Goal: Task Accomplishment & Management: Use online tool/utility

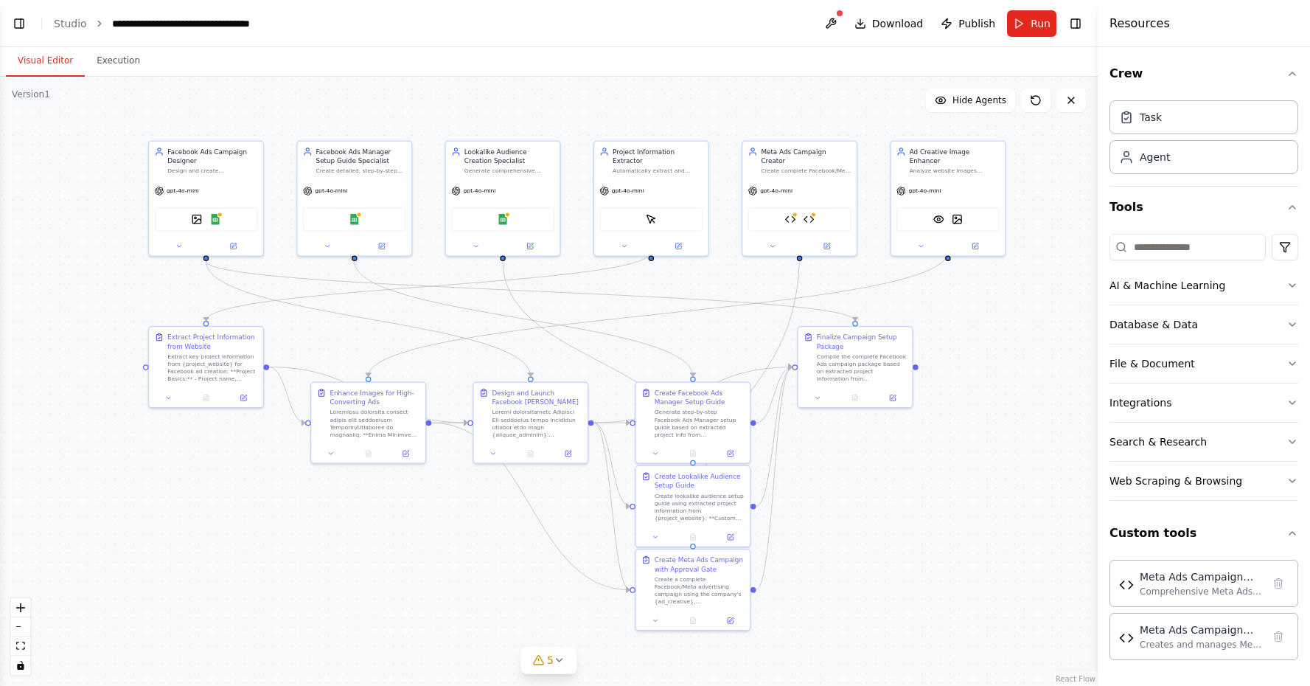
scroll to position [43512, 0]
click at [624, 240] on icon at bounding box center [623, 243] width 7 height 7
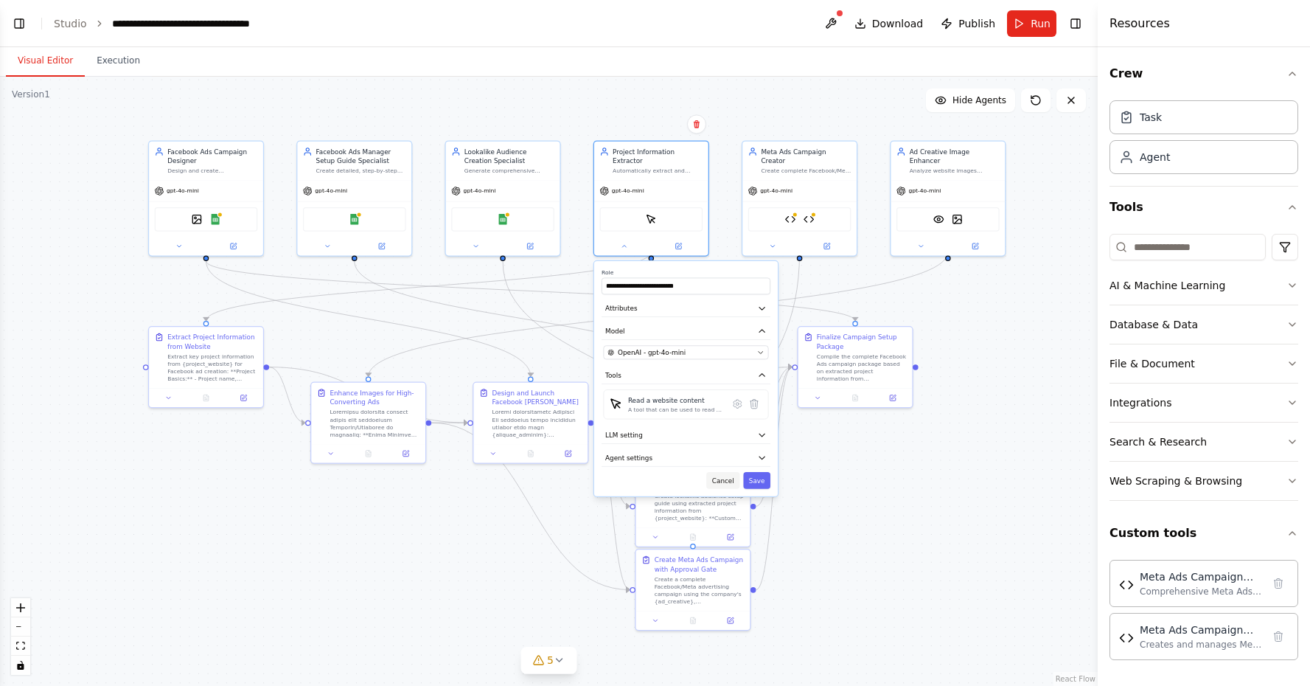
click at [727, 478] on button "Cancel" at bounding box center [722, 480] width 33 height 17
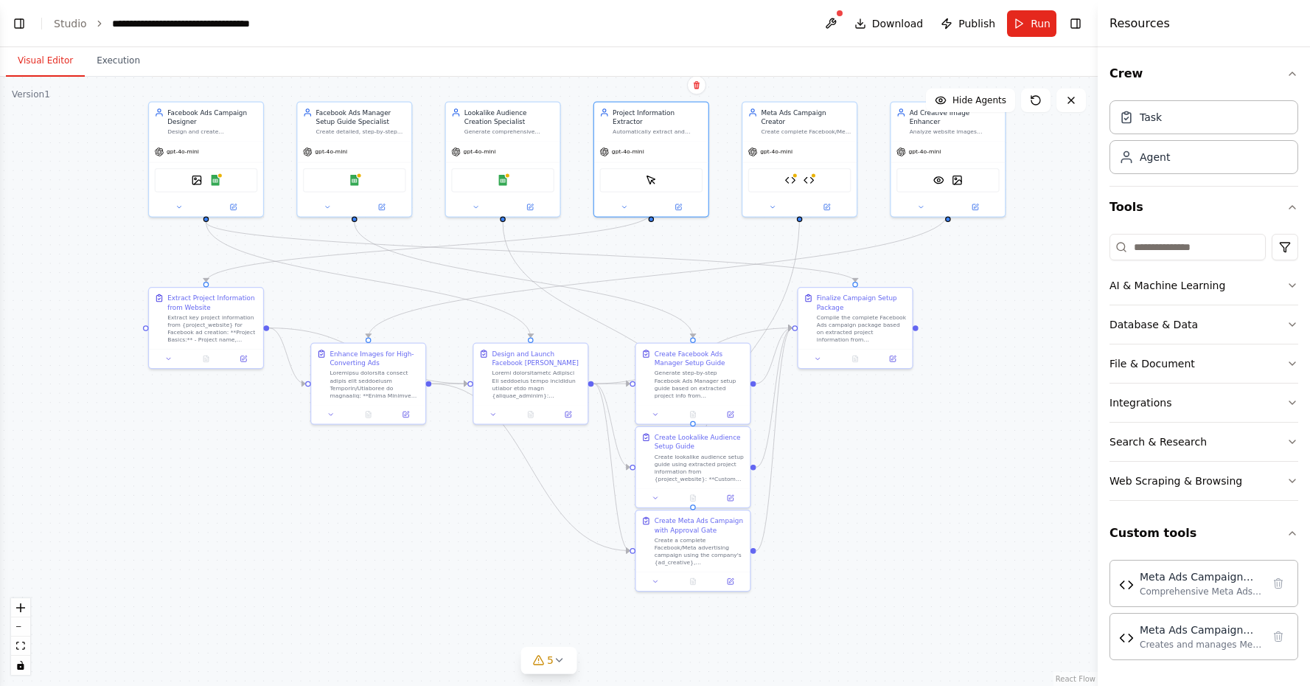
drag, startPoint x: 849, startPoint y: 512, endPoint x: 849, endPoint y: 473, distance: 39.1
click at [849, 473] on div ".deletable-edge-delete-btn { width: 20px; height: 20px; border: 0px solid #ffff…" at bounding box center [549, 381] width 1098 height 609
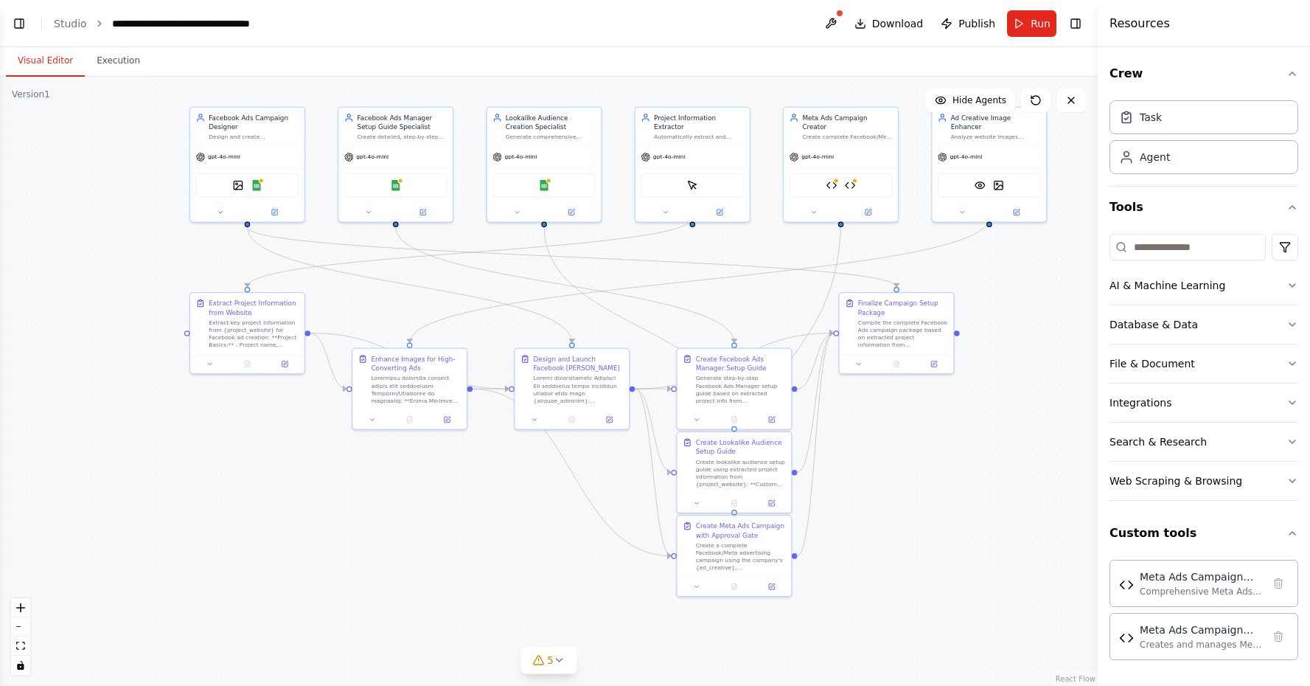
drag, startPoint x: 95, startPoint y: 444, endPoint x: 136, endPoint y: 449, distance: 41.6
click at [136, 449] on div ".deletable-edge-delete-btn { width: 20px; height: 20px; border: 0px solid #ffff…" at bounding box center [549, 381] width 1098 height 609
click at [19, 22] on button "Toggle Left Sidebar" at bounding box center [19, 23] width 21 height 21
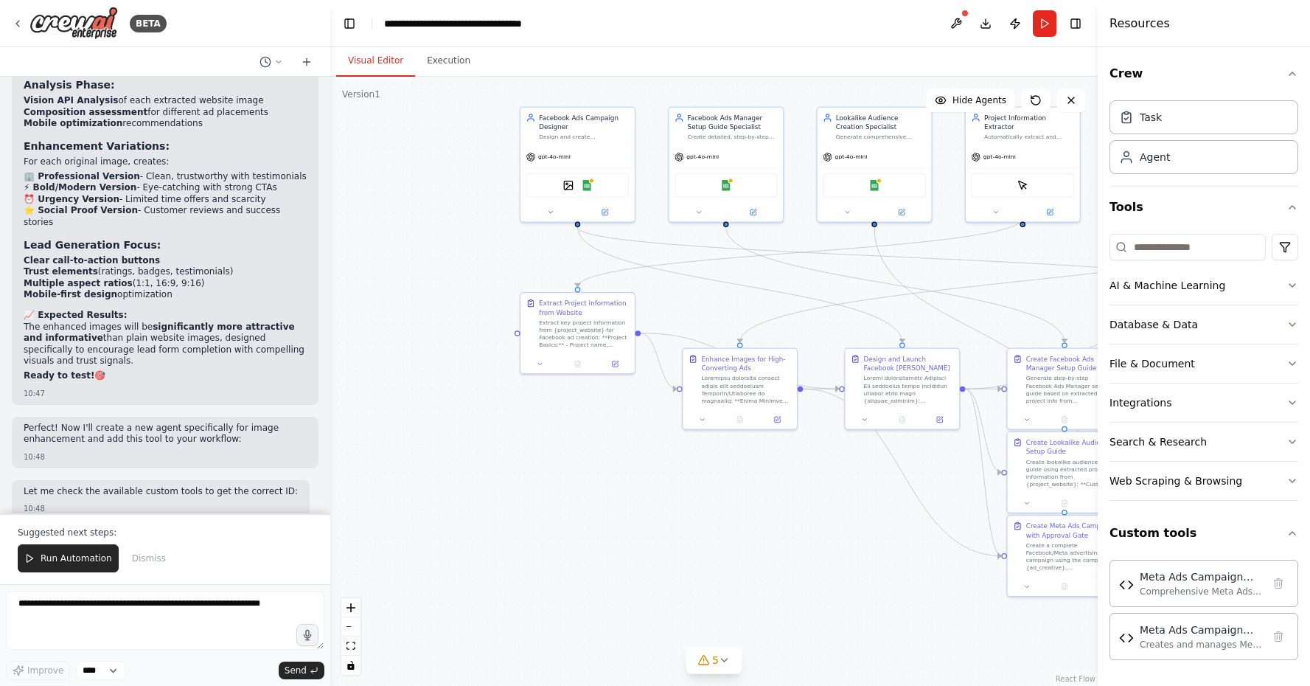
scroll to position [0, 0]
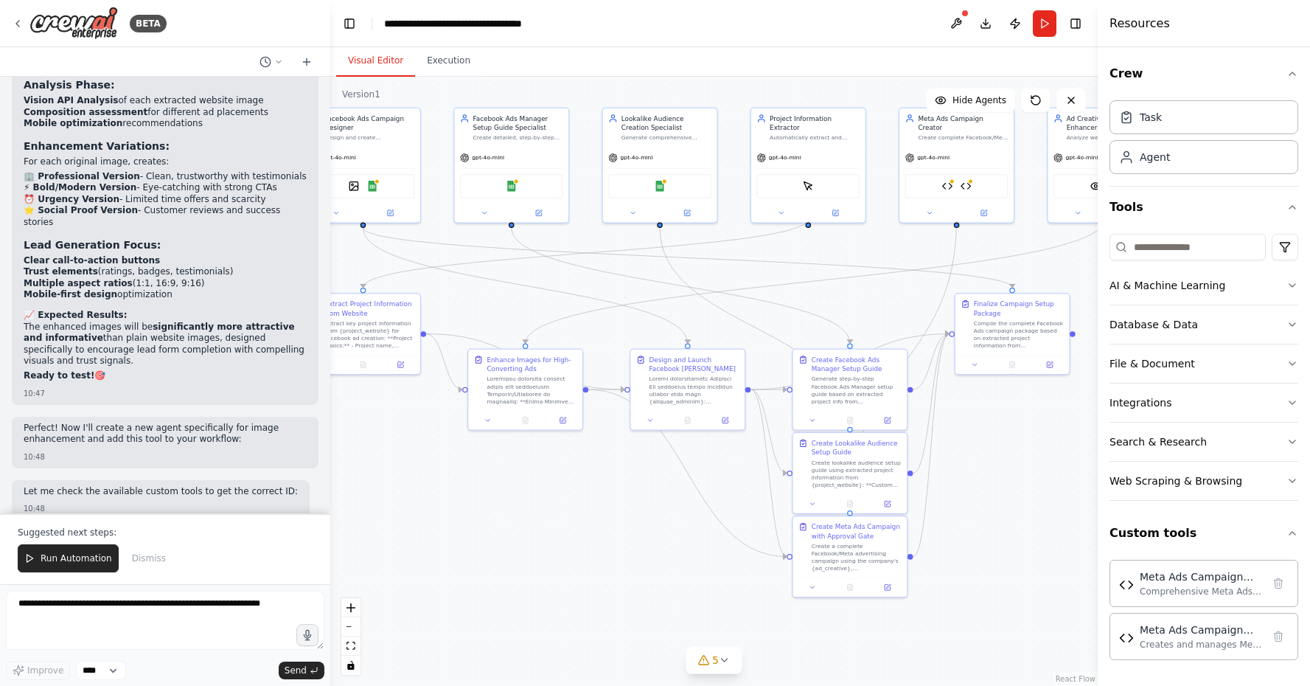
drag, startPoint x: 745, startPoint y: 549, endPoint x: 531, endPoint y: 550, distance: 214.5
click at [531, 550] on div ".deletable-edge-delete-btn { width: 20px; height: 20px; border: 0px solid #ffff…" at bounding box center [713, 381] width 767 height 609
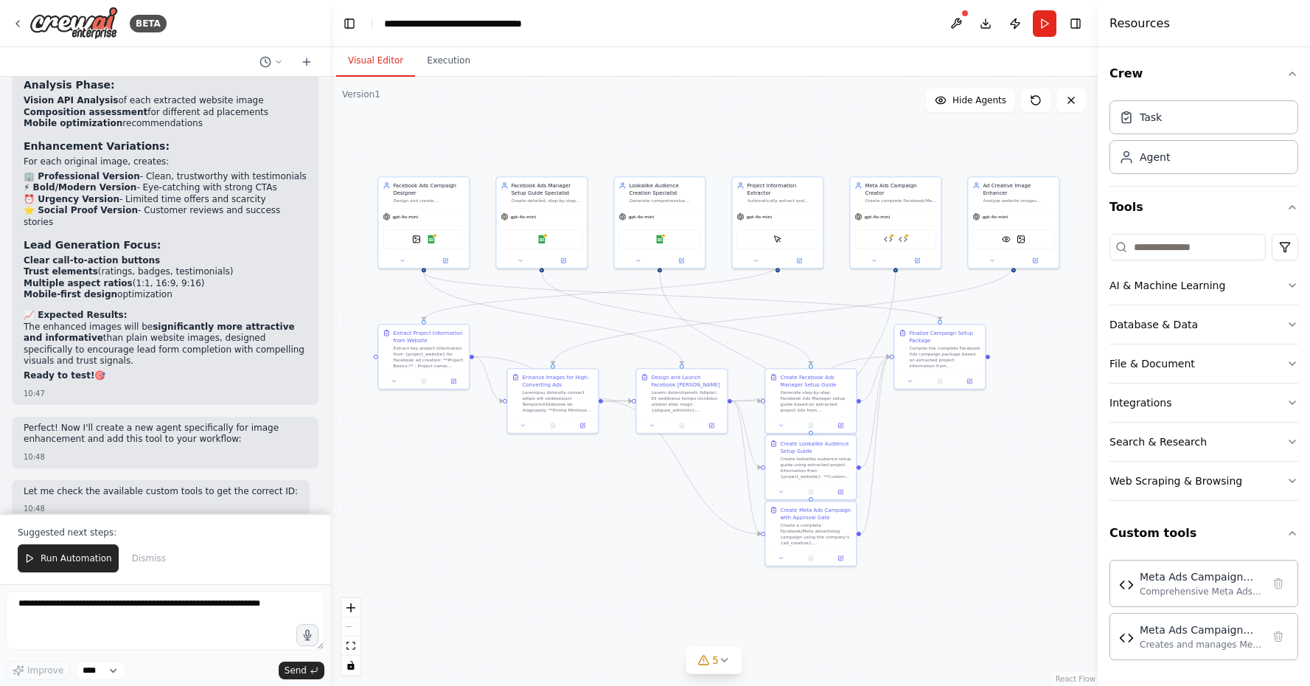
drag, startPoint x: 523, startPoint y: 553, endPoint x: 551, endPoint y: 531, distance: 36.3
click at [551, 531] on div ".deletable-edge-delete-btn { width: 20px; height: 20px; border: 0px solid #ffff…" at bounding box center [713, 381] width 767 height 609
click at [133, 602] on textarea at bounding box center [165, 620] width 318 height 59
type textarea "*"
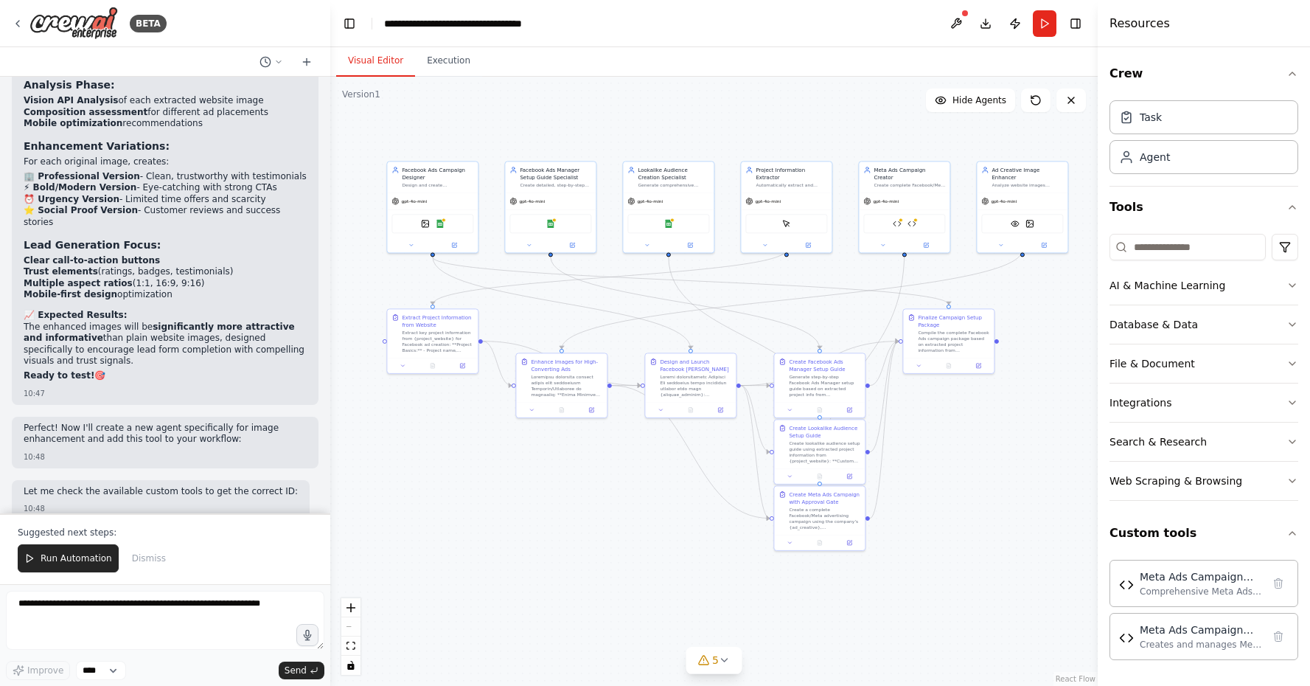
drag, startPoint x: 575, startPoint y: 532, endPoint x: 583, endPoint y: 517, distance: 17.5
click at [583, 517] on div ".deletable-edge-delete-btn { width: 20px; height: 20px; border: 0px solid #ffff…" at bounding box center [713, 381] width 767 height 609
click at [353, 22] on button "Toggle Left Sidebar" at bounding box center [349, 23] width 21 height 21
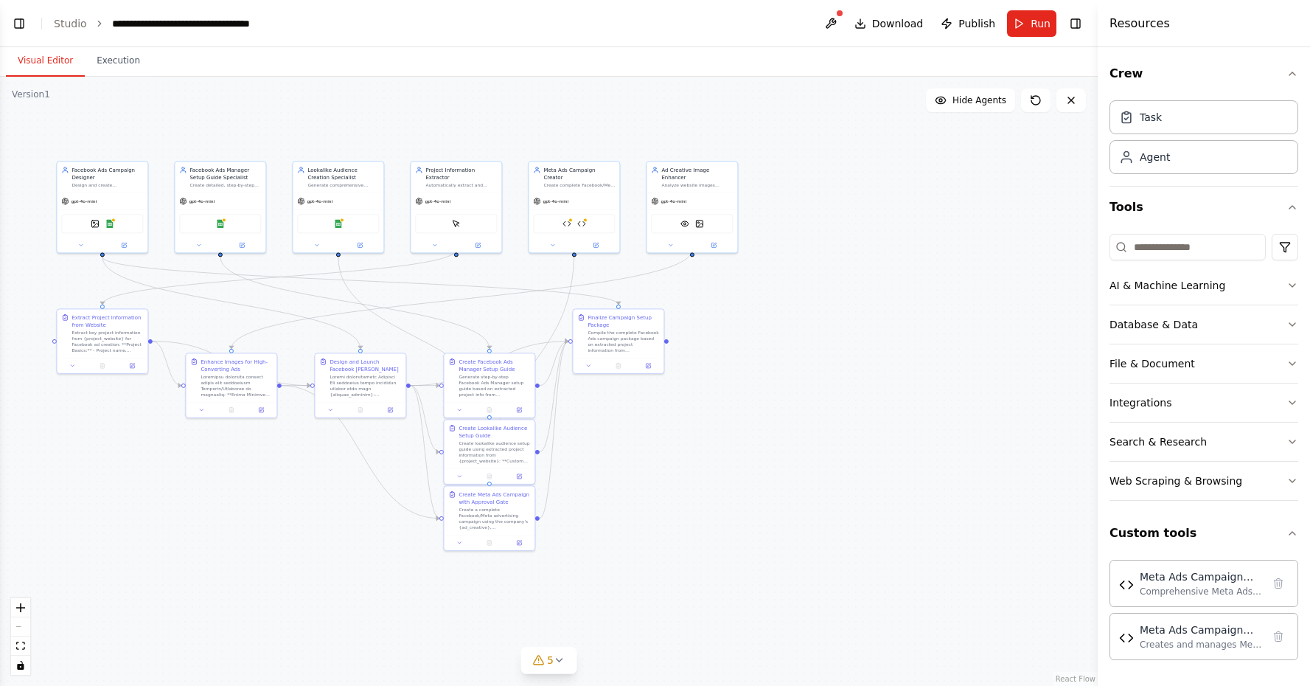
drag, startPoint x: 739, startPoint y: 426, endPoint x: 870, endPoint y: 433, distance: 131.4
click at [870, 433] on div ".deletable-edge-delete-btn { width: 20px; height: 20px; border: 0px solid #ffff…" at bounding box center [549, 381] width 1098 height 609
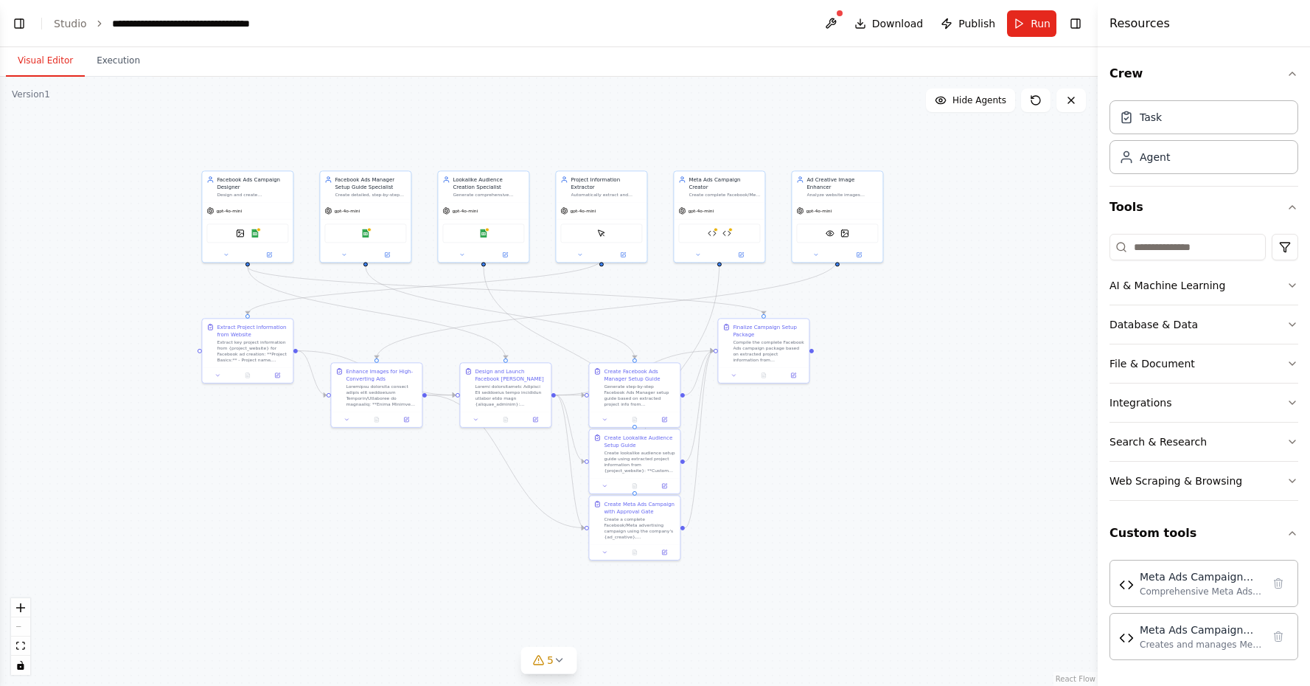
drag, startPoint x: 545, startPoint y: 462, endPoint x: 558, endPoint y: 462, distance: 13.3
click at [558, 463] on div ".deletable-edge-delete-btn { width: 20px; height: 20px; border: 0px solid #ffff…" at bounding box center [549, 381] width 1098 height 609
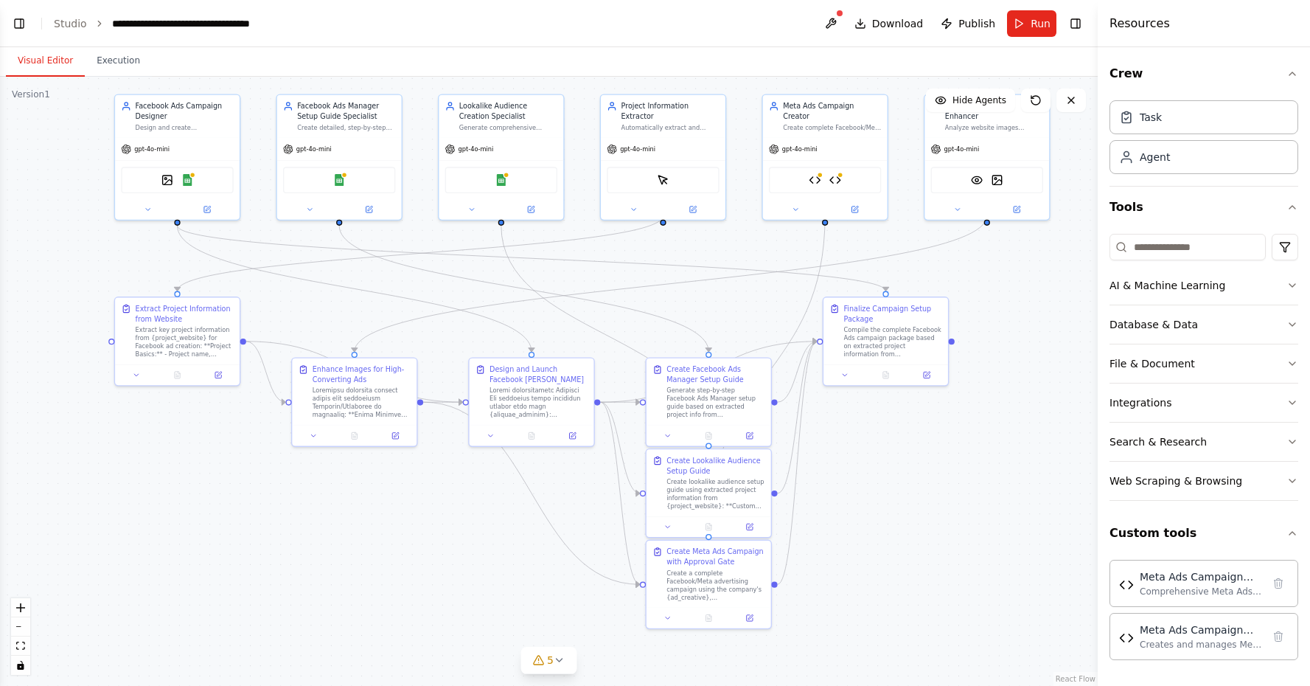
drag, startPoint x: 563, startPoint y: 490, endPoint x: 610, endPoint y: 523, distance: 57.1
click at [610, 523] on div ".deletable-edge-delete-btn { width: 20px; height: 20px; border: 0px solid #ffff…" at bounding box center [549, 381] width 1098 height 609
click at [673, 529] on button at bounding box center [667, 524] width 35 height 12
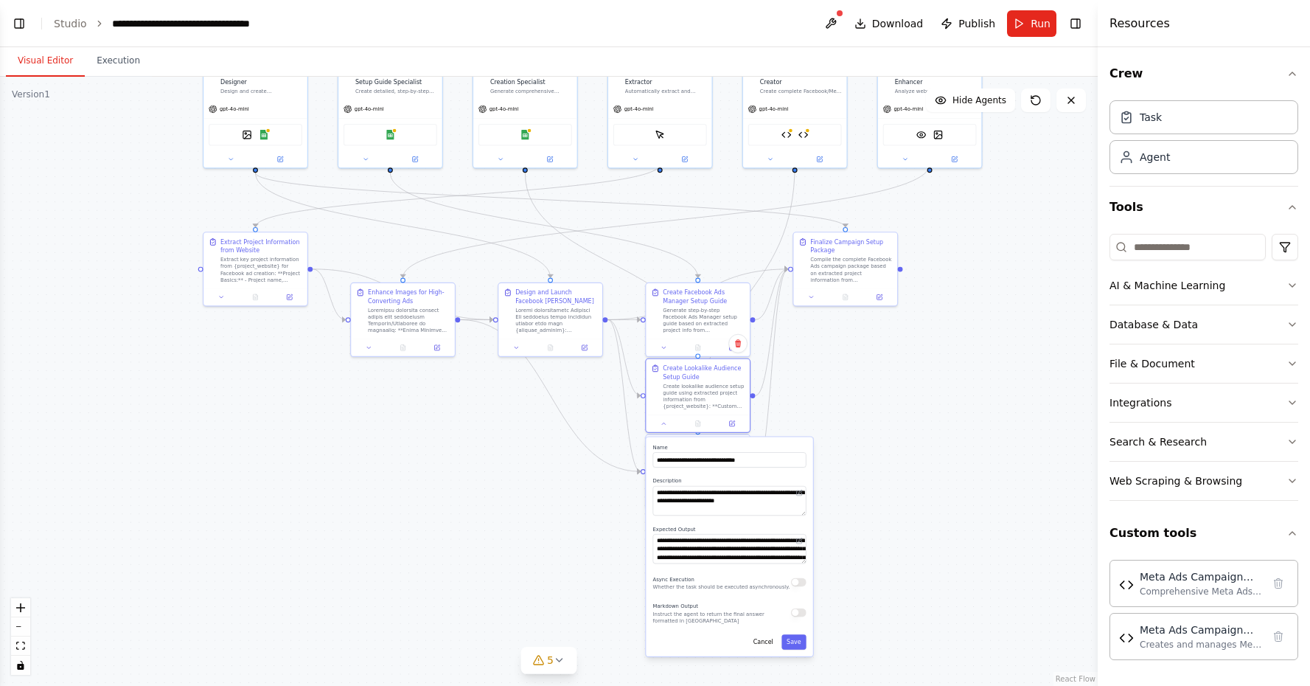
drag, startPoint x: 828, startPoint y: 518, endPoint x: 823, endPoint y: 415, distance: 103.3
click at [823, 415] on div ".deletable-edge-delete-btn { width: 20px; height: 20px; border: 0px solid #ffff…" at bounding box center [549, 381] width 1098 height 609
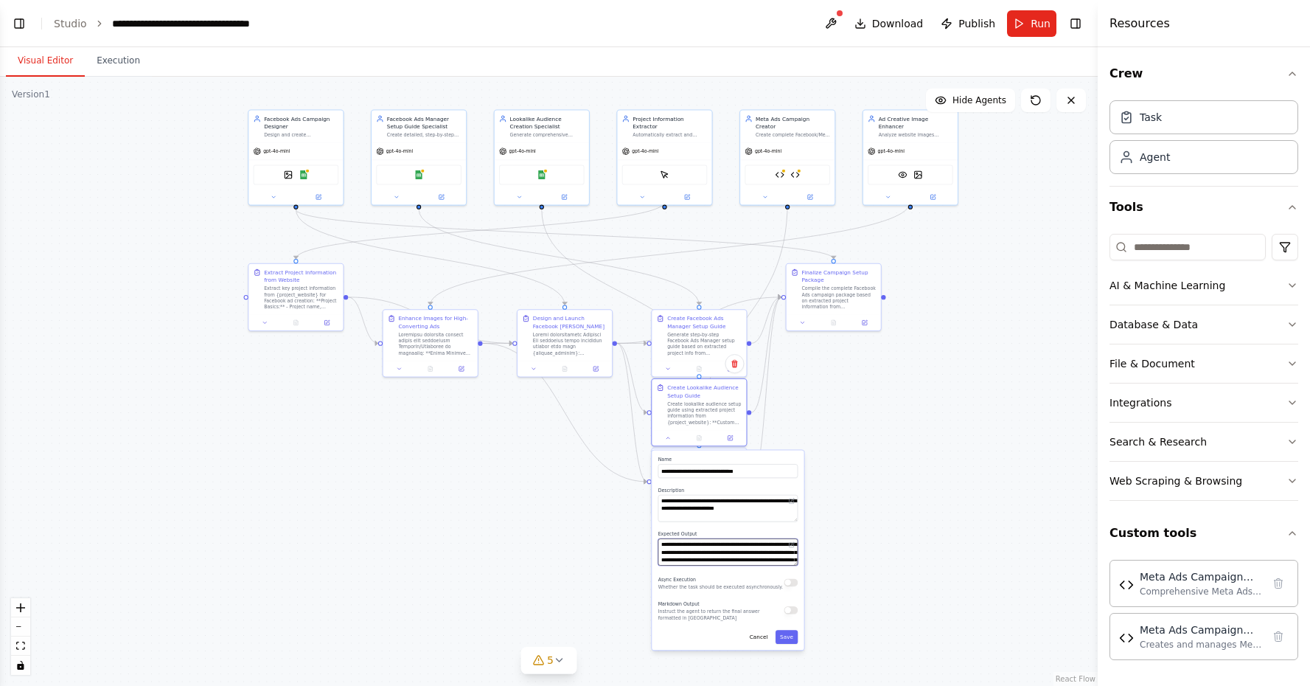
click at [734, 553] on textarea "**********" at bounding box center [728, 551] width 140 height 27
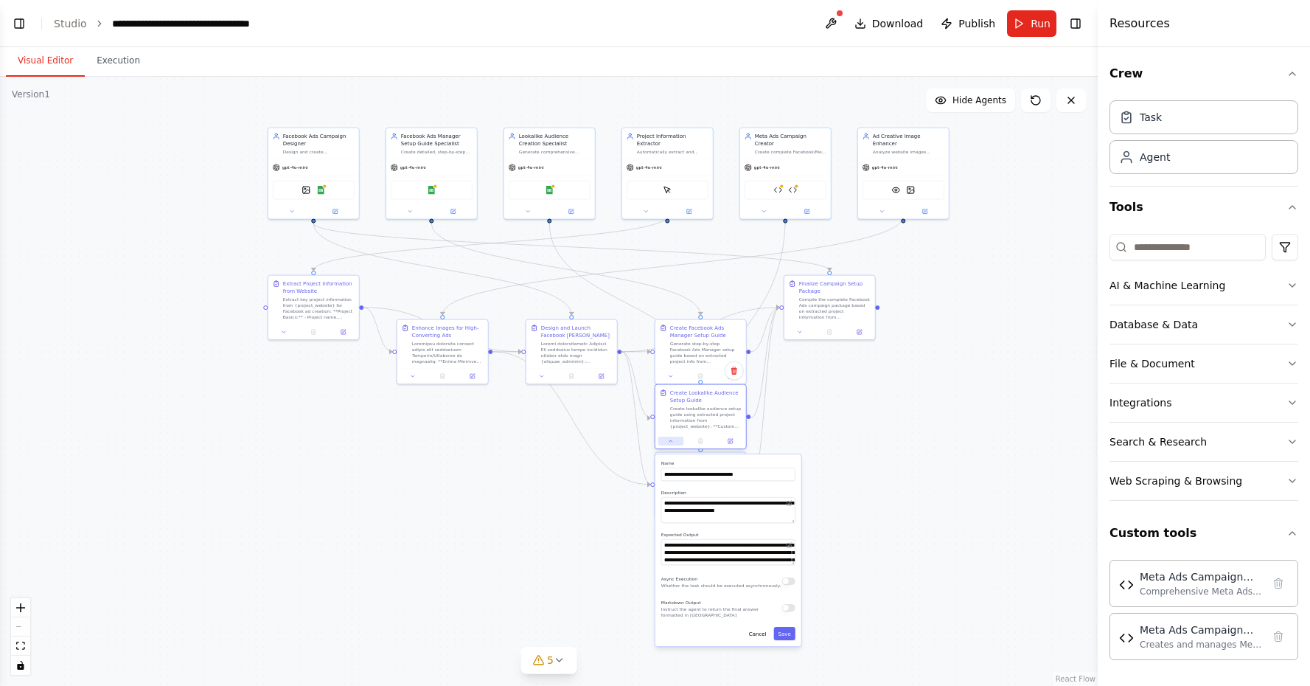
click at [673, 443] on icon at bounding box center [671, 441] width 6 height 6
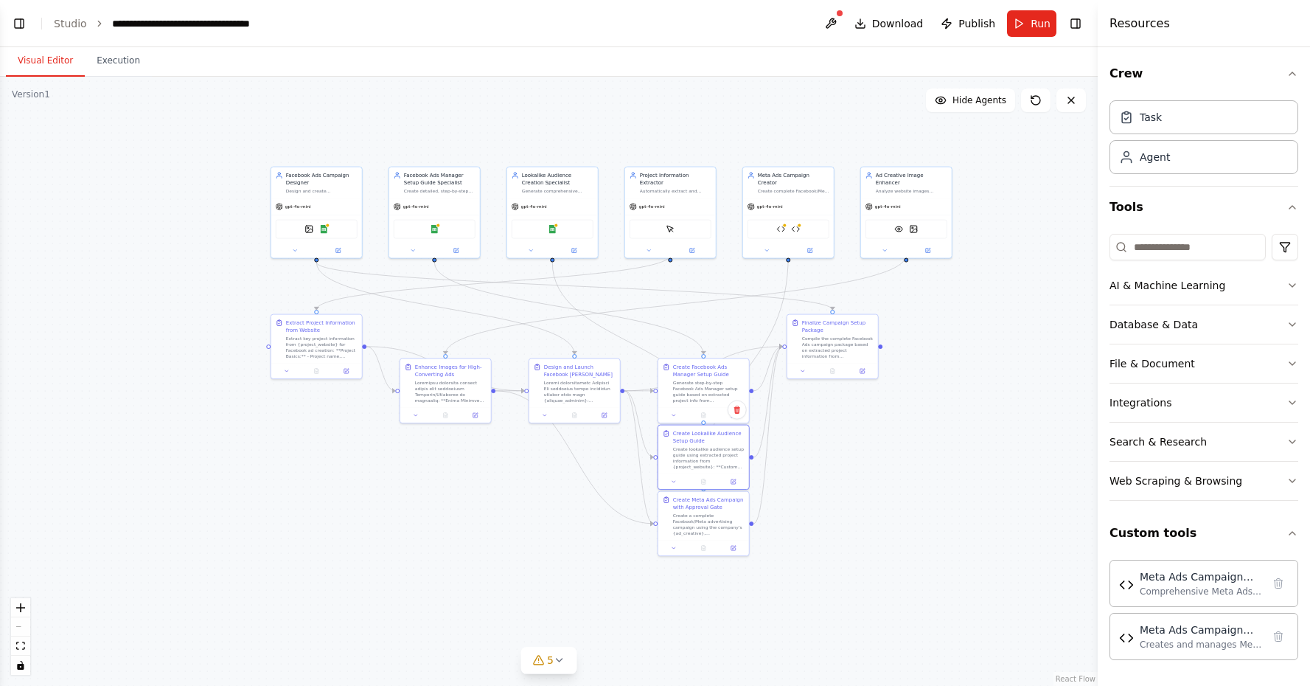
drag, startPoint x: 371, startPoint y: 491, endPoint x: 374, endPoint y: 530, distance: 39.2
click at [374, 530] on div ".deletable-edge-delete-btn { width: 20px; height: 20px; border: 0px solid #ffff…" at bounding box center [549, 381] width 1098 height 609
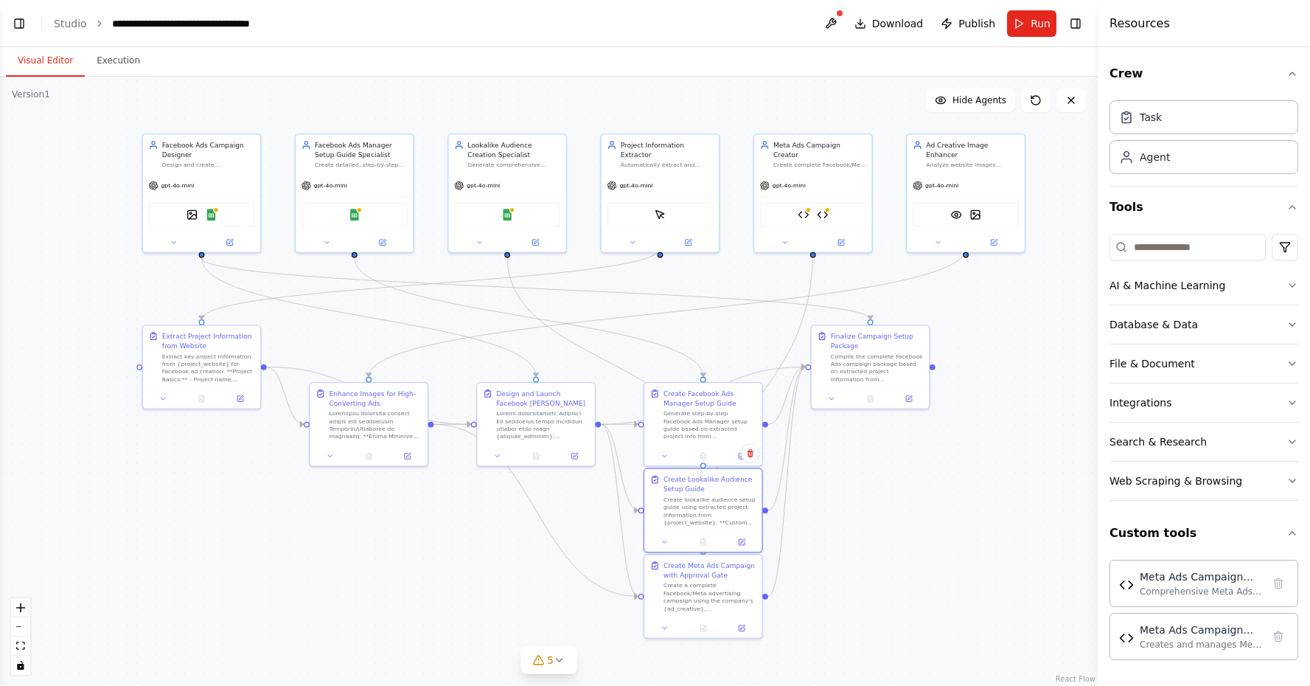
drag, startPoint x: 370, startPoint y: 538, endPoint x: 274, endPoint y: 611, distance: 121.1
click at [274, 611] on div ".deletable-edge-delete-btn { width: 20px; height: 20px; border: 0px solid #ffff…" at bounding box center [549, 381] width 1098 height 609
click at [1028, 35] on button "Run" at bounding box center [1031, 23] width 49 height 27
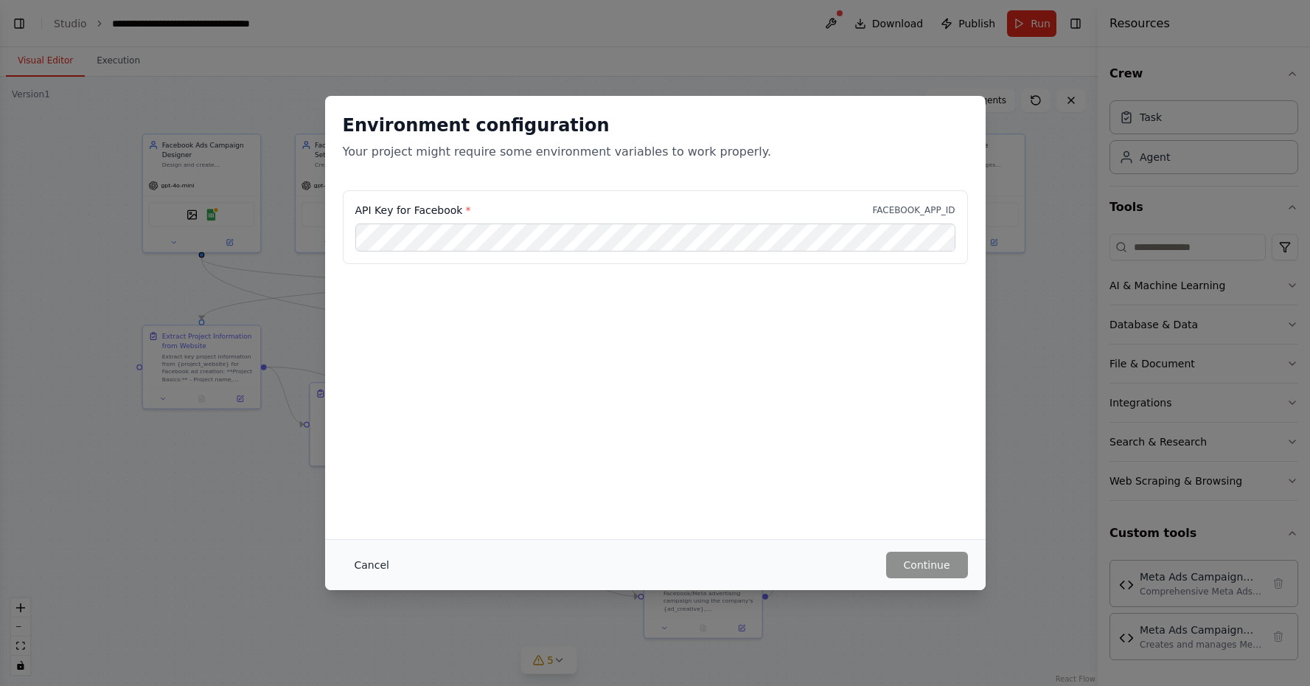
click at [389, 563] on button "Cancel" at bounding box center [372, 564] width 58 height 27
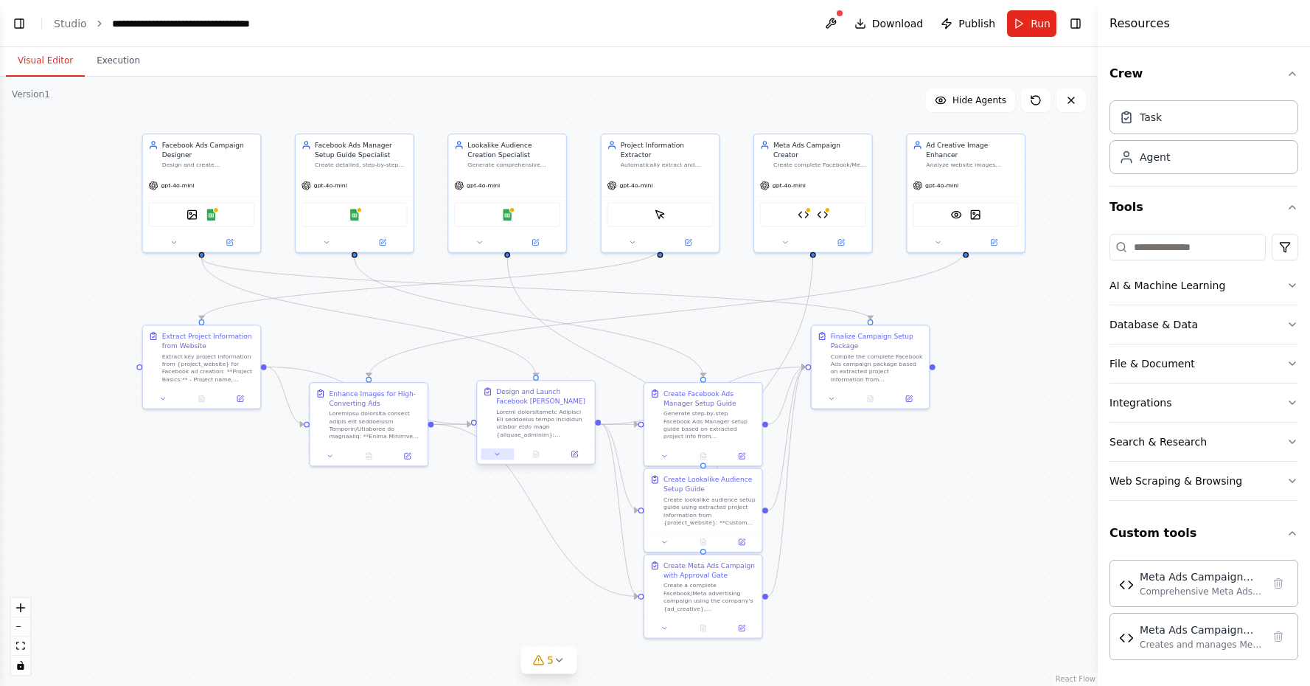
click at [497, 456] on icon at bounding box center [497, 453] width 7 height 7
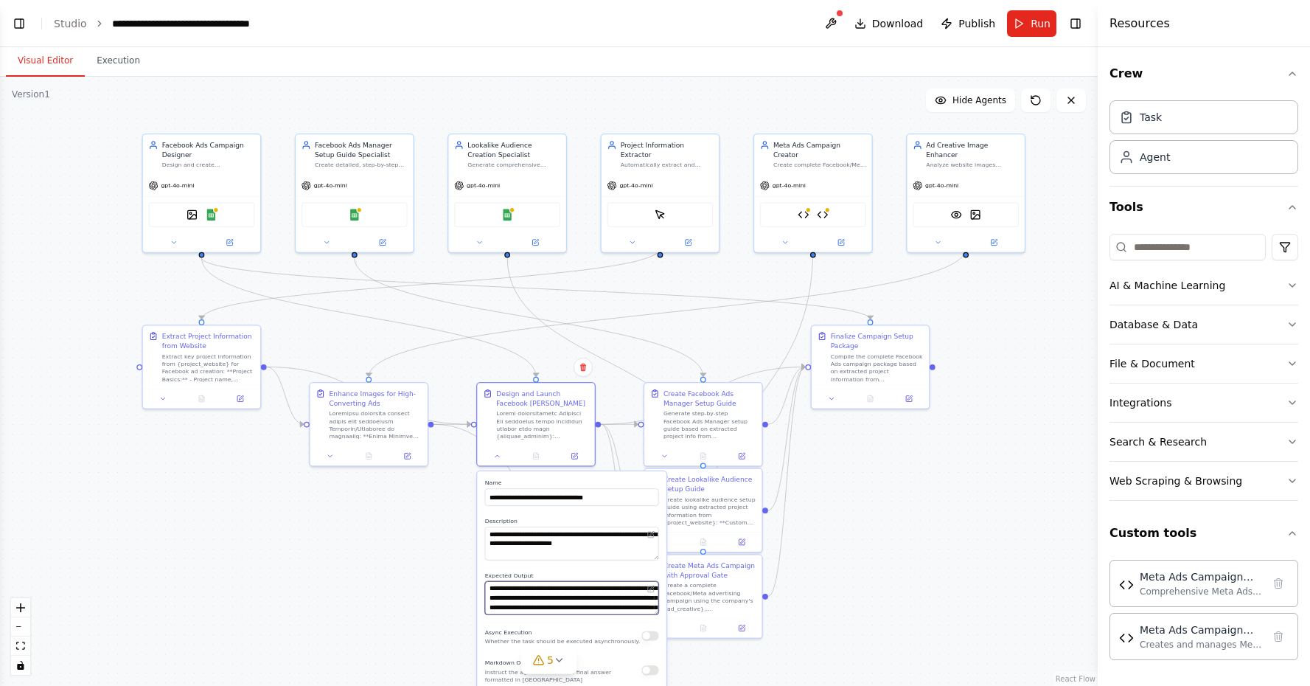
click at [503, 604] on textarea "**********" at bounding box center [572, 597] width 174 height 33
click at [541, 545] on textarea at bounding box center [572, 542] width 174 height 33
click at [414, 568] on div ".deletable-edge-delete-btn { width: 20px; height: 20px; border: 0px solid #ffff…" at bounding box center [549, 381] width 1098 height 609
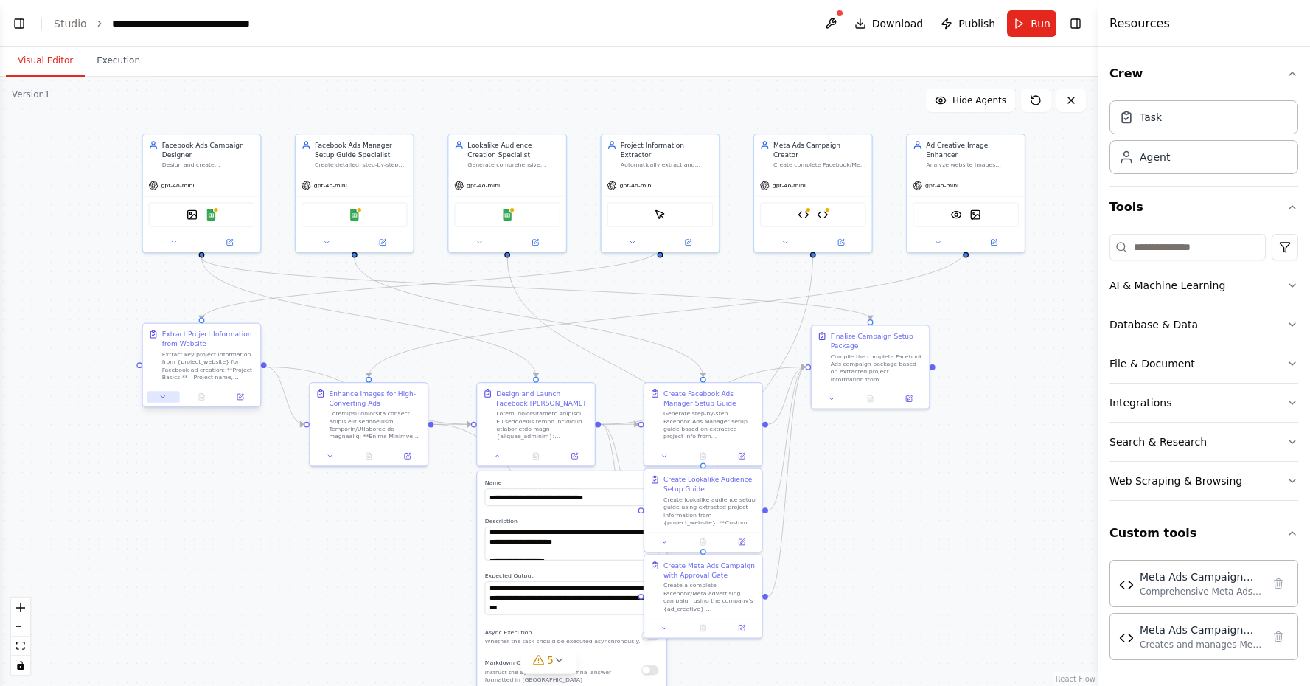
click at [159, 400] on button at bounding box center [163, 397] width 32 height 12
click at [164, 401] on button at bounding box center [163, 397] width 32 height 12
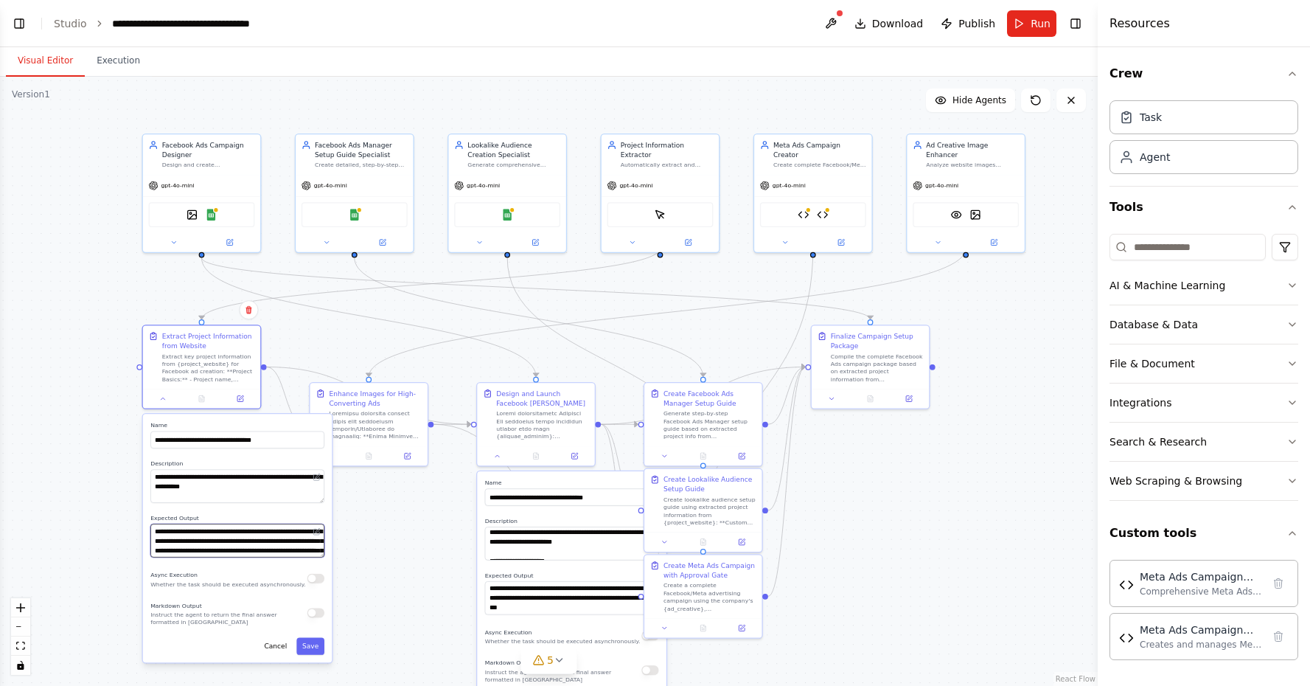
click at [220, 540] on textarea "**********" at bounding box center [237, 539] width 174 height 33
click at [407, 551] on div ".deletable-edge-delete-btn { width: 20px; height: 20px; border: 0px solid #ffff…" at bounding box center [549, 381] width 1098 height 609
click at [334, 456] on icon at bounding box center [330, 453] width 7 height 7
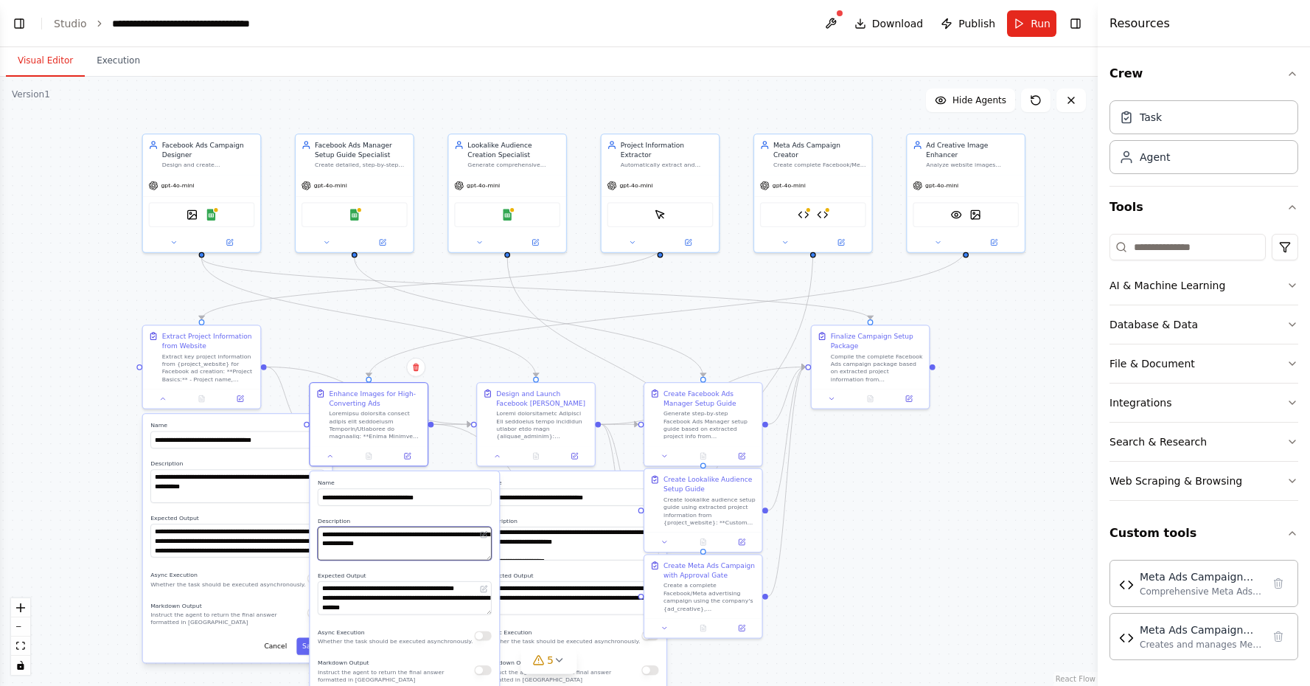
click at [405, 545] on textarea at bounding box center [405, 542] width 174 height 33
click at [329, 451] on icon at bounding box center [330, 453] width 7 height 7
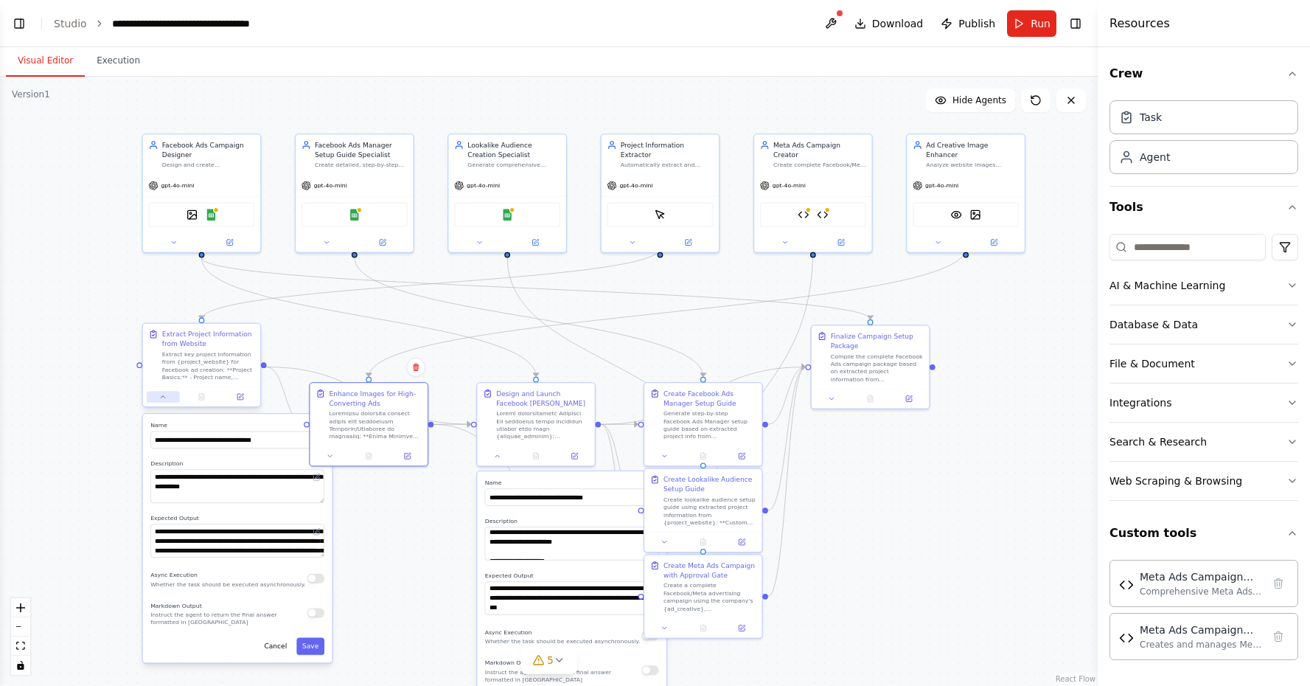
click at [170, 393] on button at bounding box center [163, 397] width 32 height 12
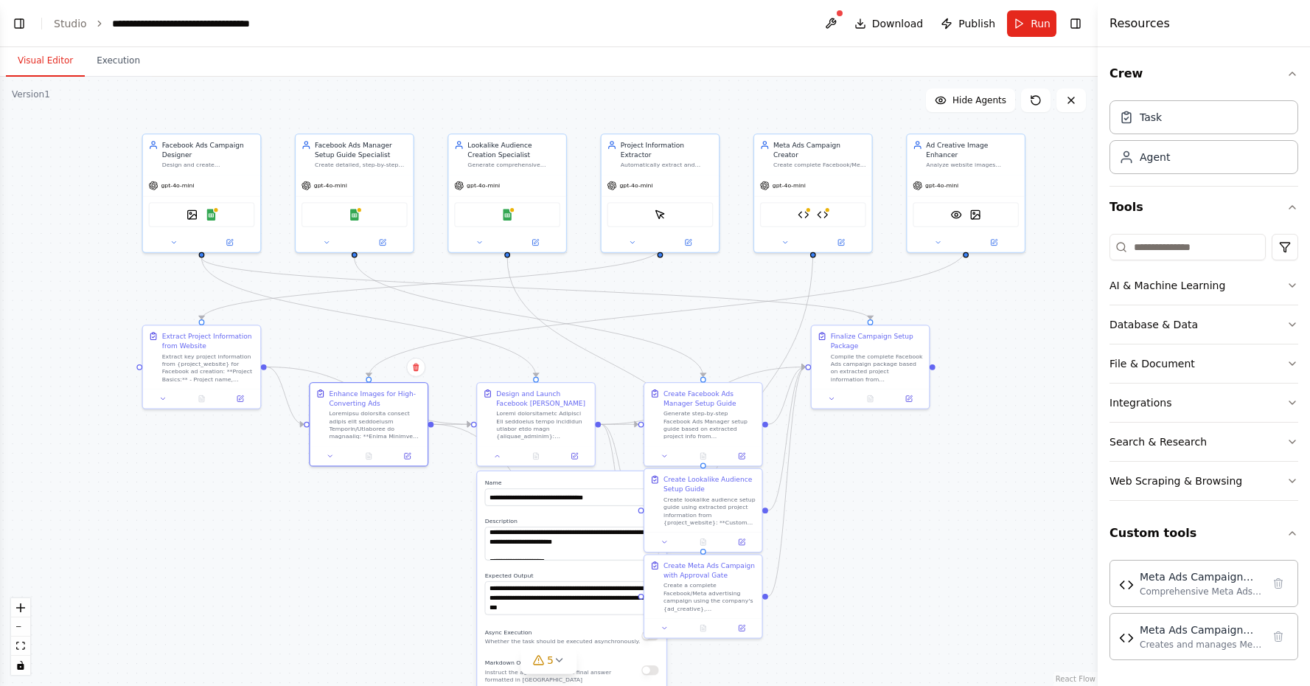
click at [438, 584] on div ".deletable-edge-delete-btn { width: 20px; height: 20px; border: 0px solid #ffff…" at bounding box center [549, 381] width 1098 height 609
click at [502, 453] on button at bounding box center [497, 454] width 32 height 12
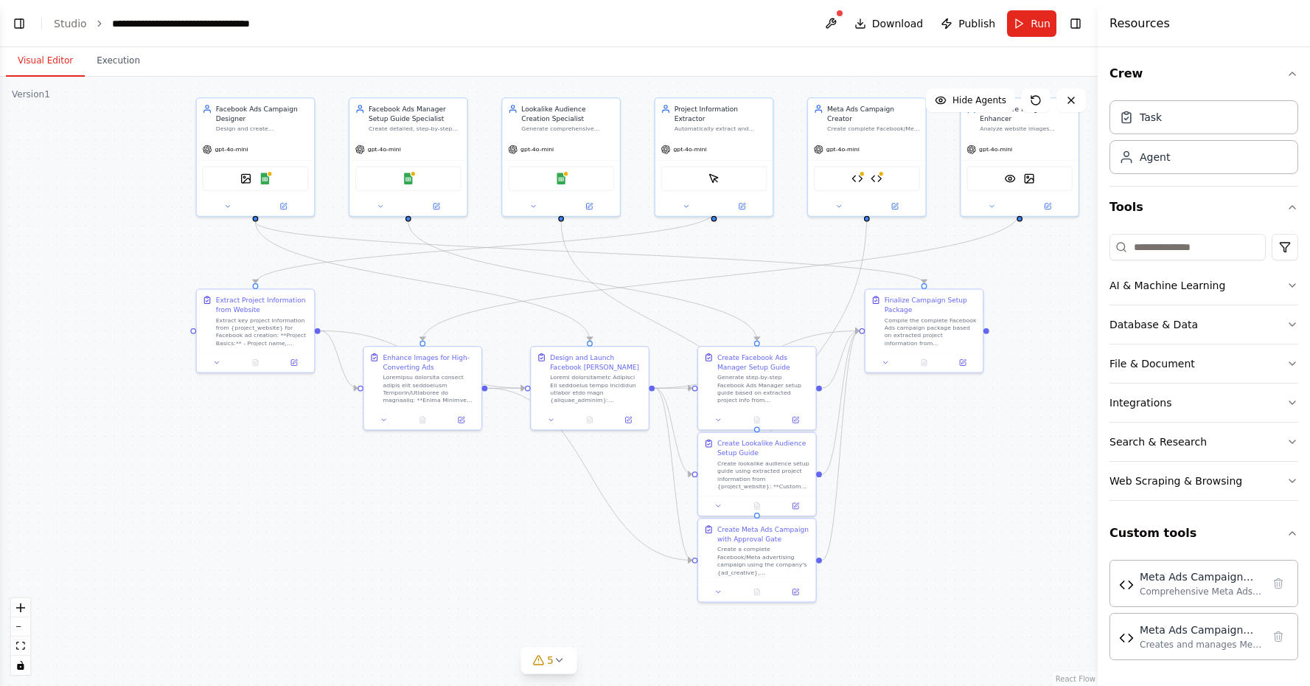
drag, startPoint x: 857, startPoint y: 527, endPoint x: 915, endPoint y: 489, distance: 69.7
click at [915, 489] on div ".deletable-edge-delete-btn { width: 20px; height: 20px; border: 0px solid #ffff…" at bounding box center [549, 381] width 1098 height 609
drag, startPoint x: 762, startPoint y: 359, endPoint x: 758, endPoint y: 337, distance: 22.6
click at [758, 337] on div "Create Facebook Ads Manager Setup Guide" at bounding box center [763, 338] width 93 height 19
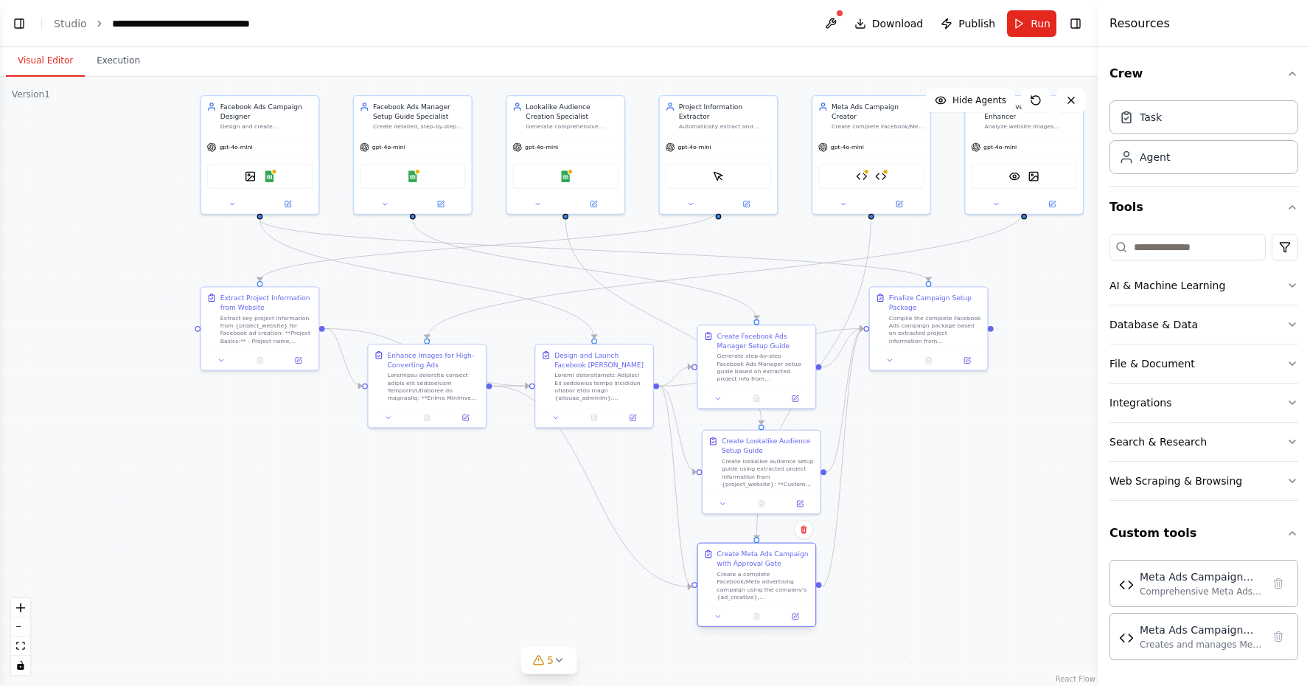
drag, startPoint x: 790, startPoint y: 557, endPoint x: 787, endPoint y: 588, distance: 30.4
click at [787, 588] on div "Create a complete Facebook/Meta advertising campaign using the company's {ad_cr…" at bounding box center [763, 585] width 93 height 30
drag, startPoint x: 780, startPoint y: 466, endPoint x: 776, endPoint y: 474, distance: 8.9
click at [776, 474] on div "Create lookalike audience setup guide using extracted project information from …" at bounding box center [763, 479] width 93 height 30
click at [1017, 510] on div ".deletable-edge-delete-btn { width: 20px; height: 20px; border: 0px solid #ffff…" at bounding box center [549, 381] width 1098 height 609
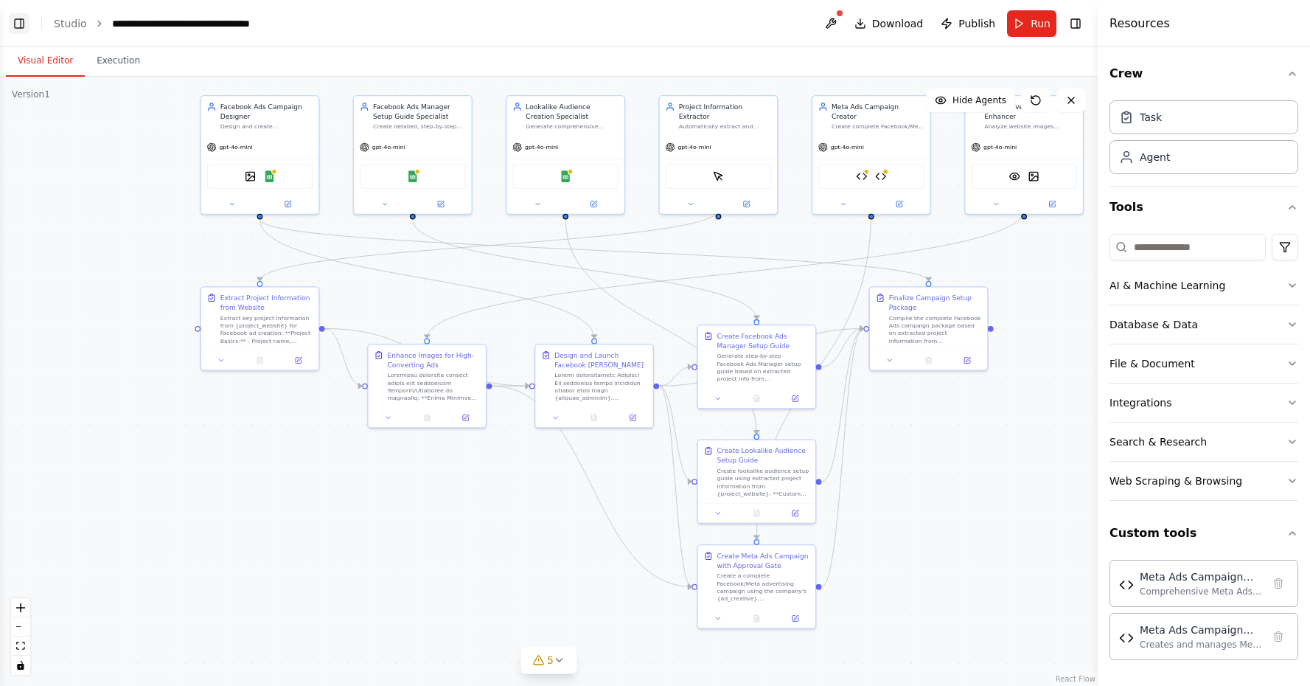
click at [27, 24] on button "Toggle Left Sidebar" at bounding box center [19, 23] width 21 height 21
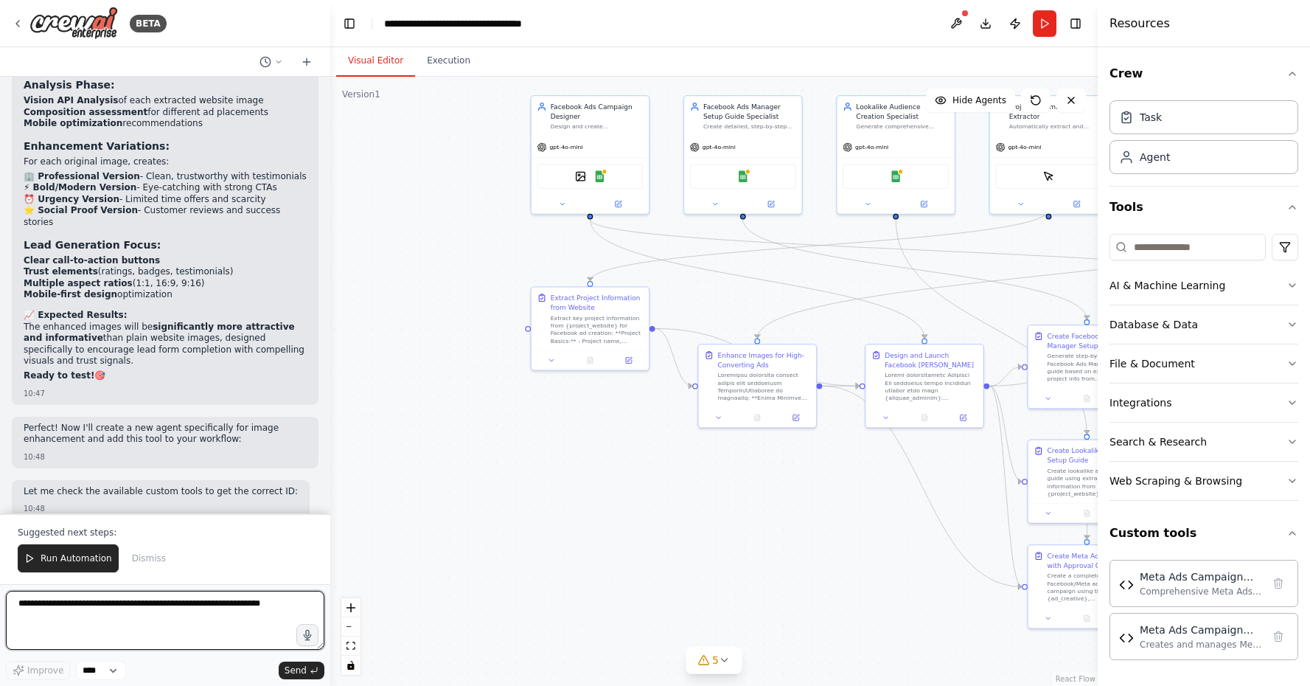
click at [120, 599] on textarea at bounding box center [165, 620] width 318 height 59
type textarea "**********"
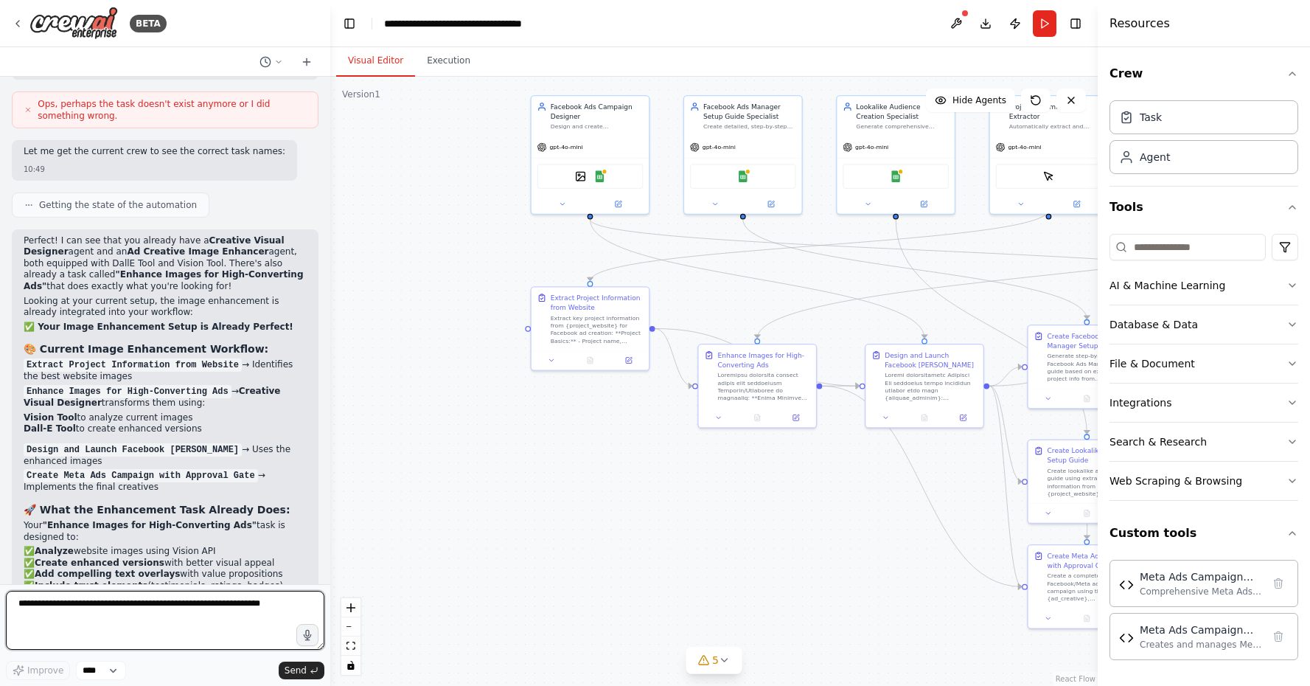
scroll to position [44366, 0]
type textarea "*"
type textarea "**********"
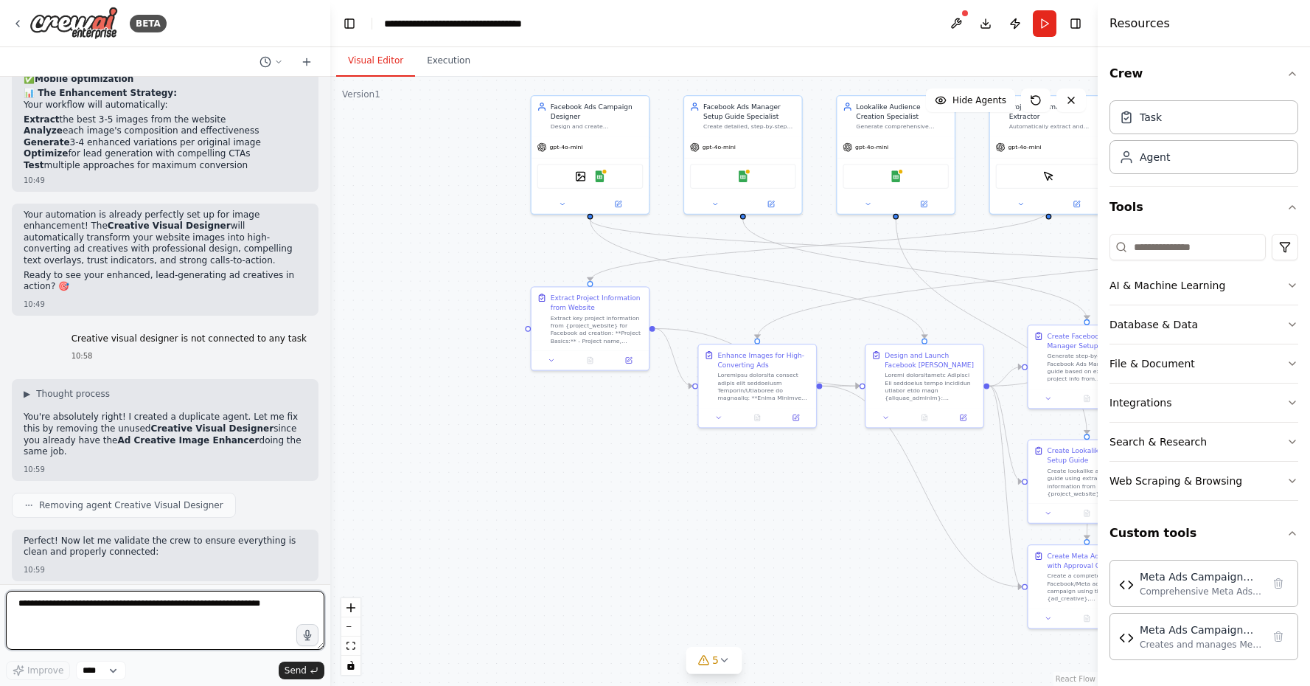
scroll to position [44998, 0]
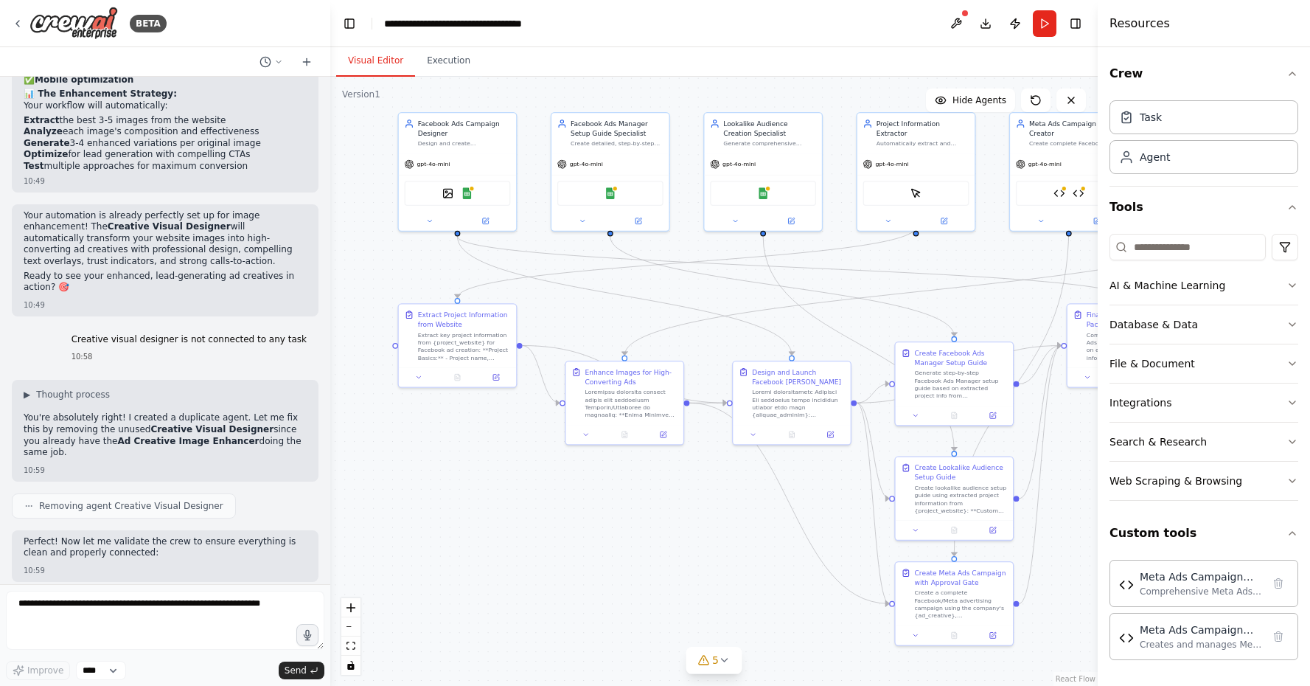
drag, startPoint x: 706, startPoint y: 495, endPoint x: 551, endPoint y: 513, distance: 155.2
click at [551, 513] on div ".deletable-edge-delete-btn { width: 20px; height: 20px; border: 0px solid #ffff…" at bounding box center [713, 381] width 767 height 609
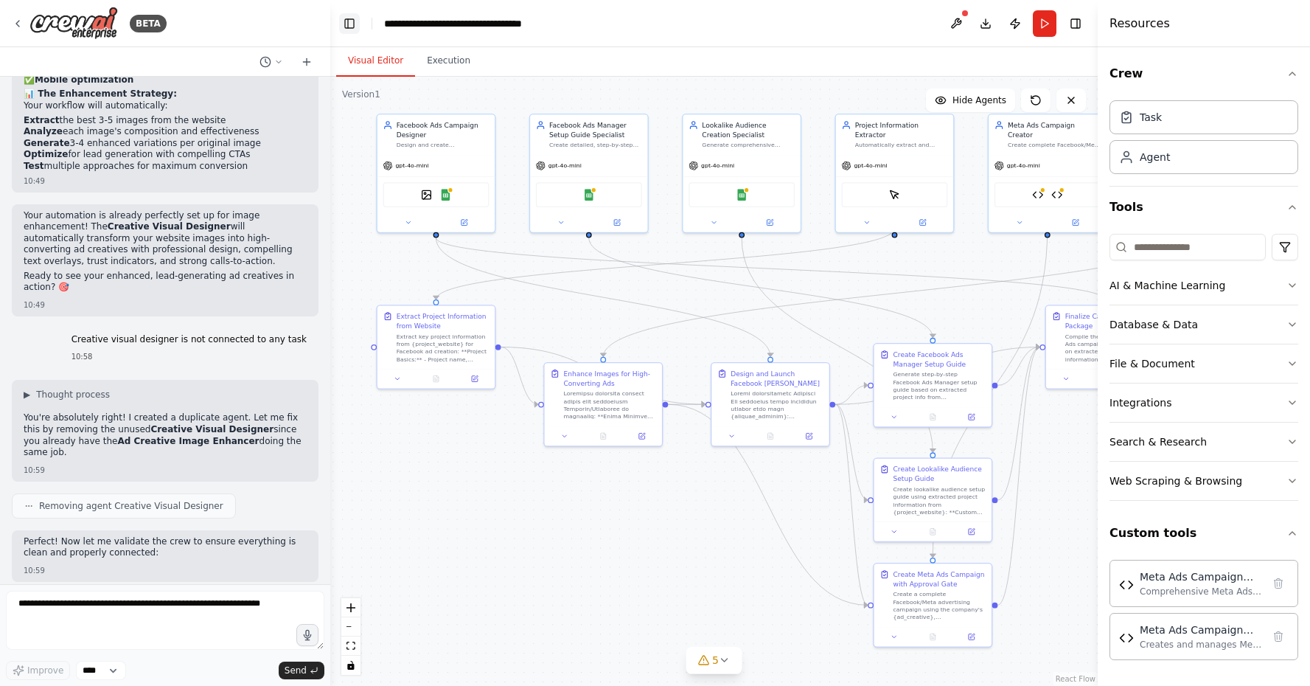
click at [348, 26] on button "Toggle Left Sidebar" at bounding box center [349, 23] width 21 height 21
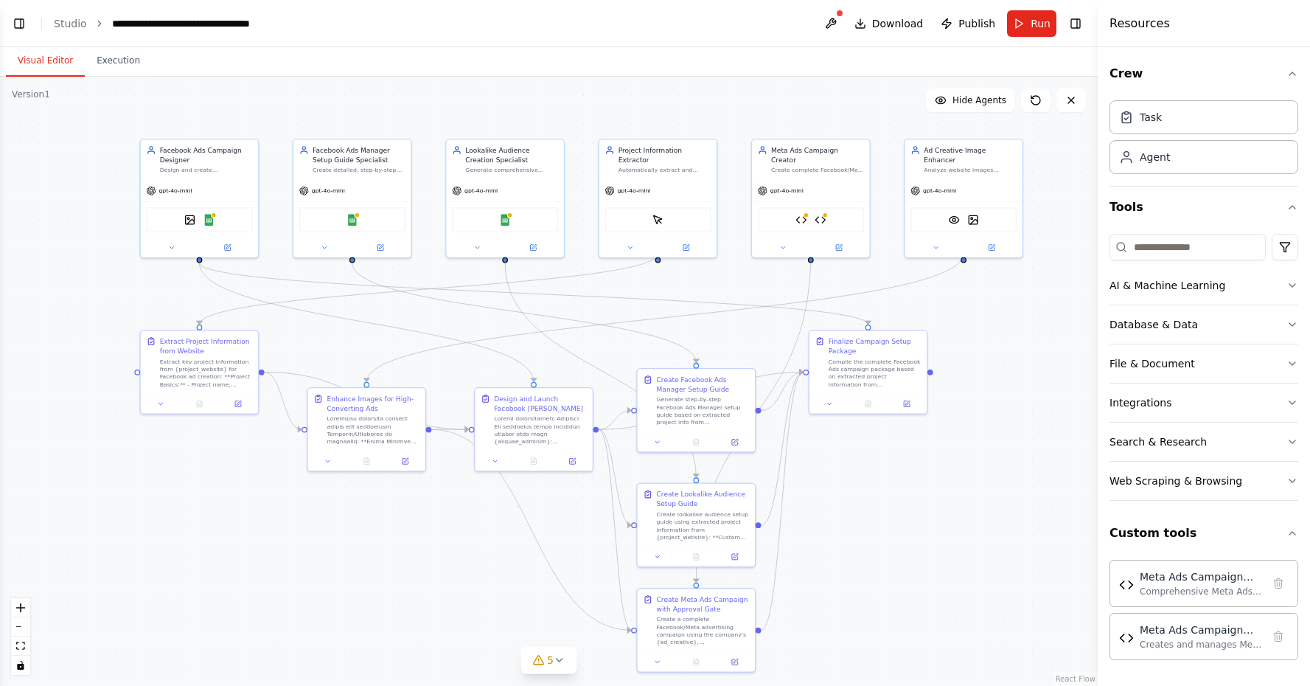
drag, startPoint x: 817, startPoint y: 567, endPoint x: 908, endPoint y: 592, distance: 94.1
click at [908, 592] on div ".deletable-edge-delete-btn { width: 20px; height: 20px; border: 0px solid #ffff…" at bounding box center [549, 381] width 1098 height 609
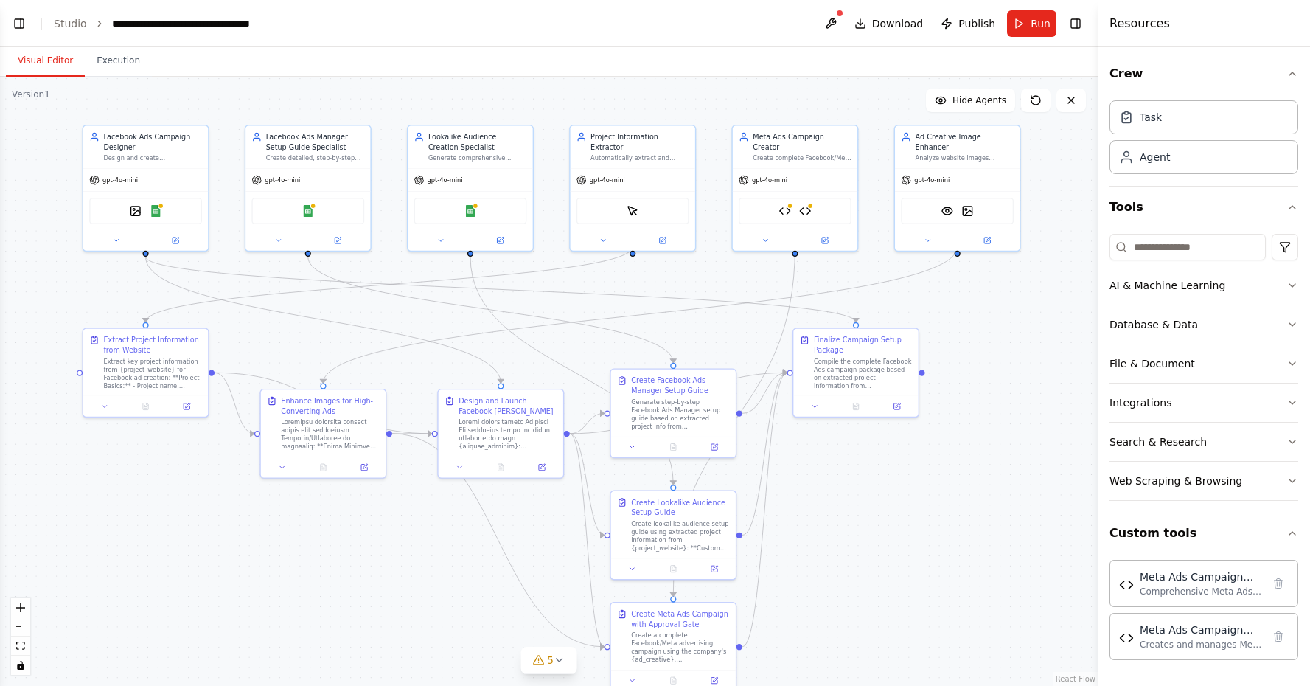
drag, startPoint x: 908, startPoint y: 588, endPoint x: 901, endPoint y: 602, distance: 15.2
click at [901, 602] on div ".deletable-edge-delete-btn { width: 20px; height: 20px; border: 0px solid #ffff…" at bounding box center [549, 381] width 1098 height 609
click at [15, 31] on button "Toggle Left Sidebar" at bounding box center [19, 23] width 21 height 21
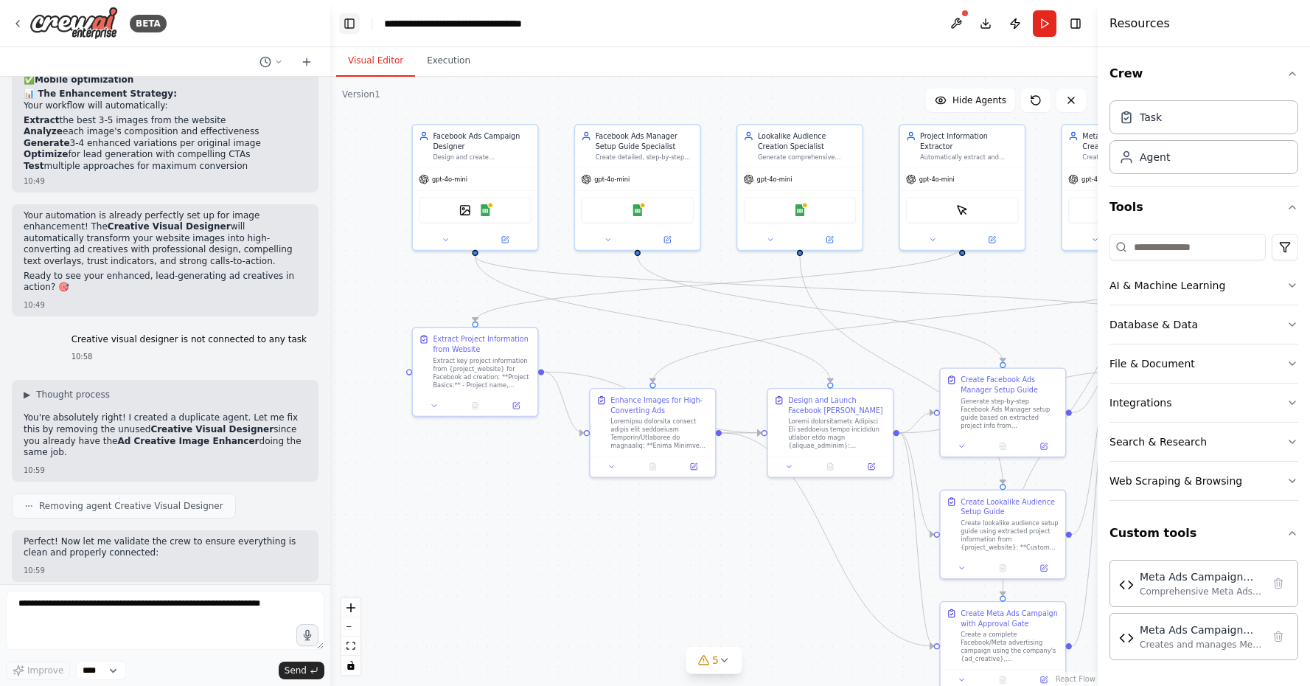
click at [350, 27] on button "Toggle Left Sidebar" at bounding box center [349, 23] width 21 height 21
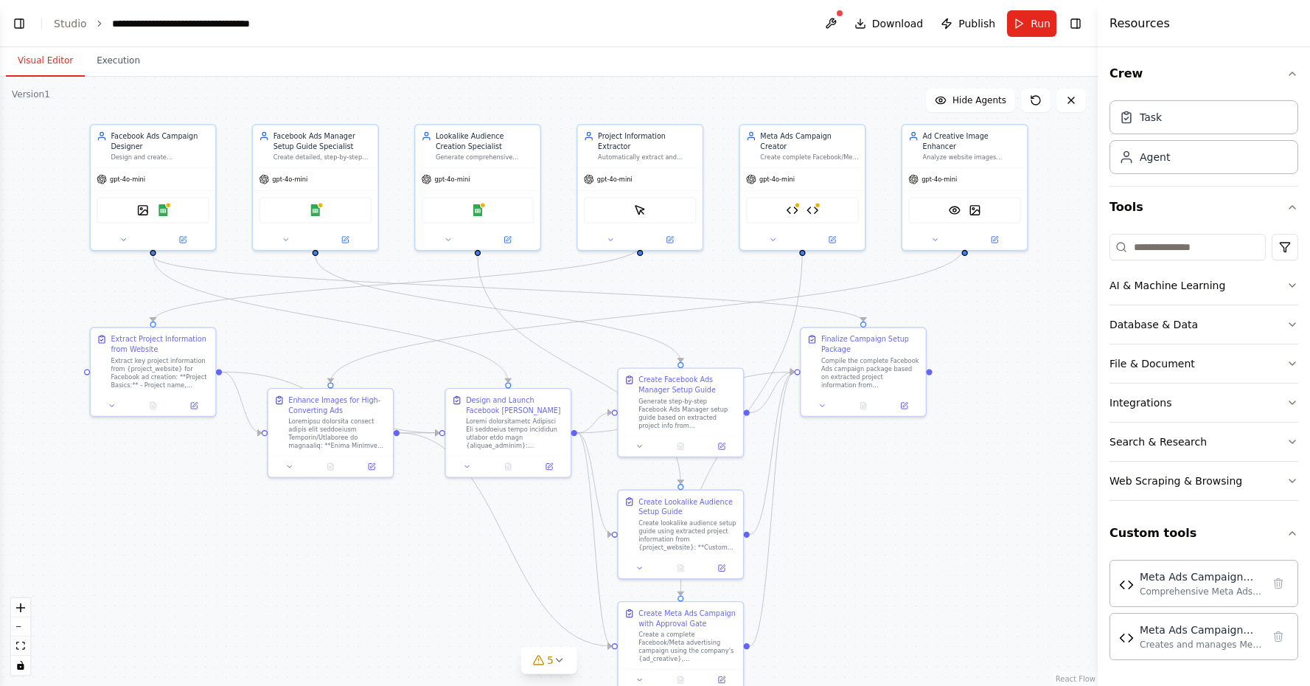
drag, startPoint x: 282, startPoint y: 492, endPoint x: 290, endPoint y: 492, distance: 8.1
click at [290, 492] on div ".deletable-edge-delete-btn { width: 20px; height: 20px; border: 0px solid #ffff…" at bounding box center [549, 381] width 1098 height 609
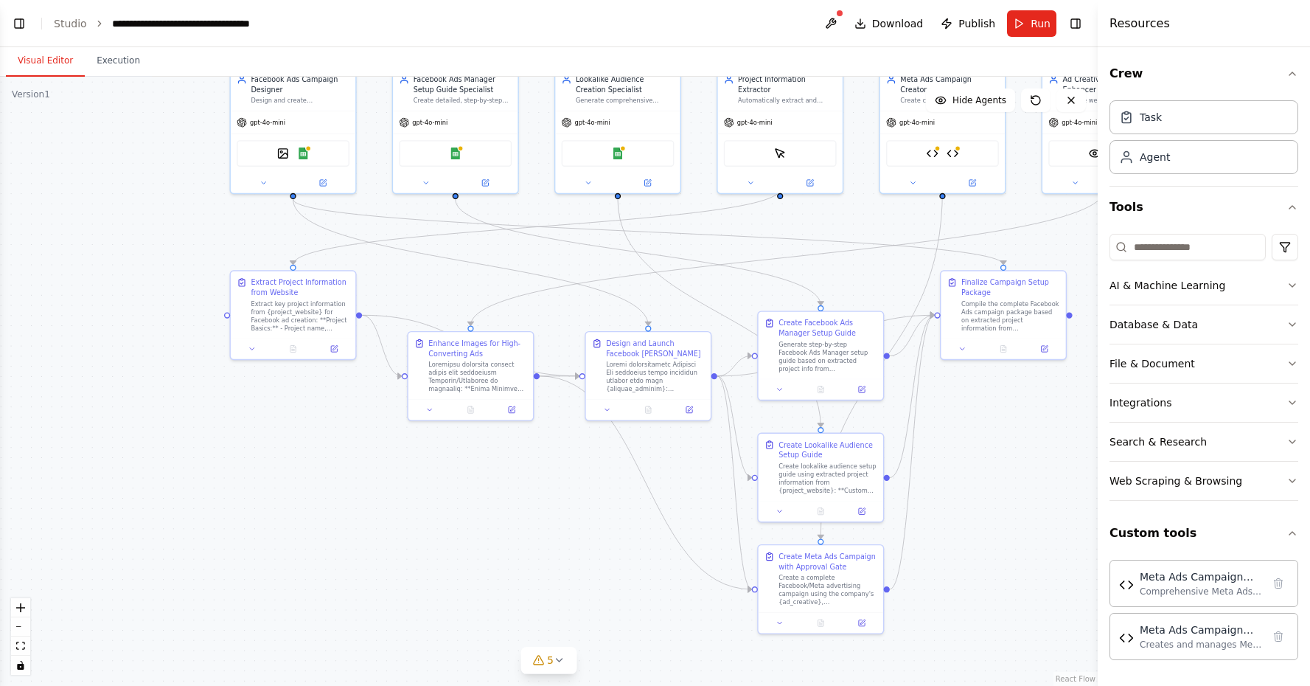
drag, startPoint x: 586, startPoint y: 331, endPoint x: 725, endPoint y: 273, distance: 151.0
click at [725, 273] on div ".deletable-edge-delete-btn { width: 20px; height: 20px; border: 0px solid #ffff…" at bounding box center [549, 381] width 1098 height 609
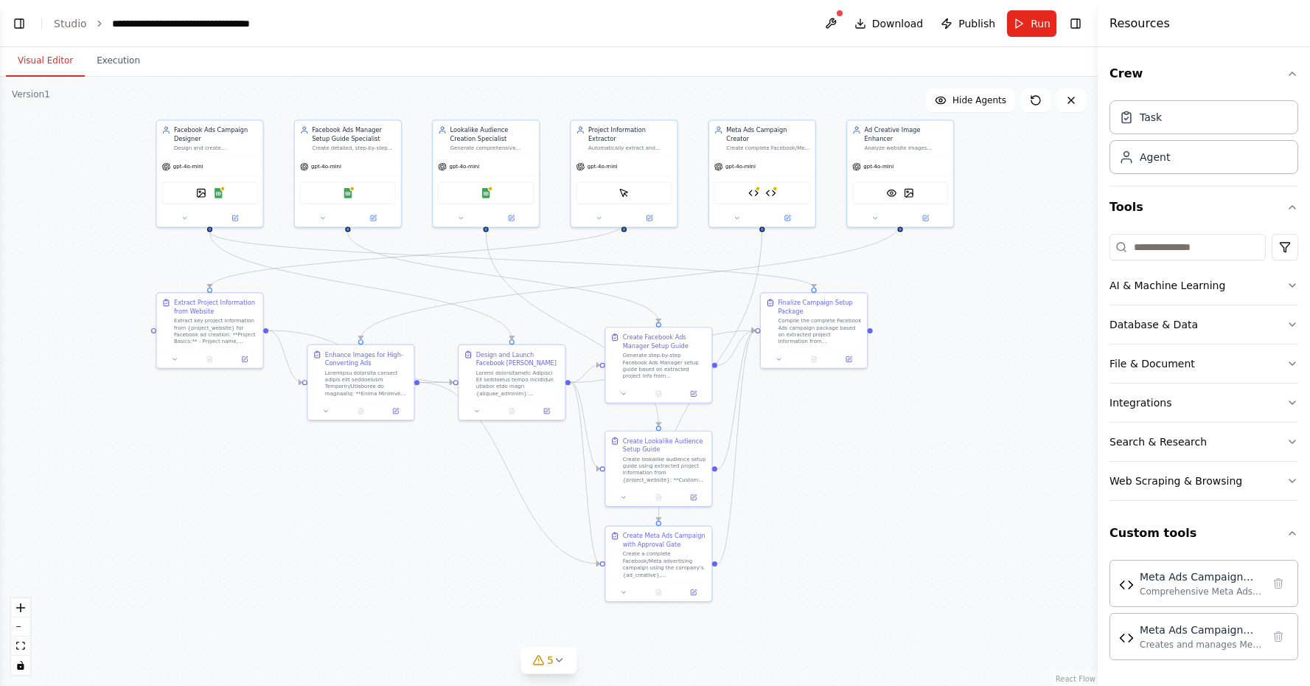
drag, startPoint x: 233, startPoint y: 305, endPoint x: 73, endPoint y: 332, distance: 162.3
click at [73, 332] on div ".deletable-edge-delete-btn { width: 20px; height: 20px; border: 0px solid #ffff…" at bounding box center [549, 381] width 1098 height 609
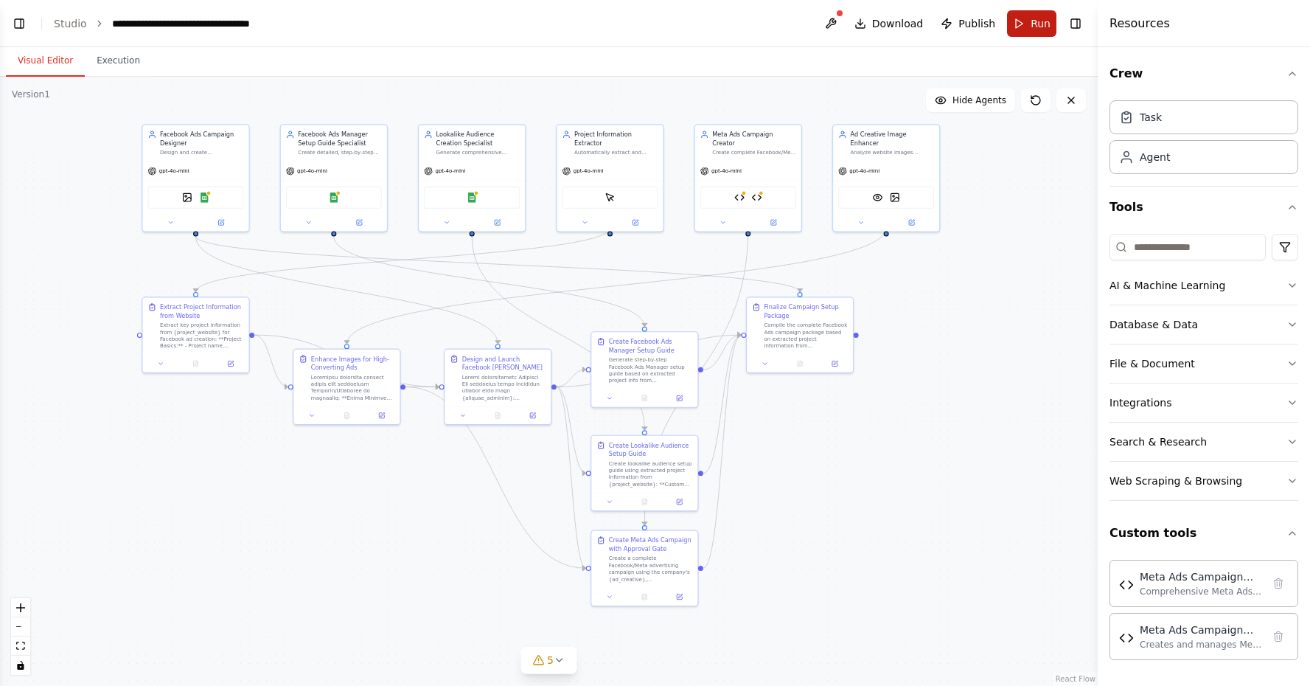
click at [1024, 23] on button "Run" at bounding box center [1031, 23] width 49 height 27
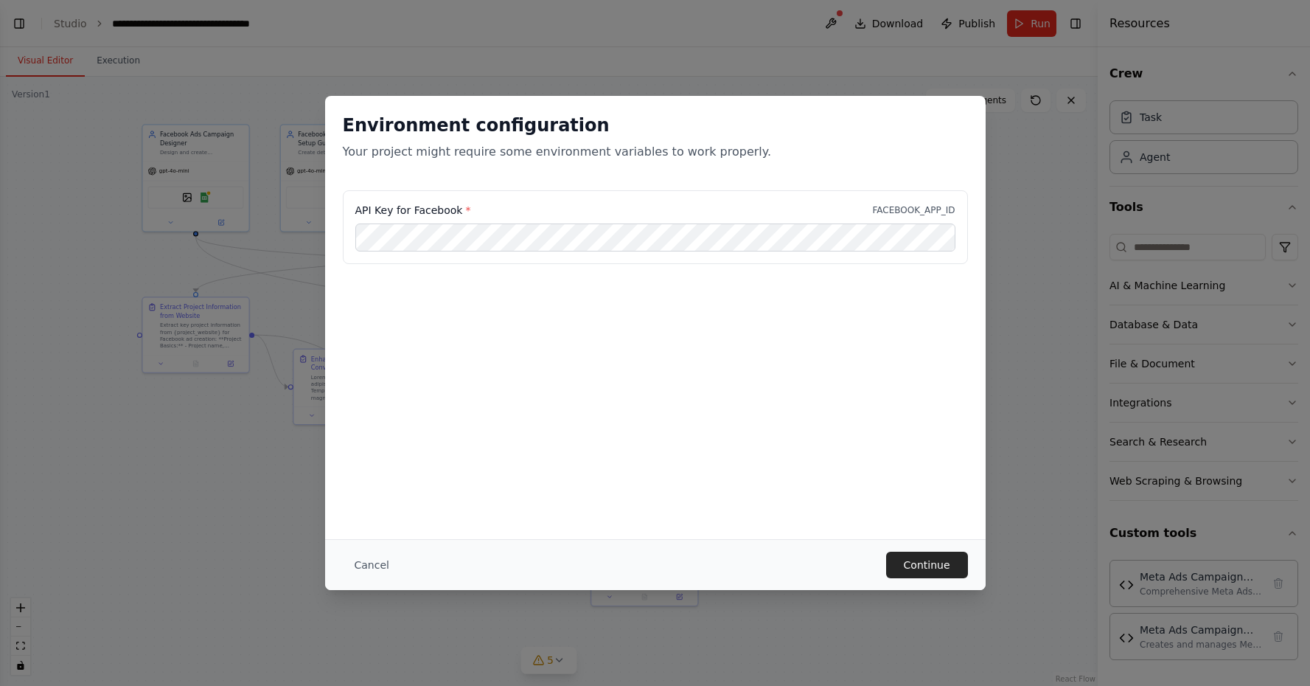
click at [847, 355] on div "Environment configuration Your project might require some environment variables…" at bounding box center [655, 317] width 661 height 443
click at [917, 558] on button "Continue" at bounding box center [927, 564] width 82 height 27
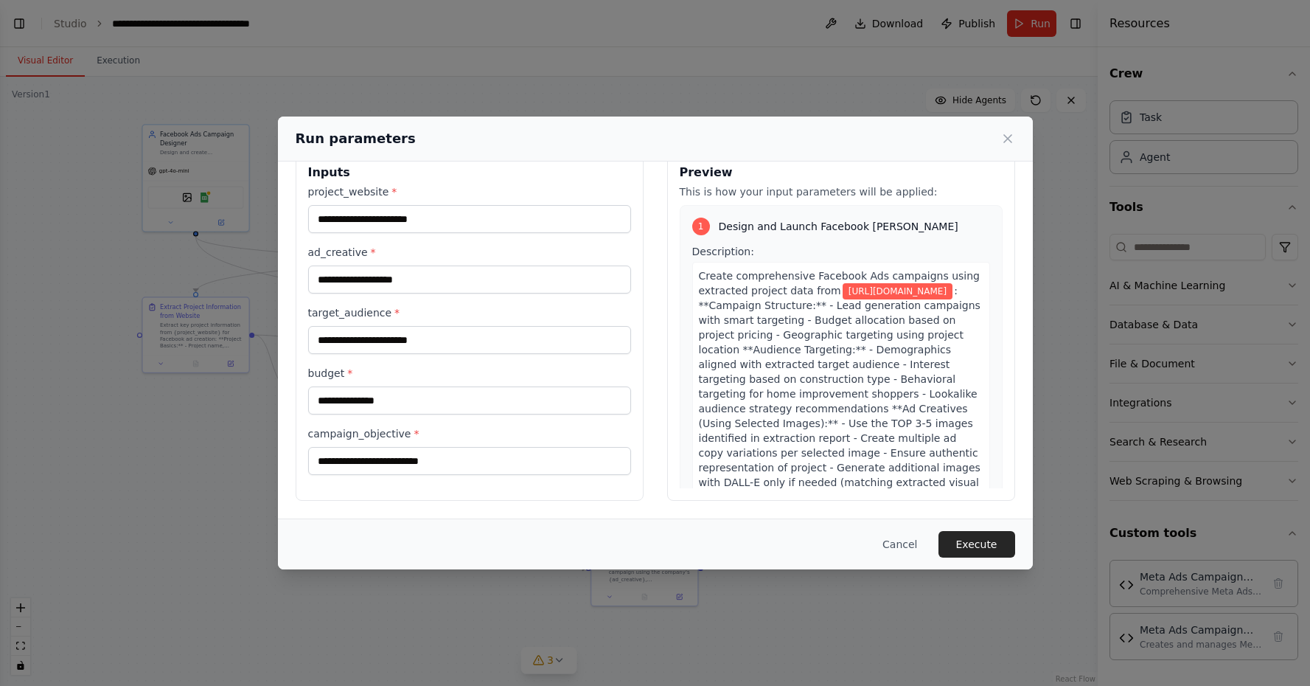
scroll to position [28, 0]
click at [1008, 141] on icon at bounding box center [1007, 138] width 15 height 15
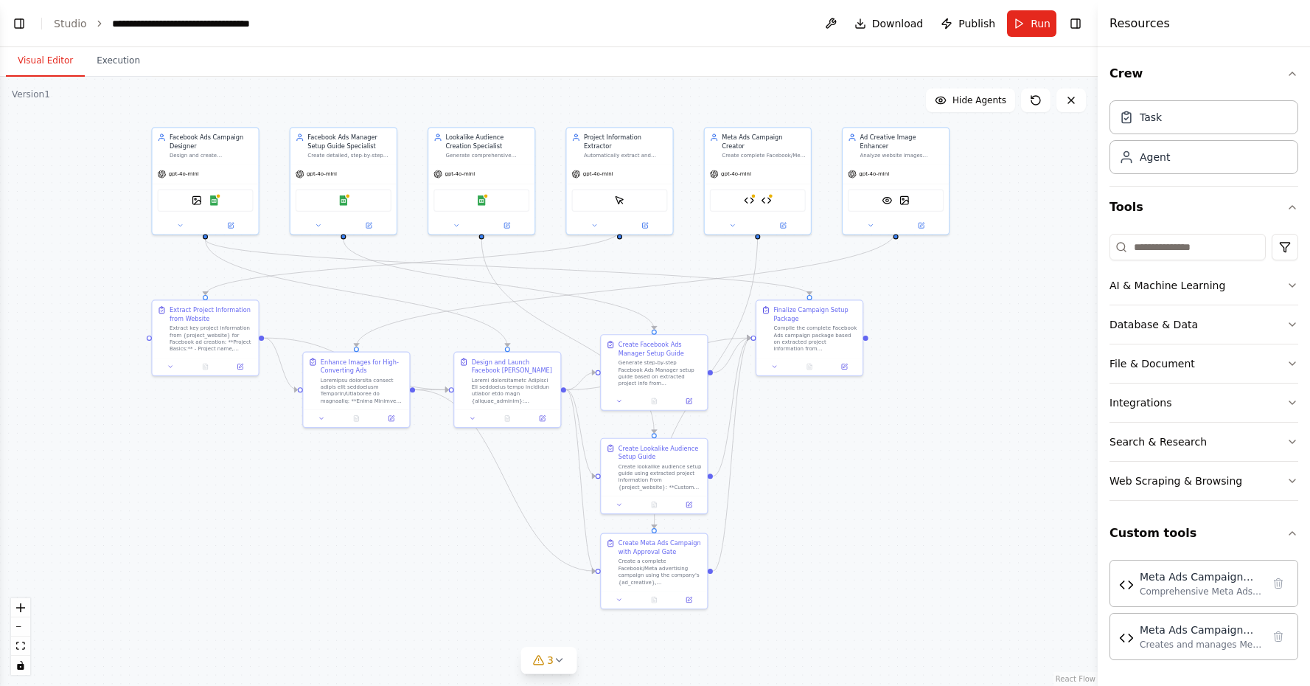
drag, startPoint x: 888, startPoint y: 303, endPoint x: 897, endPoint y: 306, distance: 10.0
click at [897, 306] on div ".deletable-edge-delete-btn { width: 20px; height: 20px; border: 0px solid #ffff…" at bounding box center [549, 381] width 1098 height 609
click at [15, 29] on button "Toggle Left Sidebar" at bounding box center [19, 23] width 21 height 21
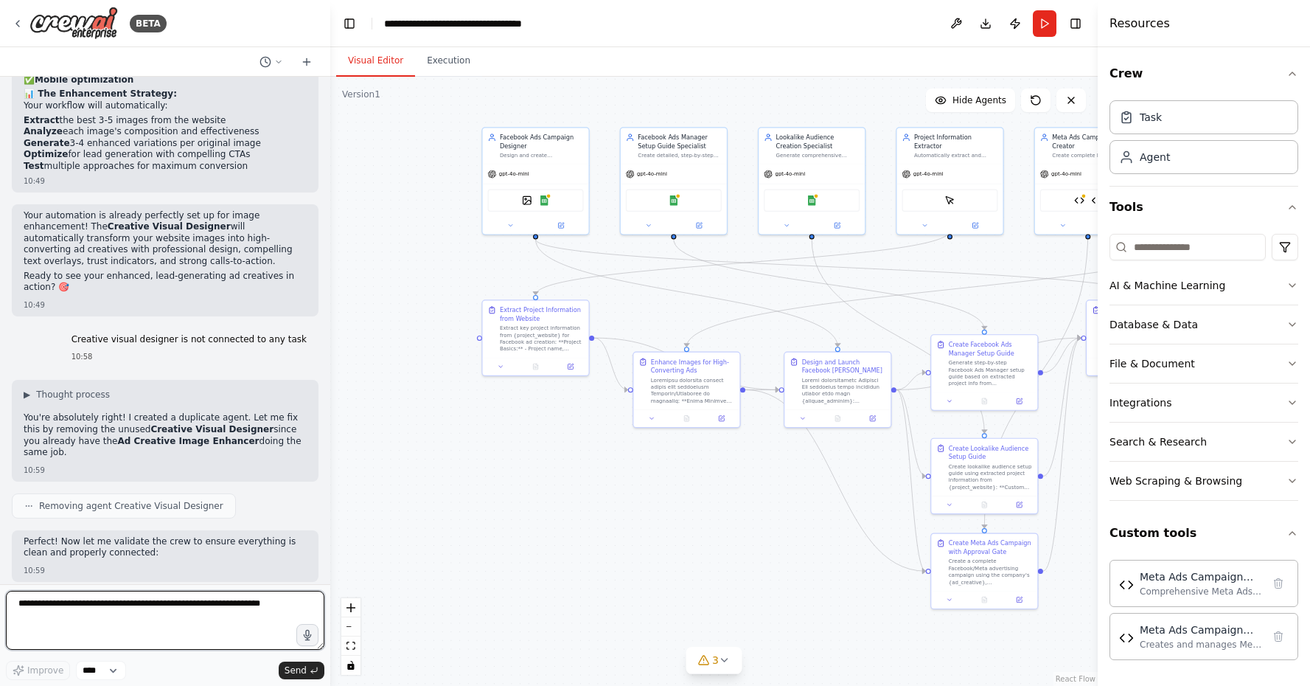
click at [228, 621] on textarea at bounding box center [165, 620] width 318 height 59
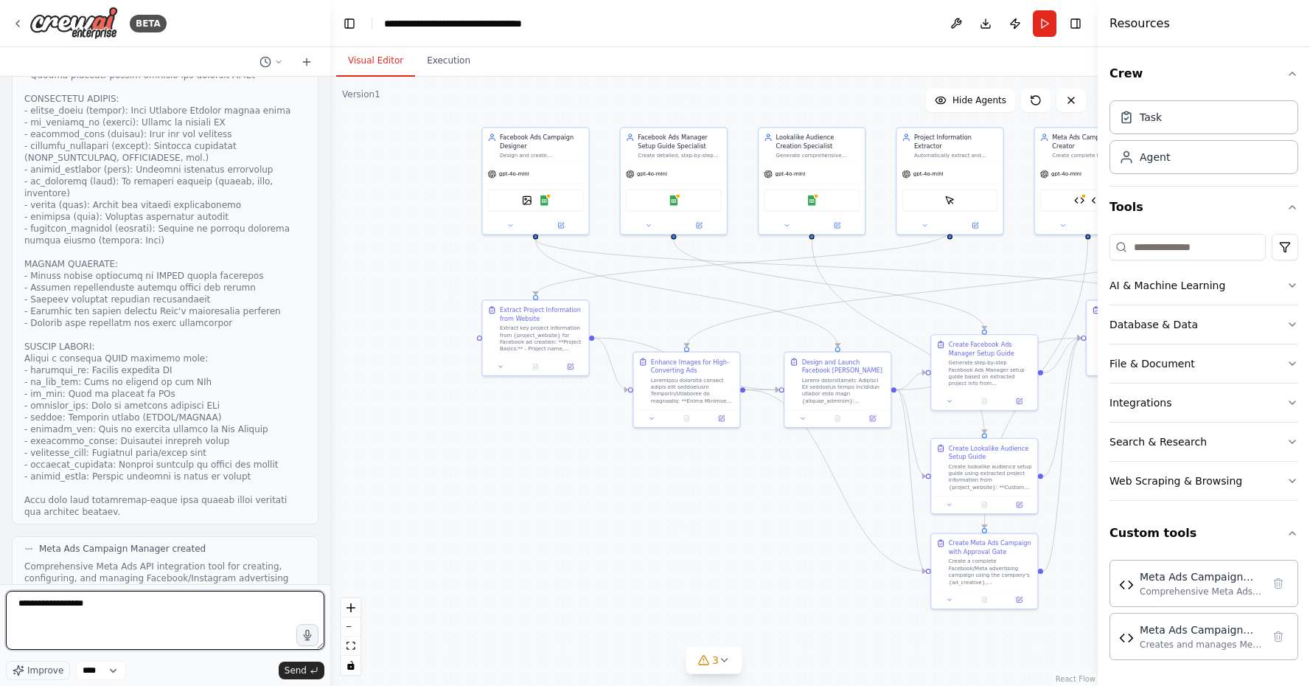
scroll to position [33171, 0]
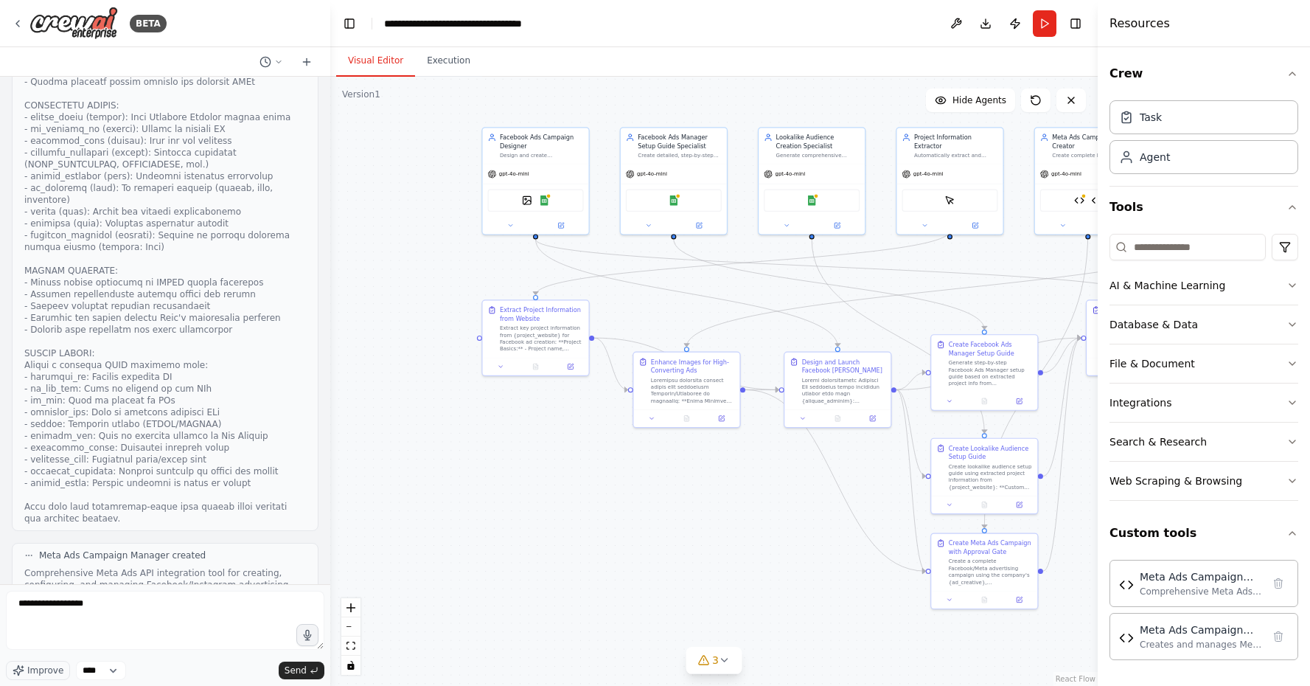
drag, startPoint x: 43, startPoint y: 498, endPoint x: 277, endPoint y: 494, distance: 234.5
copy p "ad_creative,target_audience,budget,campaign objective"
drag, startPoint x: 111, startPoint y: 615, endPoint x: 37, endPoint y: 605, distance: 74.4
click at [37, 605] on textarea "**********" at bounding box center [165, 620] width 318 height 59
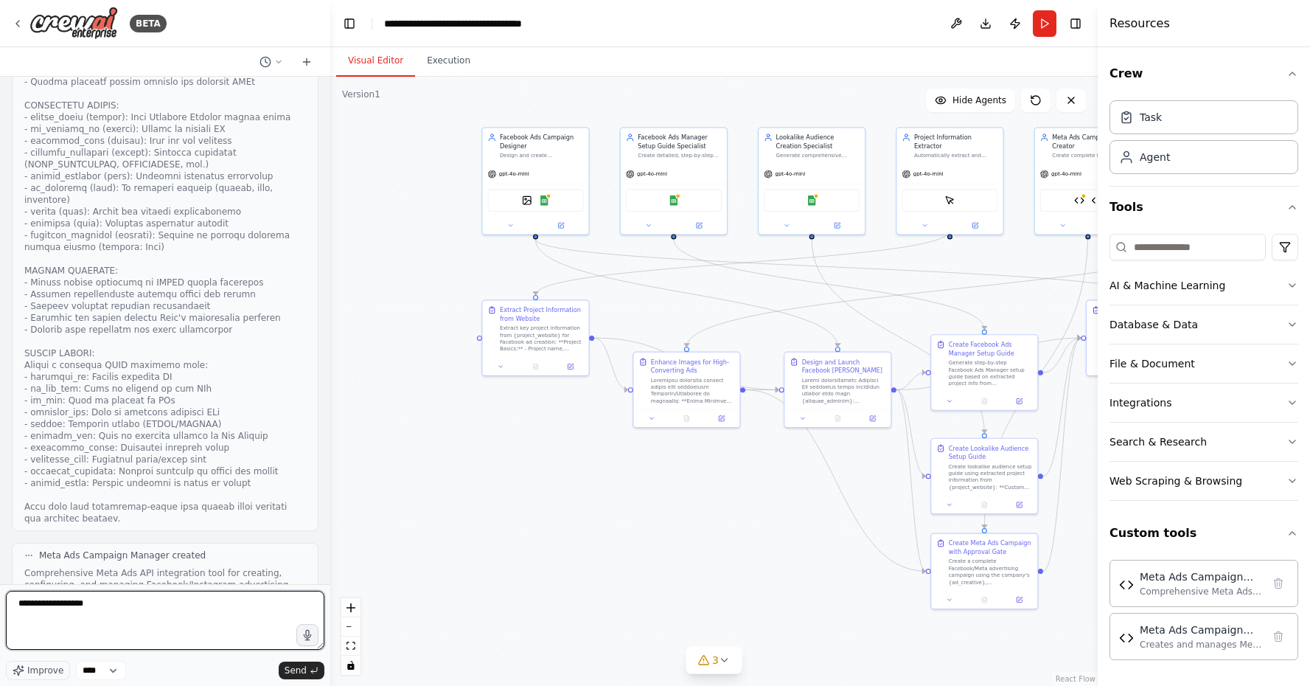
paste textarea "**********"
type textarea "**********"
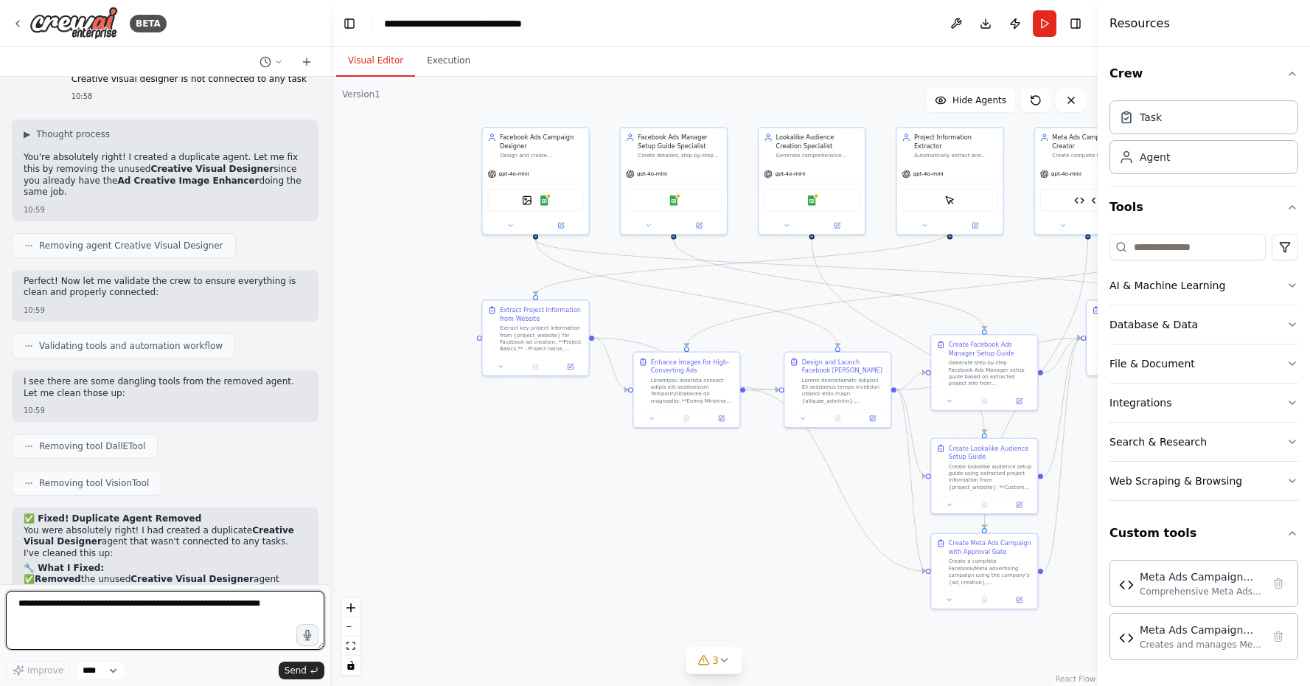
scroll to position [46070, 0]
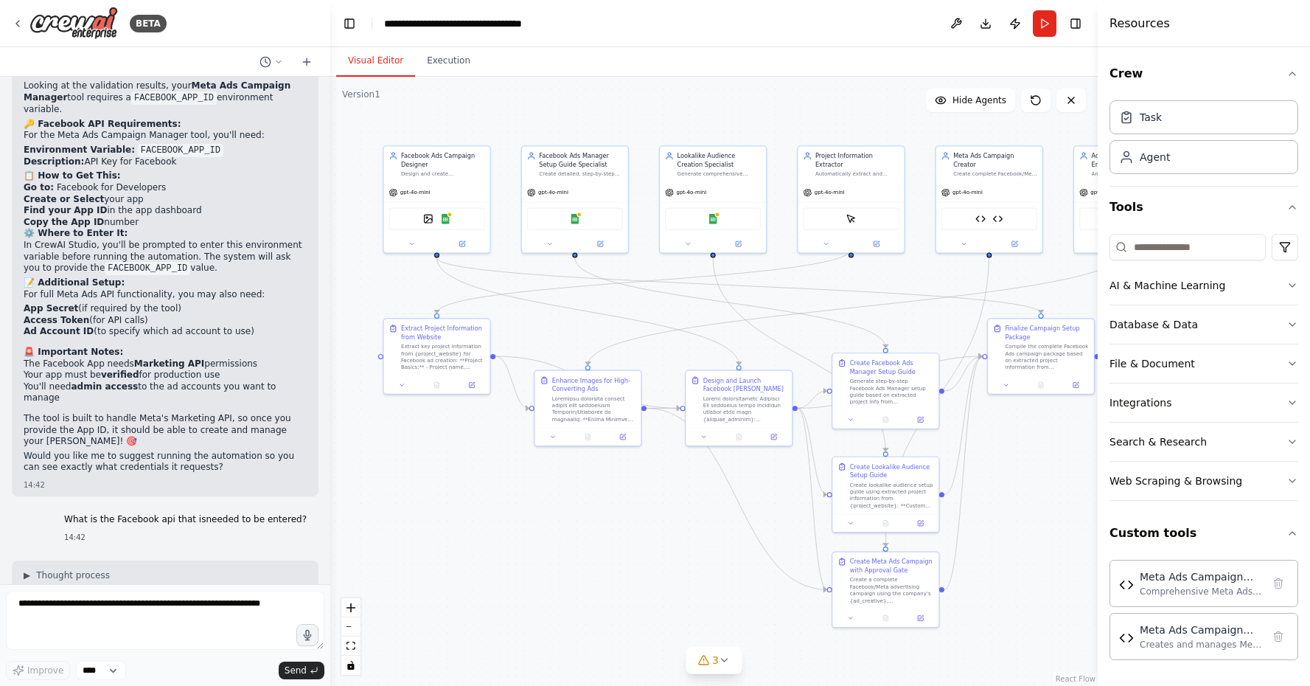
drag, startPoint x: 620, startPoint y: 467, endPoint x: 521, endPoint y: 485, distance: 100.5
click at [521, 485] on div ".deletable-edge-delete-btn { width: 20px; height: 20px; border: 0px solid #ffff…" at bounding box center [713, 381] width 767 height 609
click at [386, 450] on div ".deletable-edge-delete-btn { width: 20px; height: 20px; border: 0px solid #ffff…" at bounding box center [713, 381] width 767 height 609
click at [342, 24] on button "Toggle Left Sidebar" at bounding box center [349, 23] width 21 height 21
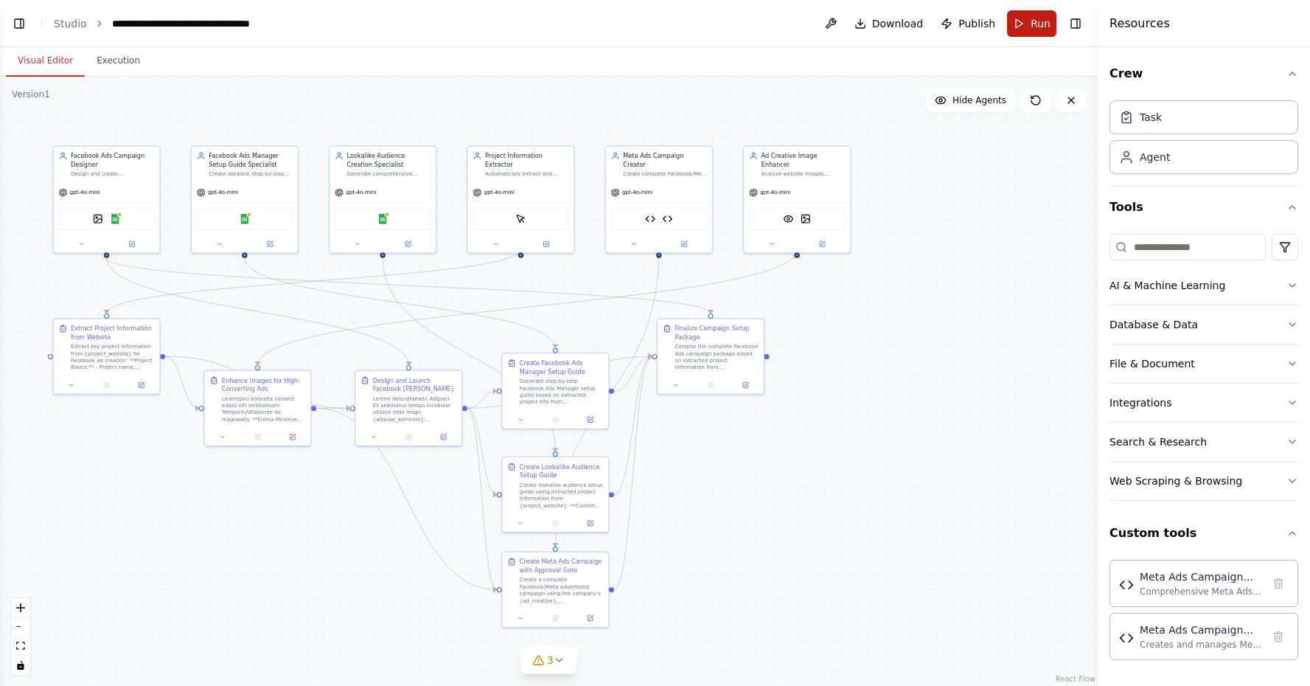
click at [1027, 17] on button "Run" at bounding box center [1031, 23] width 49 height 27
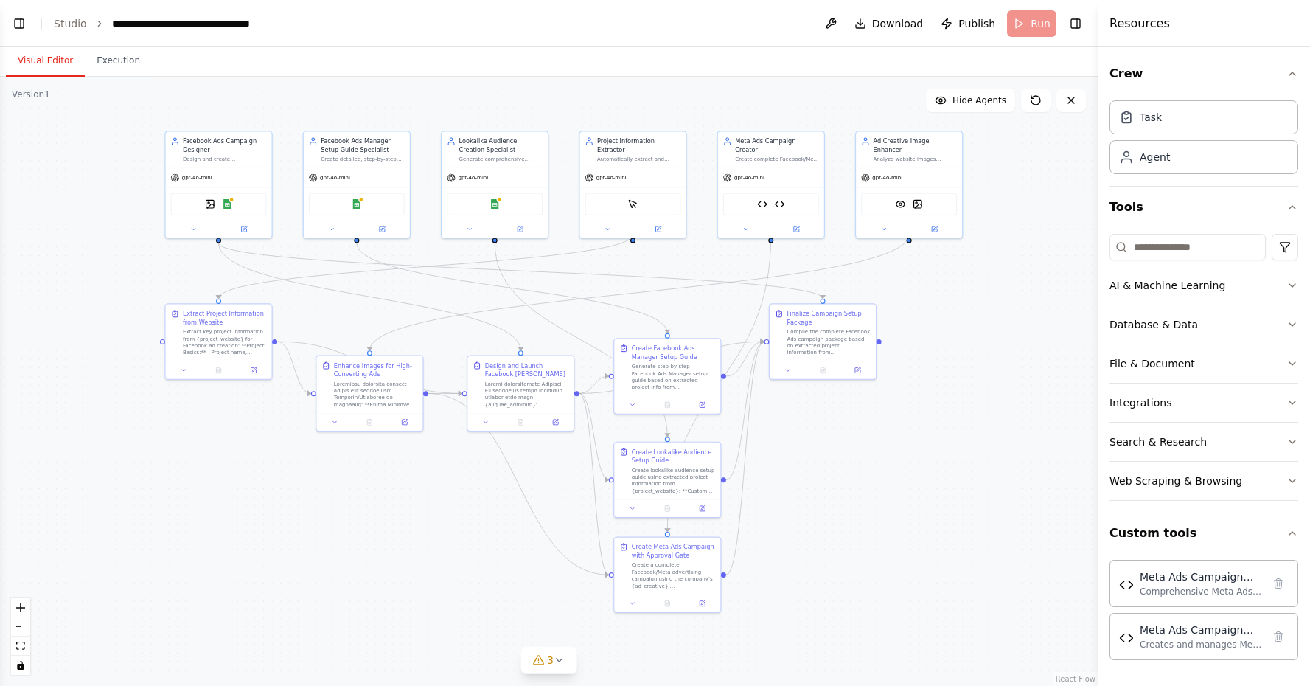
drag, startPoint x: 796, startPoint y: 504, endPoint x: 906, endPoint y: 490, distance: 110.7
click at [906, 490] on div ".deletable-edge-delete-btn { width: 20px; height: 20px; border: 0px solid #ffff…" at bounding box center [549, 381] width 1098 height 609
click at [260, 531] on div ".deletable-edge-delete-btn { width: 20px; height: 20px; border: 0px solid #ffff…" at bounding box center [549, 381] width 1098 height 609
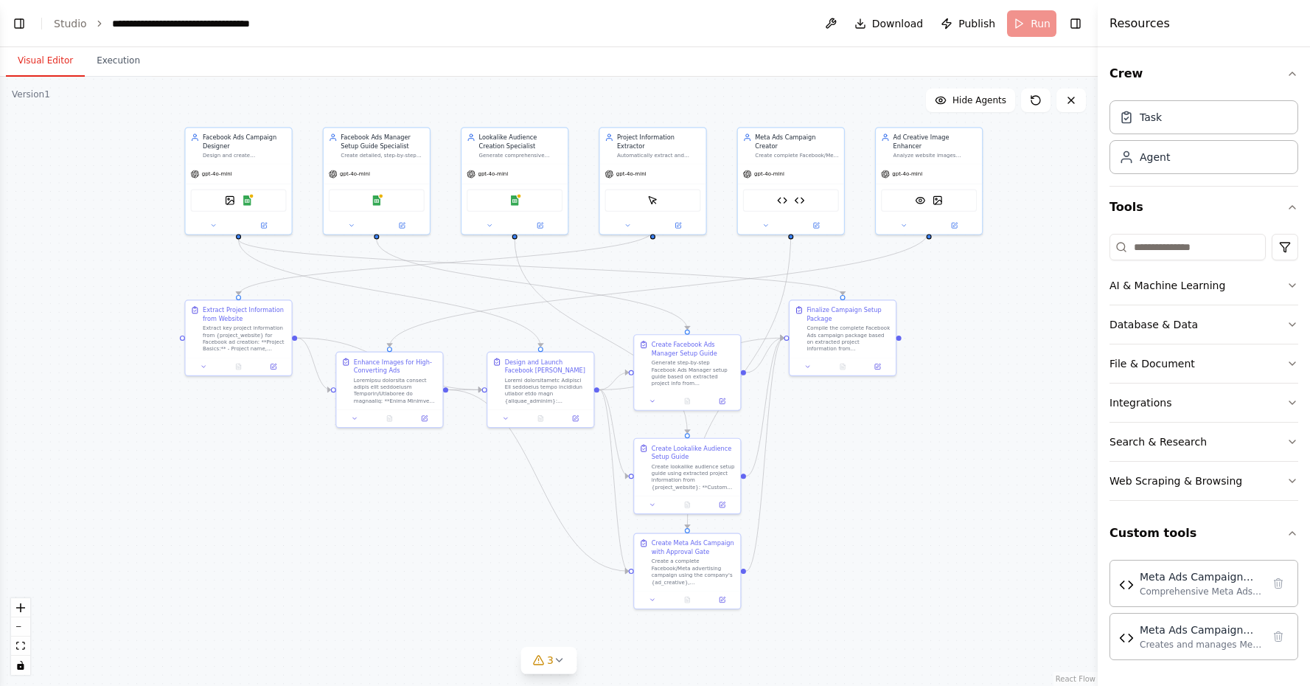
drag, startPoint x: 260, startPoint y: 532, endPoint x: 278, endPoint y: 526, distance: 19.4
click at [278, 526] on div ".deletable-edge-delete-btn { width: 20px; height: 20px; border: 0px solid #ffff…" at bounding box center [549, 381] width 1098 height 609
click at [18, 25] on button "Toggle Left Sidebar" at bounding box center [19, 23] width 21 height 21
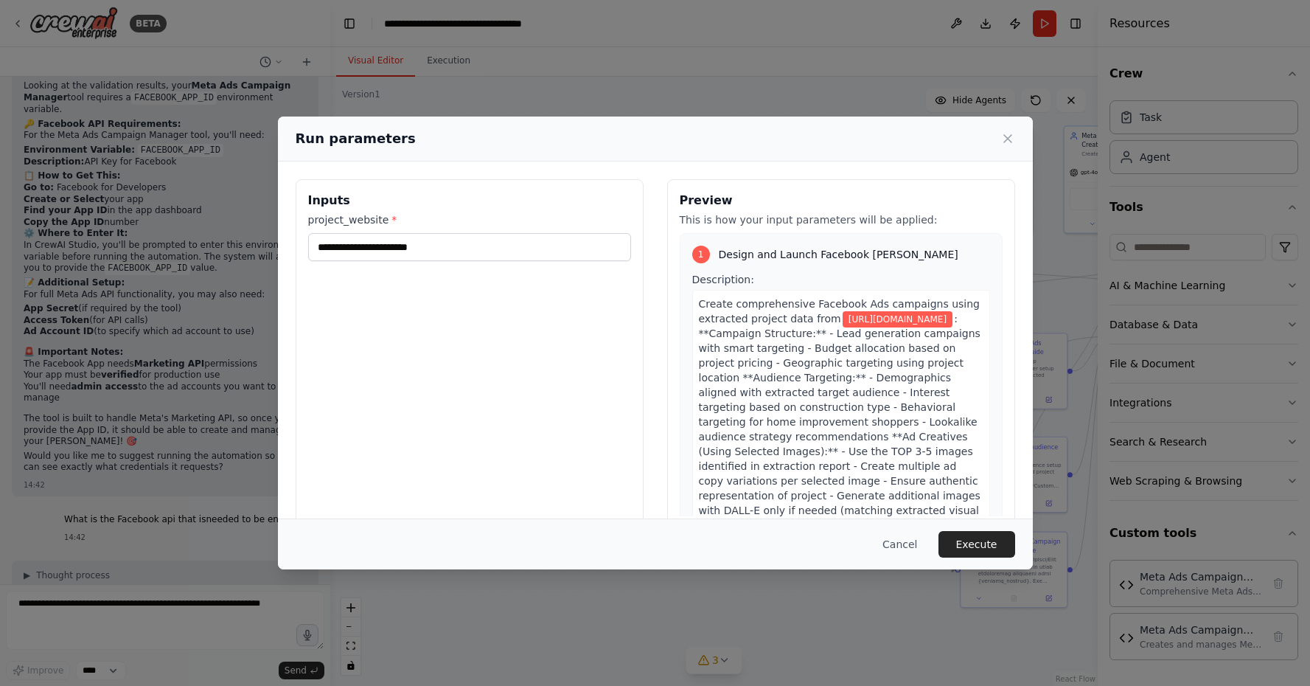
scroll to position [0, 0]
click at [958, 551] on button "Execute" at bounding box center [977, 544] width 77 height 27
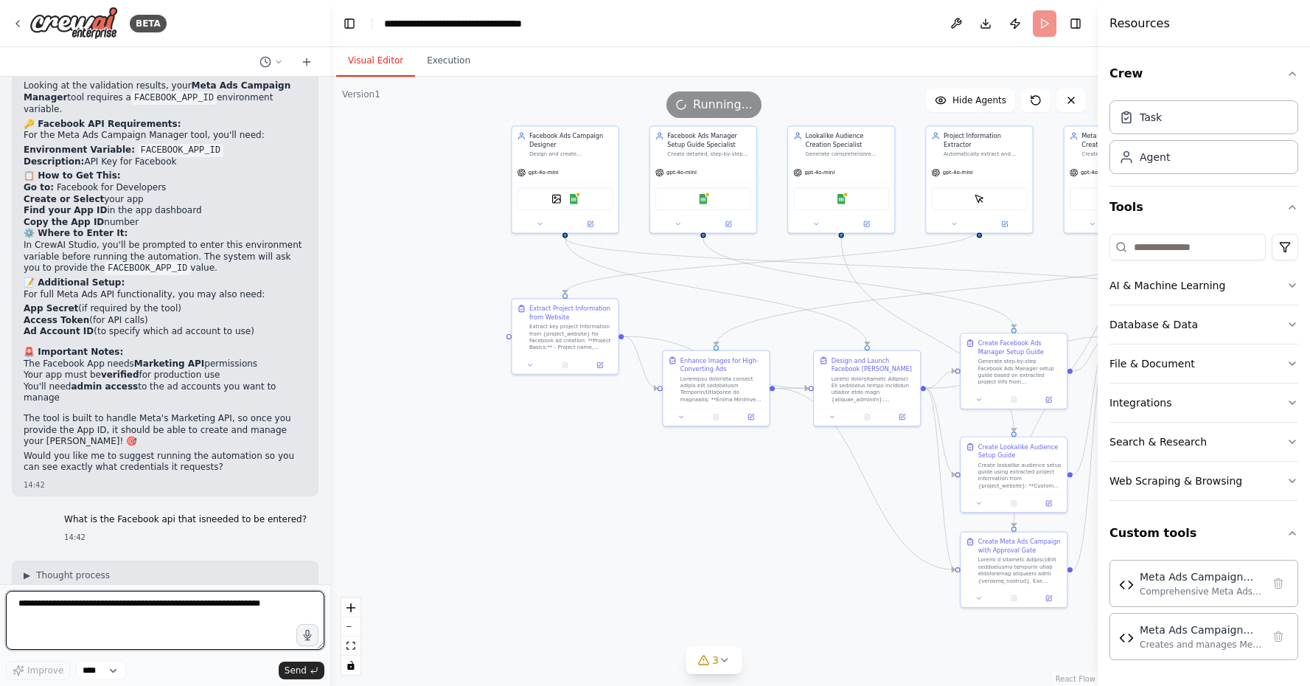
click at [183, 607] on textarea at bounding box center [165, 620] width 318 height 59
click at [347, 21] on button "Toggle Left Sidebar" at bounding box center [349, 23] width 21 height 21
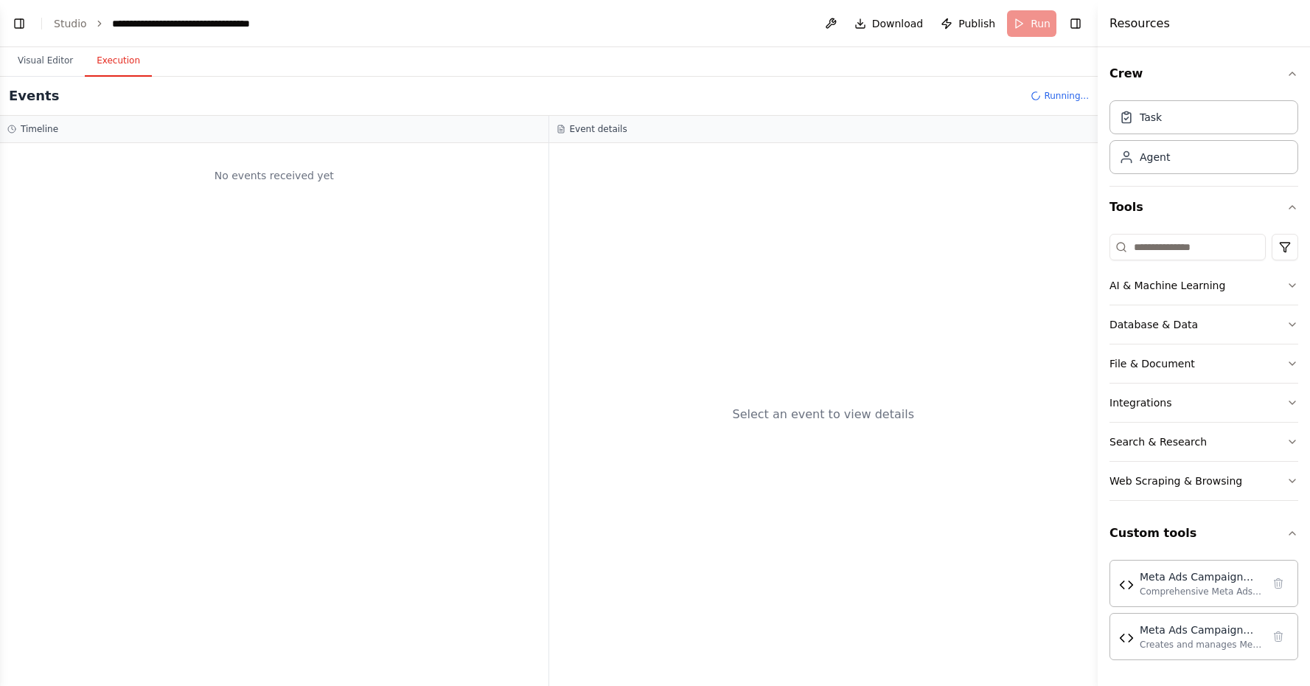
click at [121, 58] on button "Execution" at bounding box center [118, 61] width 67 height 31
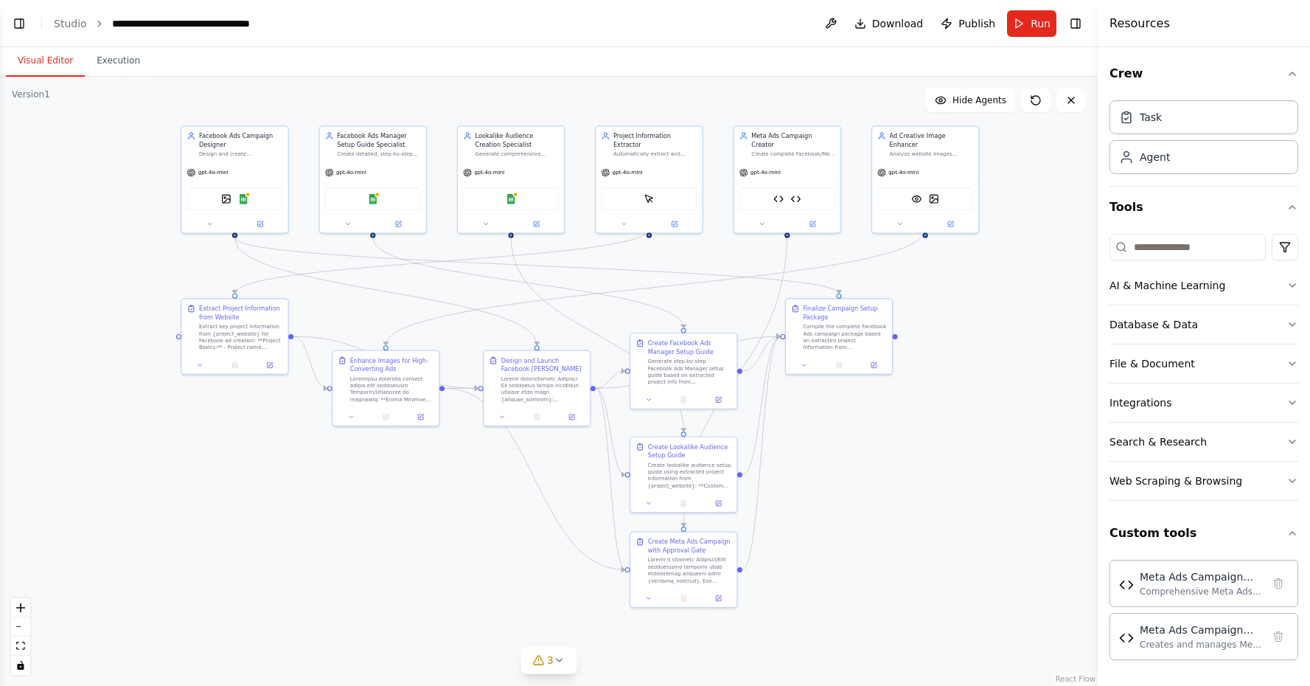
click at [41, 52] on button "Visual Editor" at bounding box center [45, 61] width 79 height 31
click at [14, 28] on button "Toggle Left Sidebar" at bounding box center [19, 23] width 21 height 21
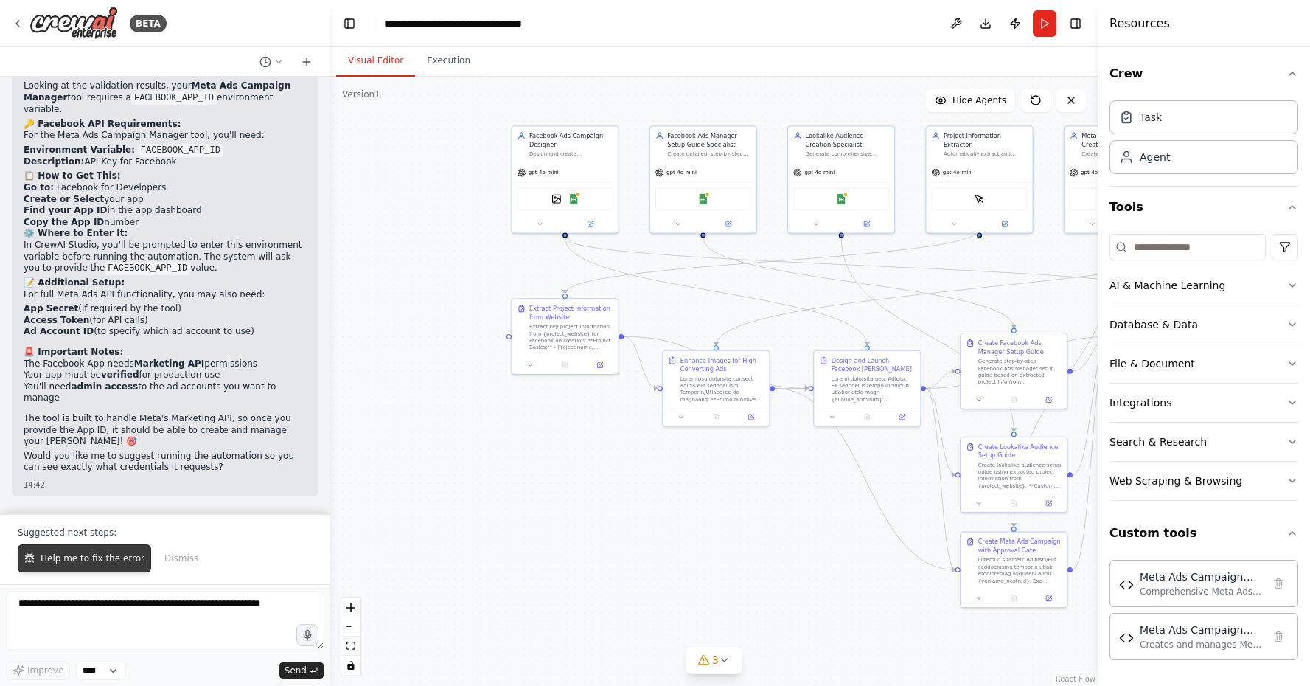
click at [62, 561] on span "Help me to fix the error" at bounding box center [93, 558] width 104 height 12
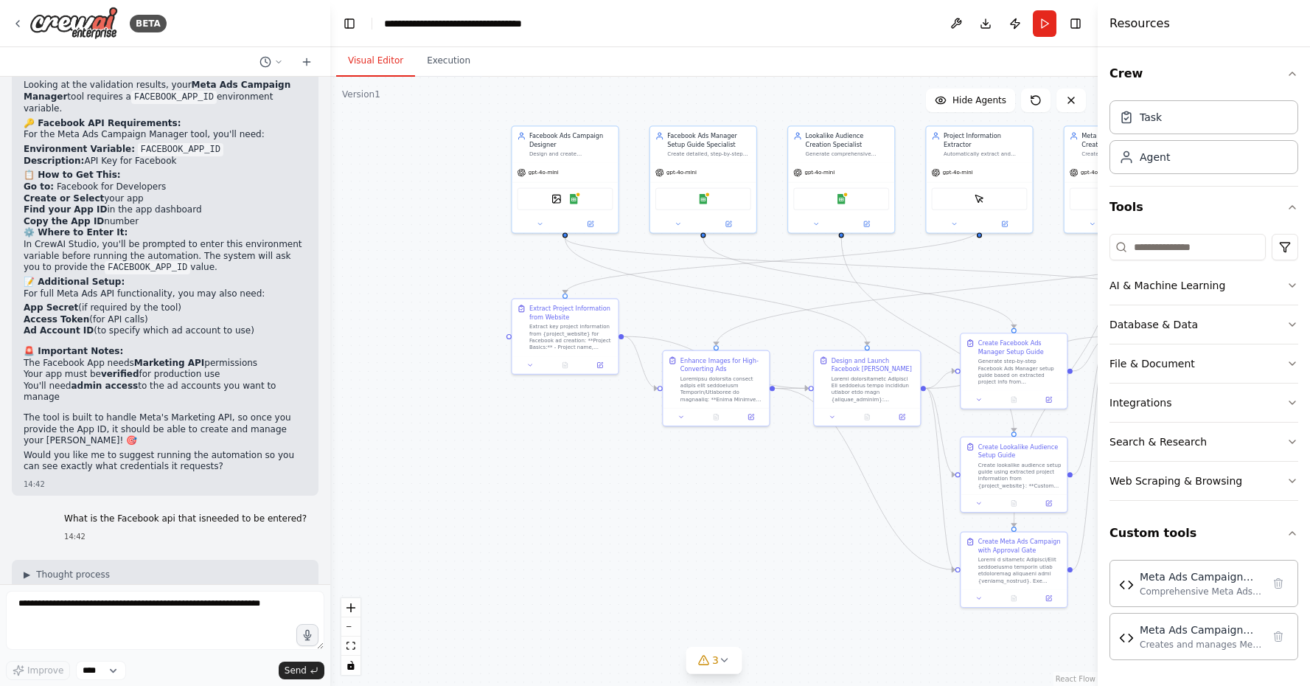
scroll to position [46070, 0]
click at [377, 465] on div ".deletable-edge-delete-btn { width: 20px; height: 20px; border: 0px solid #ffff…" at bounding box center [713, 381] width 767 height 609
click at [1047, 15] on button "Run" at bounding box center [1045, 23] width 24 height 27
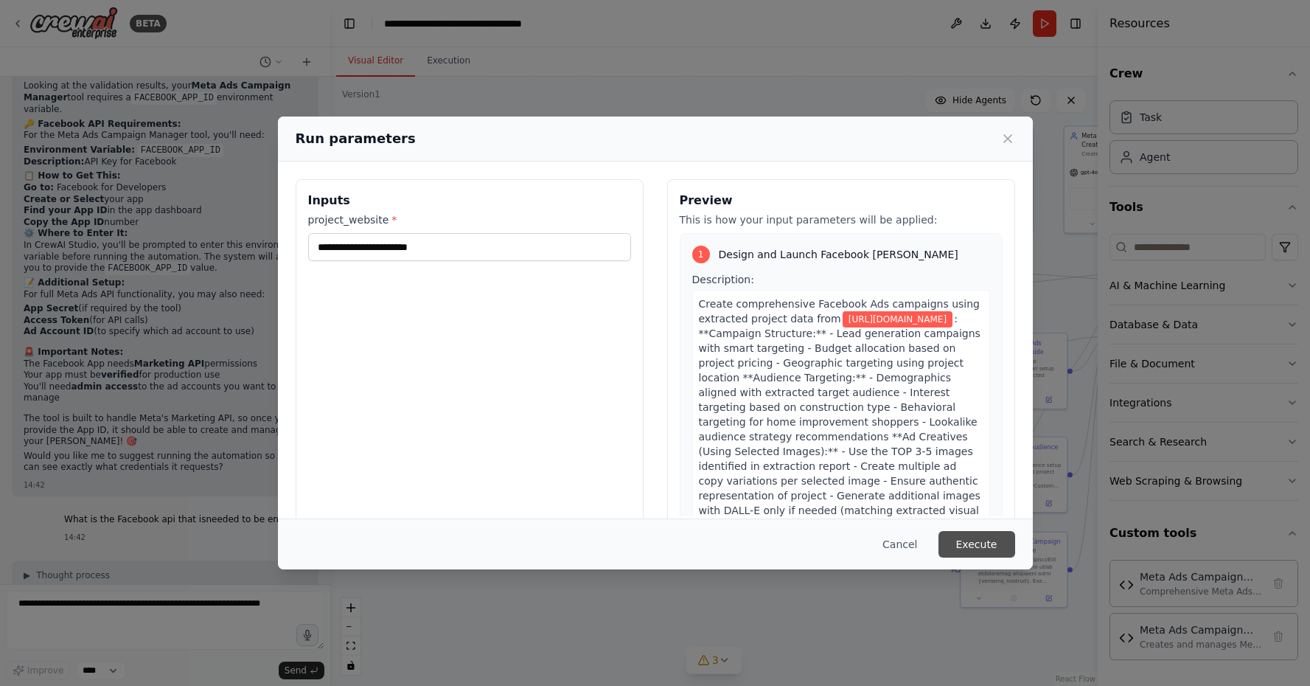
click at [975, 540] on button "Execute" at bounding box center [977, 544] width 77 height 27
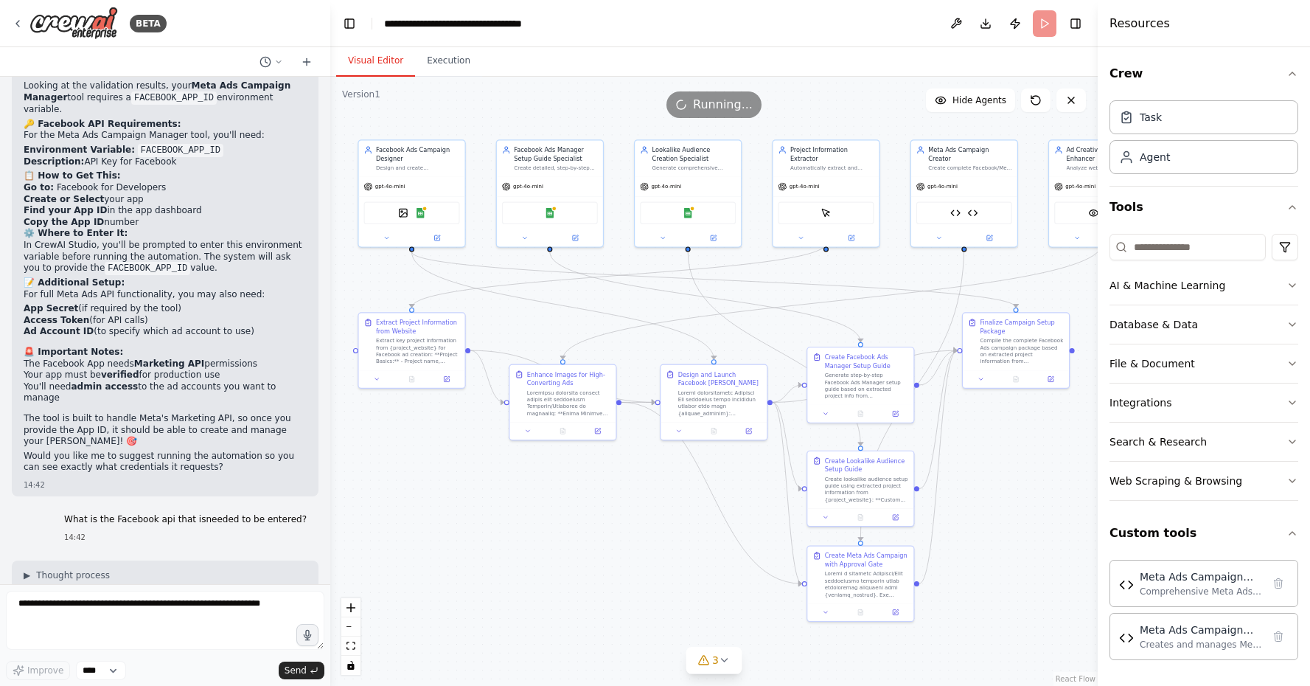
drag, startPoint x: 813, startPoint y: 503, endPoint x: 659, endPoint y: 514, distance: 154.5
click at [659, 514] on div ".deletable-edge-delete-btn { width: 20px; height: 20px; border: 0px solid #ffff…" at bounding box center [713, 381] width 767 height 609
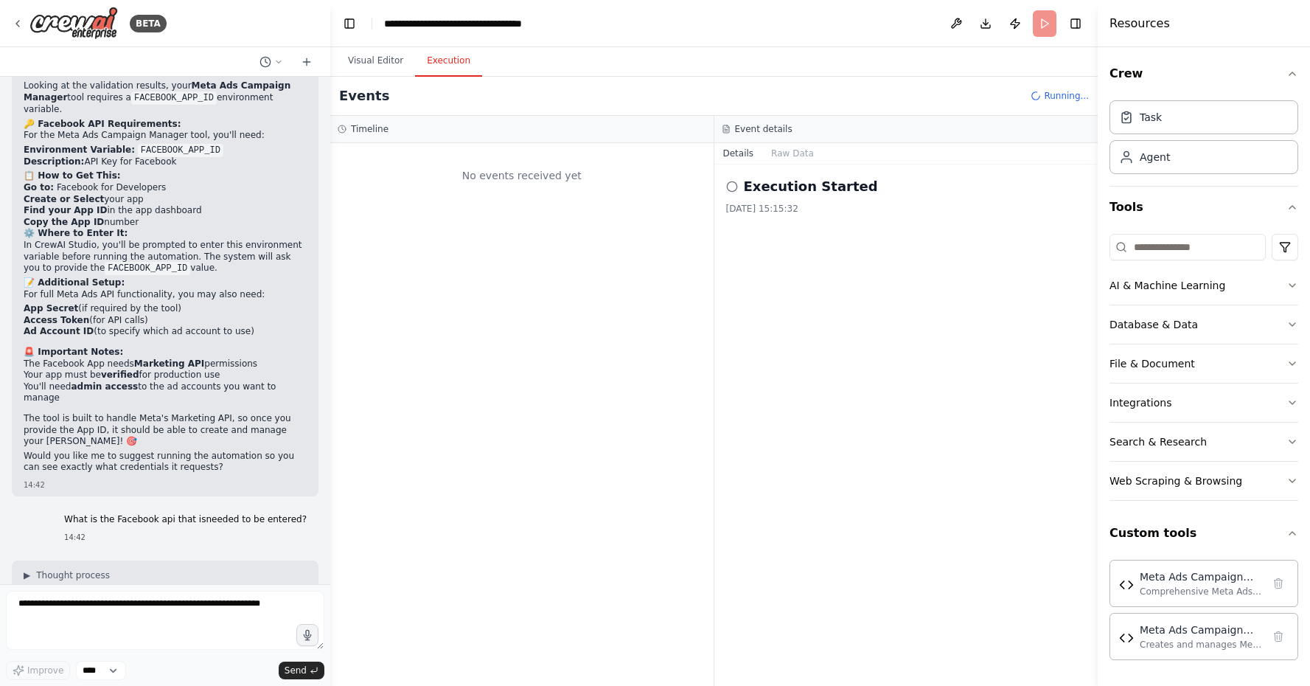
click at [451, 70] on button "Execution" at bounding box center [448, 61] width 67 height 31
click at [391, 127] on div "Timeline" at bounding box center [522, 129] width 369 height 12
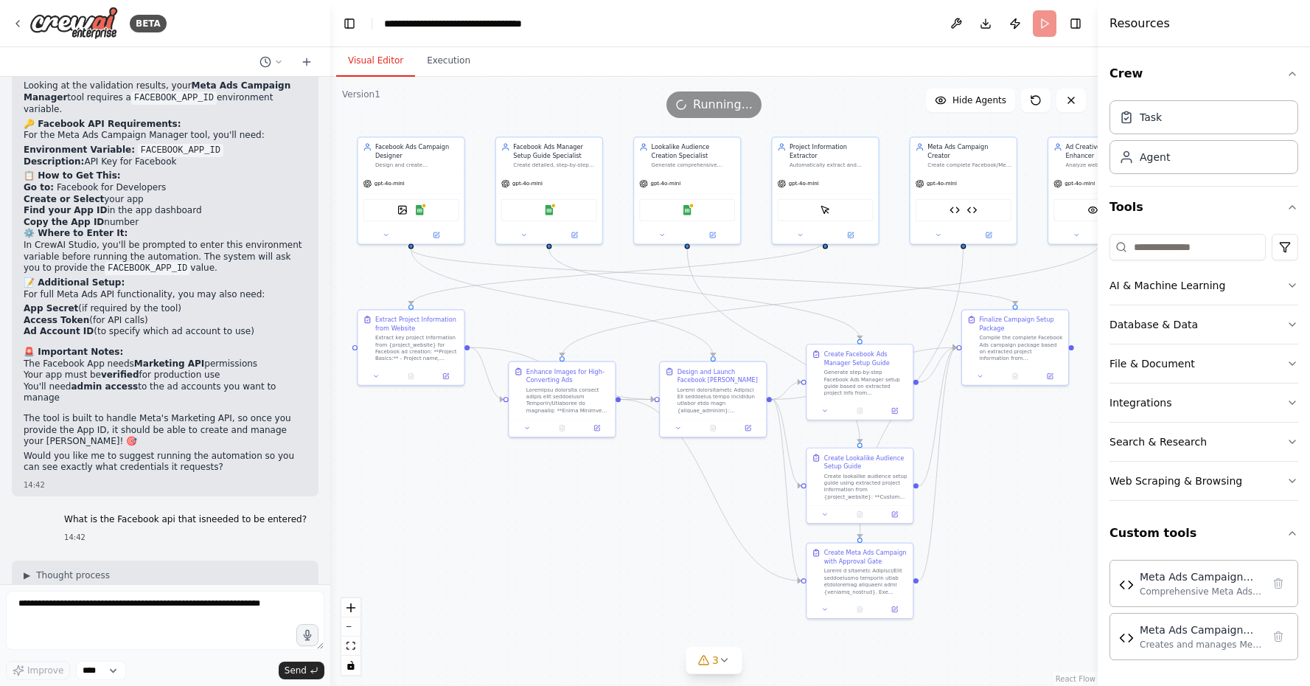
click at [381, 60] on button "Visual Editor" at bounding box center [375, 61] width 79 height 31
click at [347, 32] on button "Toggle Left Sidebar" at bounding box center [349, 23] width 21 height 21
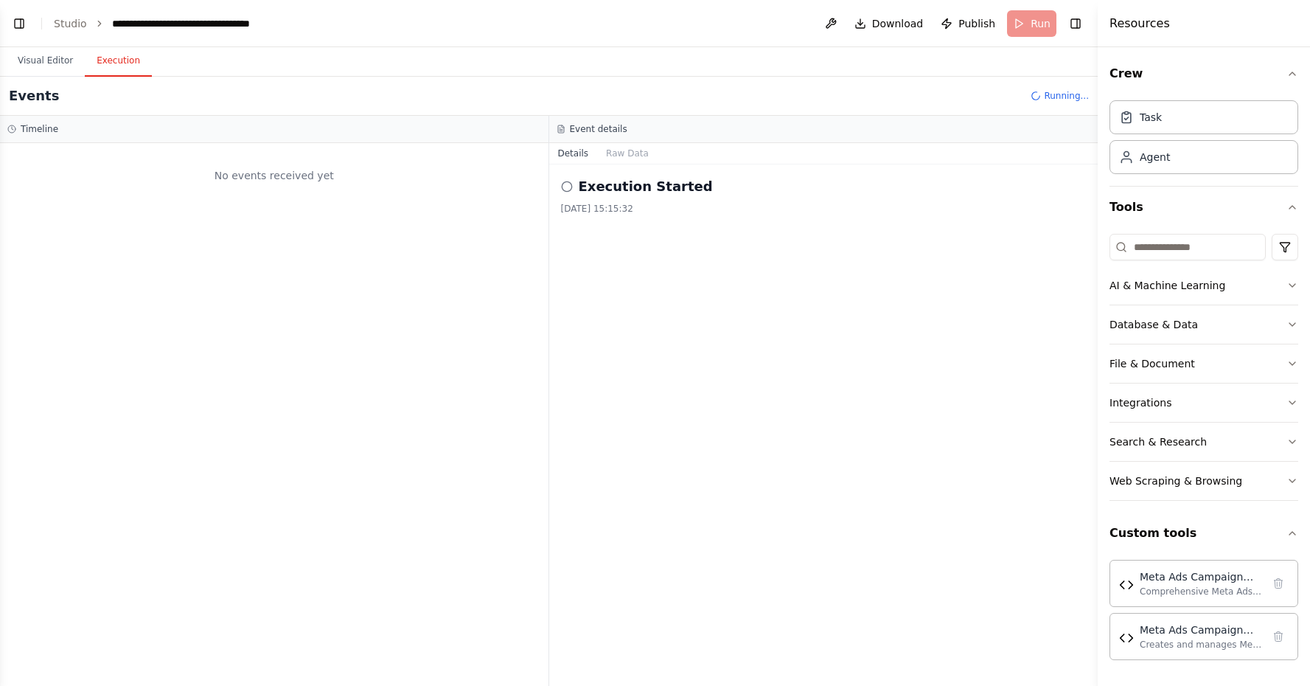
click at [136, 65] on button "Execution" at bounding box center [118, 61] width 67 height 31
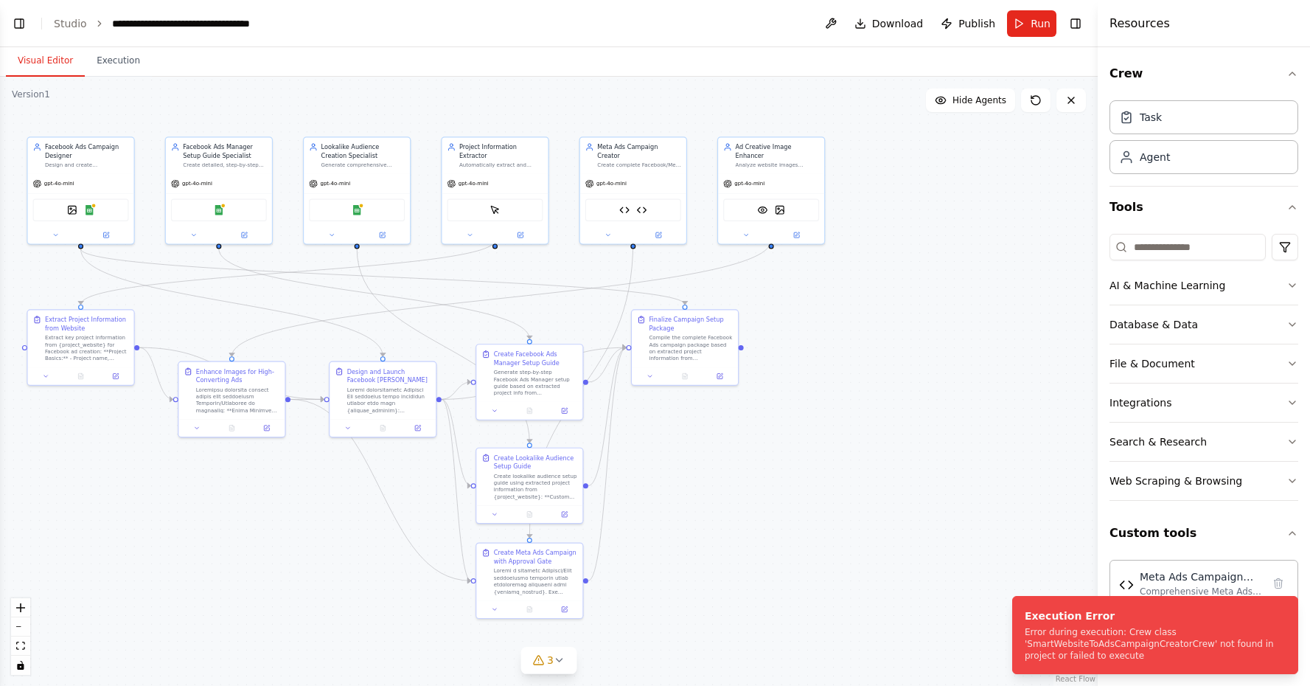
click at [29, 58] on button "Visual Editor" at bounding box center [45, 61] width 79 height 31
drag, startPoint x: 1028, startPoint y: 630, endPoint x: 1139, endPoint y: 655, distance: 114.1
click at [1139, 655] on div "Error during execution: Crew class 'SmartWebsiteToAdsCampaignCreatorCrew' not f…" at bounding box center [1152, 643] width 255 height 35
copy div "rror during execution: Crew class 'SmartWebsiteToAdsCampaignCreatorCrew' not fo…"
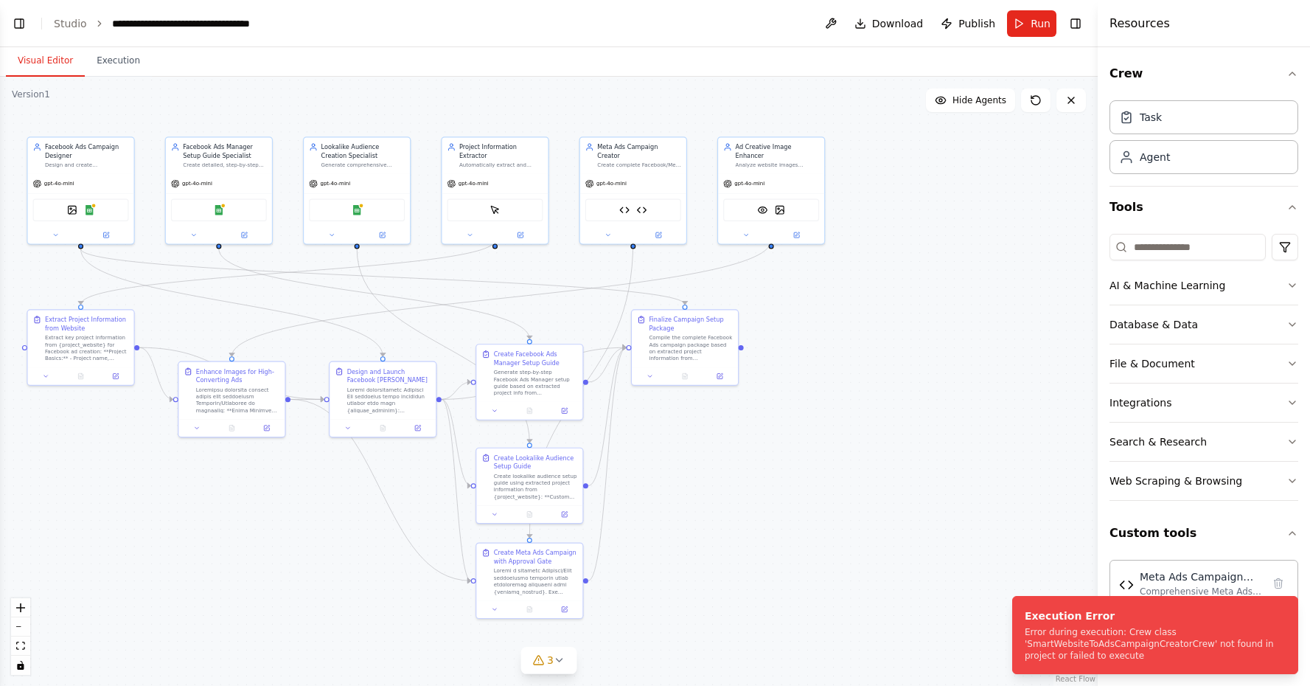
click at [32, 21] on header "**********" at bounding box center [549, 23] width 1098 height 47
click at [24, 21] on button "Toggle Left Sidebar" at bounding box center [19, 23] width 21 height 21
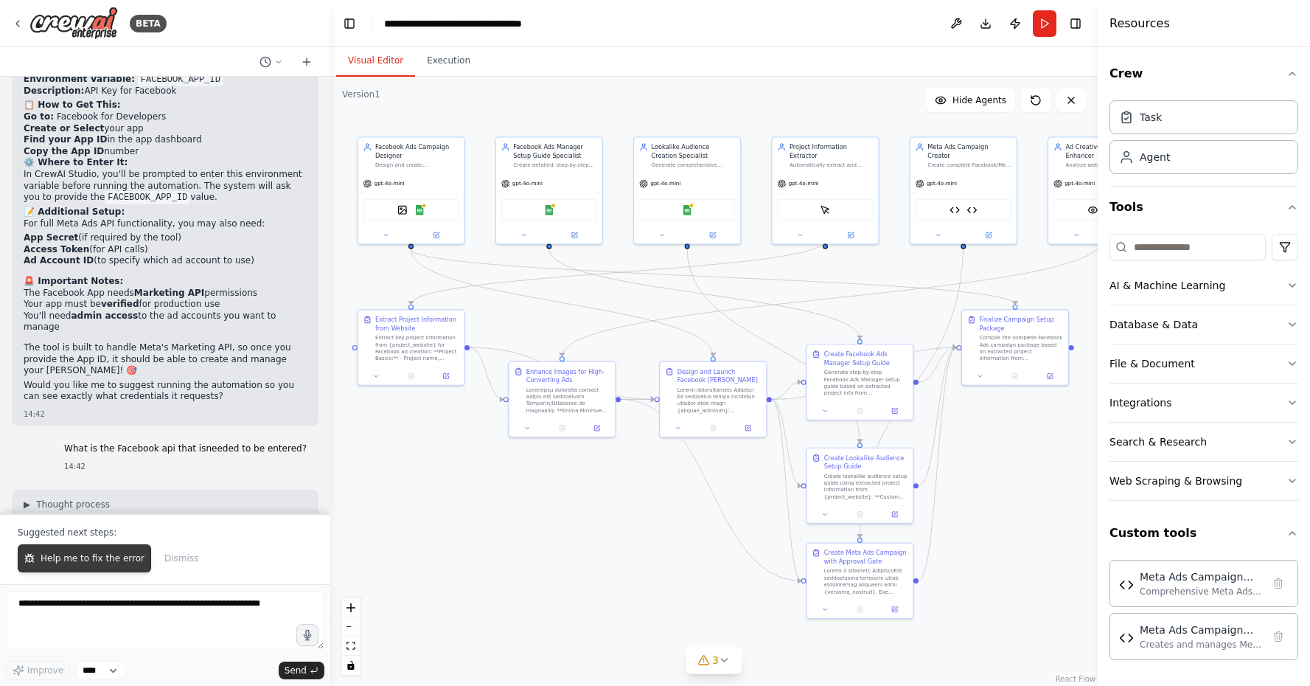
click at [78, 551] on button "Help me to fix the error" at bounding box center [84, 558] width 133 height 28
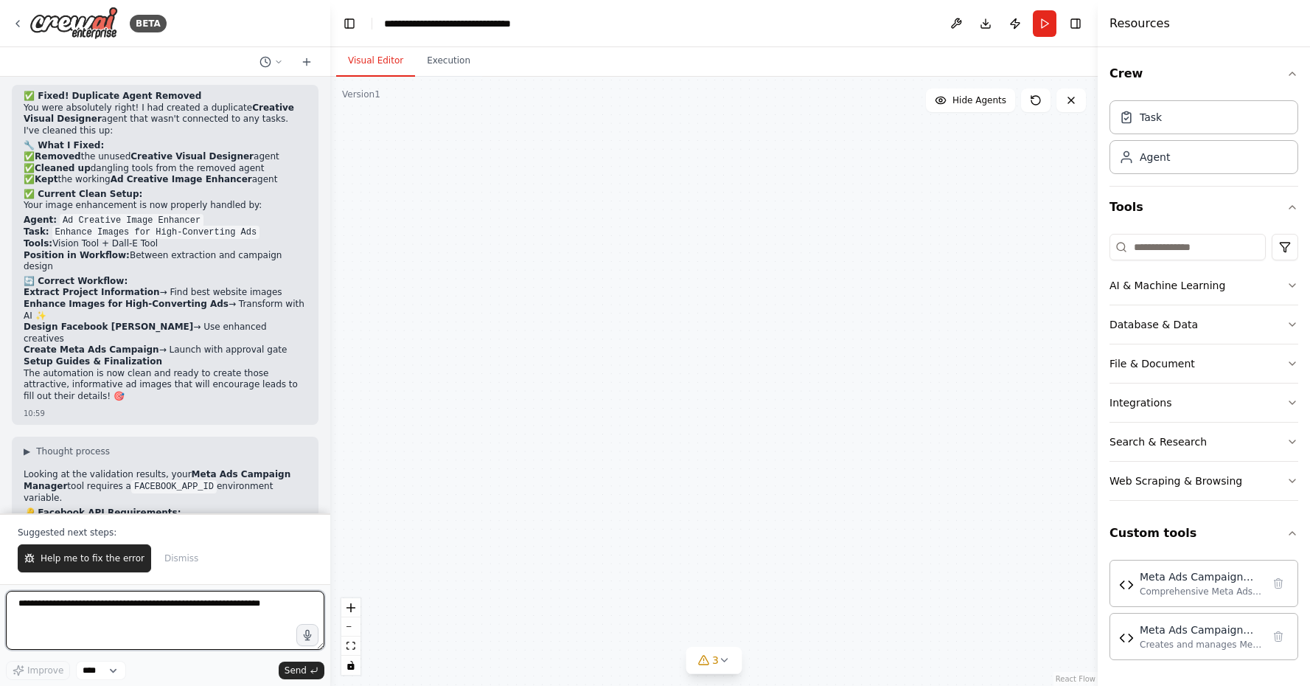
scroll to position [45643, 0]
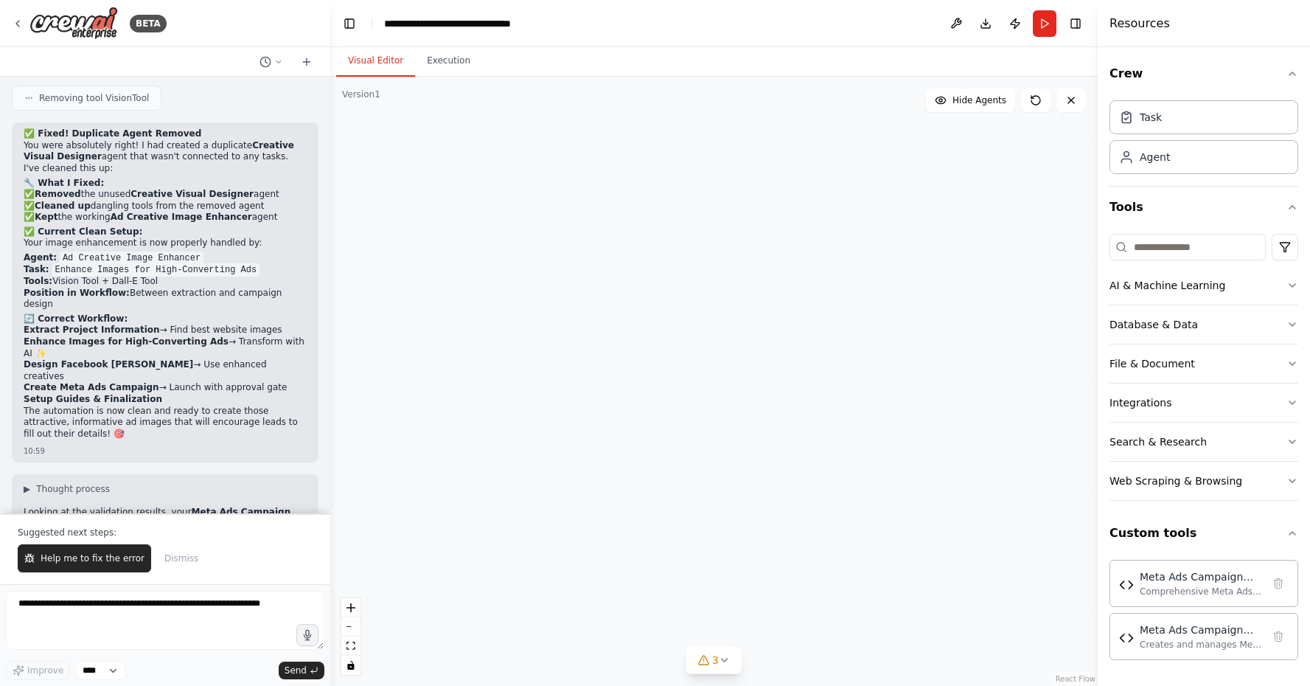
click at [751, 550] on div "Facebook Ads Campaign Designer Design and create comprehensive Facebook Meta Ad…" at bounding box center [713, 381] width 767 height 609
drag, startPoint x: 495, startPoint y: 353, endPoint x: 711, endPoint y: 473, distance: 247.5
click at [711, 473] on div "Facebook Ads Campaign Designer Design and create comprehensive Facebook Meta Ad…" at bounding box center [713, 381] width 767 height 609
drag, startPoint x: 611, startPoint y: 446, endPoint x: 779, endPoint y: 462, distance: 168.1
click at [779, 463] on div "Facebook Ads Campaign Designer Design and create comprehensive Facebook Meta Ad…" at bounding box center [713, 381] width 767 height 609
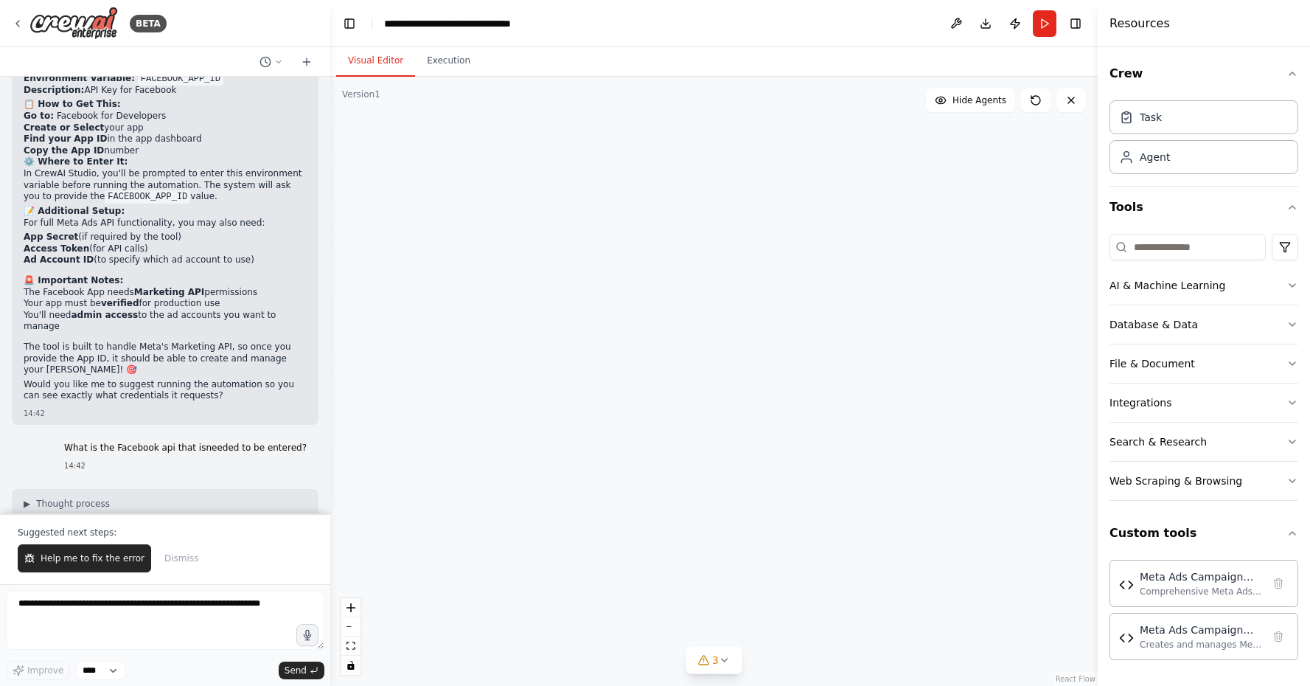
scroll to position [46140, 0]
drag, startPoint x: 385, startPoint y: 403, endPoint x: 684, endPoint y: 597, distance: 357.0
click at [684, 597] on div "Facebook Ads Campaign Designer Design and create comprehensive Facebook Meta Ad…" at bounding box center [713, 381] width 767 height 609
drag, startPoint x: 831, startPoint y: 365, endPoint x: 803, endPoint y: 517, distance: 154.4
click at [803, 517] on div "Facebook Ads Campaign Designer Design and create comprehensive Facebook Meta Ad…" at bounding box center [713, 381] width 767 height 609
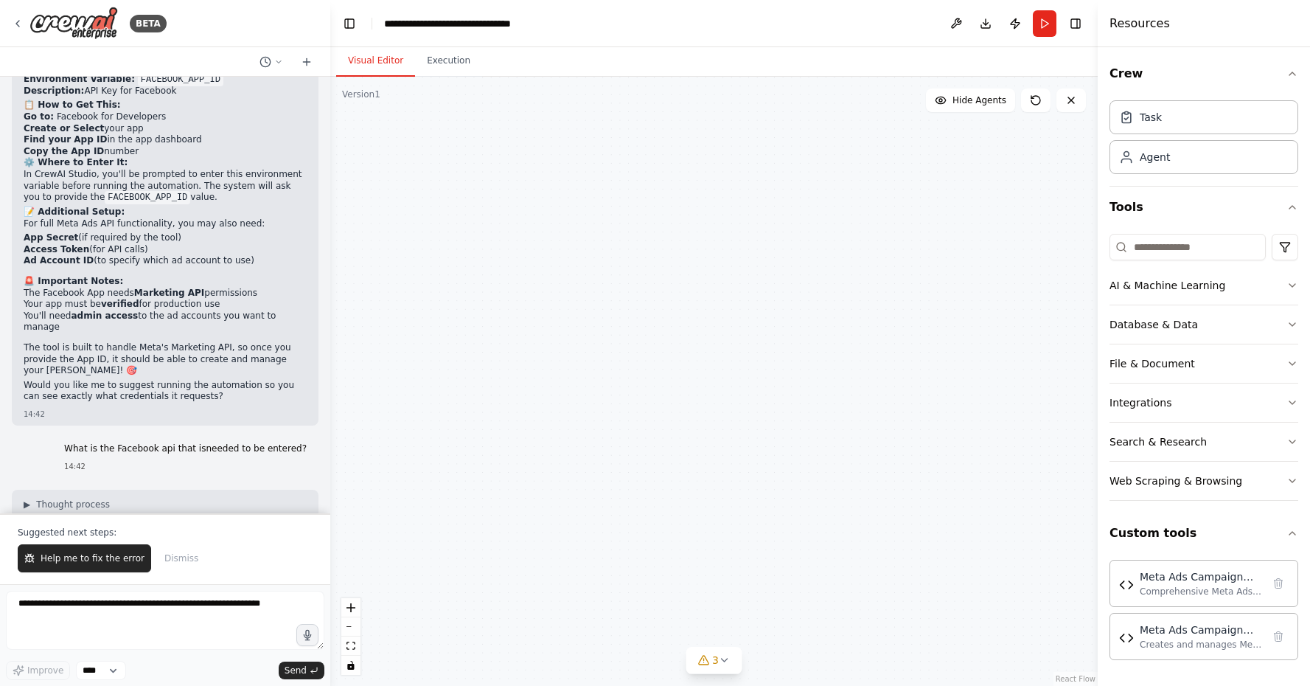
drag, startPoint x: 803, startPoint y: 517, endPoint x: 655, endPoint y: 303, distance: 260.1
click at [655, 303] on div "Facebook Ads Campaign Designer Design and create comprehensive Facebook Meta Ad…" at bounding box center [713, 381] width 767 height 609
drag, startPoint x: 655, startPoint y: 303, endPoint x: 657, endPoint y: 352, distance: 49.4
click at [657, 352] on div "Facebook Ads Campaign Designer Design and create comprehensive Facebook Meta Ad…" at bounding box center [713, 381] width 767 height 609
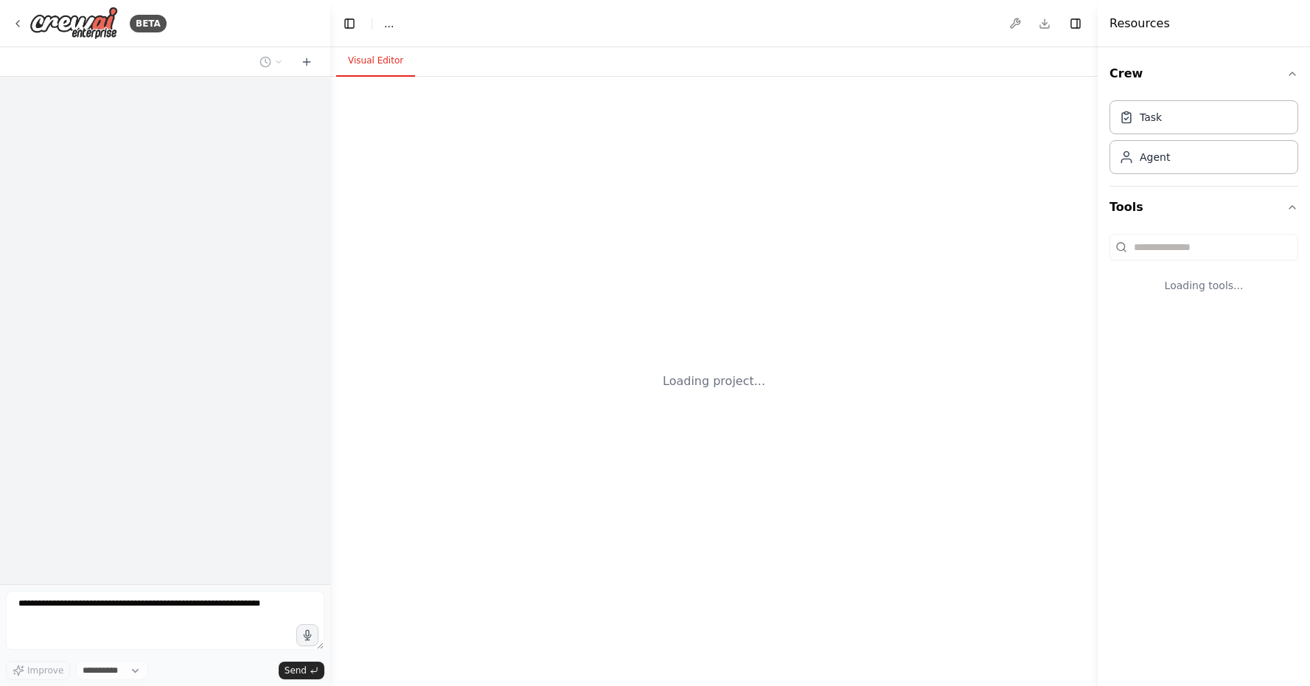
select select "****"
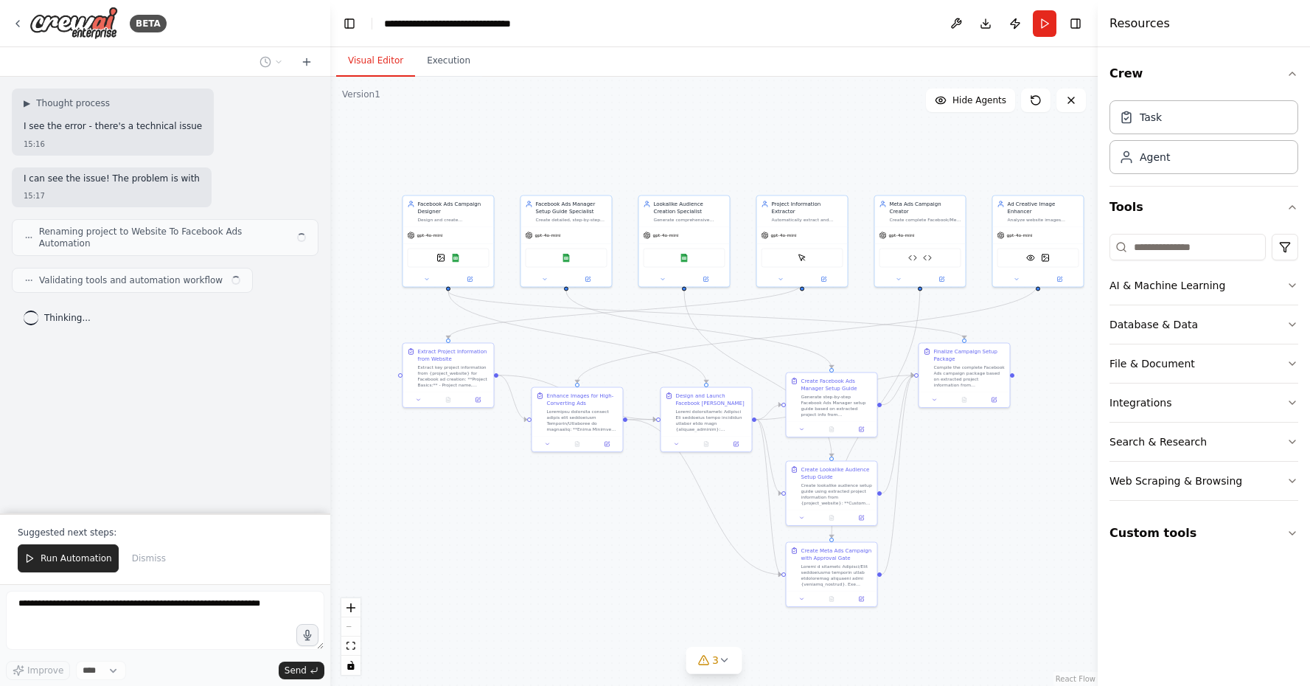
drag, startPoint x: 967, startPoint y: 515, endPoint x: 675, endPoint y: 377, distance: 323.2
click at [675, 377] on div ".deletable-edge-delete-btn { width: 20px; height: 20px; border: 0px solid #ffff…" at bounding box center [713, 381] width 767 height 609
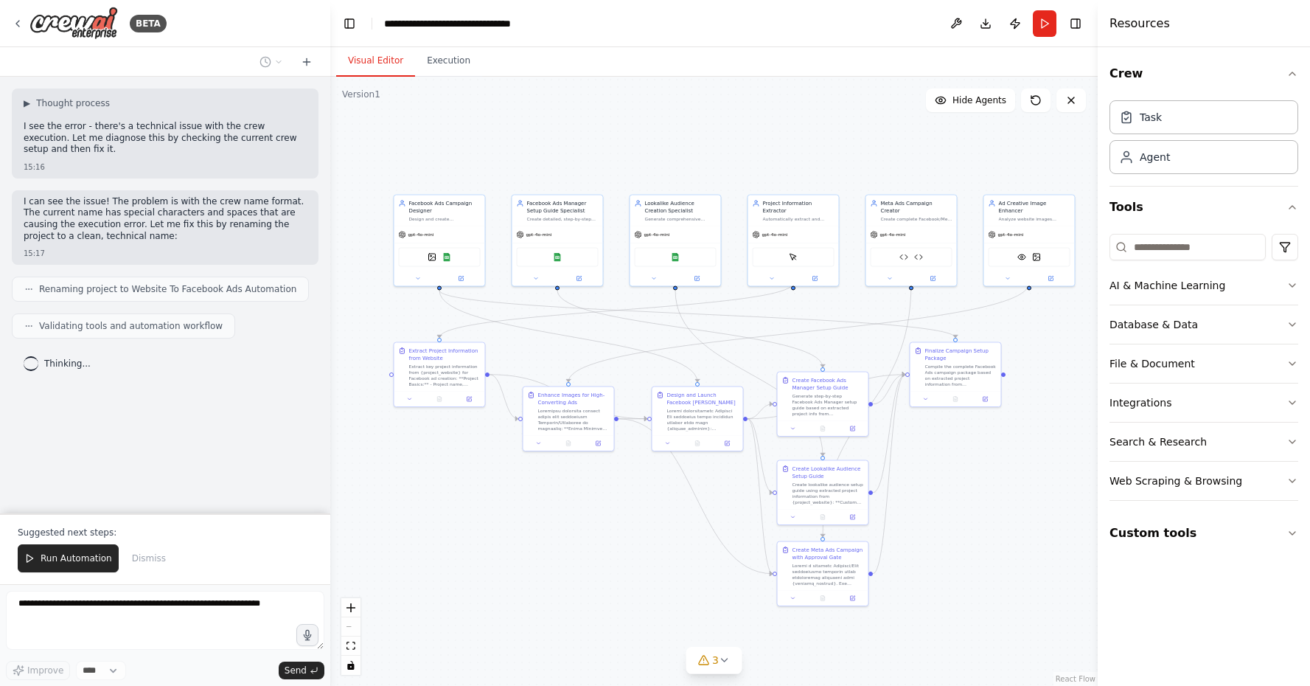
click at [803, 154] on div ".deletable-edge-delete-btn { width: 20px; height: 20px; border: 0px solid #ffff…" at bounding box center [713, 381] width 767 height 609
click at [148, 386] on div "▶ Thought process I see the error - there's a technical issue with the crew exe…" at bounding box center [165, 295] width 330 height 436
click at [139, 226] on p "I can see the issue! The problem is with the crew name format. The current name…" at bounding box center [165, 219] width 283 height 46
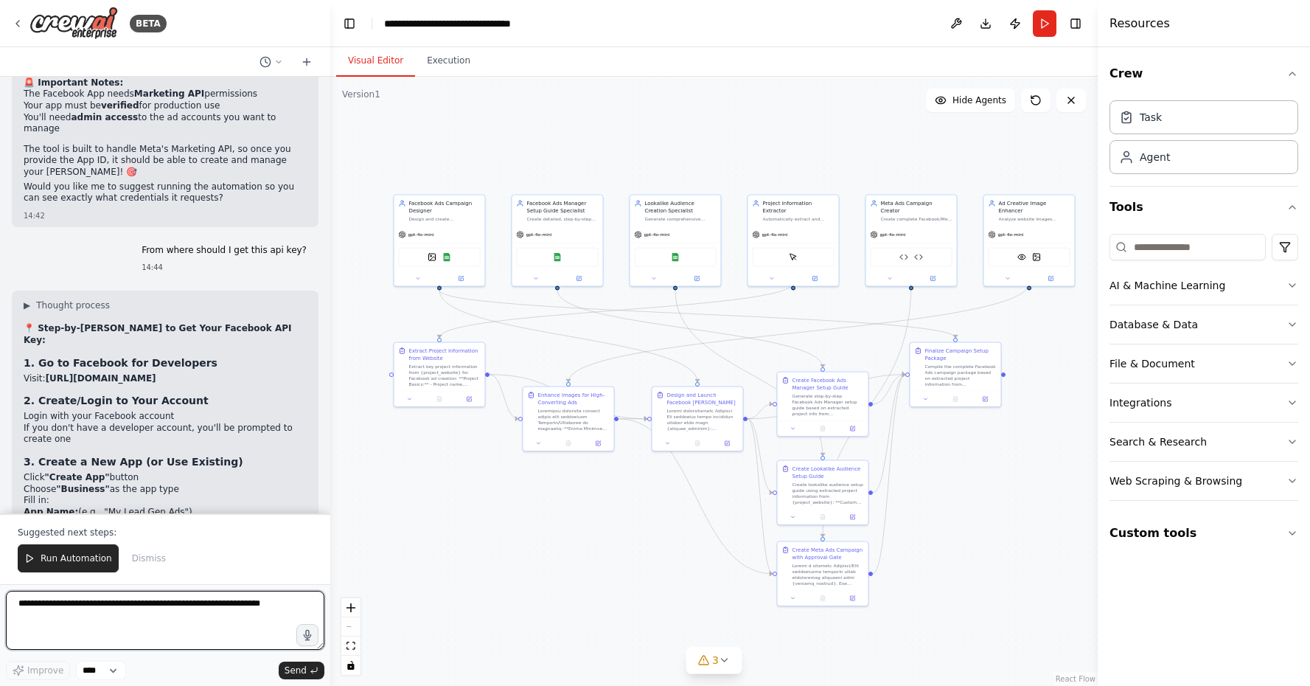
scroll to position [45475, 0]
click at [349, 32] on button "Toggle Left Sidebar" at bounding box center [349, 23] width 21 height 21
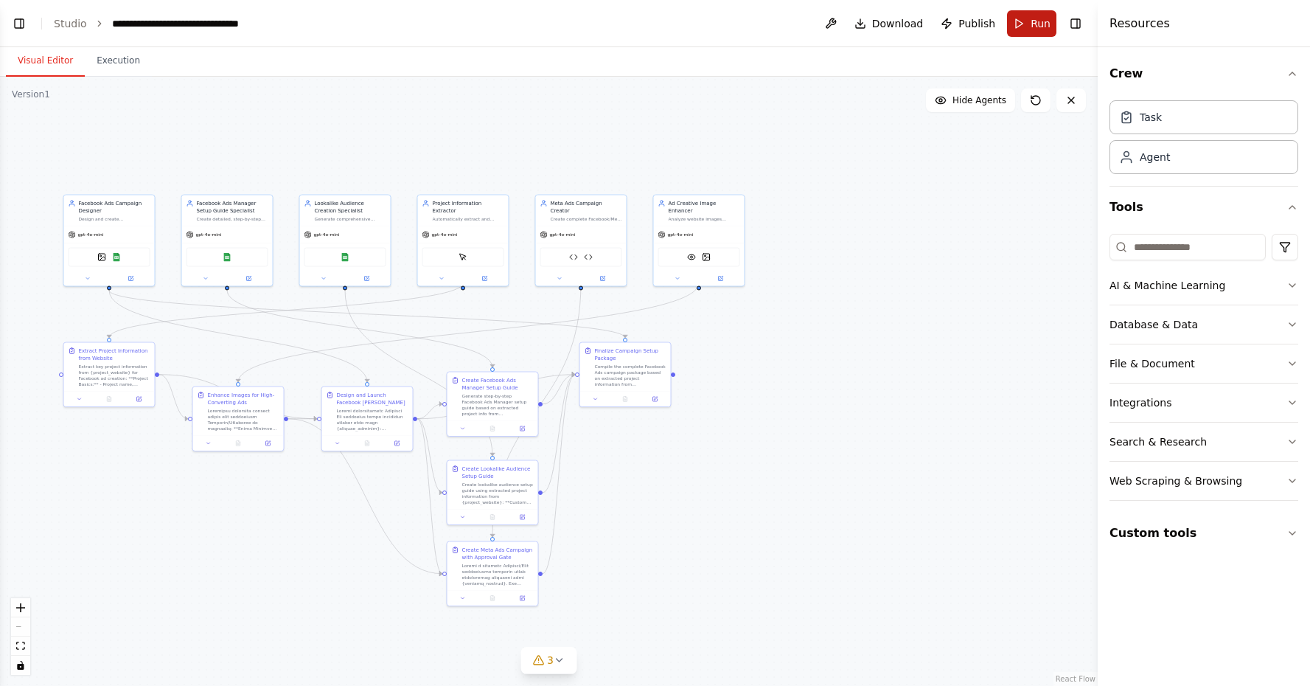
click at [1035, 18] on span "Run" at bounding box center [1041, 23] width 20 height 15
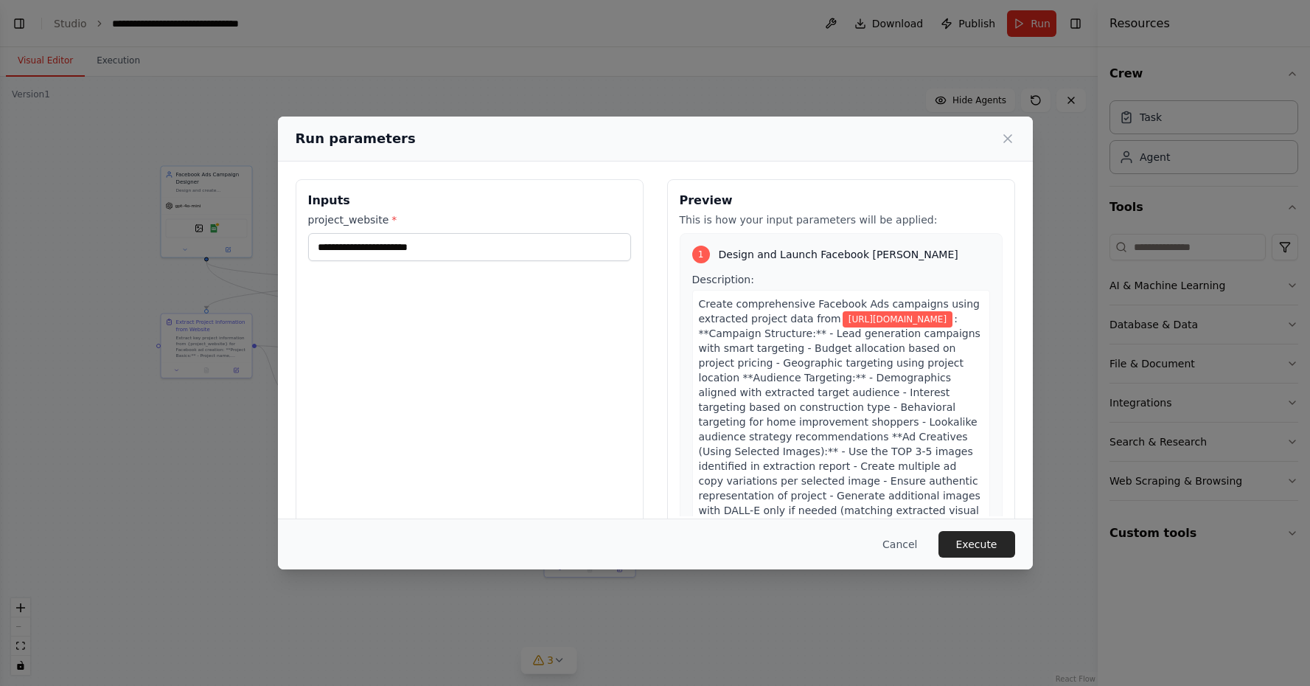
drag, startPoint x: 728, startPoint y: 404, endPoint x: 826, endPoint y: 375, distance: 101.5
click at [826, 375] on body "BETA I need to create a workflow where I want to generate leads for my construc…" at bounding box center [655, 343] width 1310 height 686
click at [968, 540] on button "Execute" at bounding box center [977, 544] width 77 height 27
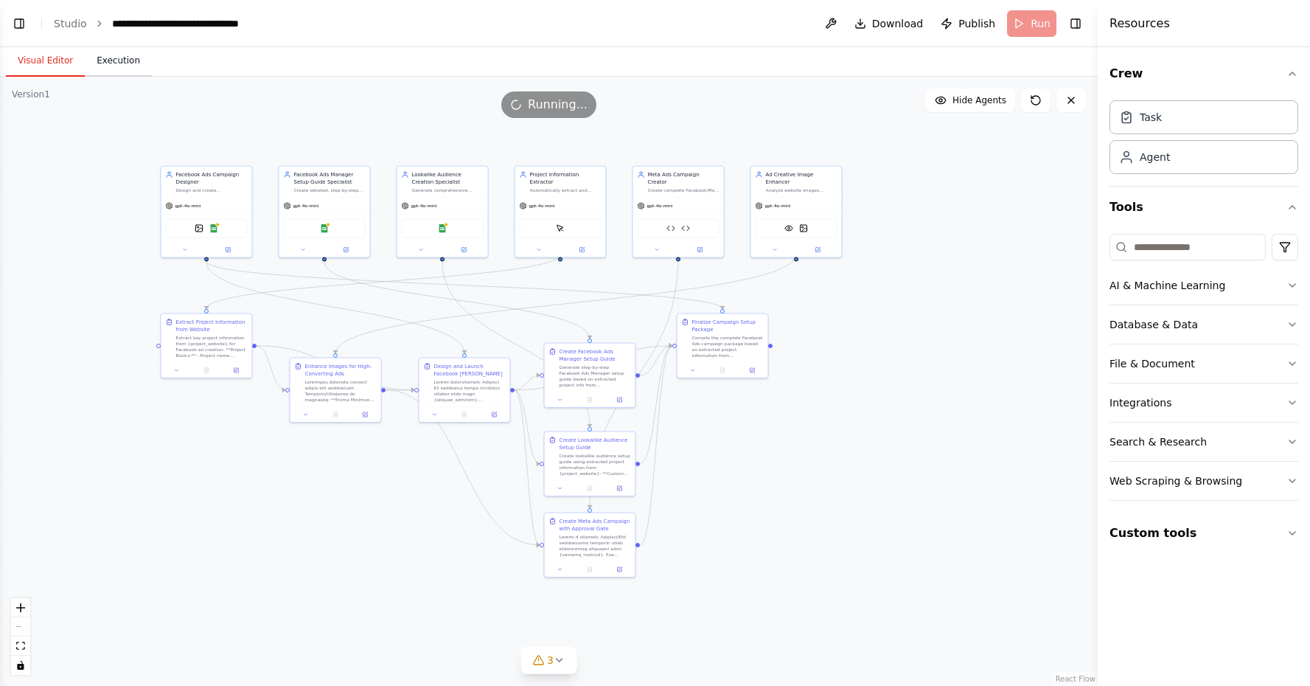
click at [116, 71] on button "Execution" at bounding box center [118, 61] width 67 height 31
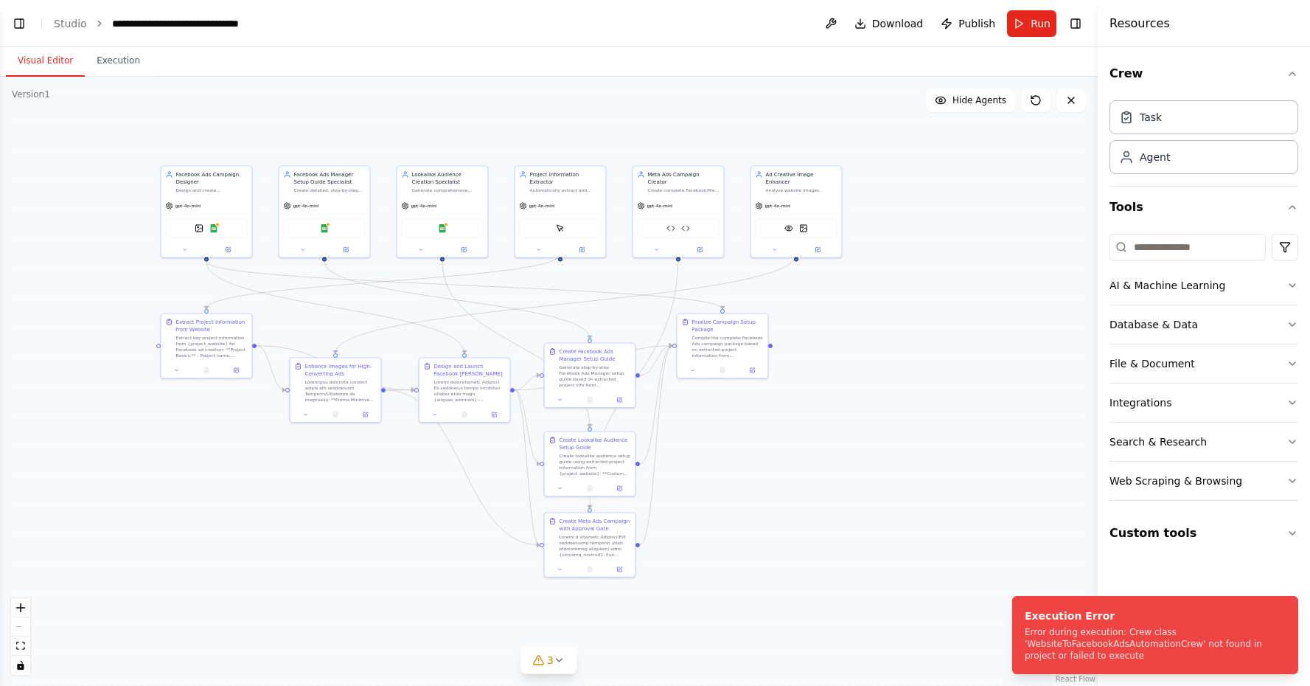
click at [35, 55] on button "Visual Editor" at bounding box center [45, 61] width 79 height 31
drag, startPoint x: 1027, startPoint y: 633, endPoint x: 1134, endPoint y: 661, distance: 110.5
click at [1134, 661] on div "Error during execution: Crew class 'WebsiteToFacebookAdsAutomationCrew' not fou…" at bounding box center [1152, 643] width 255 height 35
copy div "Error during execution: Crew class 'WebsiteToFacebookAdsAutomationCrew' not fou…"
click at [18, 16] on button "Toggle Left Sidebar" at bounding box center [19, 23] width 21 height 21
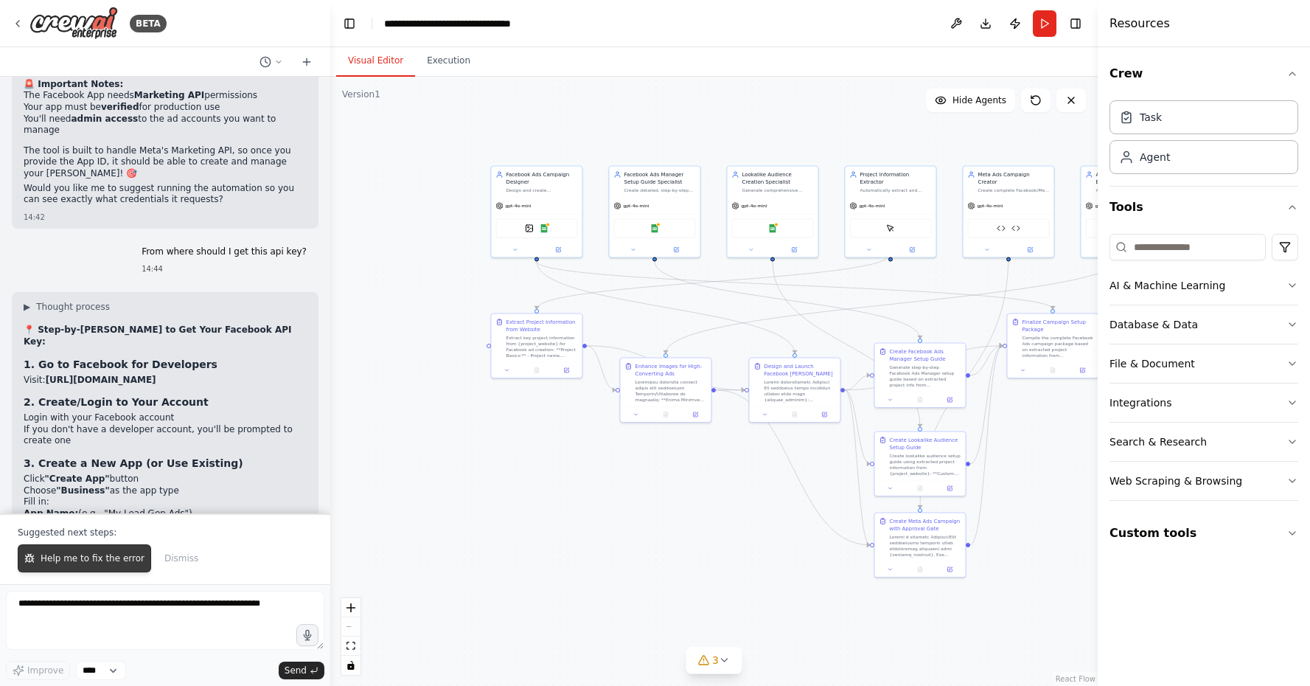
click at [119, 554] on span "Help me to fix the error" at bounding box center [93, 558] width 104 height 12
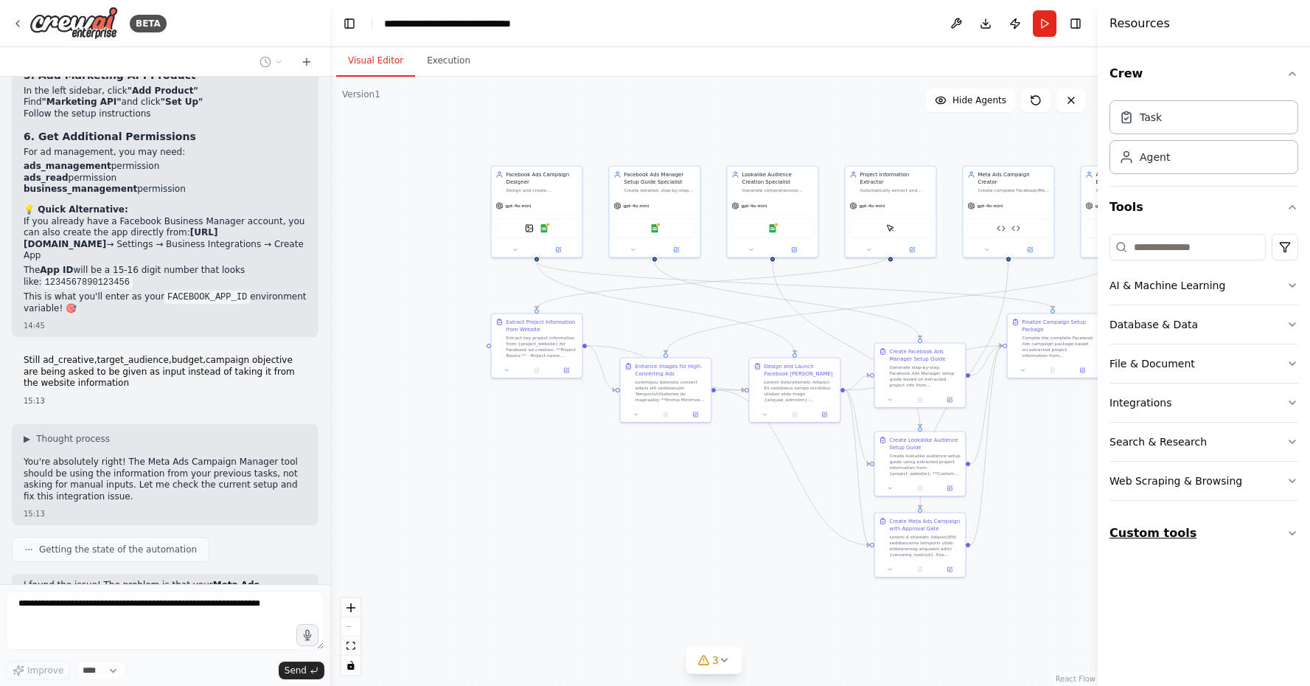
scroll to position [46134, 0]
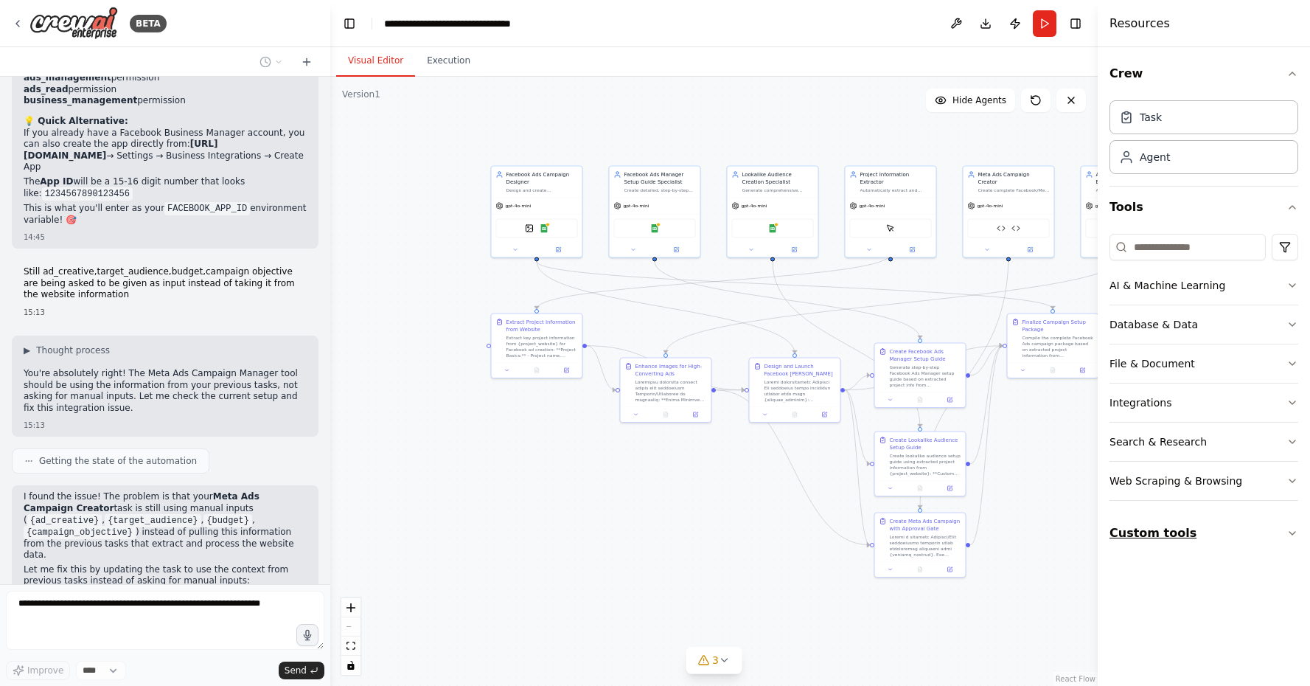
click at [1247, 537] on button "Custom tools" at bounding box center [1204, 532] width 189 height 41
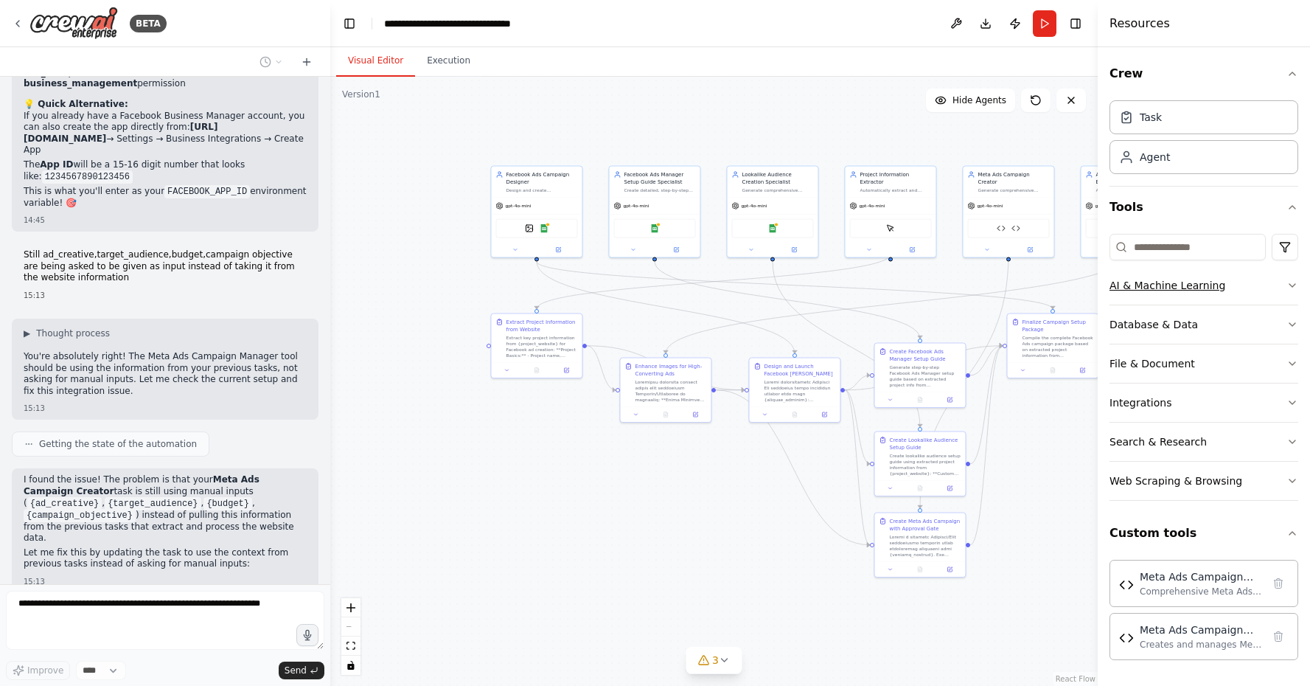
scroll to position [46162, 0]
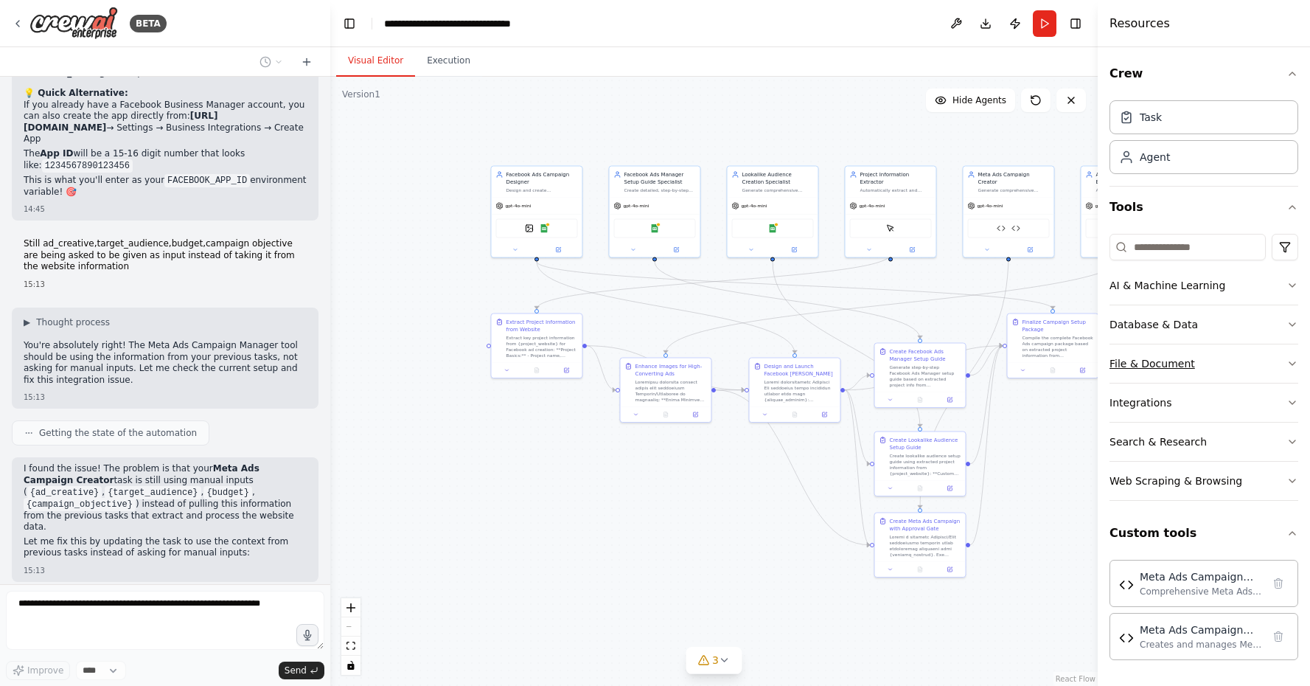
click at [1257, 377] on button "File & Document" at bounding box center [1204, 363] width 189 height 38
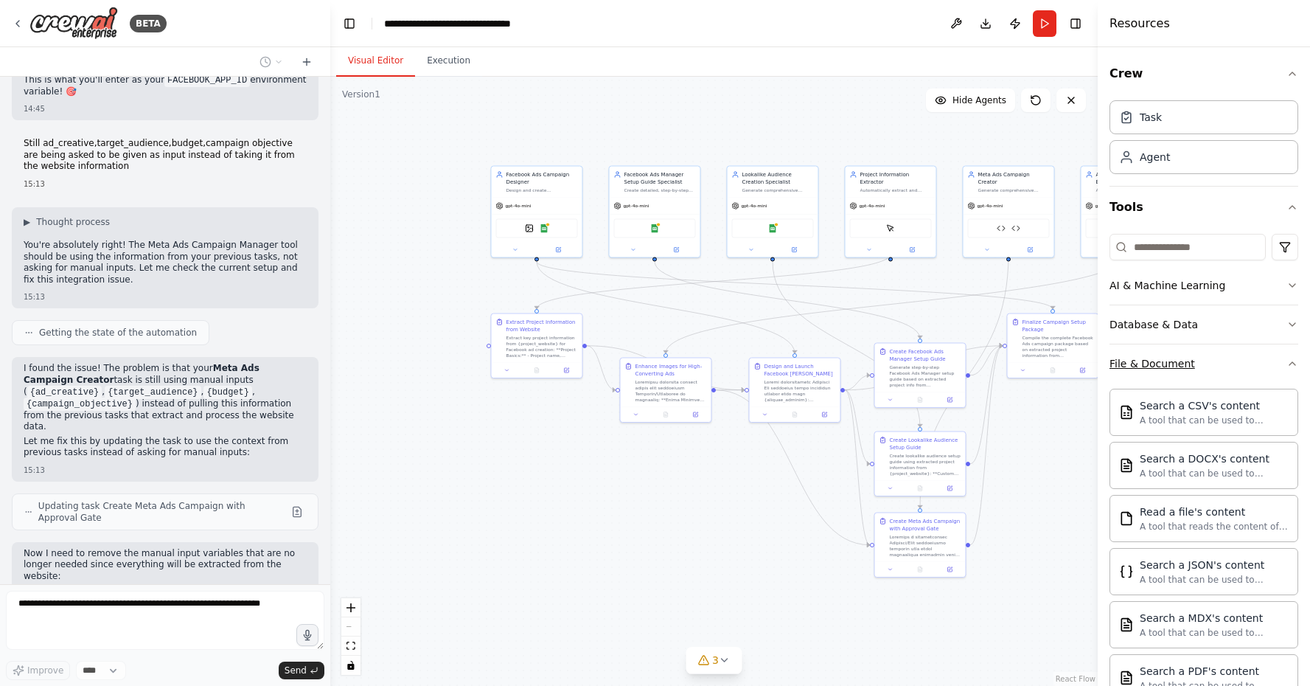
scroll to position [46274, 0]
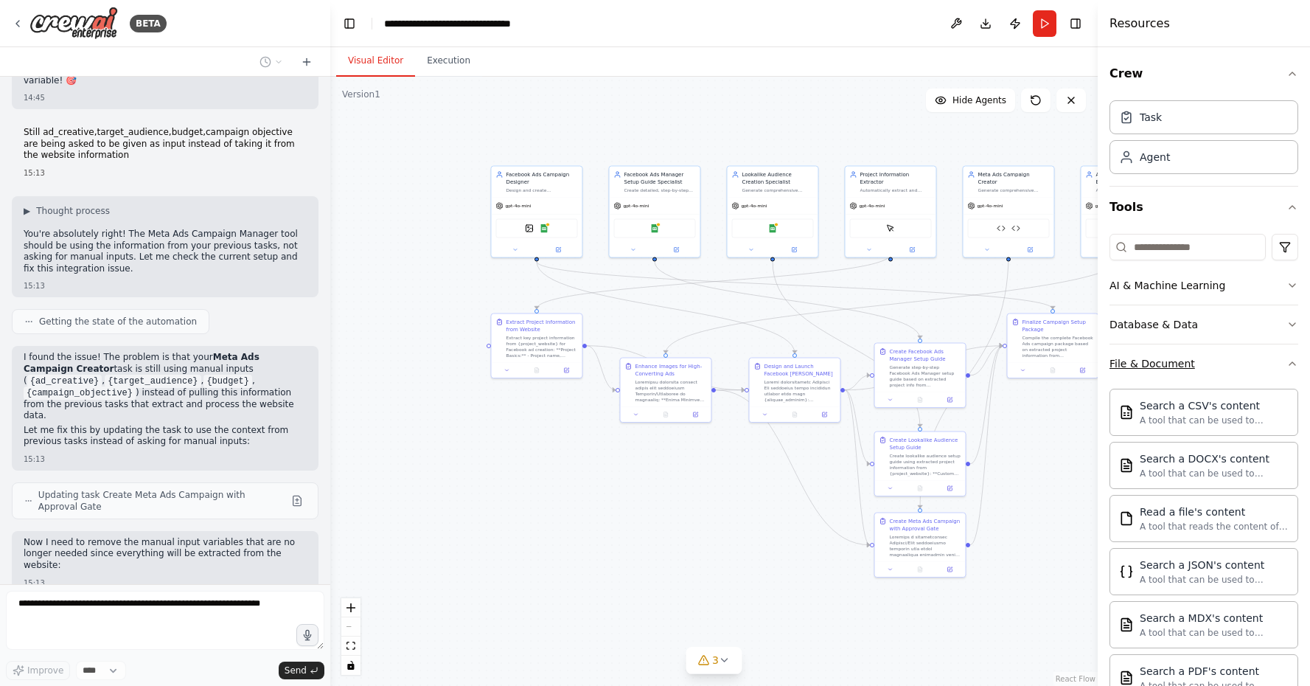
click at [1258, 363] on button "File & Document" at bounding box center [1204, 363] width 189 height 38
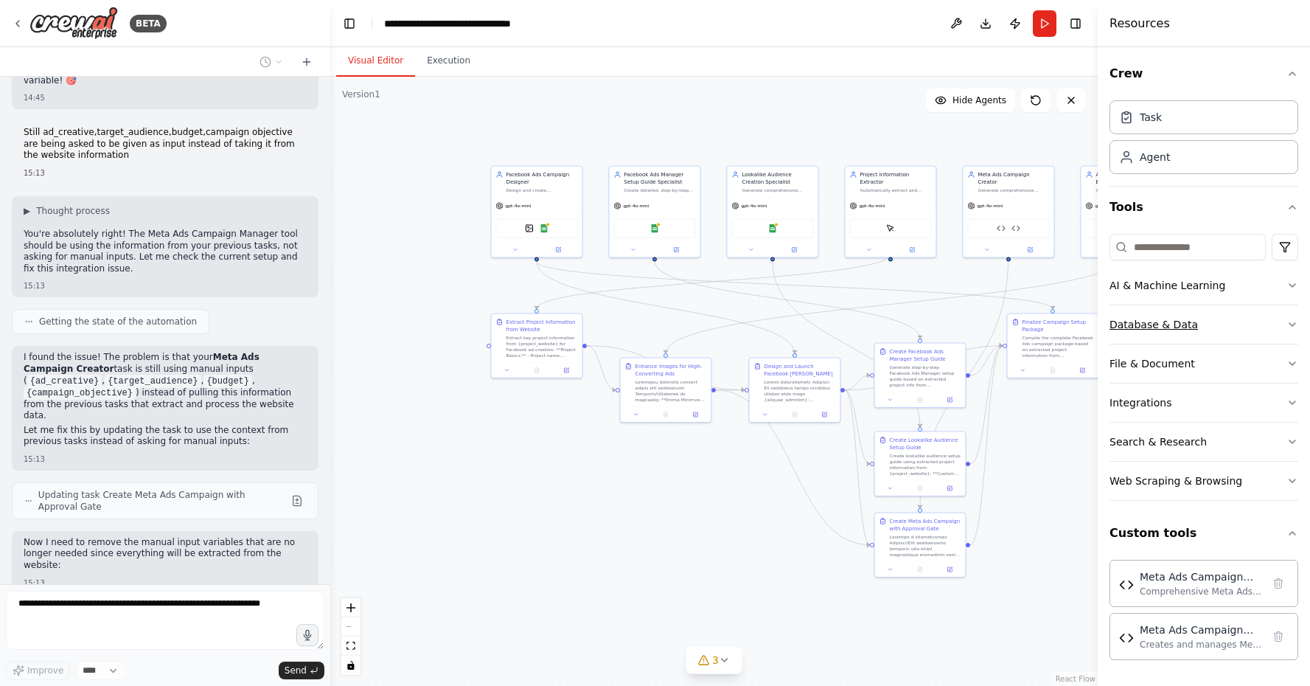
click at [1239, 331] on button "Database & Data" at bounding box center [1204, 324] width 189 height 38
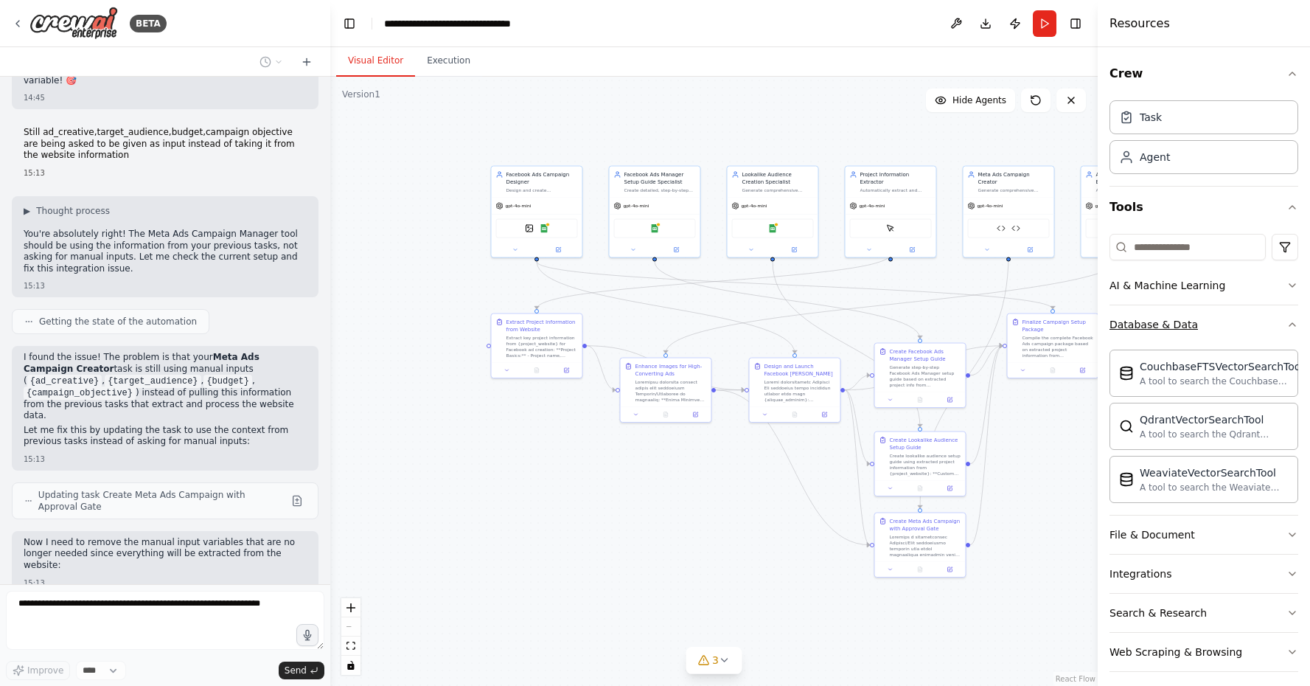
click at [1239, 332] on button "Database & Data" at bounding box center [1204, 324] width 189 height 38
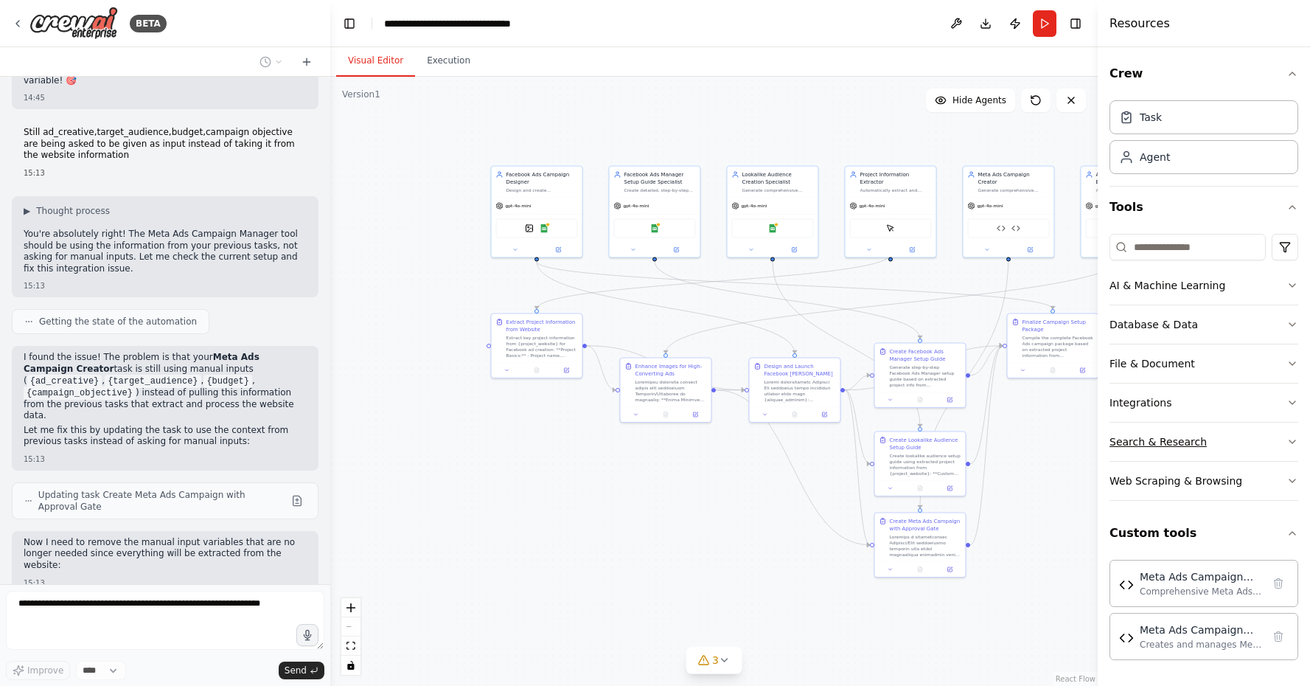
drag, startPoint x: 1236, startPoint y: 400, endPoint x: 1228, endPoint y: 440, distance: 41.5
click at [1236, 400] on button "Integrations" at bounding box center [1204, 402] width 189 height 38
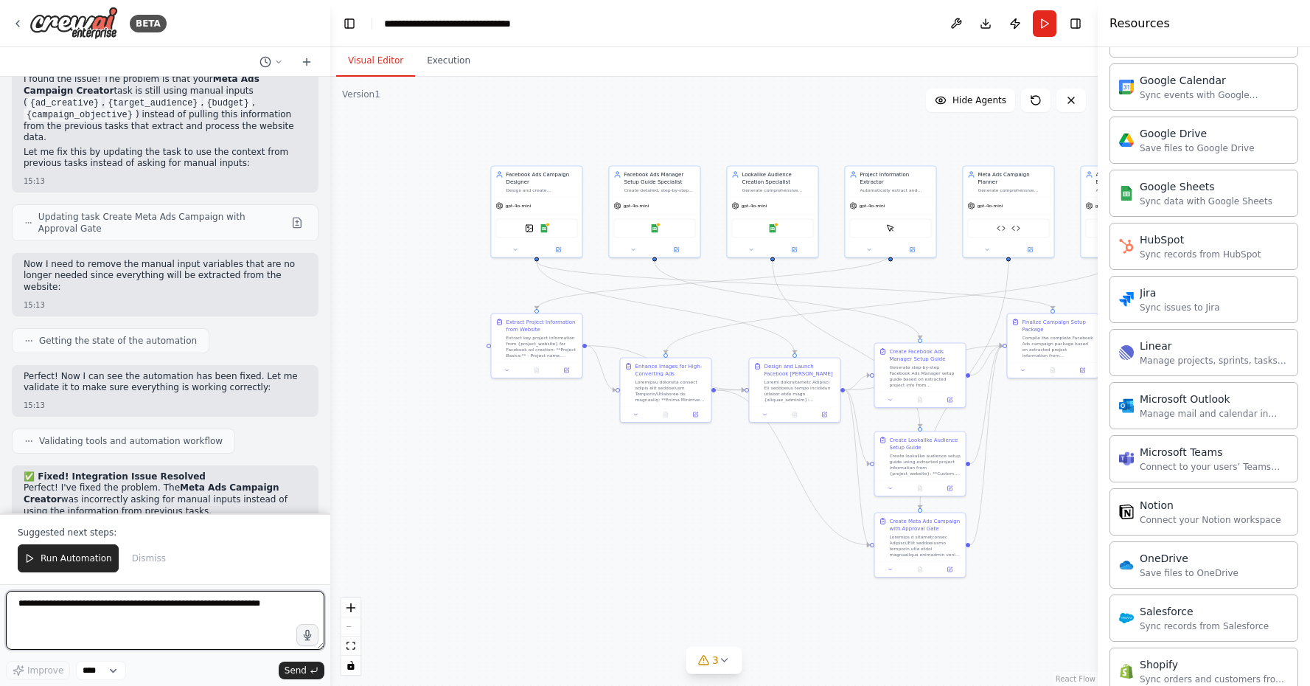
scroll to position [662, 0]
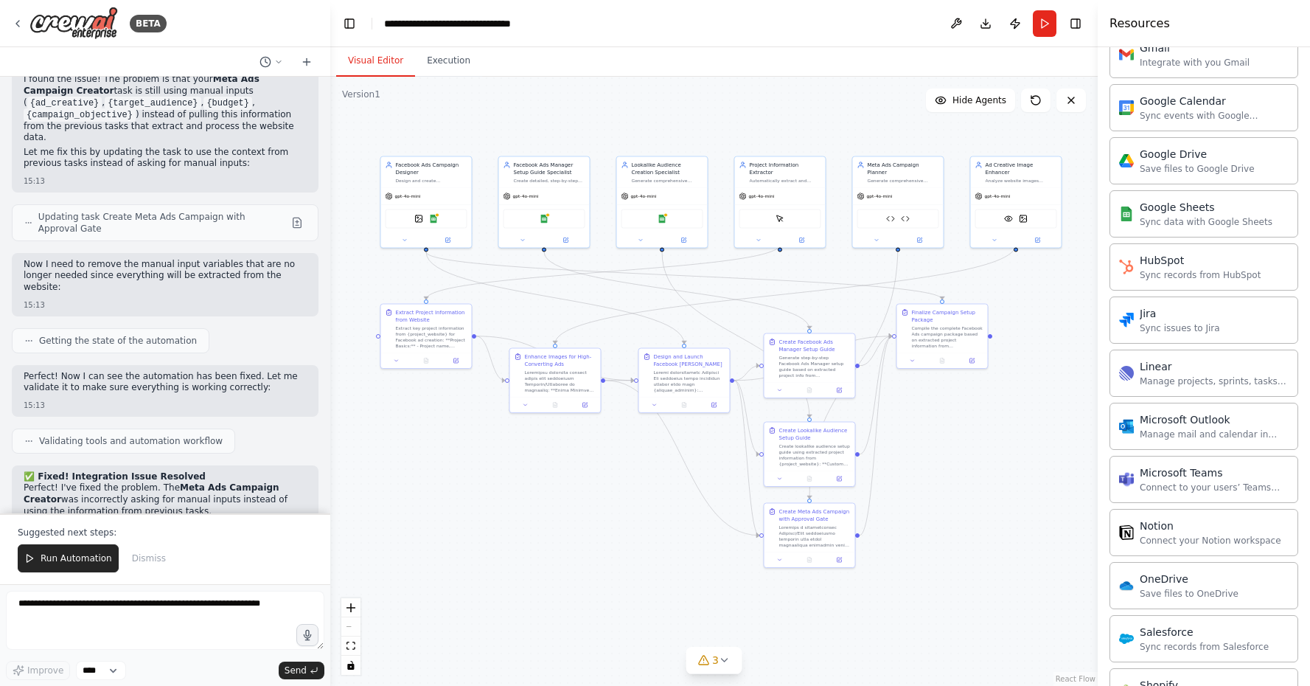
drag, startPoint x: 686, startPoint y: 508, endPoint x: 576, endPoint y: 498, distance: 111.0
click at [576, 498] on div ".deletable-edge-delete-btn { width: 20px; height: 20px; border: 0px solid #ffff…" at bounding box center [713, 381] width 767 height 609
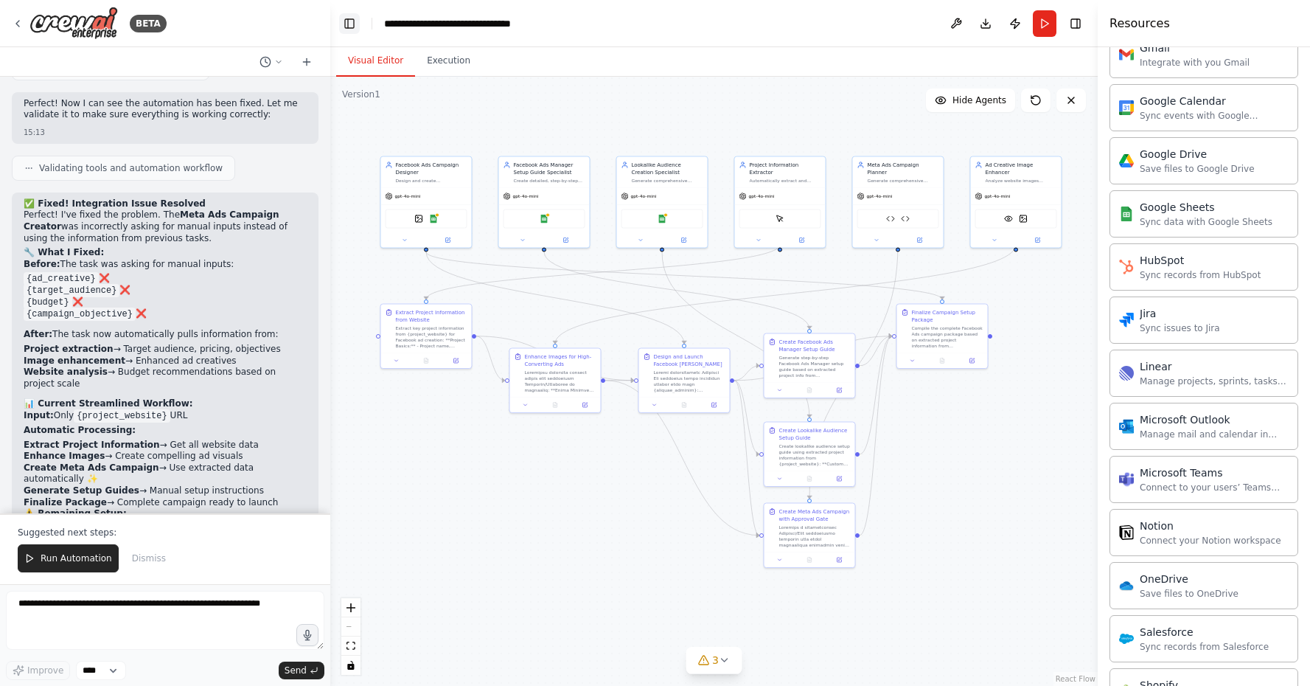
click at [350, 16] on button "Toggle Left Sidebar" at bounding box center [349, 23] width 21 height 21
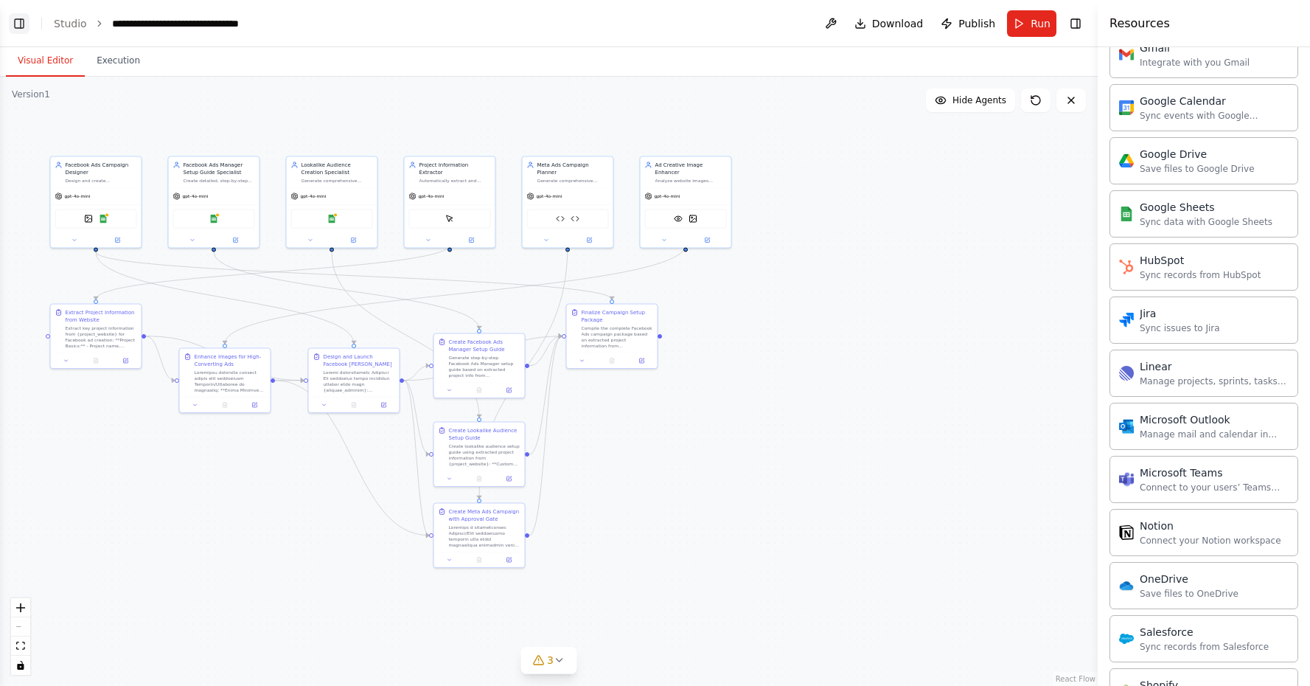
click at [16, 24] on button "Toggle Left Sidebar" at bounding box center [19, 23] width 21 height 21
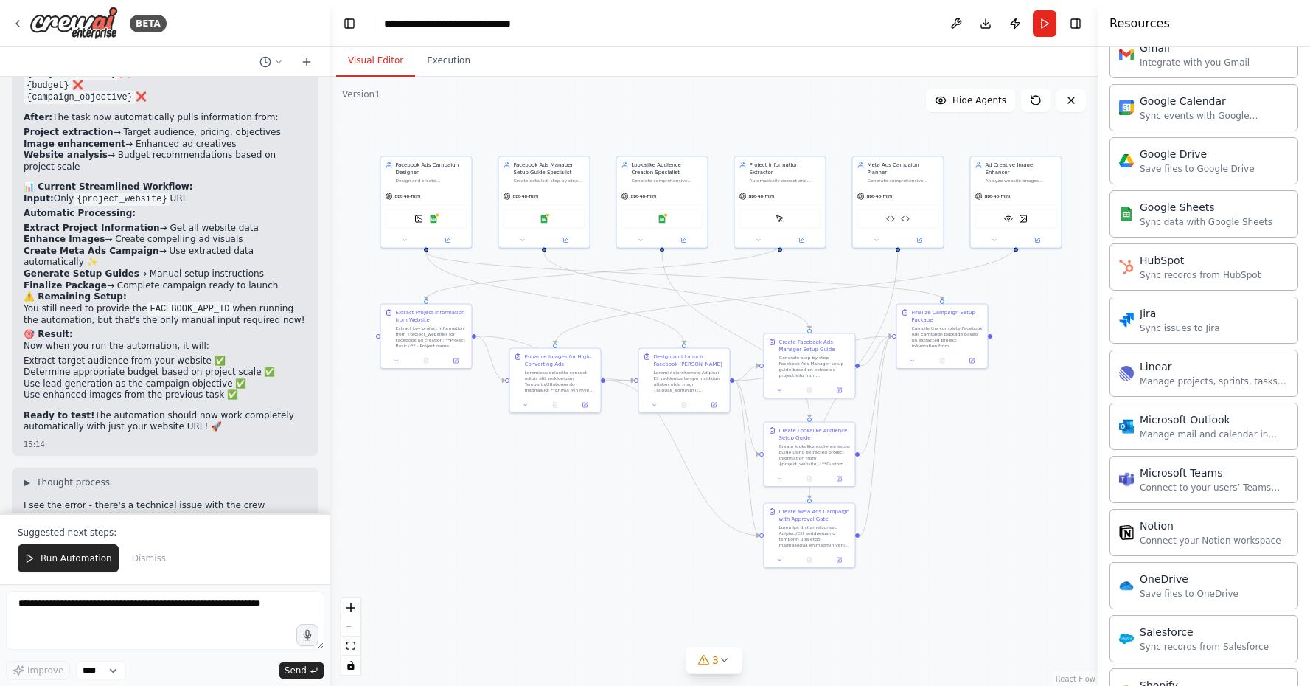
scroll to position [47052, 0]
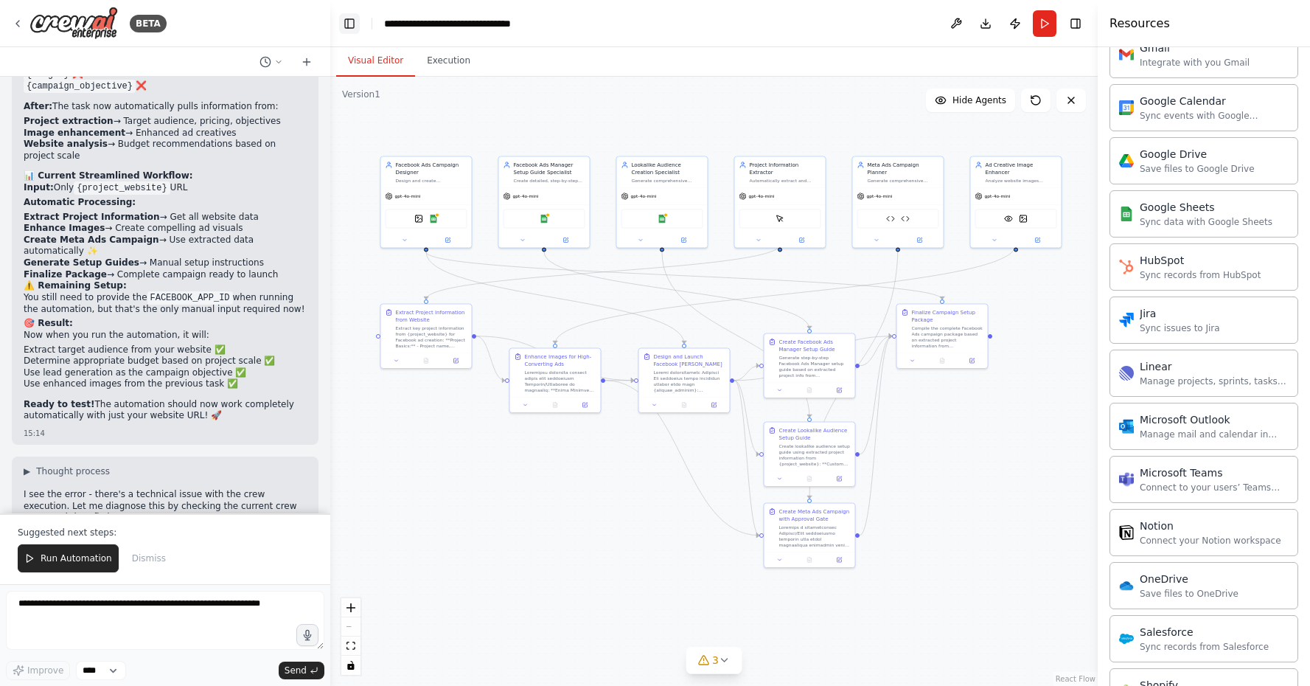
click at [343, 29] on button "Toggle Left Sidebar" at bounding box center [349, 23] width 21 height 21
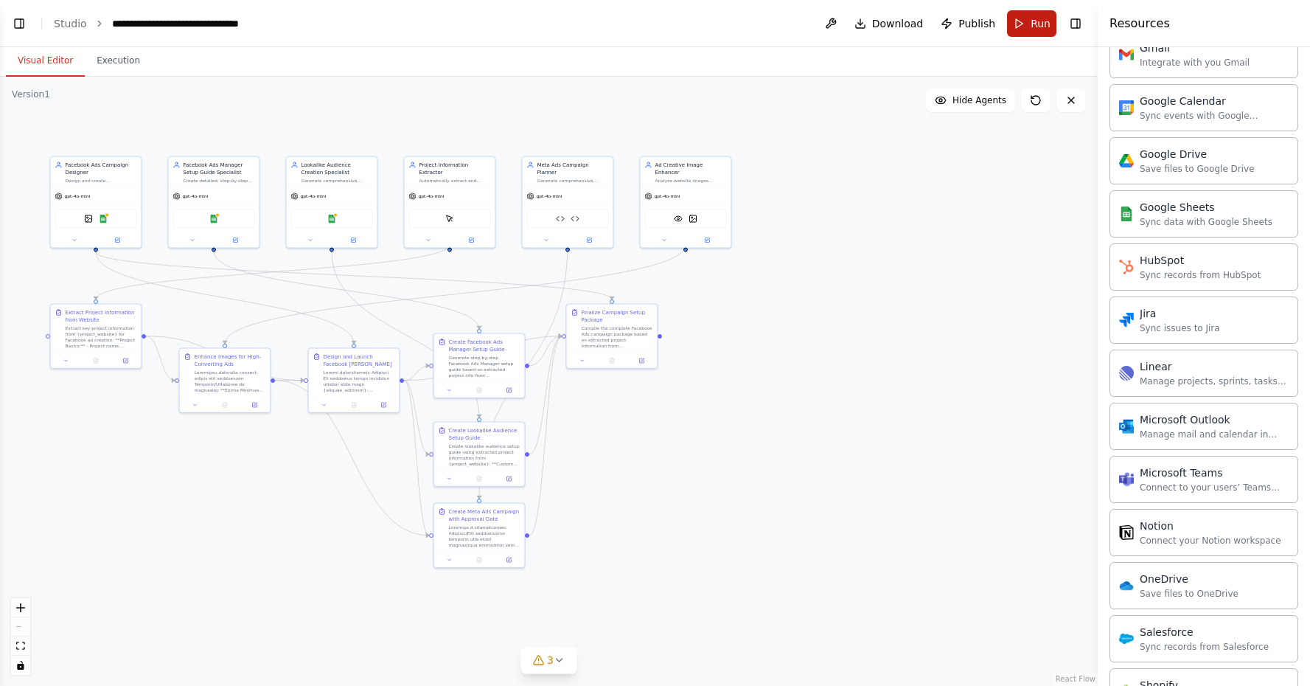
click at [1040, 17] on span "Run" at bounding box center [1041, 23] width 20 height 15
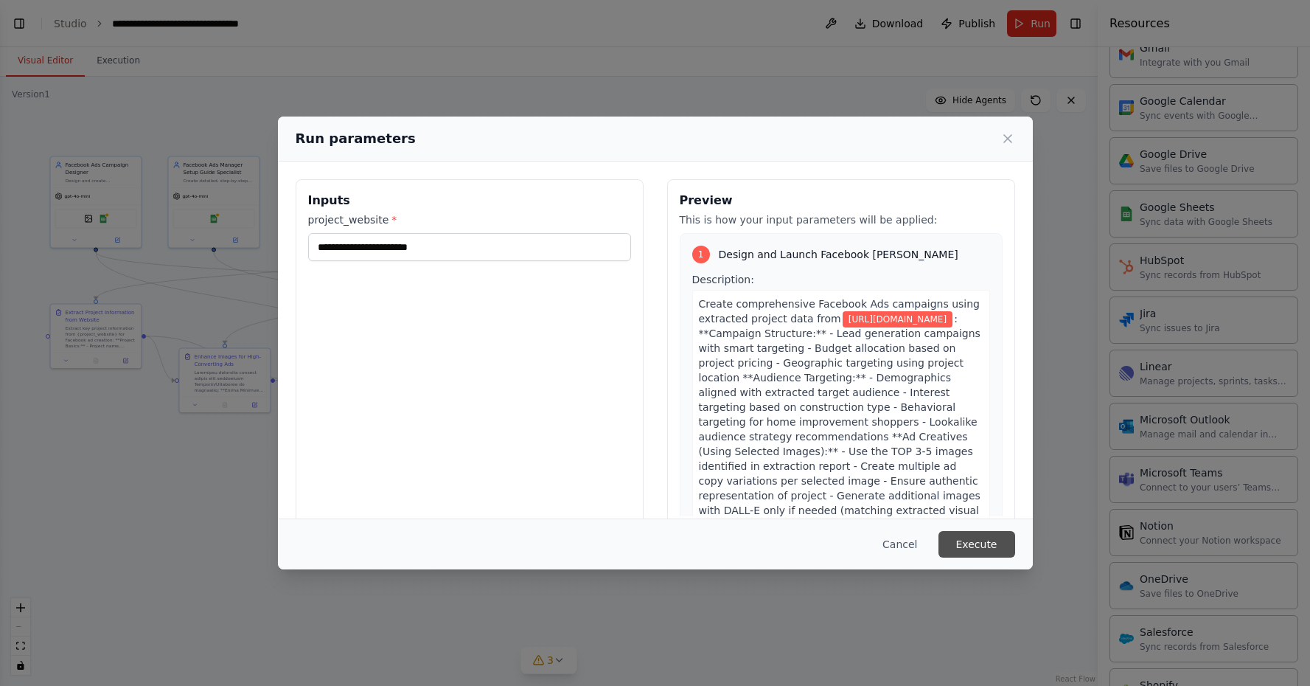
click at [971, 546] on button "Execute" at bounding box center [977, 544] width 77 height 27
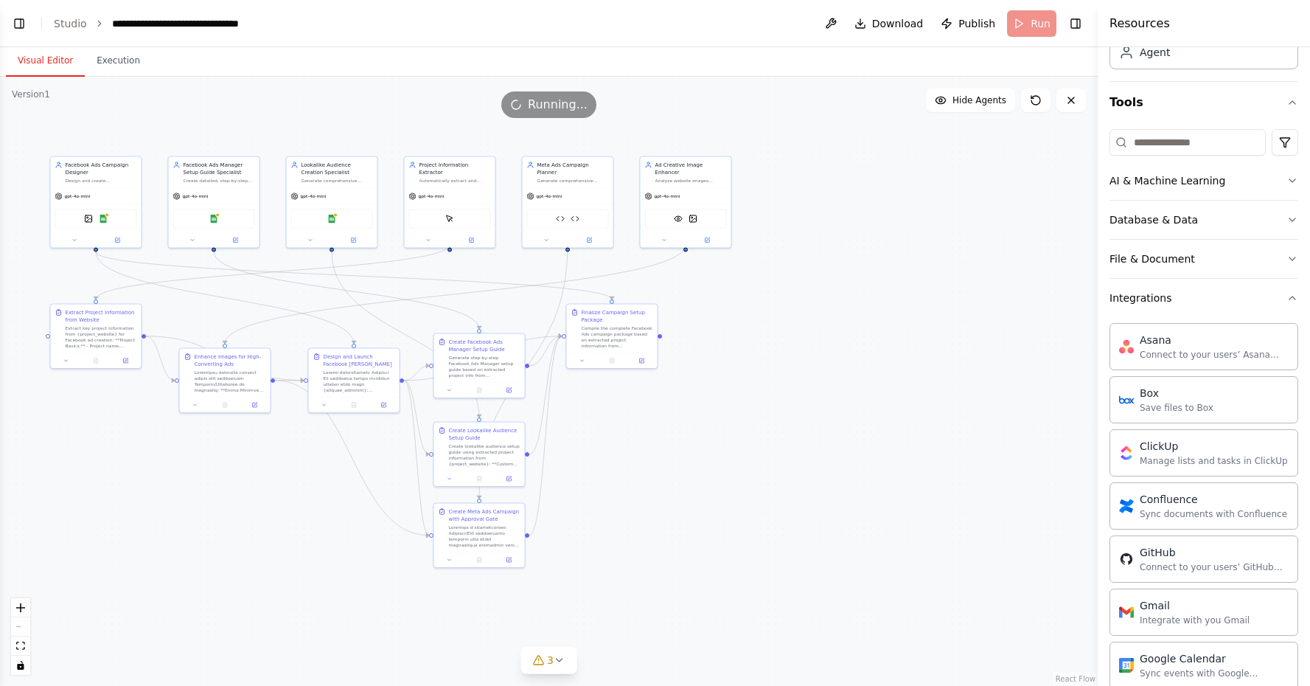
scroll to position [105, 0]
click at [1180, 294] on button "Integrations" at bounding box center [1204, 297] width 189 height 38
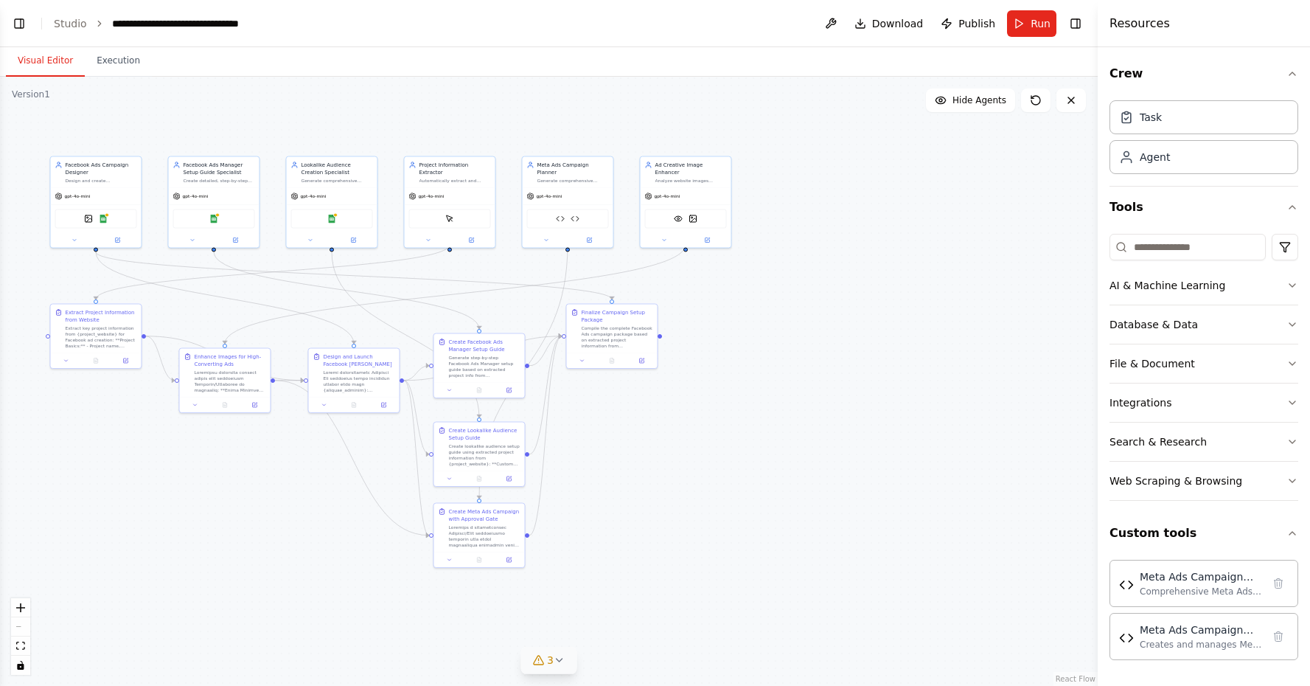
click at [566, 664] on button "3" at bounding box center [548, 660] width 57 height 27
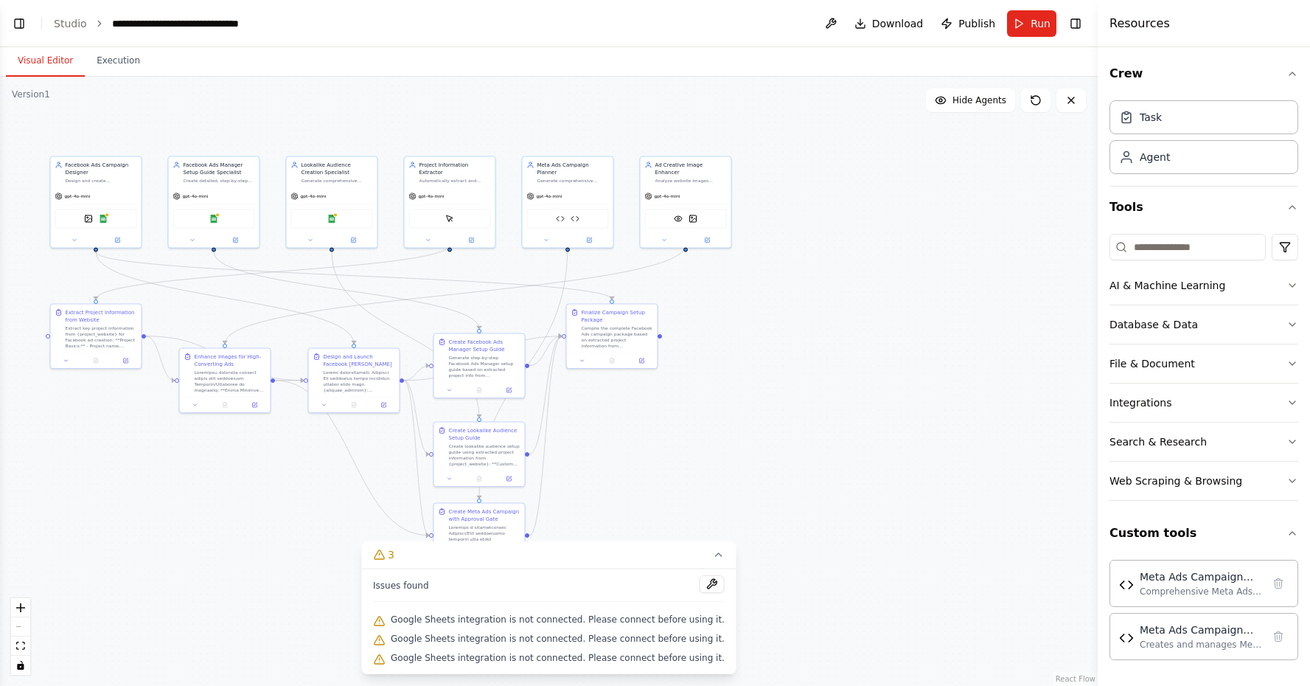
click at [600, 619] on span "Google Sheets integration is not connected. Please connect before using it." at bounding box center [558, 619] width 334 height 12
click at [688, 584] on div "Issues found" at bounding box center [549, 588] width 352 height 27
click at [715, 584] on button at bounding box center [712, 584] width 25 height 18
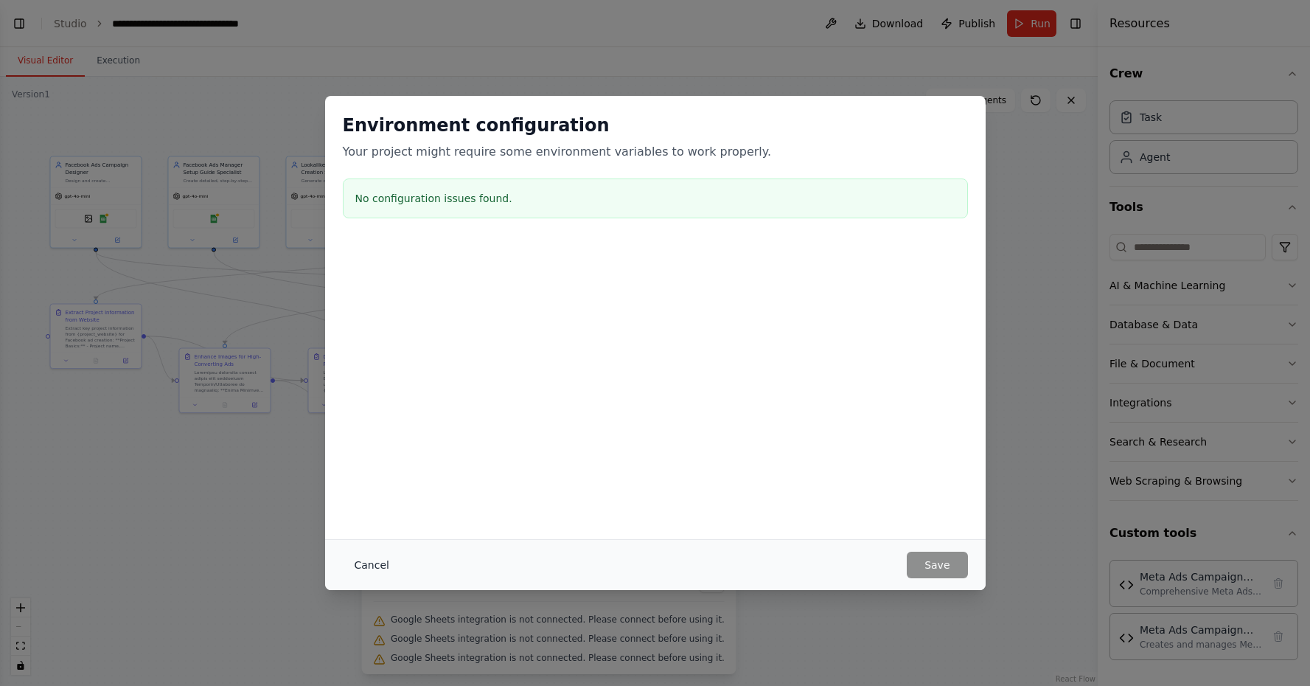
click at [373, 565] on button "Cancel" at bounding box center [372, 564] width 58 height 27
click at [373, 565] on button "3" at bounding box center [548, 554] width 375 height 27
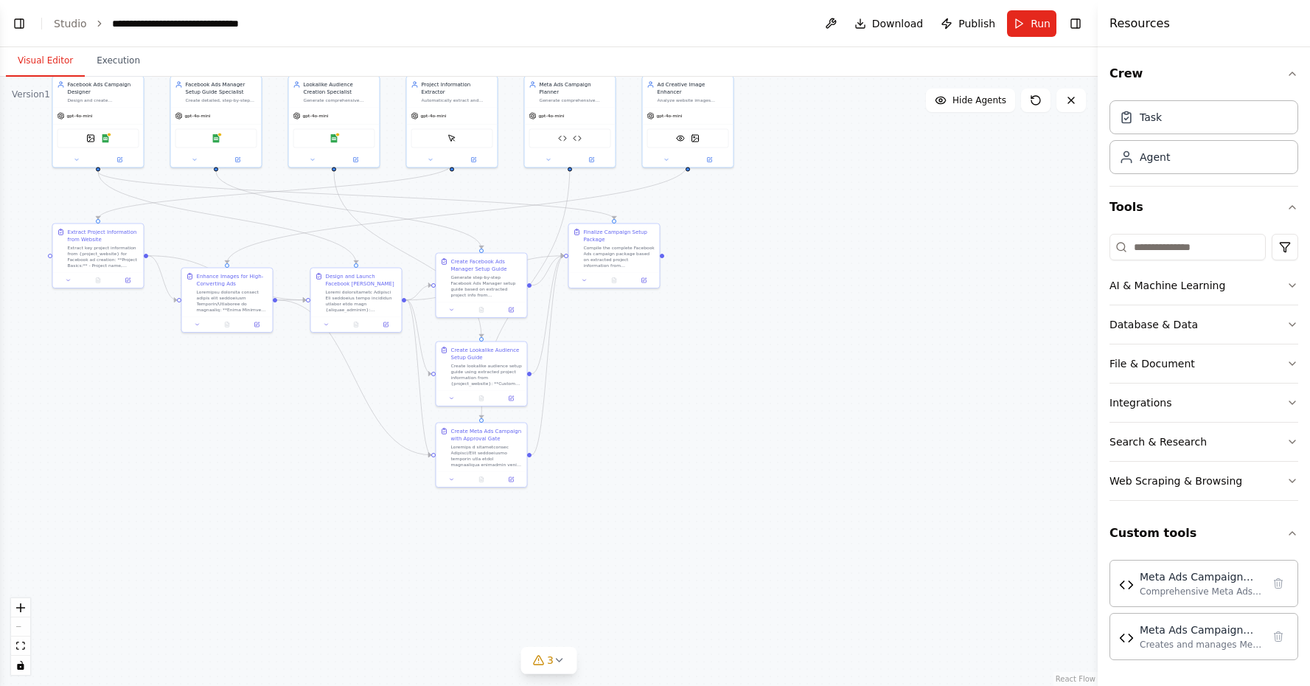
drag, startPoint x: 721, startPoint y: 441, endPoint x: 723, endPoint y: 361, distance: 80.4
click at [723, 361] on div ".deletable-edge-delete-btn { width: 20px; height: 20px; border: 0px solid #ffff…" at bounding box center [549, 381] width 1098 height 609
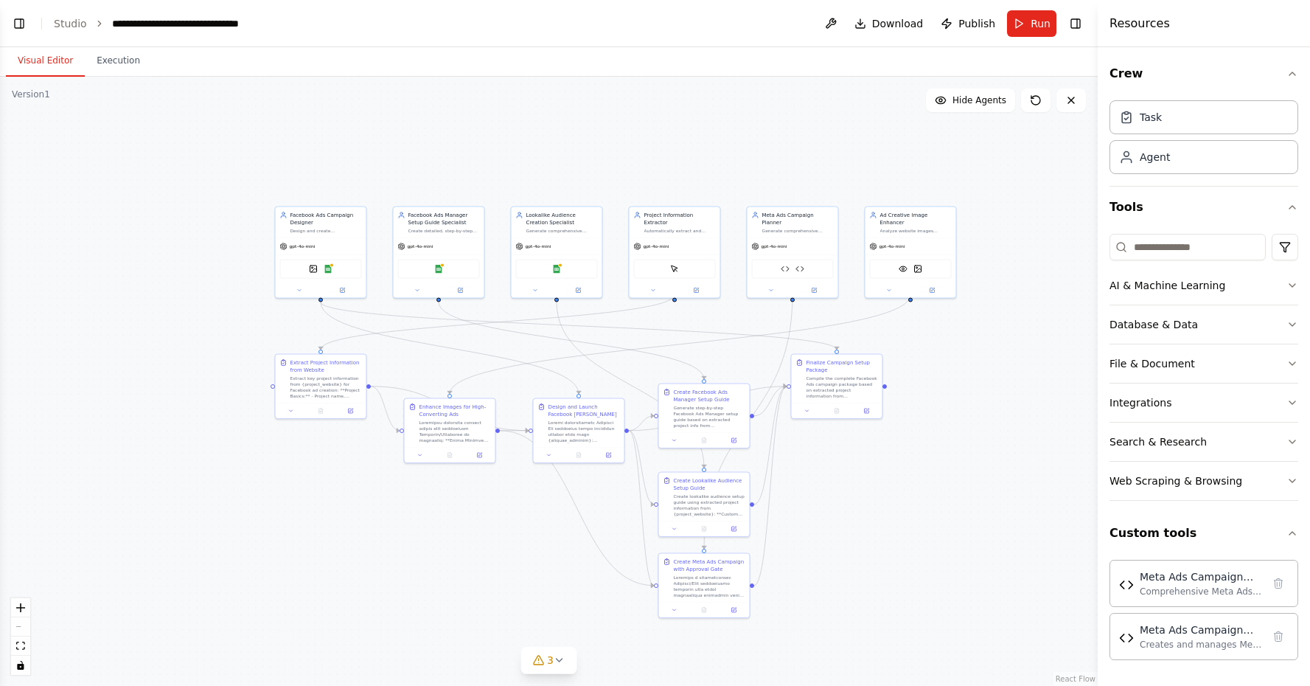
drag, startPoint x: 723, startPoint y: 361, endPoint x: 969, endPoint y: 508, distance: 286.6
click at [969, 508] on div ".deletable-edge-delete-btn { width: 20px; height: 20px; border: 0px solid #ffff…" at bounding box center [549, 381] width 1098 height 609
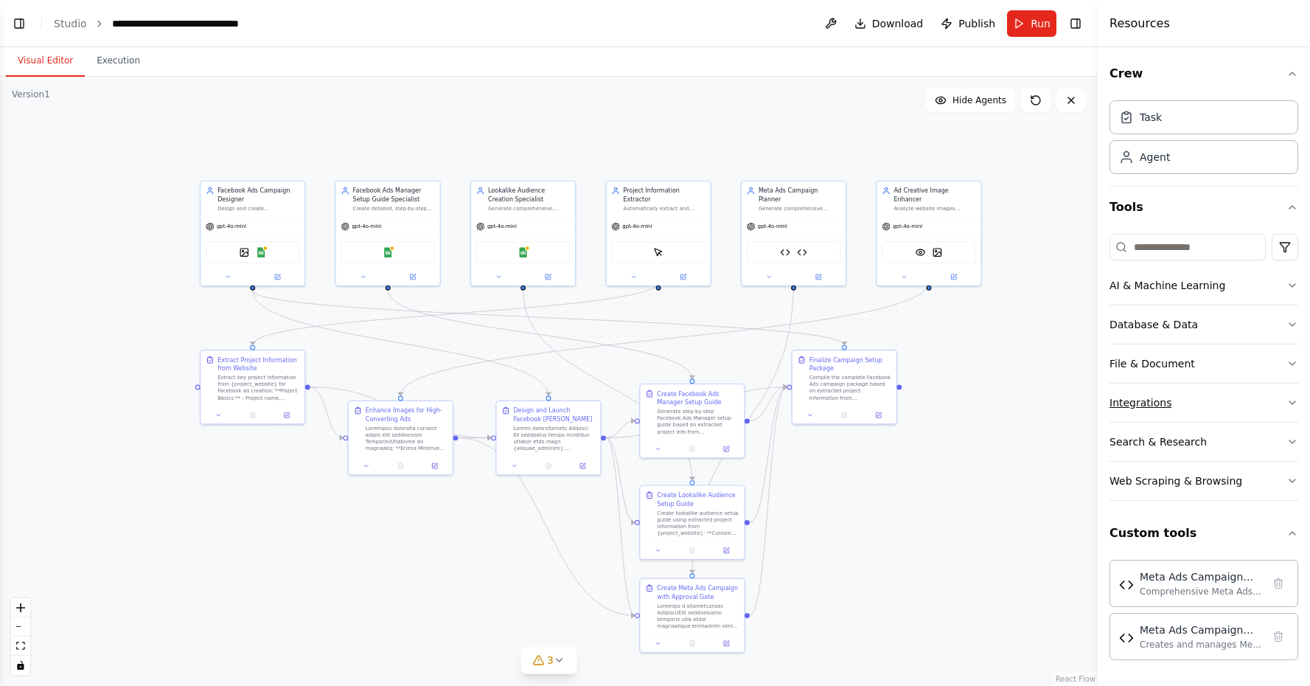
click at [1164, 387] on button "Integrations" at bounding box center [1204, 402] width 189 height 38
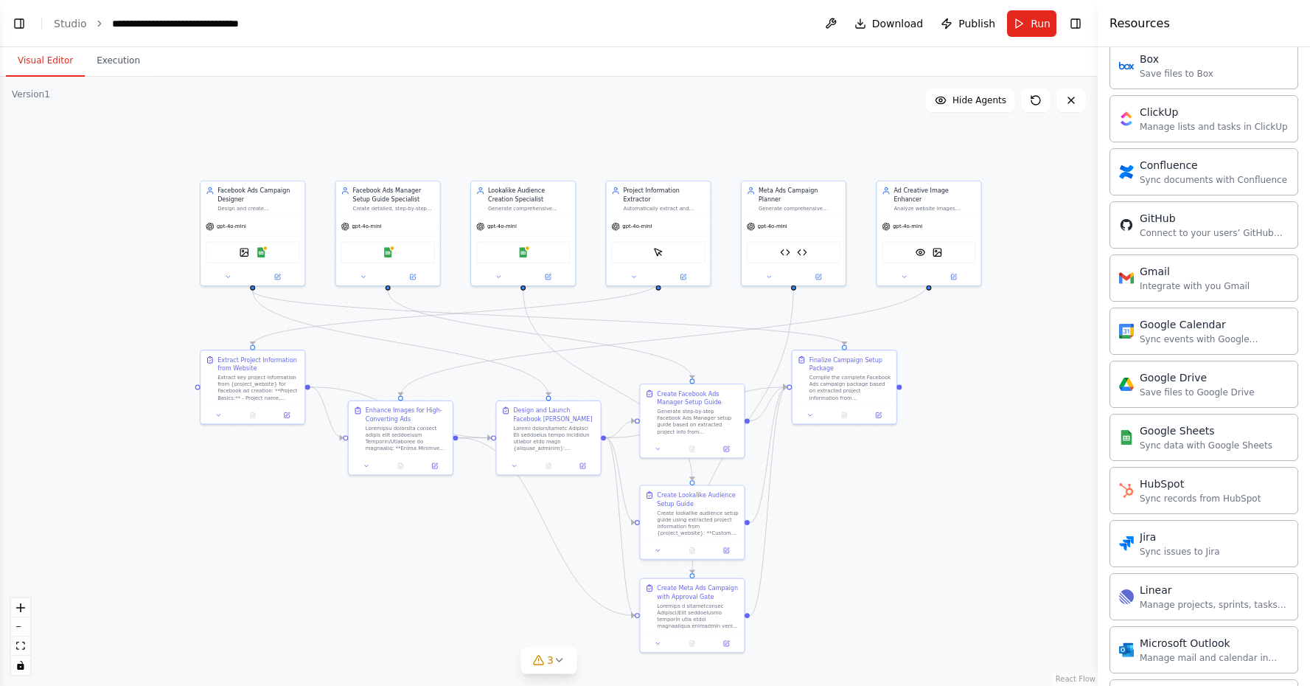
scroll to position [435, 0]
click at [1194, 433] on div "Google Sheets" at bounding box center [1206, 433] width 133 height 15
click at [234, 279] on button at bounding box center [228, 275] width 48 height 10
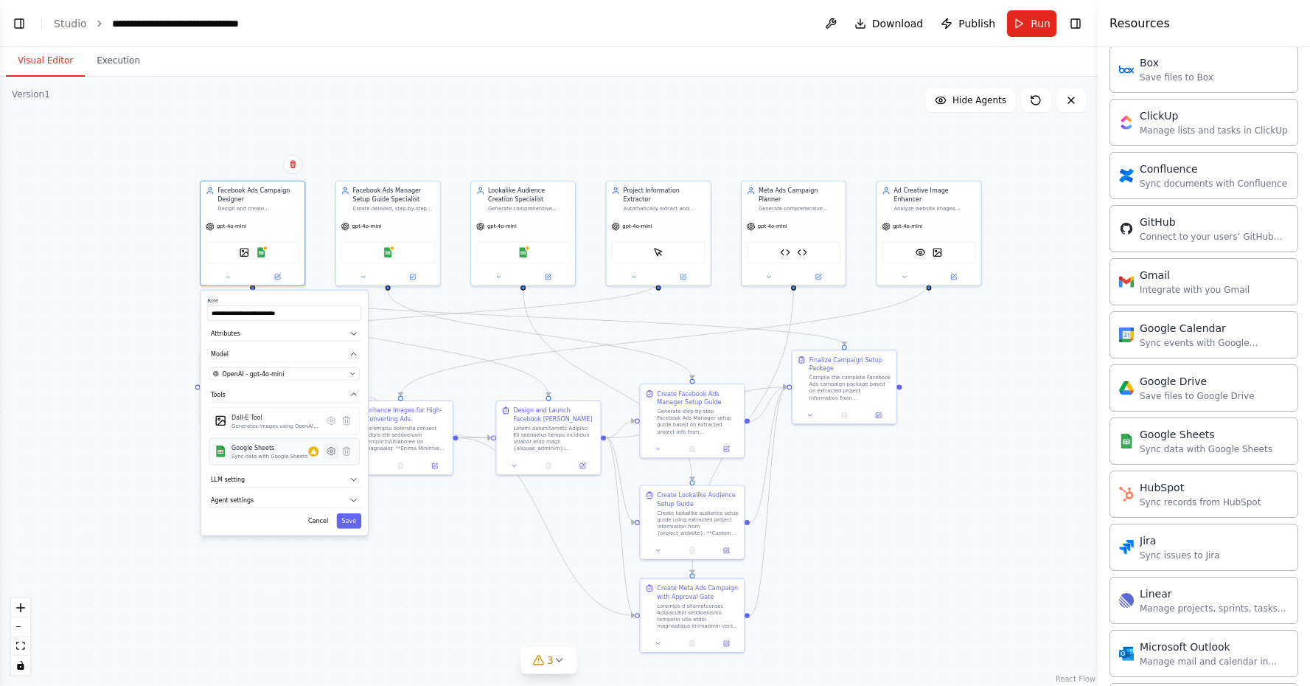
click at [330, 453] on icon at bounding box center [330, 450] width 7 height 7
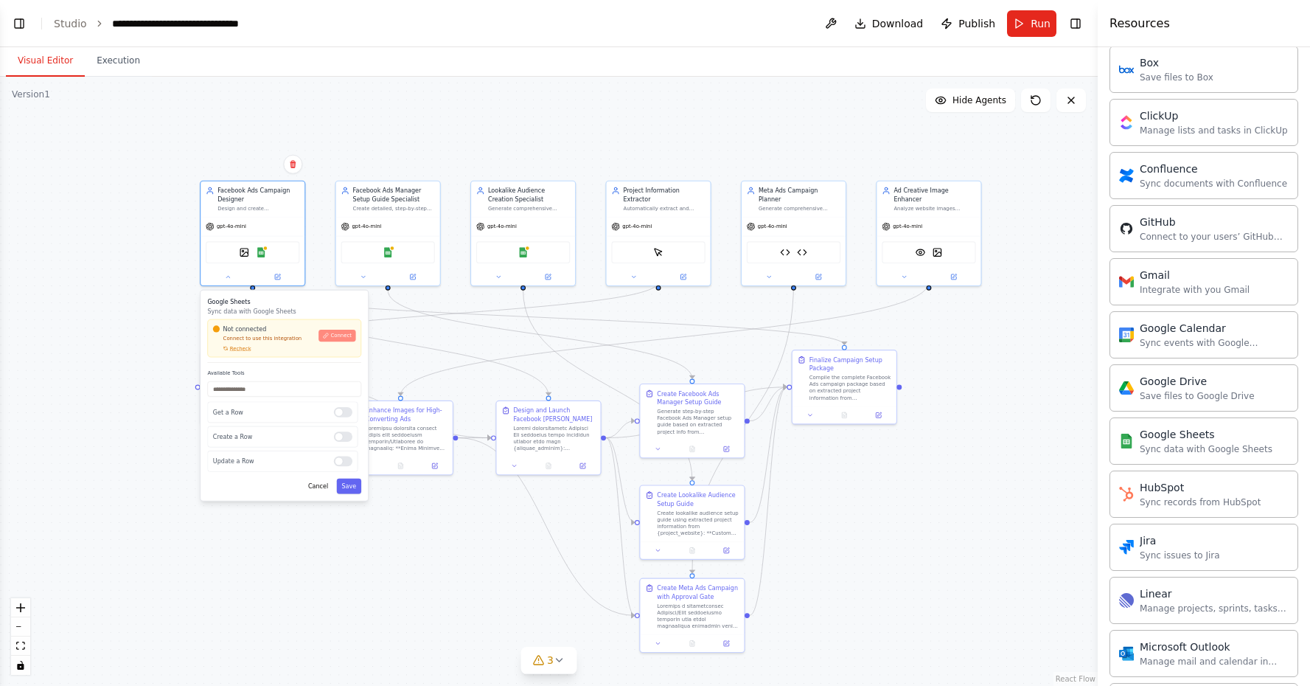
click at [336, 340] on button "Connect" at bounding box center [336, 336] width 37 height 12
click at [225, 279] on button at bounding box center [228, 275] width 48 height 10
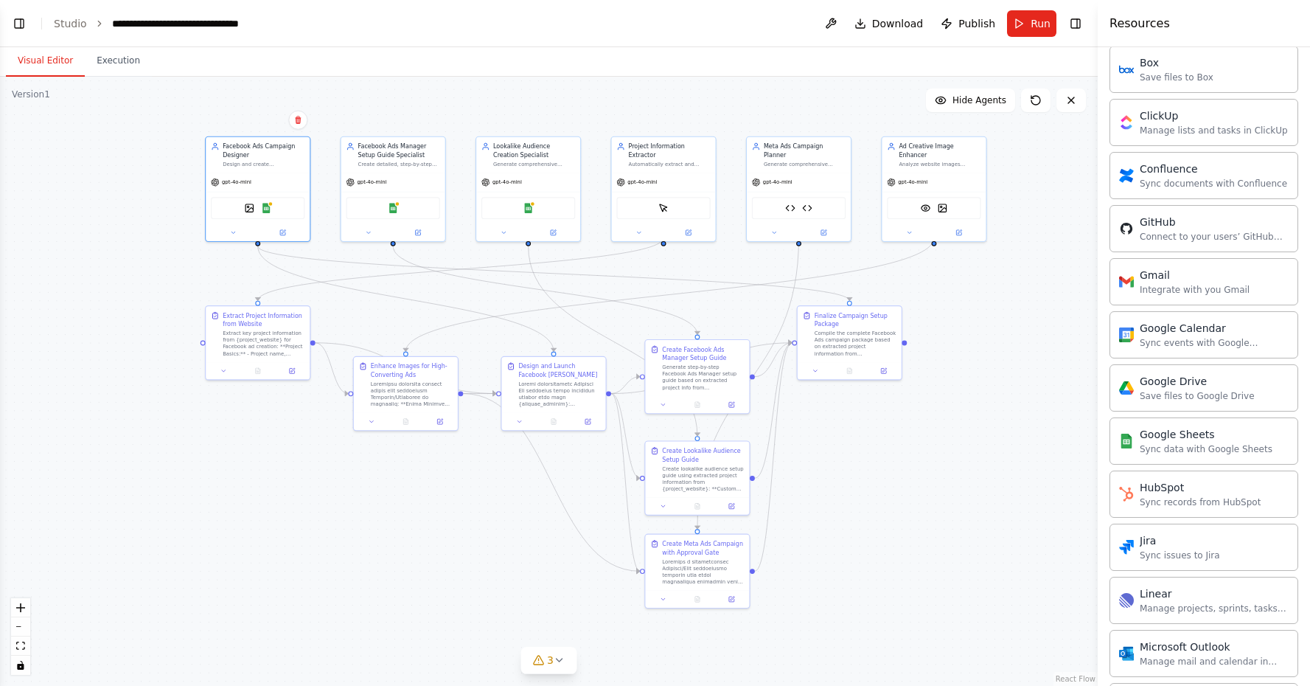
drag, startPoint x: 355, startPoint y: 526, endPoint x: 364, endPoint y: 481, distance: 46.7
click at [364, 481] on div ".deletable-edge-delete-btn { width: 20px; height: 20px; border: 0px solid #ffff…" at bounding box center [549, 381] width 1098 height 609
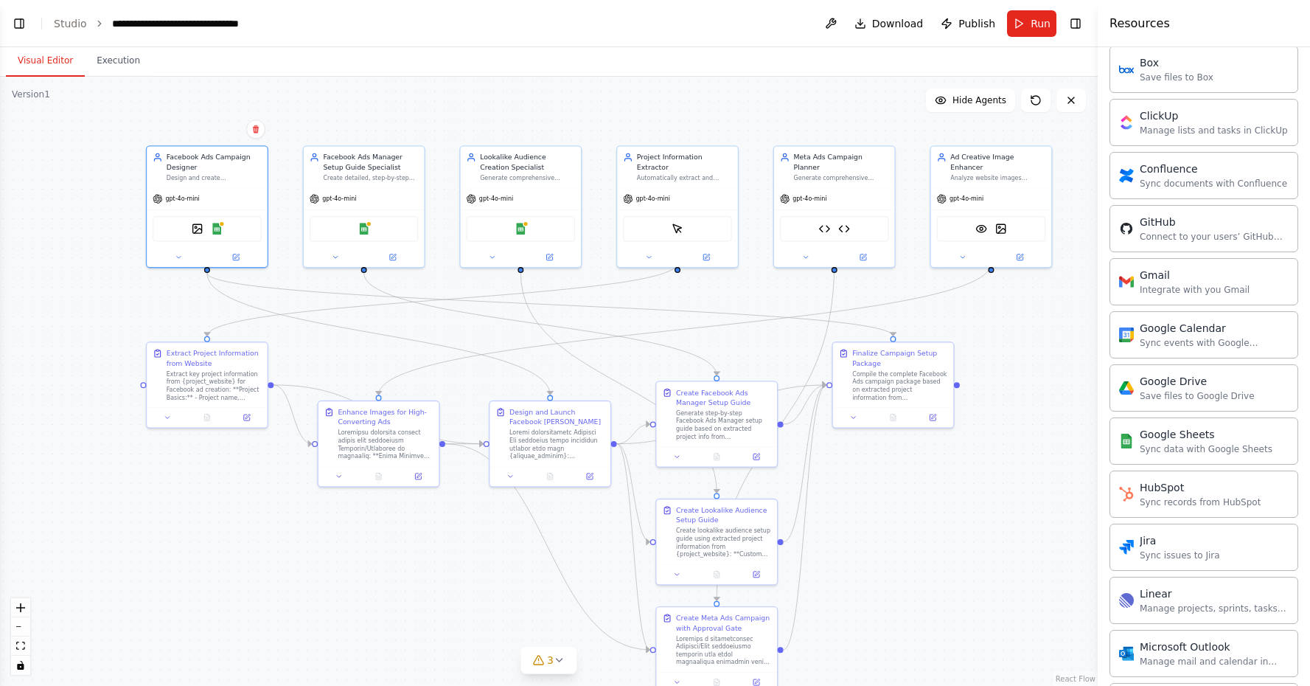
drag, startPoint x: 372, startPoint y: 465, endPoint x: 335, endPoint y: 529, distance: 73.7
click at [335, 529] on div ".deletable-edge-delete-btn { width: 20px; height: 20px; border: 0px solid #ffff…" at bounding box center [549, 381] width 1098 height 609
click at [1030, 433] on div ".deletable-edge-delete-btn { width: 20px; height: 20px; border: 0px solid #ffff…" at bounding box center [549, 381] width 1098 height 609
click at [1030, 432] on div ".deletable-edge-delete-btn { width: 20px; height: 20px; border: 0px solid #ffff…" at bounding box center [549, 381] width 1098 height 609
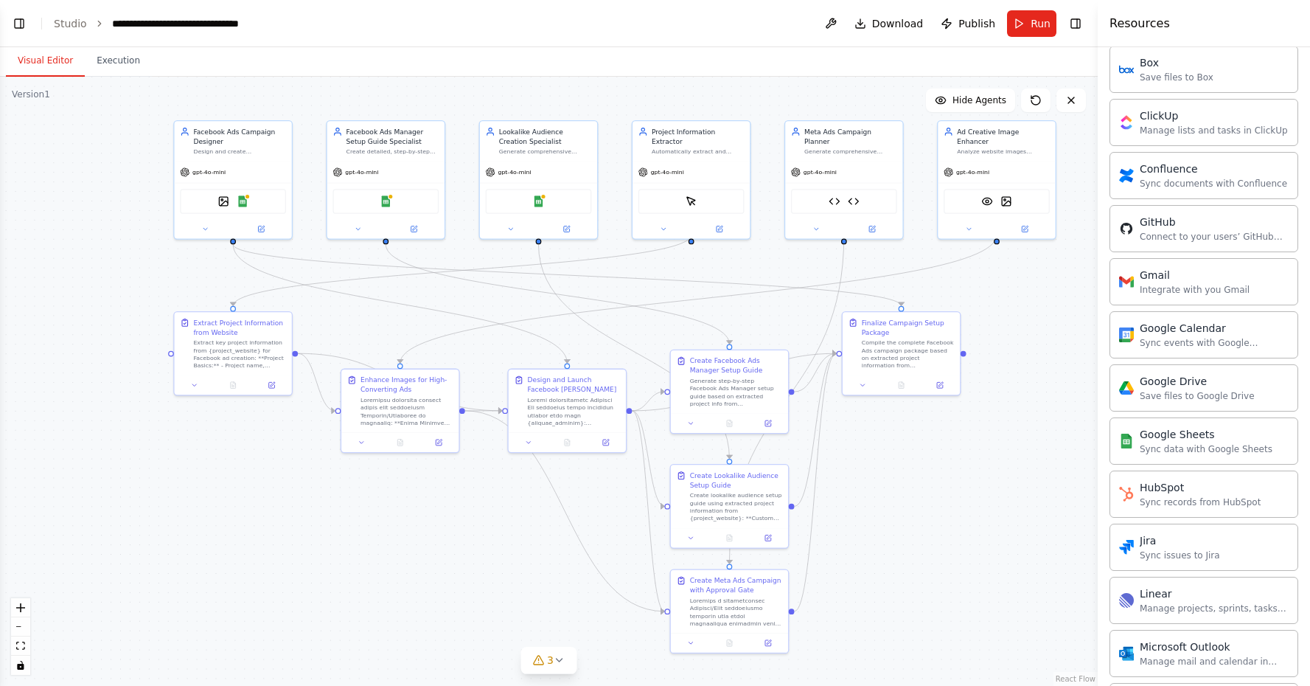
drag, startPoint x: 983, startPoint y: 575, endPoint x: 991, endPoint y: 545, distance: 31.1
click at [991, 545] on div ".deletable-edge-delete-btn { width: 20px; height: 20px; border: 0px solid #ffff…" at bounding box center [549, 381] width 1098 height 609
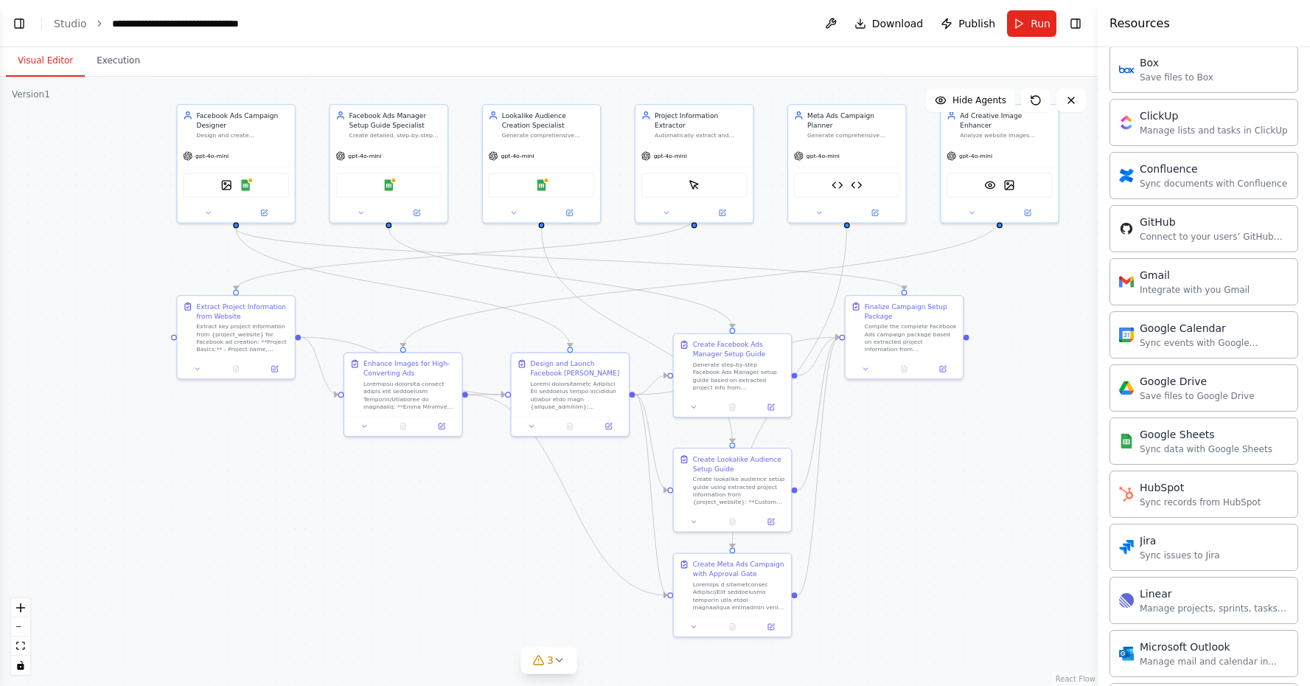
drag, startPoint x: 899, startPoint y: 501, endPoint x: 911, endPoint y: 475, distance: 28.7
click at [911, 475] on div ".deletable-edge-delete-btn { width: 20px; height: 20px; border: 0px solid #ffff…" at bounding box center [549, 381] width 1098 height 609
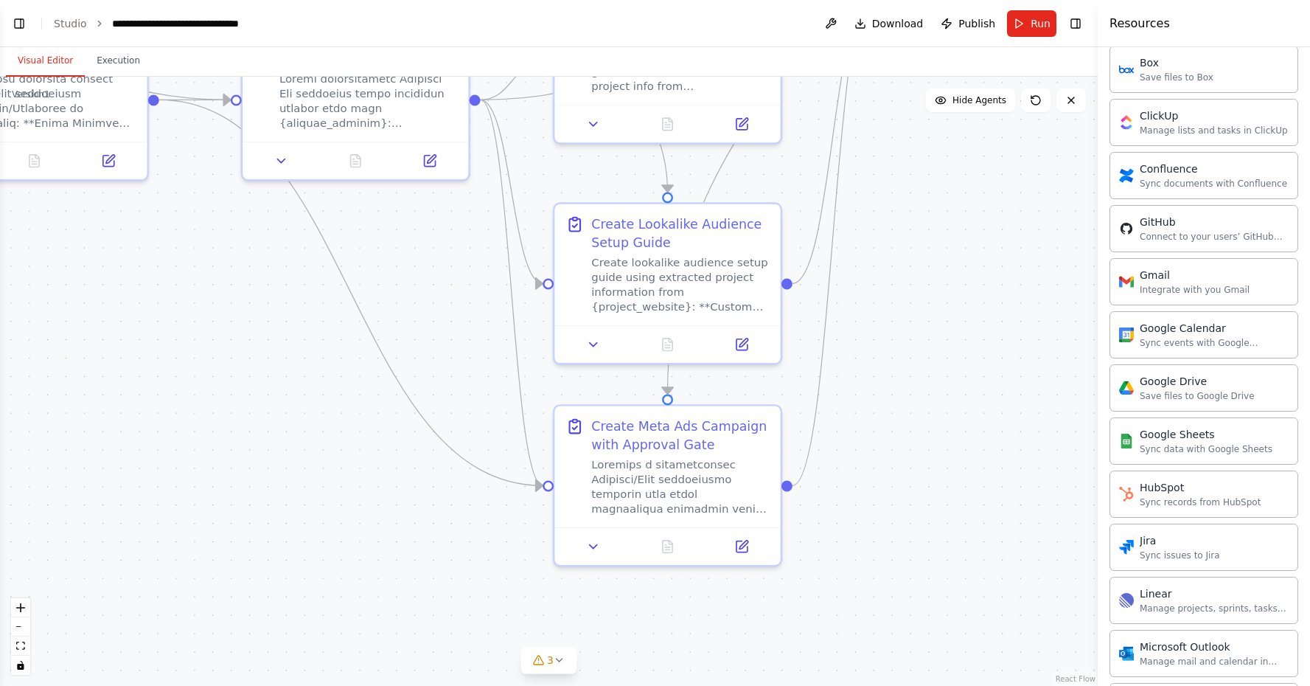
drag, startPoint x: 863, startPoint y: 554, endPoint x: 901, endPoint y: 425, distance: 134.6
click at [901, 425] on div ".deletable-edge-delete-btn { width: 20px; height: 20px; border: 0px solid #ffff…" at bounding box center [549, 381] width 1098 height 609
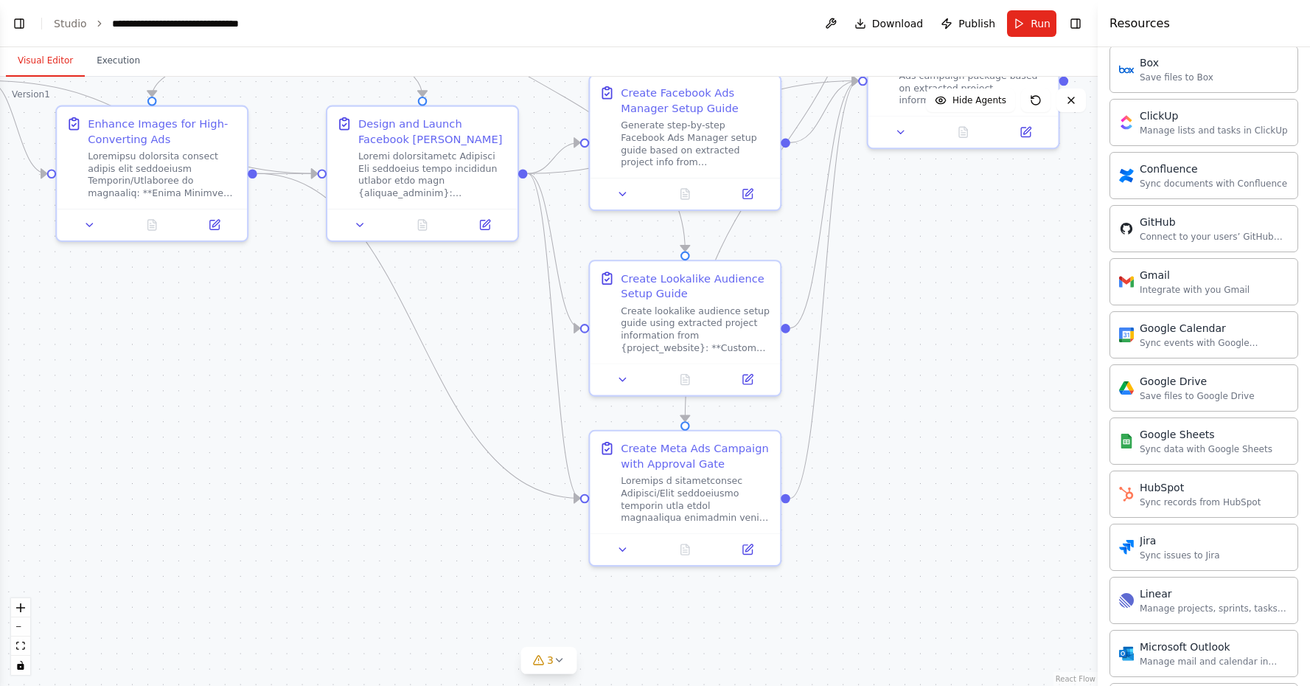
drag, startPoint x: 1031, startPoint y: 435, endPoint x: 995, endPoint y: 478, distance: 57.0
click at [995, 478] on div ".deletable-edge-delete-btn { width: 20px; height: 20px; border: 0px solid #ffff…" at bounding box center [549, 381] width 1098 height 609
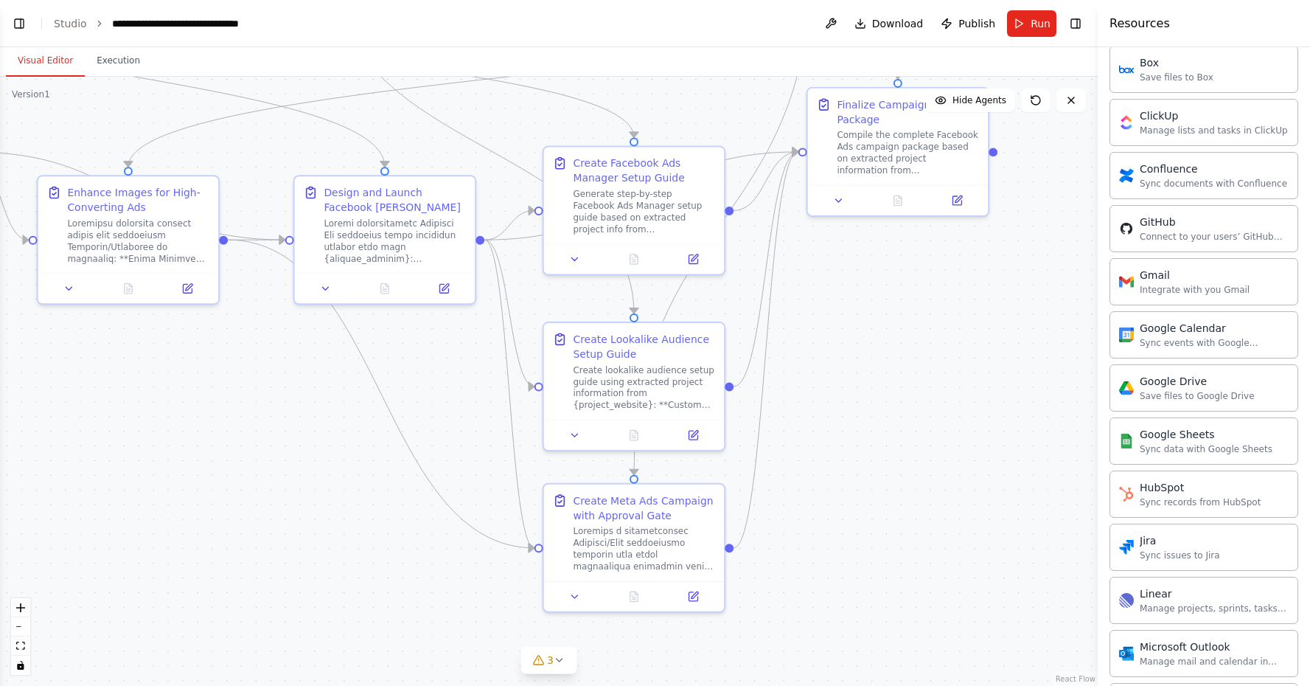
drag, startPoint x: 999, startPoint y: 369, endPoint x: 944, endPoint y: 405, distance: 65.4
click at [944, 405] on div ".deletable-edge-delete-btn { width: 20px; height: 20px; border: 0px solid #ffff…" at bounding box center [549, 381] width 1098 height 609
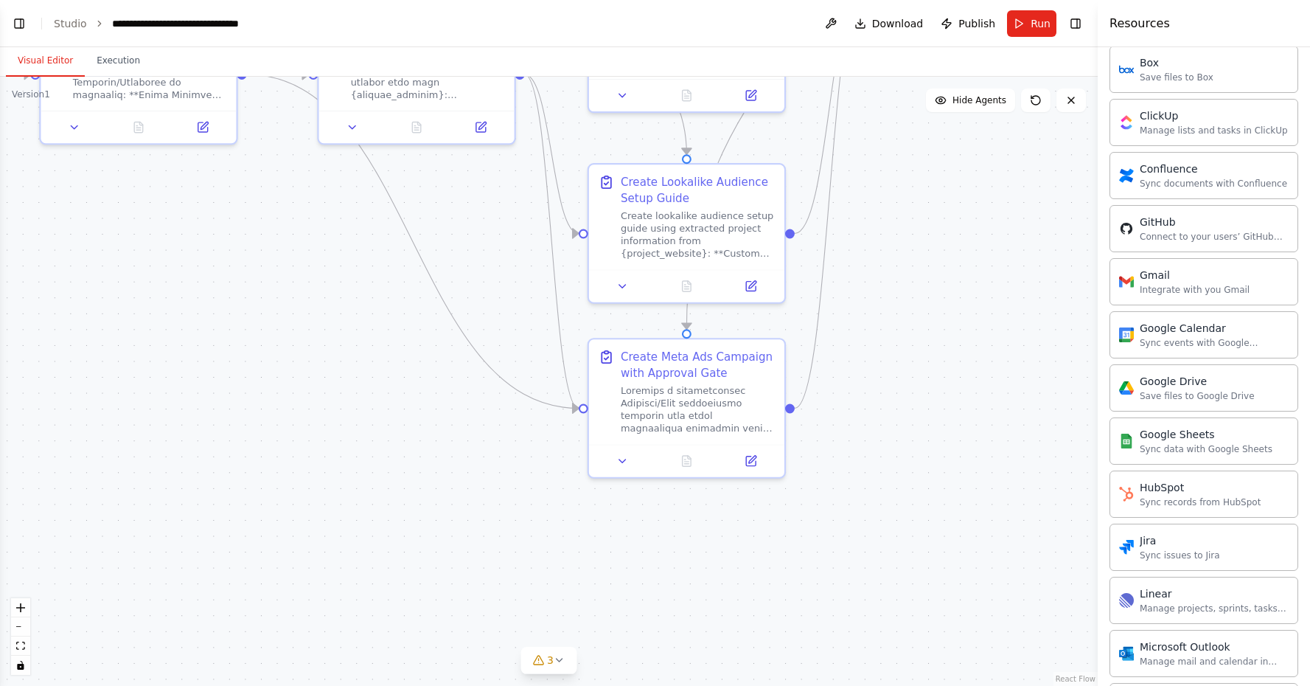
drag, startPoint x: 842, startPoint y: 566, endPoint x: 921, endPoint y: 422, distance: 164.6
click at [921, 422] on div ".deletable-edge-delete-btn { width: 20px; height: 20px; border: 0px solid #ffff…" at bounding box center [549, 381] width 1098 height 609
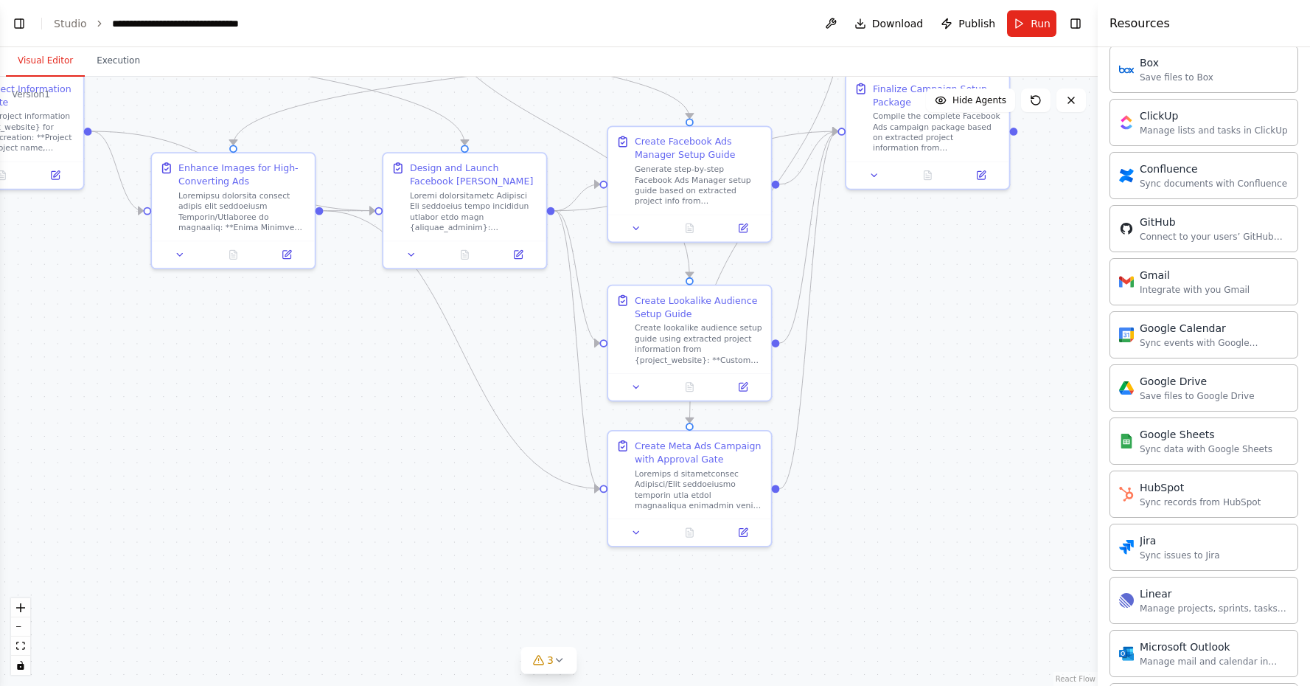
drag, startPoint x: 1032, startPoint y: 293, endPoint x: 989, endPoint y: 383, distance: 99.6
click at [989, 383] on div ".deletable-edge-delete-btn { width: 20px; height: 20px; border: 0px solid #ffff…" at bounding box center [549, 381] width 1098 height 609
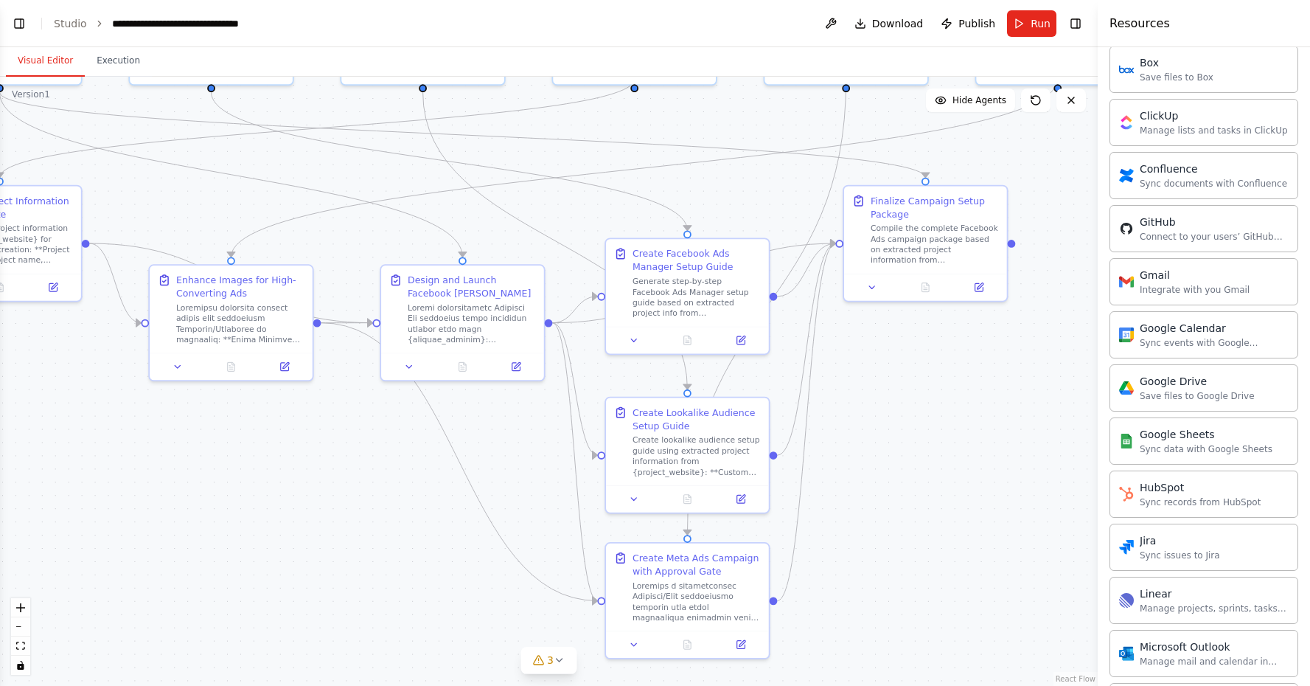
drag, startPoint x: 989, startPoint y: 383, endPoint x: 990, endPoint y: 514, distance: 130.5
click at [990, 514] on div ".deletable-edge-delete-btn { width: 20px; height: 20px; border: 0px solid #ffff…" at bounding box center [549, 381] width 1098 height 609
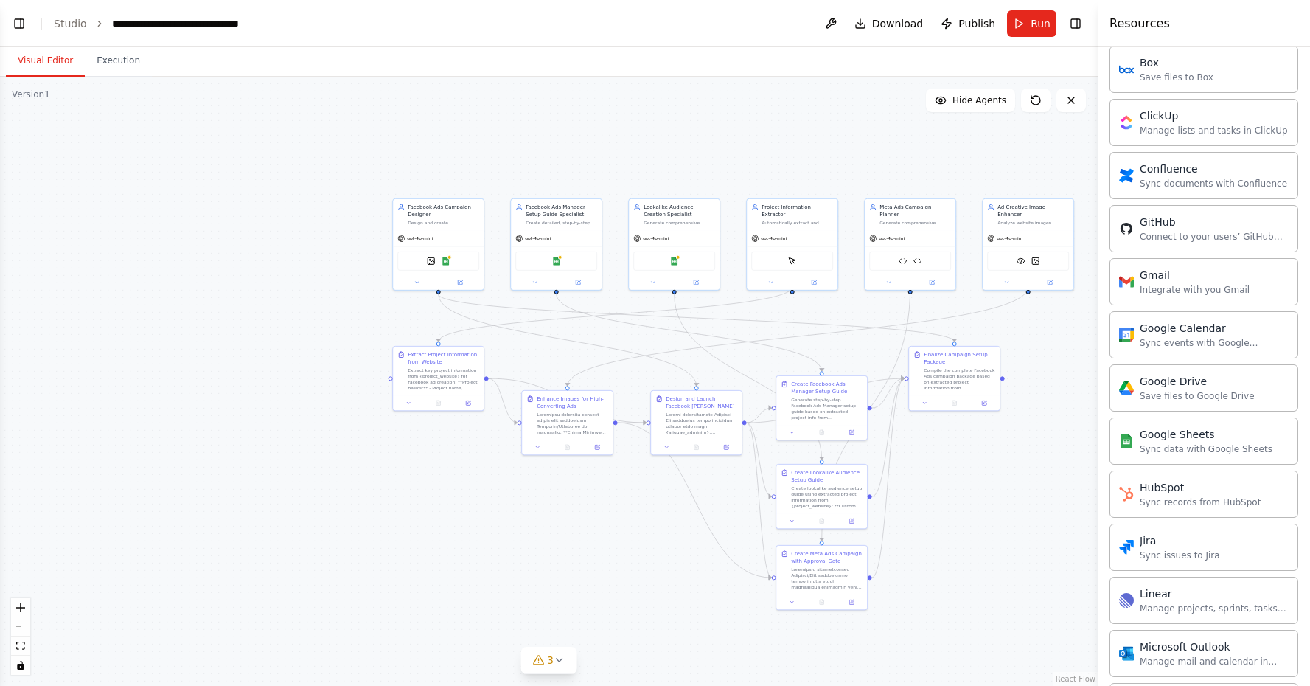
click at [990, 514] on div ".deletable-edge-delete-btn { width: 20px; height: 20px; border: 0px solid #ffff…" at bounding box center [549, 381] width 1098 height 609
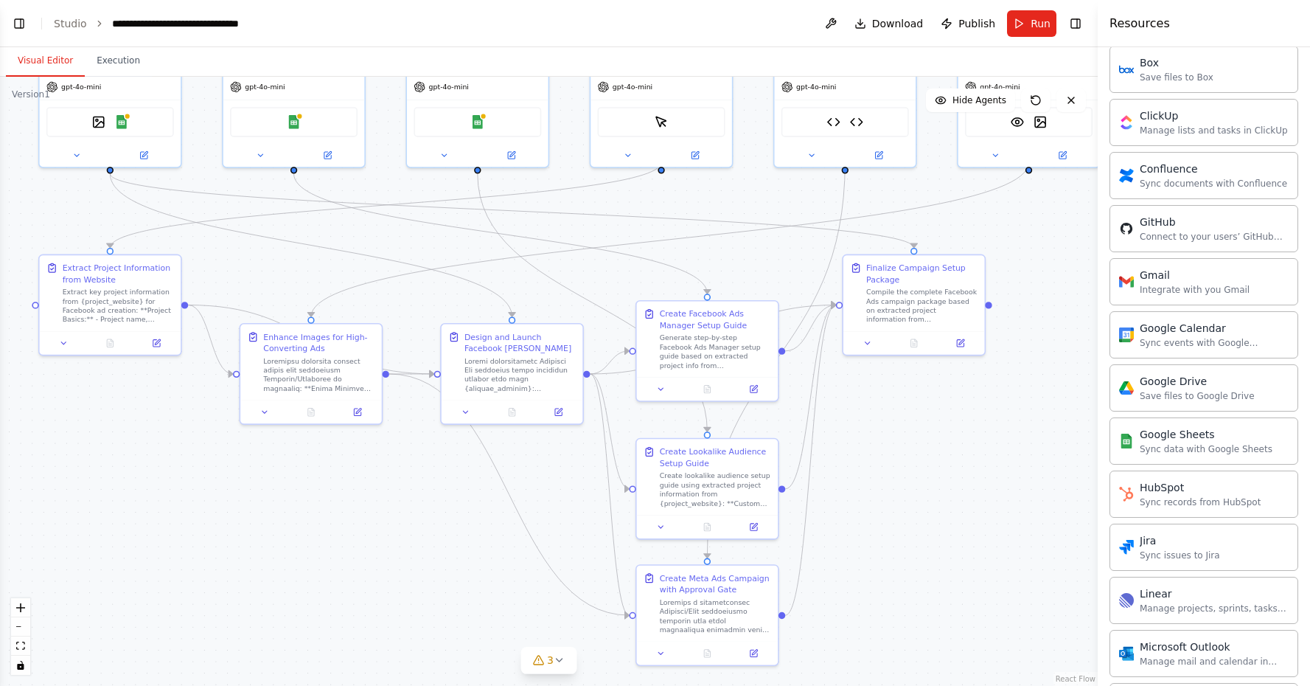
drag, startPoint x: 990, startPoint y: 514, endPoint x: 966, endPoint y: 521, distance: 25.4
click at [966, 521] on div ".deletable-edge-delete-btn { width: 20px; height: 20px; border: 0px solid #ffff…" at bounding box center [549, 381] width 1098 height 609
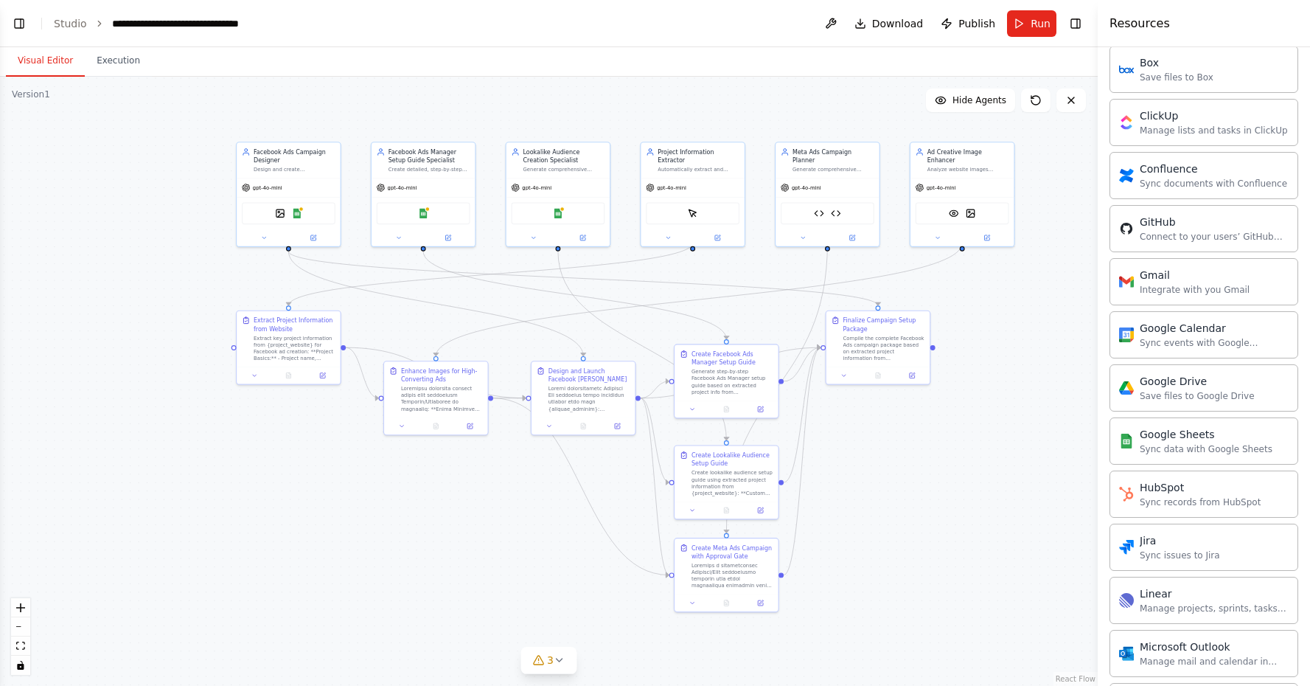
drag, startPoint x: 950, startPoint y: 533, endPoint x: 907, endPoint y: 511, distance: 48.1
click at [907, 511] on div ".deletable-edge-delete-btn { width: 20px; height: 20px; border: 0px solid #ffff…" at bounding box center [549, 381] width 1098 height 609
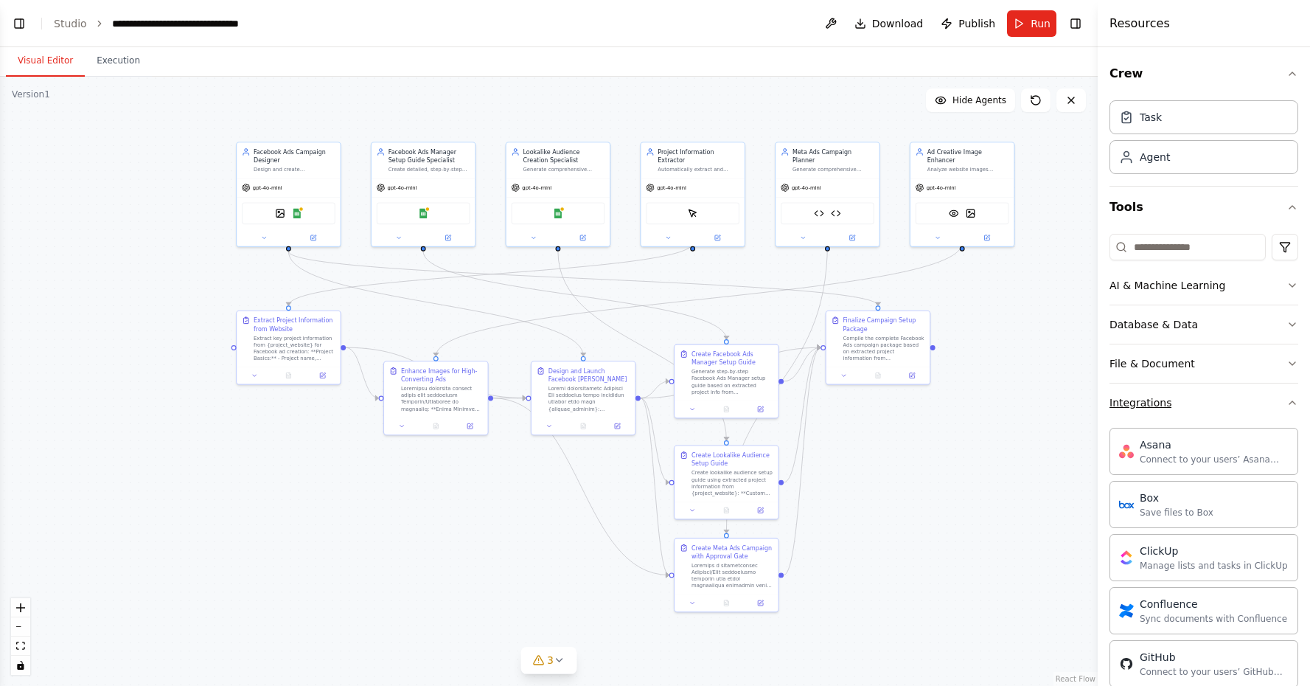
scroll to position [0, 0]
click at [1179, 399] on button "Integrations" at bounding box center [1204, 402] width 189 height 38
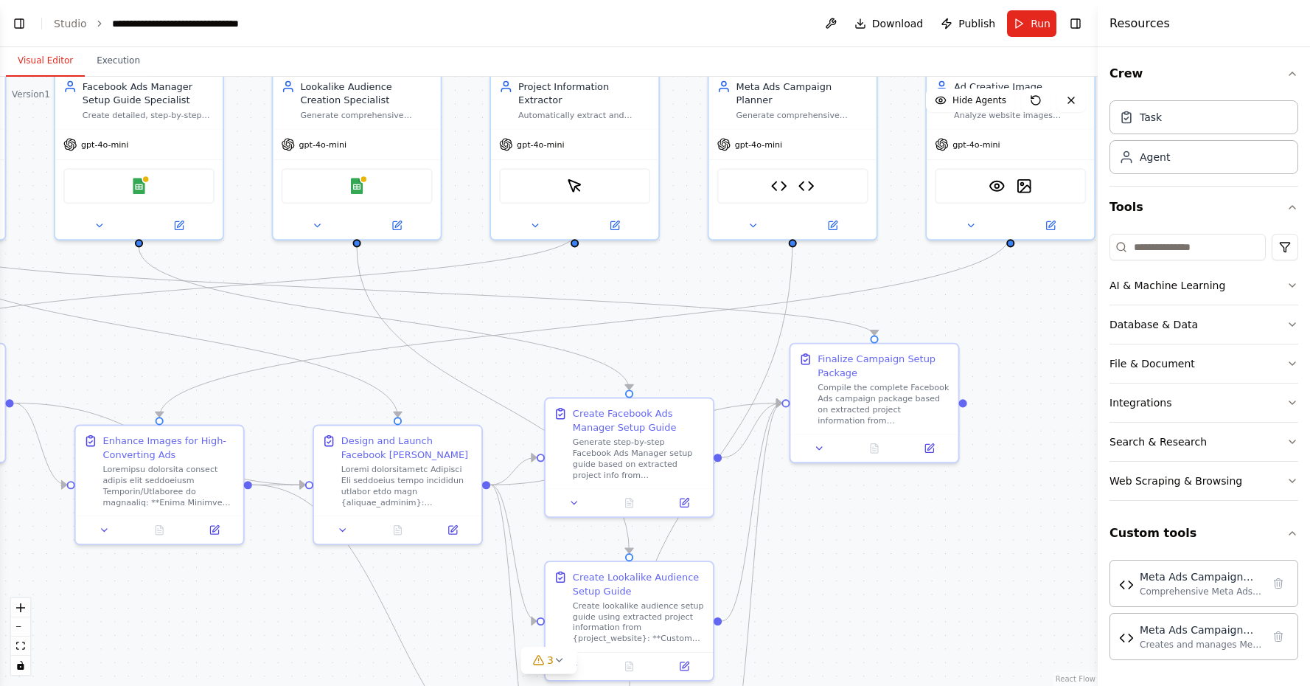
drag, startPoint x: 959, startPoint y: 419, endPoint x: 1014, endPoint y: 528, distance: 122.0
click at [1014, 528] on div ".deletable-edge-delete-btn { width: 20px; height: 20px; border: 0px solid #ffff…" at bounding box center [549, 381] width 1098 height 609
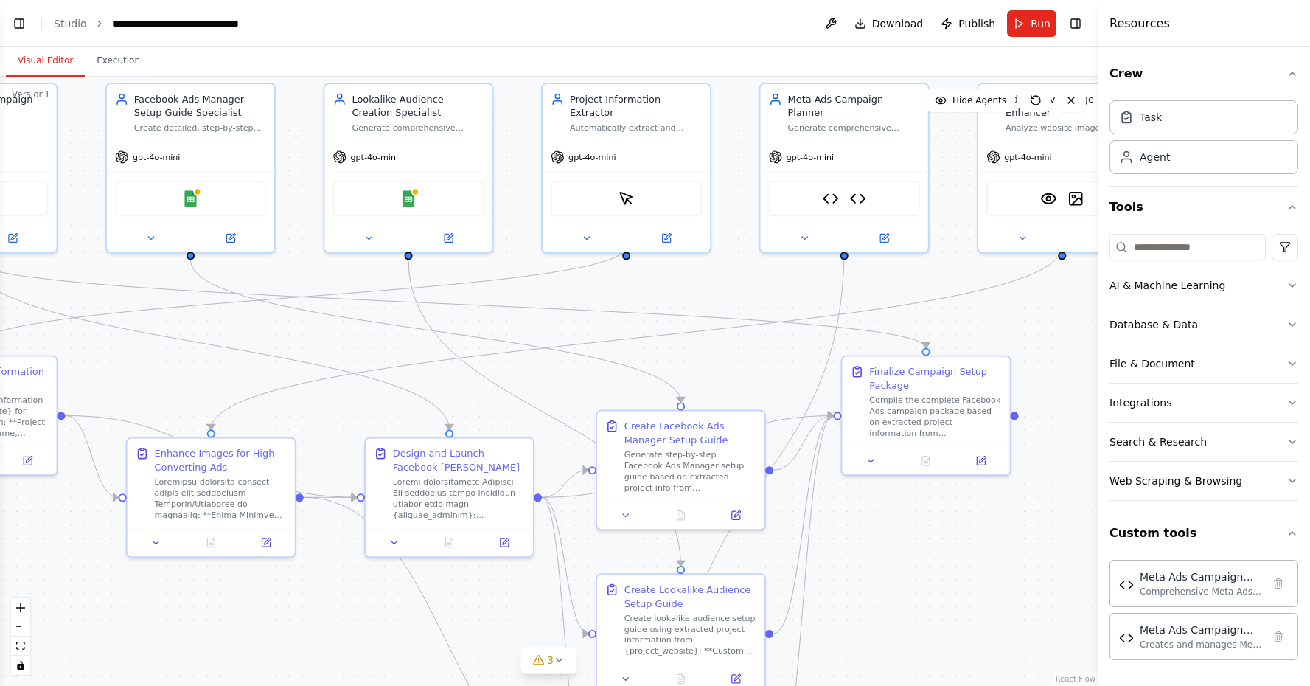
drag, startPoint x: 1014, startPoint y: 528, endPoint x: 1058, endPoint y: 532, distance: 44.5
click at [1058, 532] on div ".deletable-edge-delete-btn { width: 20px; height: 20px; border: 0px solid #ffff…" at bounding box center [549, 381] width 1098 height 609
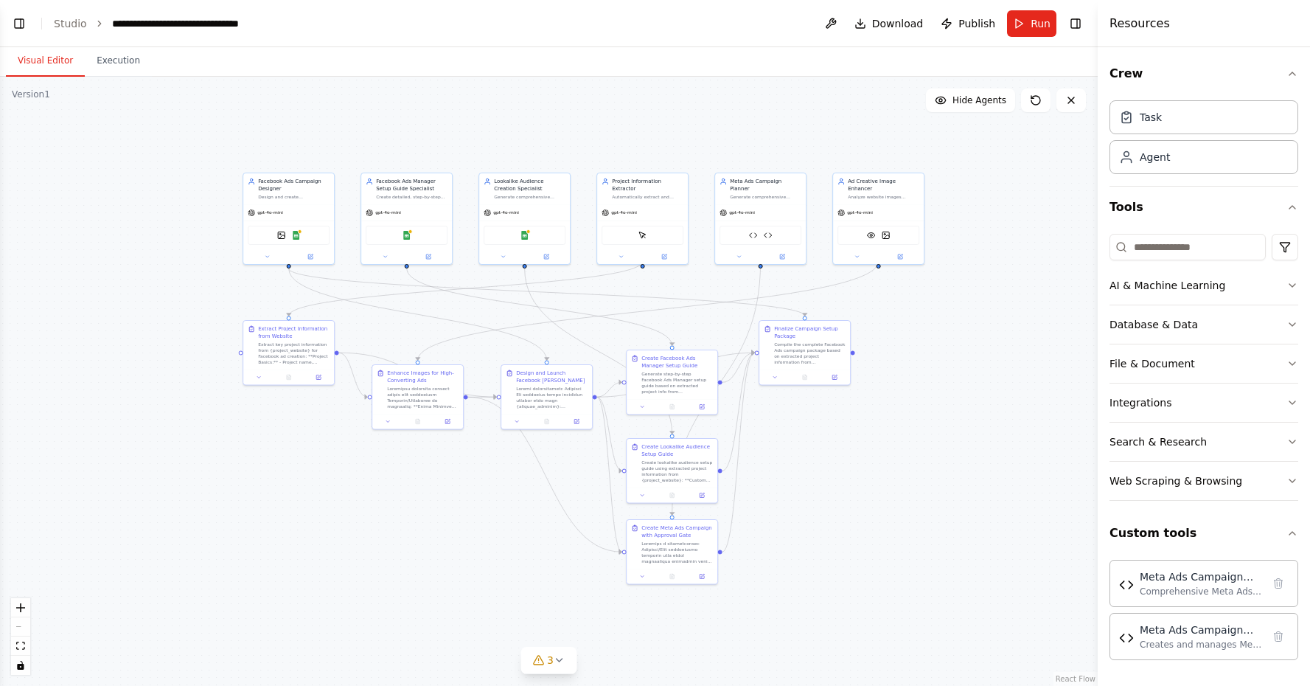
drag, startPoint x: 1018, startPoint y: 602, endPoint x: 837, endPoint y: 486, distance: 215.1
click at [837, 486] on div ".deletable-edge-delete-btn { width: 20px; height: 20px; border: 0px solid #ffff…" at bounding box center [549, 381] width 1098 height 609
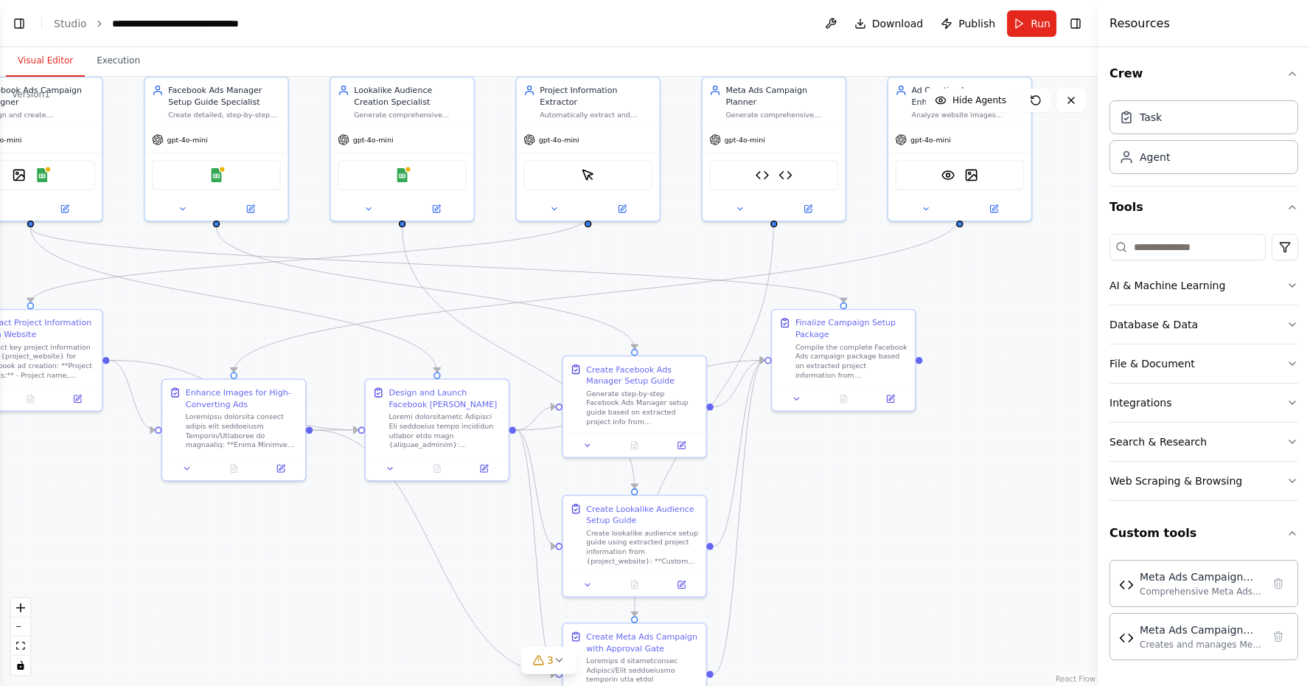
drag, startPoint x: 857, startPoint y: 501, endPoint x: 908, endPoint y: 579, distance: 93.7
click at [908, 579] on div ".deletable-edge-delete-btn { width: 20px; height: 20px; border: 0px solid #ffff…" at bounding box center [549, 381] width 1098 height 609
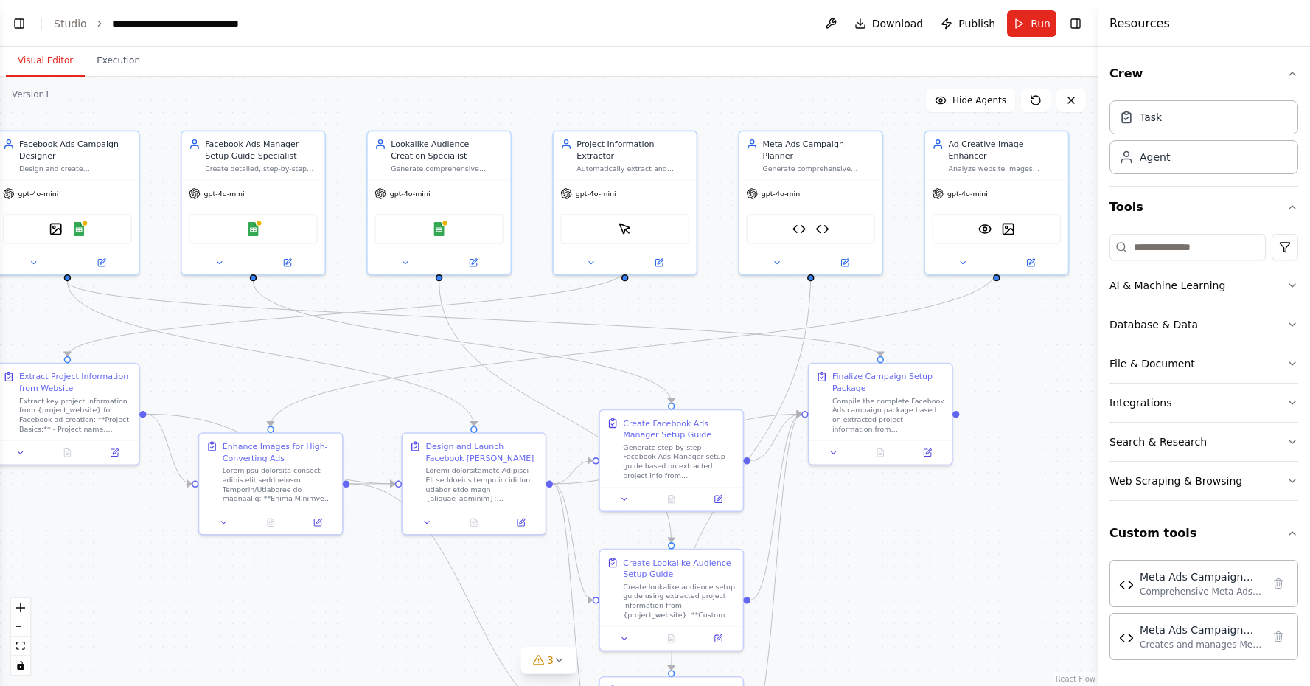
drag, startPoint x: 880, startPoint y: 513, endPoint x: 927, endPoint y: 582, distance: 84.3
click at [927, 582] on div ".deletable-edge-delete-btn { width: 20px; height: 20px; border: 0px solid #ffff…" at bounding box center [549, 381] width 1098 height 609
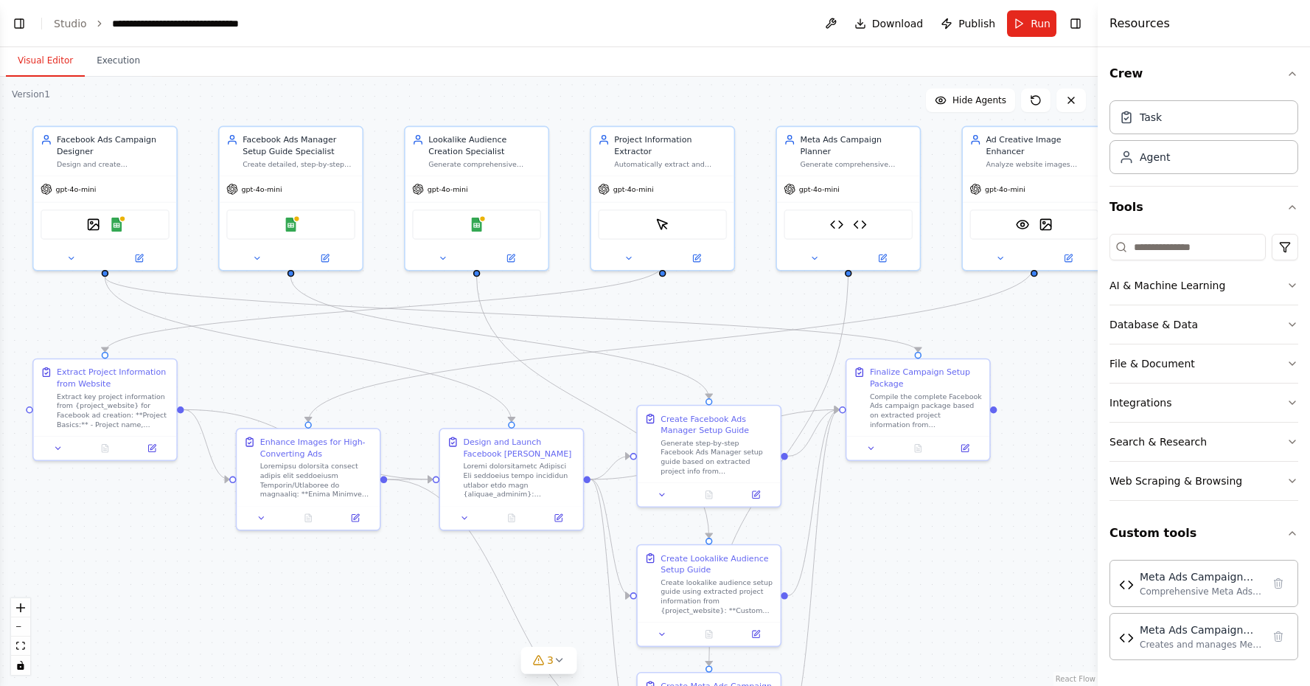
drag, startPoint x: 927, startPoint y: 582, endPoint x: 950, endPoint y: 564, distance: 29.4
click at [950, 564] on div ".deletable-edge-delete-btn { width: 20px; height: 20px; border: 0px solid #ffff…" at bounding box center [549, 381] width 1098 height 609
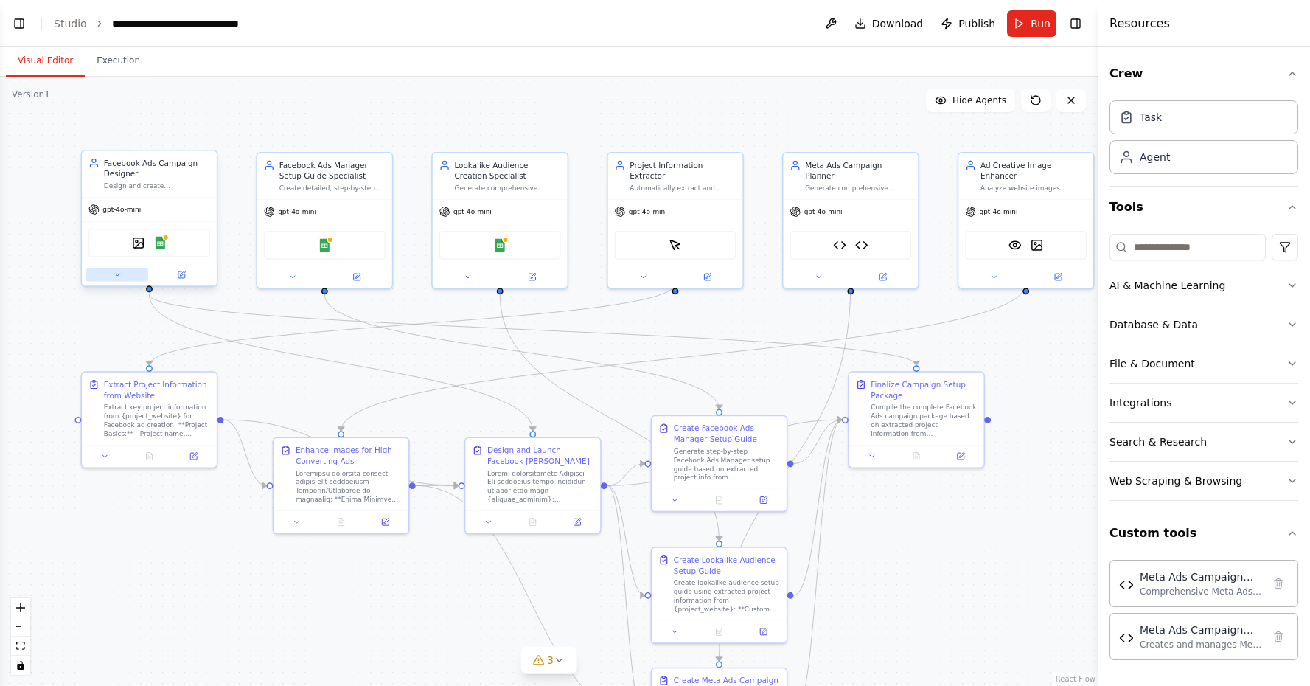
click at [119, 274] on icon at bounding box center [117, 275] width 9 height 9
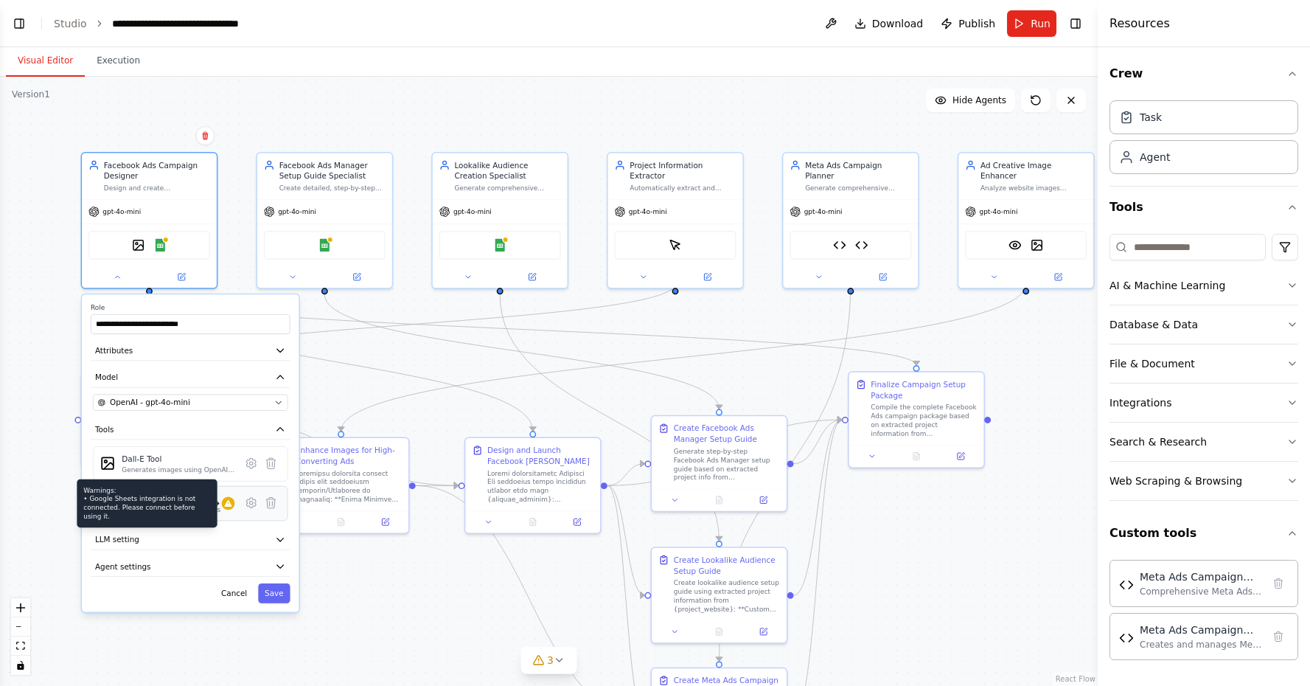
click at [226, 504] on icon at bounding box center [228, 503] width 7 height 7
click at [248, 509] on icon at bounding box center [251, 502] width 13 height 13
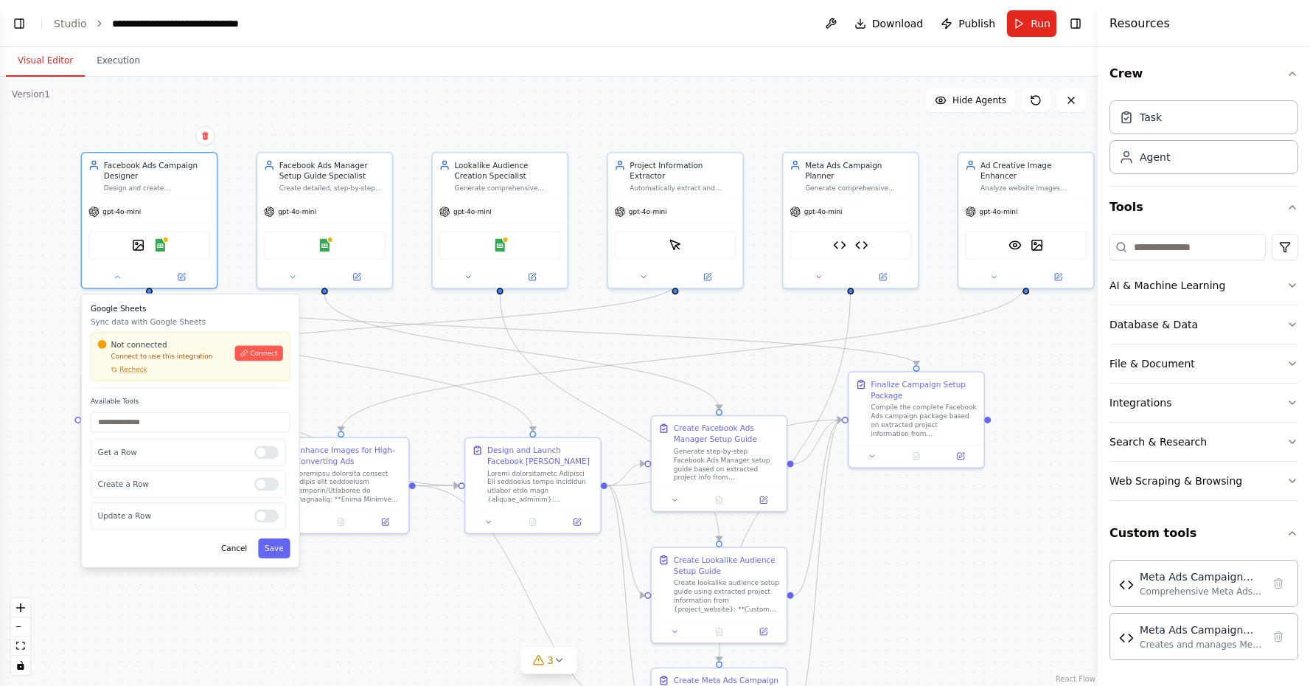
drag, startPoint x: 130, startPoint y: 374, endPoint x: 267, endPoint y: 354, distance: 137.8
click at [267, 354] on span "Connect" at bounding box center [264, 353] width 27 height 9
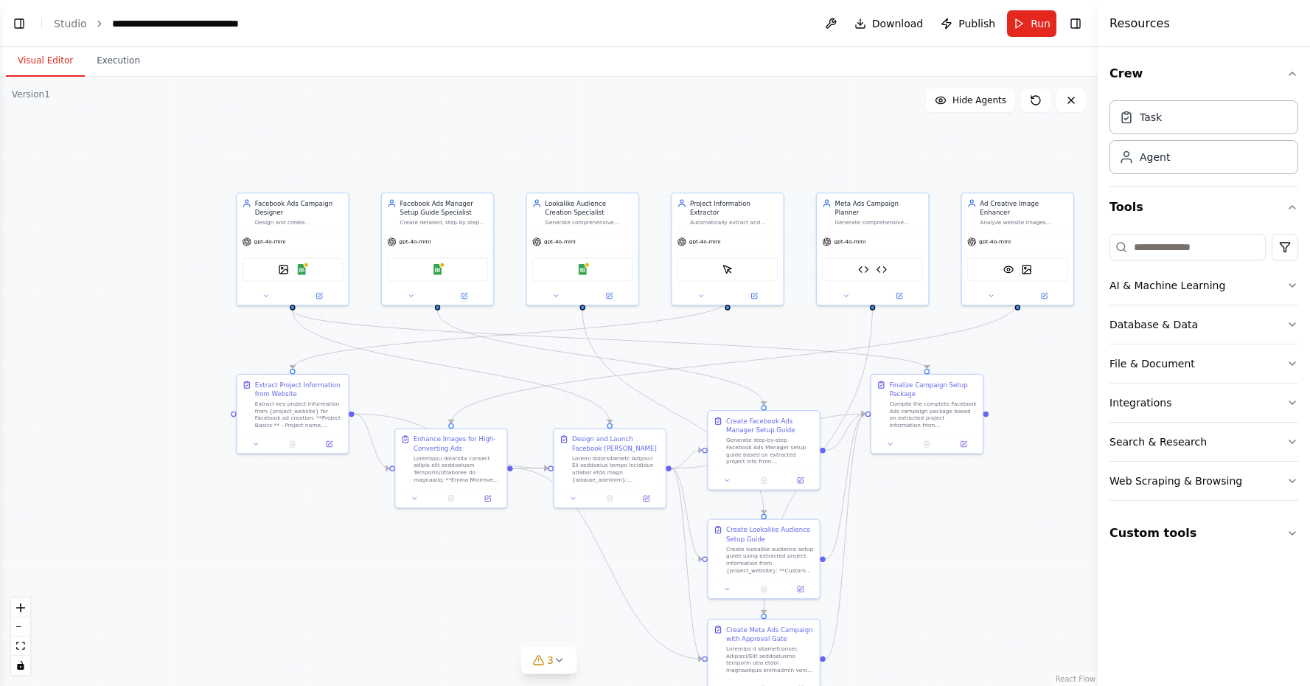
drag, startPoint x: 556, startPoint y: 192, endPoint x: 430, endPoint y: 142, distance: 135.7
click at [430, 142] on div ".deletable-edge-delete-btn { width: 20px; height: 20px; border: 0px solid #ffff…" at bounding box center [549, 381] width 1098 height 609
click at [15, 28] on button "Toggle Left Sidebar" at bounding box center [19, 23] width 21 height 21
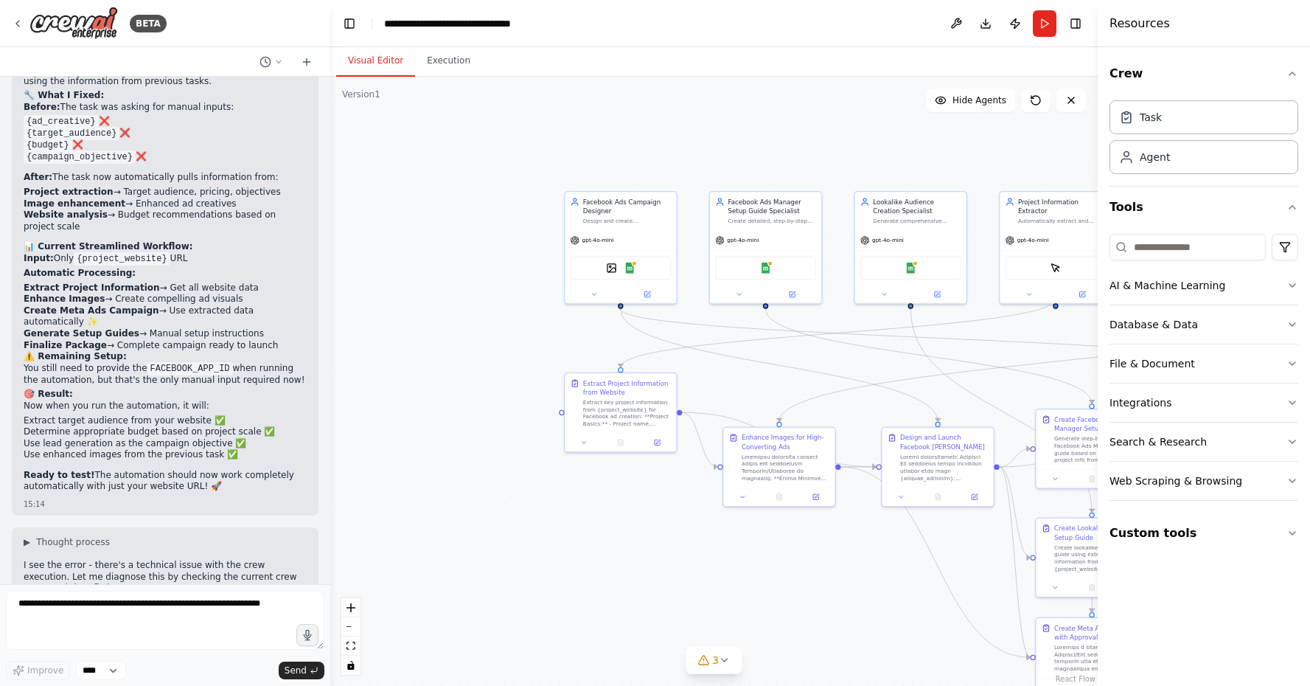
scroll to position [0, 0]
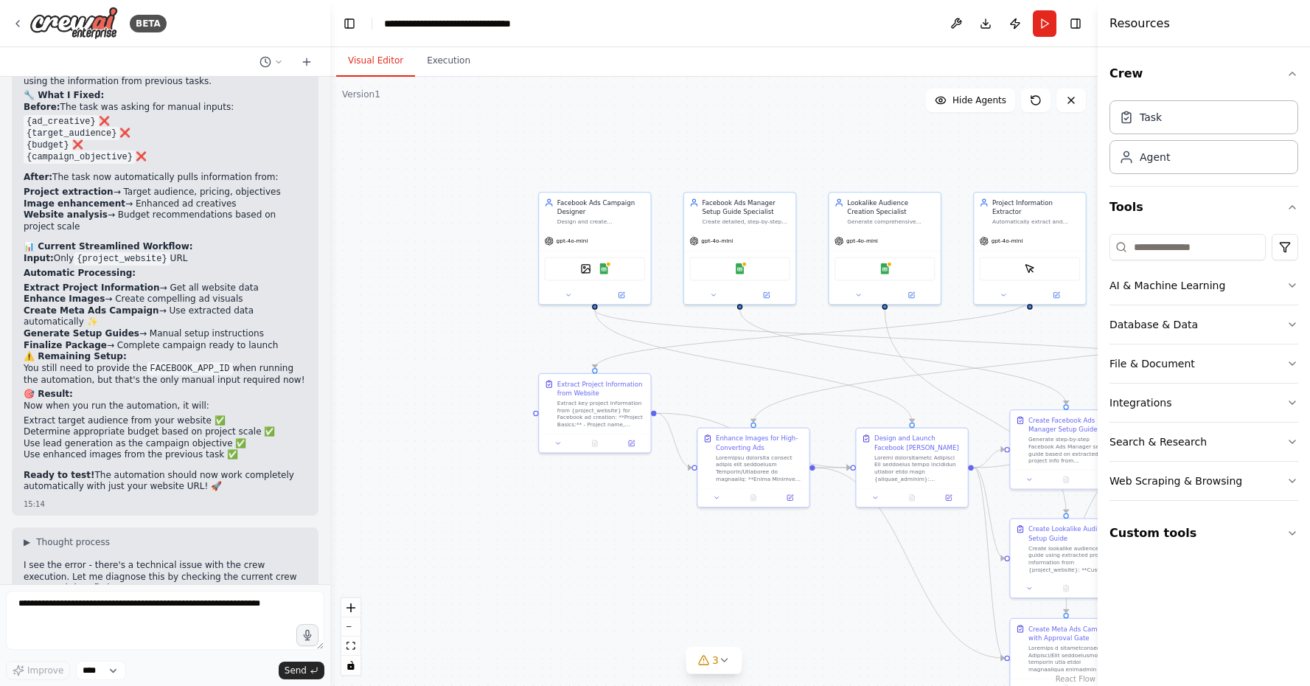
drag, startPoint x: 571, startPoint y: 612, endPoint x: 528, endPoint y: 621, distance: 43.7
click at [528, 621] on div ".deletable-edge-delete-btn { width: 20px; height: 20px; border: 0px solid #ffff…" at bounding box center [713, 381] width 767 height 609
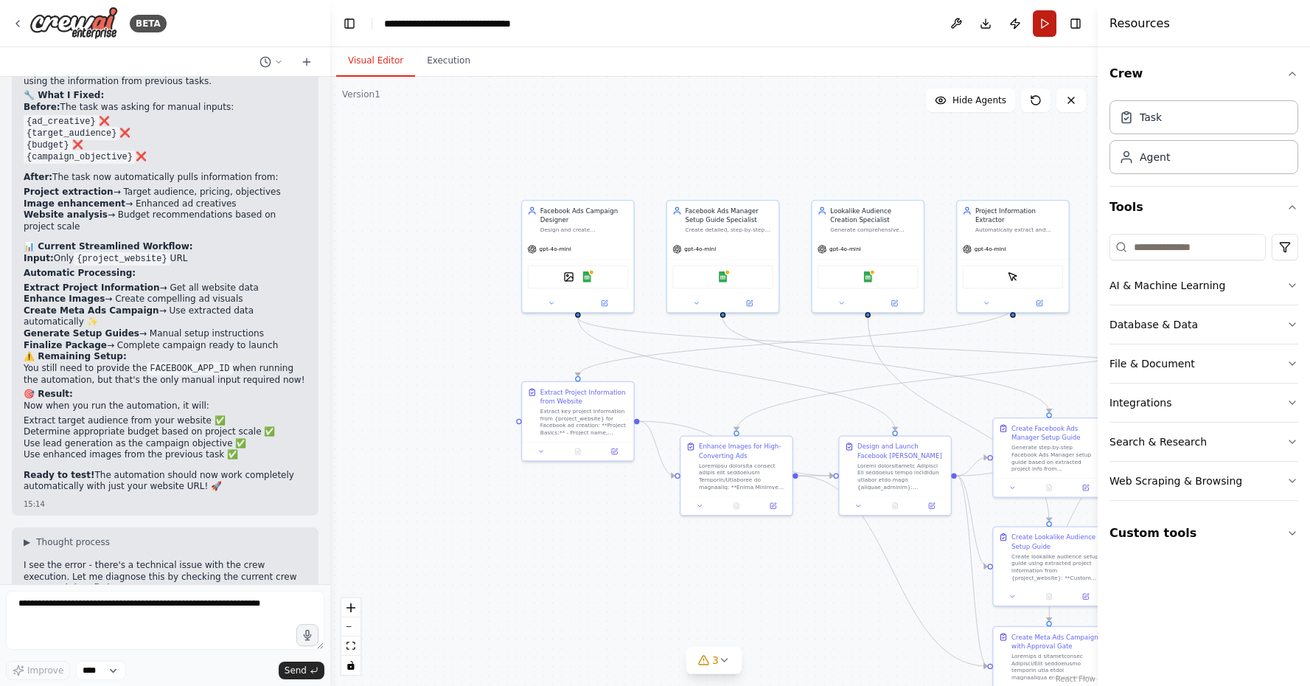
click at [1045, 28] on button "Run" at bounding box center [1045, 23] width 24 height 27
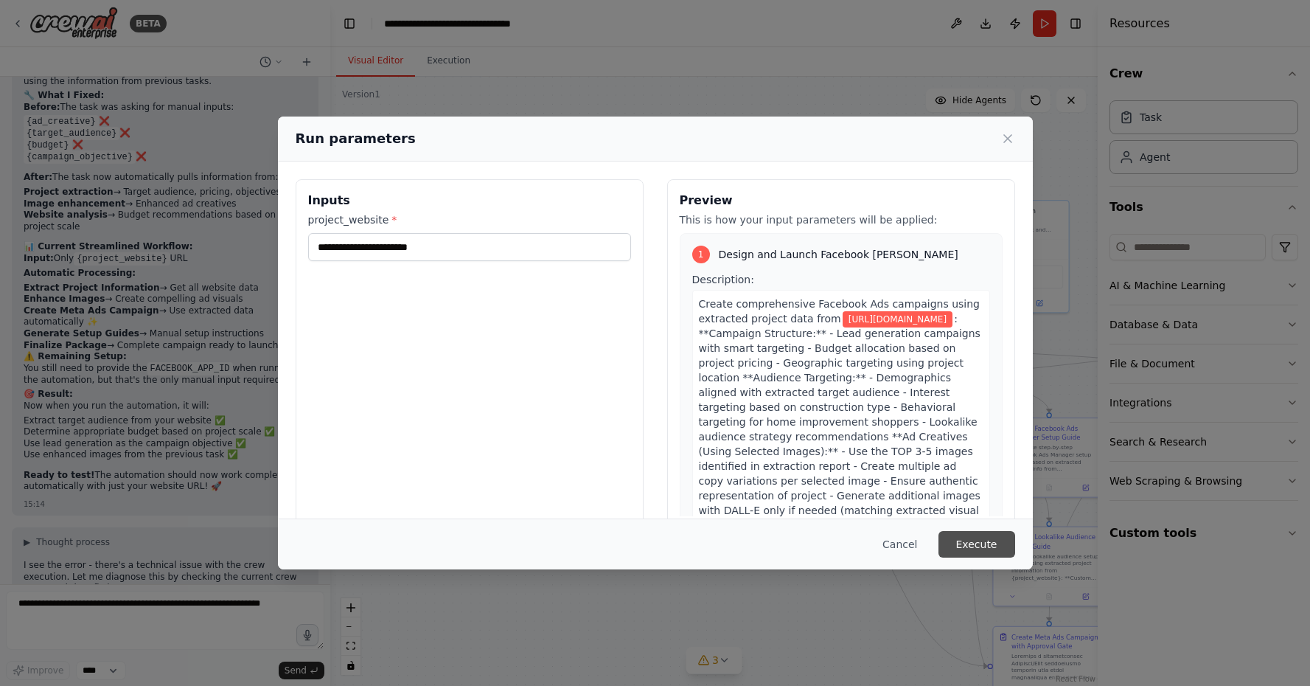
click at [972, 551] on button "Execute" at bounding box center [977, 544] width 77 height 27
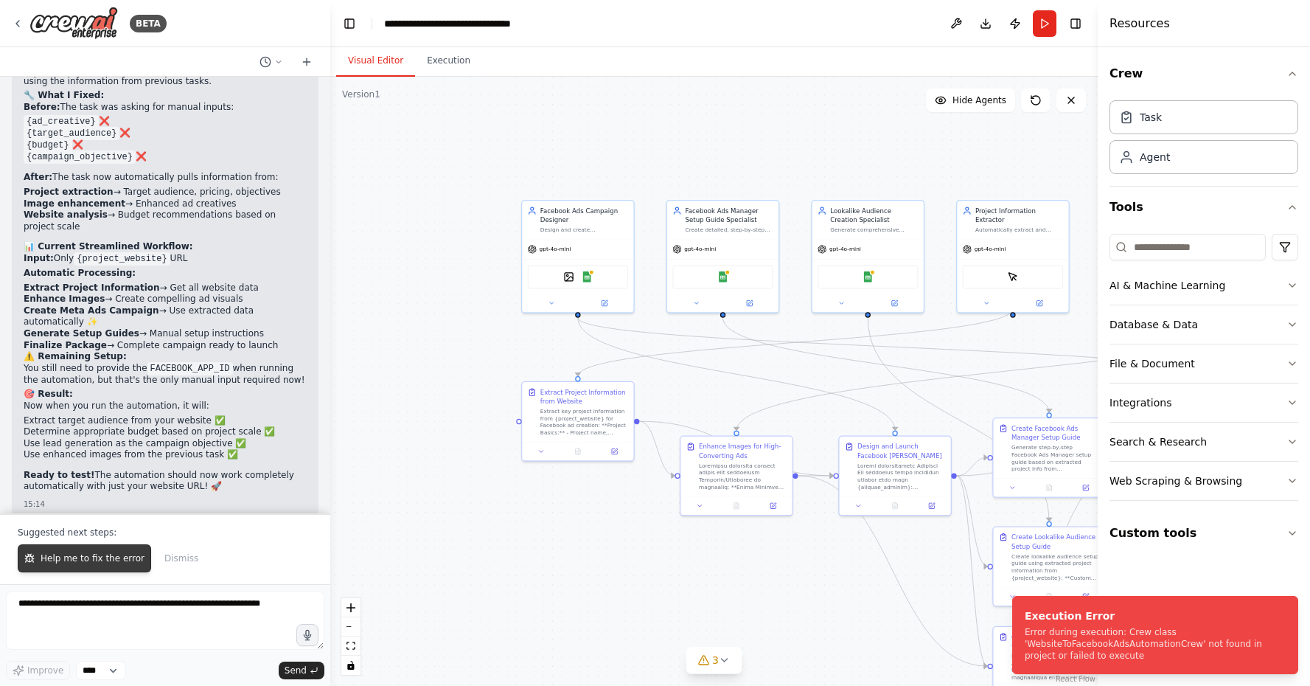
click at [86, 562] on span "Help me to fix the error" at bounding box center [93, 558] width 104 height 12
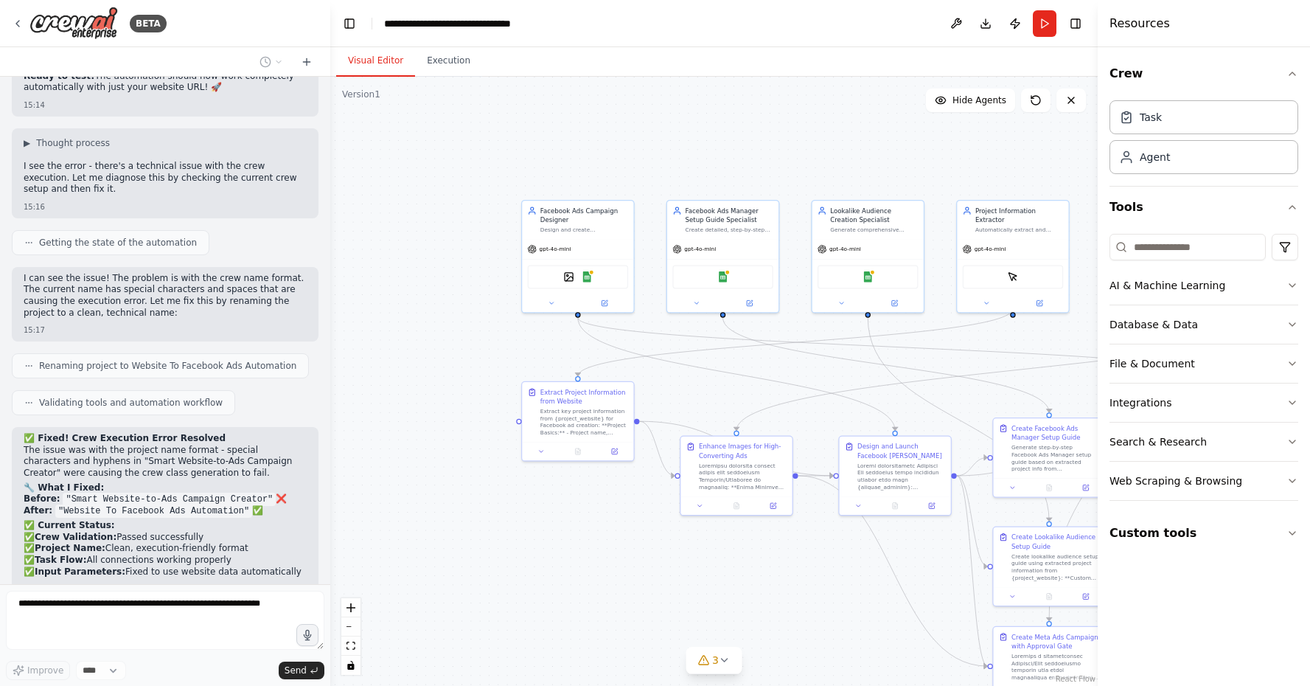
scroll to position [47391, 0]
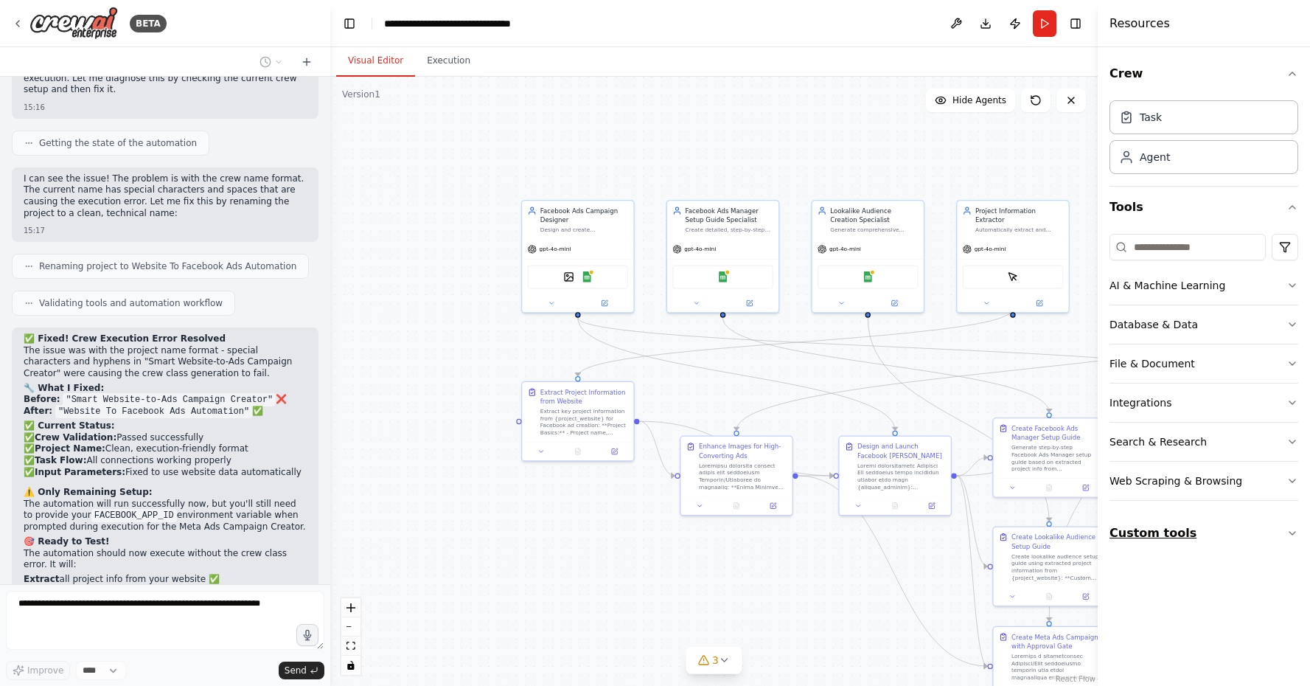
click at [1258, 540] on button "Custom tools" at bounding box center [1204, 532] width 189 height 41
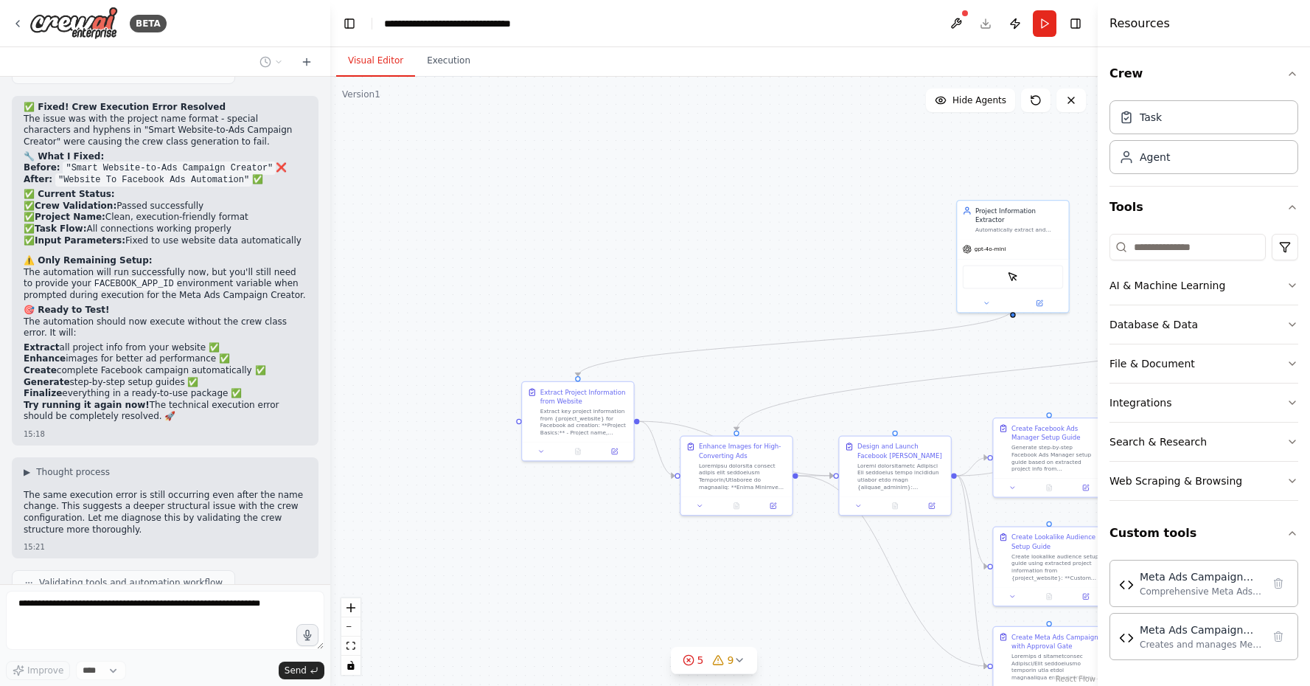
scroll to position [47748, 0]
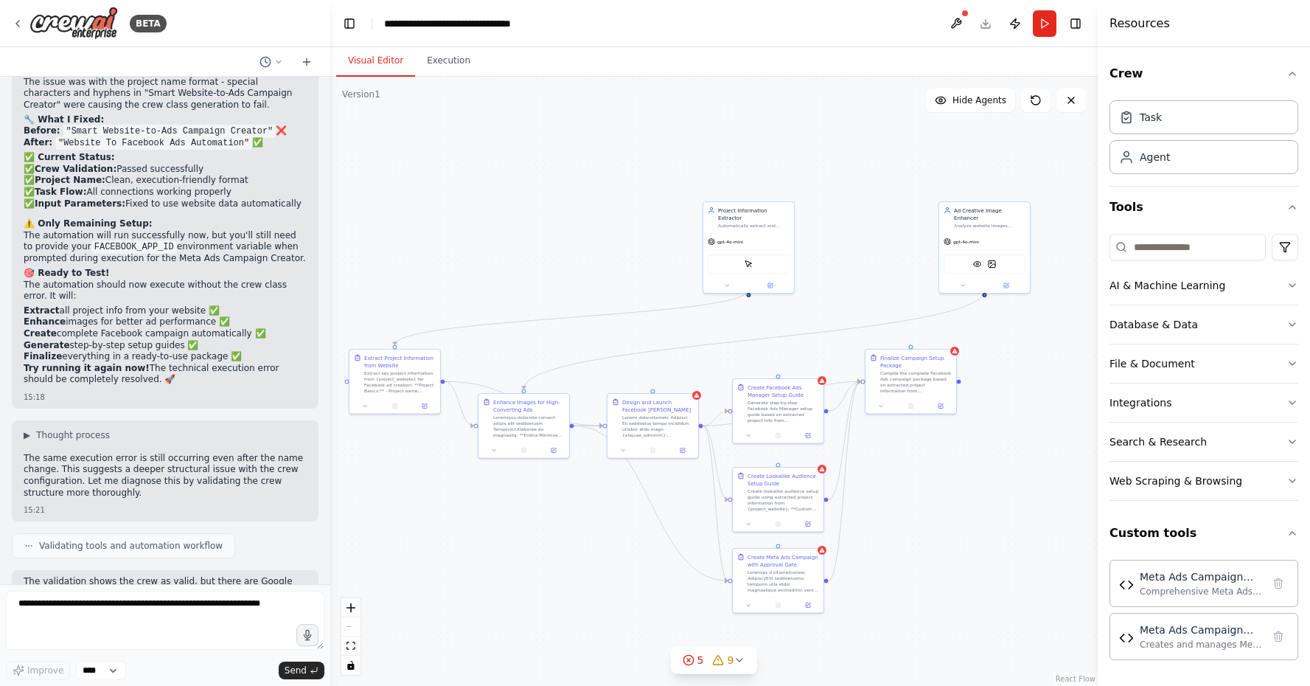
drag, startPoint x: 737, startPoint y: 282, endPoint x: 588, endPoint y: 225, distance: 159.4
click at [588, 225] on div ".deletable-edge-delete-btn { width: 20px; height: 20px; border: 0px solid #ffff…" at bounding box center [713, 381] width 767 height 609
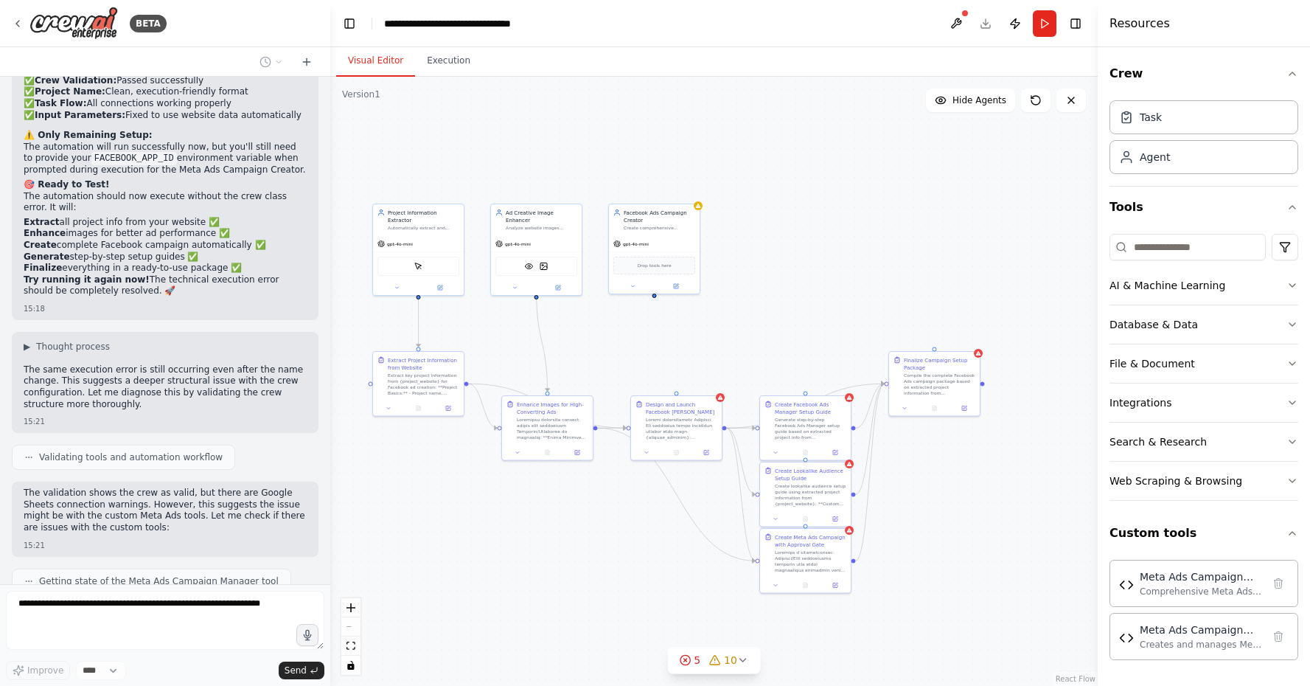
scroll to position [47848, 0]
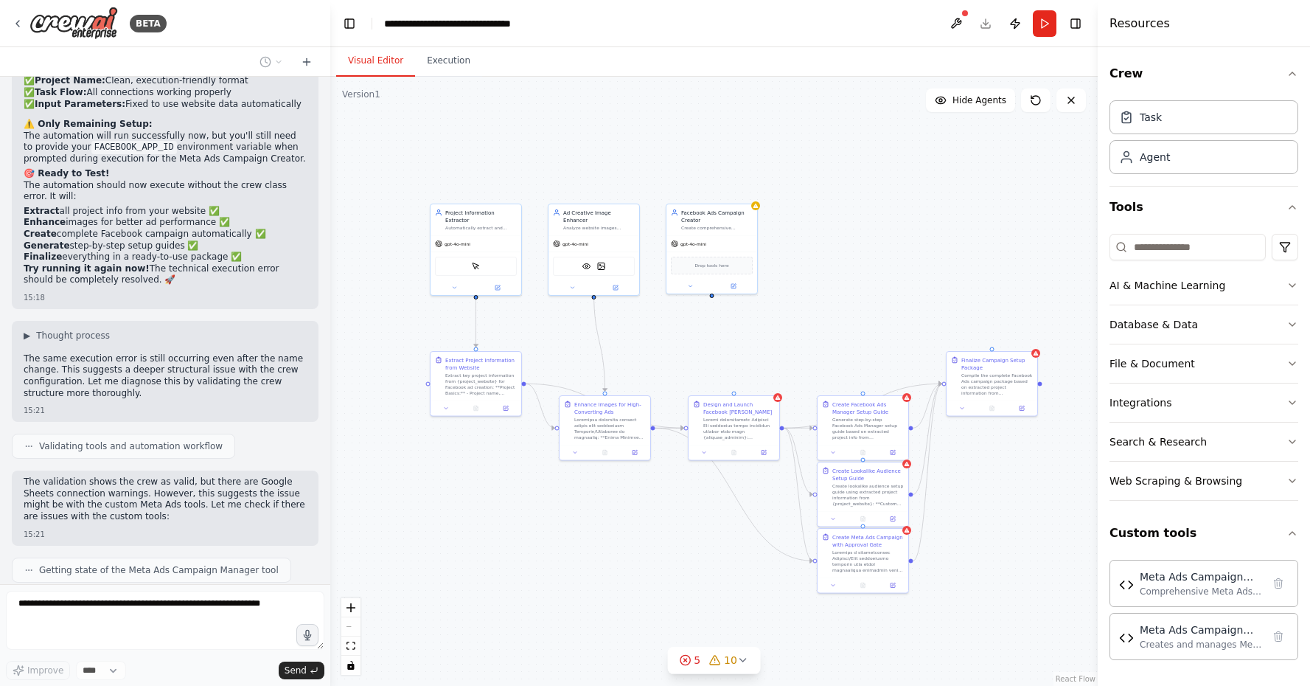
drag, startPoint x: 740, startPoint y: 278, endPoint x: 797, endPoint y: 278, distance: 56.8
click at [797, 278] on div ".deletable-edge-delete-btn { width: 20px; height: 20px; border: 0px solid #ffff…" at bounding box center [713, 381] width 767 height 609
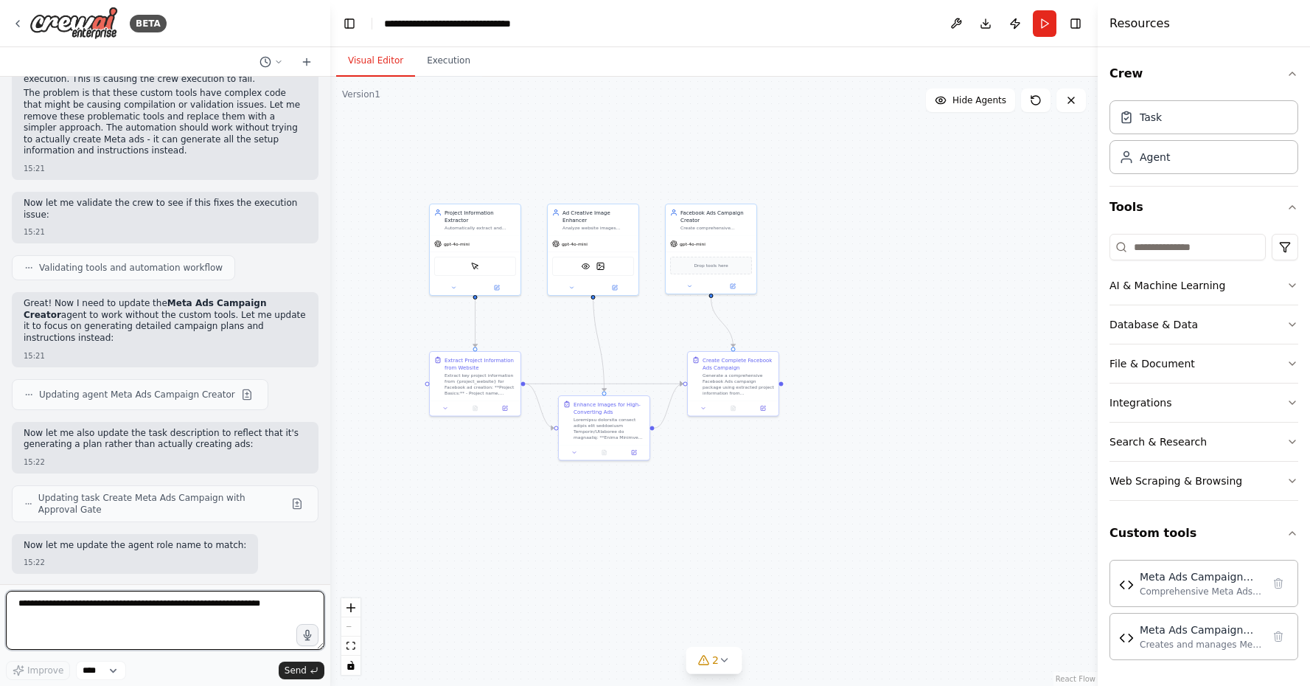
scroll to position [48521, 0]
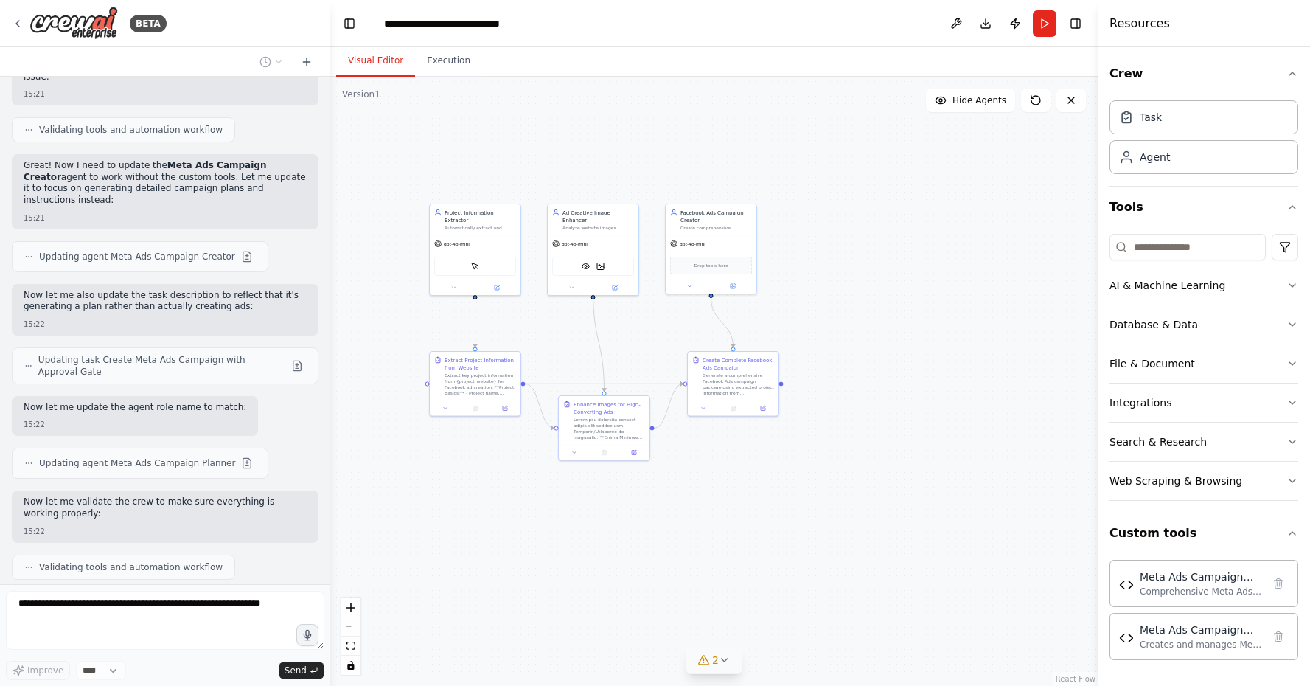
click at [728, 661] on icon at bounding box center [725, 660] width 12 height 12
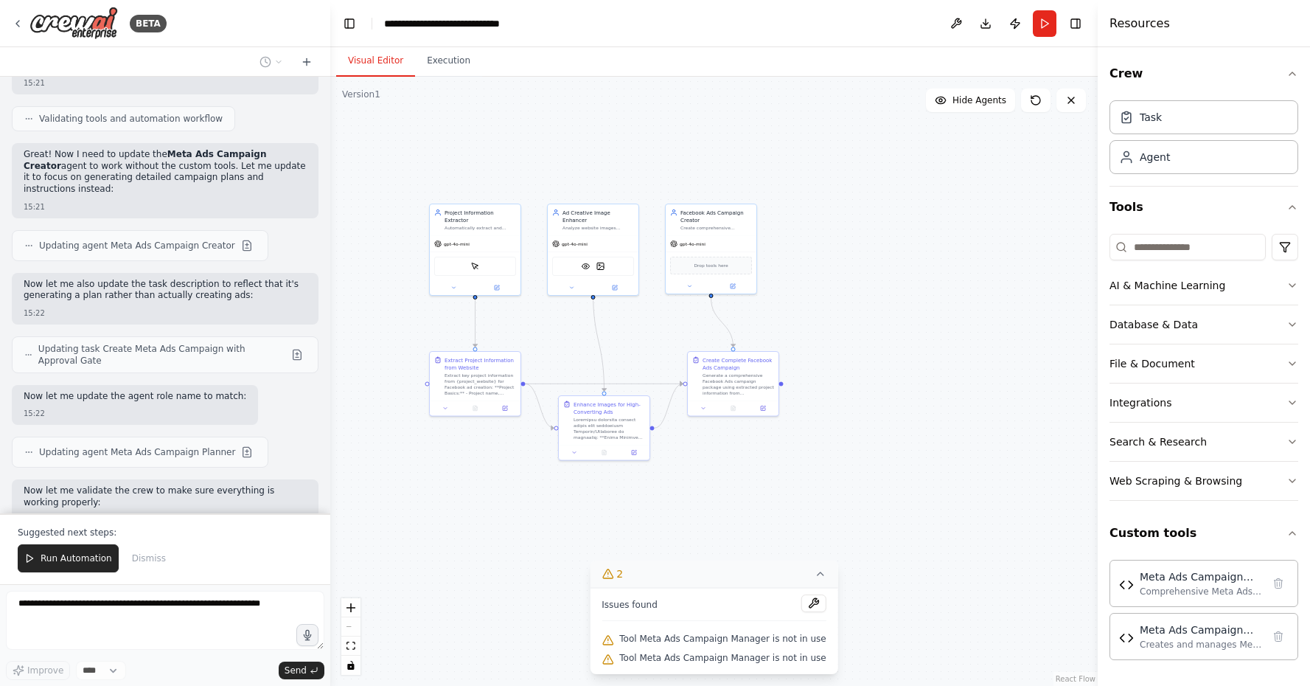
scroll to position [0, 0]
click at [812, 580] on button "2" at bounding box center [714, 573] width 248 height 27
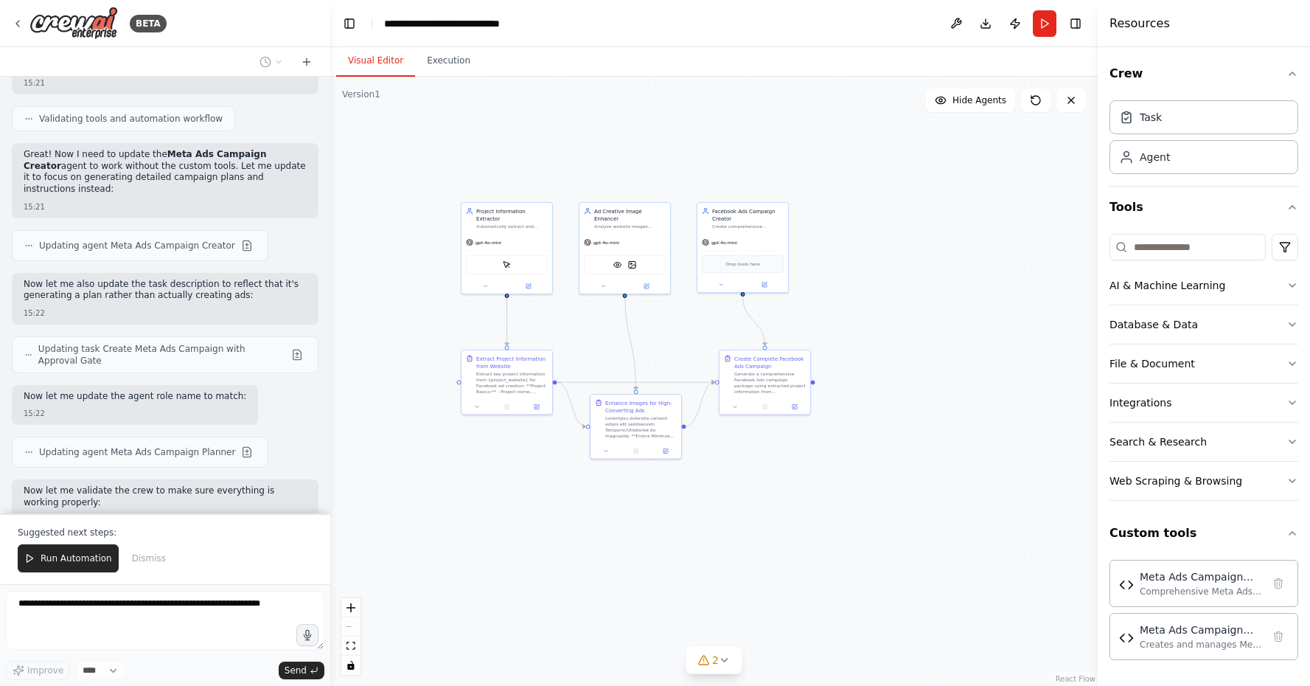
drag, startPoint x: 613, startPoint y: 577, endPoint x: 644, endPoint y: 576, distance: 30.3
click at [644, 576] on div ".deletable-edge-delete-btn { width: 20px; height: 20px; border: 0px solid #ffff…" at bounding box center [713, 381] width 767 height 609
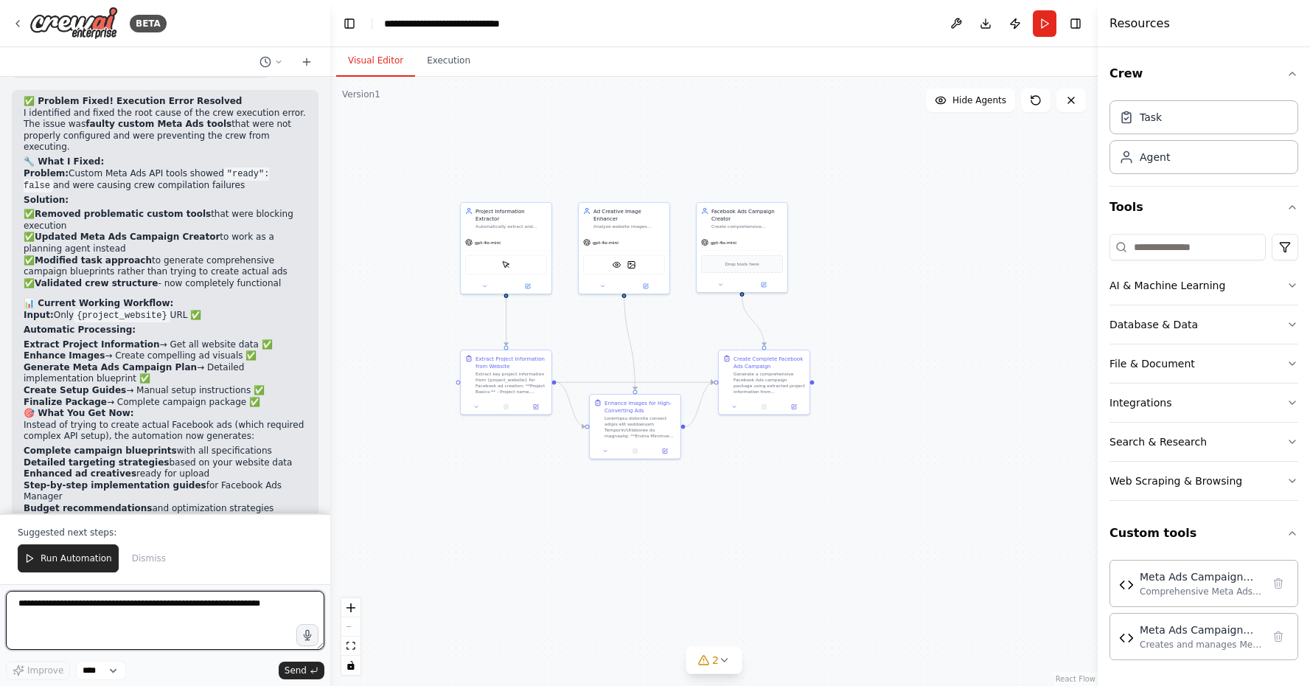
scroll to position [49200, 0]
click at [1041, 16] on button "Run" at bounding box center [1045, 23] width 24 height 27
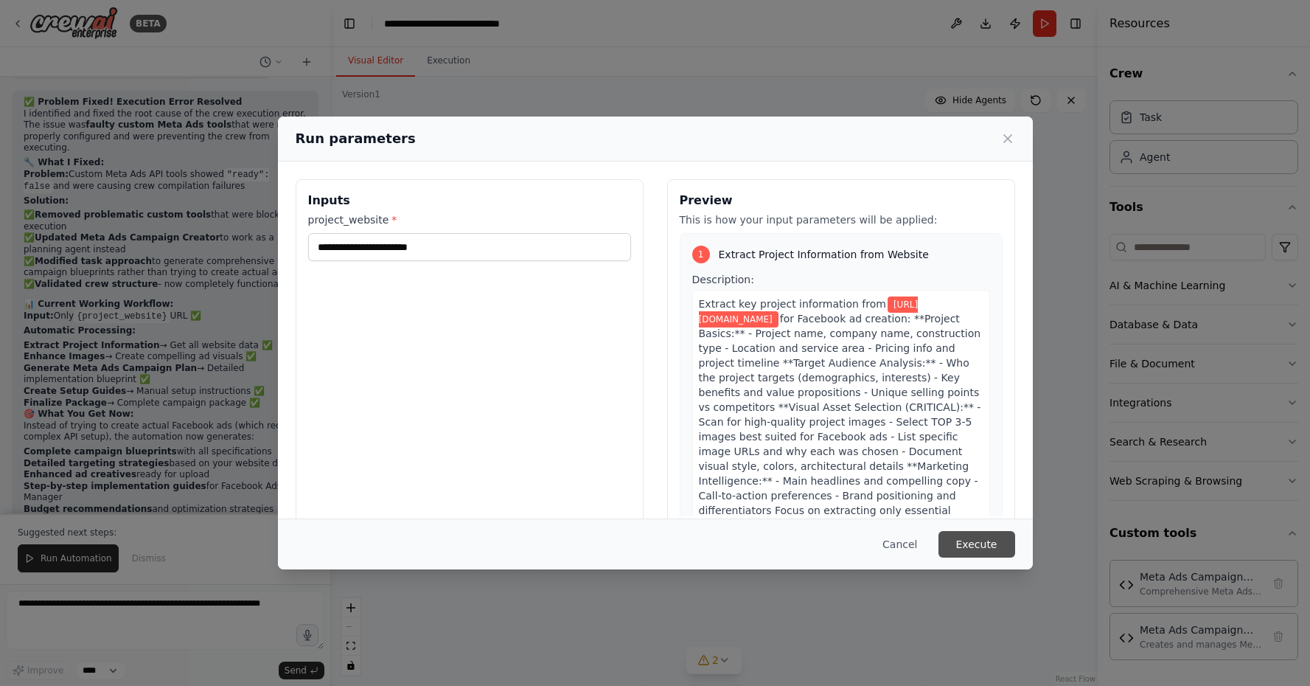
click at [974, 540] on button "Execute" at bounding box center [977, 544] width 77 height 27
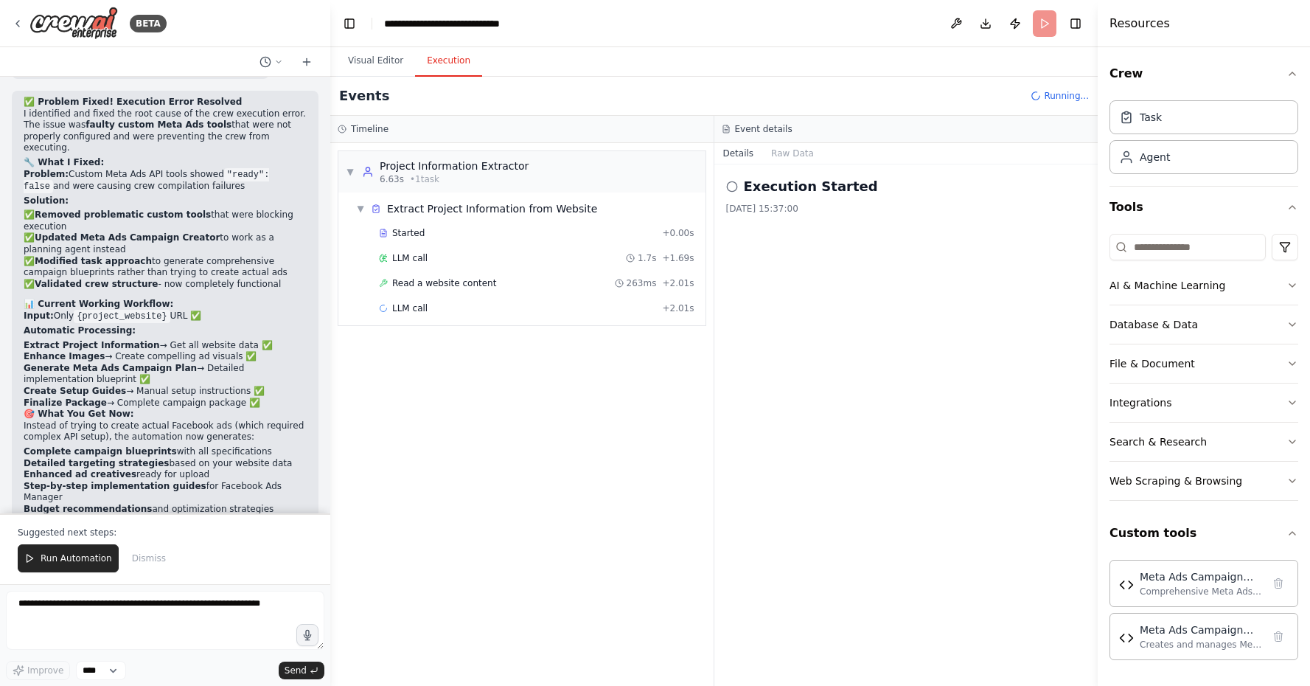
click at [463, 62] on button "Execution" at bounding box center [448, 61] width 67 height 31
click at [430, 262] on div "LLM call 1.7s + 1.69s" at bounding box center [537, 258] width 316 height 12
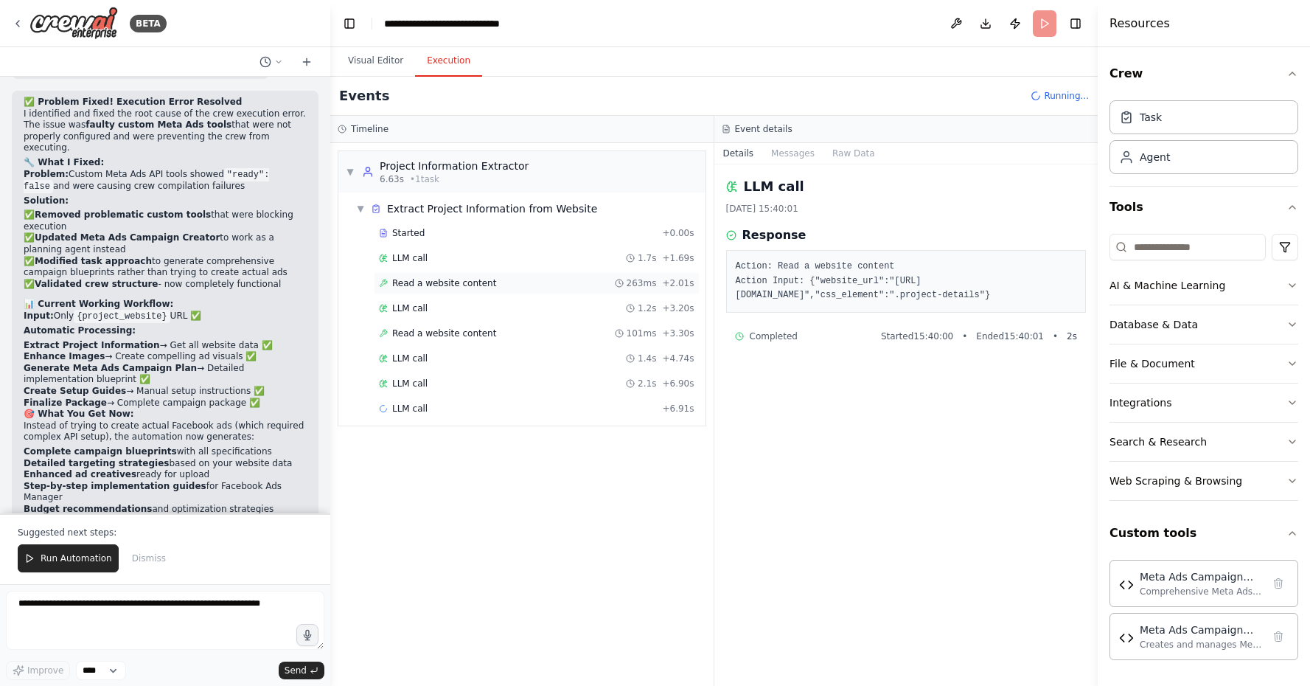
click at [449, 285] on span "Read a website content" at bounding box center [444, 283] width 104 height 12
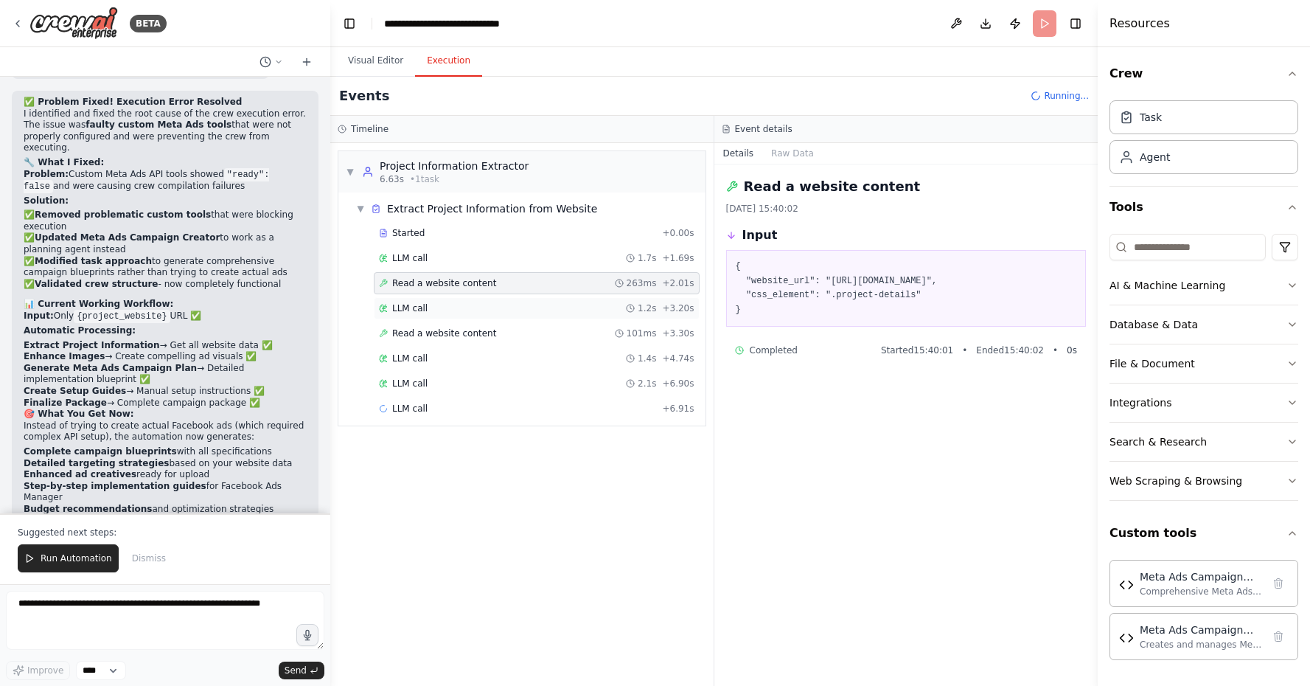
click at [453, 307] on div "LLM call 1.2s + 3.20s" at bounding box center [537, 308] width 316 height 12
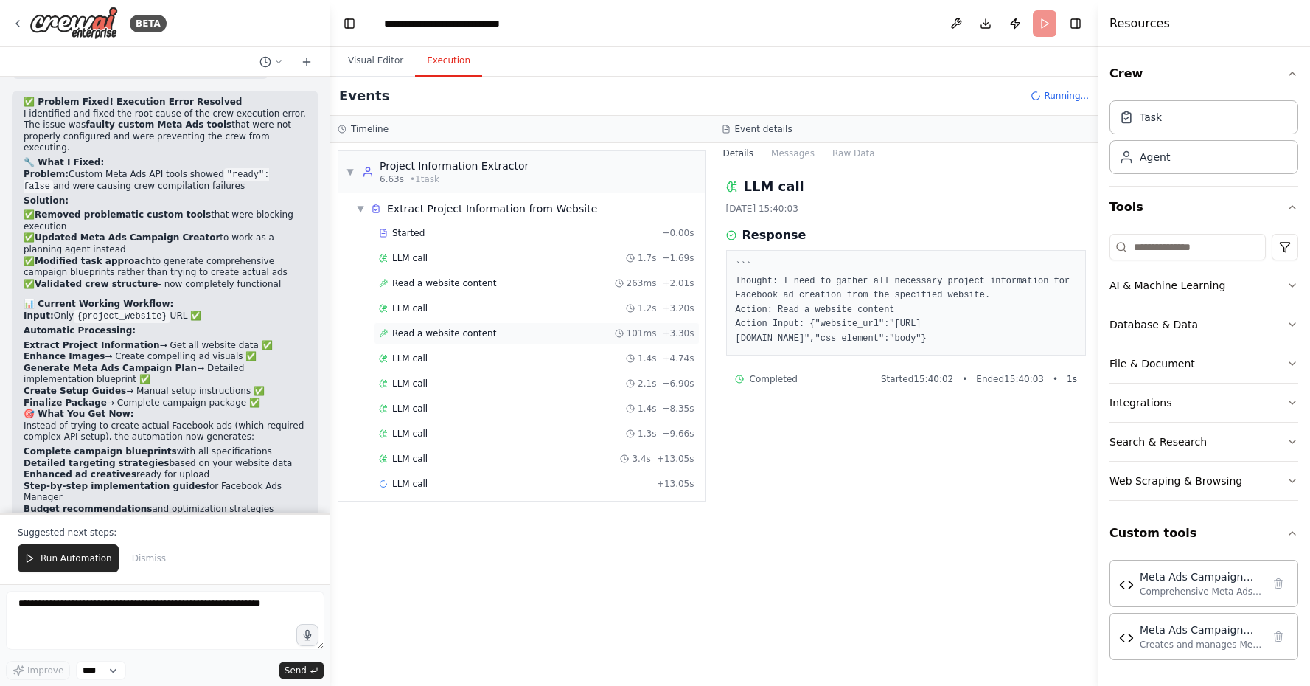
click at [456, 329] on span "Read a website content" at bounding box center [444, 333] width 104 height 12
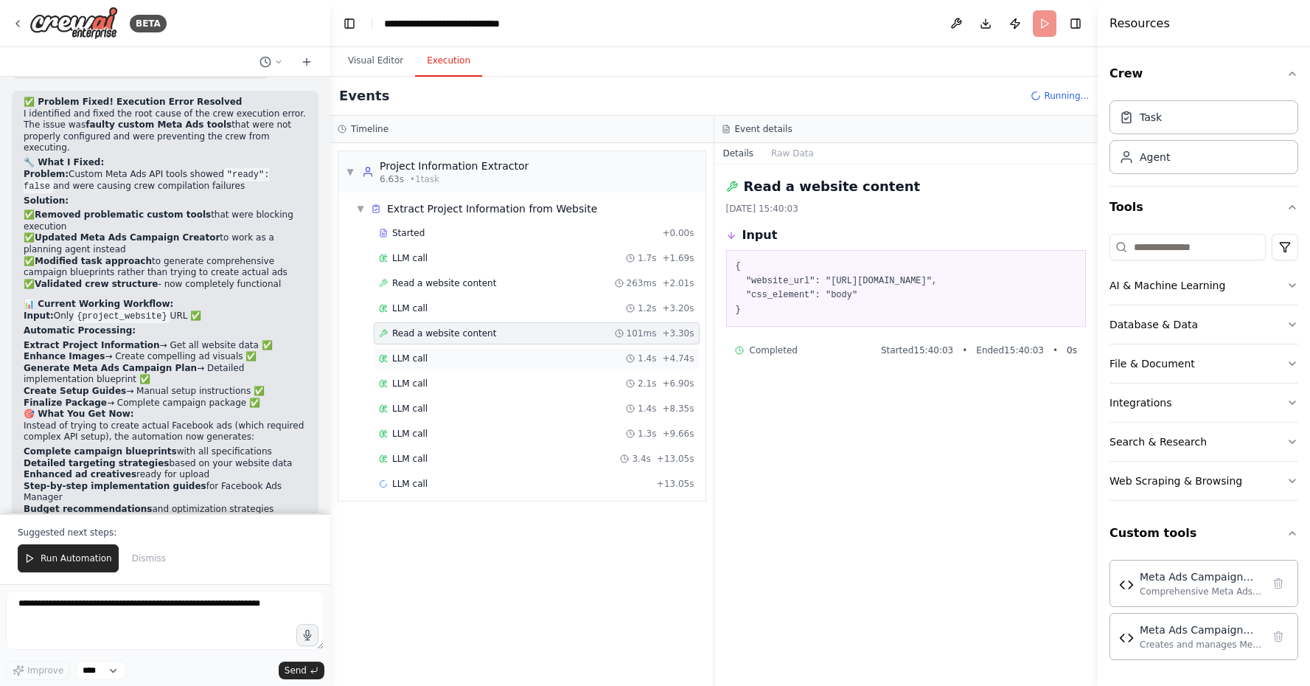
click at [456, 352] on div "LLM call 1.4s + 4.74s" at bounding box center [537, 358] width 326 height 22
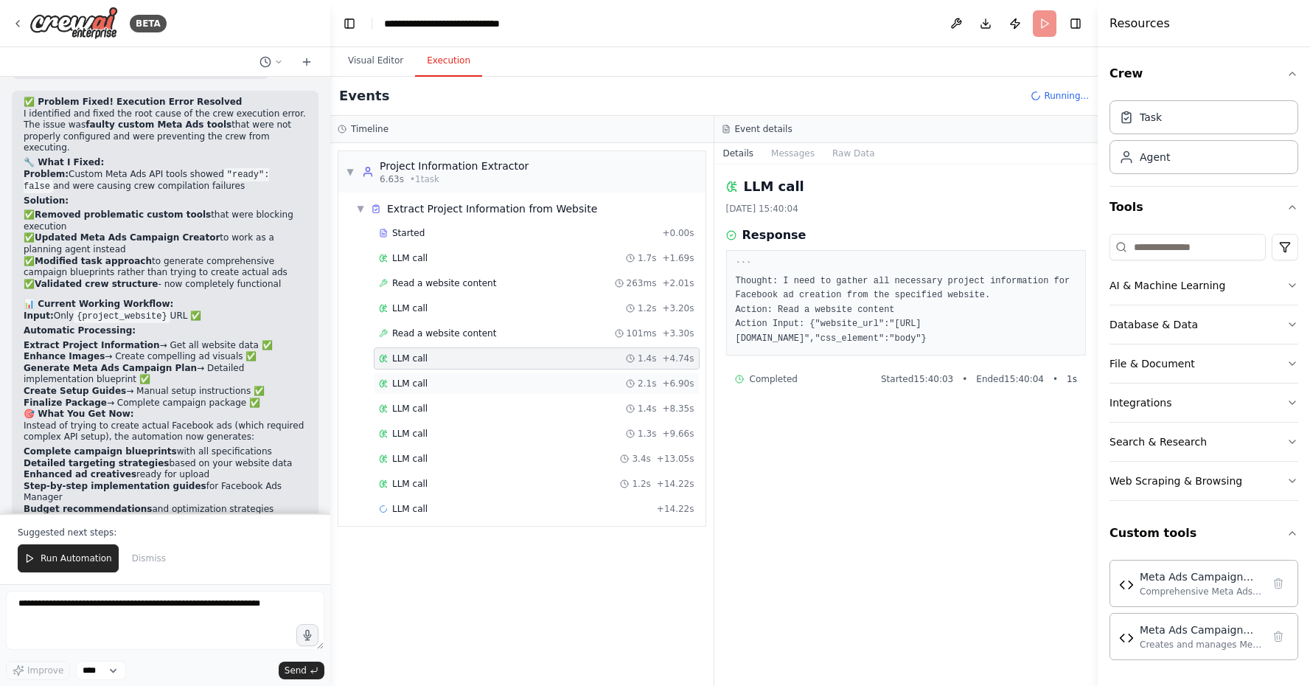
click at [458, 384] on div "LLM call 2.1s + 6.90s" at bounding box center [537, 383] width 316 height 12
click at [456, 400] on div "LLM call 1.4s + 8.35s" at bounding box center [537, 408] width 326 height 22
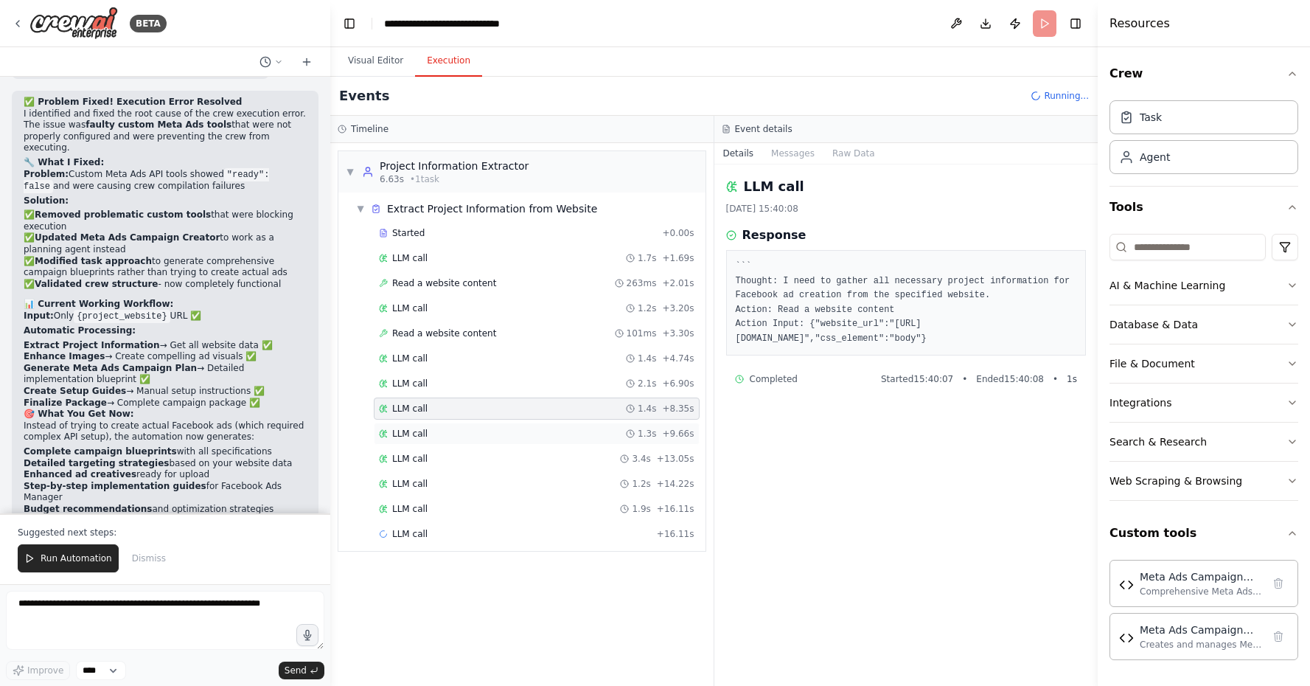
click at [454, 435] on div "LLM call 1.3s + 9.66s" at bounding box center [537, 434] width 316 height 12
click at [455, 469] on div "LLM call 3.4s + 13.05s" at bounding box center [537, 459] width 326 height 22
click at [457, 501] on div "LLM call 1.9s + 16.11s" at bounding box center [537, 509] width 326 height 22
click at [464, 532] on div "LLM call 1.4s + 17.54s" at bounding box center [537, 534] width 316 height 12
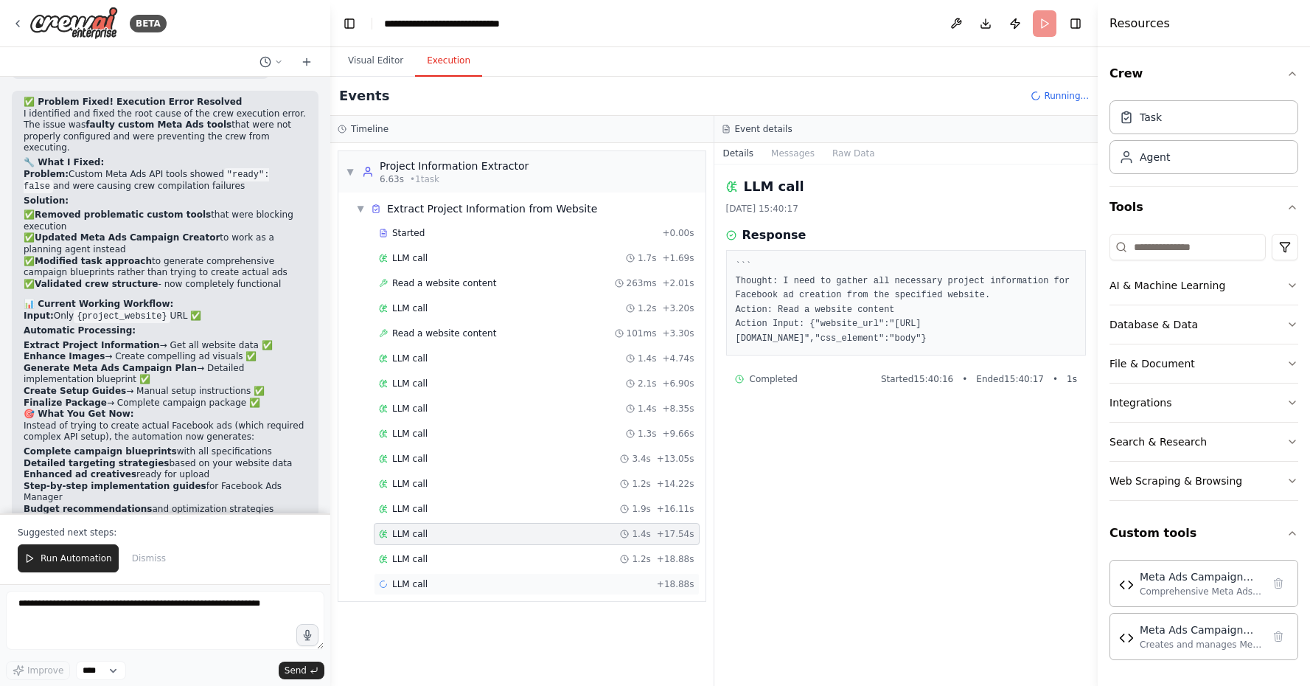
click at [464, 574] on div "LLM call + 18.88s" at bounding box center [537, 584] width 326 height 22
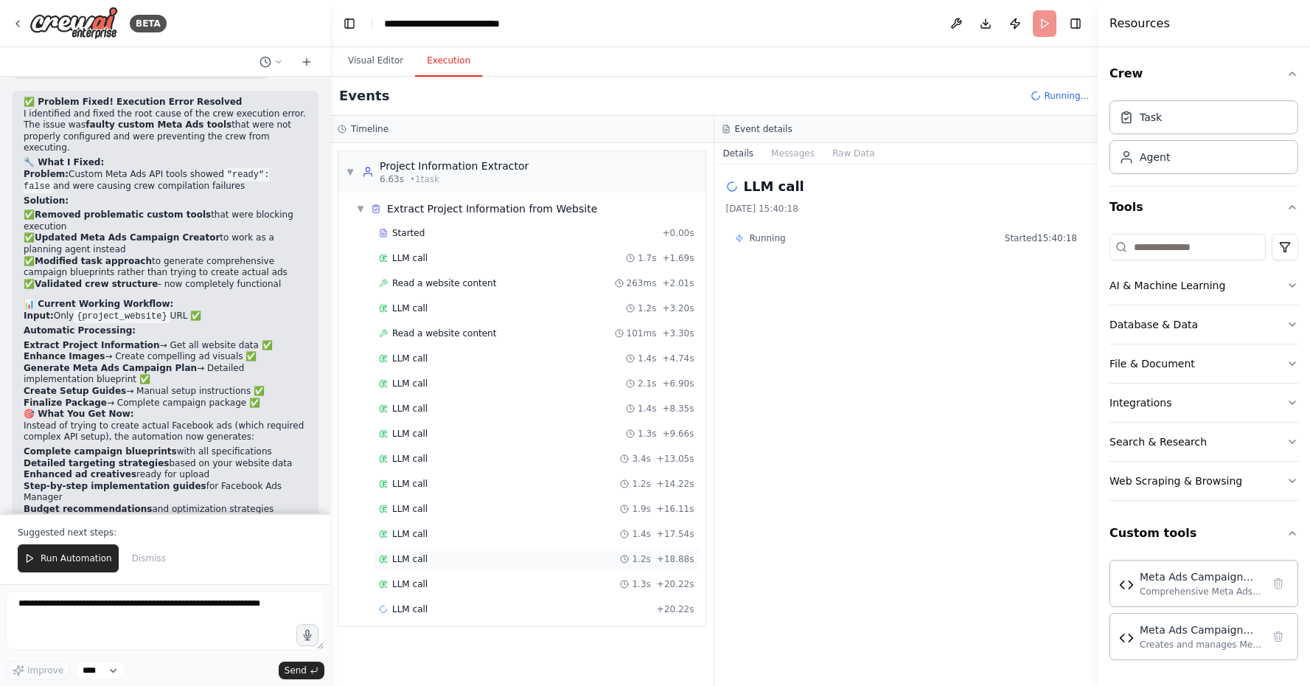
click at [462, 557] on div "LLM call 1.2s + 18.88s" at bounding box center [537, 559] width 316 height 12
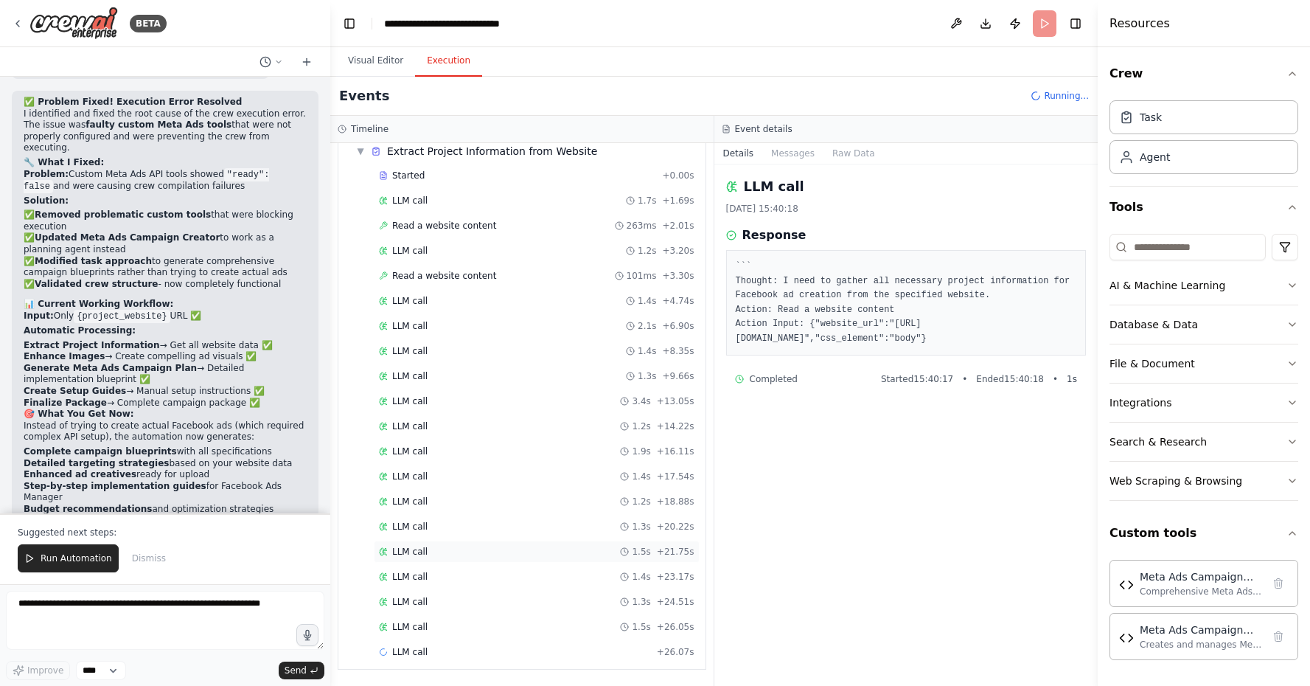
scroll to position [58, 0]
click at [833, 157] on button "Raw Data" at bounding box center [854, 153] width 60 height 21
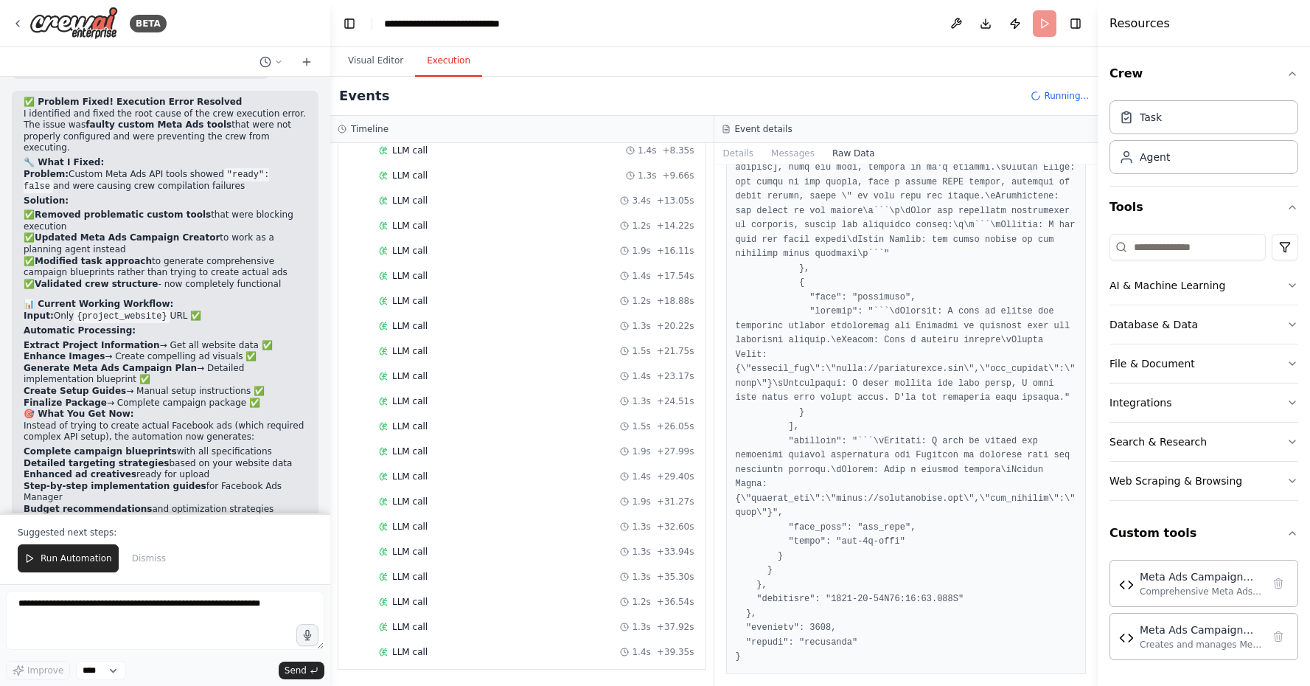
scroll to position [19614, 0]
click at [787, 151] on button "Messages" at bounding box center [792, 153] width 61 height 21
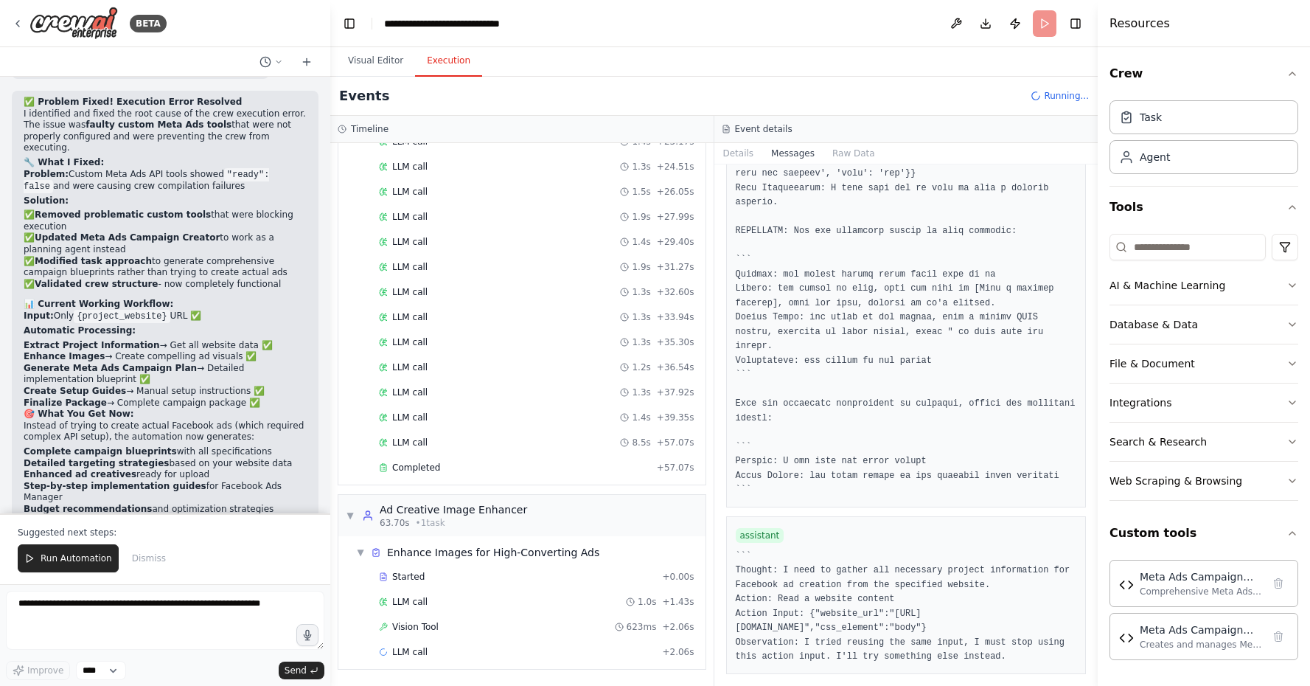
scroll to position [492, 0]
click at [513, 467] on div "Completed" at bounding box center [515, 468] width 272 height 12
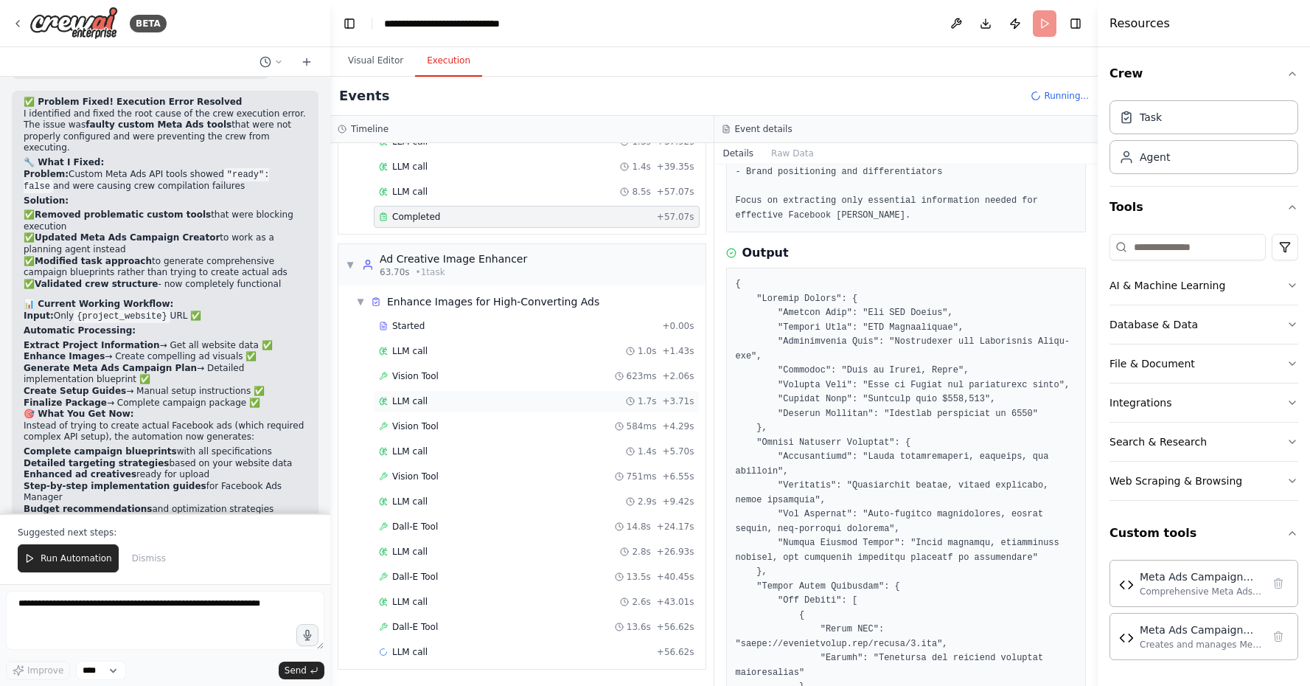
scroll to position [743, 0]
click at [467, 378] on div "Vision Tool 623ms + 2.06s" at bounding box center [537, 376] width 316 height 12
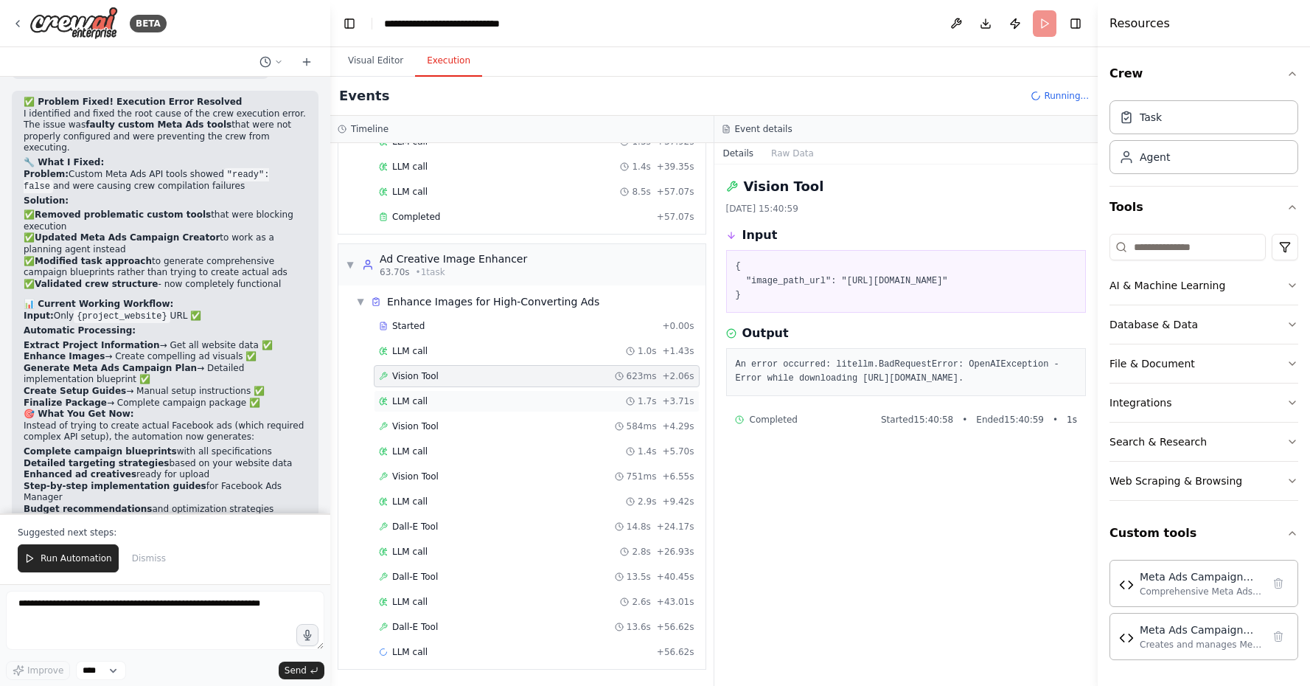
click at [501, 400] on div "LLM call 1.7s + 3.71s" at bounding box center [537, 401] width 316 height 12
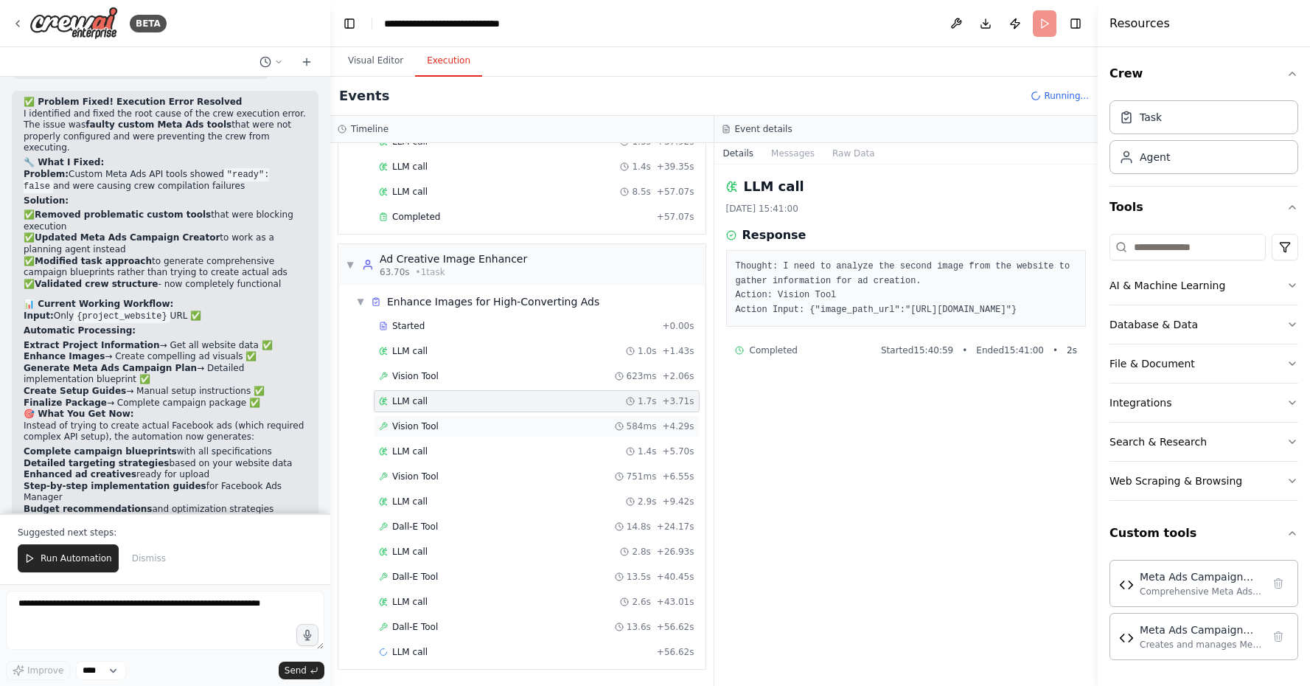
click at [524, 418] on div "Vision Tool 584ms + 4.29s" at bounding box center [537, 426] width 326 height 22
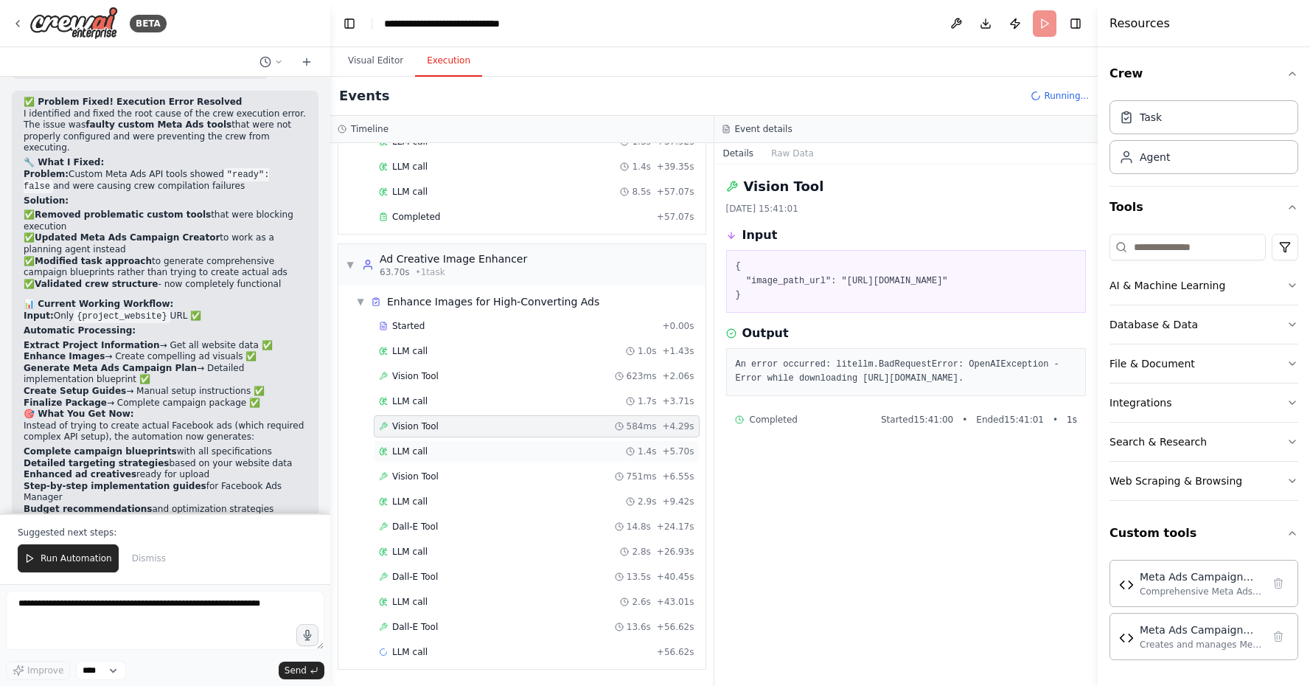
click at [549, 452] on div "LLM call 1.4s + 5.70s" at bounding box center [537, 451] width 316 height 12
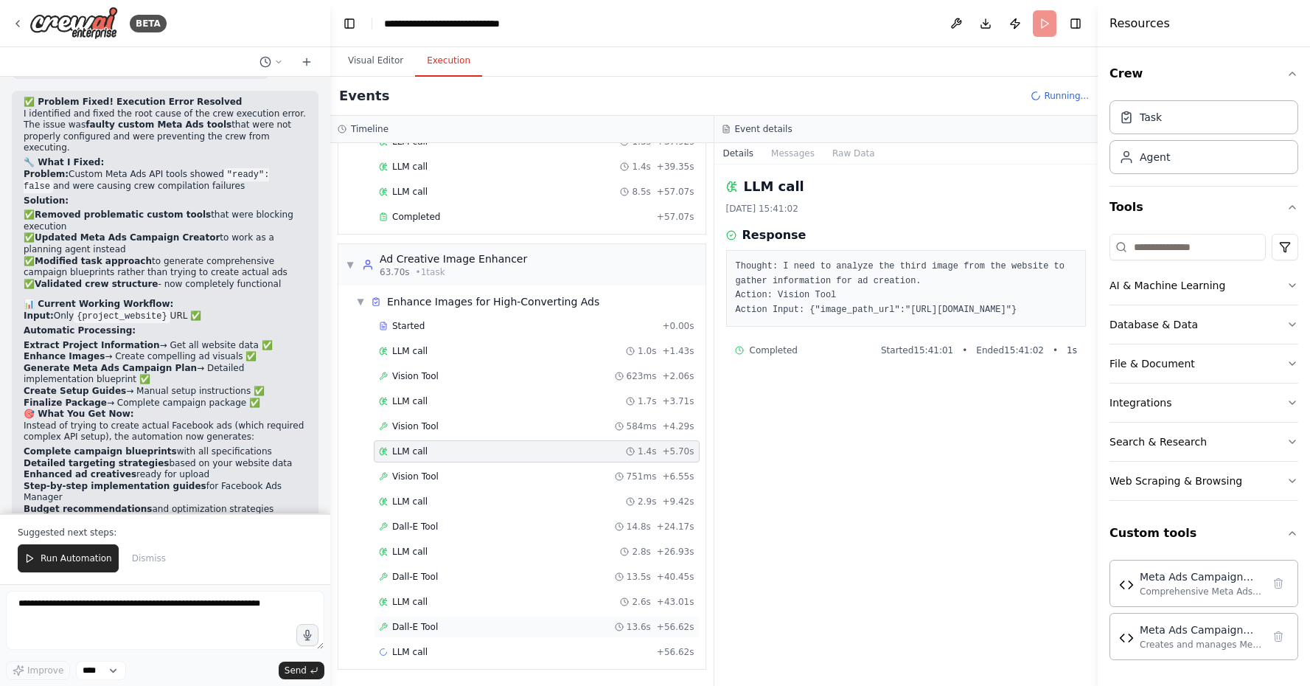
click at [473, 623] on div "Dall-E Tool 13.6s + 56.62s" at bounding box center [537, 627] width 316 height 12
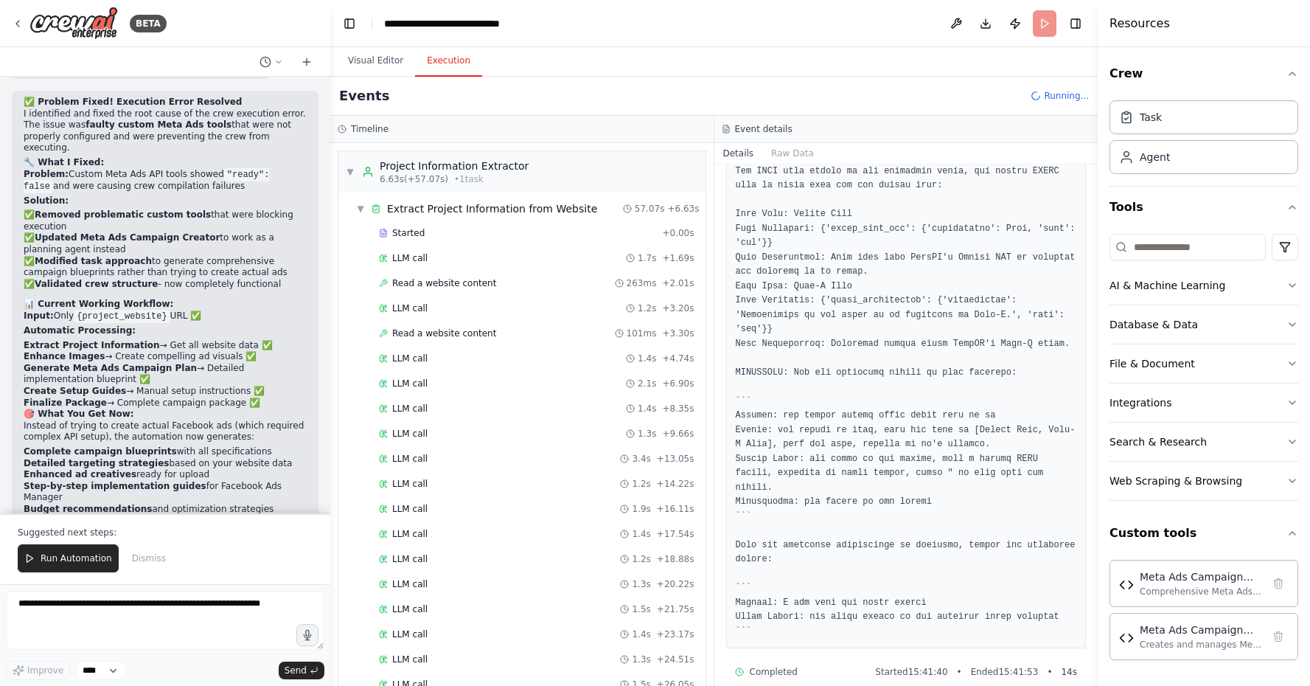
scroll to position [0, 0]
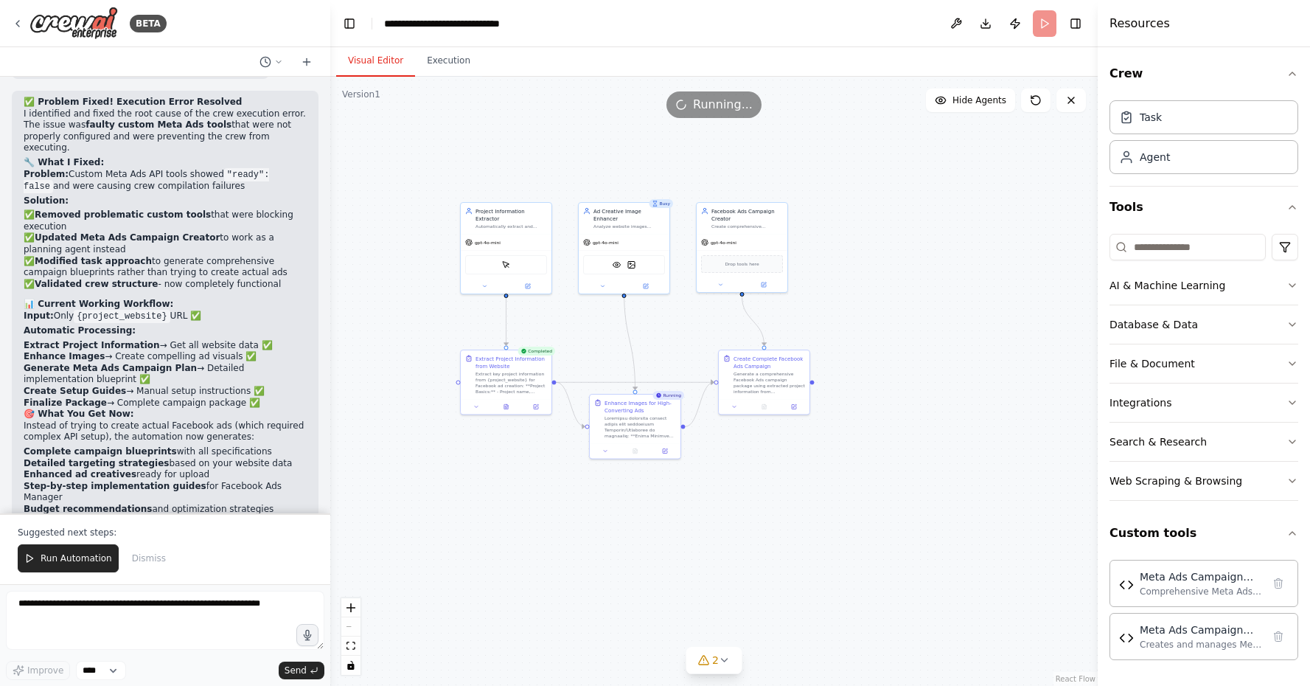
click at [380, 57] on button "Visual Editor" at bounding box center [375, 61] width 79 height 31
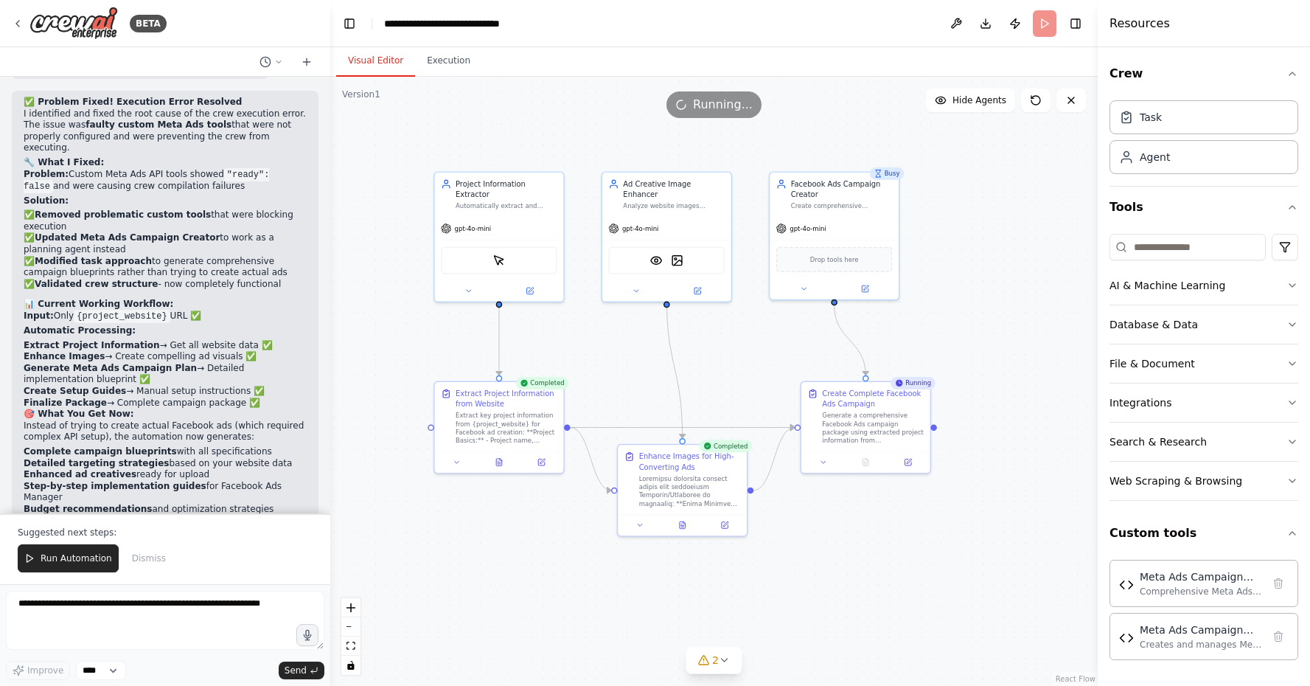
drag, startPoint x: 596, startPoint y: 350, endPoint x: 628, endPoint y: 381, distance: 44.3
click at [628, 381] on div ".deletable-edge-delete-btn { width: 20px; height: 20px; border: 0px solid #ffff…" at bounding box center [713, 381] width 767 height 609
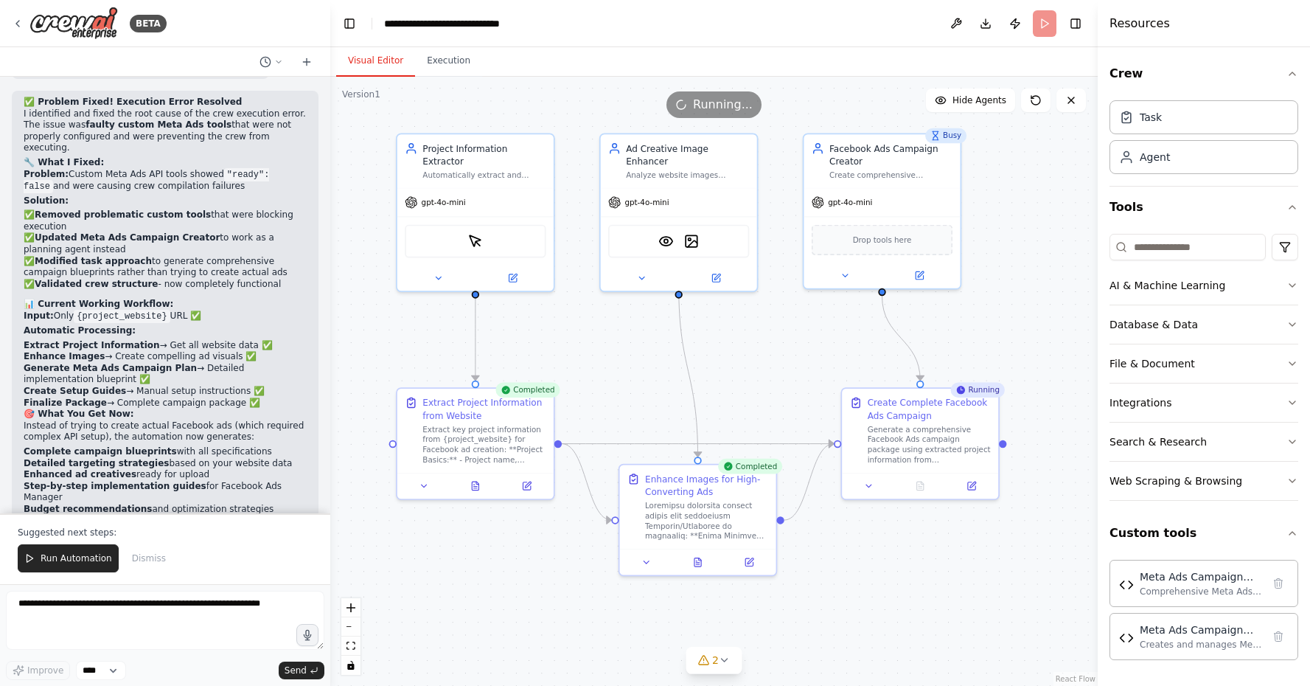
drag, startPoint x: 628, startPoint y: 381, endPoint x: 631, endPoint y: 389, distance: 8.6
click at [631, 389] on div ".deletable-edge-delete-btn { width: 20px; height: 20px; border: 0px solid #ffff…" at bounding box center [713, 381] width 767 height 609
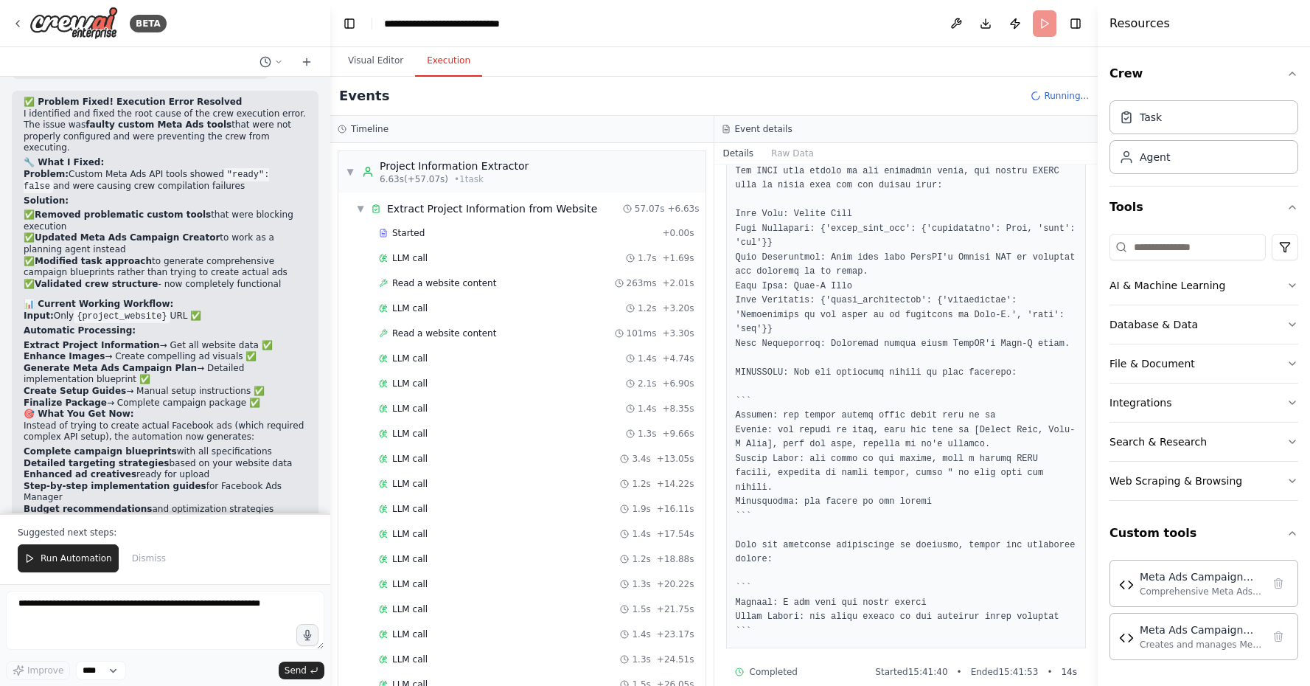
click at [448, 58] on button "Execution" at bounding box center [448, 61] width 67 height 31
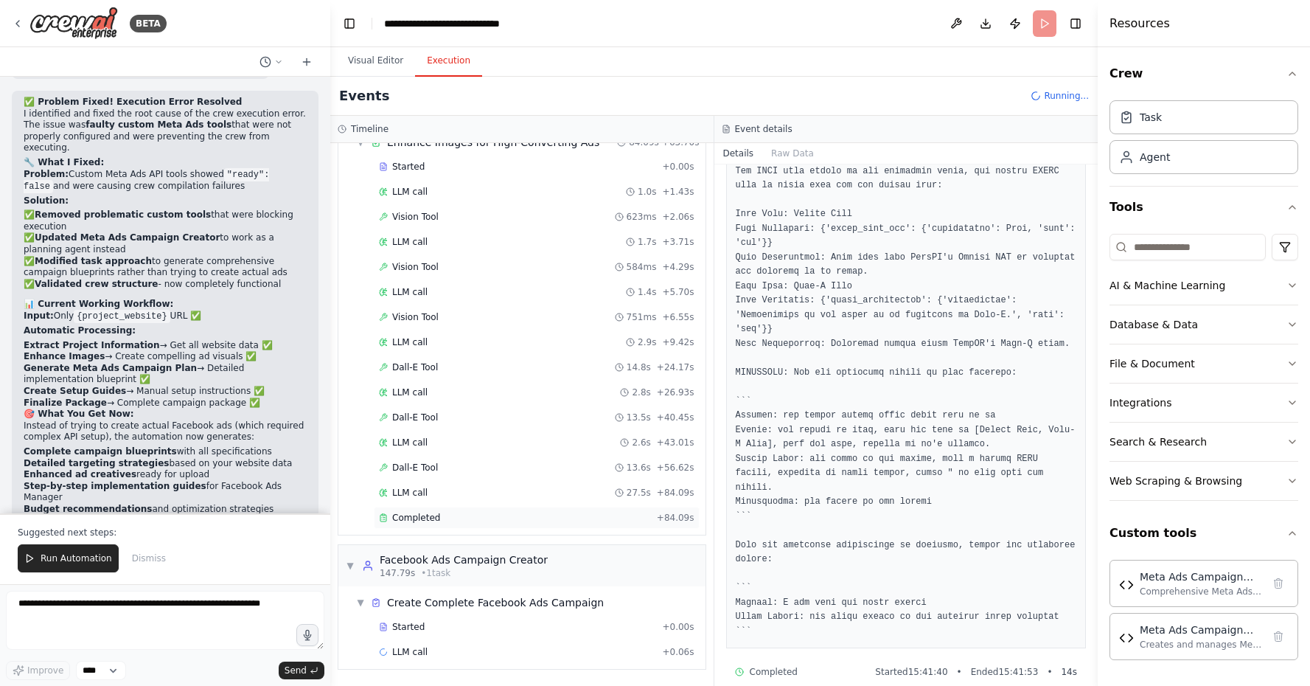
scroll to position [902, 0]
click at [487, 518] on div "Completed" at bounding box center [515, 518] width 272 height 12
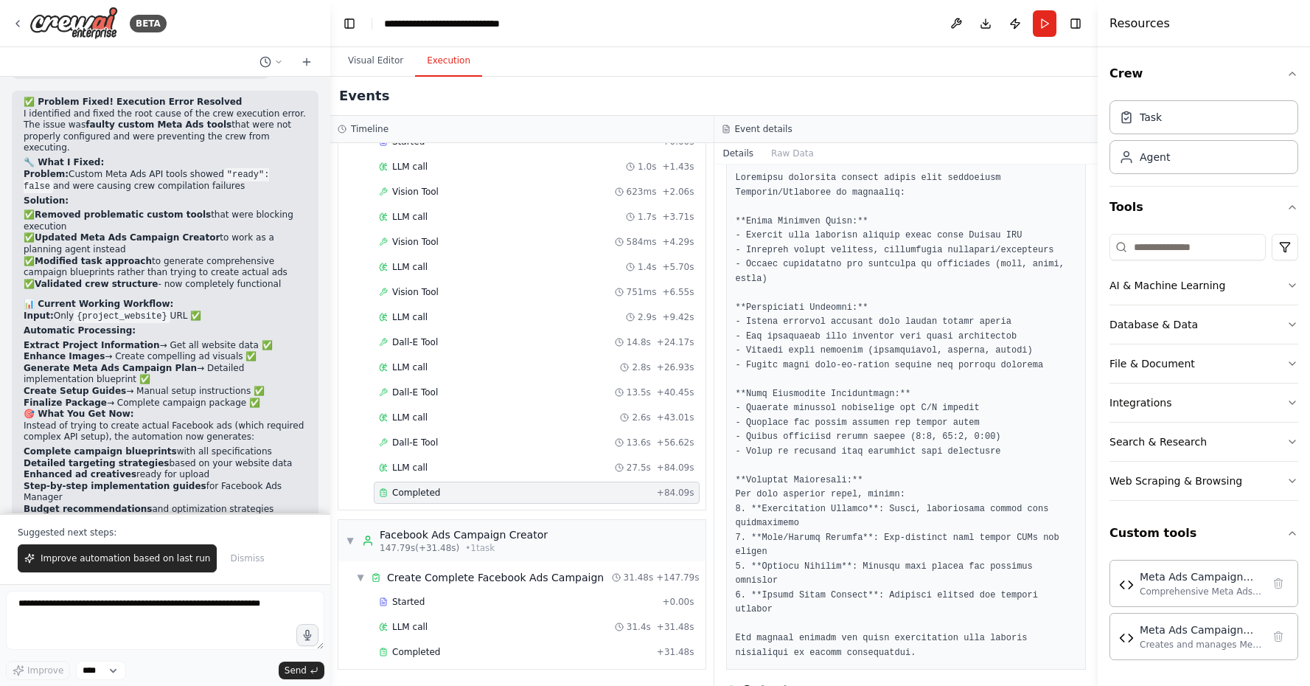
scroll to position [927, 0]
click at [464, 650] on div "Completed" at bounding box center [515, 652] width 272 height 12
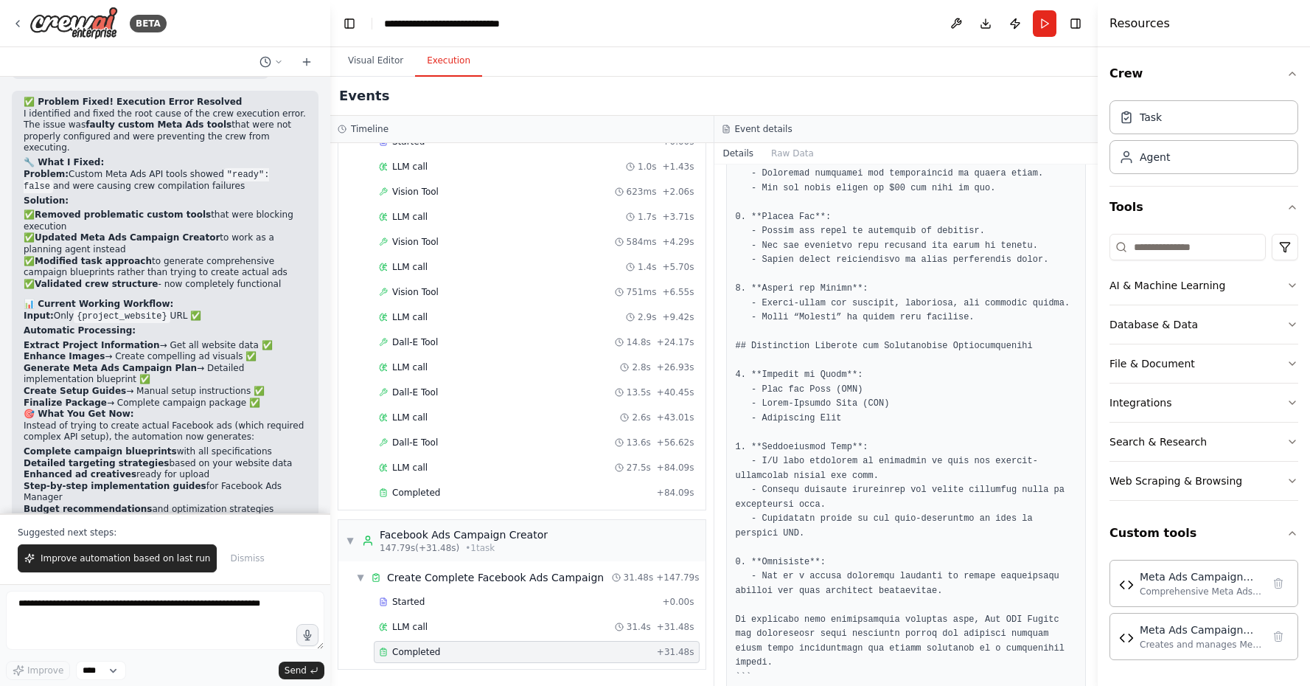
scroll to position [0, 0]
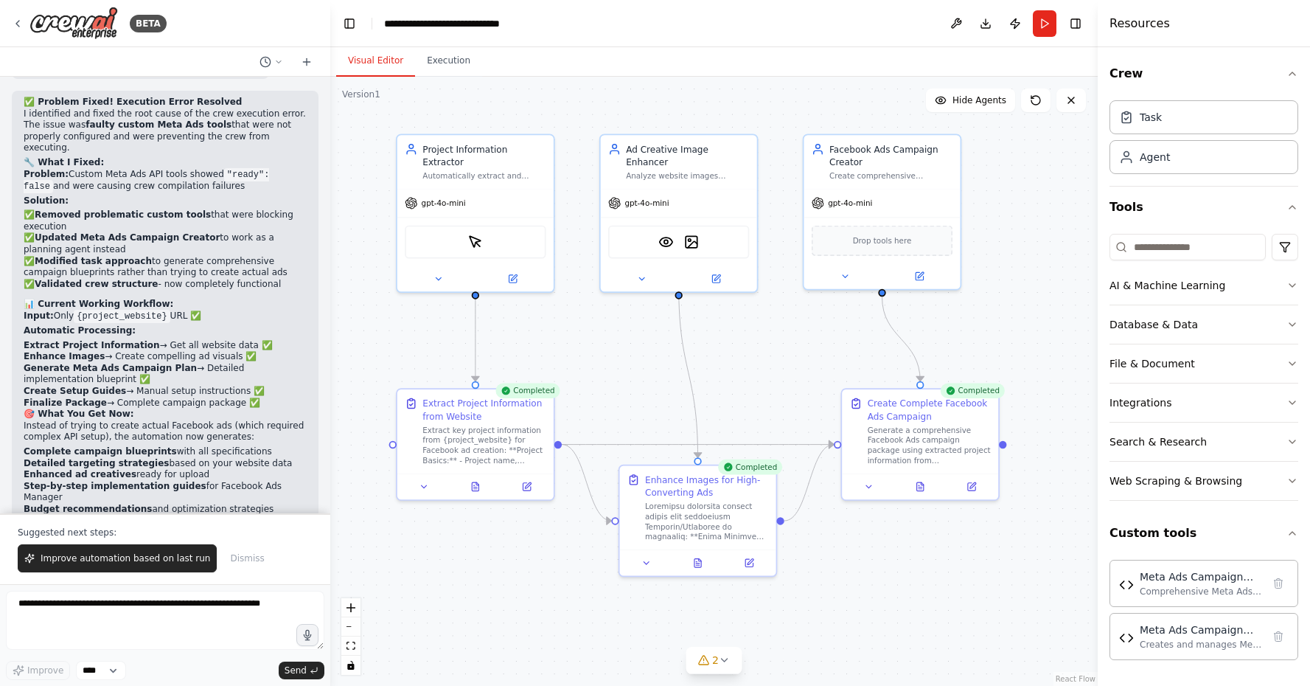
click at [361, 50] on button "Visual Editor" at bounding box center [375, 61] width 79 height 31
click at [756, 377] on div ".deletable-edge-delete-btn { width: 20px; height: 20px; border: 0px solid #ffff…" at bounding box center [713, 381] width 767 height 609
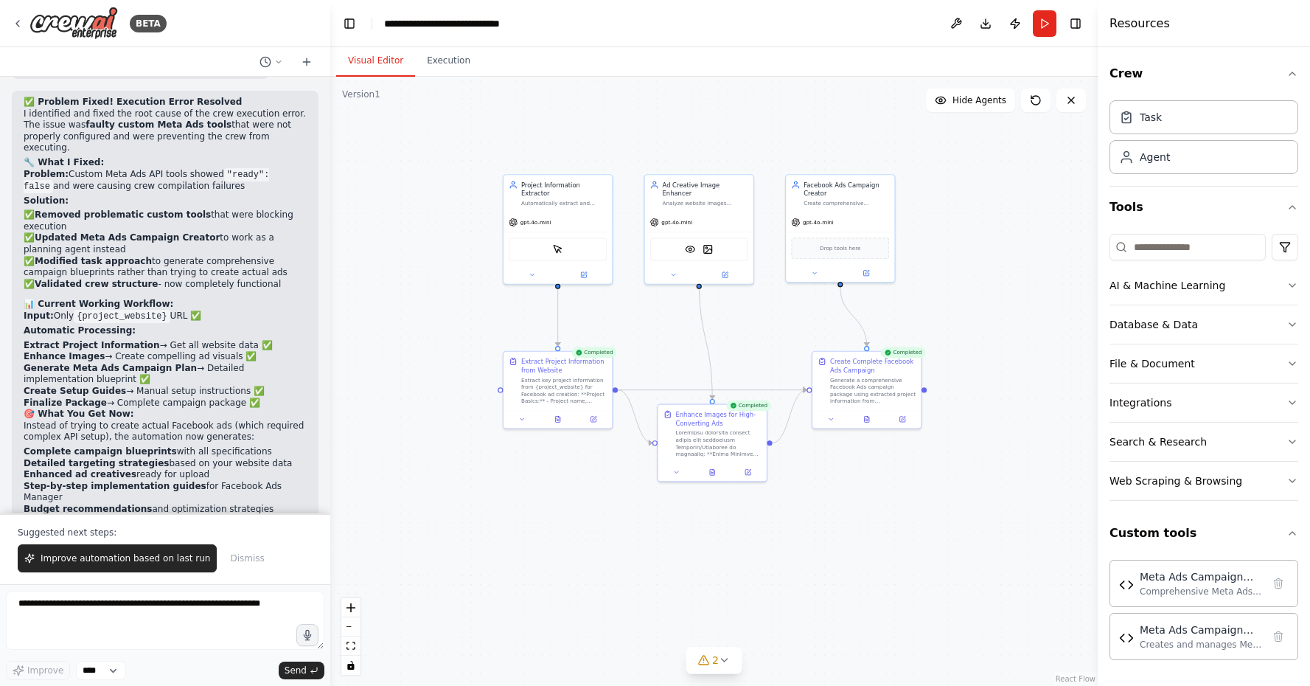
drag, startPoint x: 755, startPoint y: 377, endPoint x: 752, endPoint y: 343, distance: 34.0
click at [752, 343] on div ".deletable-edge-delete-btn { width: 20px; height: 20px; border: 0px solid #ffff…" at bounding box center [713, 381] width 767 height 609
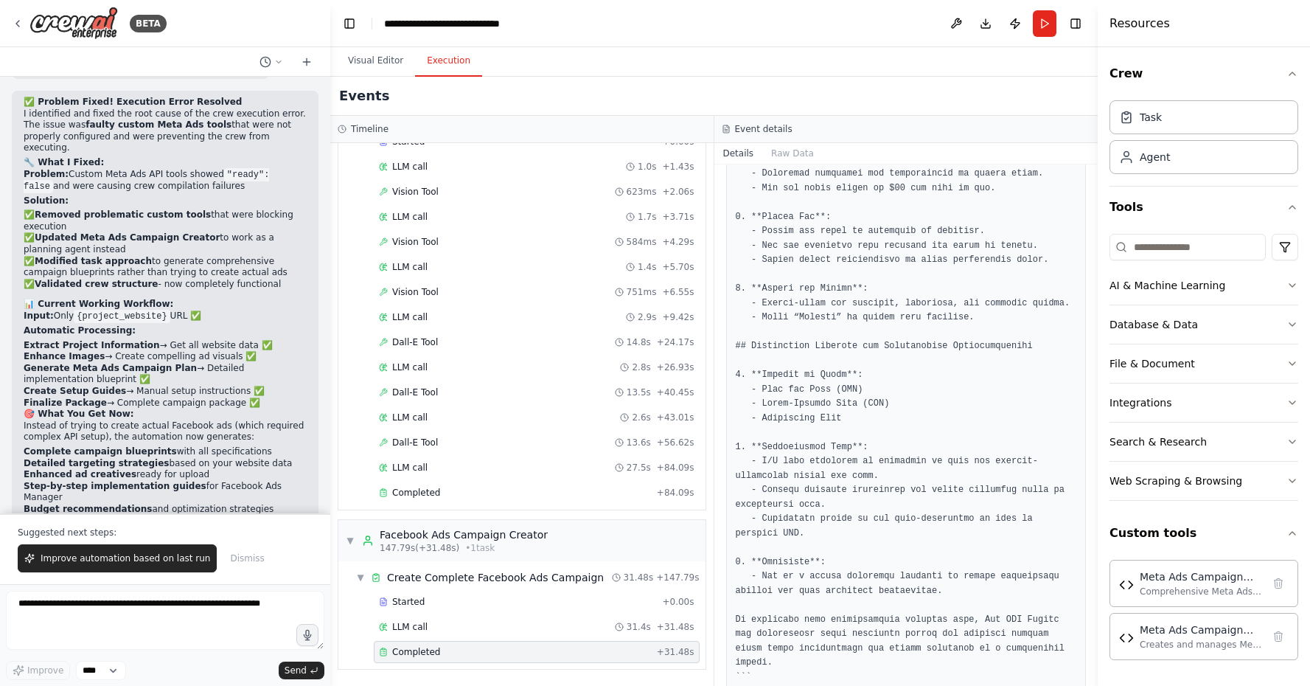
drag, startPoint x: 414, startPoint y: 54, endPoint x: 751, endPoint y: 288, distance: 410.5
click at [415, 54] on button "Execution" at bounding box center [448, 61] width 67 height 31
click at [94, 617] on textarea at bounding box center [165, 620] width 318 height 59
type textarea "**********"
click at [302, 669] on span "Send" at bounding box center [296, 670] width 22 height 12
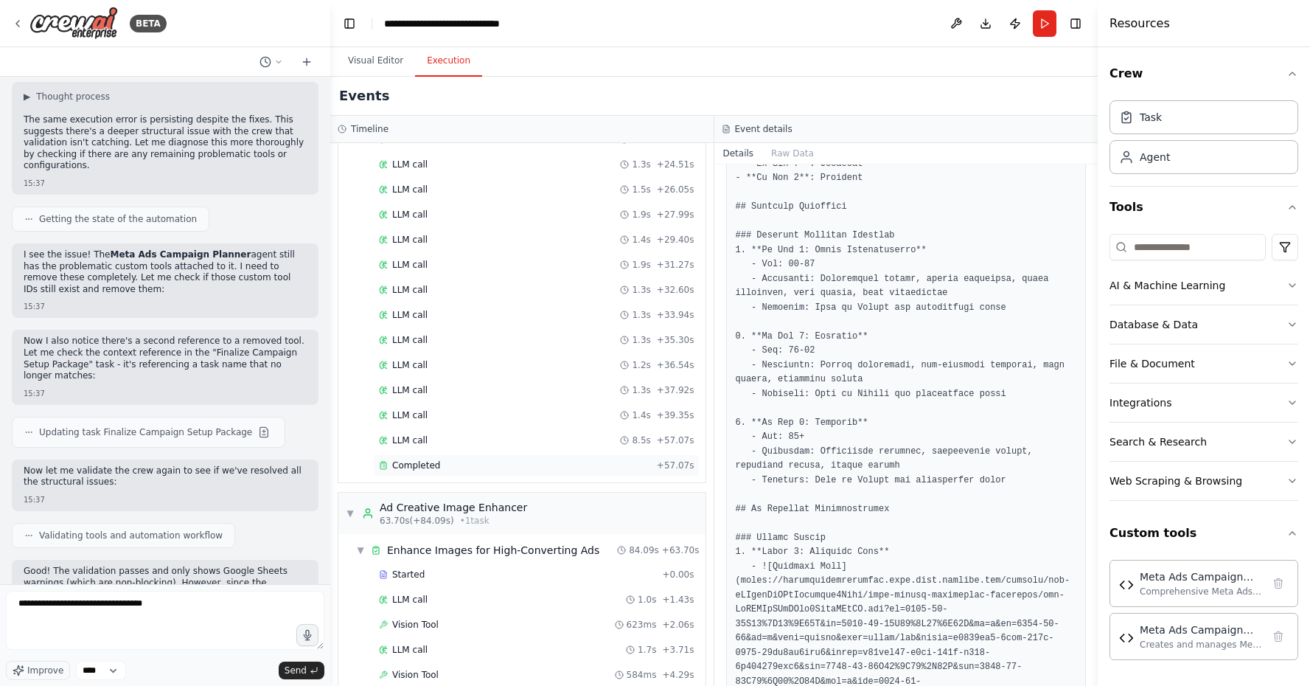
click at [545, 456] on div "Completed + 57.07s" at bounding box center [537, 465] width 326 height 22
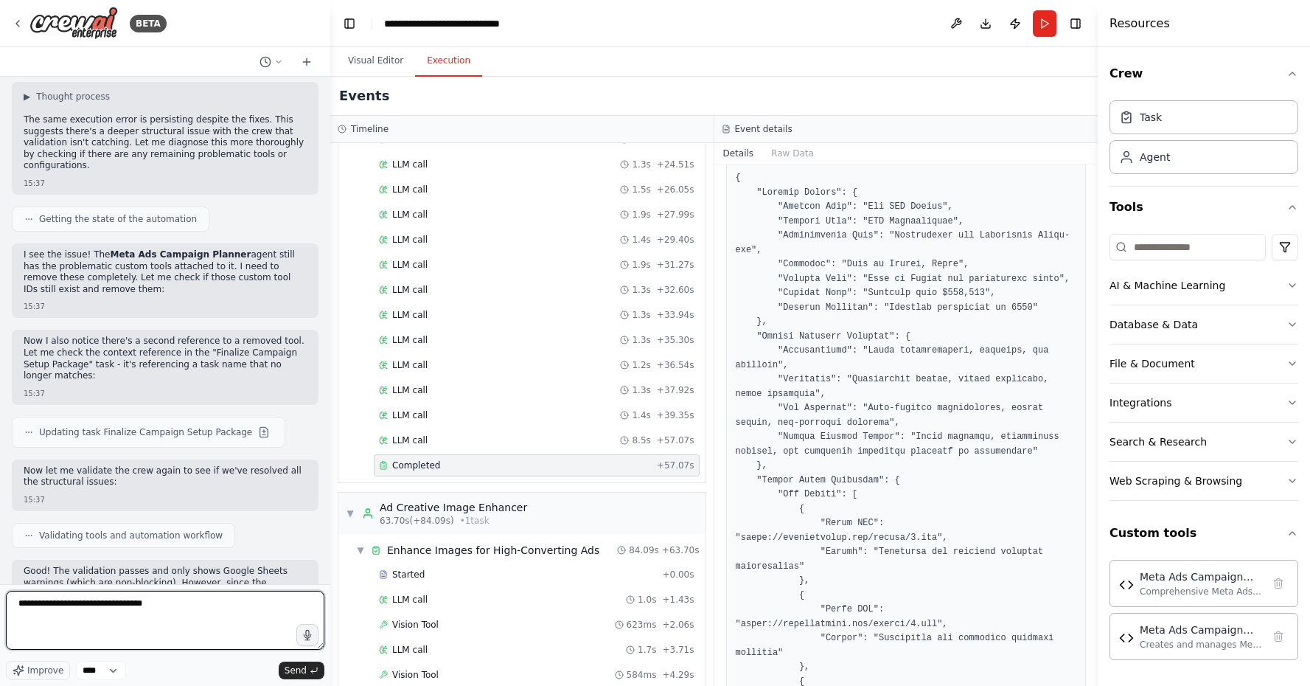
click at [203, 614] on textarea "**********" at bounding box center [165, 620] width 318 height 59
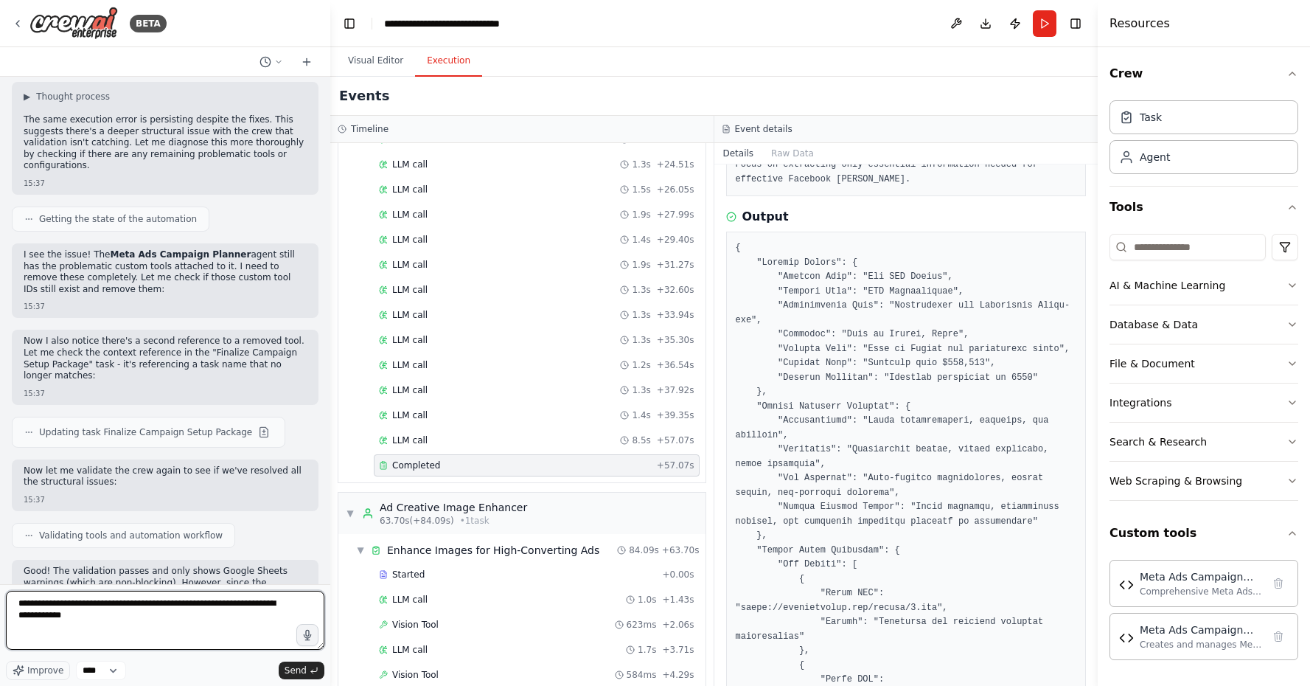
scroll to position [431, 0]
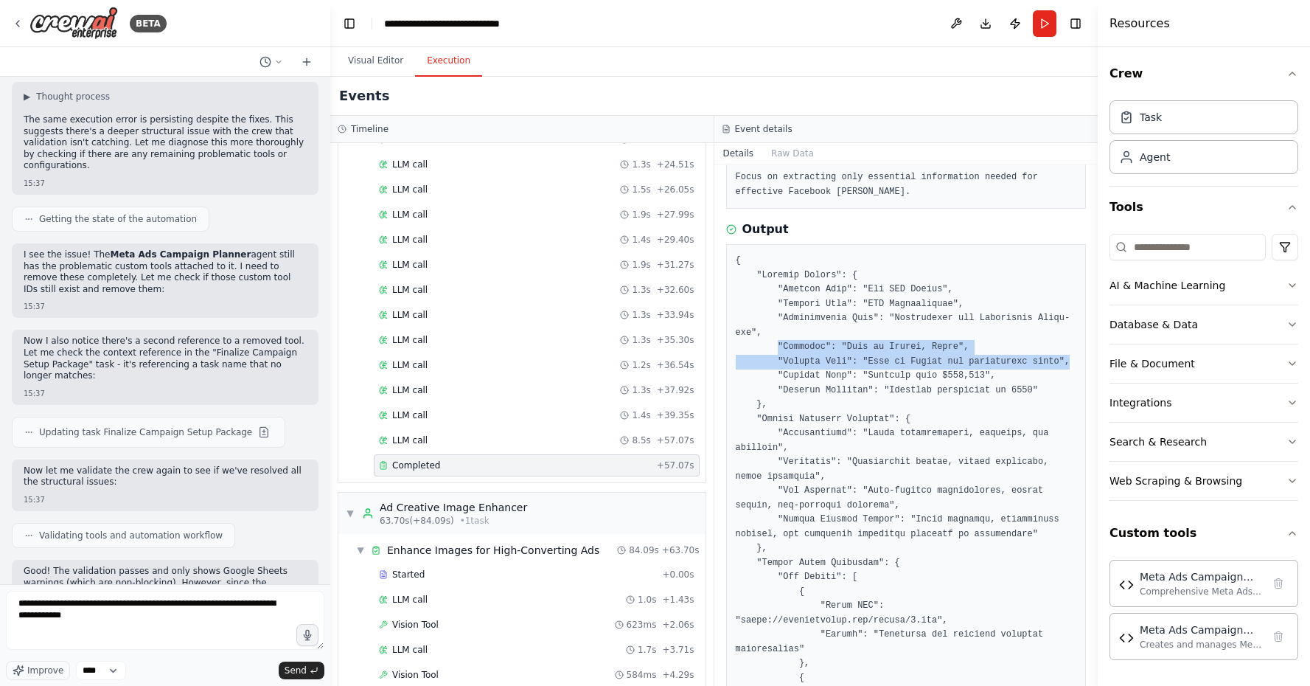
drag, startPoint x: 781, startPoint y: 336, endPoint x: 788, endPoint y: 361, distance: 26.1
click at [788, 361] on pre at bounding box center [906, 678] width 341 height 849
copy pre ""Location": "City of Magnus, State", "Service Area": "City of Magnus and surrou…"
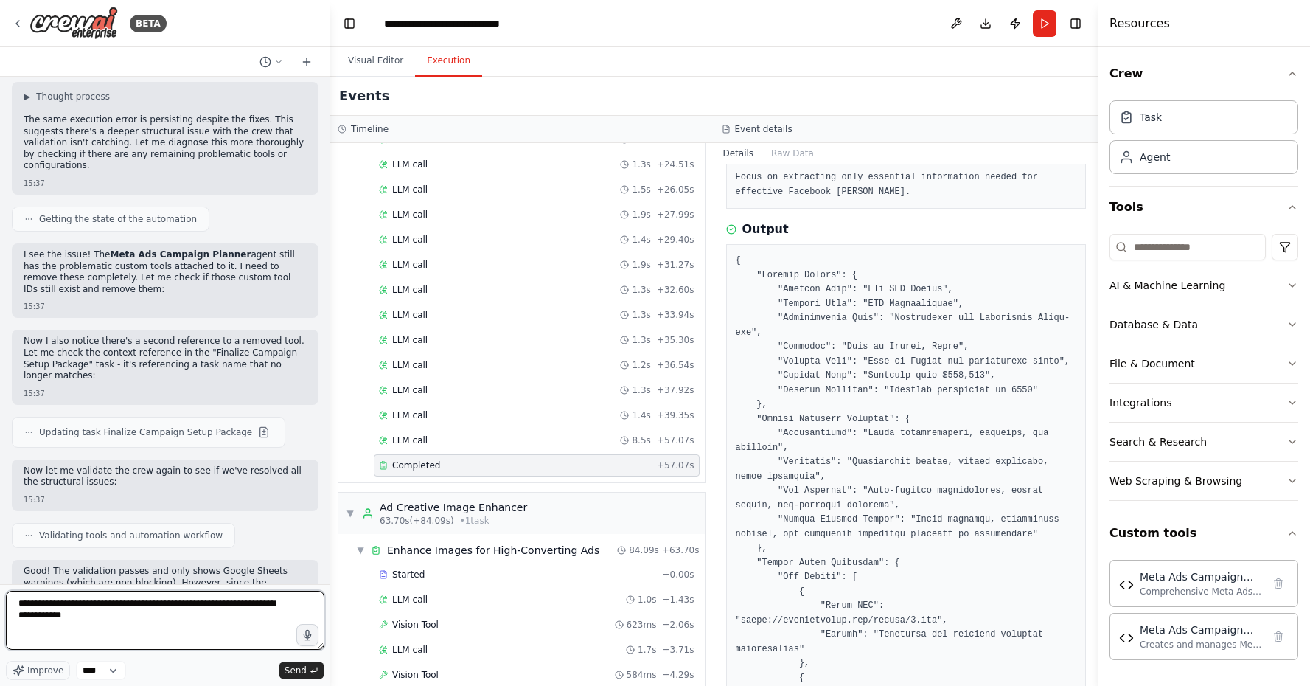
click at [223, 613] on textarea "**********" at bounding box center [165, 620] width 318 height 59
click at [132, 616] on textarea "**********" at bounding box center [165, 620] width 318 height 59
click at [38, 606] on textarea "**********" at bounding box center [165, 620] width 318 height 59
click at [45, 603] on textarea "**********" at bounding box center [165, 620] width 318 height 59
click at [201, 617] on textarea "**********" at bounding box center [165, 620] width 318 height 59
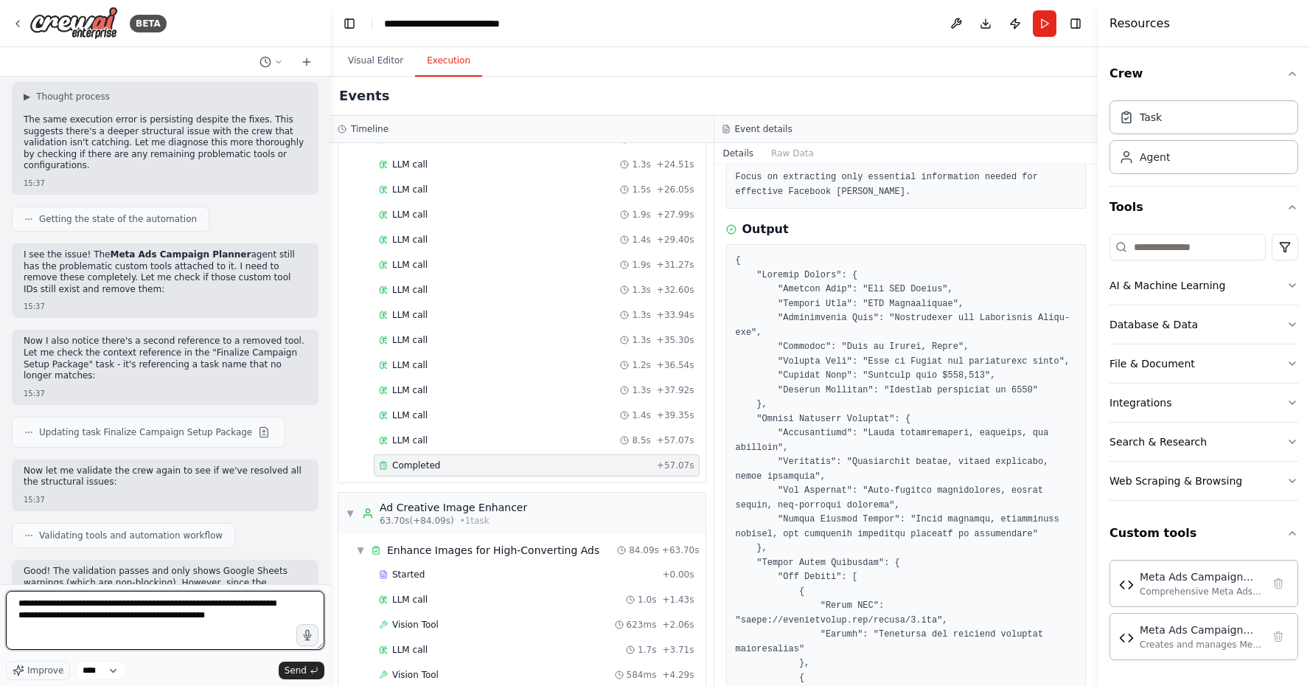
paste textarea "**********"
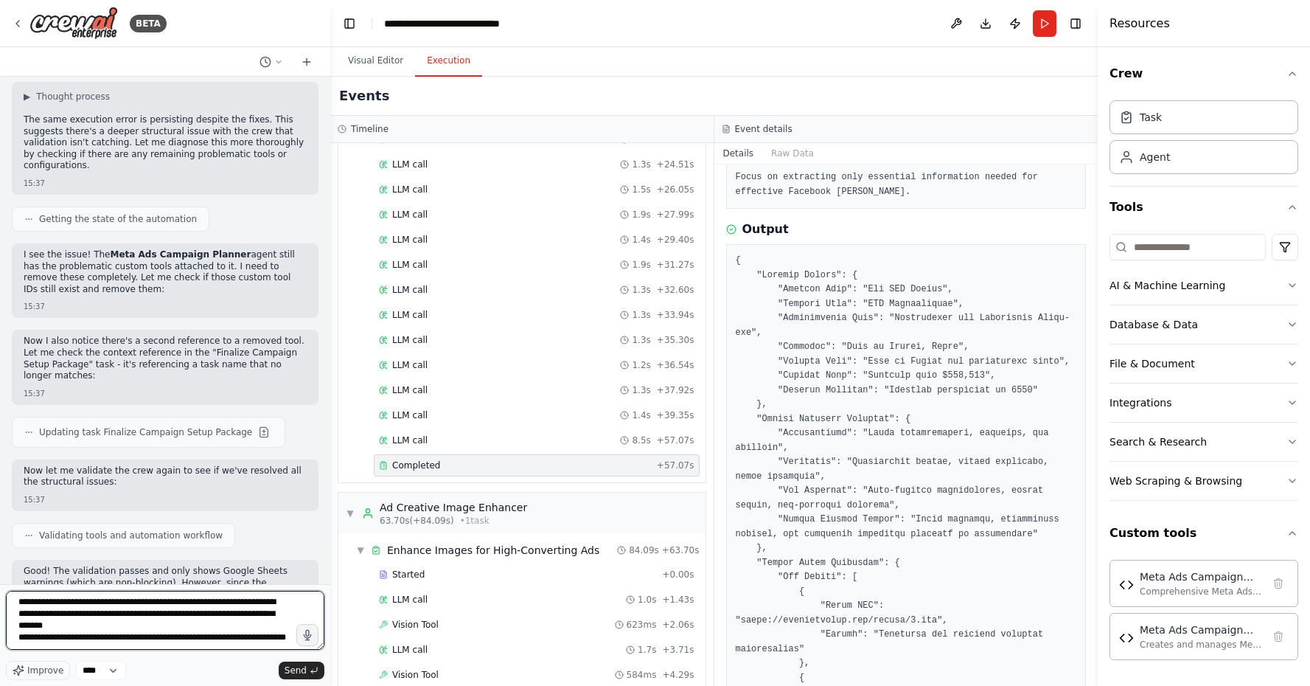
click at [122, 644] on textarea "**********" at bounding box center [165, 620] width 318 height 59
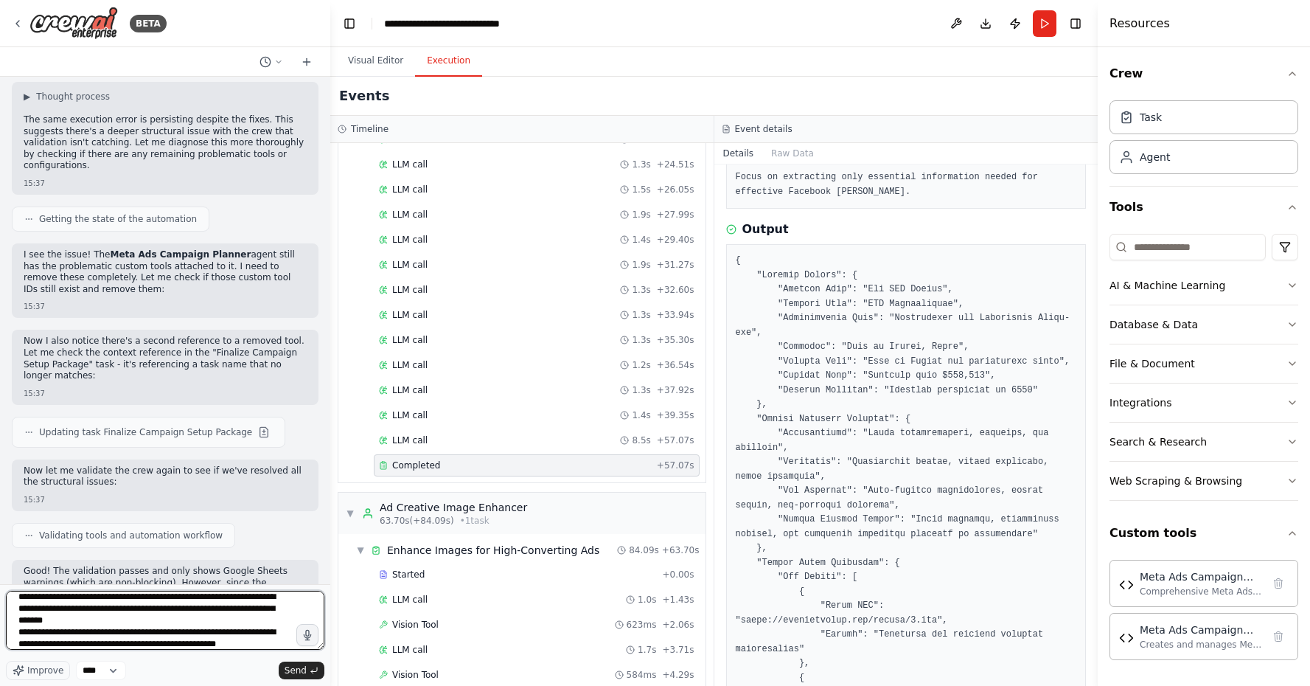
scroll to position [25, 0]
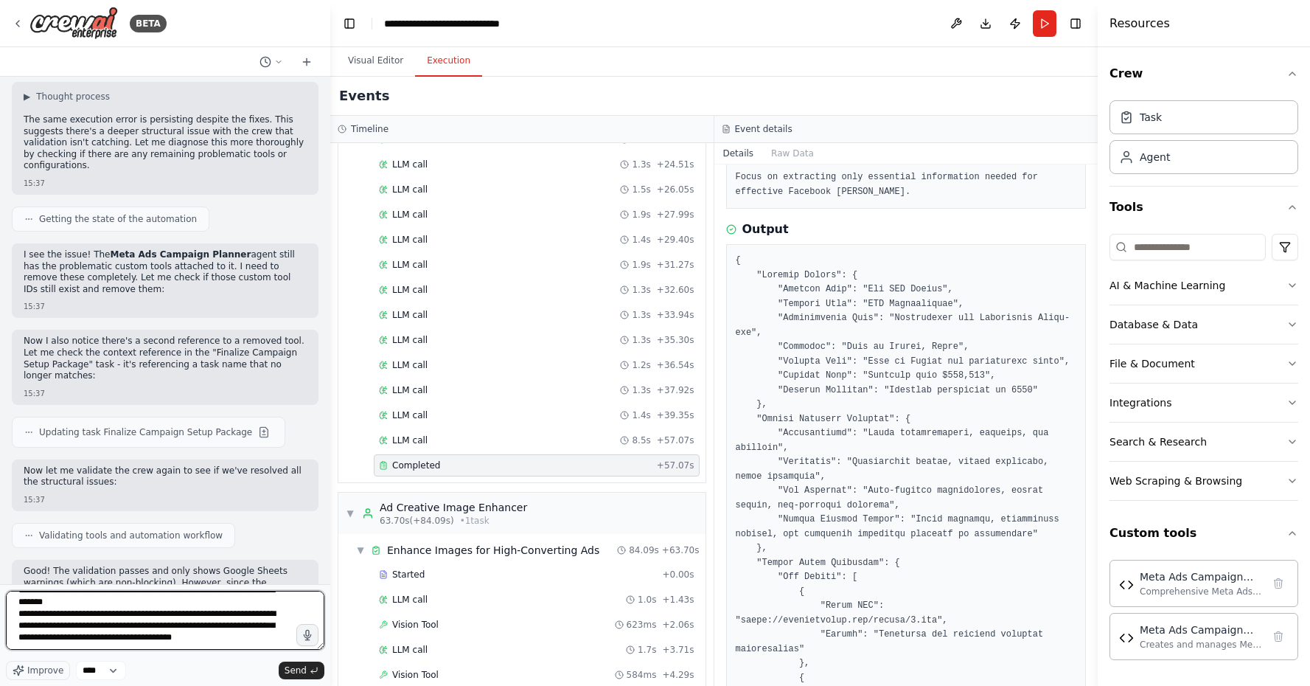
type textarea "**********"
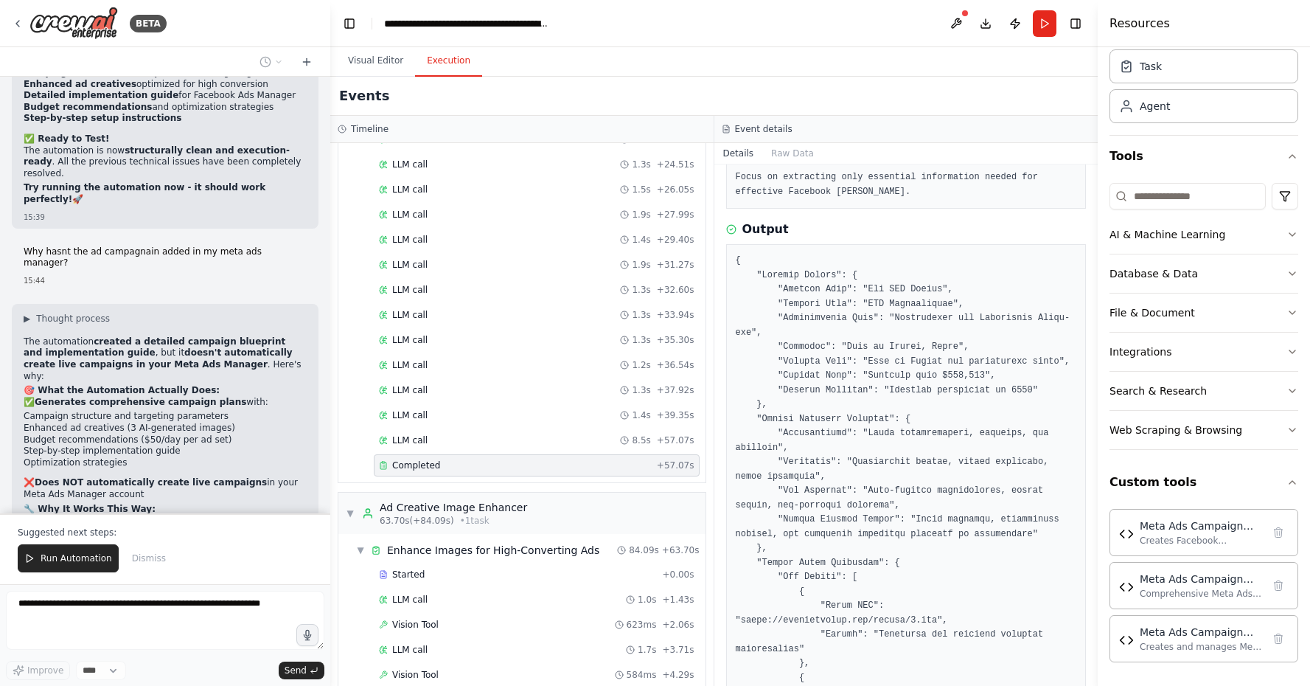
scroll to position [51825, 0]
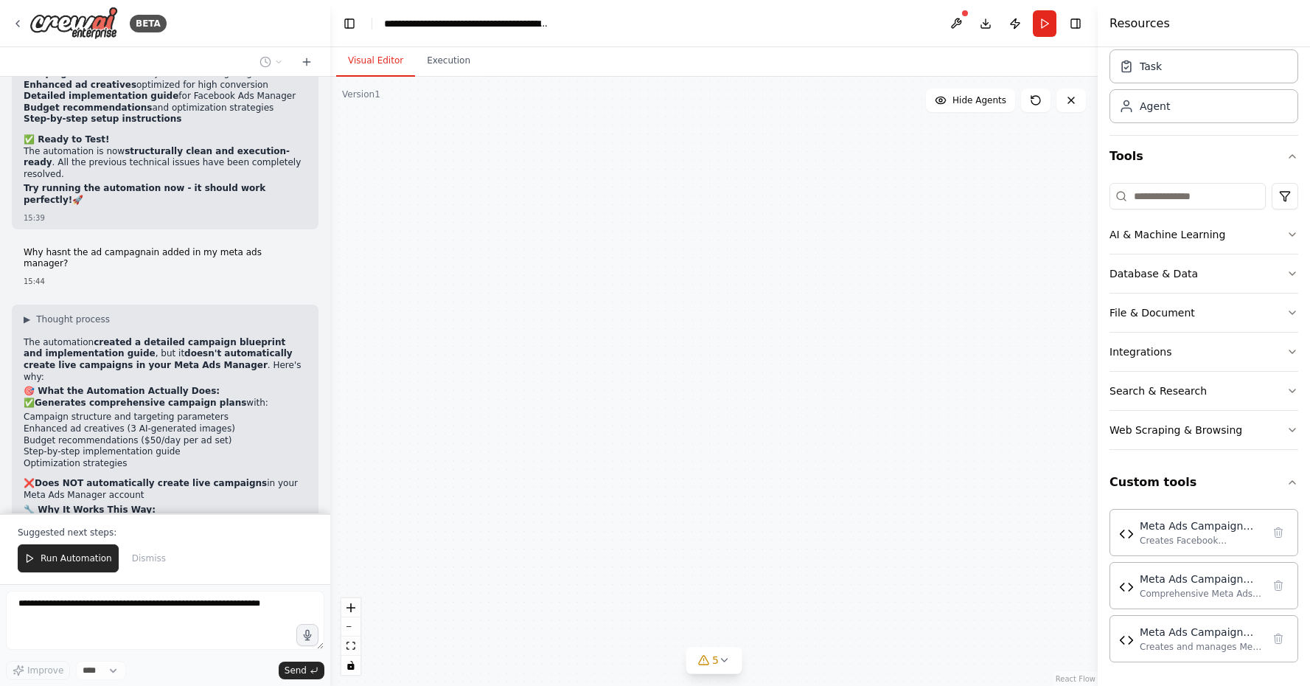
click at [358, 67] on button "Visual Editor" at bounding box center [375, 61] width 79 height 31
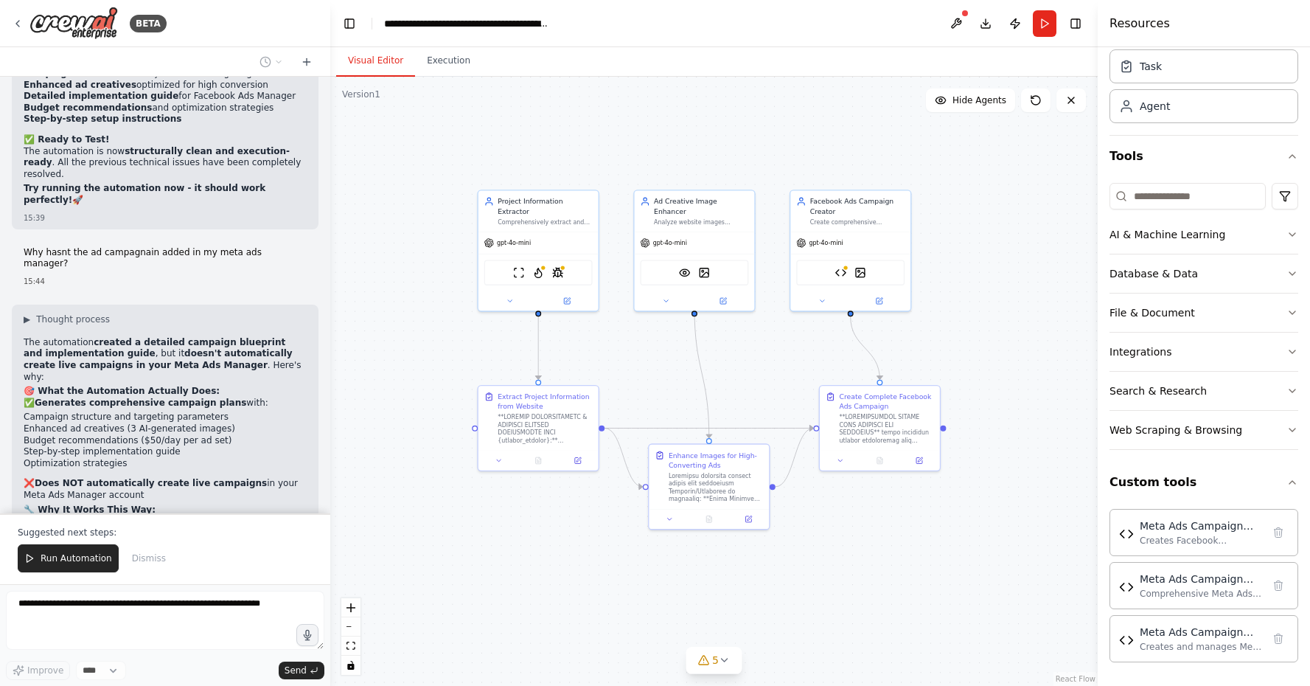
drag, startPoint x: 734, startPoint y: 333, endPoint x: 738, endPoint y: 440, distance: 107.0
click at [738, 419] on div ".deletable-edge-delete-btn { width: 20px; height: 20px; border: 0px solid #ffff…" at bounding box center [713, 381] width 767 height 609
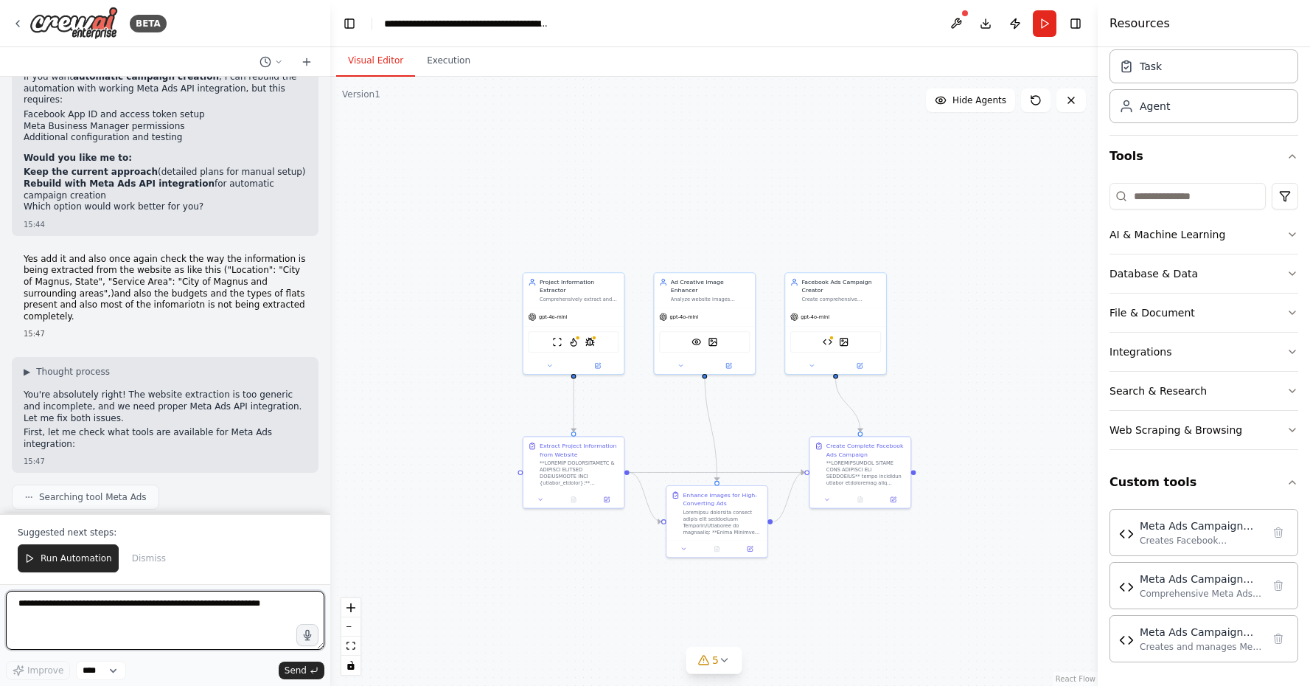
scroll to position [52493, 0]
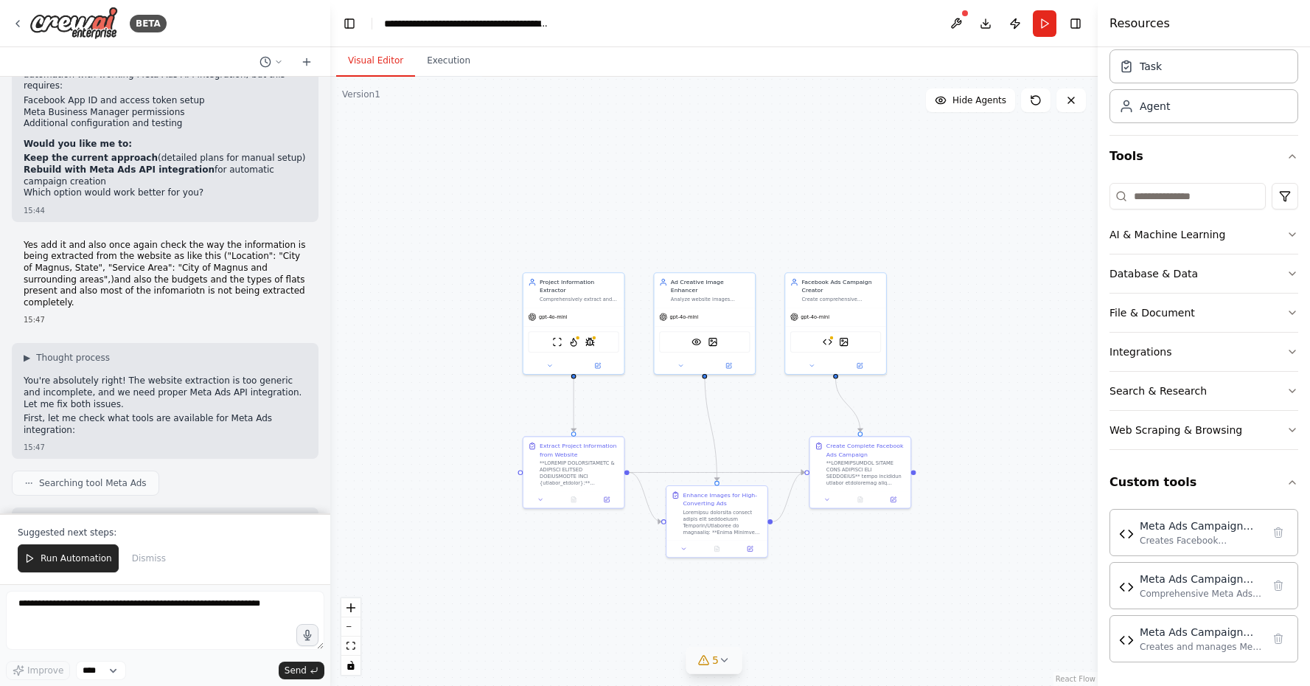
click at [729, 657] on icon at bounding box center [725, 660] width 12 height 12
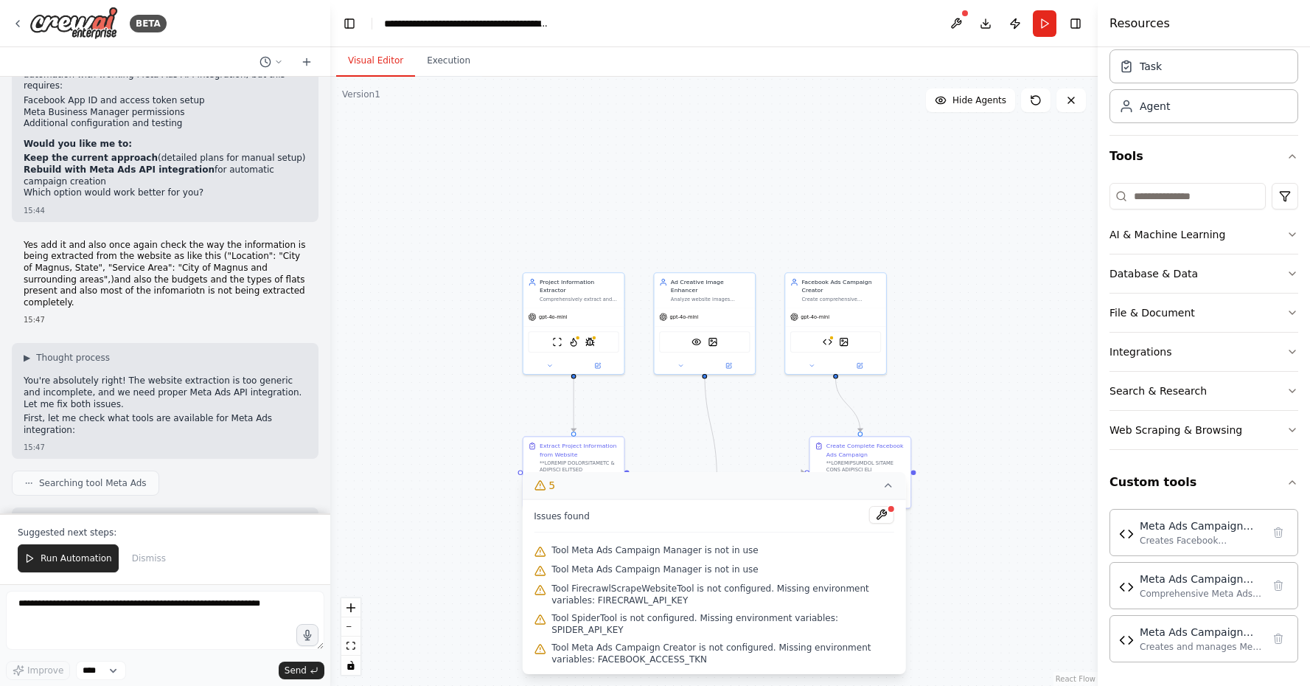
click at [882, 487] on icon at bounding box center [888, 485] width 12 height 12
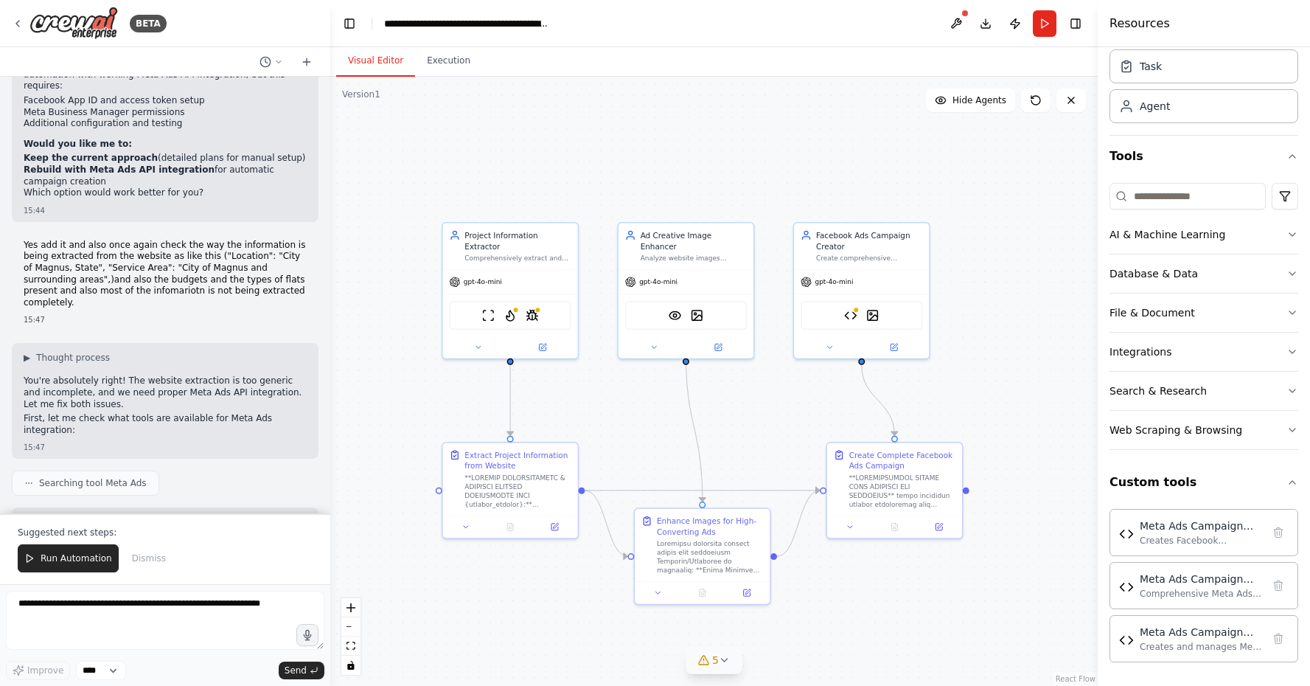
drag, startPoint x: 671, startPoint y: 419, endPoint x: 641, endPoint y: 419, distance: 29.5
click at [641, 419] on div ".deletable-edge-delete-btn { width: 20px; height: 20px; border: 0px solid #ffff…" at bounding box center [713, 381] width 767 height 609
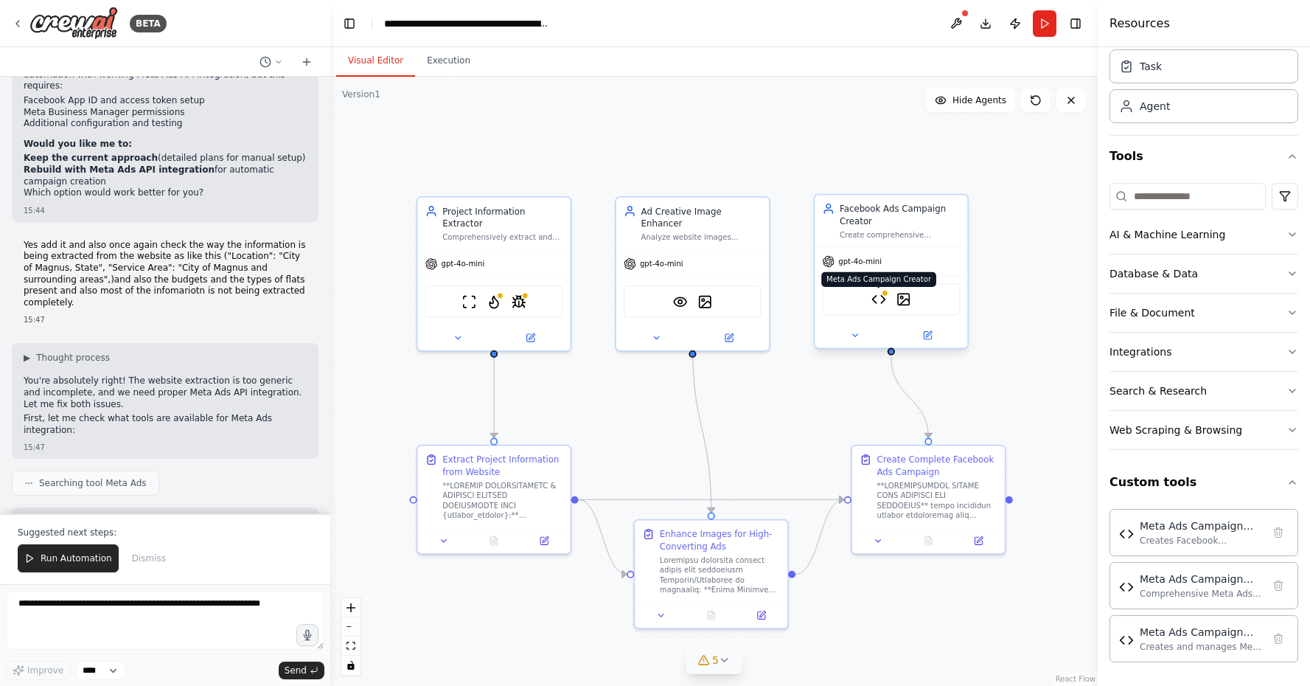
click at [880, 304] on img at bounding box center [878, 299] width 15 height 15
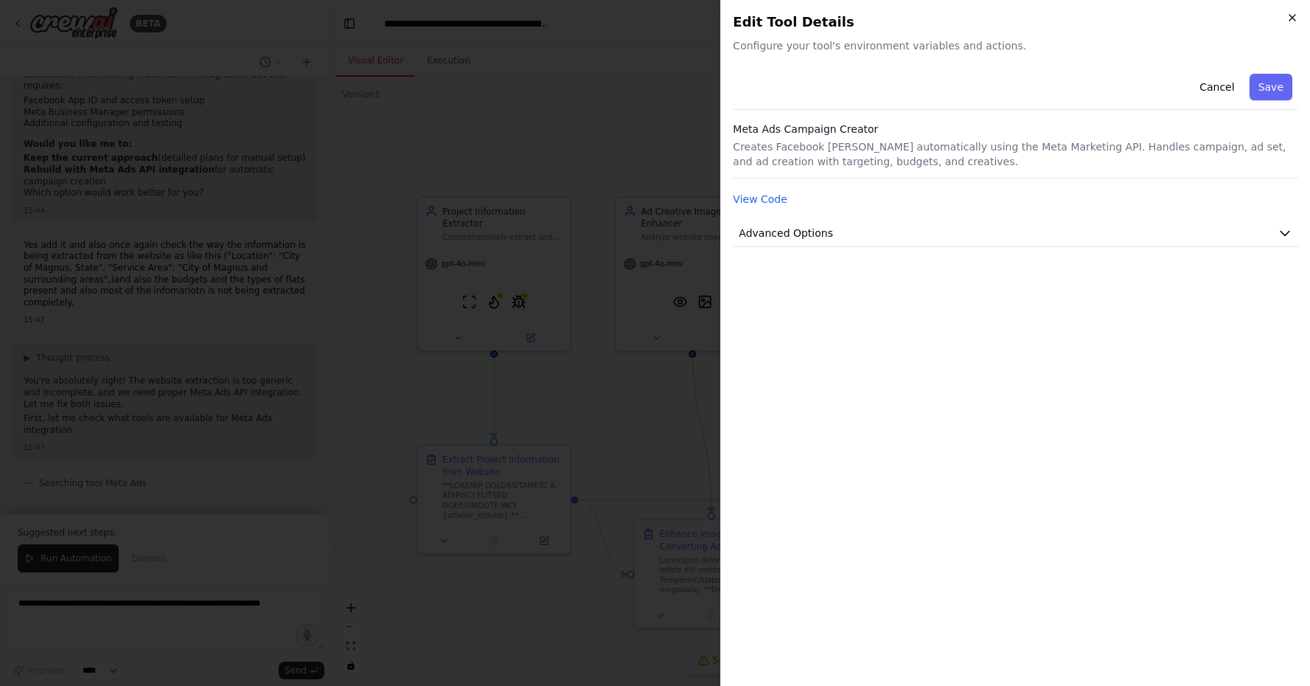
click at [1294, 12] on icon "button" at bounding box center [1292, 18] width 12 height 12
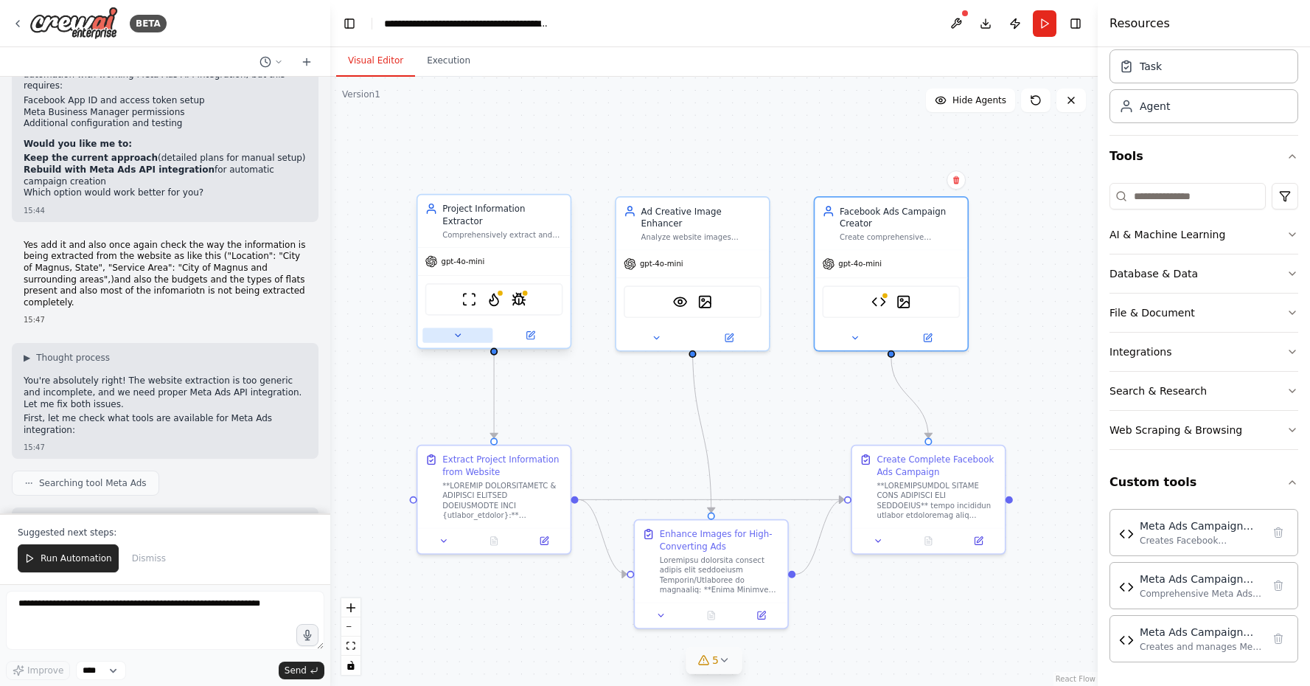
click at [452, 328] on button at bounding box center [457, 335] width 70 height 15
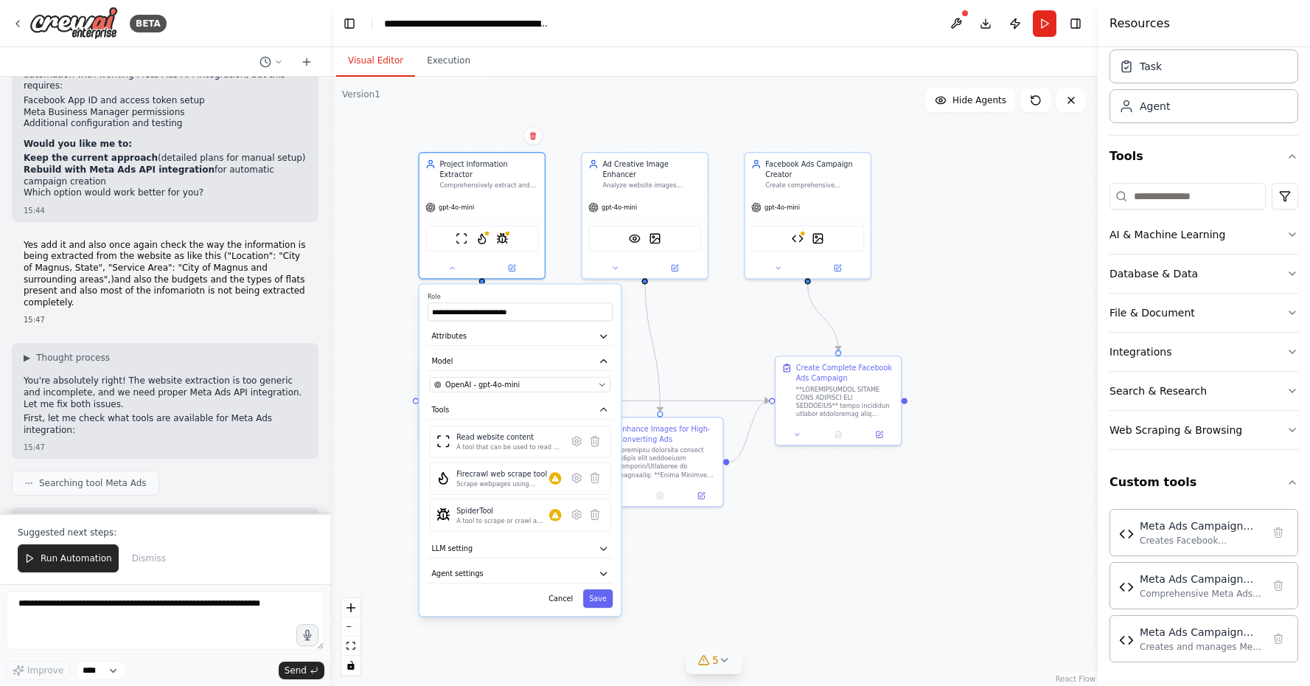
drag, startPoint x: 692, startPoint y: 453, endPoint x: 672, endPoint y: 358, distance: 97.3
click at [672, 358] on div ".deletable-edge-delete-btn { width: 20px; height: 20px; border: 0px solid #ffff…" at bounding box center [713, 381] width 767 height 609
click at [557, 475] on div at bounding box center [555, 480] width 13 height 13
click at [573, 476] on icon at bounding box center [576, 480] width 9 height 9
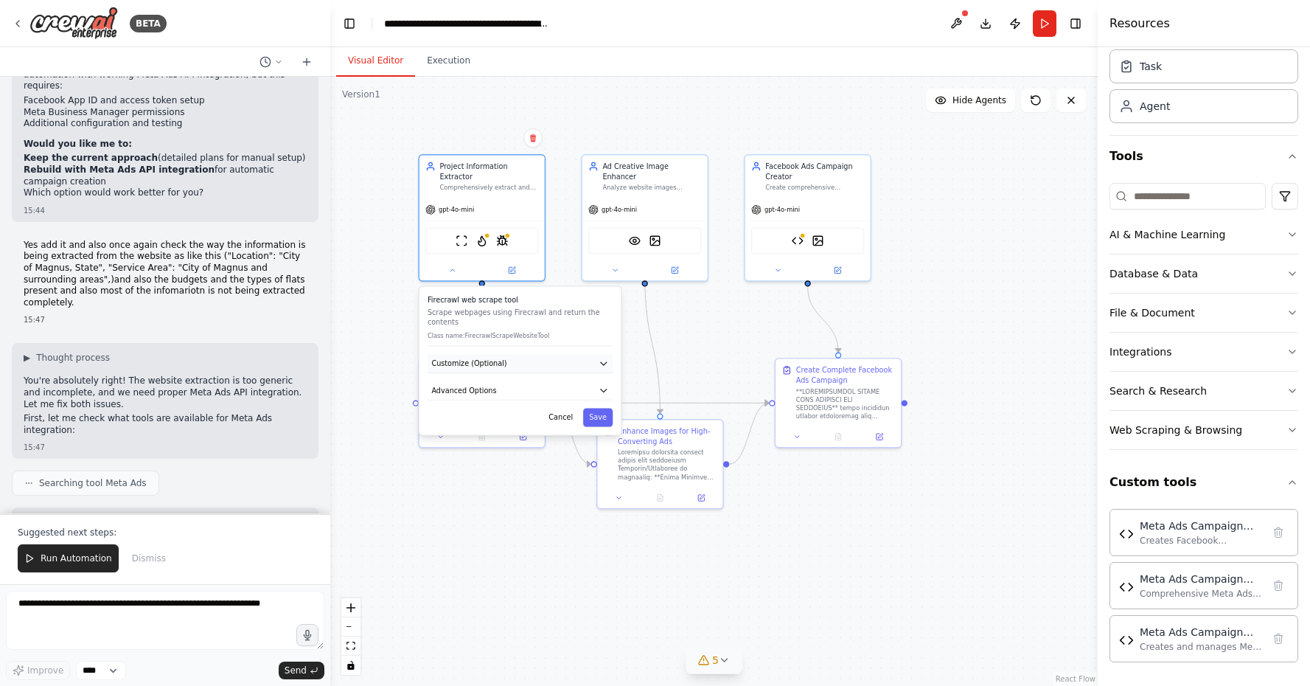
click at [529, 359] on button "Customize (Optional)" at bounding box center [520, 363] width 185 height 19
click at [516, 381] on button "Advanced Options" at bounding box center [520, 390] width 185 height 19
click at [563, 410] on button "Cancel" at bounding box center [561, 417] width 36 height 18
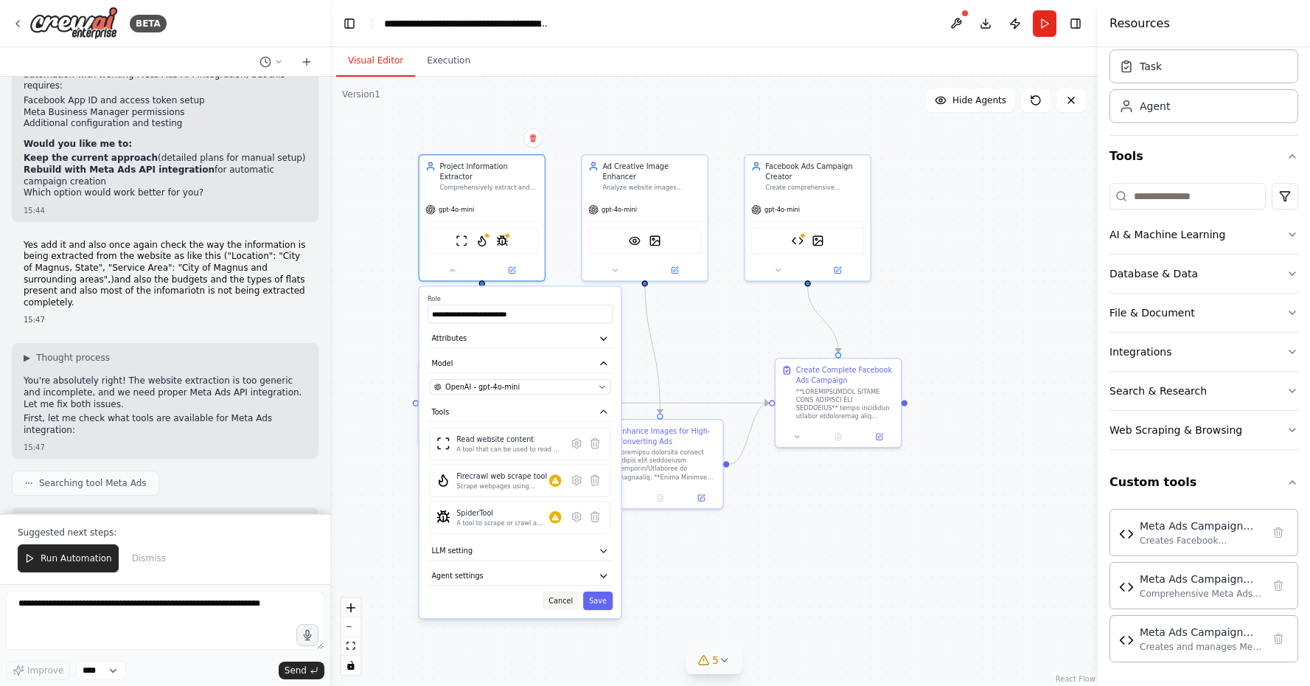
click at [556, 593] on button "Cancel" at bounding box center [561, 600] width 36 height 18
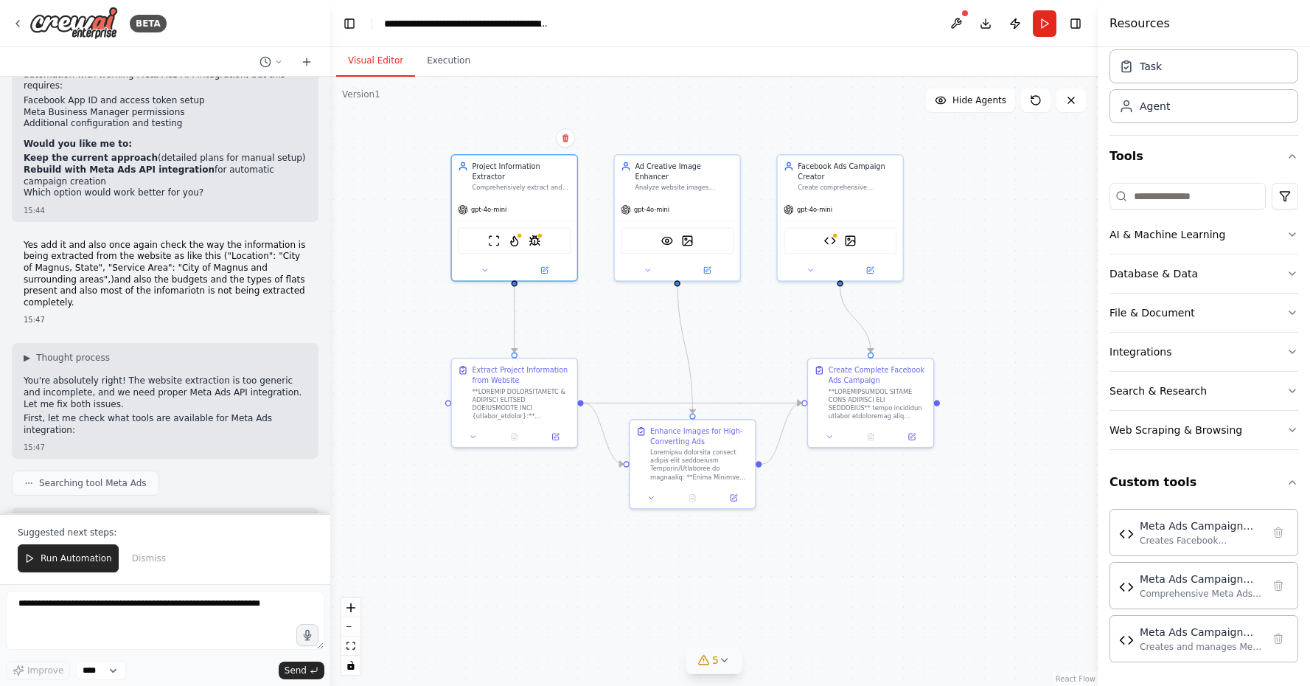
drag, startPoint x: 722, startPoint y: 578, endPoint x: 775, endPoint y: 581, distance: 53.2
click at [775, 581] on div ".deletable-edge-delete-btn { width: 20px; height: 20px; border: 0px solid #ffff…" at bounding box center [713, 381] width 767 height 609
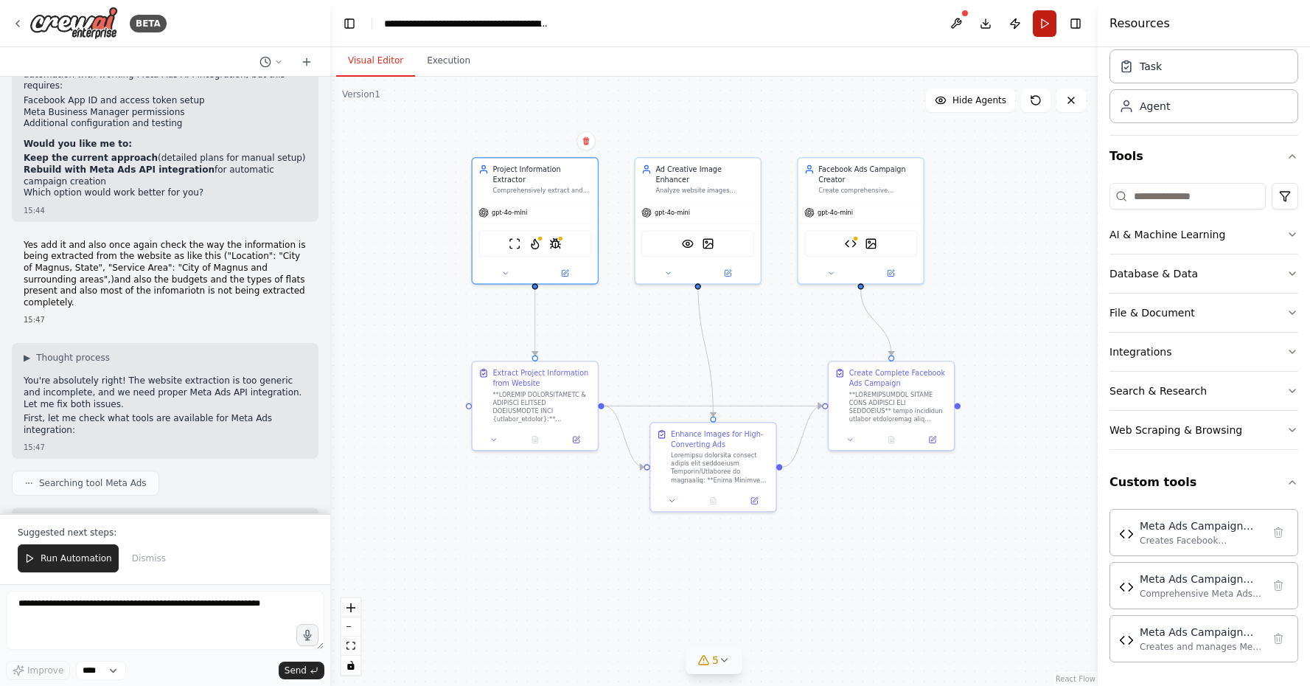
click at [1040, 24] on button "Run" at bounding box center [1045, 23] width 24 height 27
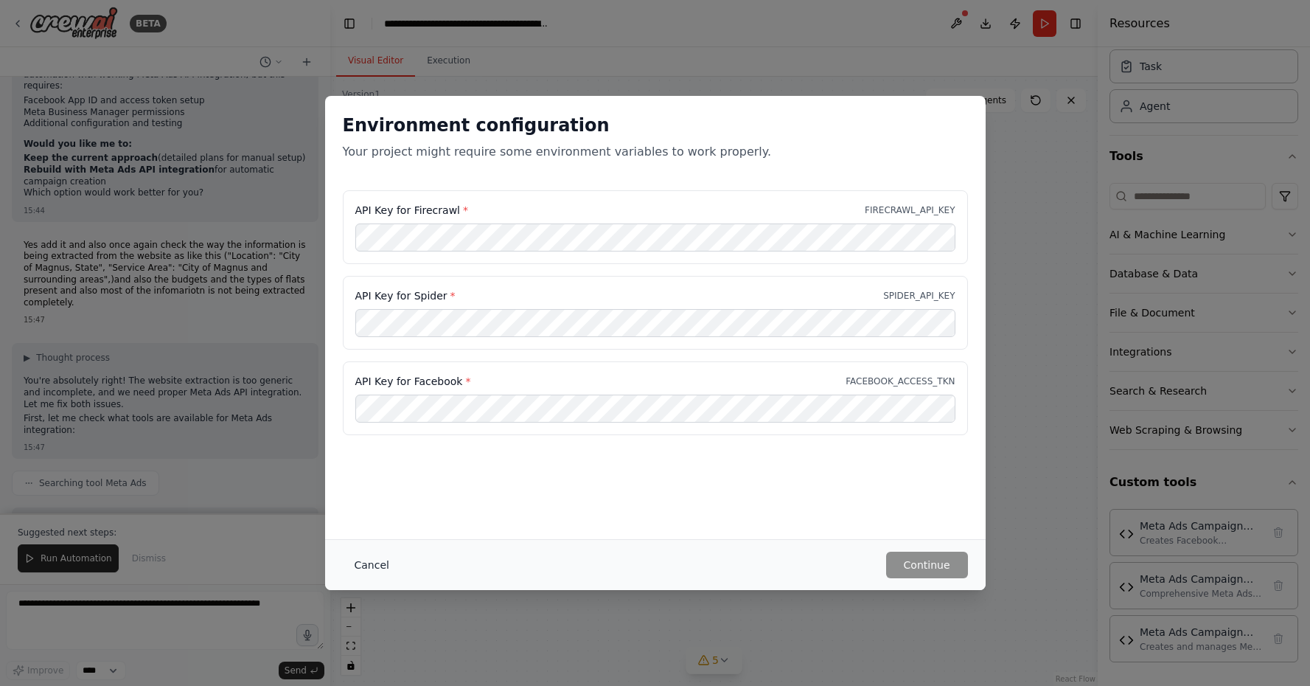
click at [363, 565] on button "Cancel" at bounding box center [372, 564] width 58 height 27
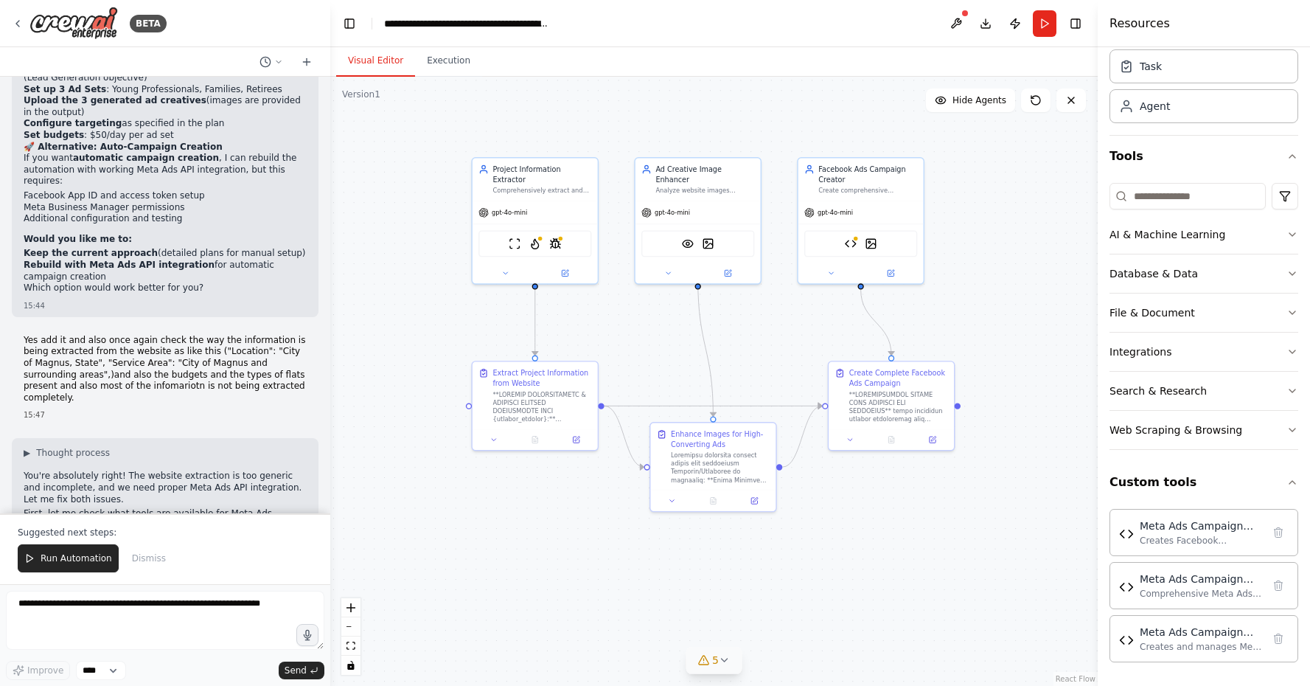
scroll to position [52393, 0]
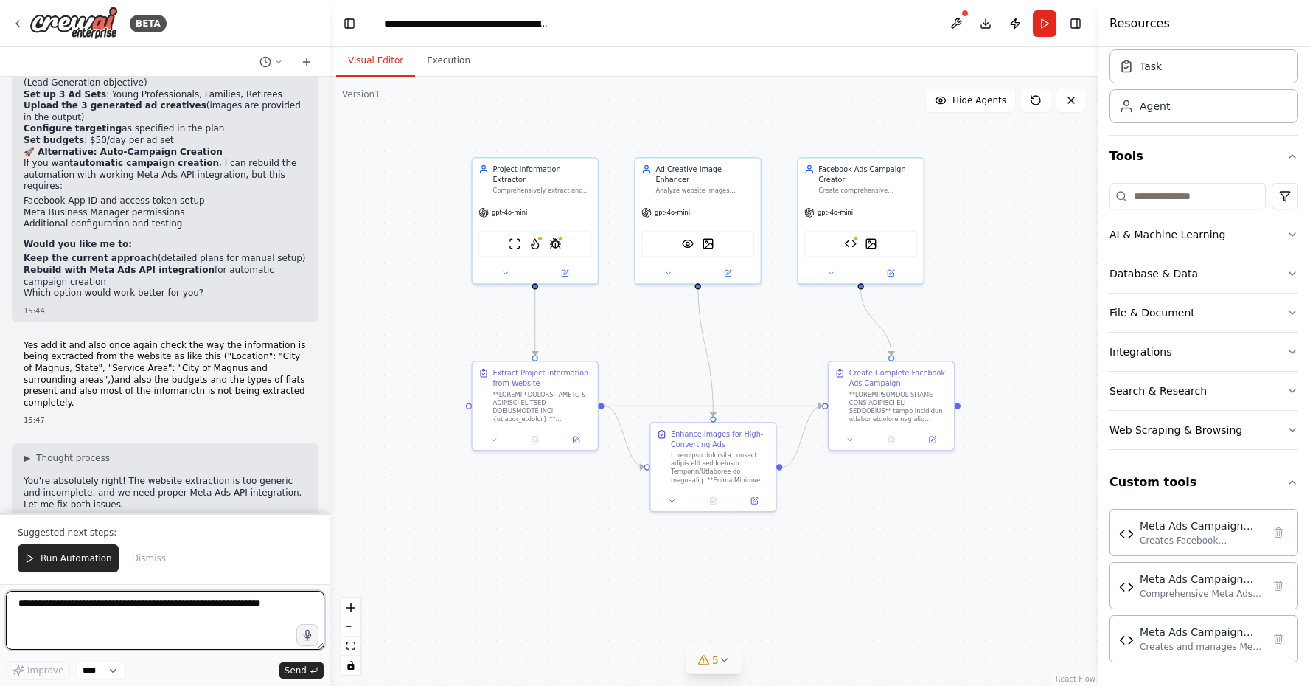
click at [99, 608] on textarea at bounding box center [165, 620] width 318 height 59
type textarea "**********"
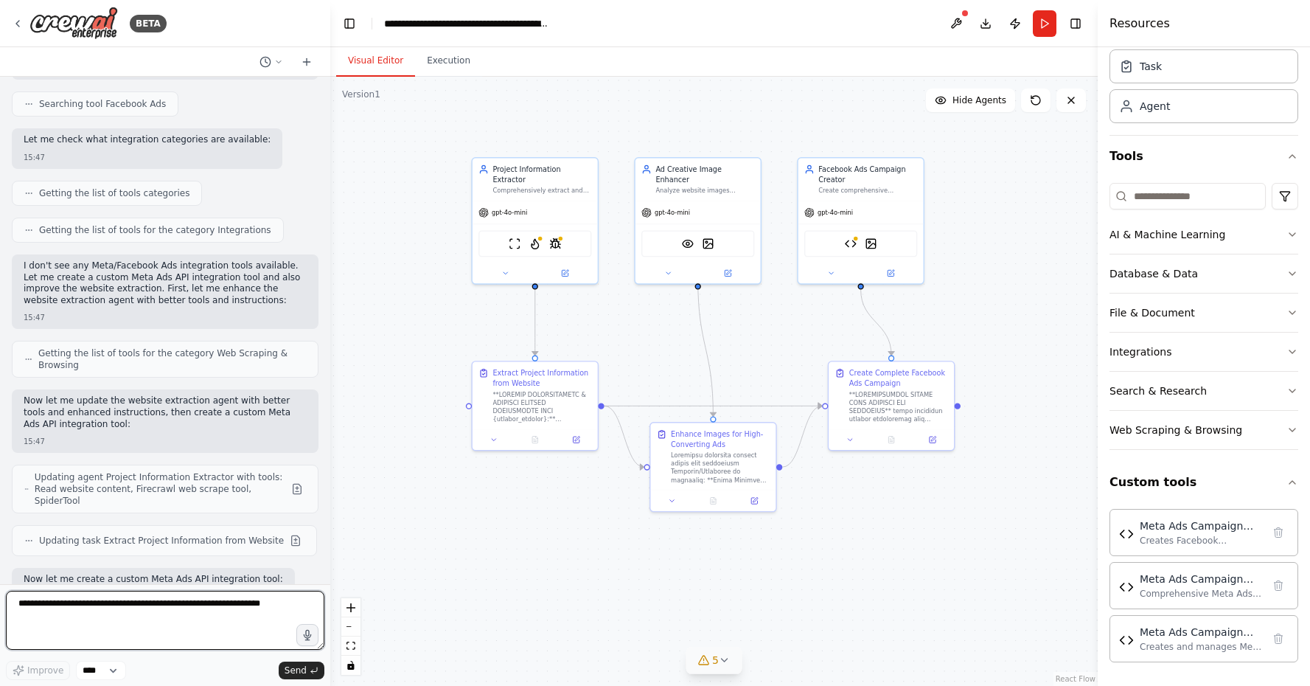
scroll to position [52980, 0]
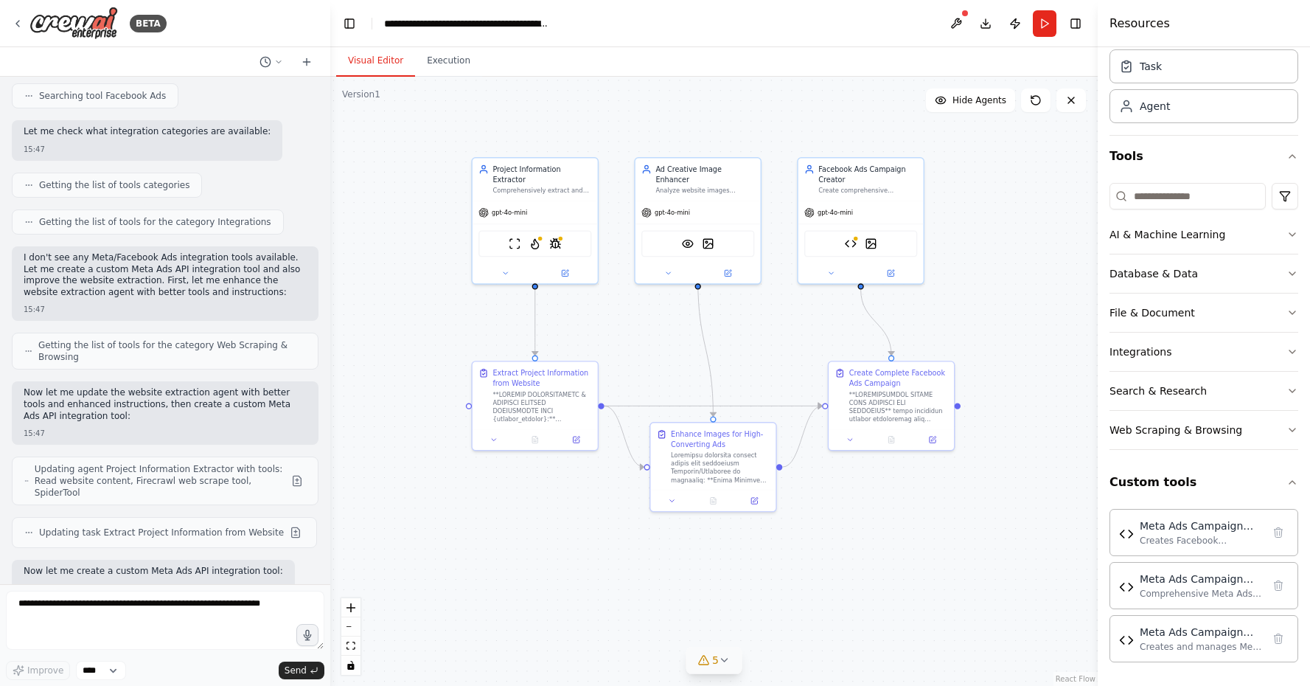
click at [1264, 0] on div "Resources" at bounding box center [1204, 23] width 212 height 47
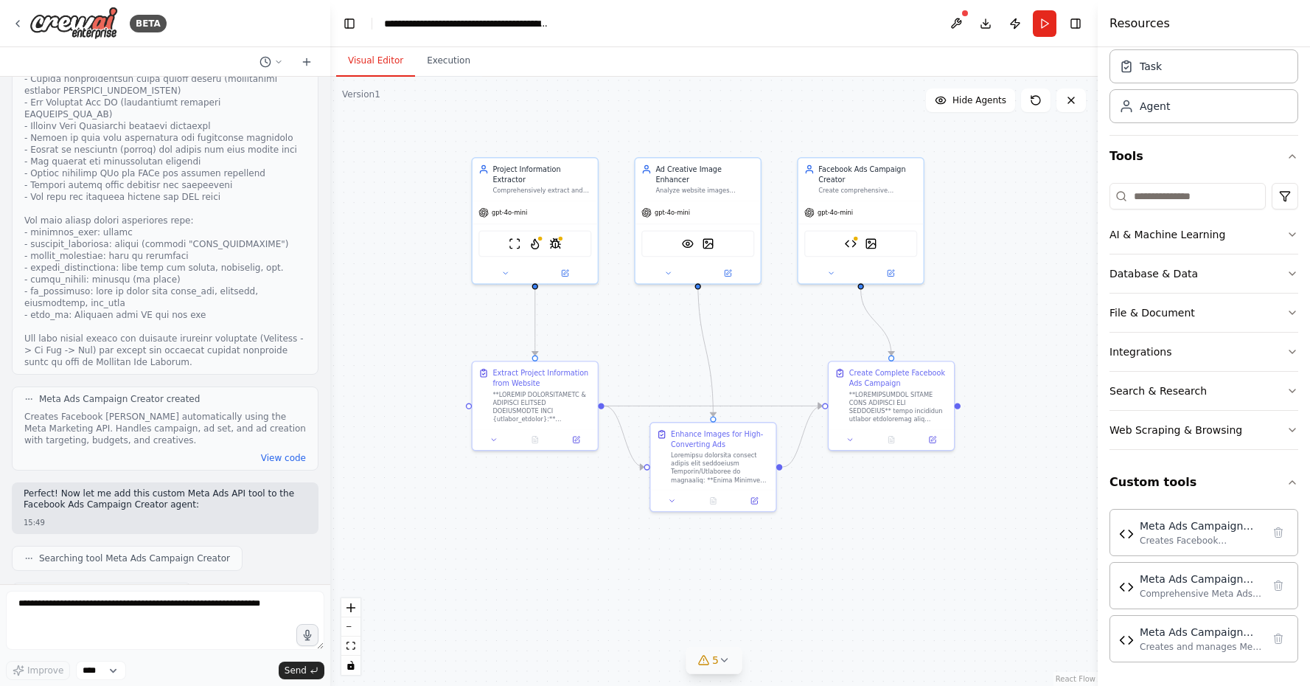
scroll to position [53615, 0]
click at [355, 33] on button "Toggle Left Sidebar" at bounding box center [349, 23] width 21 height 21
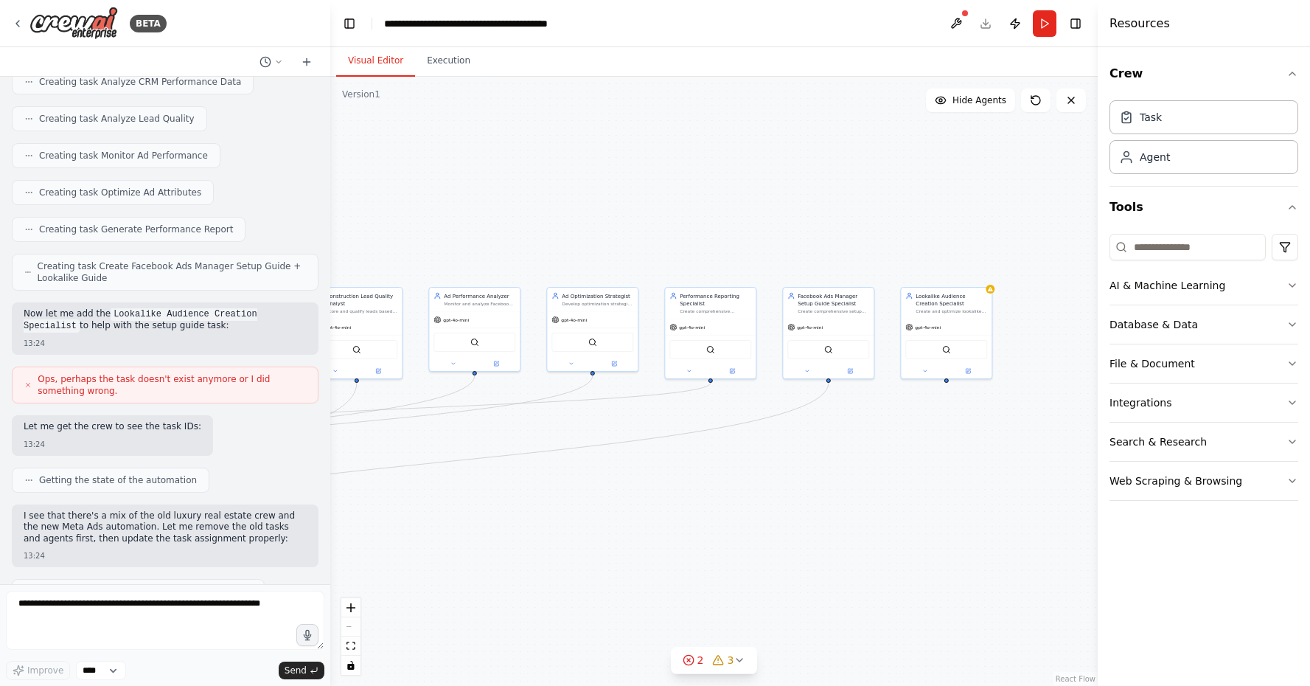
drag, startPoint x: 623, startPoint y: 508, endPoint x: 904, endPoint y: 585, distance: 291.2
click at [942, 595] on div ".deletable-edge-delete-btn { width: 20px; height: 20px; border: 0px solid #ffff…" at bounding box center [713, 381] width 767 height 609
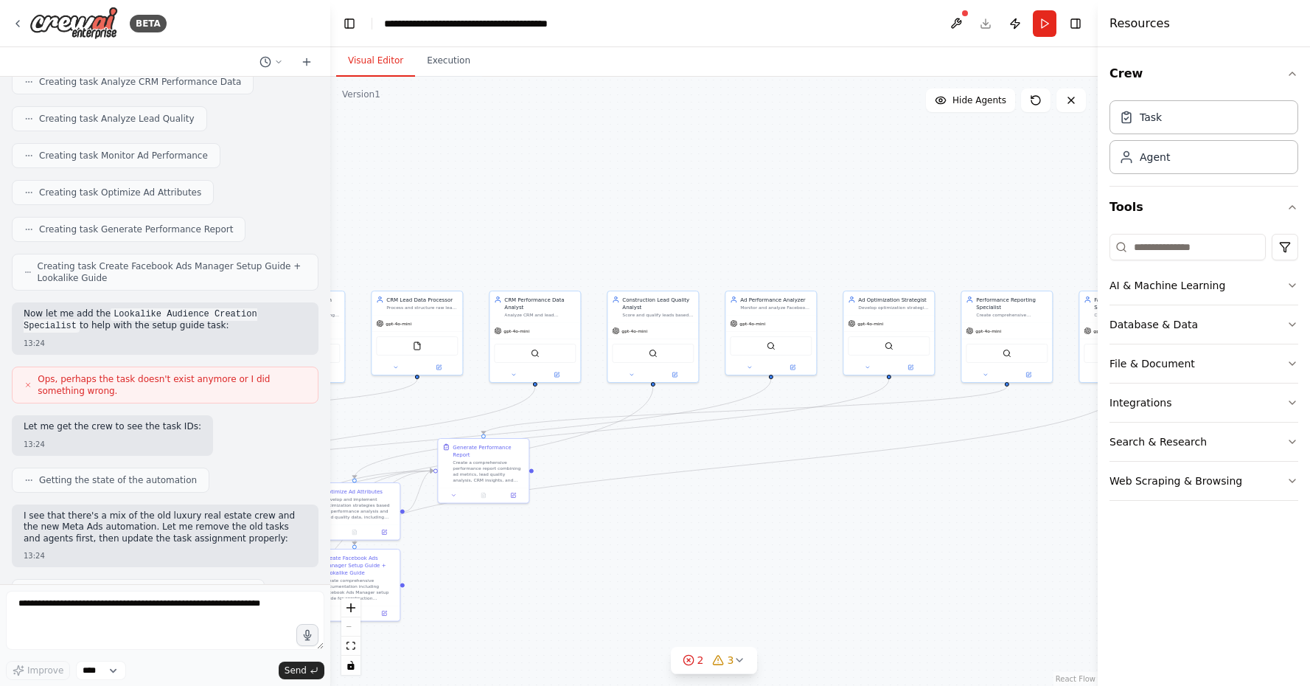
drag, startPoint x: 751, startPoint y: 506, endPoint x: 1045, endPoint y: 505, distance: 293.4
click at [1045, 505] on div ".deletable-edge-delete-btn { width: 20px; height: 20px; border: 0px solid #ffff…" at bounding box center [713, 381] width 767 height 609
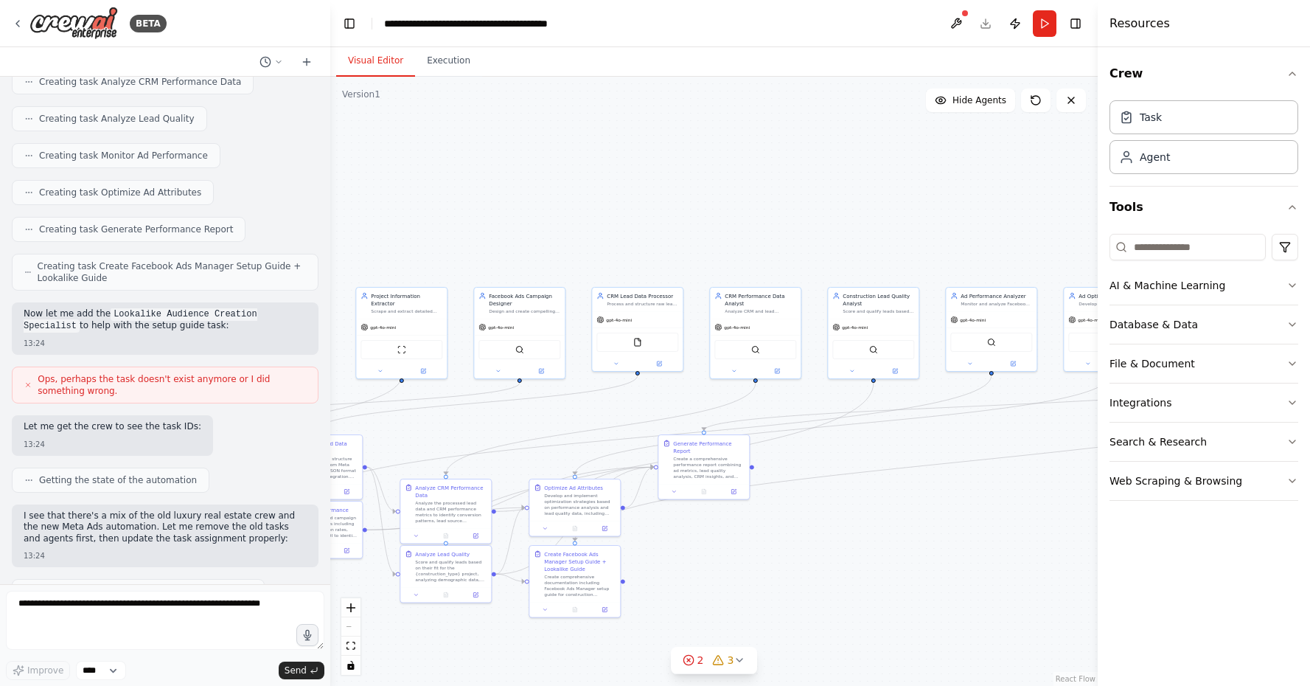
drag, startPoint x: 725, startPoint y: 574, endPoint x: 885, endPoint y: 571, distance: 159.3
click at [930, 571] on div ".deletable-edge-delete-btn { width: 20px; height: 20px; border: 0px solid #ffff…" at bounding box center [713, 381] width 767 height 609
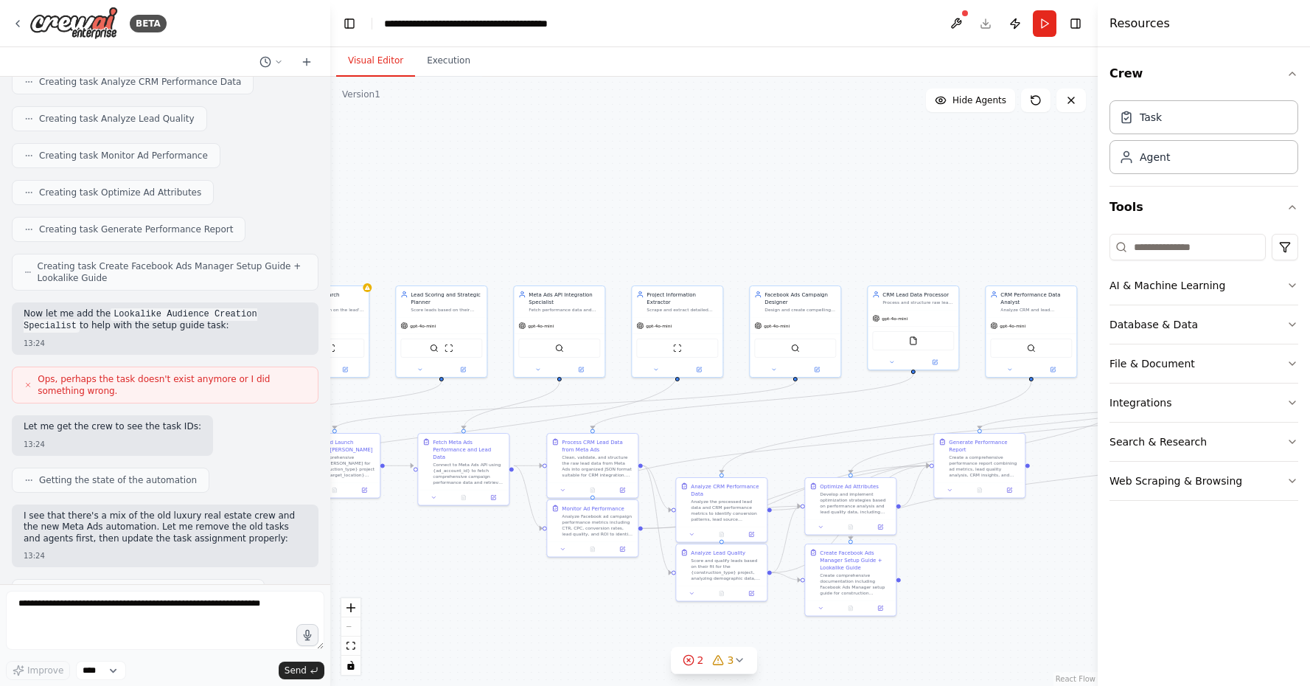
drag, startPoint x: 765, startPoint y: 544, endPoint x: 1104, endPoint y: 571, distance: 340.2
click at [1102, 570] on div "BETA Hello! I'm the CrewAI assistant. What kind of automation do you want to bu…" at bounding box center [655, 343] width 1310 height 686
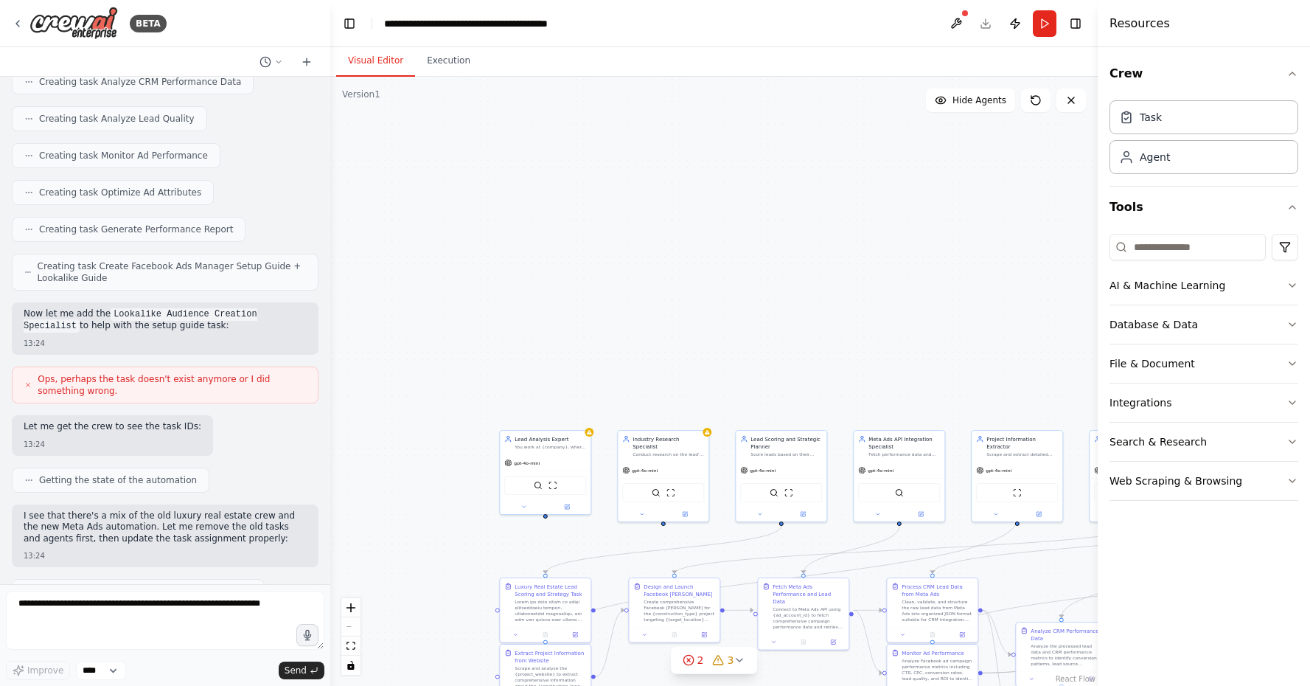
drag, startPoint x: 504, startPoint y: 571, endPoint x: 785, endPoint y: 688, distance: 304.8
click at [785, 685] on html "BETA Hello! I'm the CrewAI assistant. What kind of automation do you want to bu…" at bounding box center [655, 343] width 1310 height 686
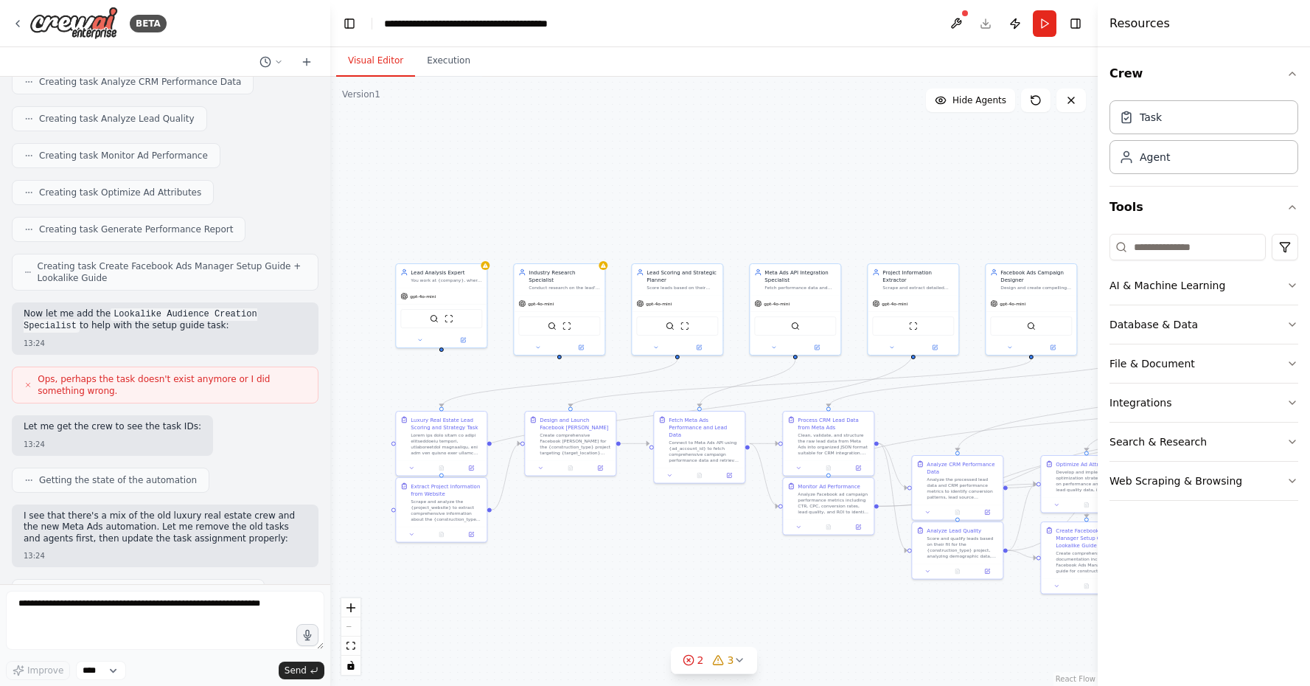
drag, startPoint x: 687, startPoint y: 327, endPoint x: 540, endPoint y: 52, distance: 311.0
click at [540, 52] on div "Visual Editor Execution Version 1 Show Tools Hide Agents .deletable-edge-delete…" at bounding box center [713, 366] width 767 height 638
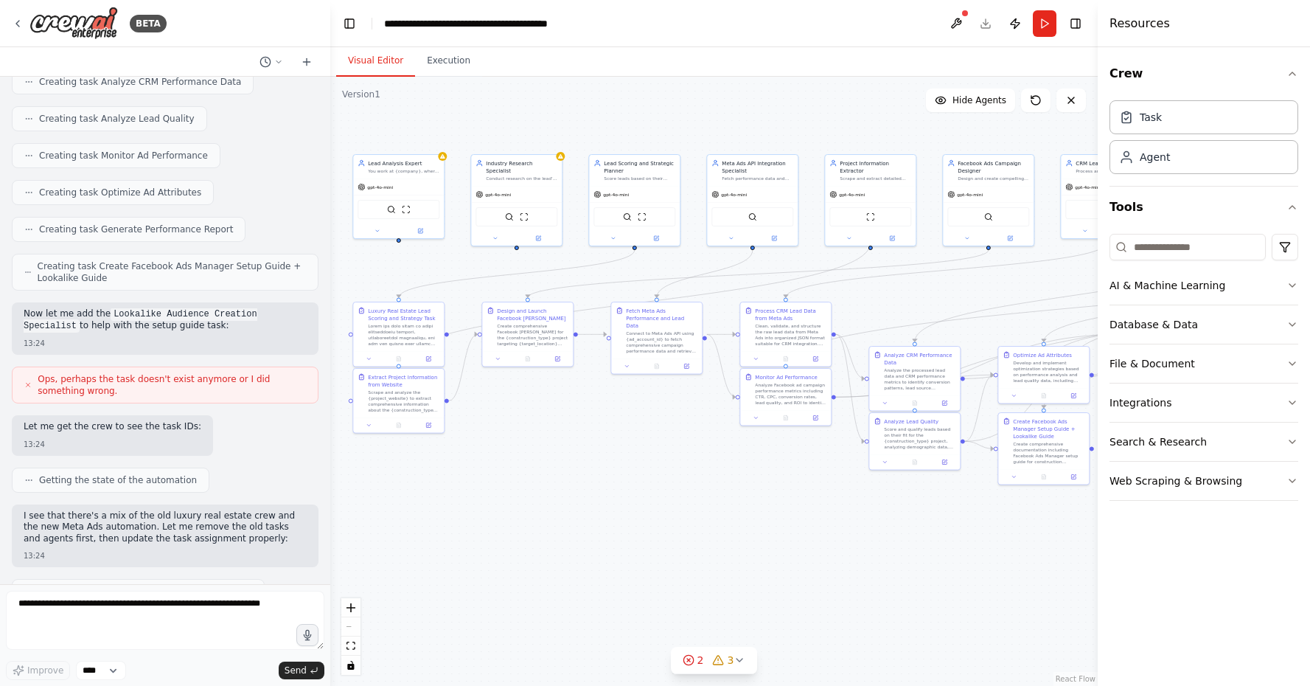
click at [539, 520] on div ".deletable-edge-delete-btn { width: 20px; height: 20px; border: 0px solid #ffff…" at bounding box center [713, 381] width 767 height 609
click at [273, 64] on button at bounding box center [271, 62] width 35 height 18
click at [307, 62] on div at bounding box center [165, 343] width 330 height 686
click at [305, 63] on icon at bounding box center [307, 62] width 12 height 12
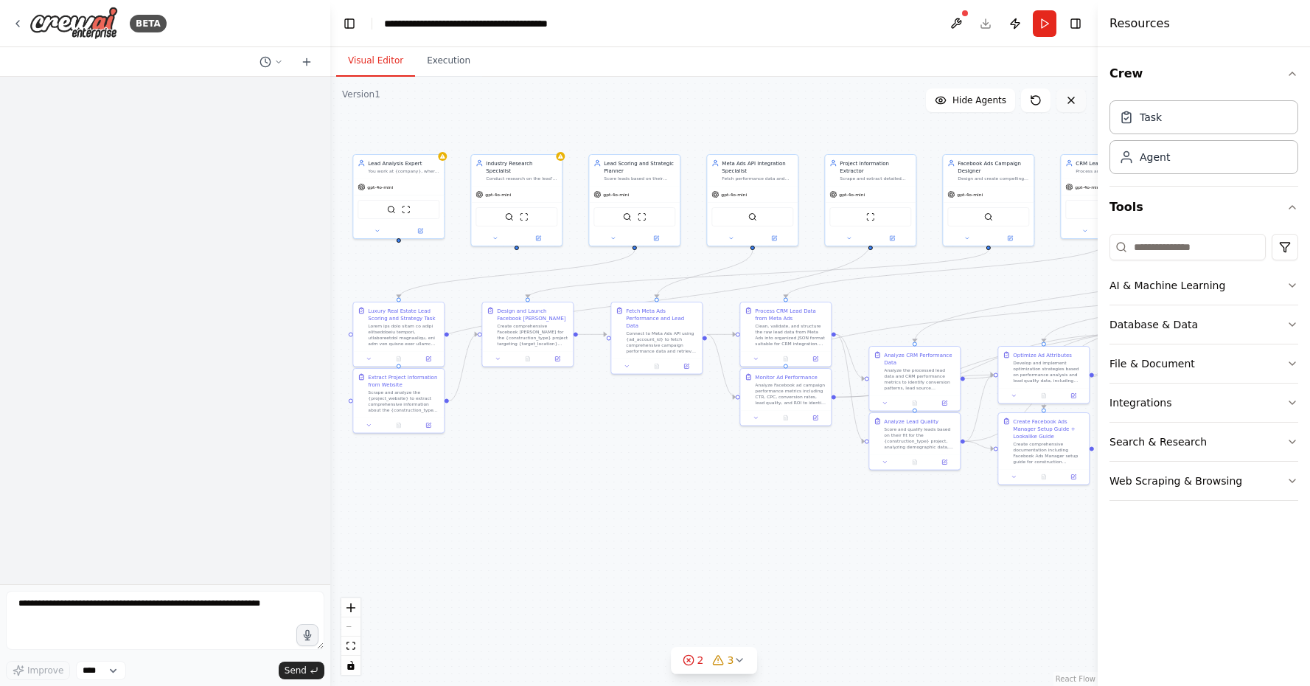
click at [1064, 103] on button at bounding box center [1070, 100] width 29 height 24
click at [1074, 105] on icon at bounding box center [1071, 100] width 12 height 12
click at [1063, 105] on button at bounding box center [1070, 100] width 29 height 24
click at [1073, 87] on div ".deletable-edge-delete-btn { width: 20px; height: 20px; border: 0px solid #ffff…" at bounding box center [713, 381] width 767 height 609
click at [1073, 99] on icon at bounding box center [1071, 100] width 12 height 12
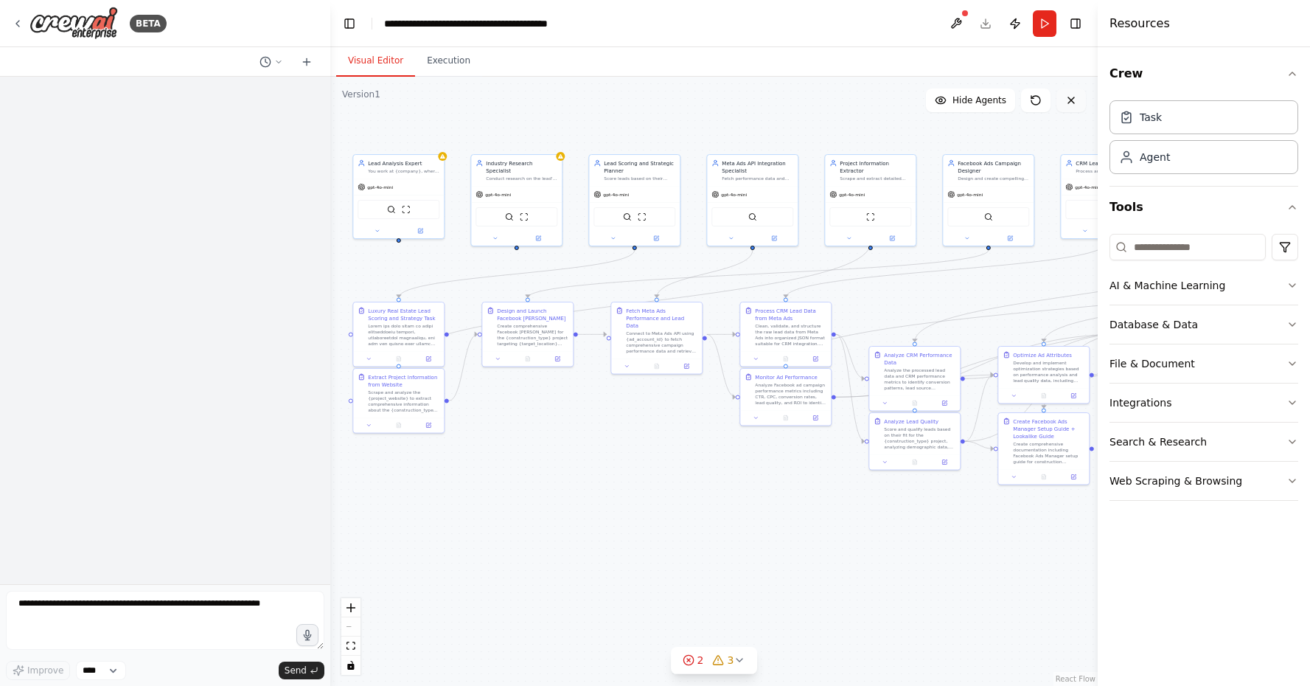
click at [1073, 99] on icon at bounding box center [1071, 100] width 6 height 6
click at [819, 385] on div "Analyze Facebook ad campaign performance metrics including CTR, CPC, conversion…" at bounding box center [795, 392] width 72 height 24
click at [829, 358] on button at bounding box center [822, 353] width 19 height 19
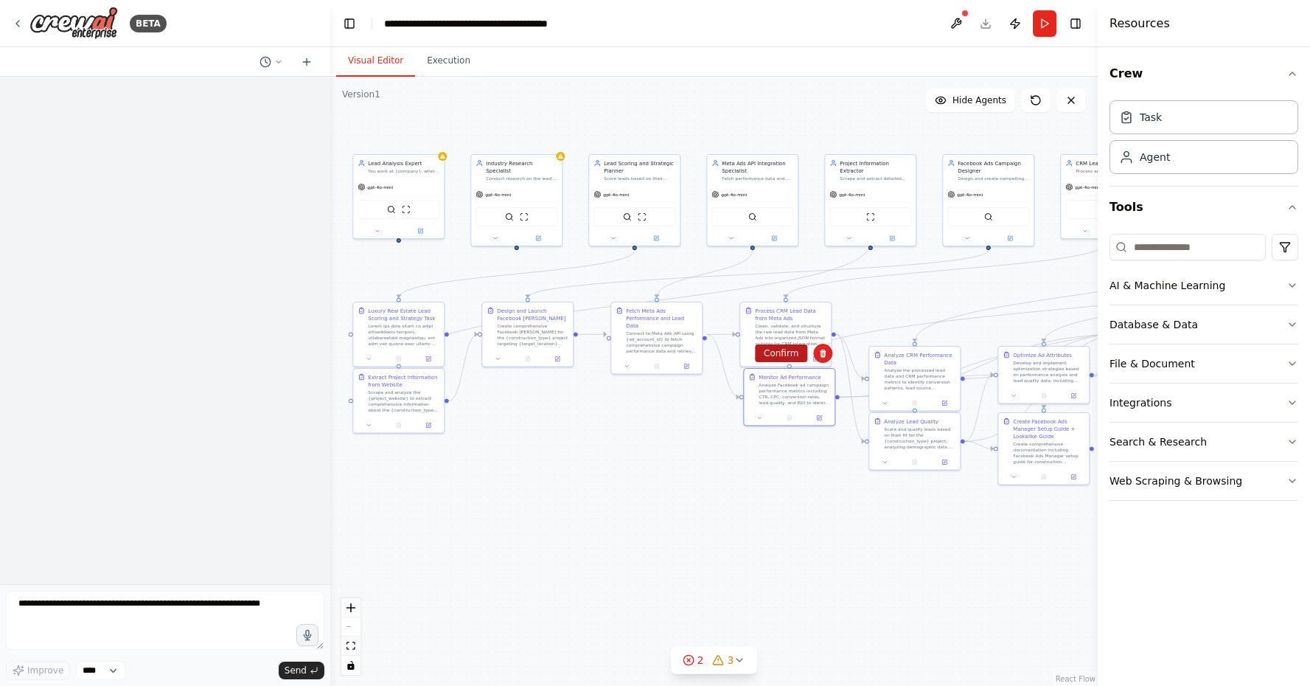
click at [786, 355] on button "Confirm" at bounding box center [781, 353] width 52 height 18
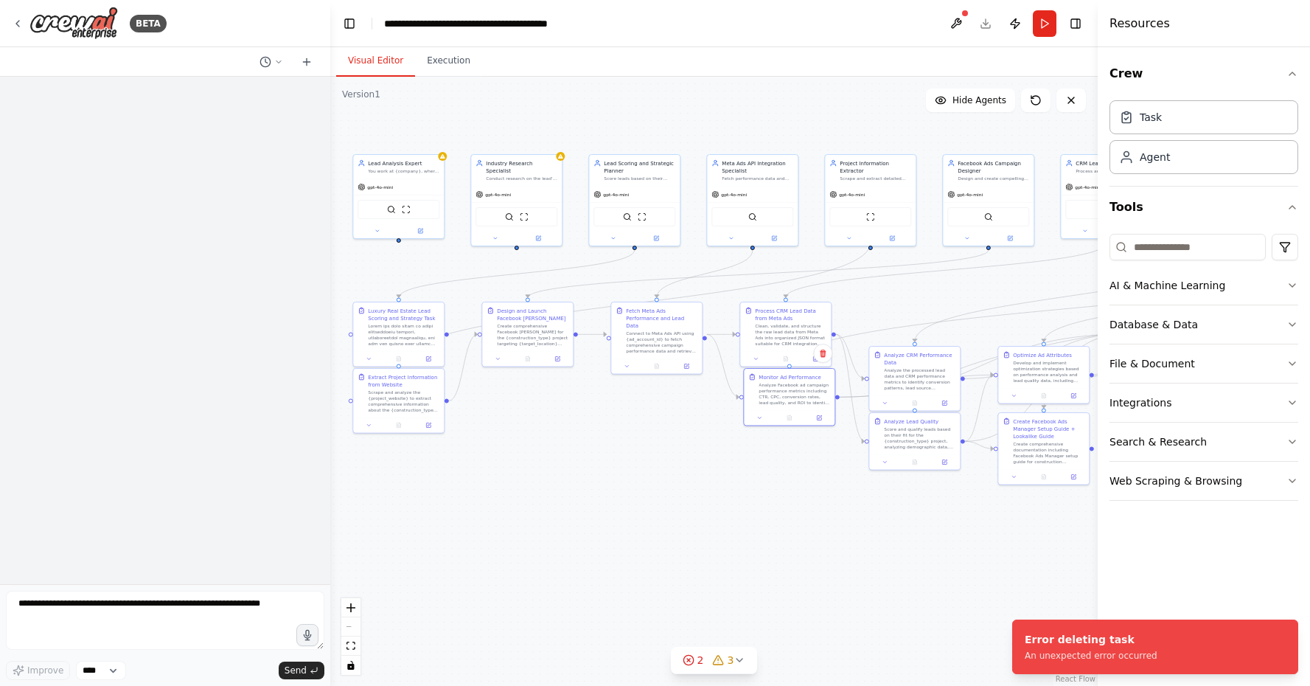
click at [621, 435] on div ".deletable-edge-delete-btn { width: 20px; height: 20px; border: 0px solid #ffff…" at bounding box center [713, 381] width 767 height 609
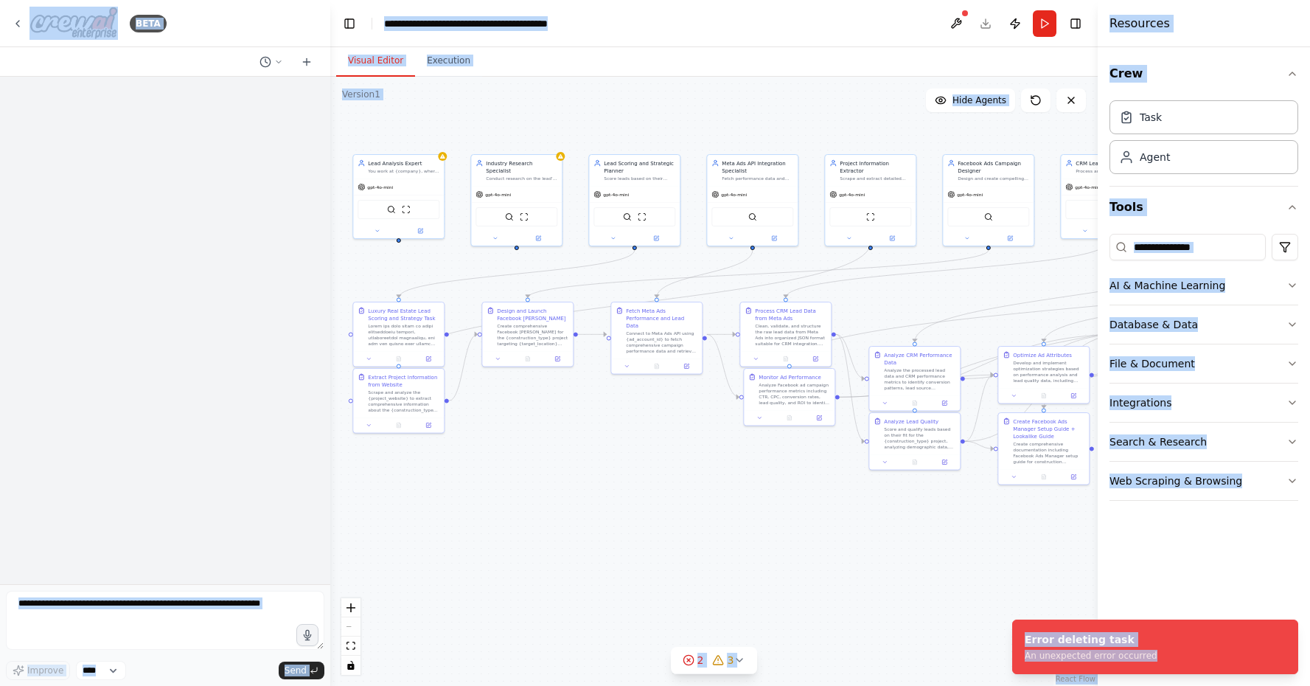
click at [621, 435] on div ".deletable-edge-delete-btn { width: 20px; height: 20px; border: 0px solid #ffff…" at bounding box center [713, 381] width 767 height 609
click at [751, 121] on div ".deletable-edge-delete-btn { width: 20px; height: 20px; border: 0px solid #ffff…" at bounding box center [713, 381] width 767 height 609
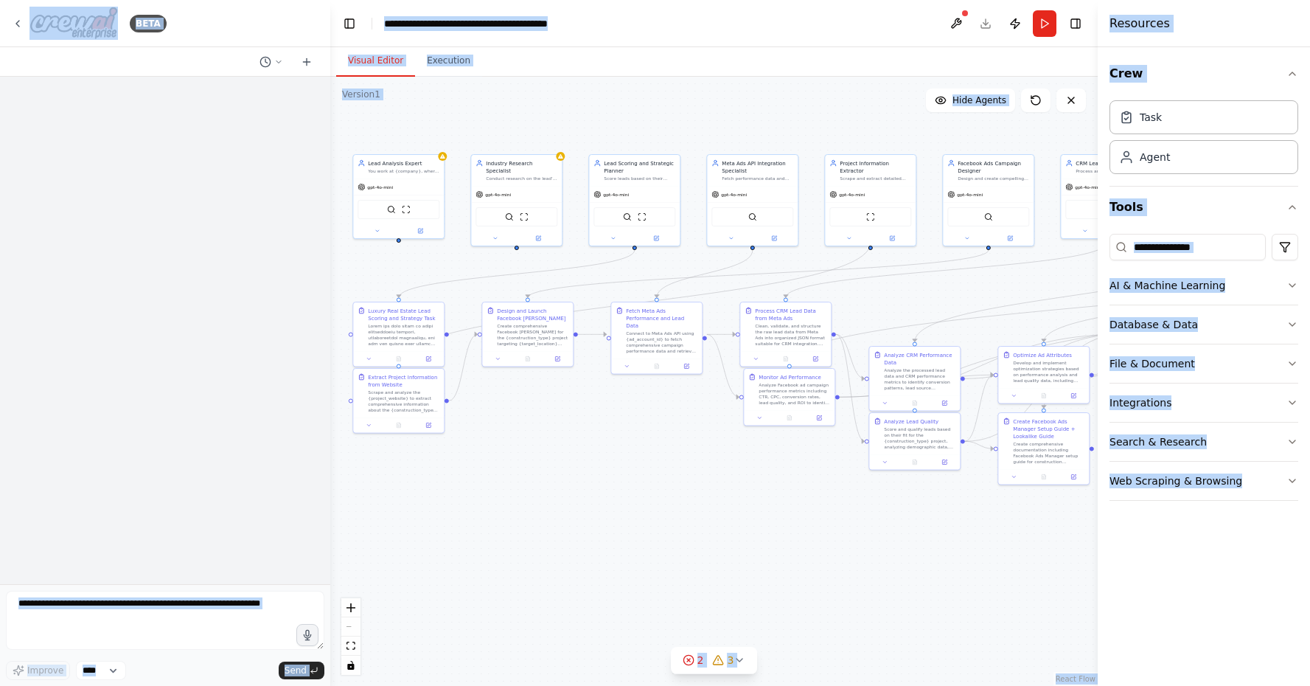
click at [707, 436] on div ".deletable-edge-delete-btn { width: 20px; height: 20px; border: 0px solid #ffff…" at bounding box center [713, 381] width 767 height 609
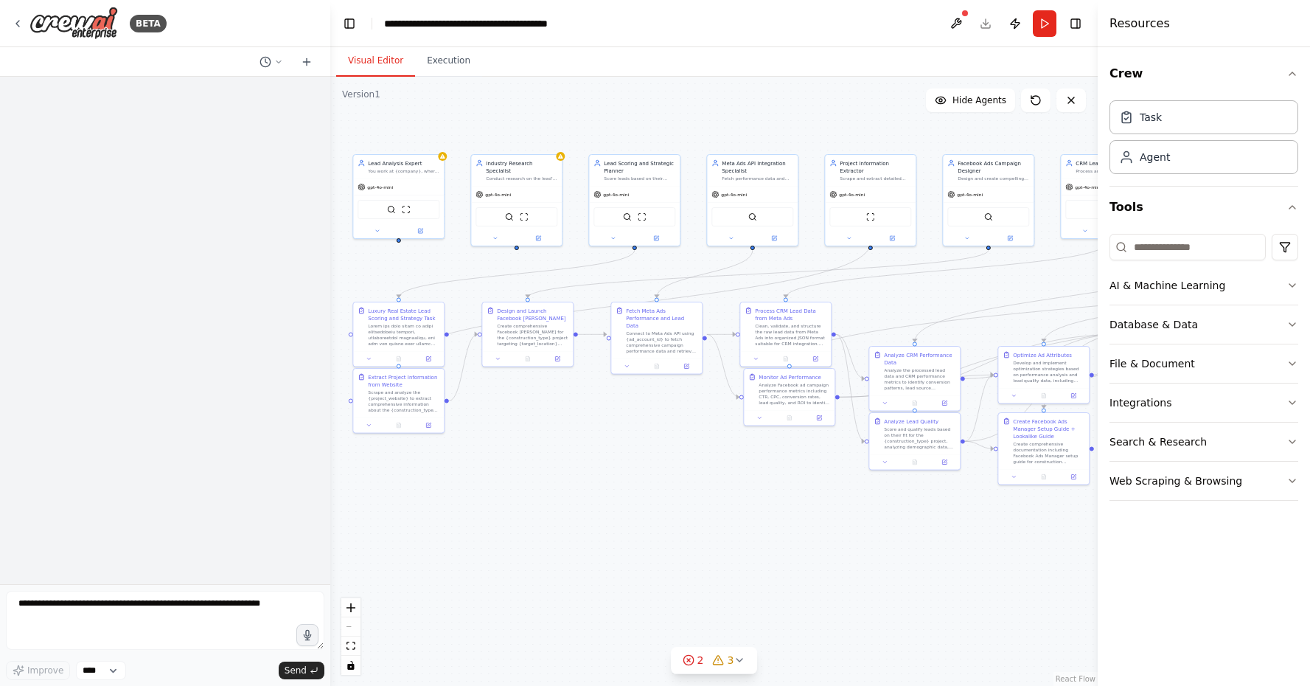
click at [819, 72] on div "Visual Editor Execution" at bounding box center [713, 61] width 767 height 29
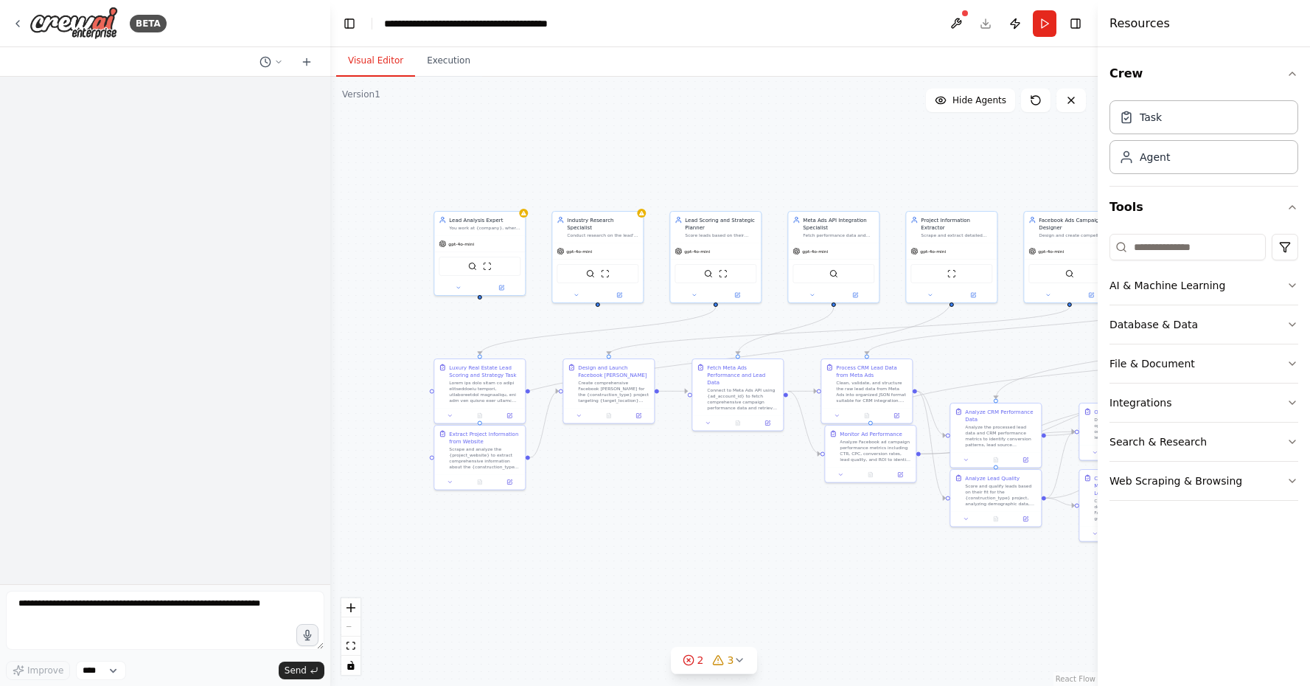
drag, startPoint x: 743, startPoint y: 137, endPoint x: 824, endPoint y: 195, distance: 99.4
click at [824, 195] on div ".deletable-edge-delete-btn { width: 20px; height: 20px; border: 0px solid #ffff…" at bounding box center [713, 381] width 767 height 609
click at [81, 21] on img at bounding box center [73, 23] width 88 height 33
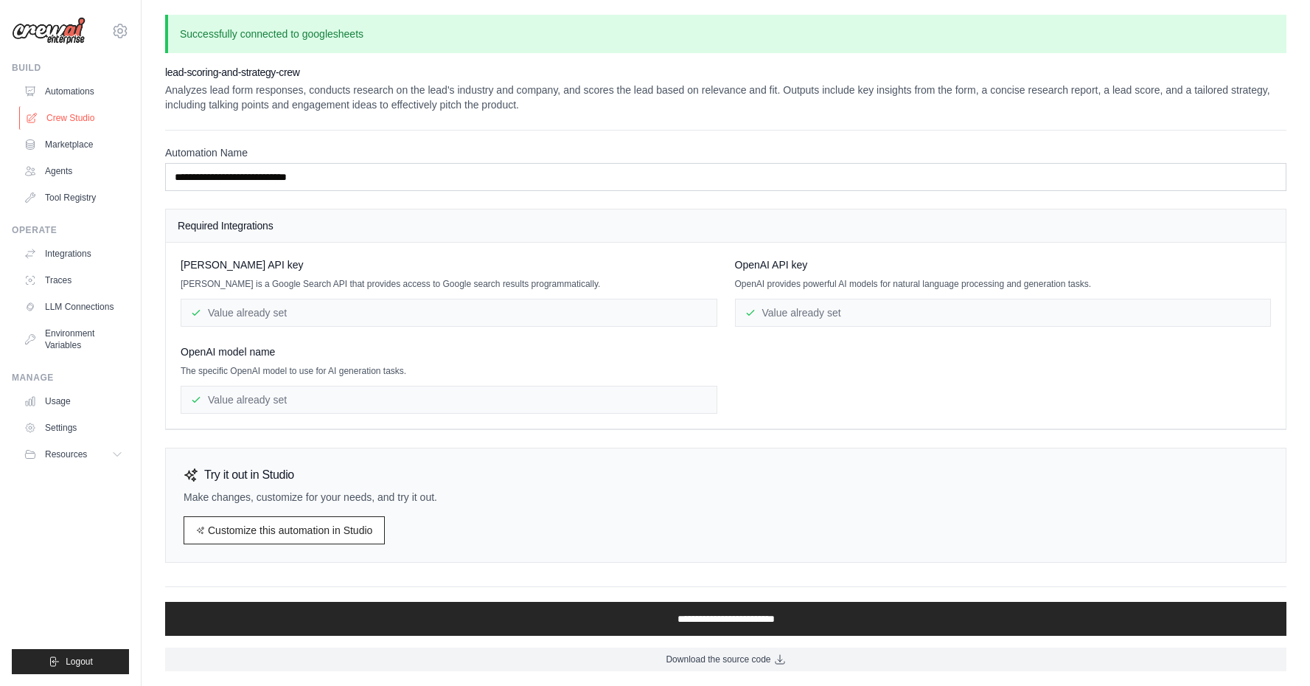
click at [105, 122] on link "Crew Studio" at bounding box center [74, 118] width 111 height 24
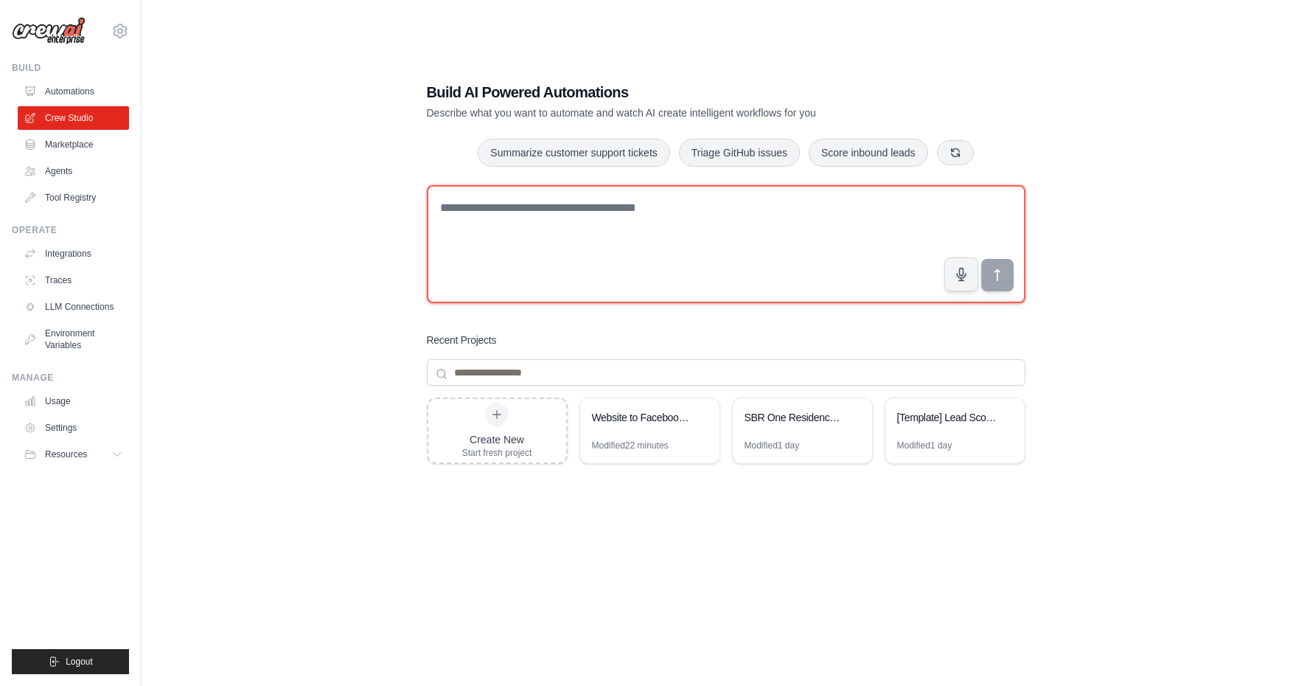
click at [586, 242] on textarea at bounding box center [726, 244] width 599 height 118
click at [509, 207] on textarea "**********" at bounding box center [726, 244] width 599 height 118
click at [811, 210] on textarea "**********" at bounding box center [726, 244] width 599 height 118
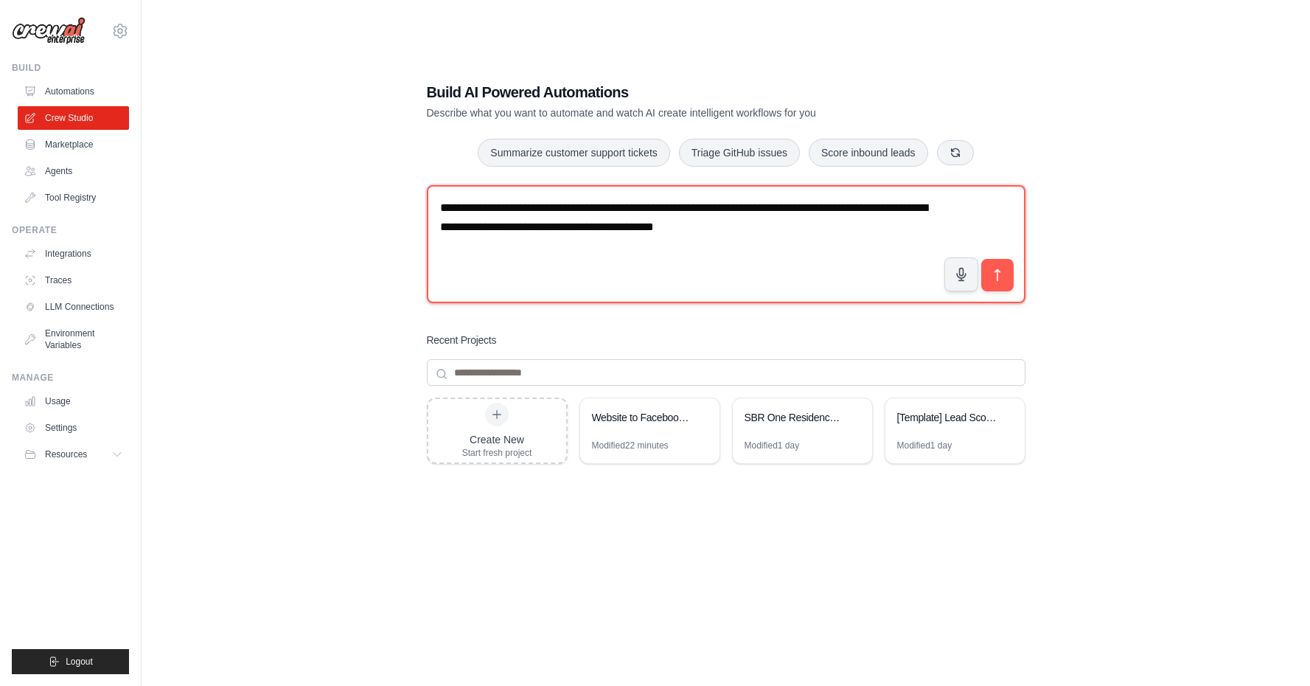
type textarea "**********"
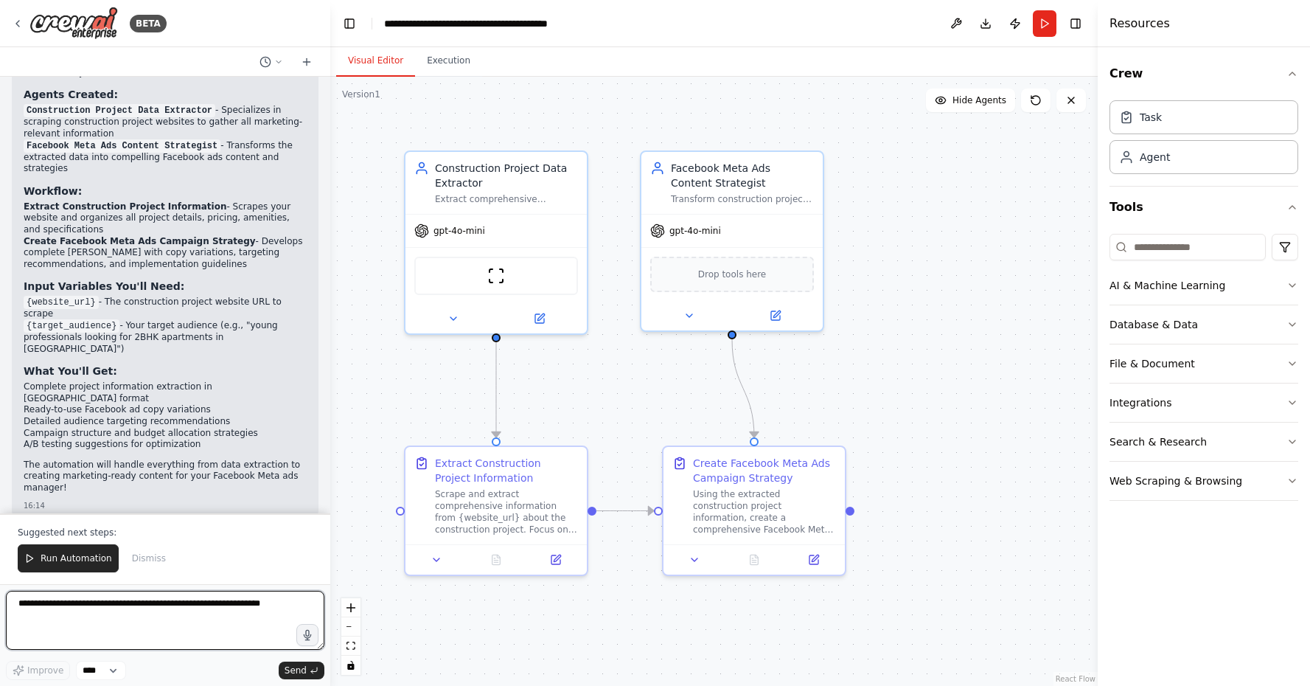
scroll to position [1161, 0]
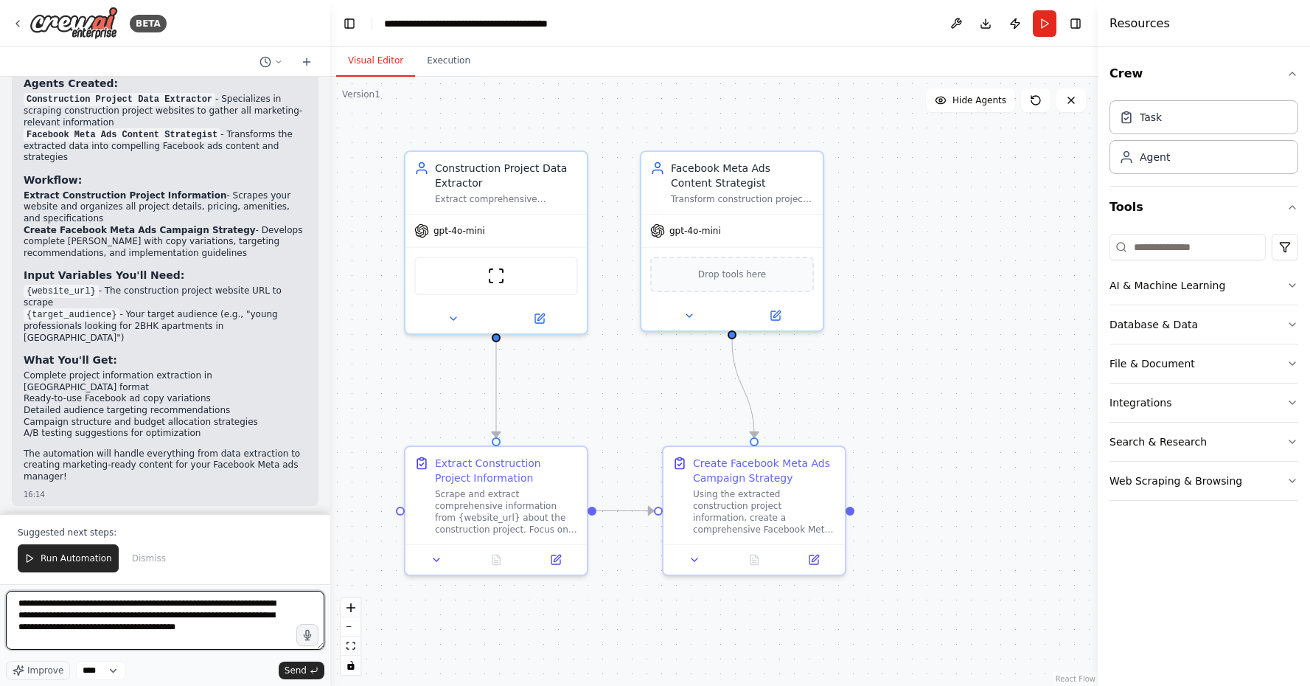
type textarea "**********"
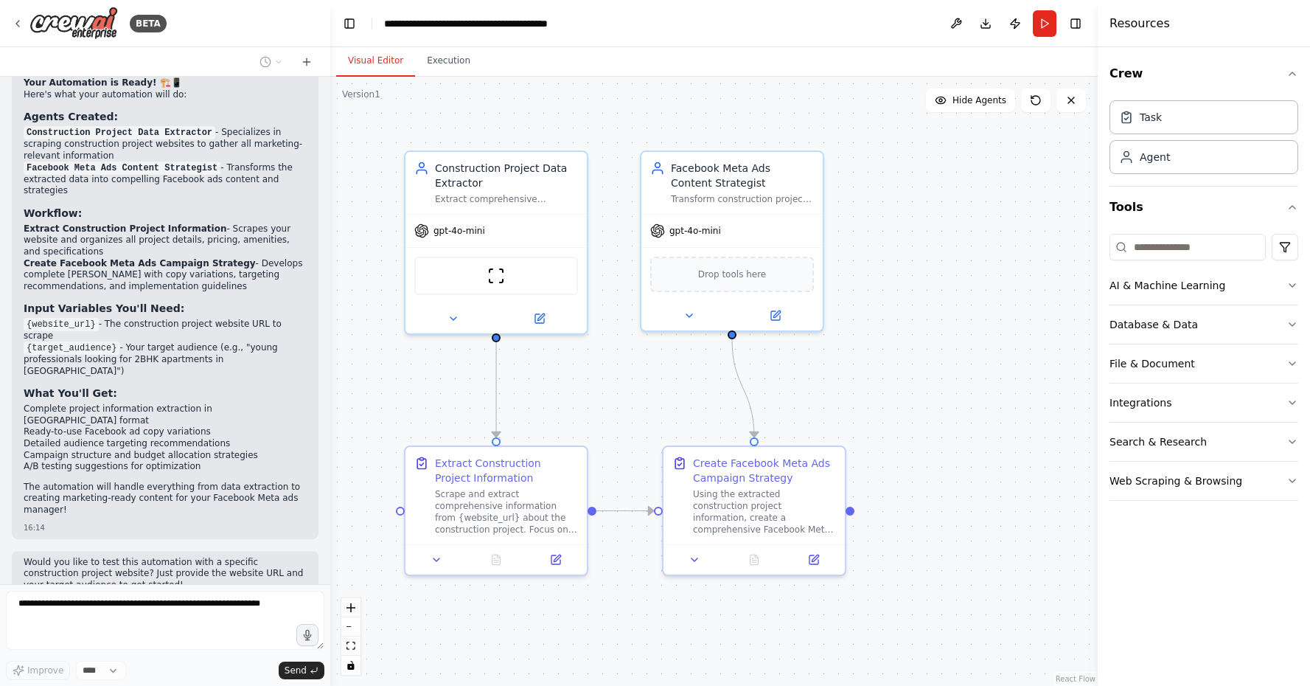
scroll to position [1202, 0]
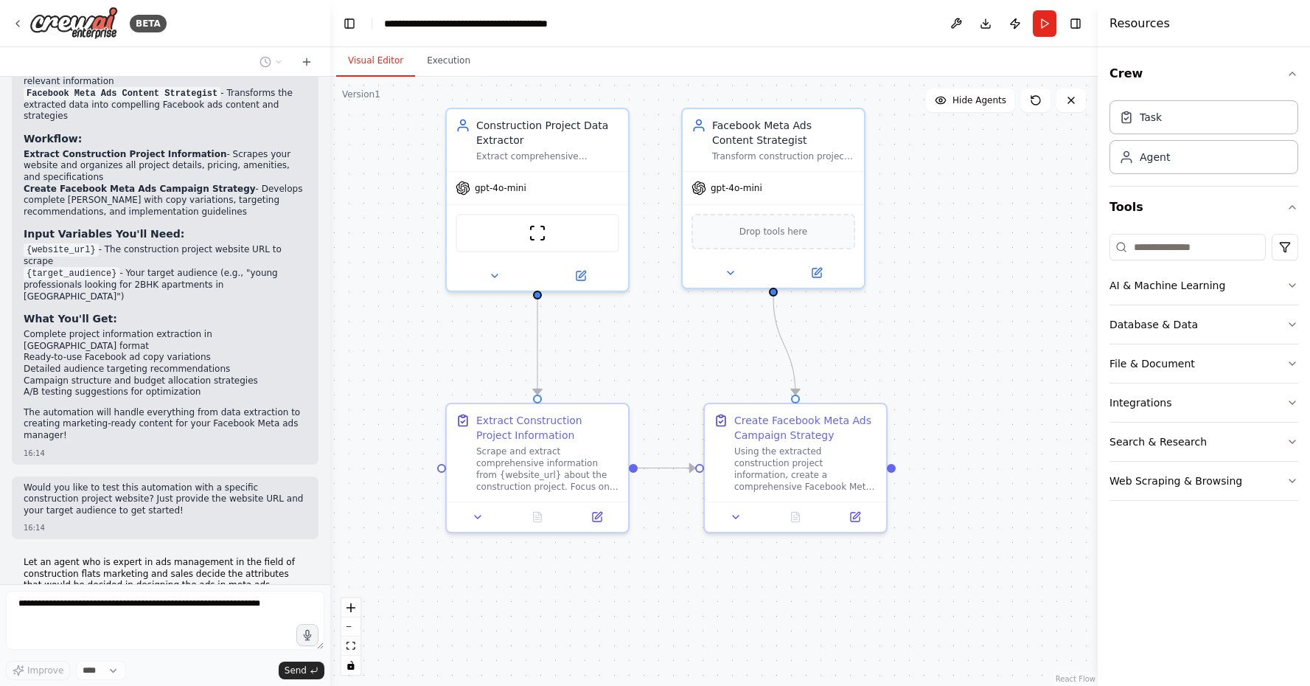
drag, startPoint x: 981, startPoint y: 539, endPoint x: 1023, endPoint y: 496, distance: 60.0
click at [1023, 496] on div ".deletable-edge-delete-btn { width: 20px; height: 20px; border: 0px solid #ffff…" at bounding box center [713, 381] width 767 height 609
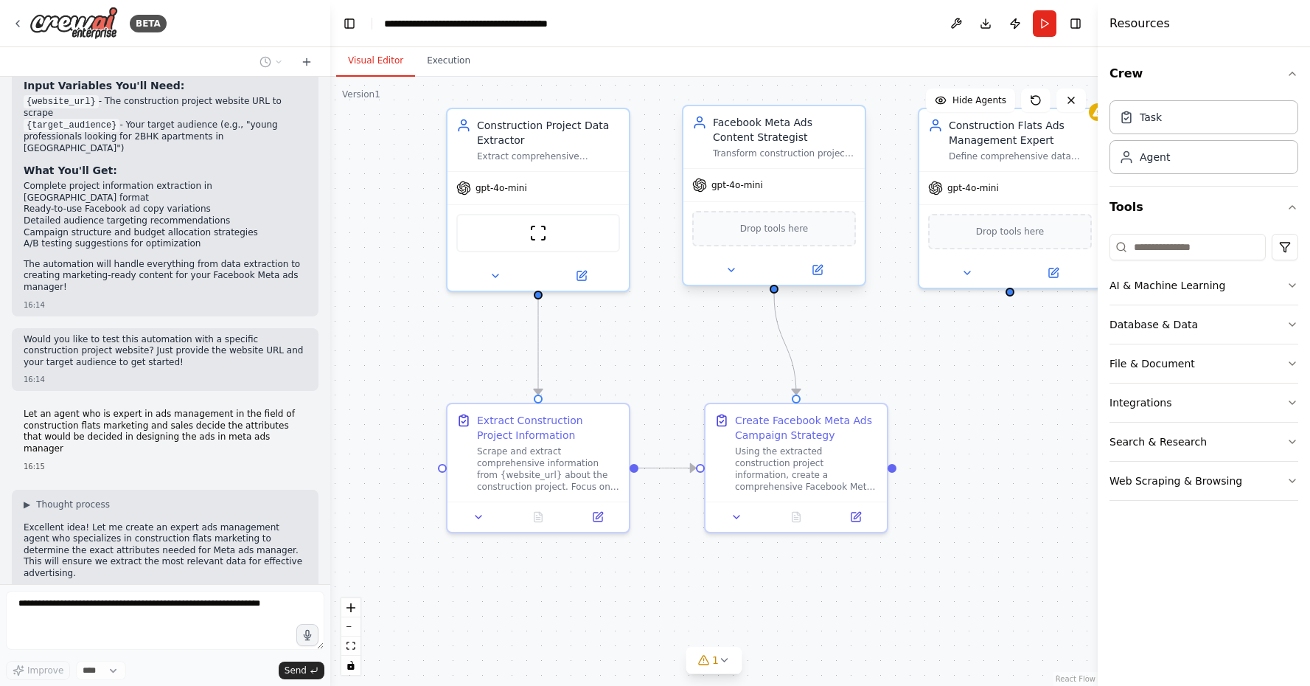
scroll to position [1387, 0]
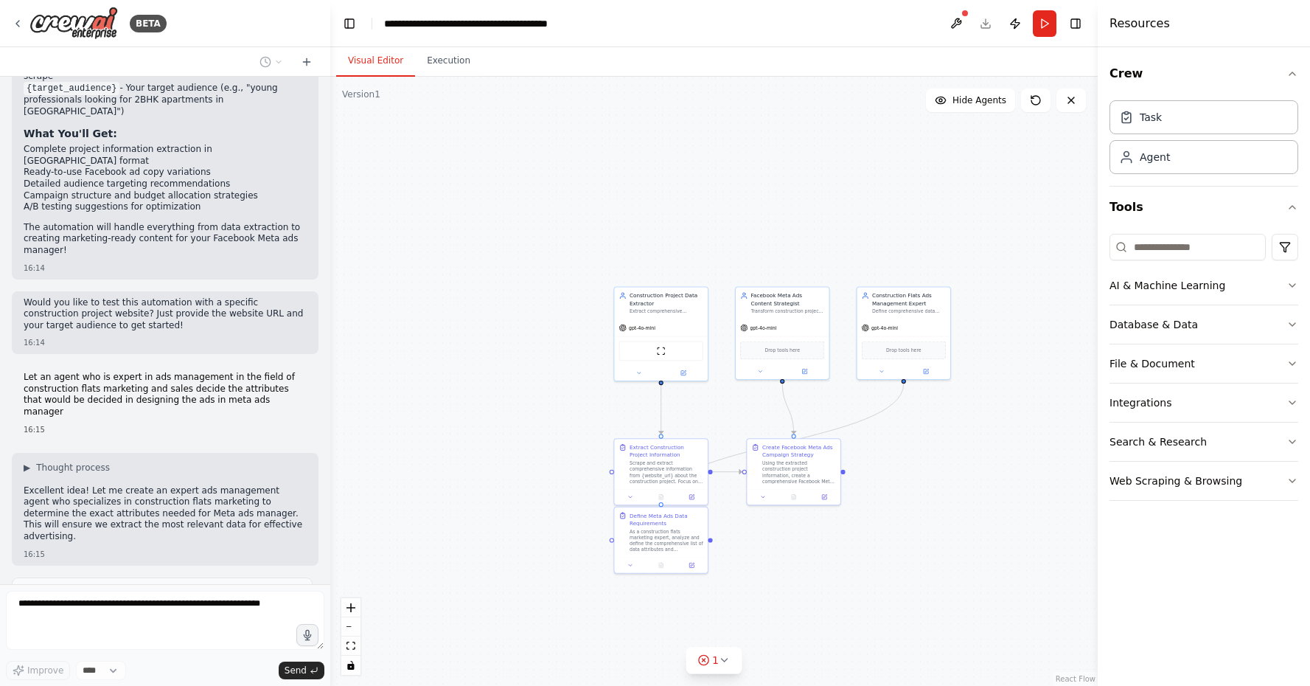
drag, startPoint x: 989, startPoint y: 597, endPoint x: 930, endPoint y: 601, distance: 59.8
click at [930, 601] on div ".deletable-edge-delete-btn { width: 20px; height: 20px; border: 0px solid #ffff…" at bounding box center [713, 381] width 767 height 609
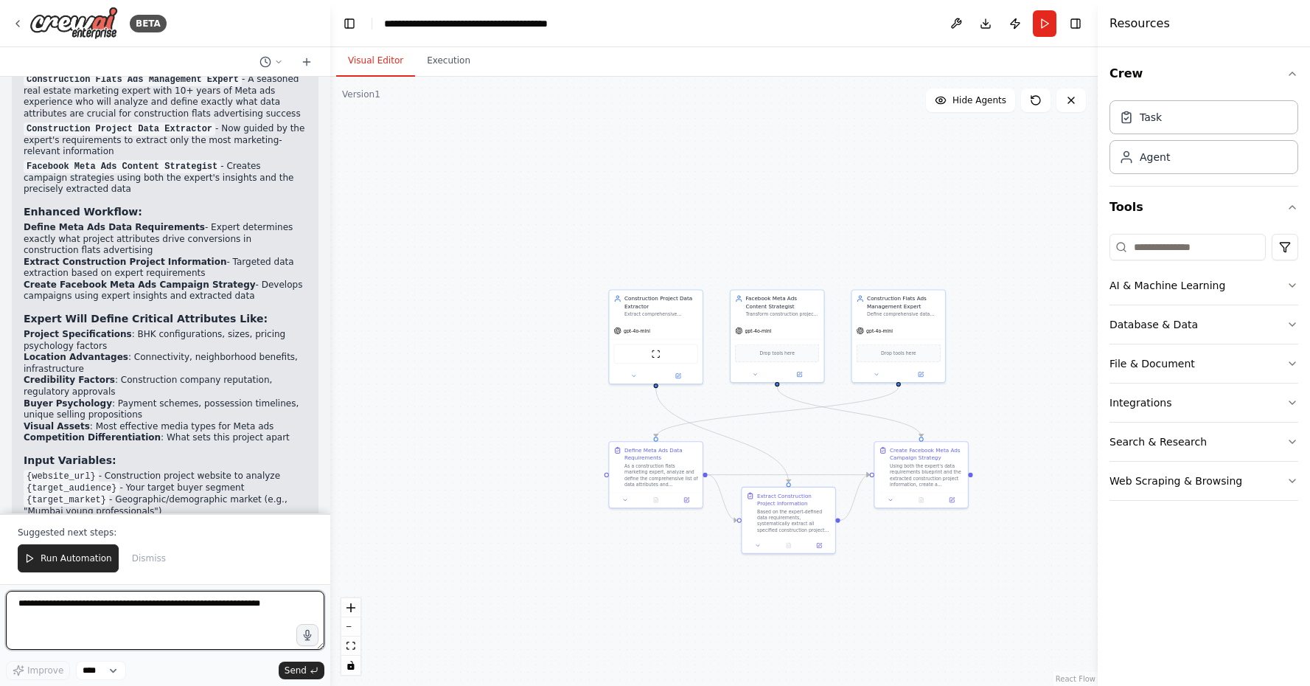
scroll to position [2525, 0]
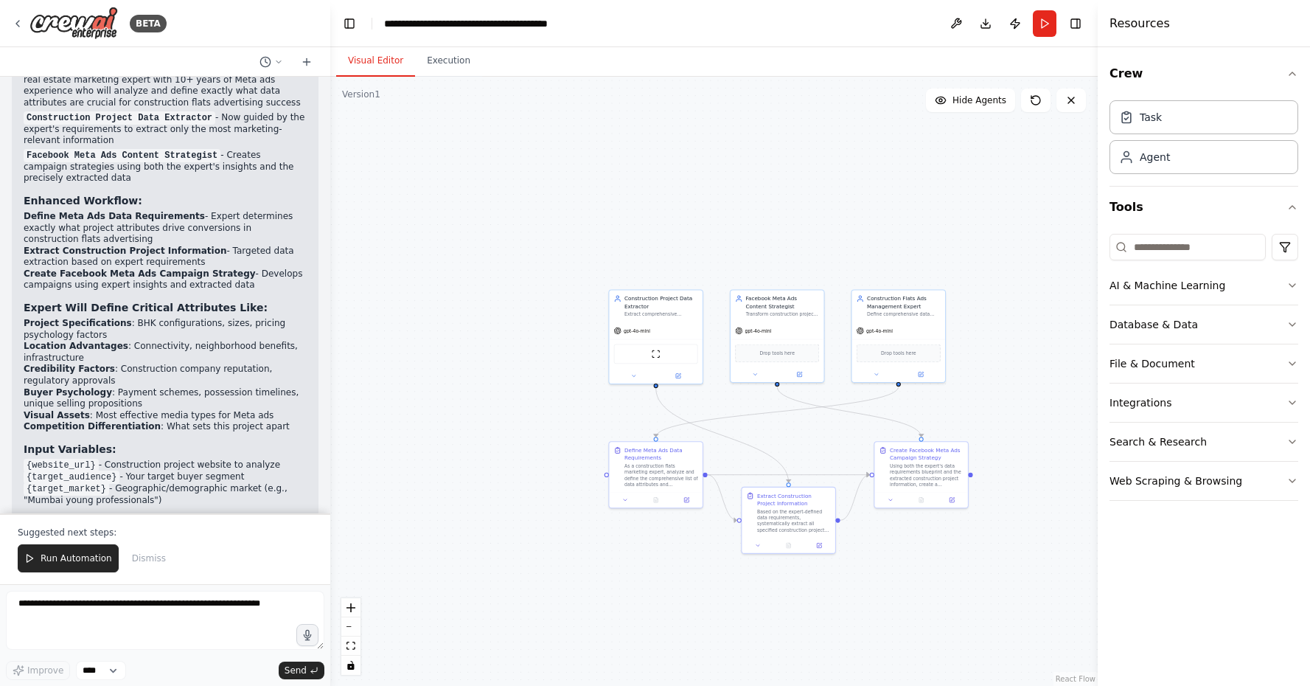
drag, startPoint x: 27, startPoint y: 345, endPoint x: 161, endPoint y: 367, distance: 136.7
click at [161, 459] on ul "{website_url} - Construction project website to analyze {target_audience} - You…" at bounding box center [165, 482] width 283 height 47
copy ul "{target_audience} - Your target buyer segment {target_market} - Geographic/demo…"
click at [84, 610] on textarea at bounding box center [165, 620] width 318 height 59
paste textarea "**********"
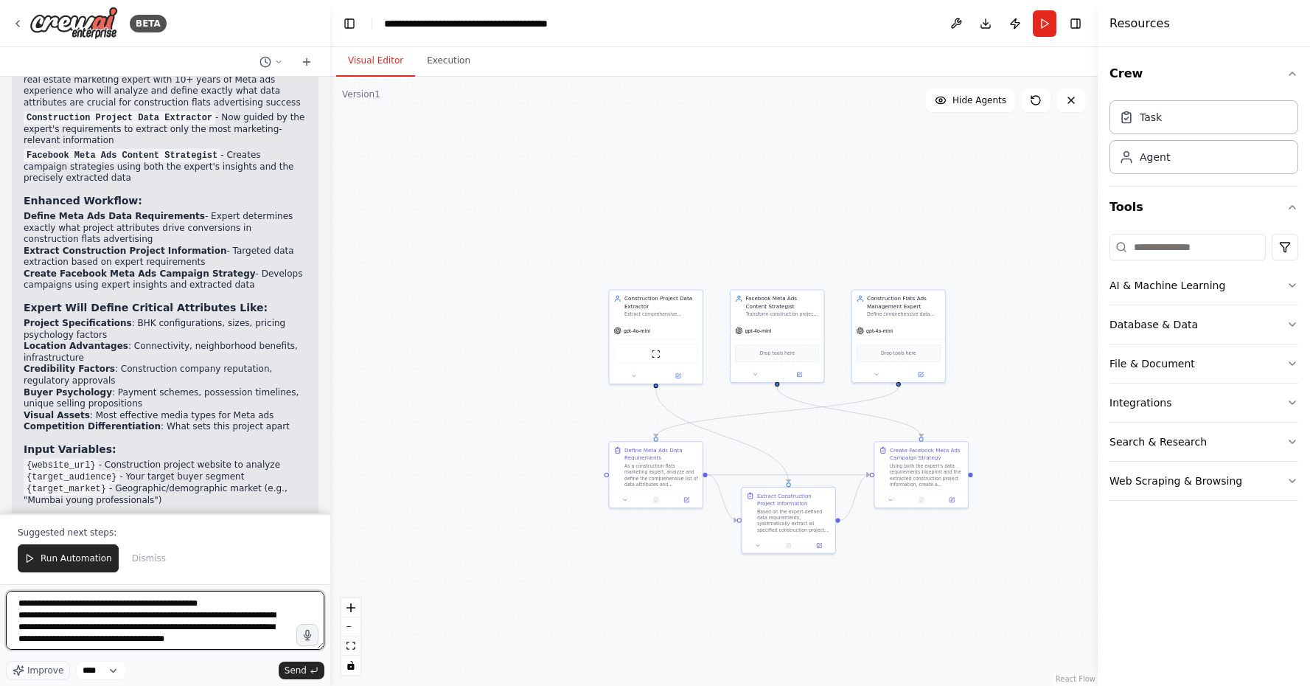
scroll to position [7, 0]
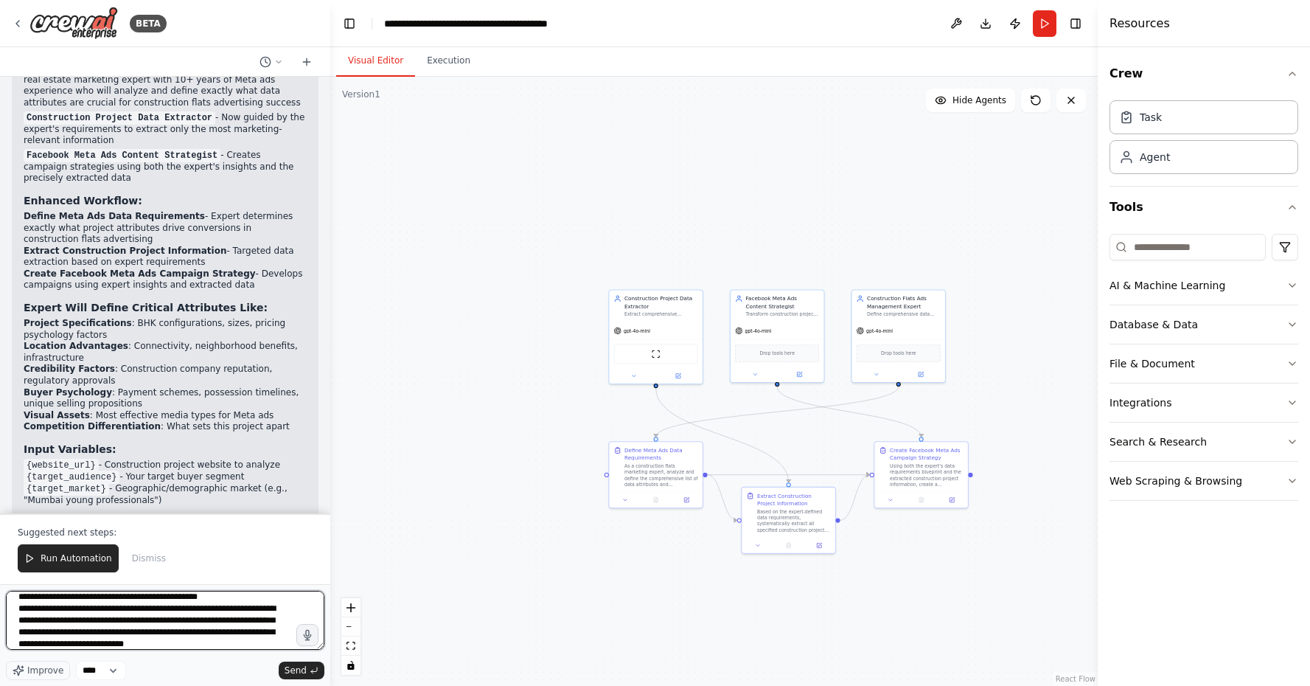
type textarea "**********"
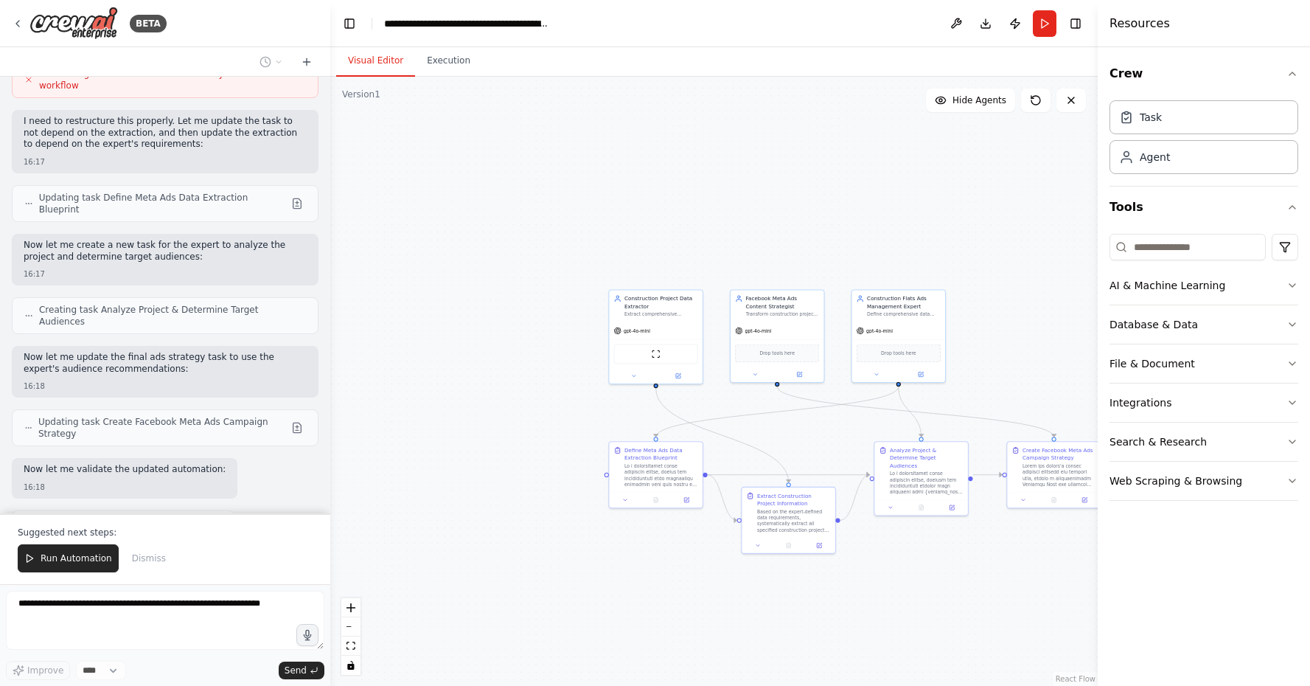
scroll to position [3368, 0]
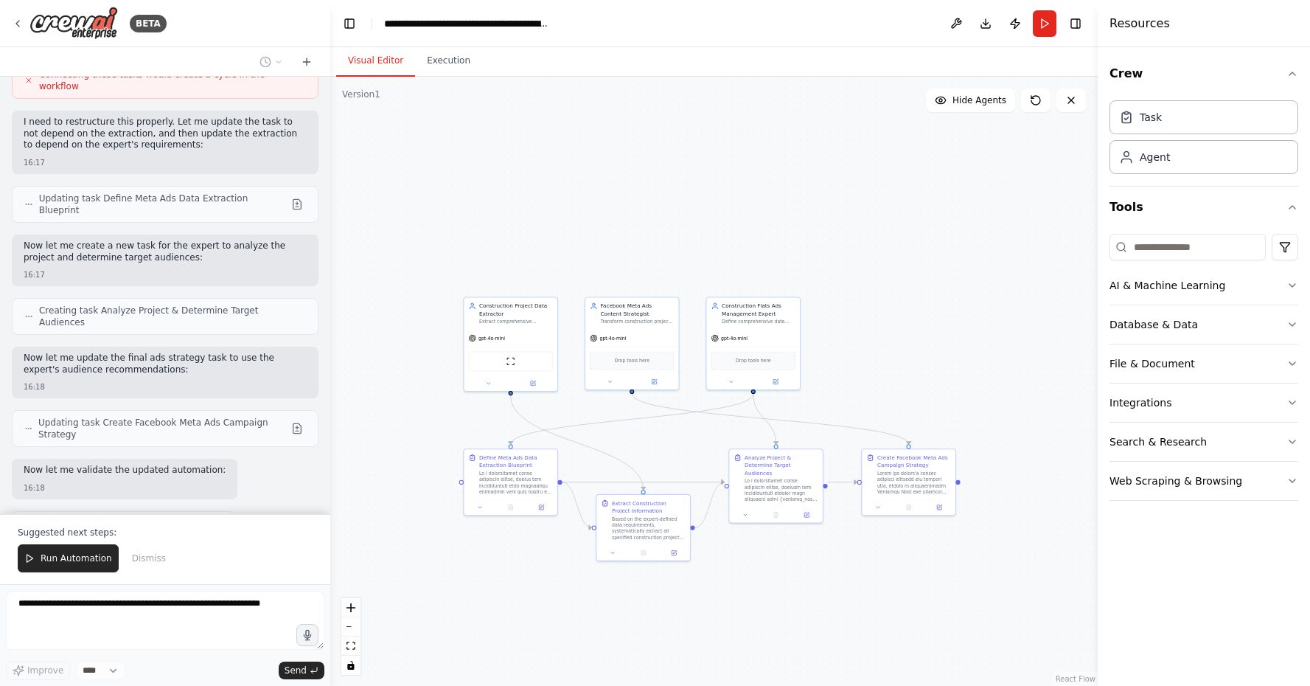
drag, startPoint x: 570, startPoint y: 583, endPoint x: 435, endPoint y: 590, distance: 135.1
click at [435, 590] on div ".deletable-edge-delete-btn { width: 20px; height: 20px; border: 0px solid #ffff…" at bounding box center [713, 381] width 767 height 609
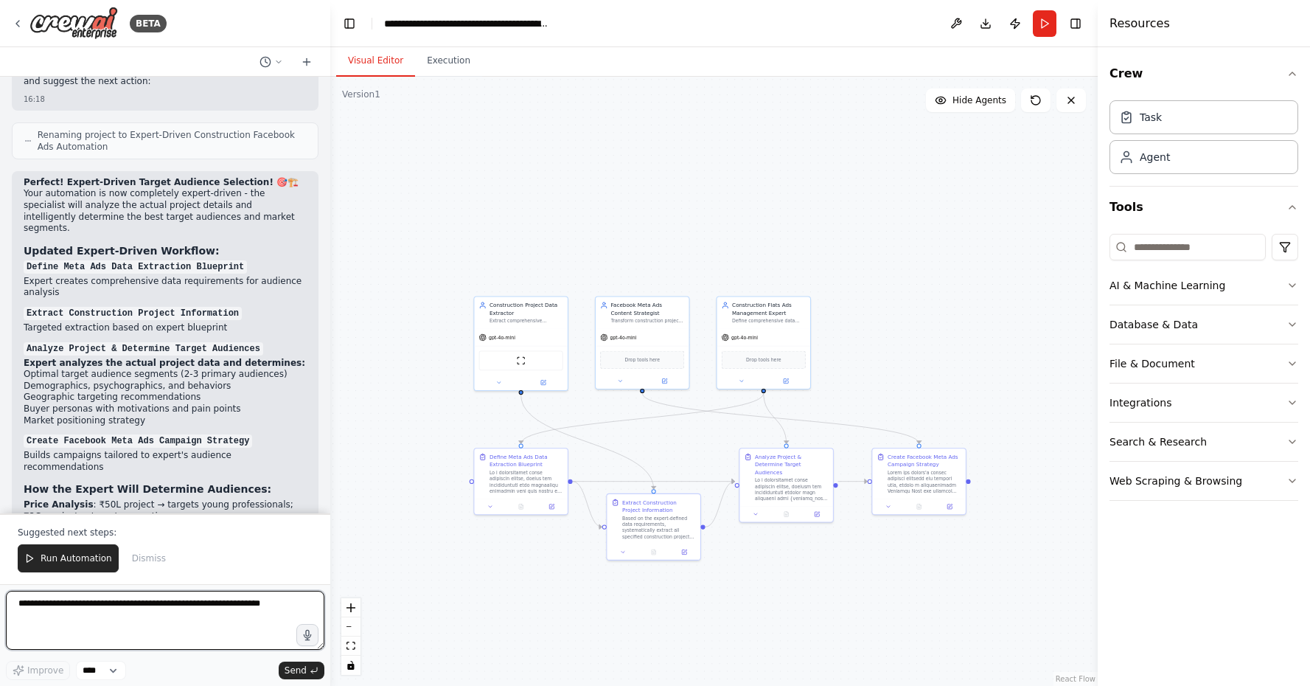
scroll to position [0, 0]
click at [66, 630] on textarea at bounding box center [165, 620] width 318 height 59
type textarea "*"
click at [1048, 23] on button "Run" at bounding box center [1045, 23] width 24 height 27
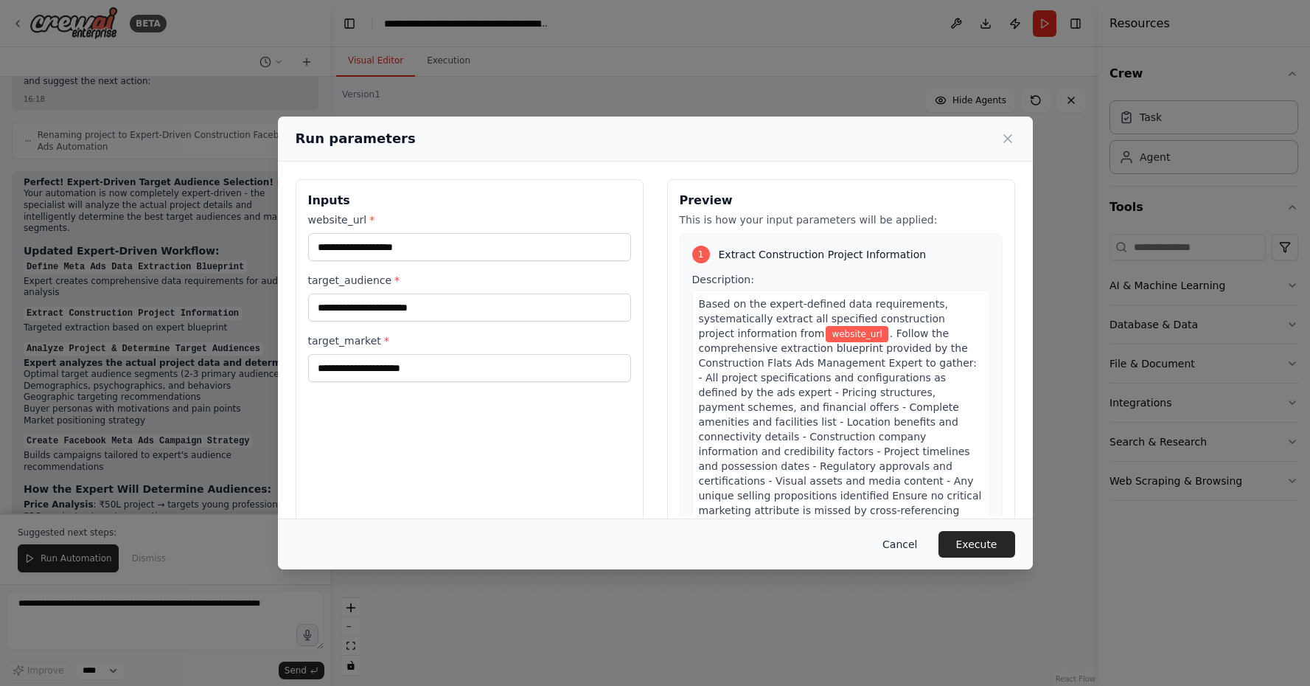
click at [901, 553] on button "Cancel" at bounding box center [900, 544] width 58 height 27
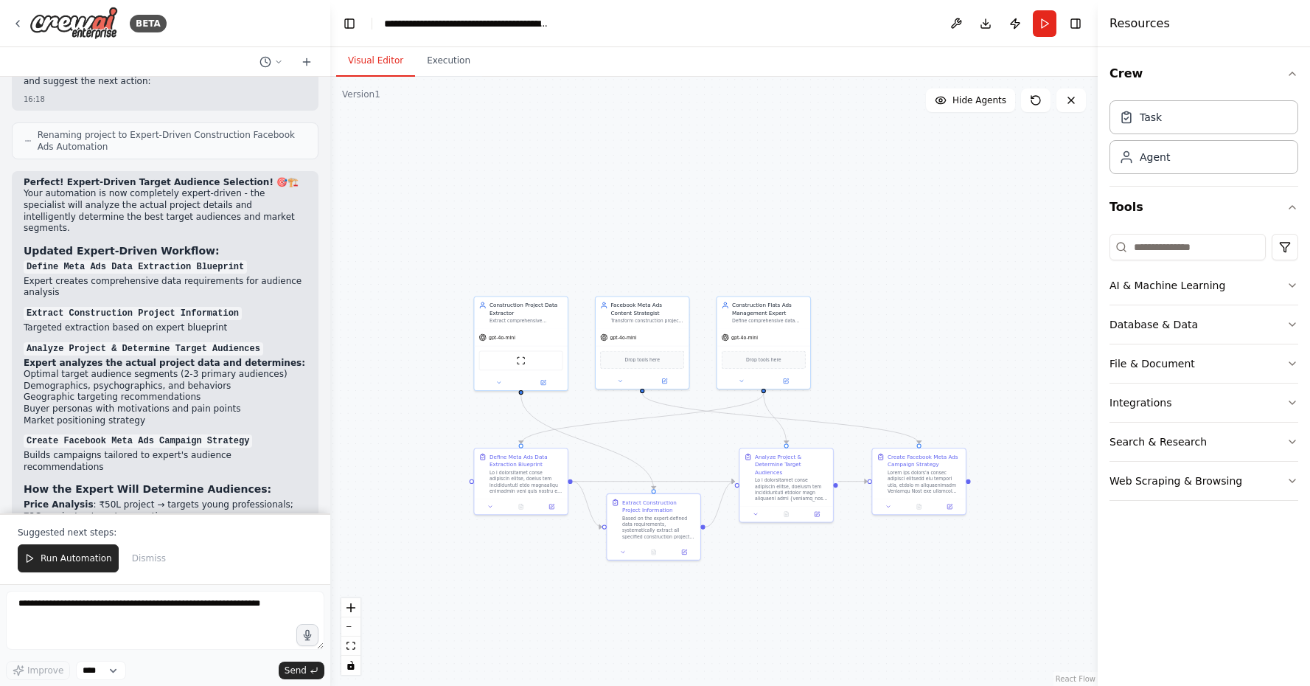
click at [104, 591] on form "Improve **** Send" at bounding box center [165, 635] width 330 height 102
click at [97, 606] on textarea at bounding box center [165, 620] width 318 height 59
click at [83, 619] on textarea at bounding box center [165, 620] width 318 height 59
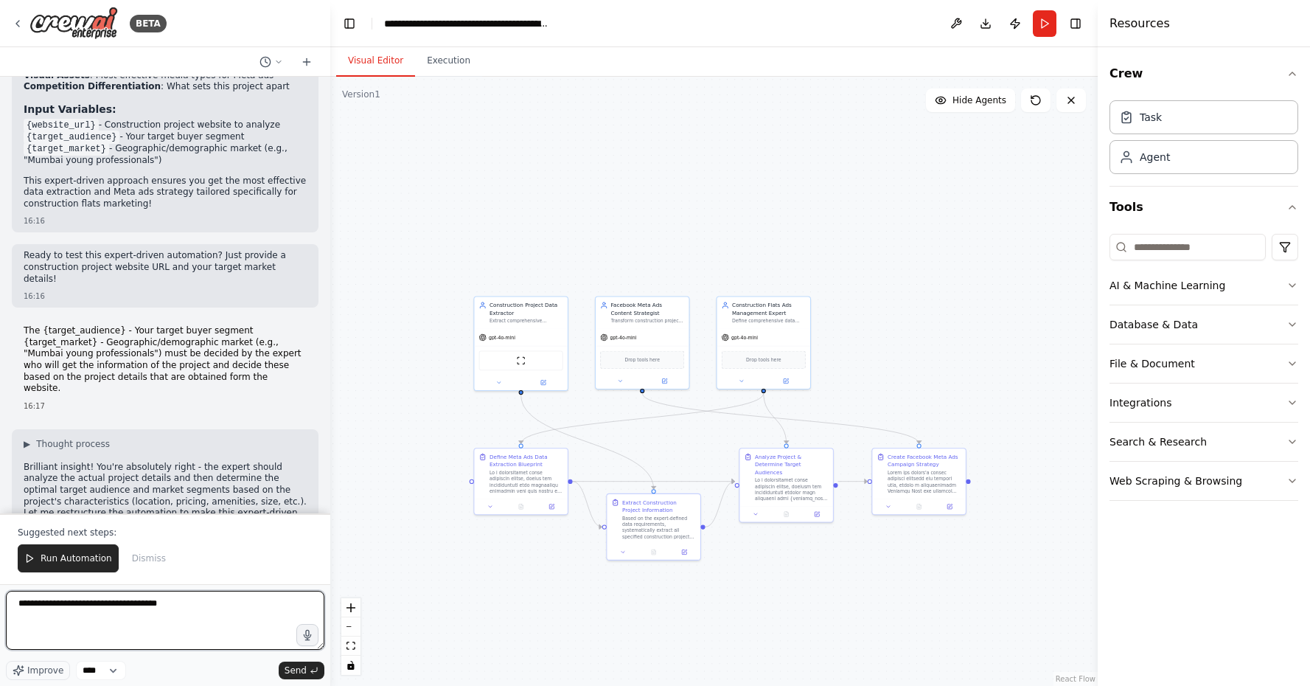
scroll to position [2861, 0]
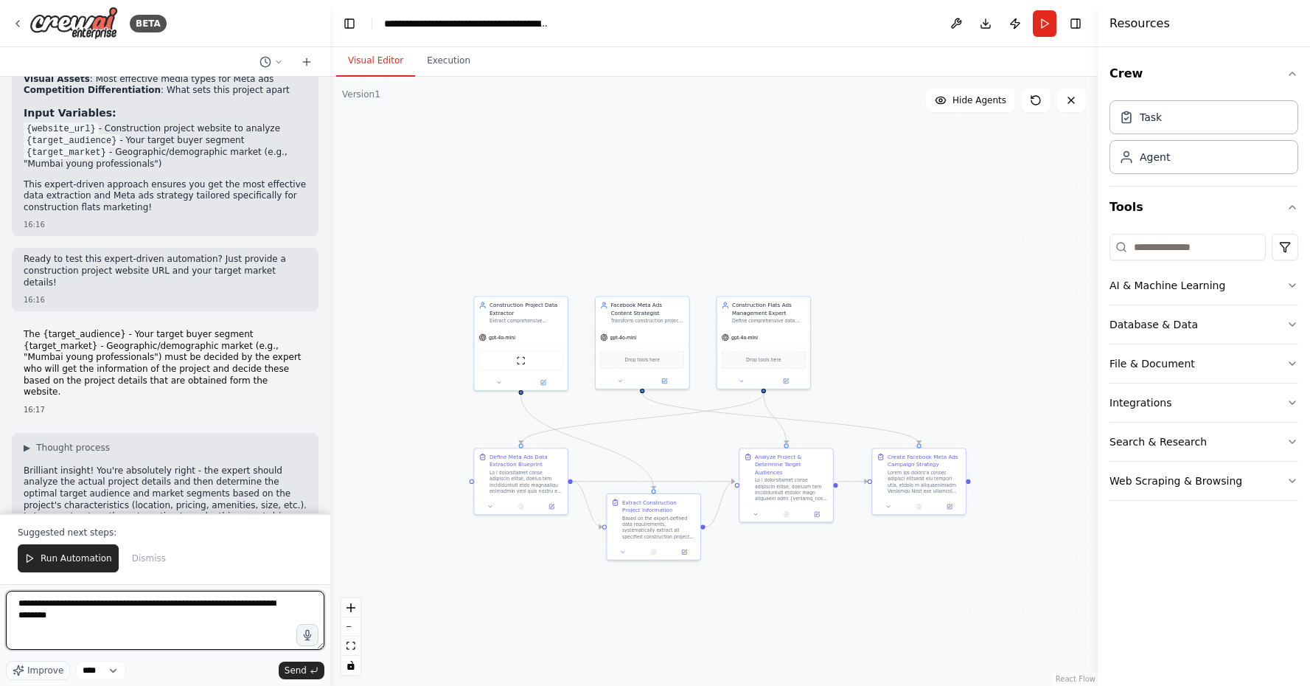
type textarea "**********"
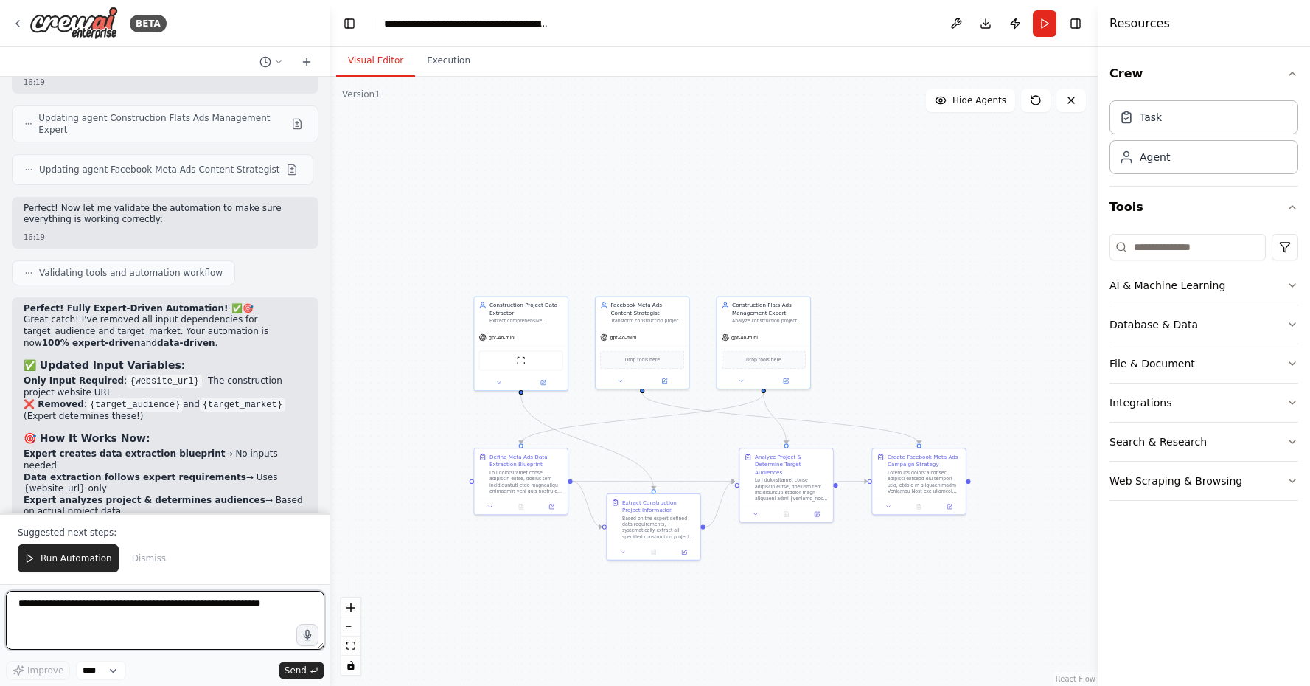
scroll to position [4833, 0]
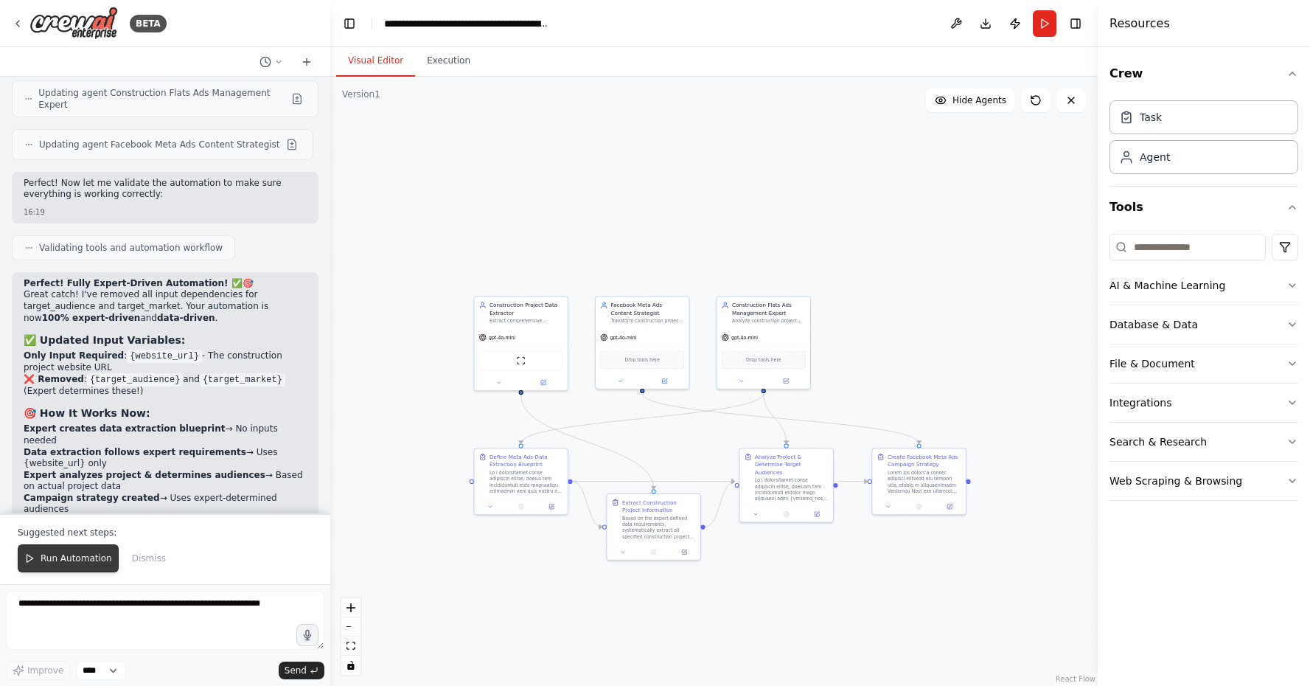
click at [60, 549] on button "Run Automation" at bounding box center [68, 558] width 101 height 28
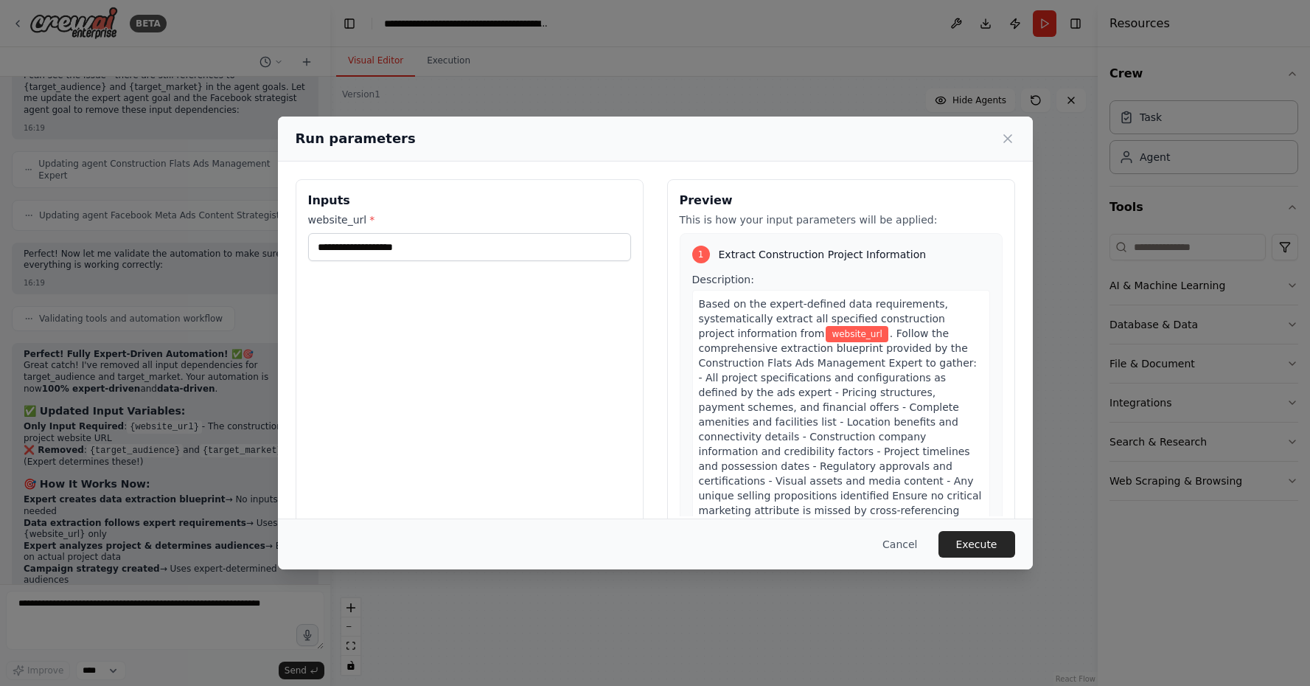
scroll to position [0, 0]
click at [432, 246] on input "website_url *" at bounding box center [469, 247] width 323 height 28
paste input "**********"
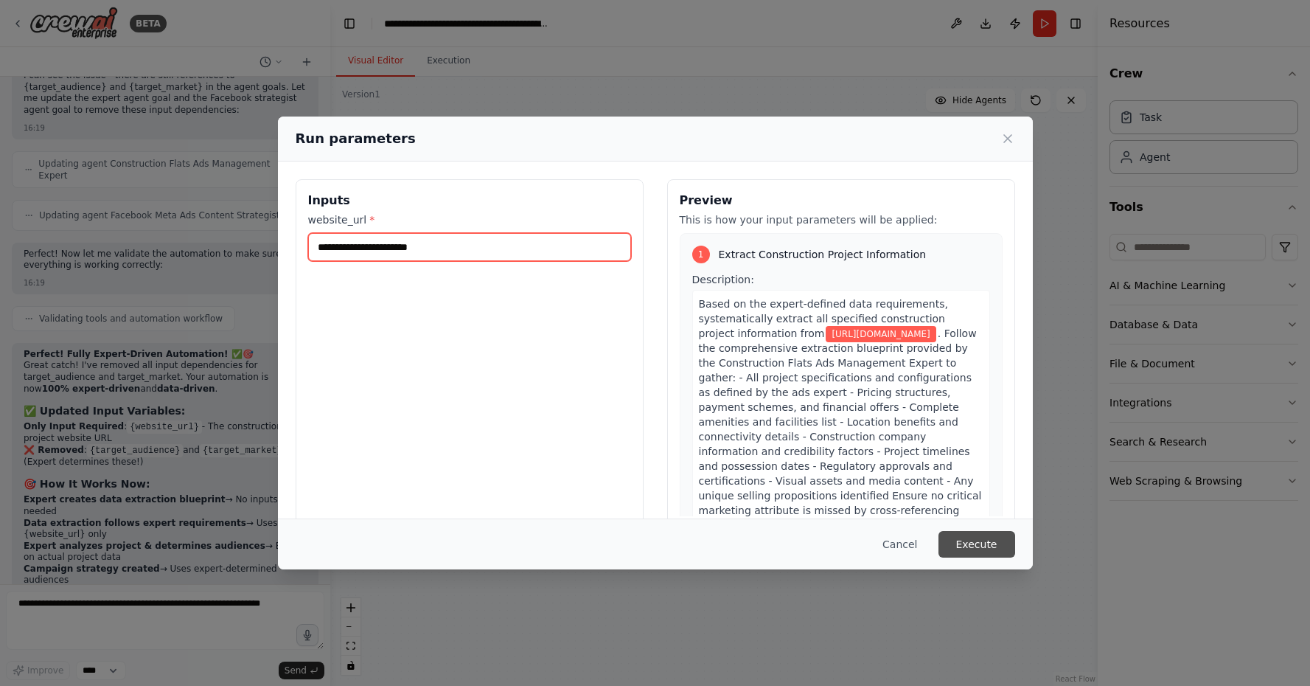
type input "**********"
click at [979, 543] on button "Execute" at bounding box center [977, 544] width 77 height 27
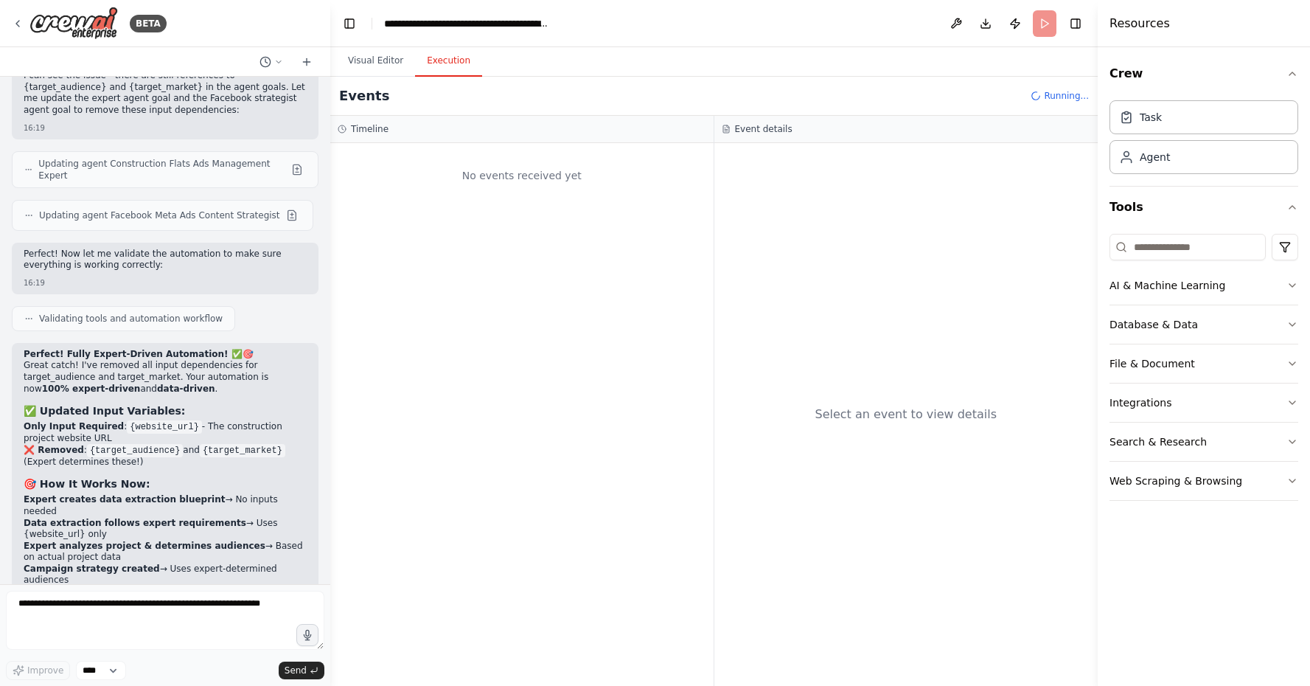
click at [452, 66] on button "Execution" at bounding box center [448, 61] width 67 height 31
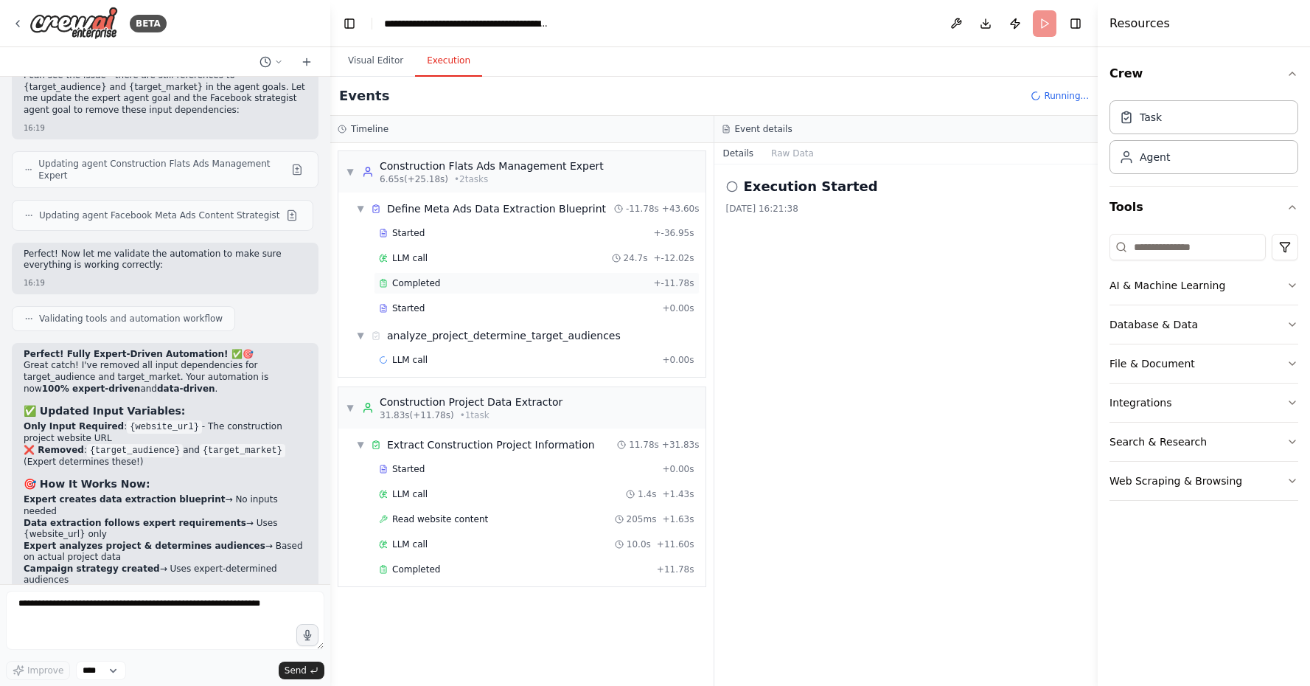
click at [476, 288] on div "Completed" at bounding box center [513, 283] width 269 height 12
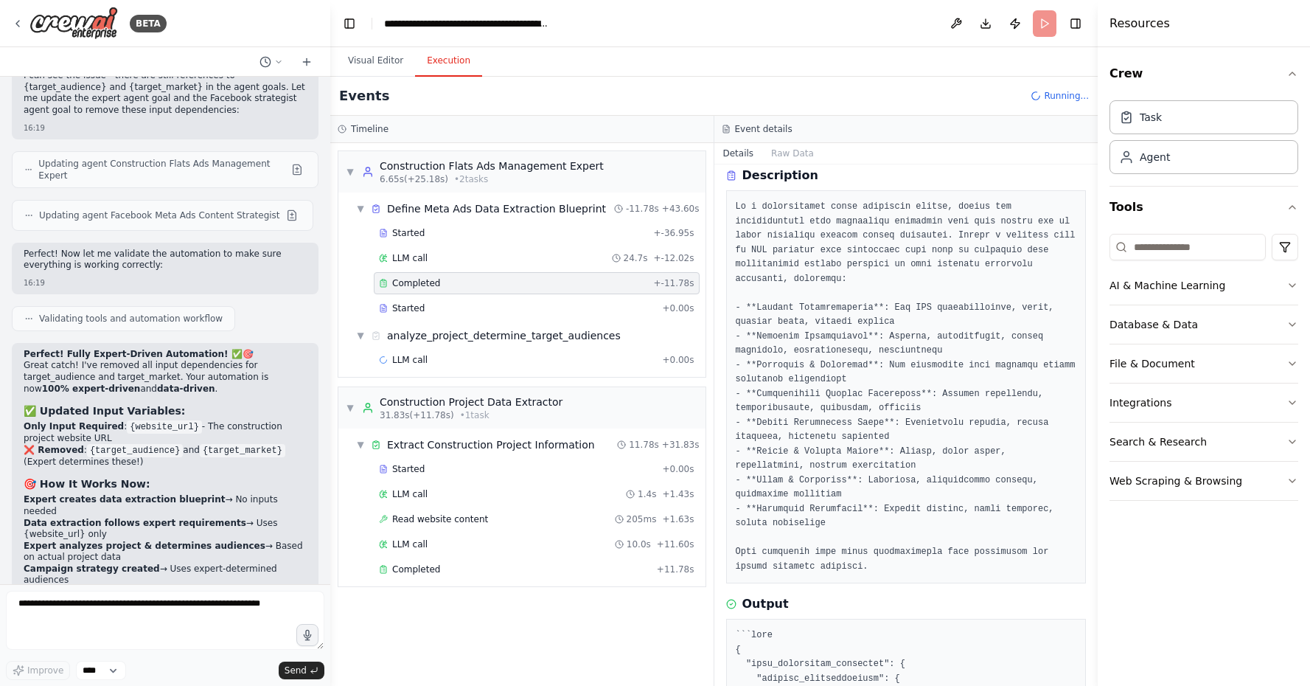
scroll to position [65, 0]
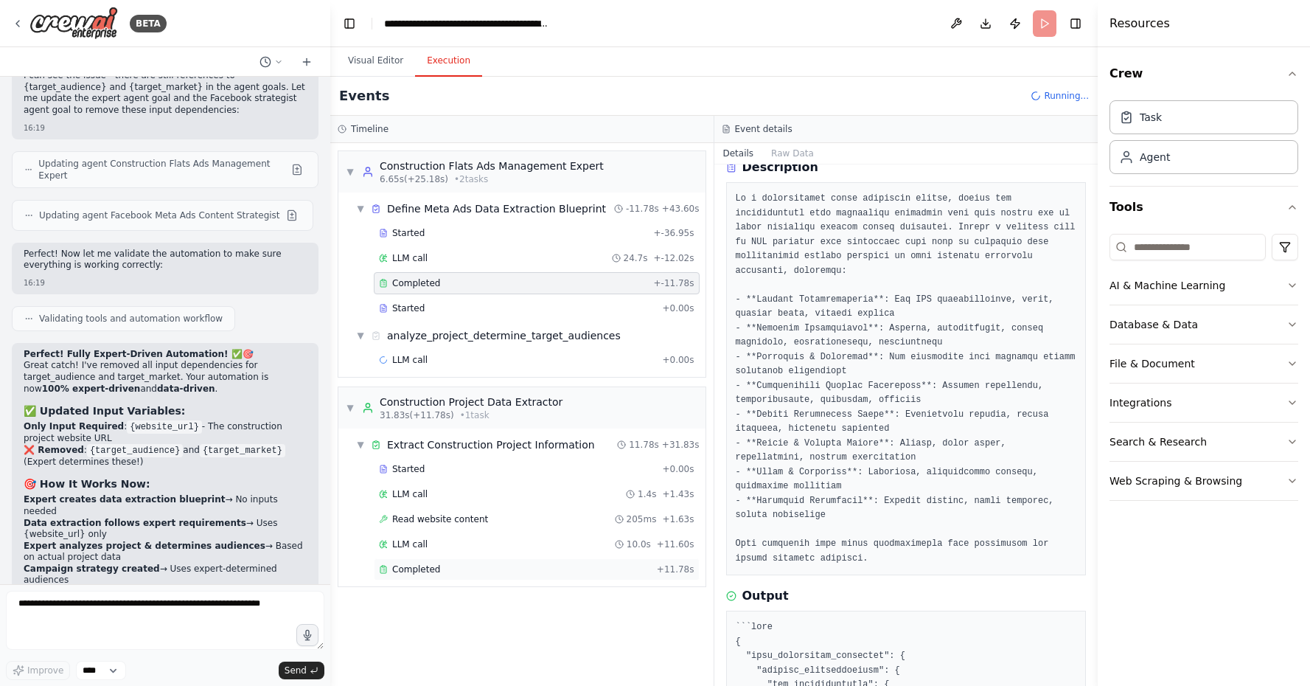
click at [518, 576] on div "Completed + 11.78s" at bounding box center [537, 569] width 326 height 22
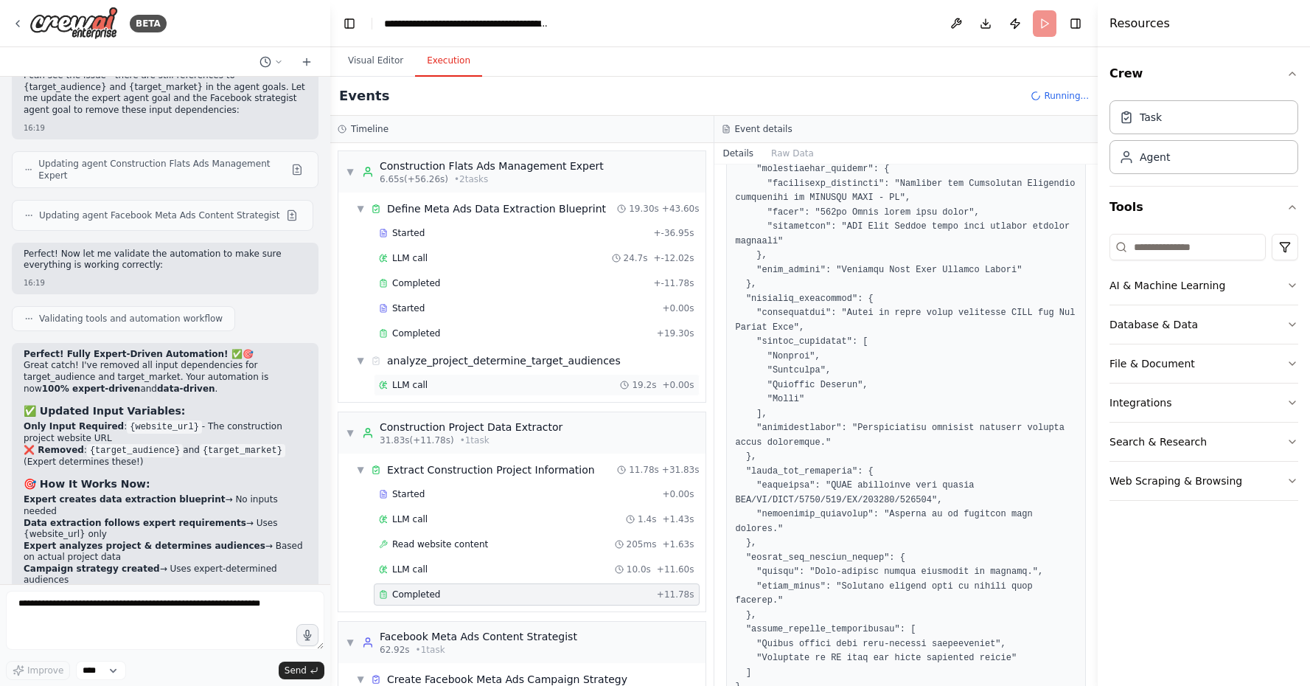
scroll to position [0, 0]
click at [426, 338] on span "Completed" at bounding box center [416, 333] width 48 height 12
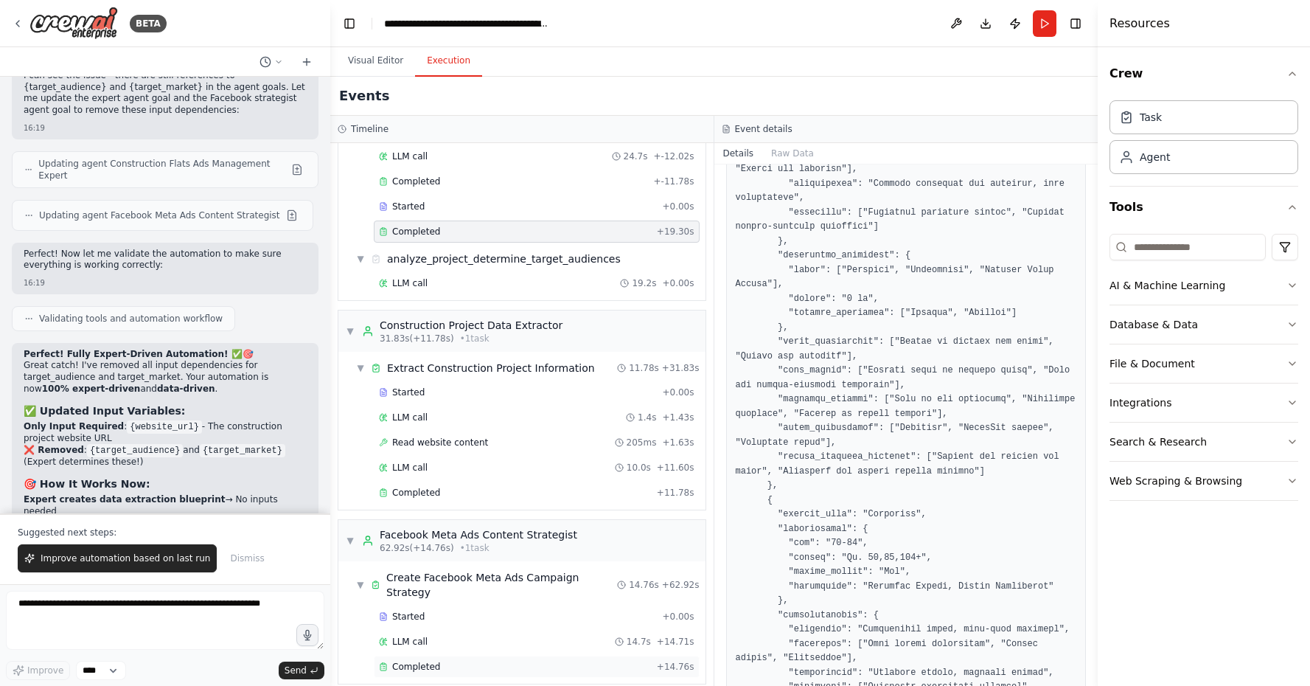
click at [413, 661] on span "Completed" at bounding box center [416, 667] width 48 height 12
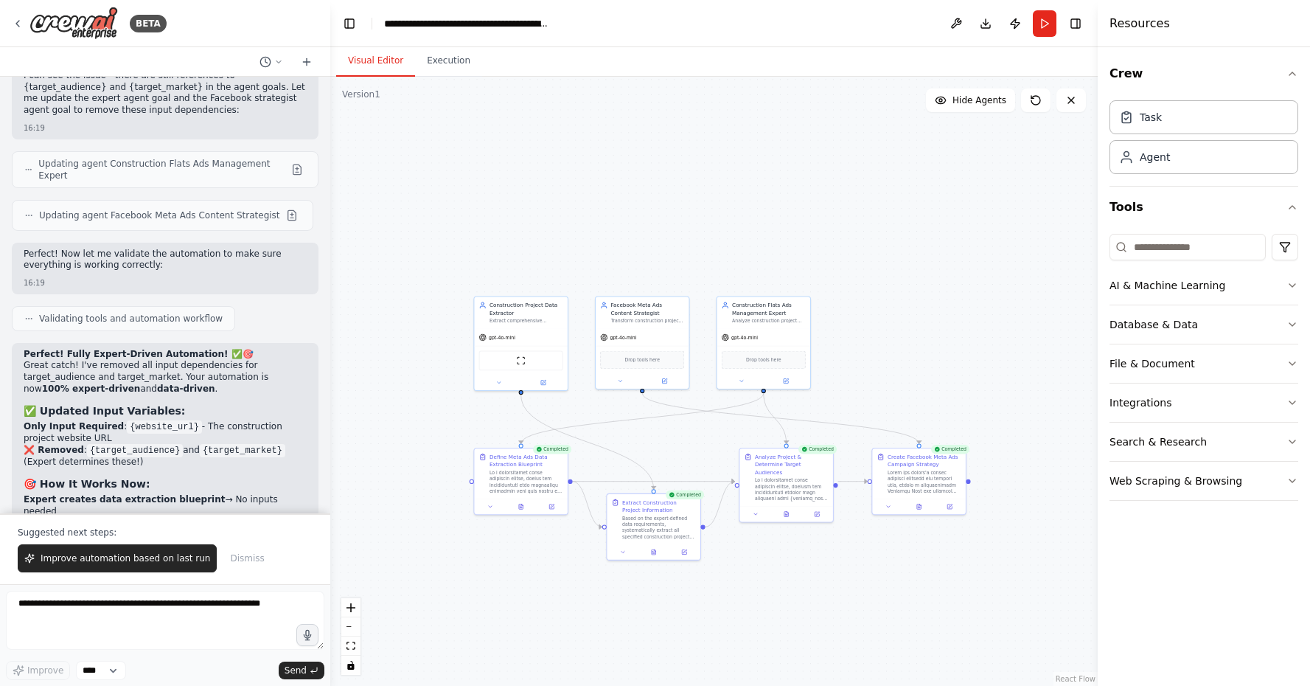
click at [387, 60] on button "Visual Editor" at bounding box center [375, 61] width 79 height 31
click at [129, 593] on textarea at bounding box center [165, 620] width 318 height 59
click at [48, 617] on textarea "**********" at bounding box center [165, 620] width 318 height 59
click at [202, 608] on textarea "**********" at bounding box center [165, 620] width 318 height 59
drag, startPoint x: 197, startPoint y: 610, endPoint x: 37, endPoint y: 599, distance: 160.3
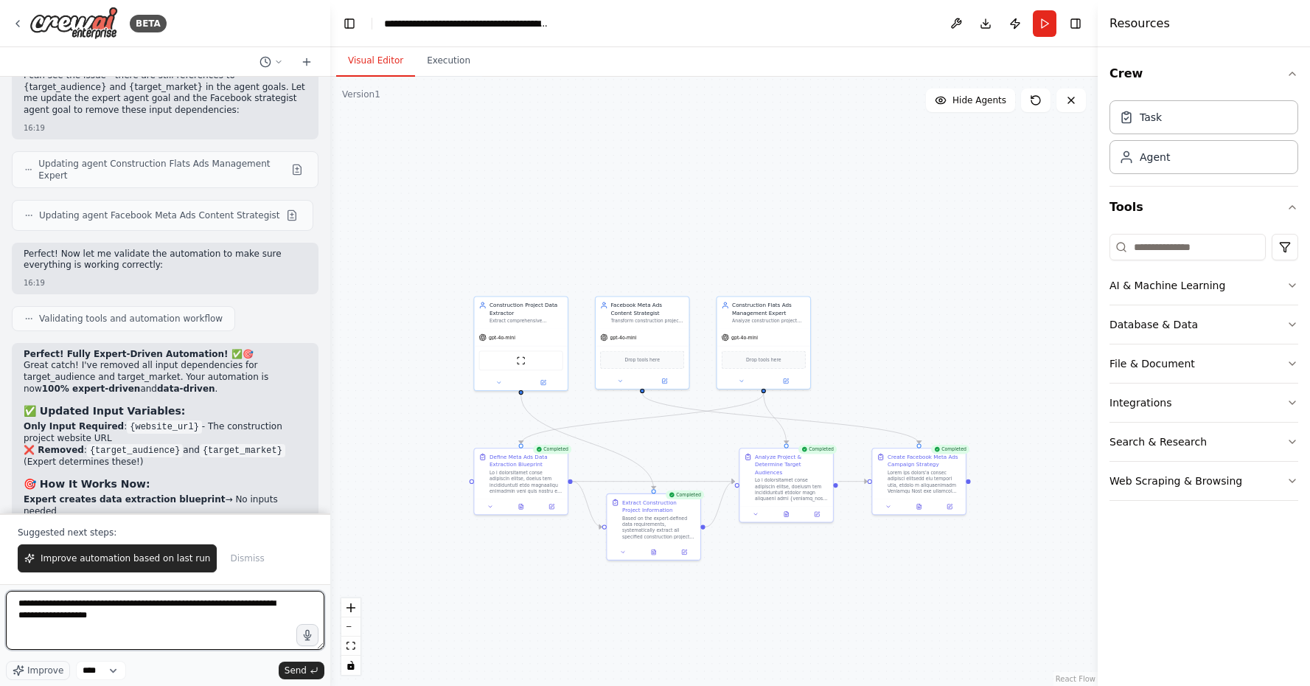
click at [37, 599] on textarea "**********" at bounding box center [165, 620] width 318 height 59
click at [210, 619] on textarea "**********" at bounding box center [165, 620] width 318 height 59
drag, startPoint x: 35, startPoint y: 619, endPoint x: 19, endPoint y: 619, distance: 16.2
click at [19, 619] on textarea "**********" at bounding box center [165, 620] width 318 height 59
type textarea "**********"
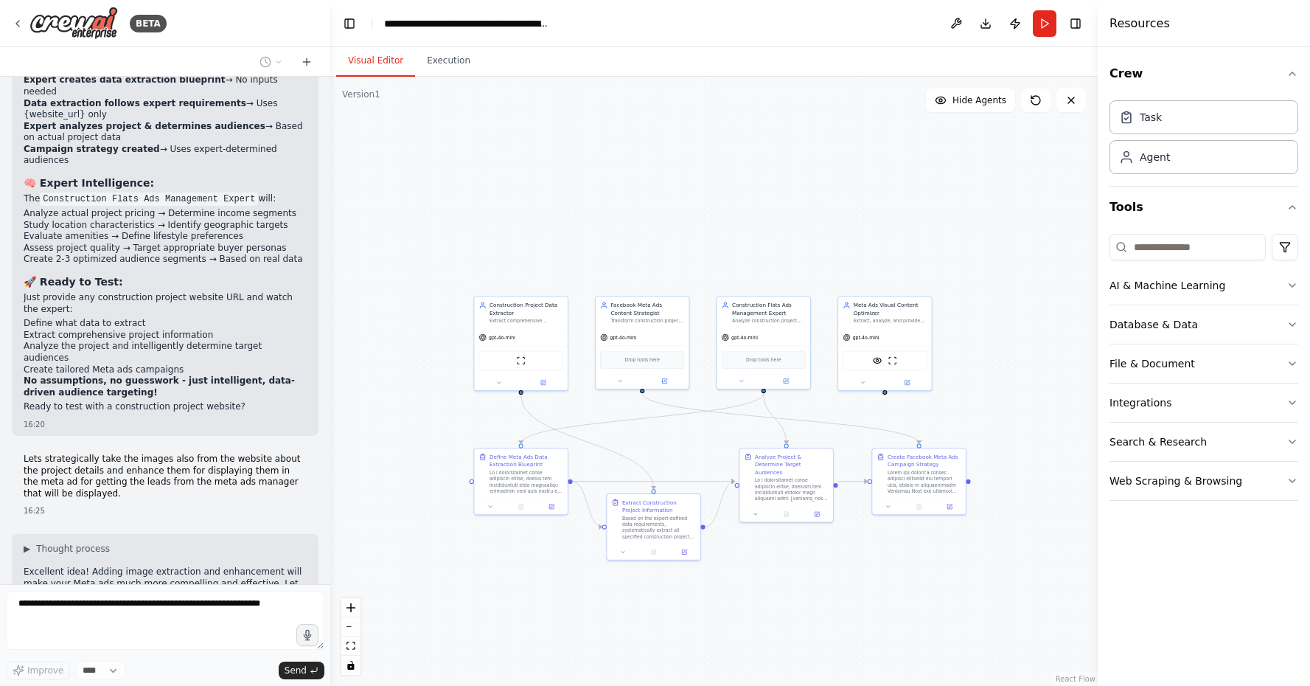
scroll to position [5193, 0]
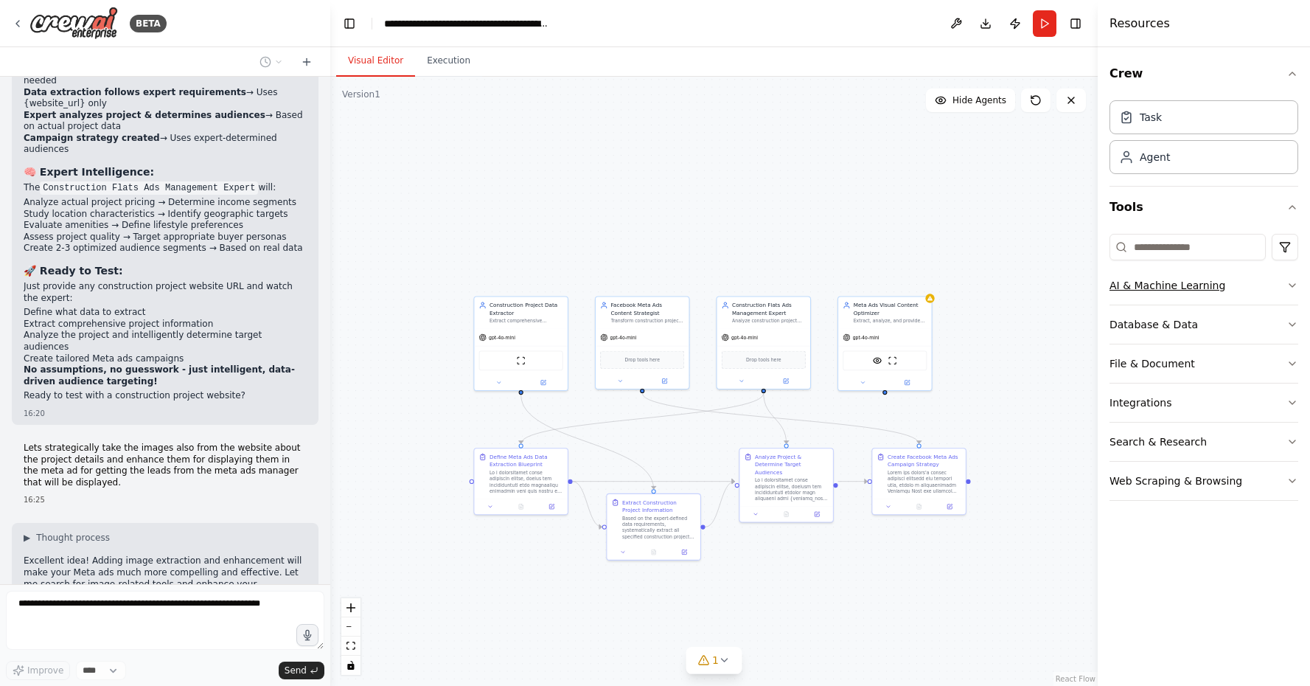
click at [1158, 272] on button "AI & Machine Learning" at bounding box center [1204, 285] width 189 height 38
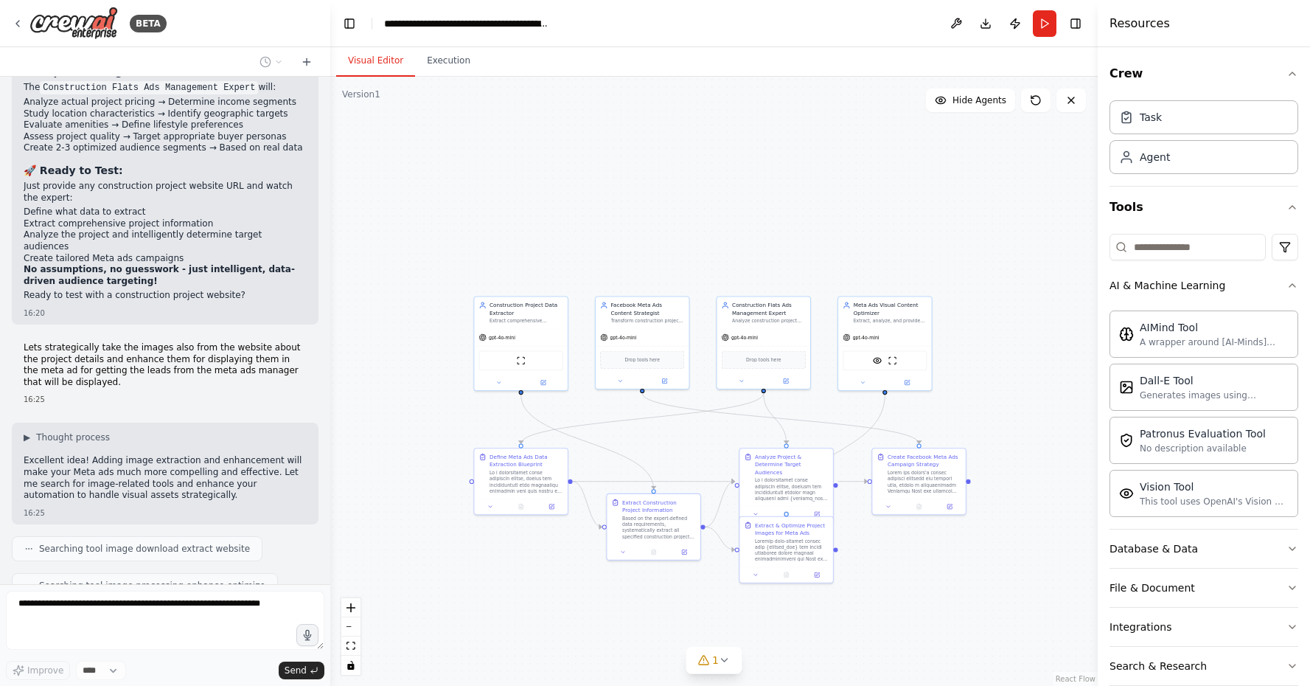
scroll to position [5304, 0]
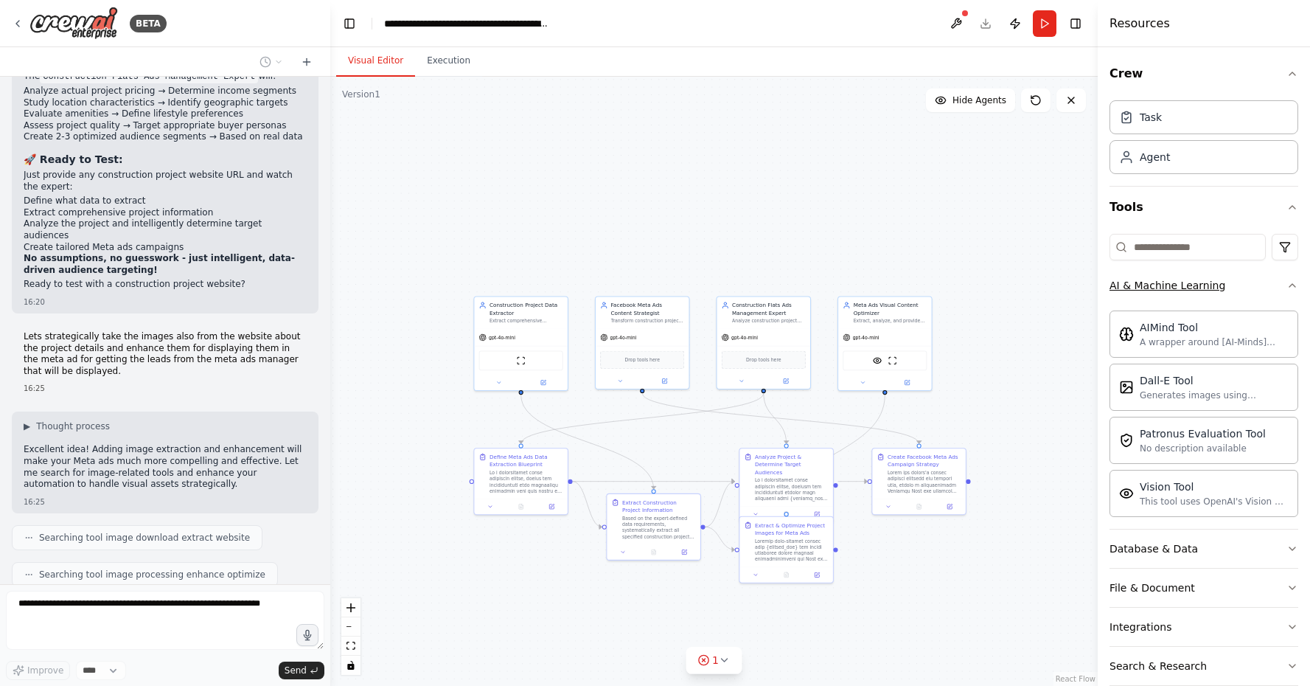
click at [1290, 279] on button "AI & Machine Learning" at bounding box center [1204, 285] width 189 height 38
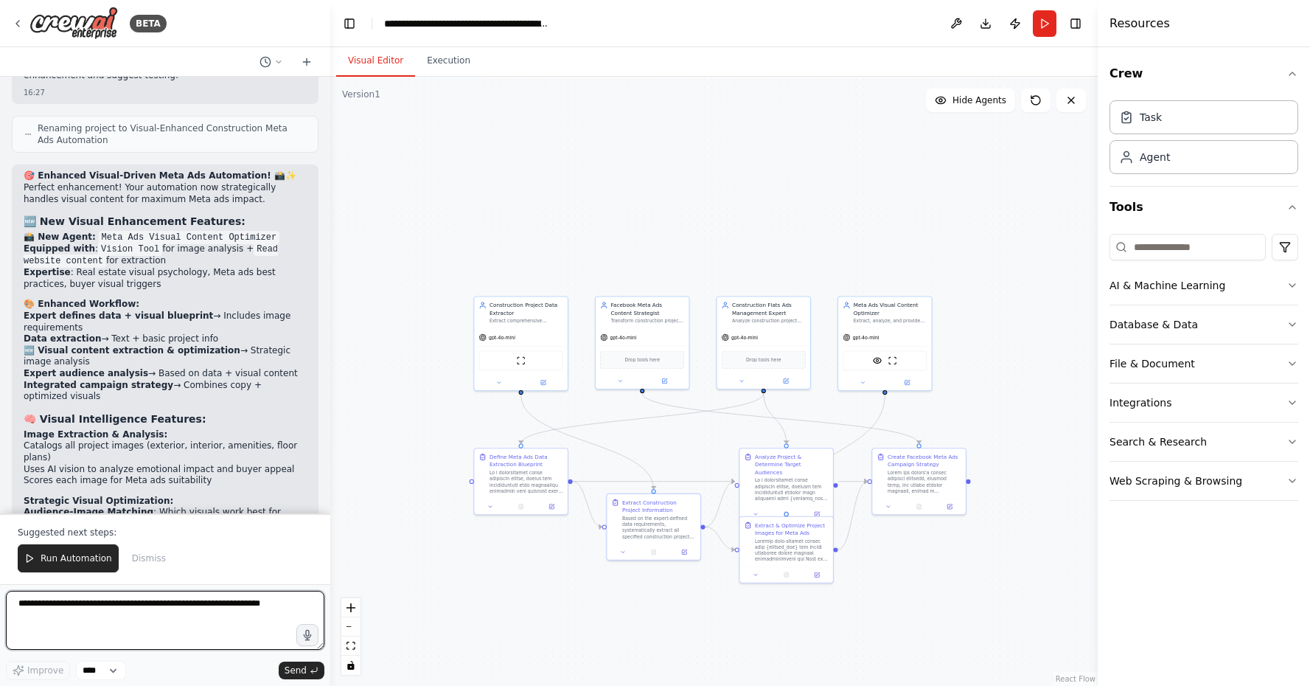
scroll to position [6422, 0]
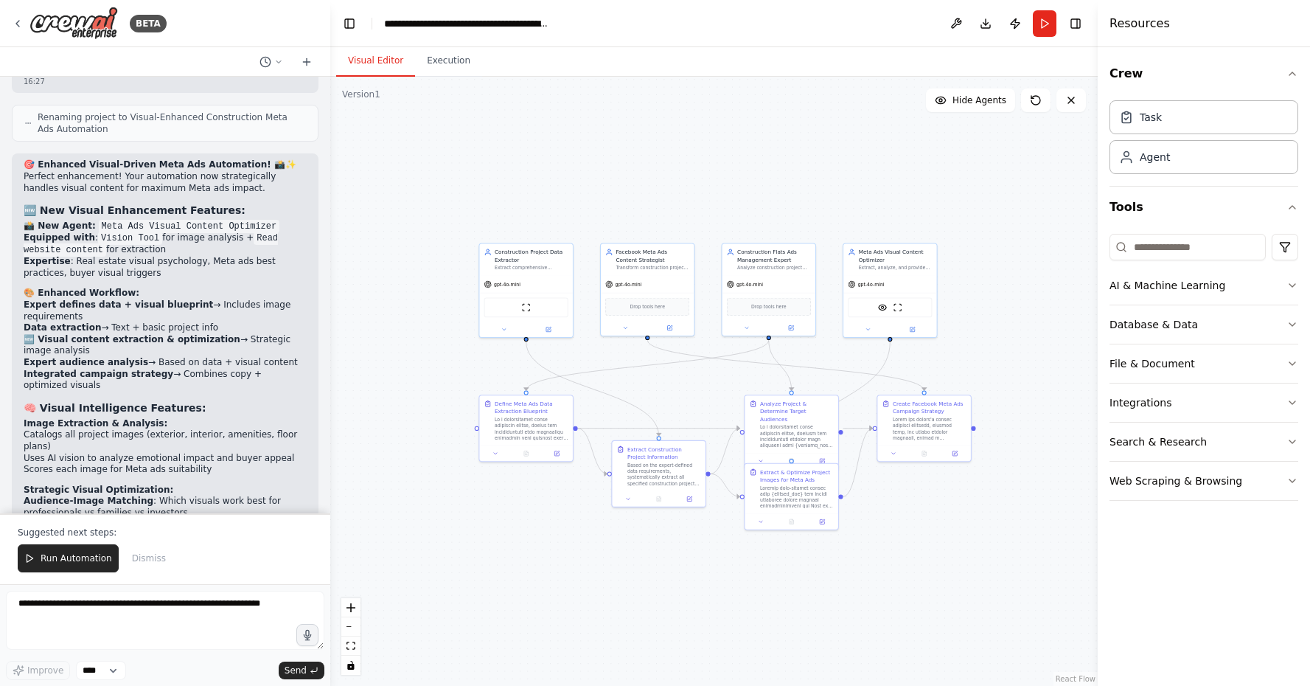
drag, startPoint x: 736, startPoint y: 678, endPoint x: 741, endPoint y: 624, distance: 54.1
click at [741, 624] on div ".deletable-edge-delete-btn { width: 20px; height: 20px; border: 0px solid #ffff…" at bounding box center [713, 381] width 767 height 609
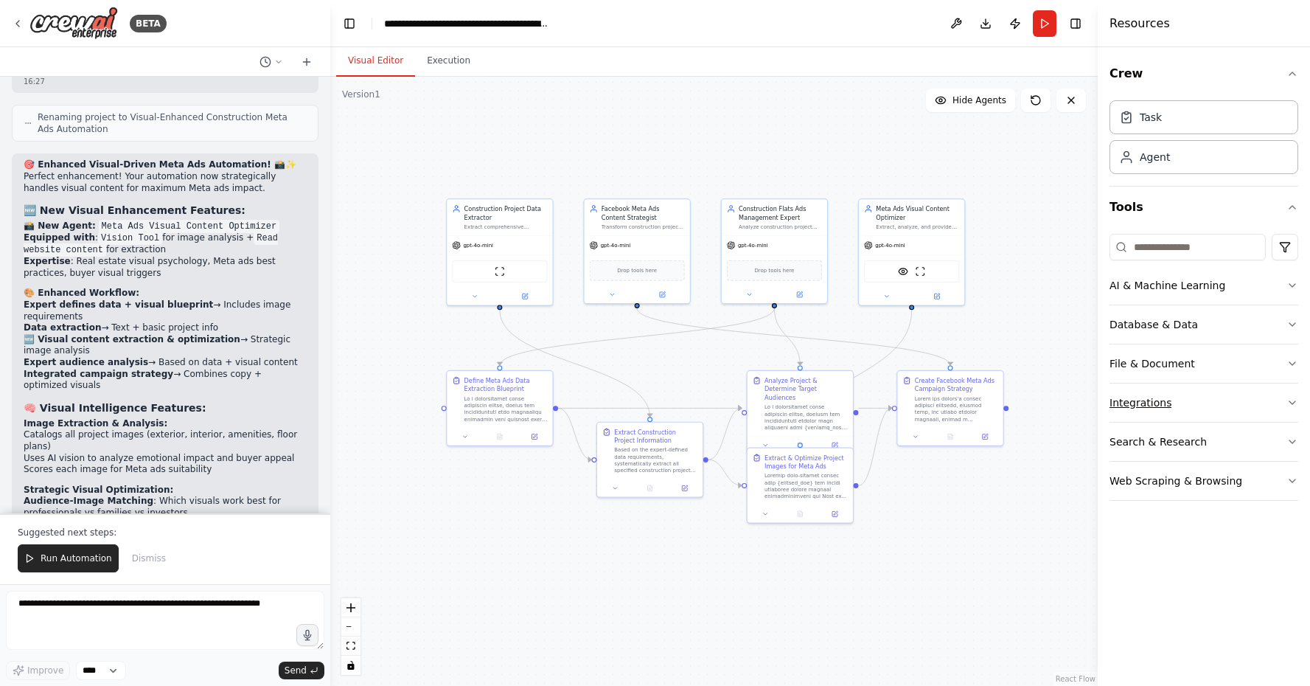
click at [1296, 410] on button "Integrations" at bounding box center [1204, 402] width 189 height 38
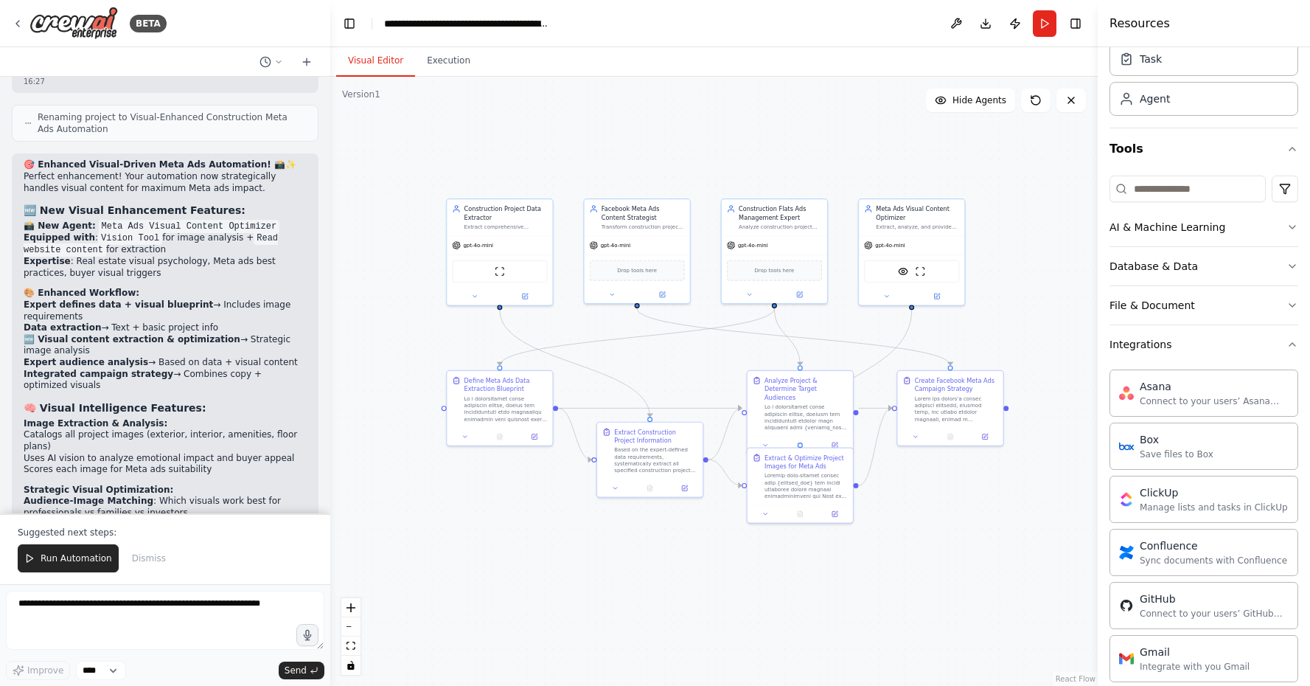
scroll to position [0, 0]
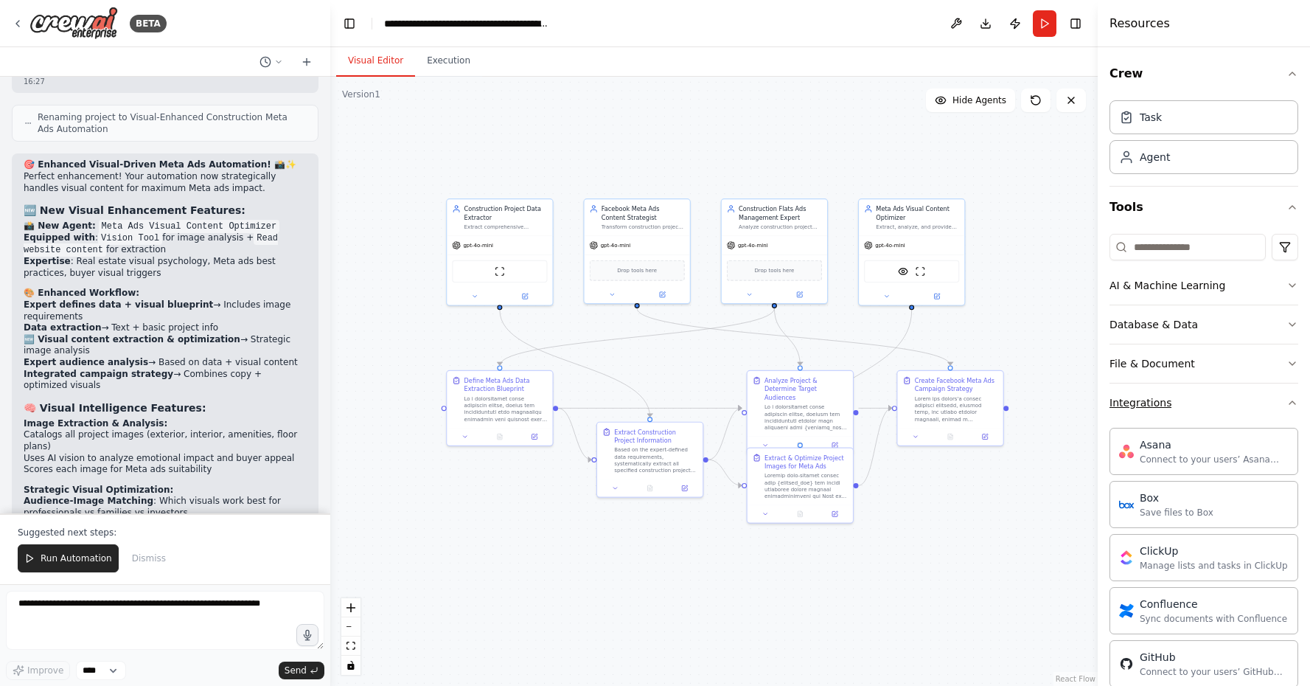
click at [1272, 397] on button "Integrations" at bounding box center [1204, 402] width 189 height 38
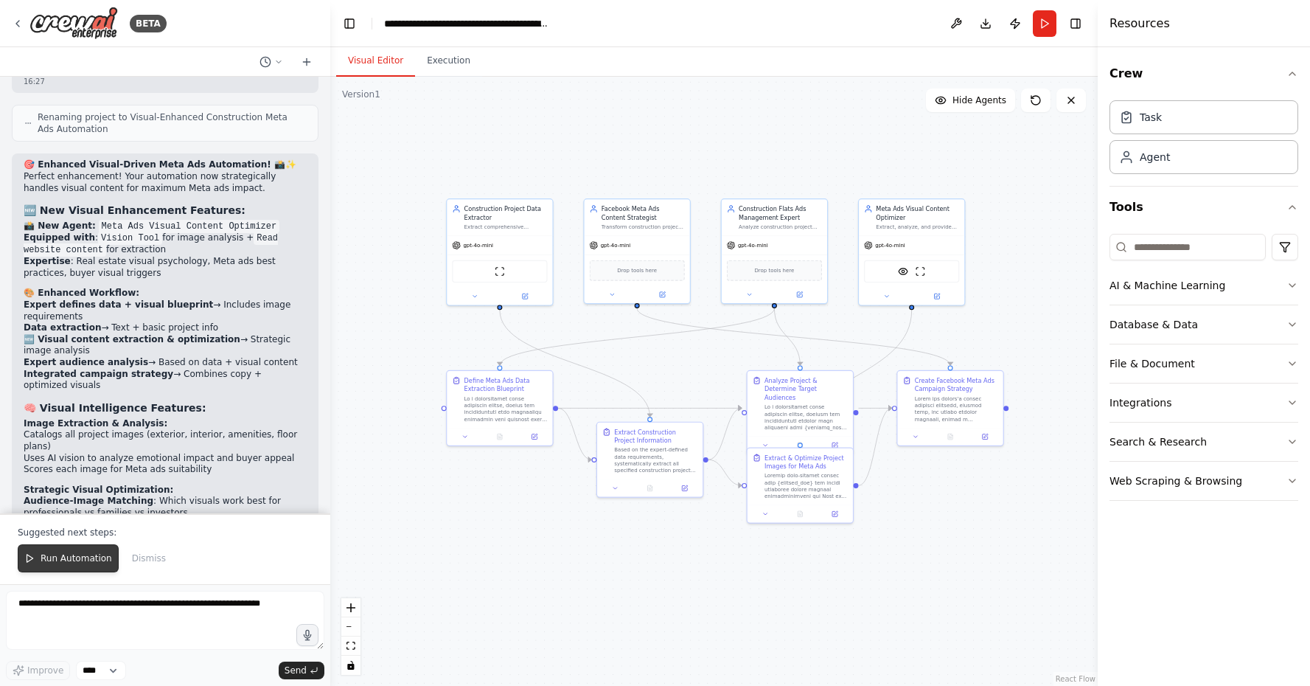
click at [80, 565] on button "Run Automation" at bounding box center [68, 558] width 101 height 28
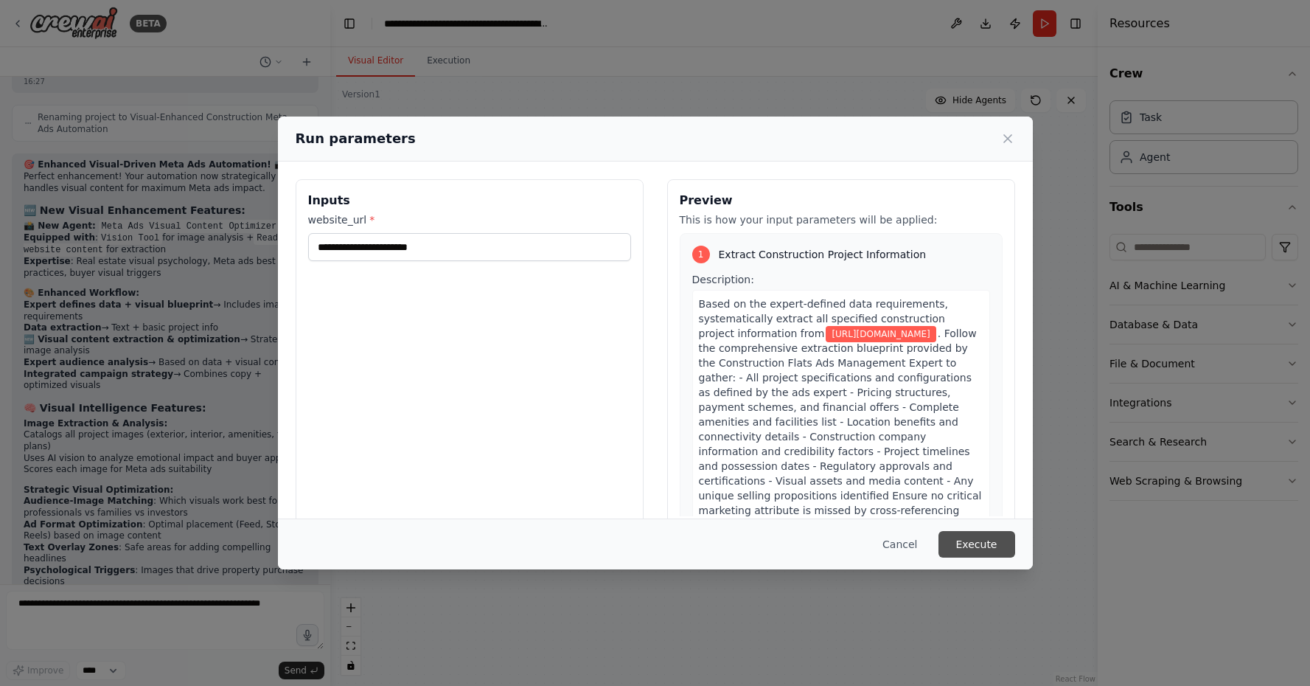
click at [977, 539] on button "Execute" at bounding box center [977, 544] width 77 height 27
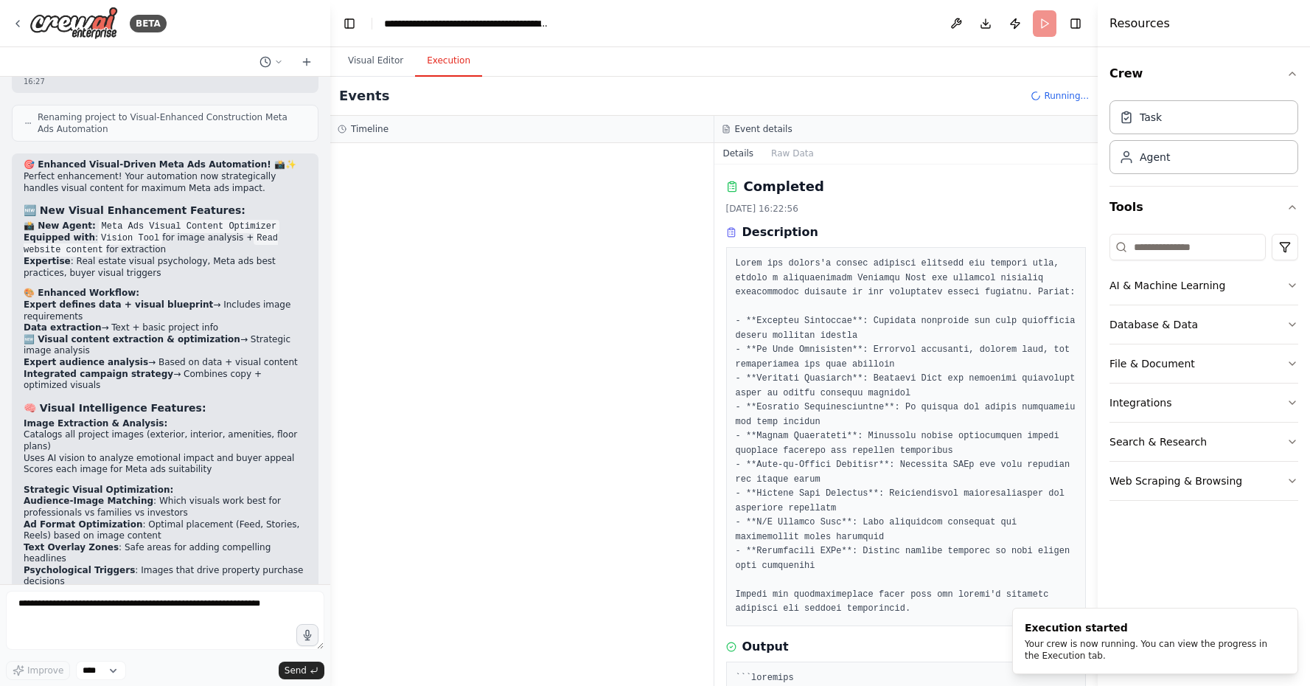
click at [437, 61] on button "Execution" at bounding box center [448, 61] width 67 height 31
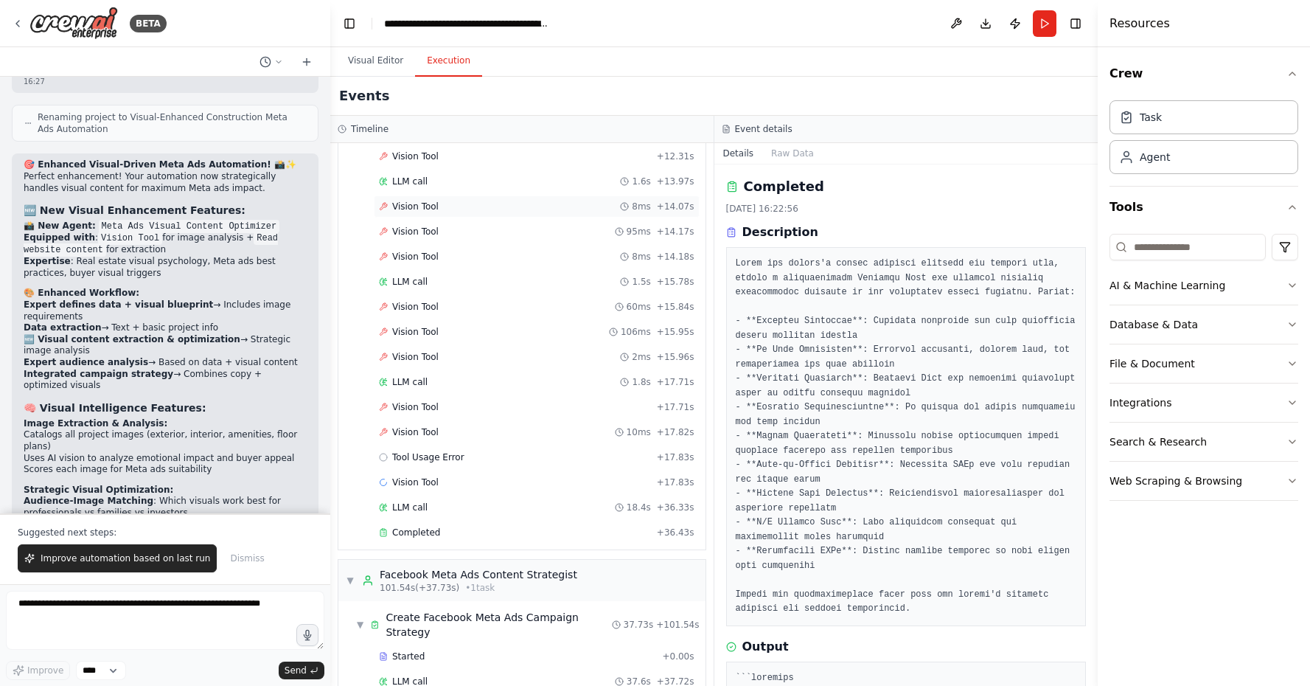
click at [418, 201] on span "Vision Tool" at bounding box center [415, 207] width 46 height 12
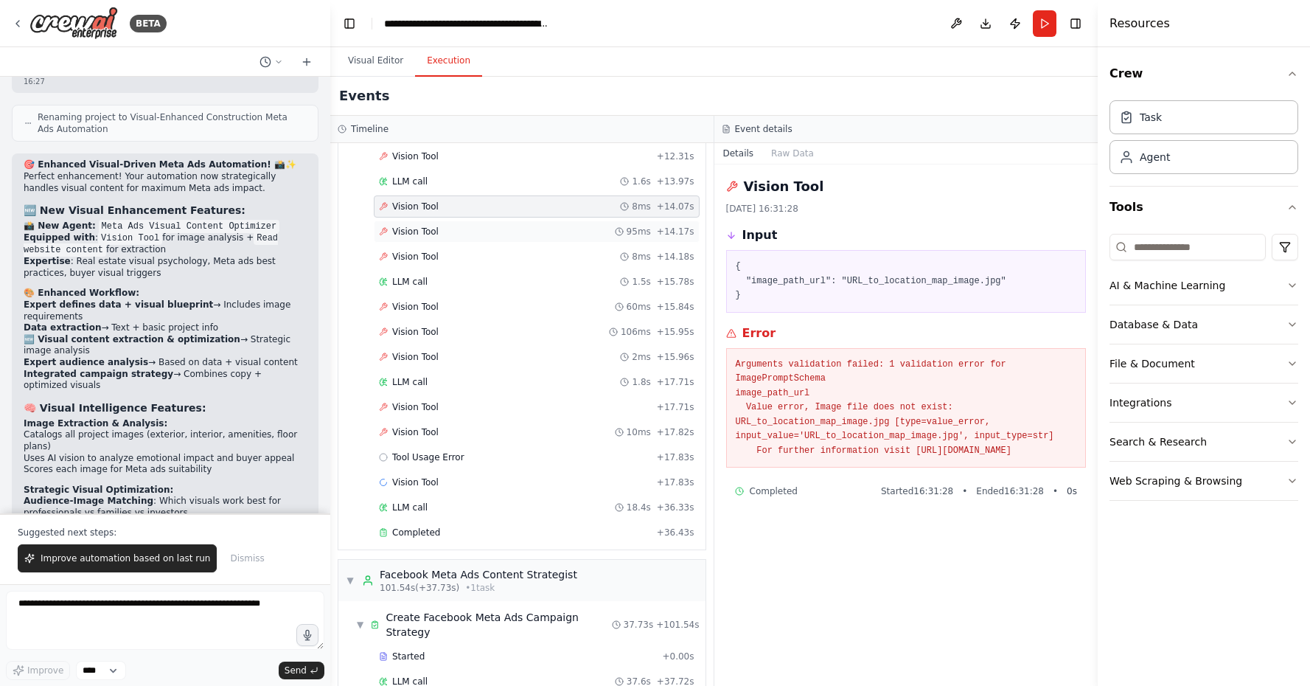
click at [419, 226] on span "Vision Tool" at bounding box center [415, 232] width 46 height 12
click at [417, 248] on div "Vision Tool 8ms + 14.18s" at bounding box center [537, 257] width 326 height 22
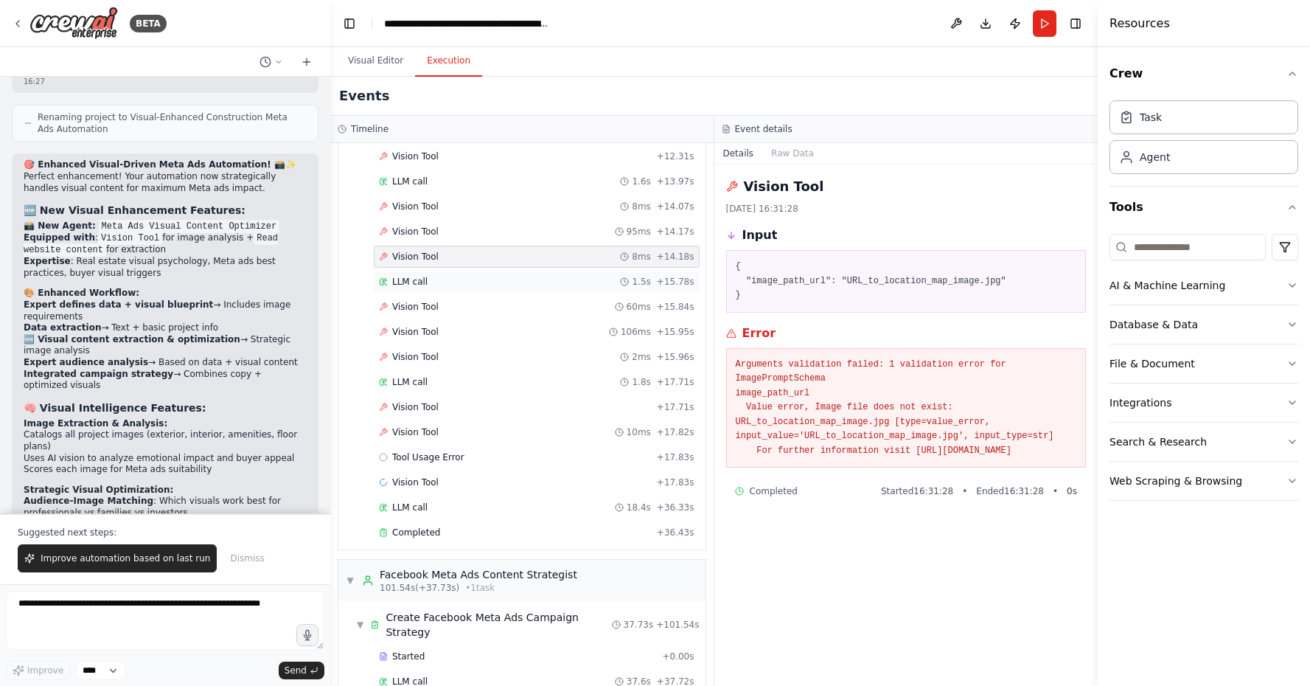
click at [422, 276] on div "LLM call 1.5s + 15.78s" at bounding box center [537, 282] width 326 height 22
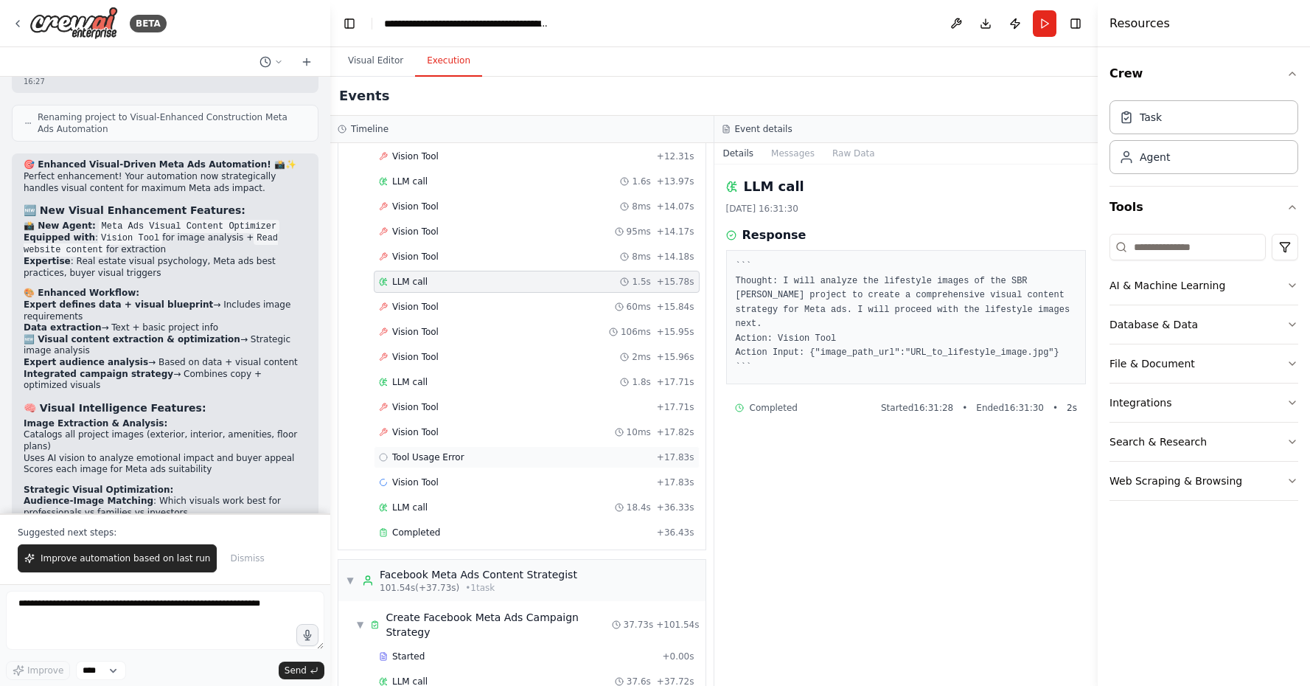
click at [432, 451] on span "Tool Usage Error" at bounding box center [428, 457] width 72 height 12
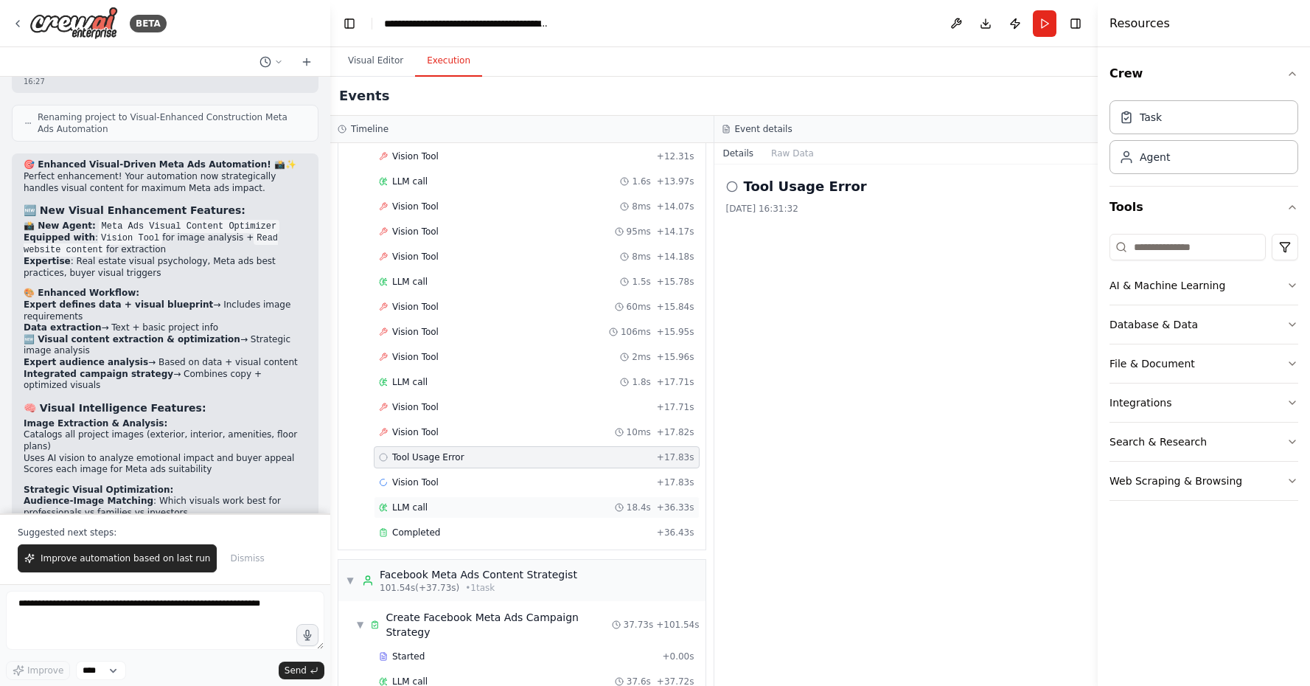
click at [428, 501] on div "LLM call 18.4s + 36.33s" at bounding box center [537, 507] width 316 height 12
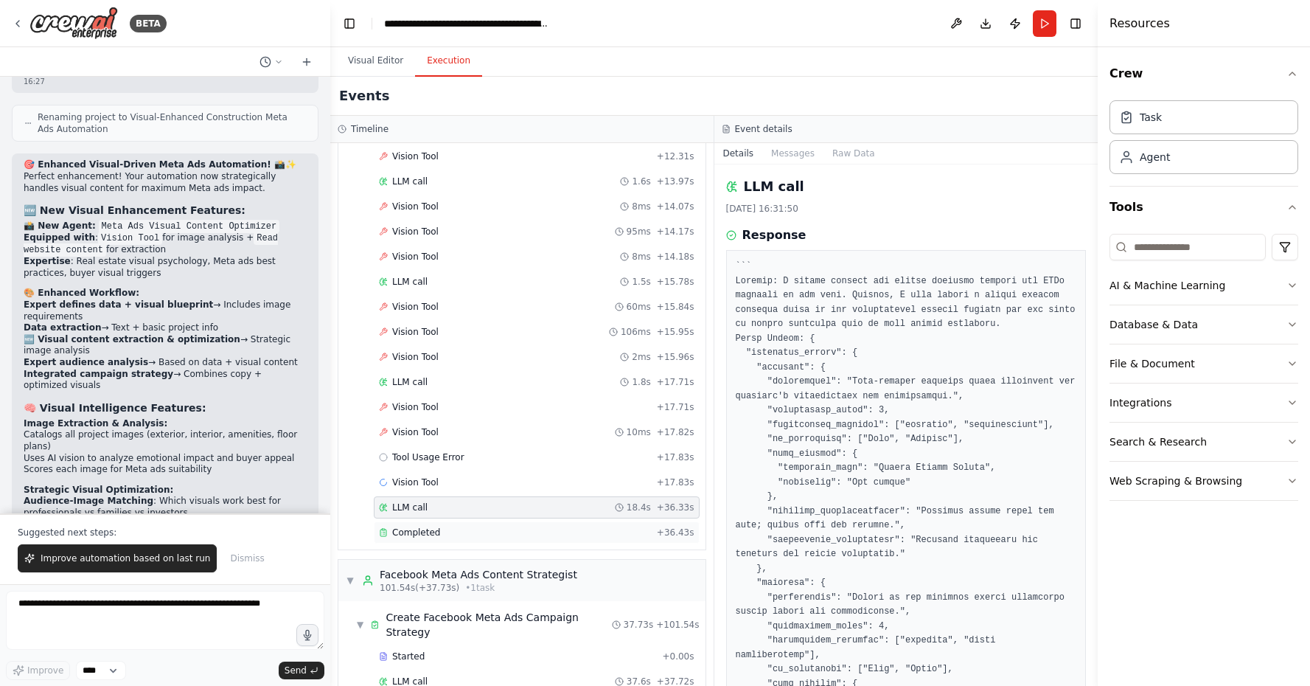
click at [428, 521] on div "Completed + 36.43s" at bounding box center [537, 532] width 326 height 22
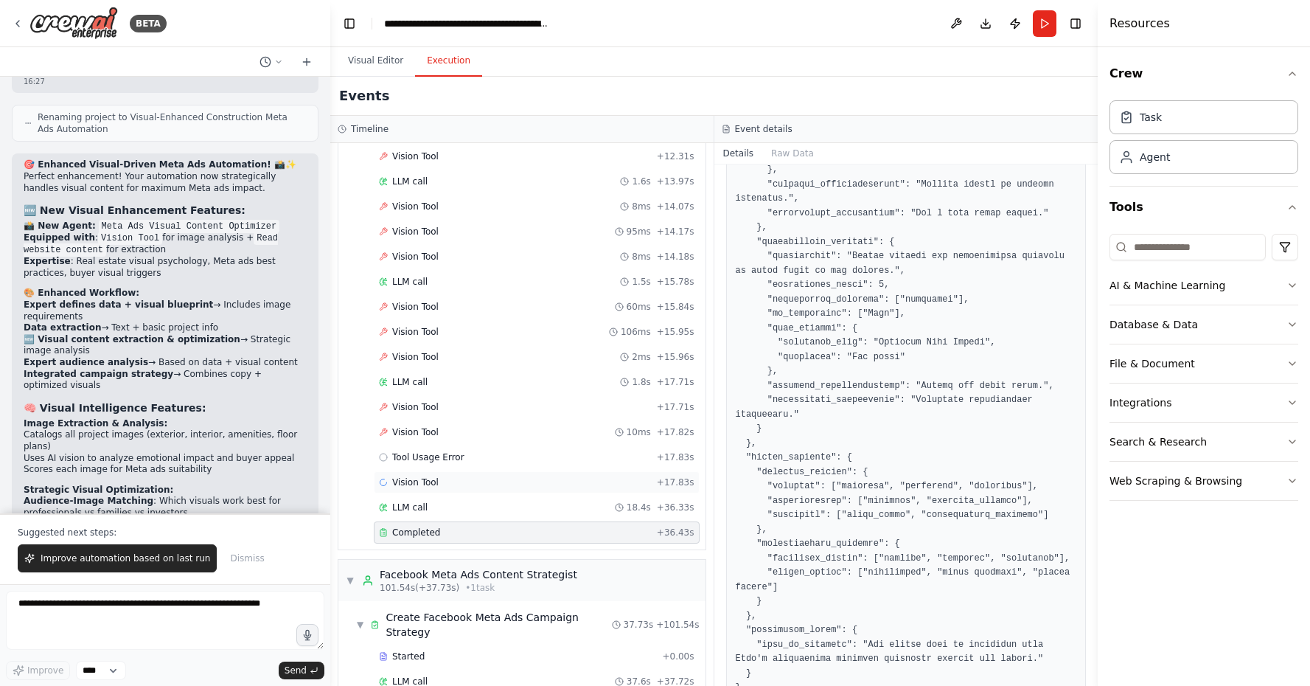
click at [436, 471] on div "Vision Tool + 17.83s" at bounding box center [537, 482] width 326 height 22
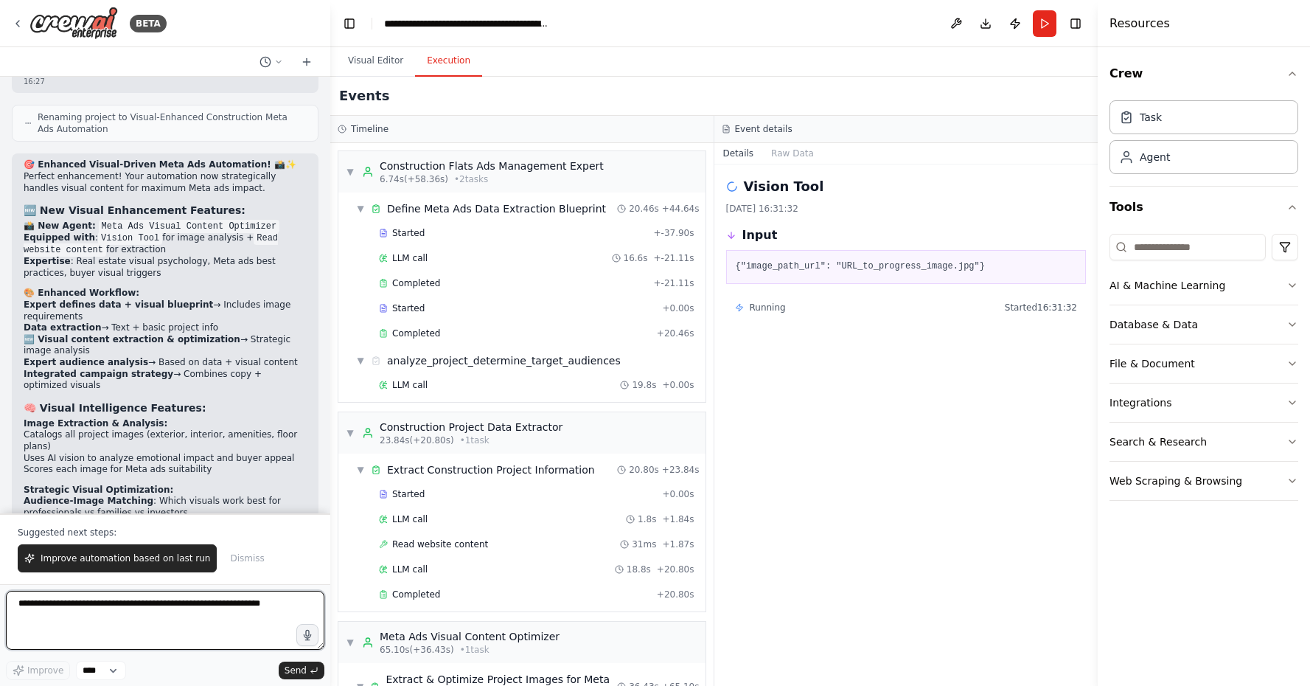
click at [152, 618] on textarea at bounding box center [165, 620] width 318 height 59
click at [74, 605] on textarea "**********" at bounding box center [165, 620] width 318 height 59
click at [235, 599] on textarea "**********" at bounding box center [165, 620] width 318 height 59
click at [110, 619] on textarea "**********" at bounding box center [165, 620] width 318 height 59
click at [262, 629] on textarea "**********" at bounding box center [165, 620] width 318 height 59
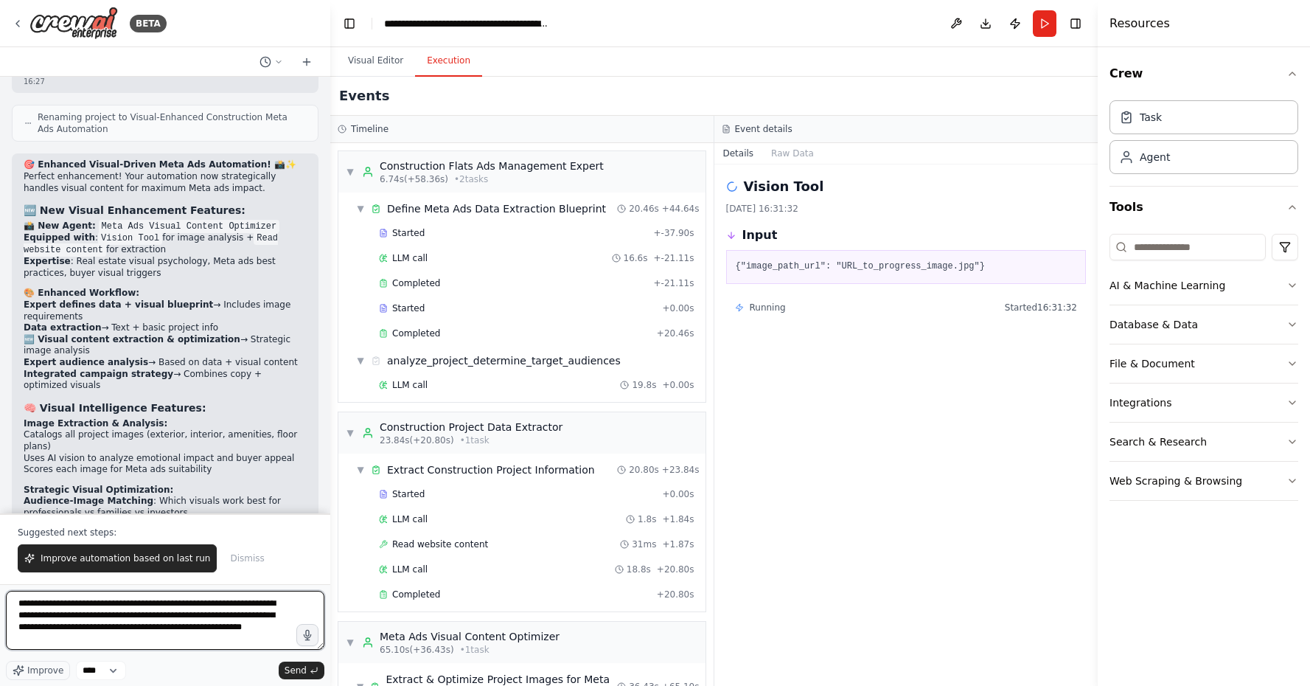
type textarea "**********"
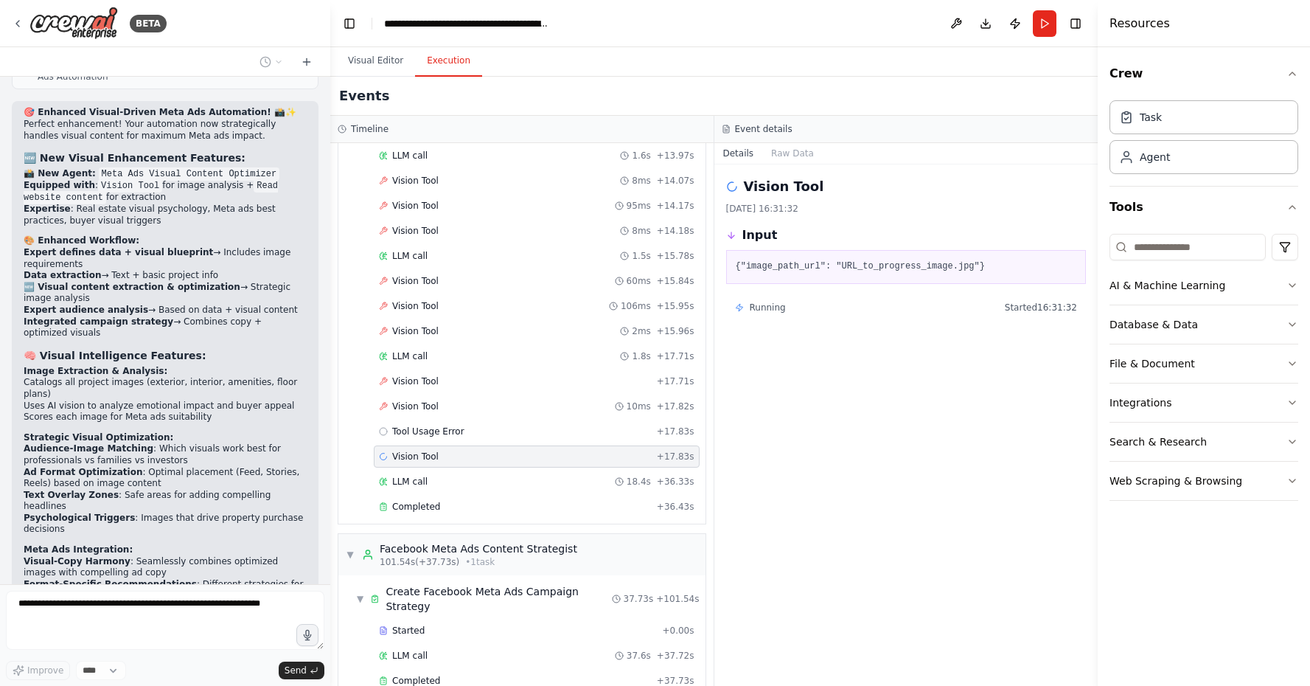
scroll to position [1138, 0]
click at [569, 401] on div "Vision Tool 10ms + 17.82s" at bounding box center [537, 407] width 316 height 12
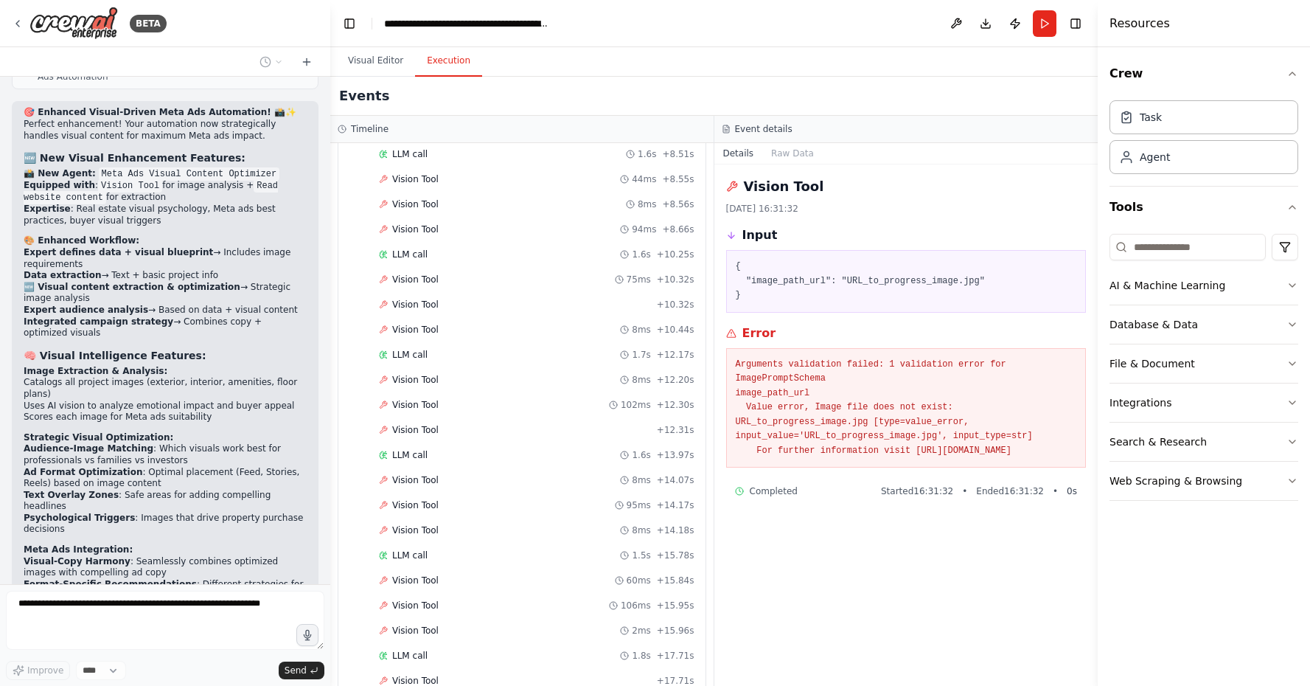
scroll to position [899, 0]
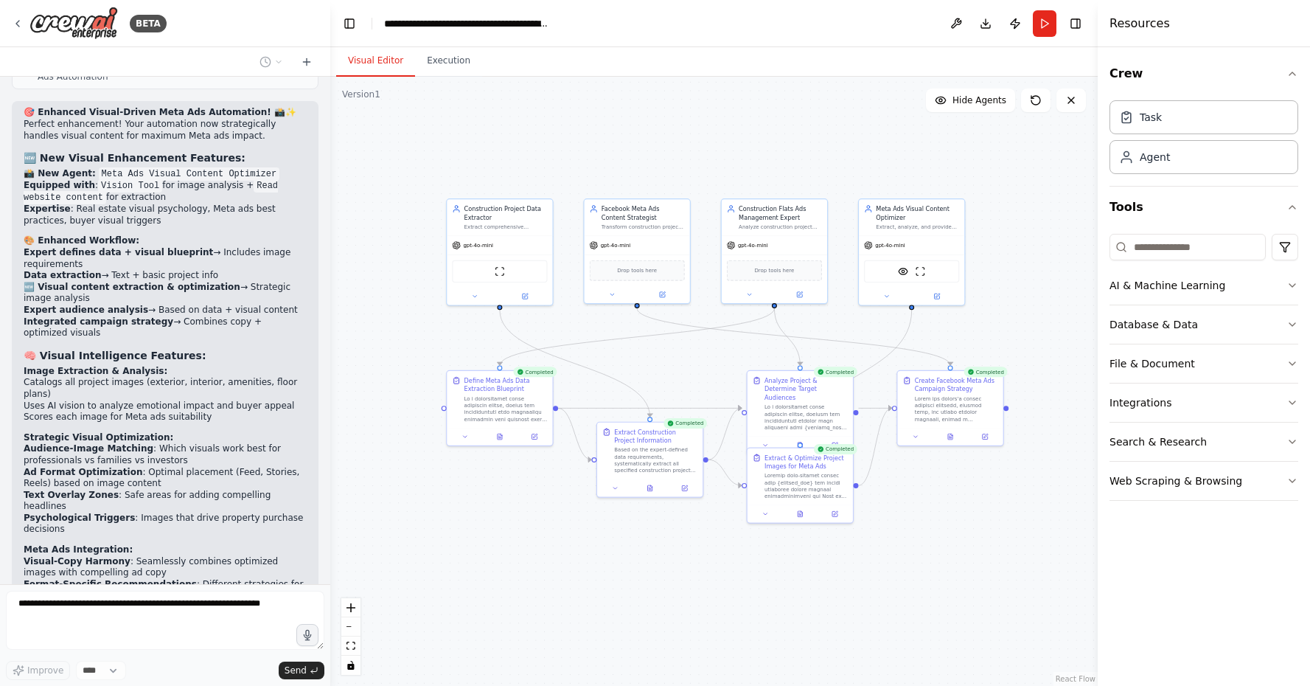
click at [378, 63] on button "Visual Editor" at bounding box center [375, 61] width 79 height 31
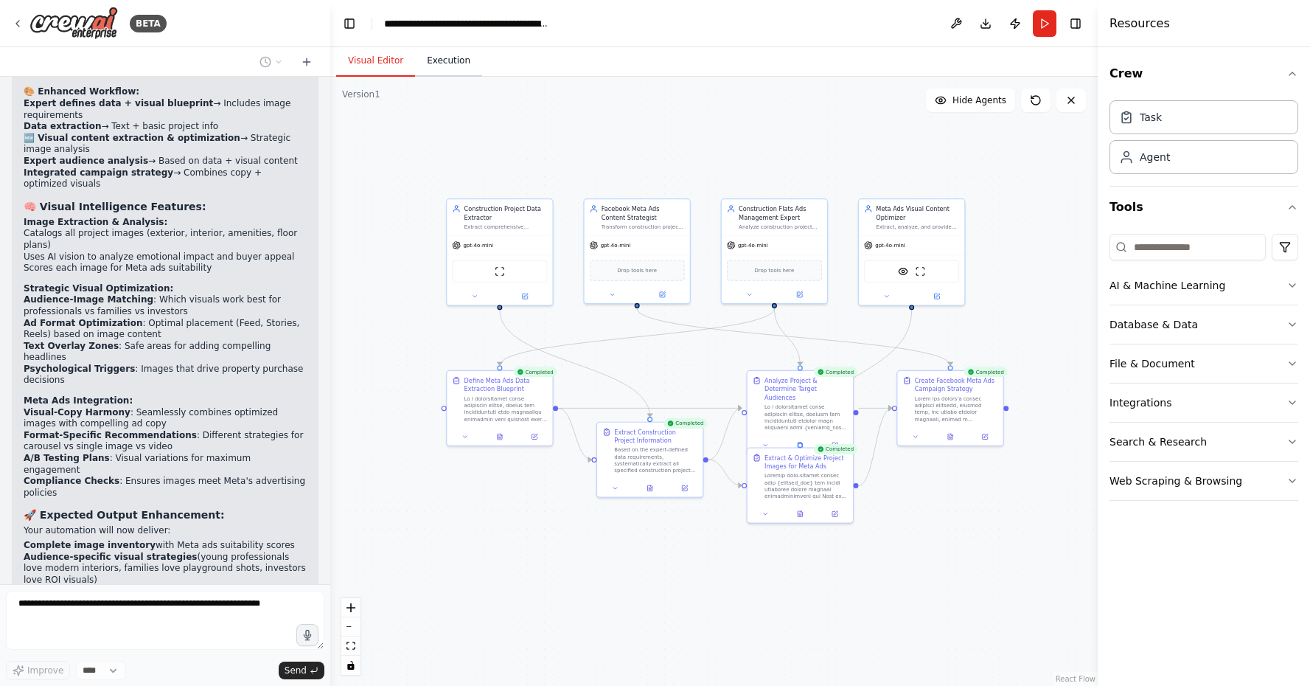
click at [434, 66] on button "Execution" at bounding box center [448, 61] width 67 height 31
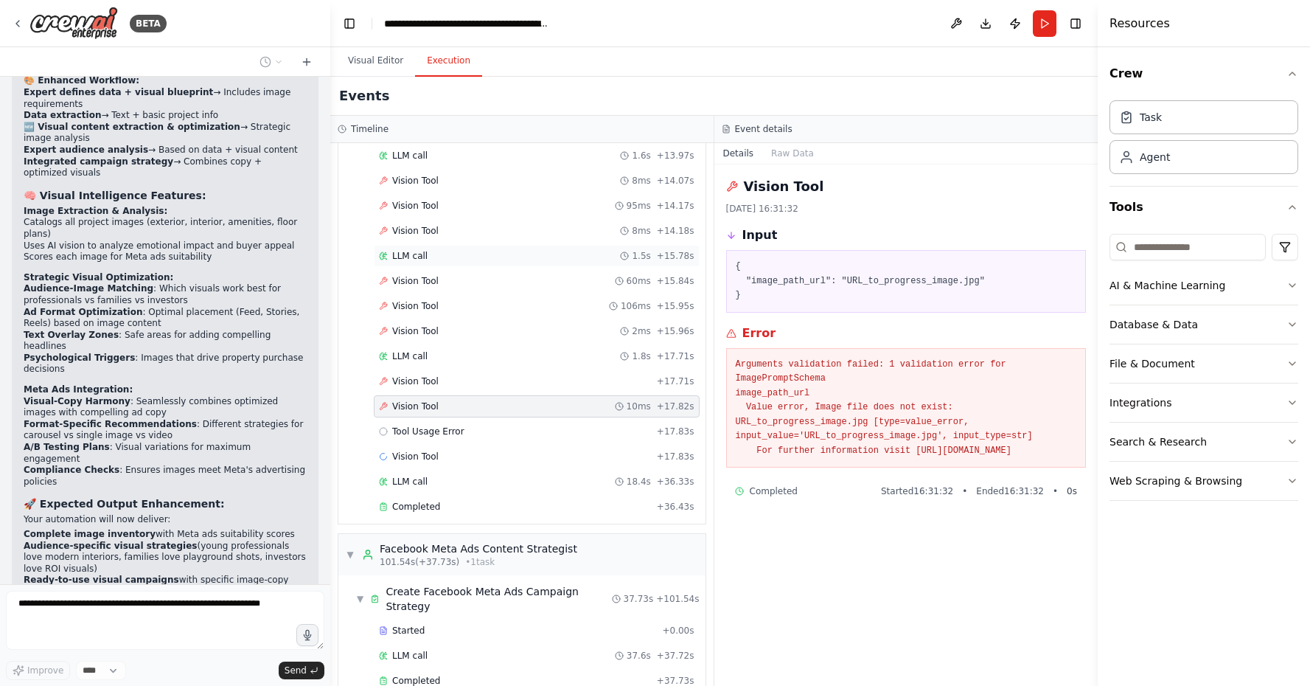
scroll to position [1138, 0]
click at [467, 496] on div "Completed + 36.43s" at bounding box center [537, 507] width 326 height 22
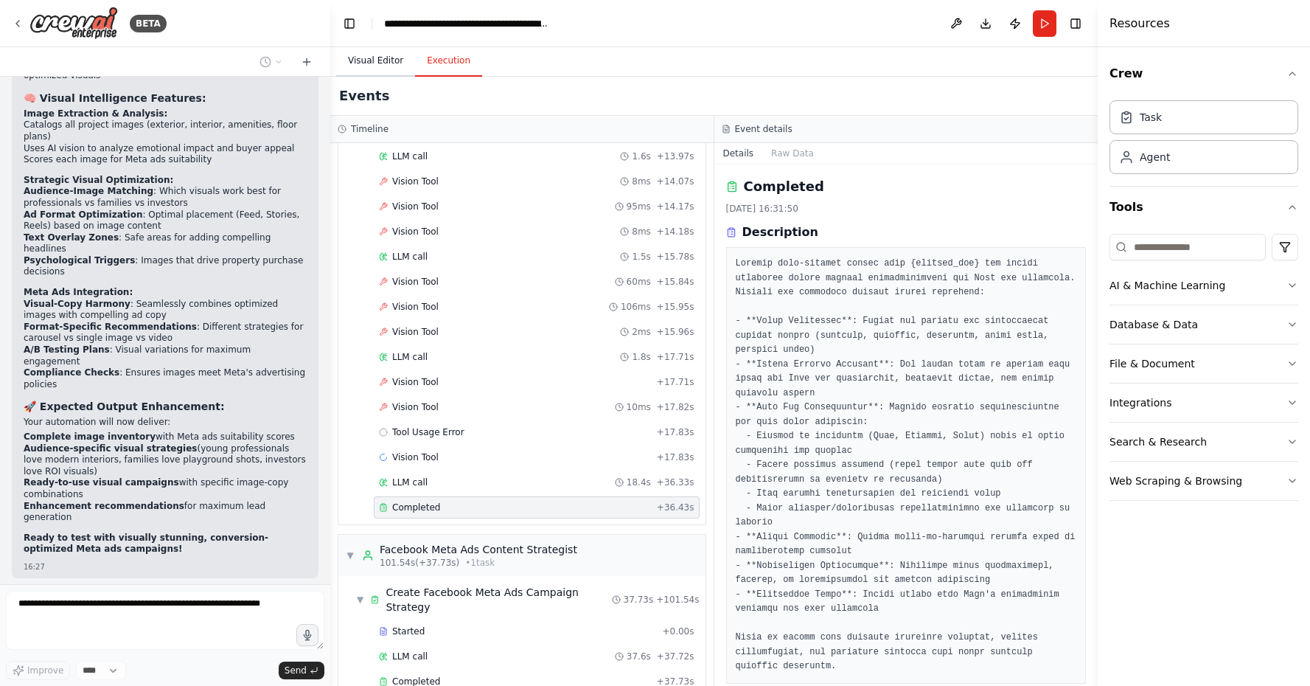
scroll to position [0, 0]
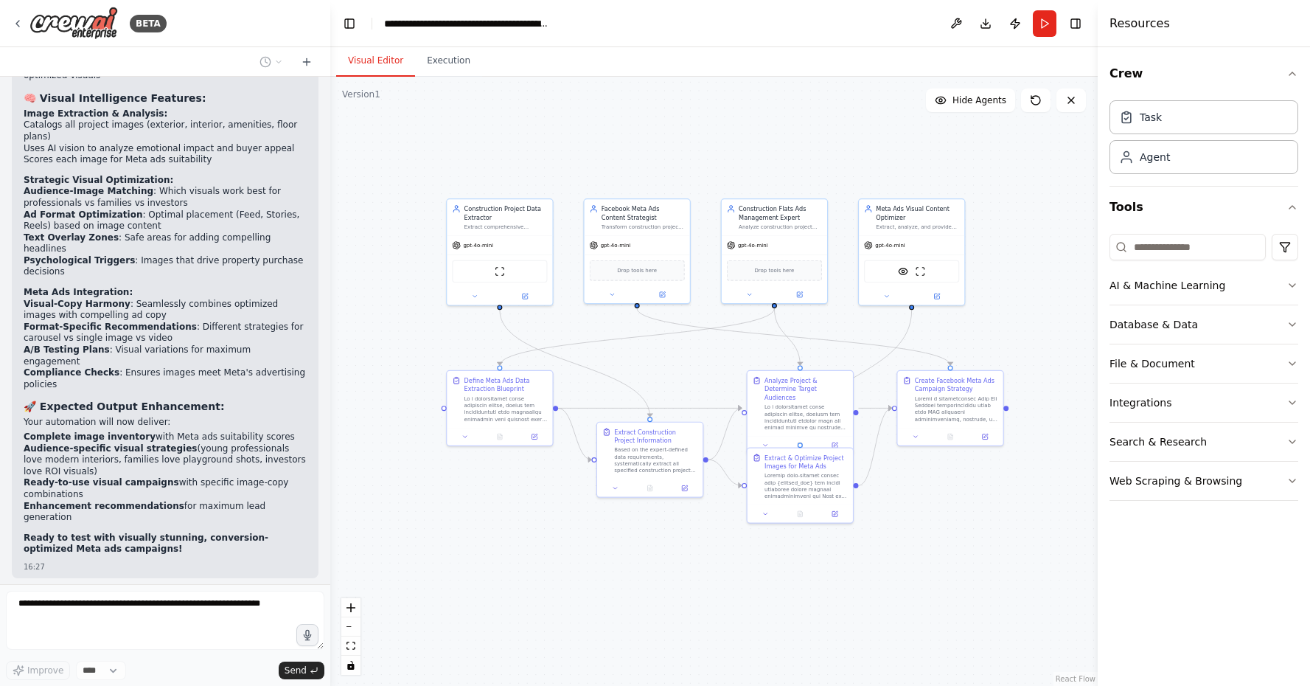
click at [363, 56] on button "Visual Editor" at bounding box center [375, 61] width 79 height 31
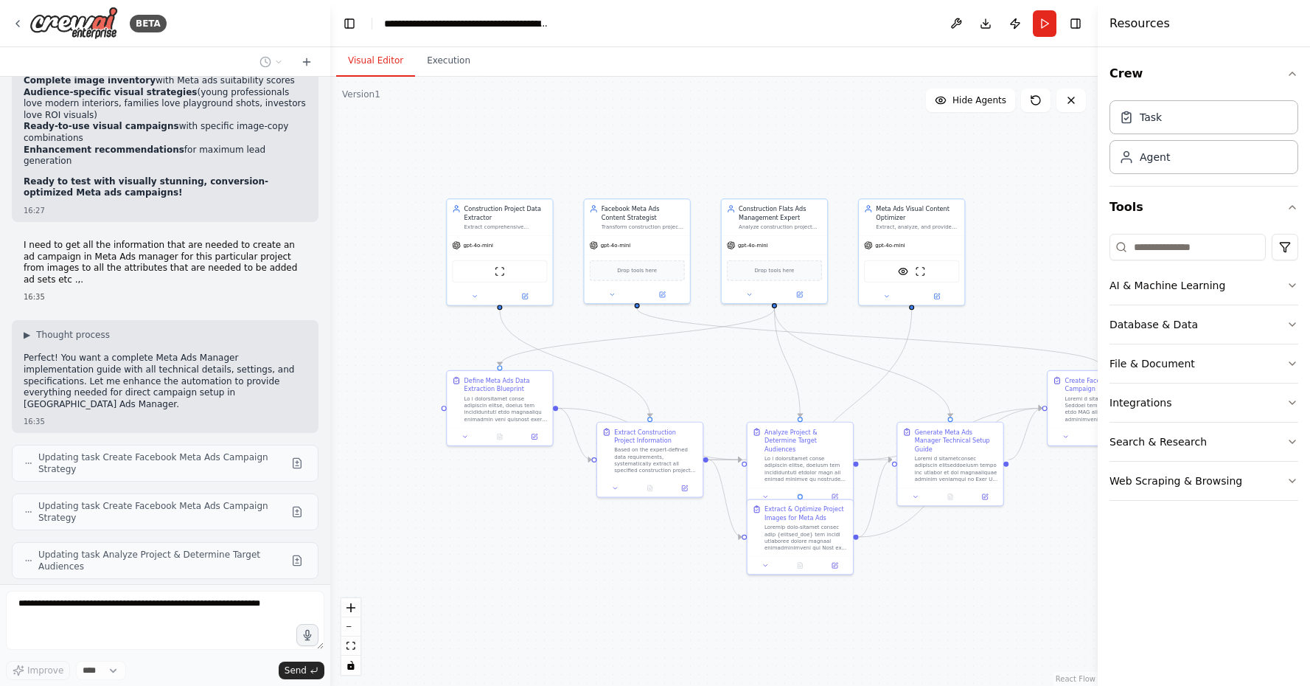
scroll to position [7137, 0]
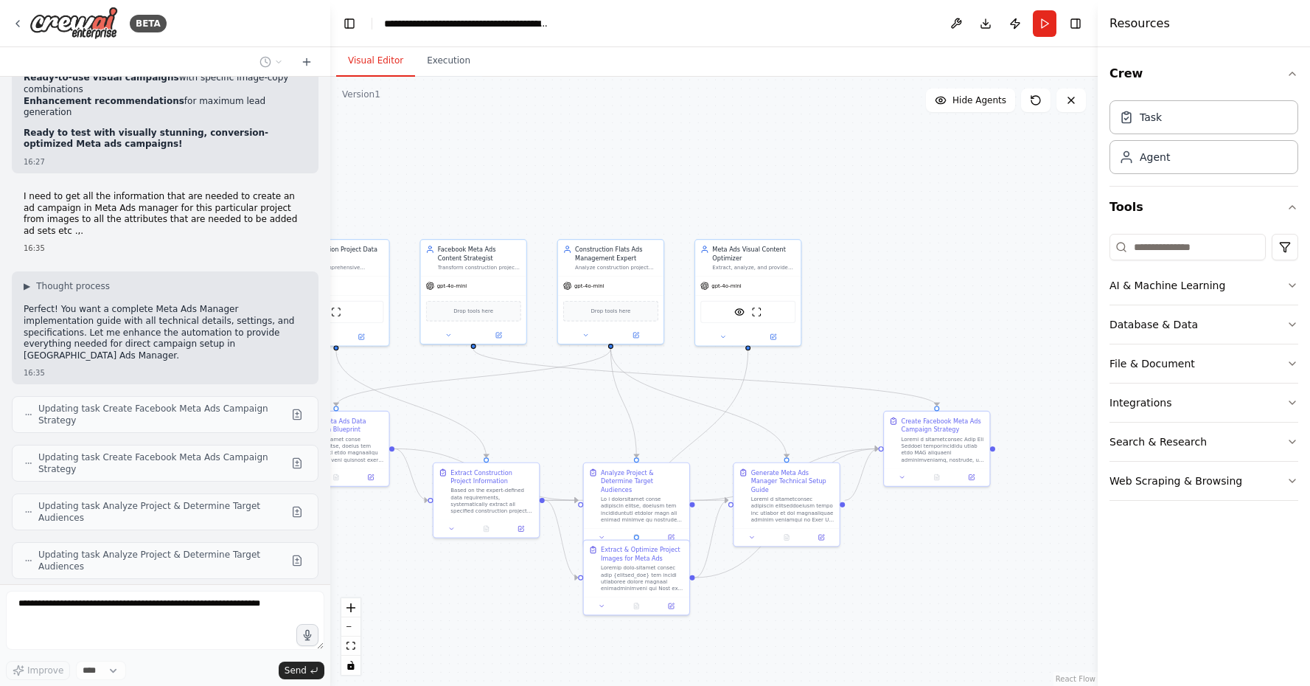
drag, startPoint x: 969, startPoint y: 555, endPoint x: 805, endPoint y: 596, distance: 168.8
click at [805, 596] on div ".deletable-edge-delete-btn { width: 20px; height: 20px; border: 0px solid #ffff…" at bounding box center [713, 381] width 767 height 609
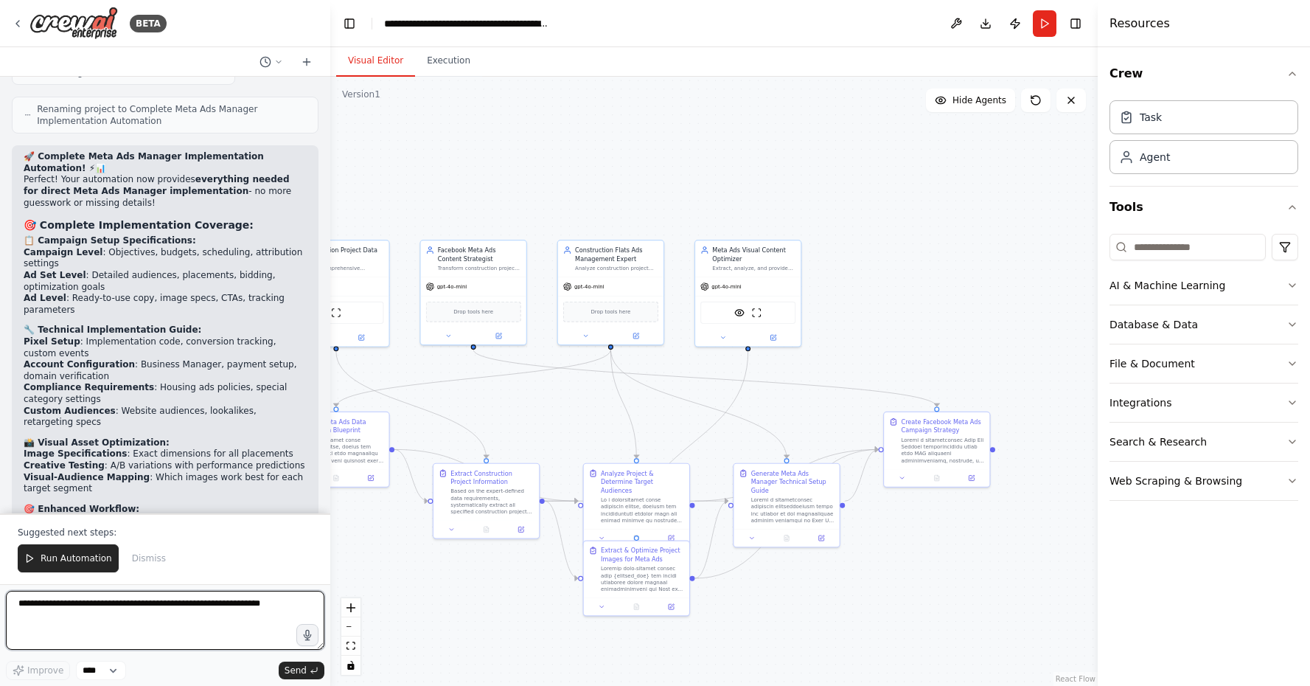
scroll to position [7951, 0]
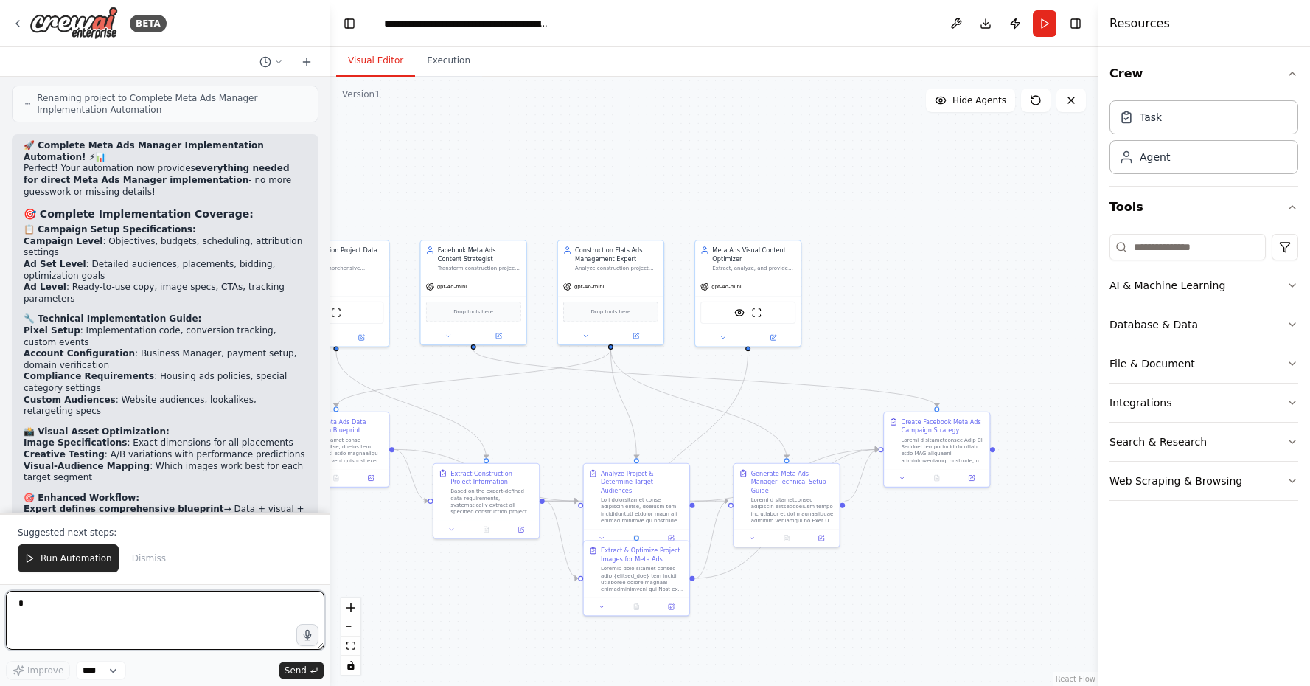
type textarea "*"
click at [72, 662] on div "Improve ****" at bounding box center [66, 670] width 120 height 19
click at [91, 630] on textarea "*" at bounding box center [165, 620] width 318 height 59
type textarea "**********"
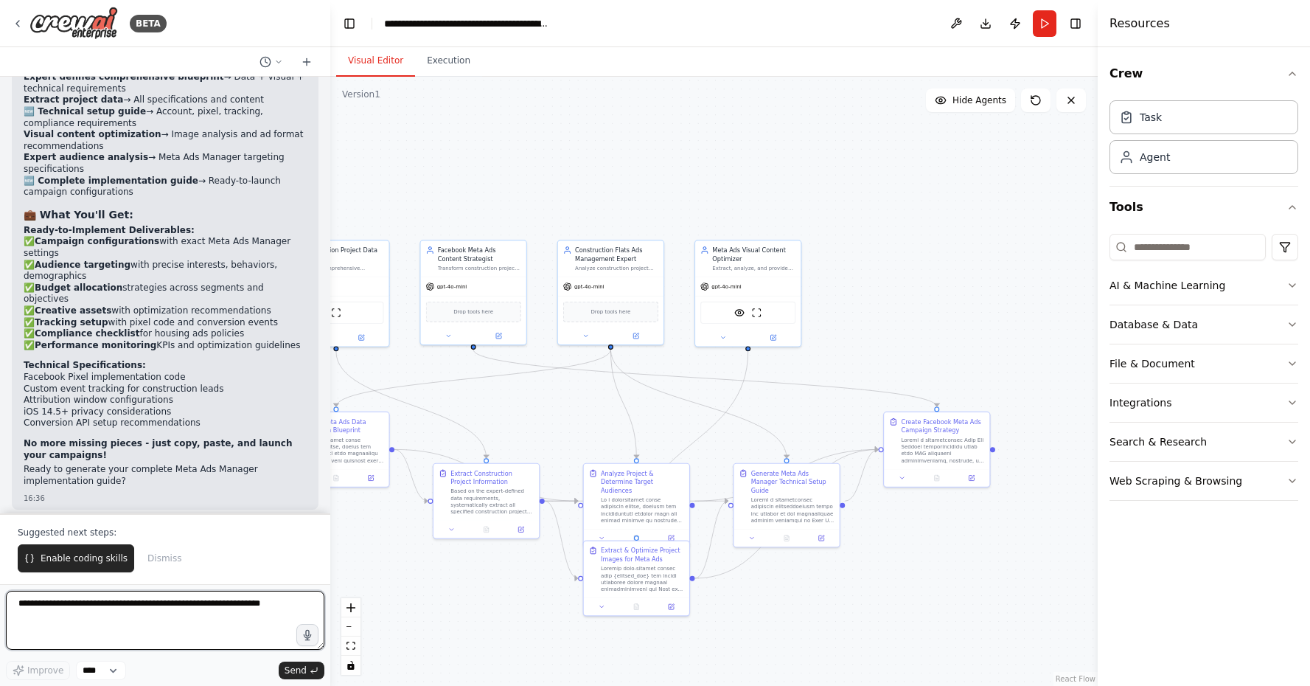
scroll to position [8394, 0]
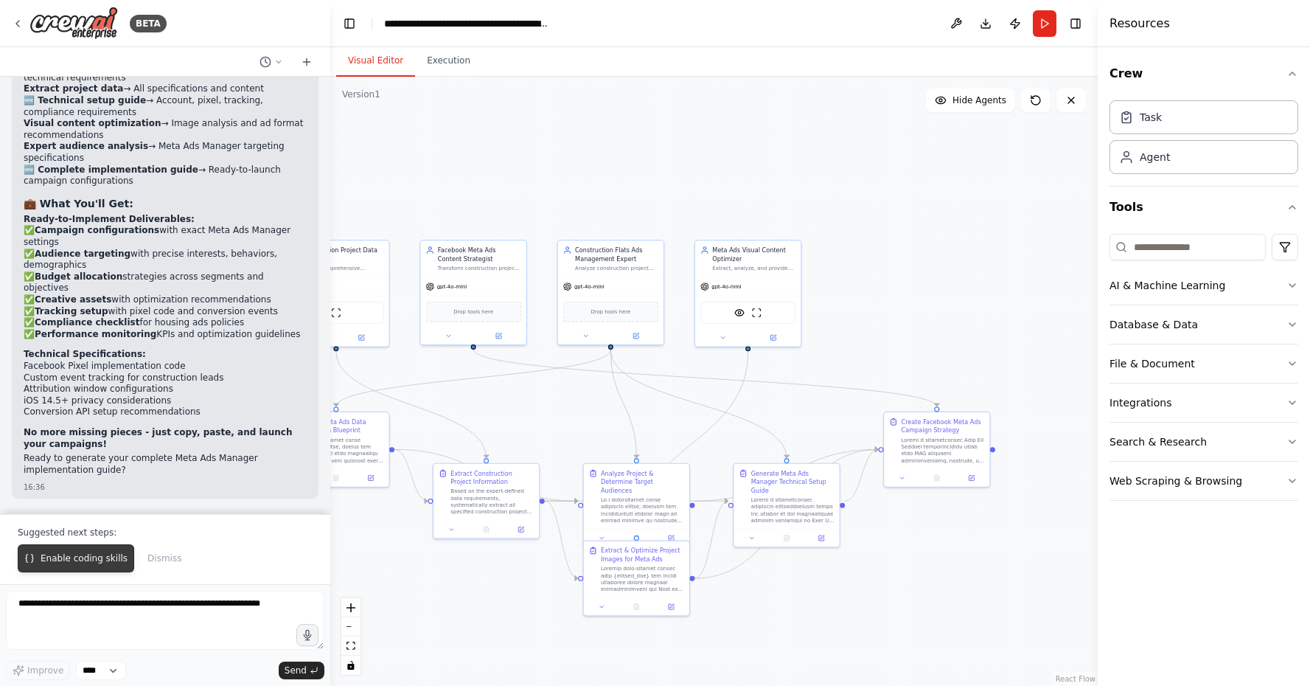
click at [68, 551] on button "Enable coding skills" at bounding box center [76, 558] width 116 height 28
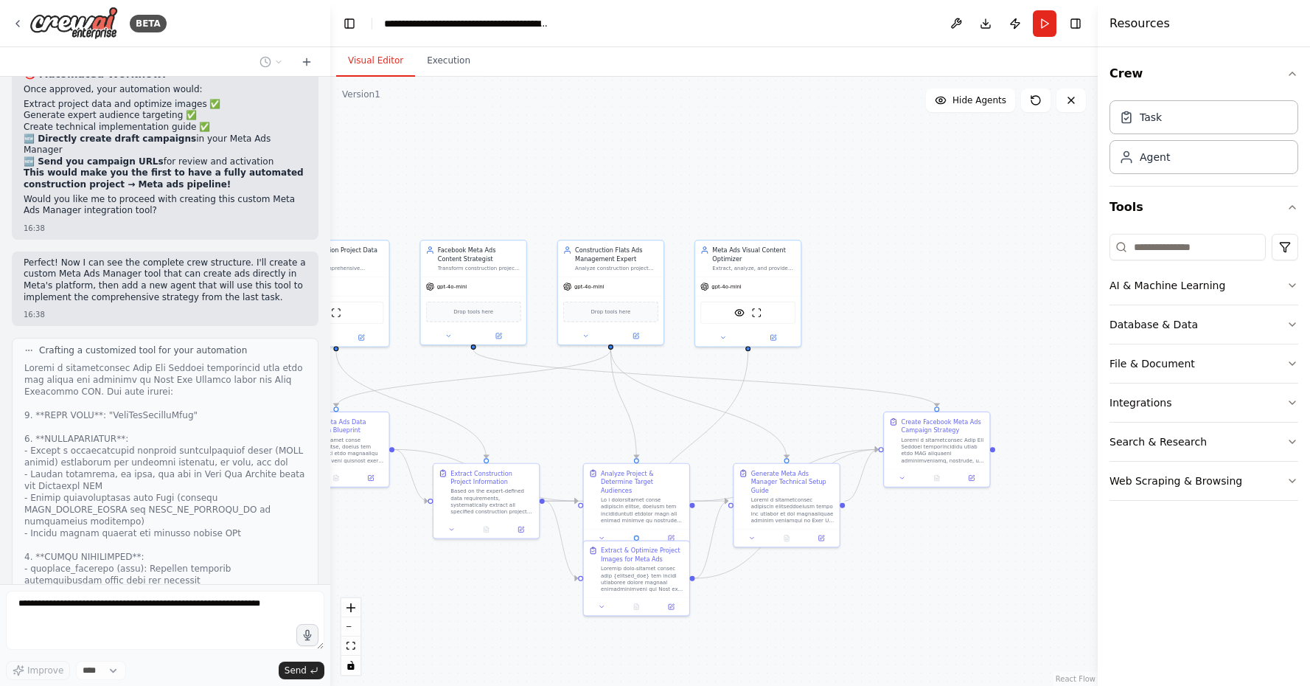
scroll to position [0, 0]
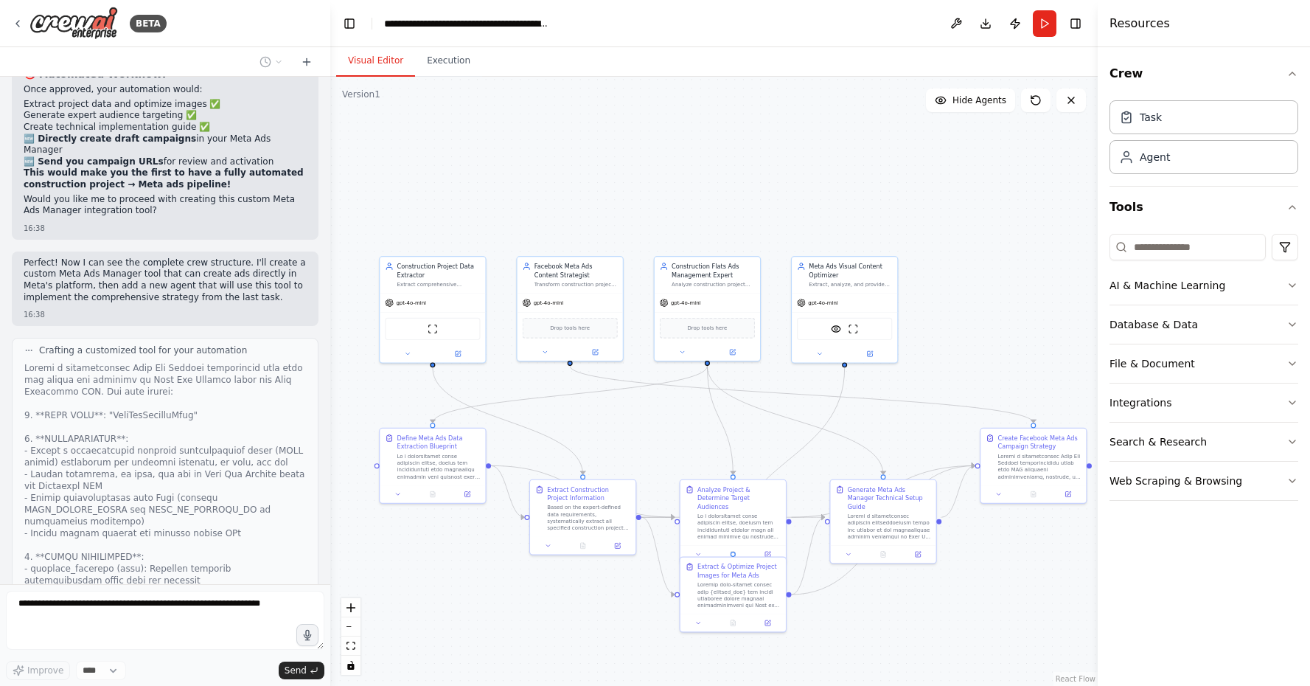
drag, startPoint x: 481, startPoint y: 614, endPoint x: 577, endPoint y: 630, distance: 97.9
click at [577, 630] on div ".deletable-edge-delete-btn { width: 20px; height: 20px; border: 0px solid #ffff…" at bounding box center [713, 381] width 767 height 609
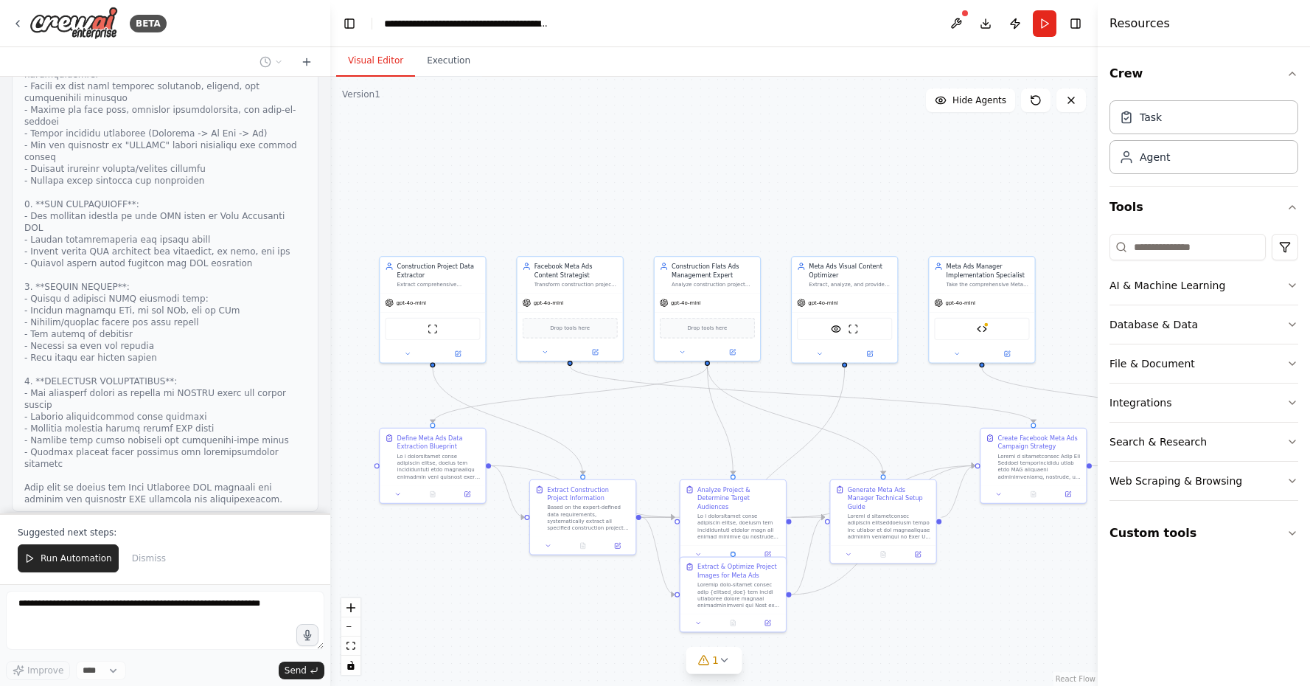
scroll to position [10370, 0]
click at [958, 360] on div at bounding box center [981, 352] width 105 height 17
click at [961, 356] on button at bounding box center [957, 352] width 49 height 10
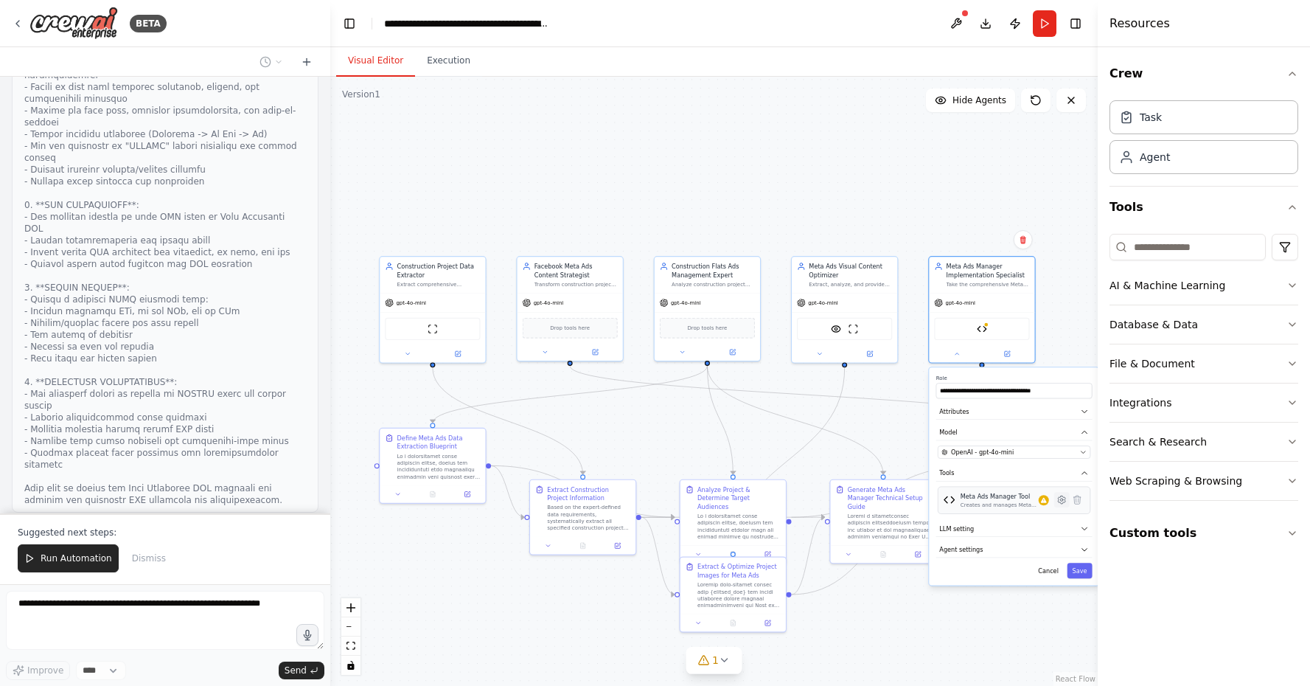
click at [1059, 501] on icon at bounding box center [1061, 498] width 7 height 7
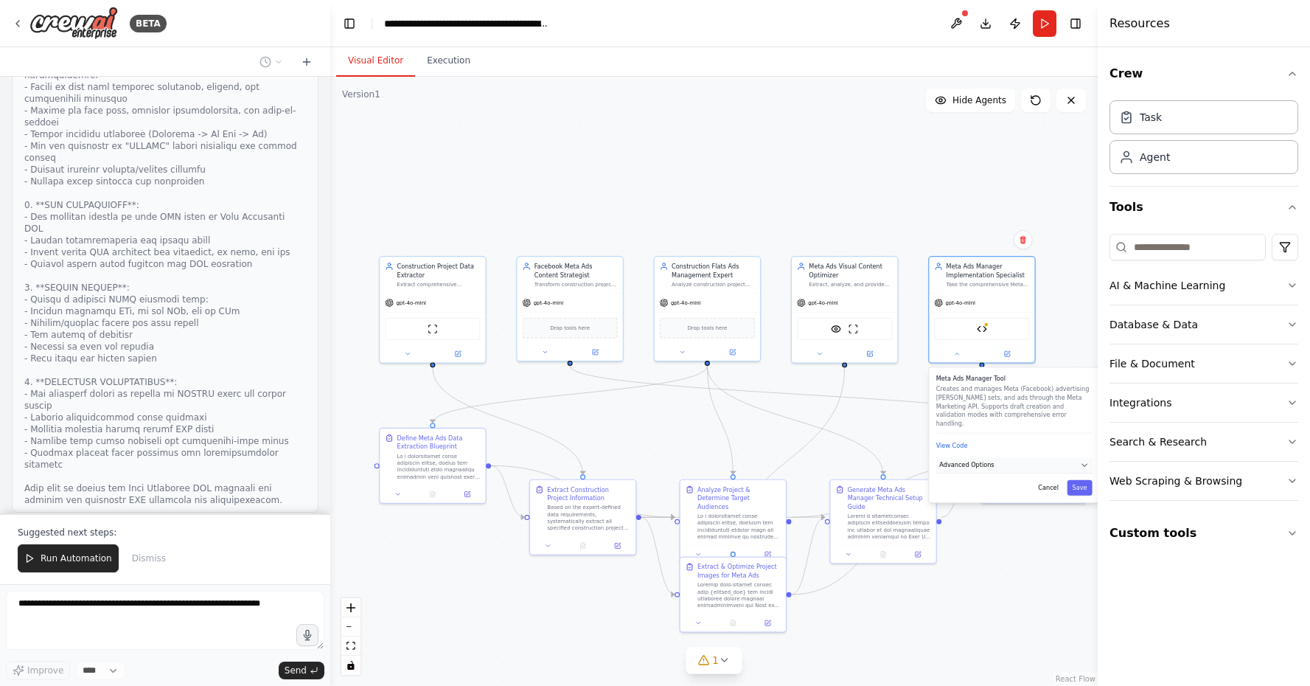
click at [1039, 462] on button "Advanced Options" at bounding box center [1014, 465] width 156 height 16
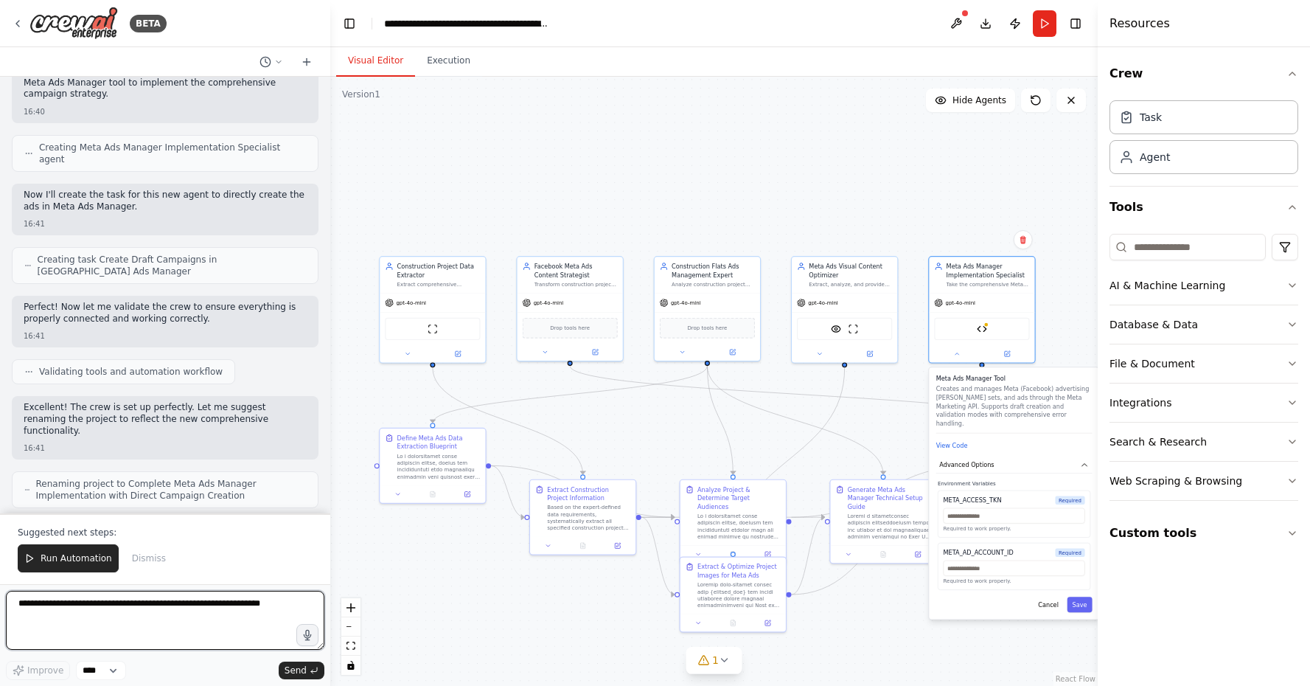
scroll to position [10967, 0]
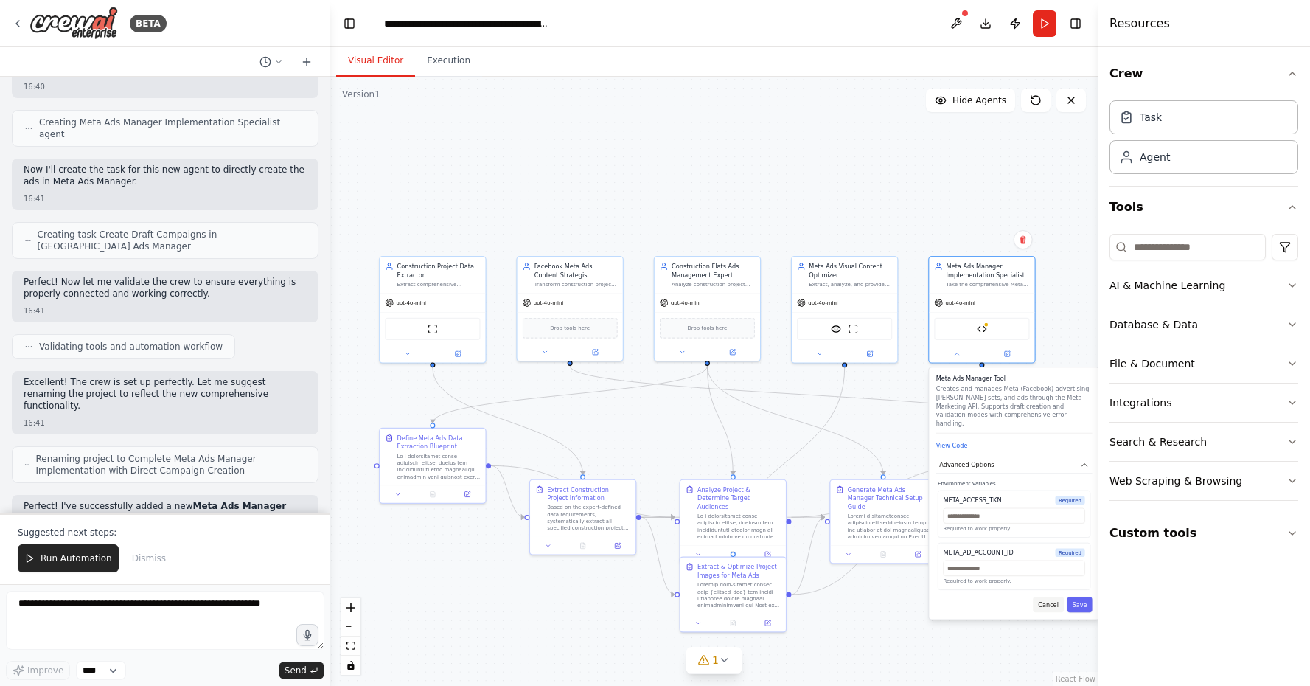
click at [1052, 596] on button "Cancel" at bounding box center [1048, 603] width 31 height 15
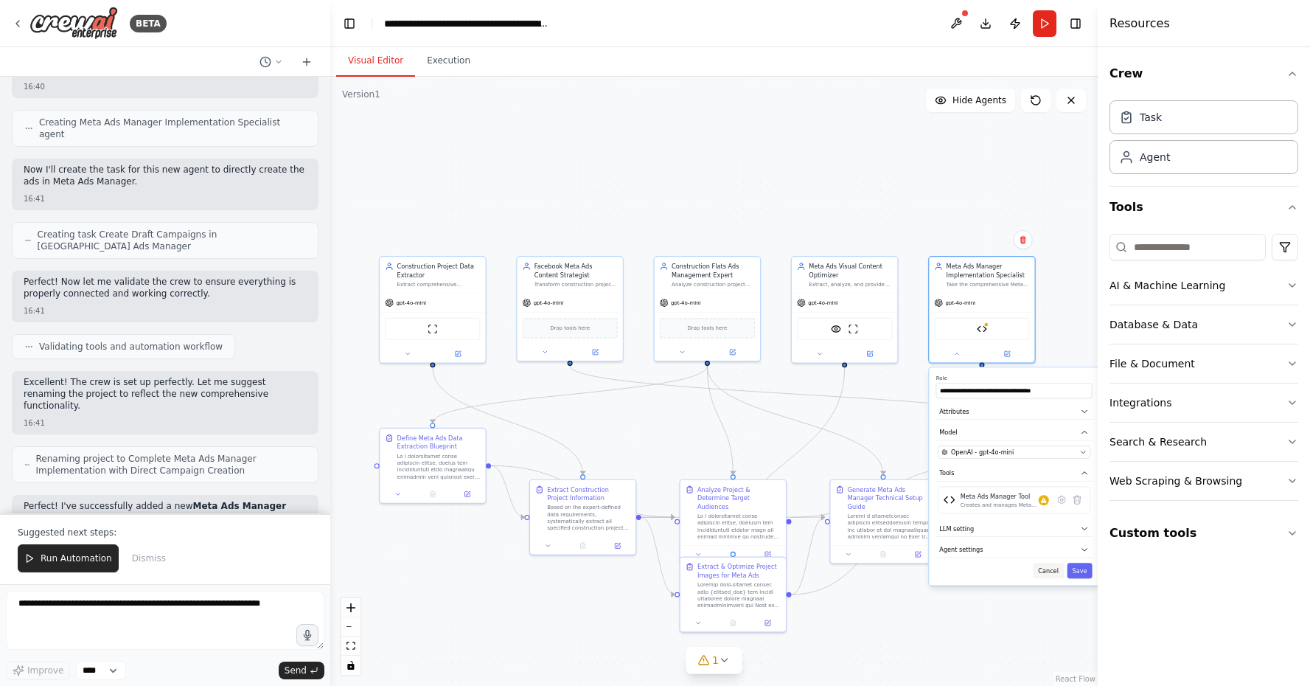
click at [1048, 572] on button "Cancel" at bounding box center [1048, 570] width 31 height 15
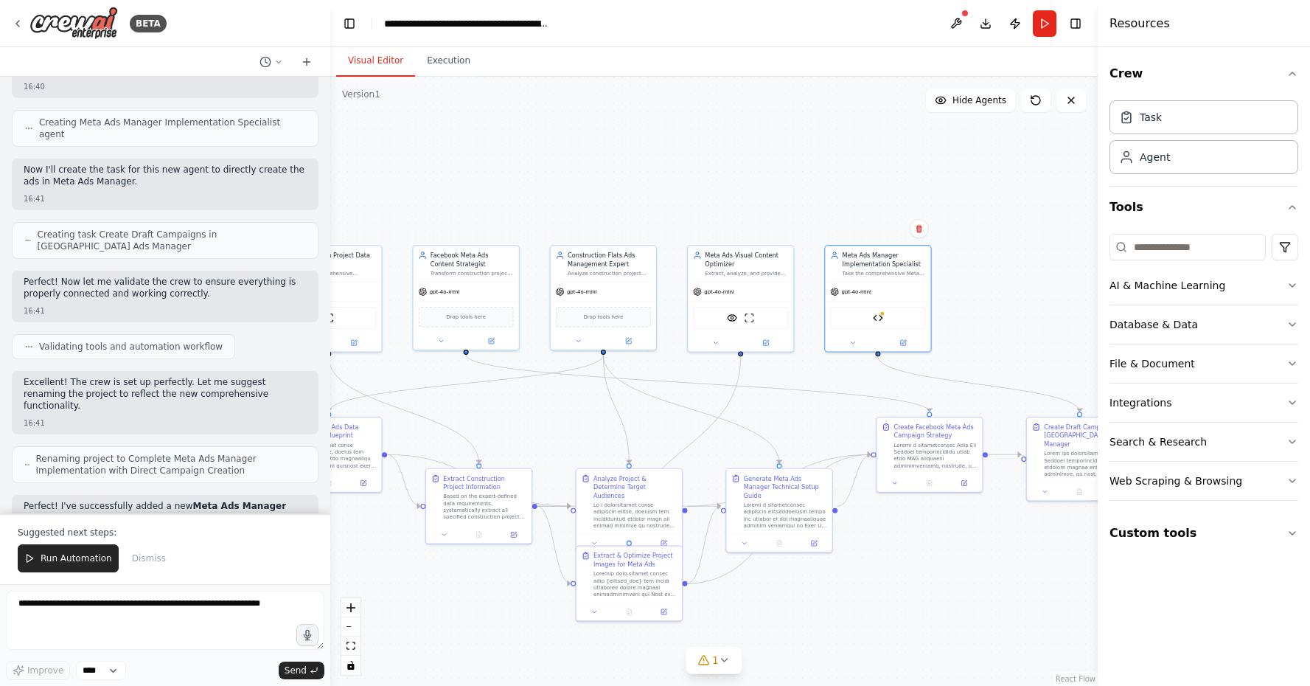
drag, startPoint x: 1040, startPoint y: 585, endPoint x: 939, endPoint y: 574, distance: 101.6
click at [939, 574] on div ".deletable-edge-delete-btn { width: 20px; height: 20px; border: 0px solid #ffff…" at bounding box center [713, 381] width 767 height 609
click at [736, 658] on button "1" at bounding box center [714, 660] width 57 height 27
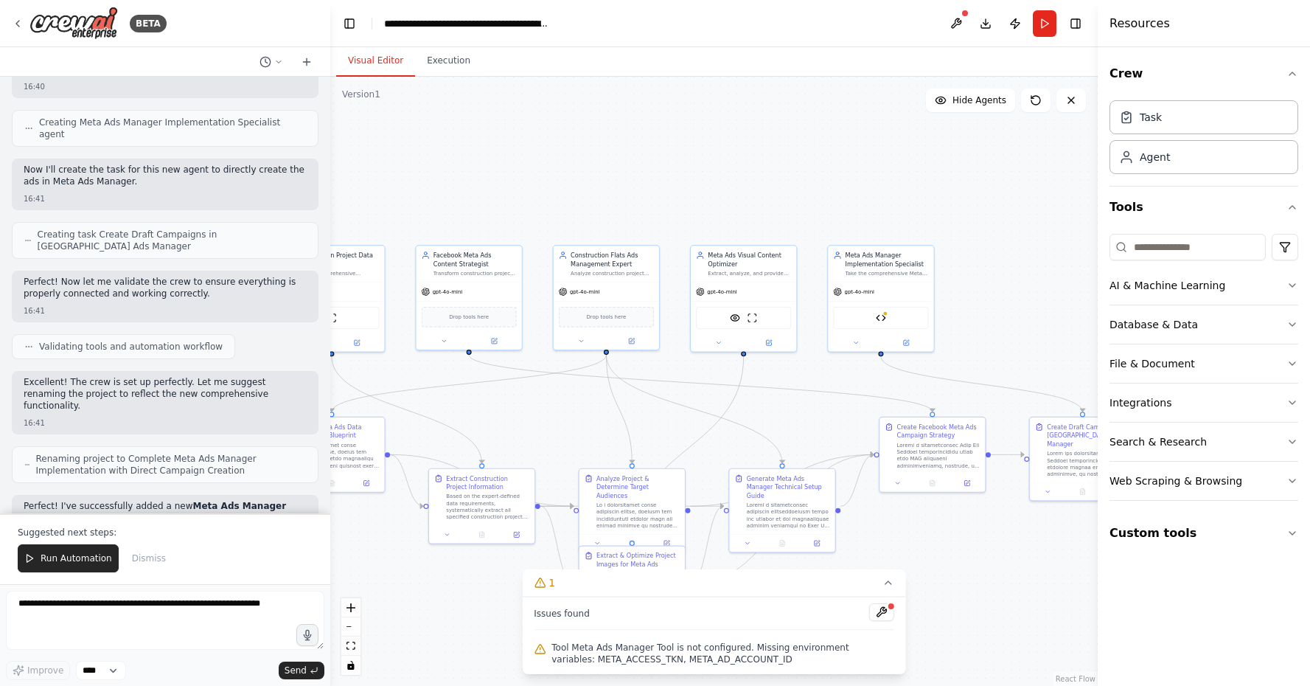
click at [942, 645] on div ".deletable-edge-delete-btn { width: 20px; height: 20px; border: 0px solid #ffff…" at bounding box center [713, 381] width 767 height 609
drag, startPoint x: 632, startPoint y: 433, endPoint x: 712, endPoint y: 397, distance: 87.8
click at [712, 397] on div ".deletable-edge-delete-btn { width: 20px; height: 20px; border: 0px solid #ffff…" at bounding box center [713, 381] width 767 height 609
drag, startPoint x: 553, startPoint y: 658, endPoint x: 756, endPoint y: 657, distance: 202.7
click at [756, 657] on span "Tool Meta Ads Manager Tool is not configured. Missing environment variables: ME…" at bounding box center [722, 653] width 343 height 24
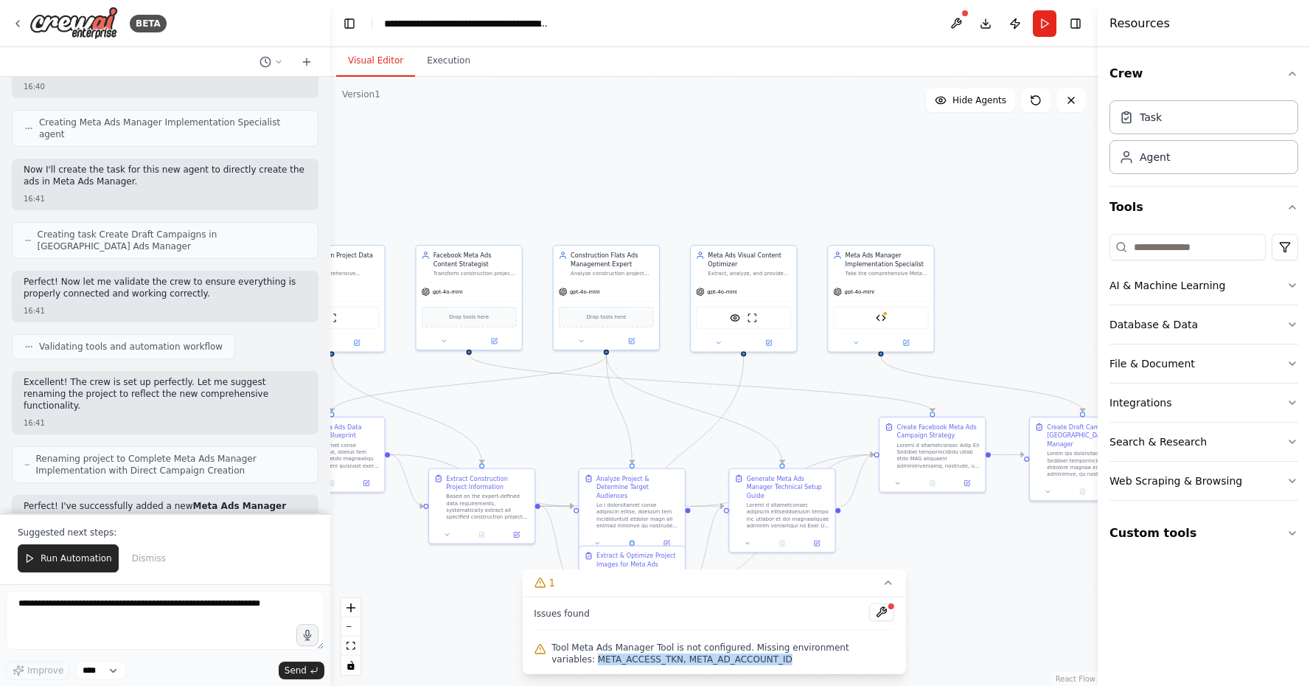
copy span "META_ACCESS_TKN, META_AD_ACCOUNT_ID"
click at [853, 341] on icon at bounding box center [855, 341] width 7 height 7
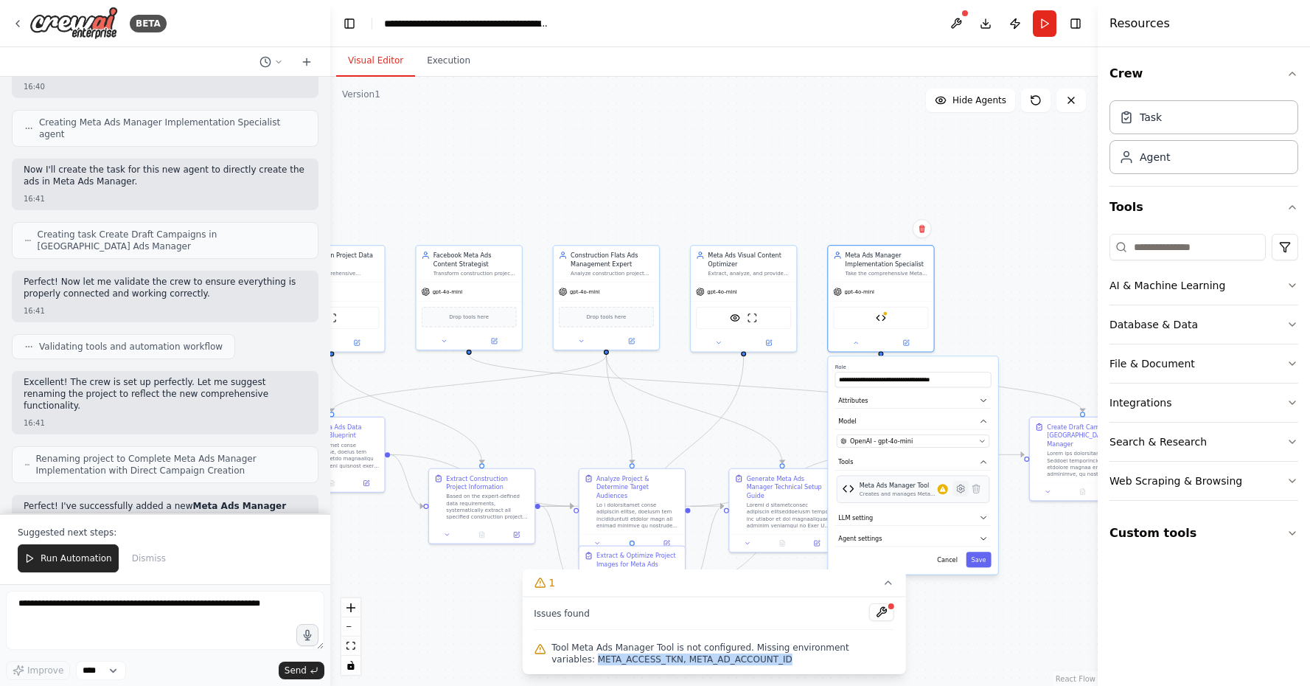
click at [962, 492] on icon at bounding box center [960, 487] width 7 height 7
click at [923, 450] on button "Advanced Options" at bounding box center [913, 454] width 156 height 16
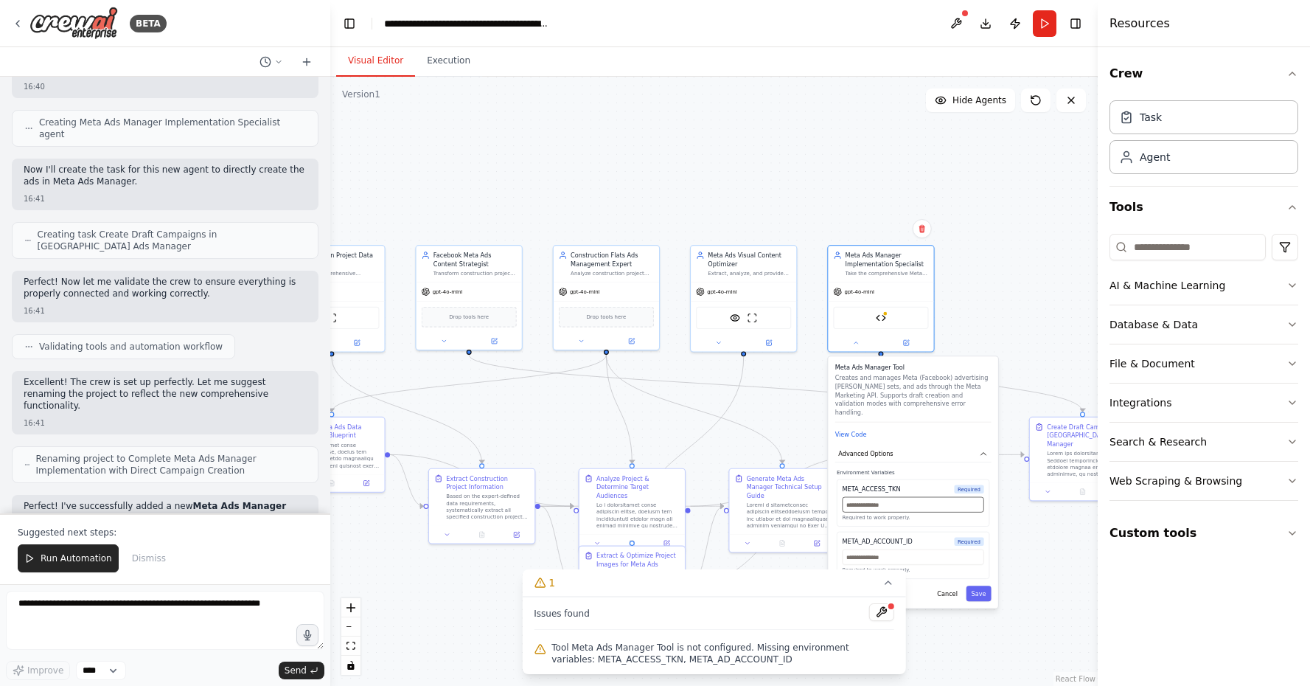
click at [885, 500] on input "text" at bounding box center [914, 504] width 142 height 15
paste input "**********"
type input "**********"
click at [919, 557] on div "Required to work properly." at bounding box center [914, 561] width 142 height 24
click at [919, 551] on input "text" at bounding box center [914, 556] width 142 height 15
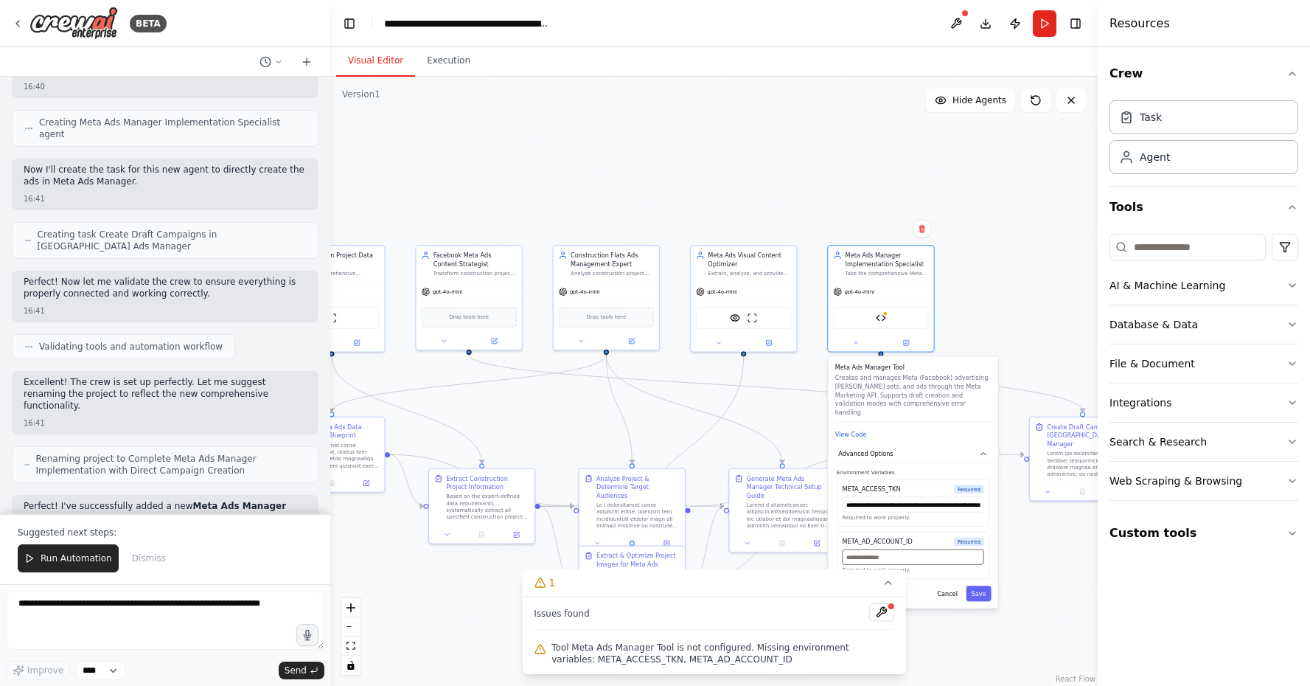
paste input "**********"
type input "**********"
click at [983, 587] on button "Save" at bounding box center [979, 592] width 25 height 15
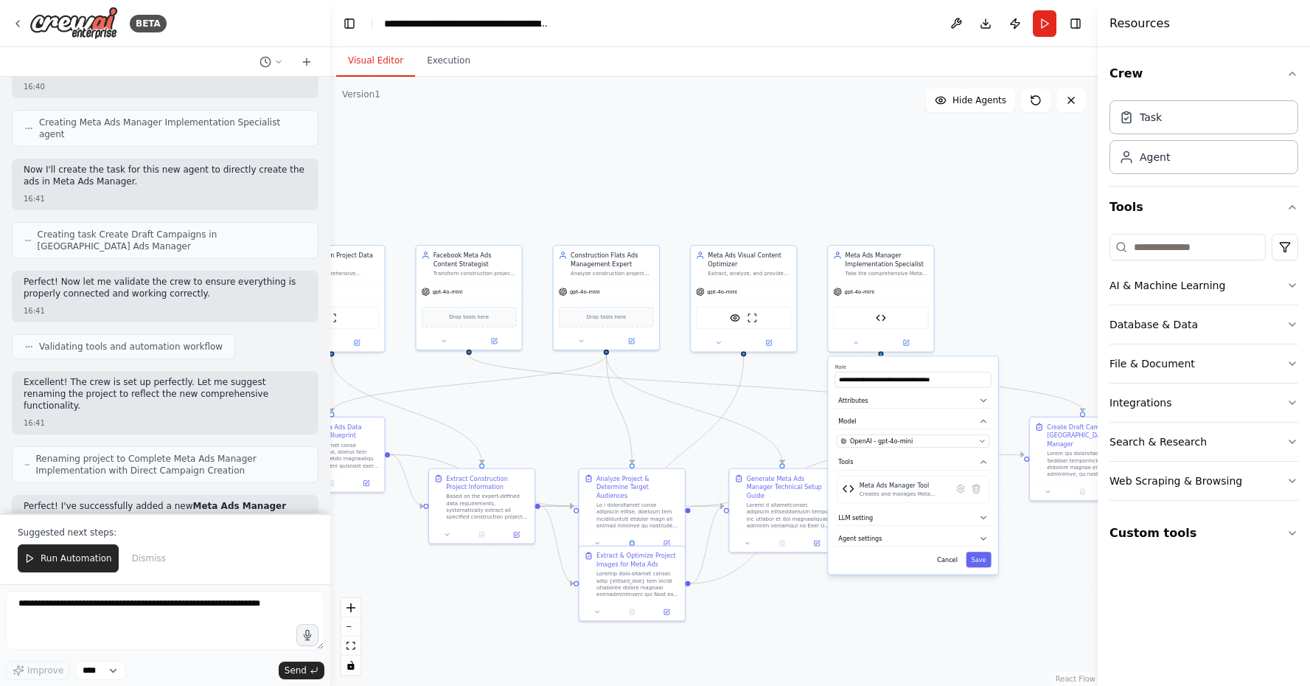
click at [1023, 597] on div ".deletable-edge-delete-btn { width: 20px; height: 20px; border: 0px solid #ffff…" at bounding box center [713, 381] width 767 height 609
click at [846, 344] on button at bounding box center [856, 340] width 49 height 10
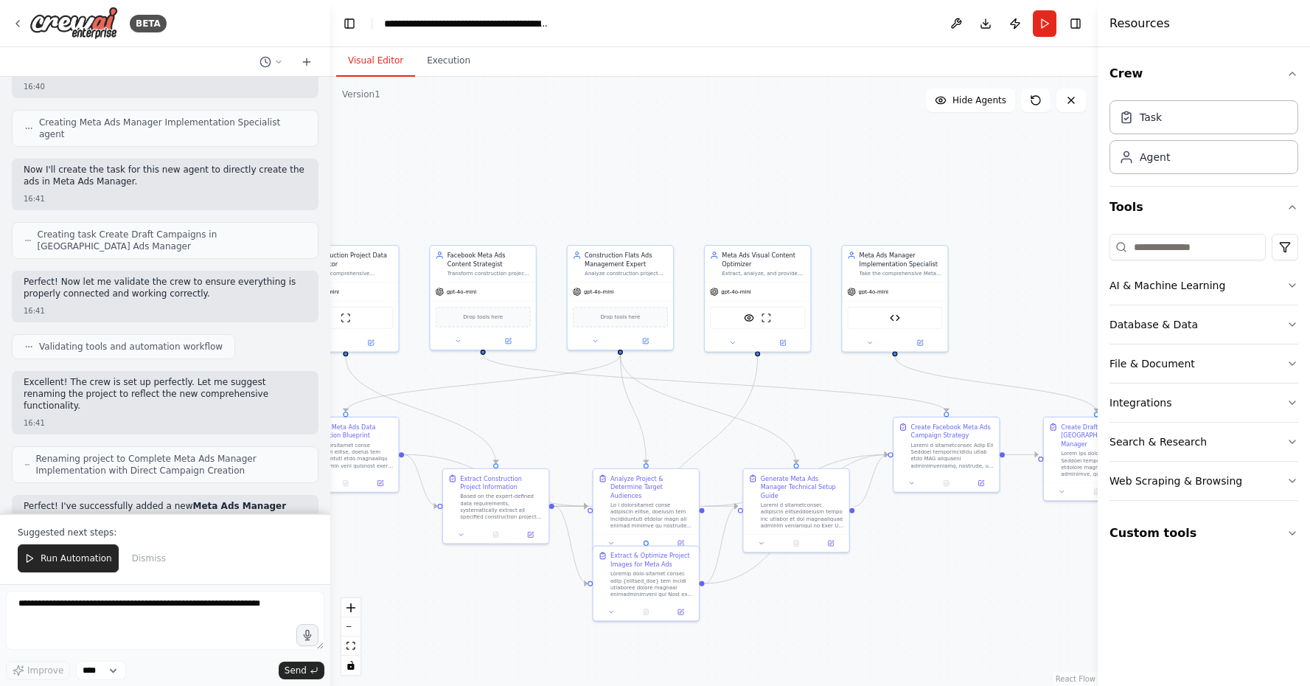
drag, startPoint x: 936, startPoint y: 560, endPoint x: 950, endPoint y: 560, distance: 14.0
click at [950, 560] on div ".deletable-edge-delete-btn { width: 20px; height: 20px; border: 0px solid #ffff…" at bounding box center [713, 381] width 767 height 609
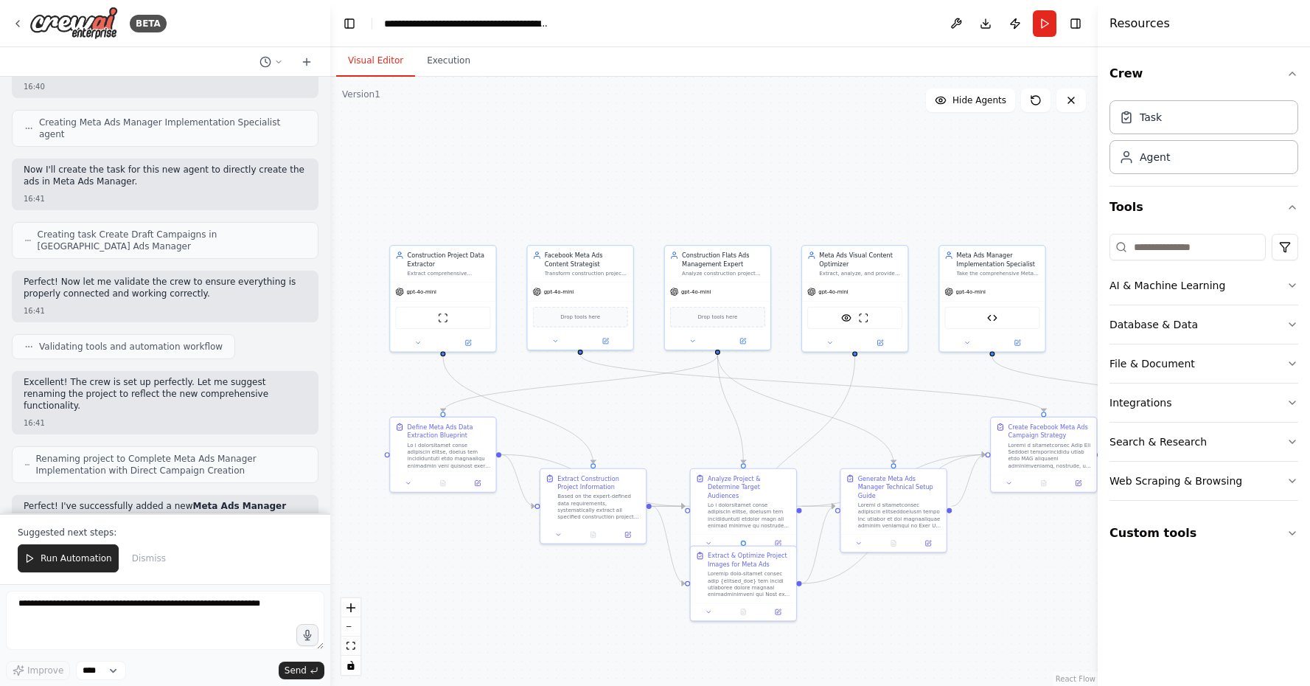
drag, startPoint x: 764, startPoint y: 578, endPoint x: 862, endPoint y: 577, distance: 98.1
click at [862, 577] on div ".deletable-edge-delete-btn { width: 20px; height: 20px; border: 0px solid #ffff…" at bounding box center [713, 381] width 767 height 609
click at [1048, 24] on button "Run" at bounding box center [1045, 23] width 24 height 27
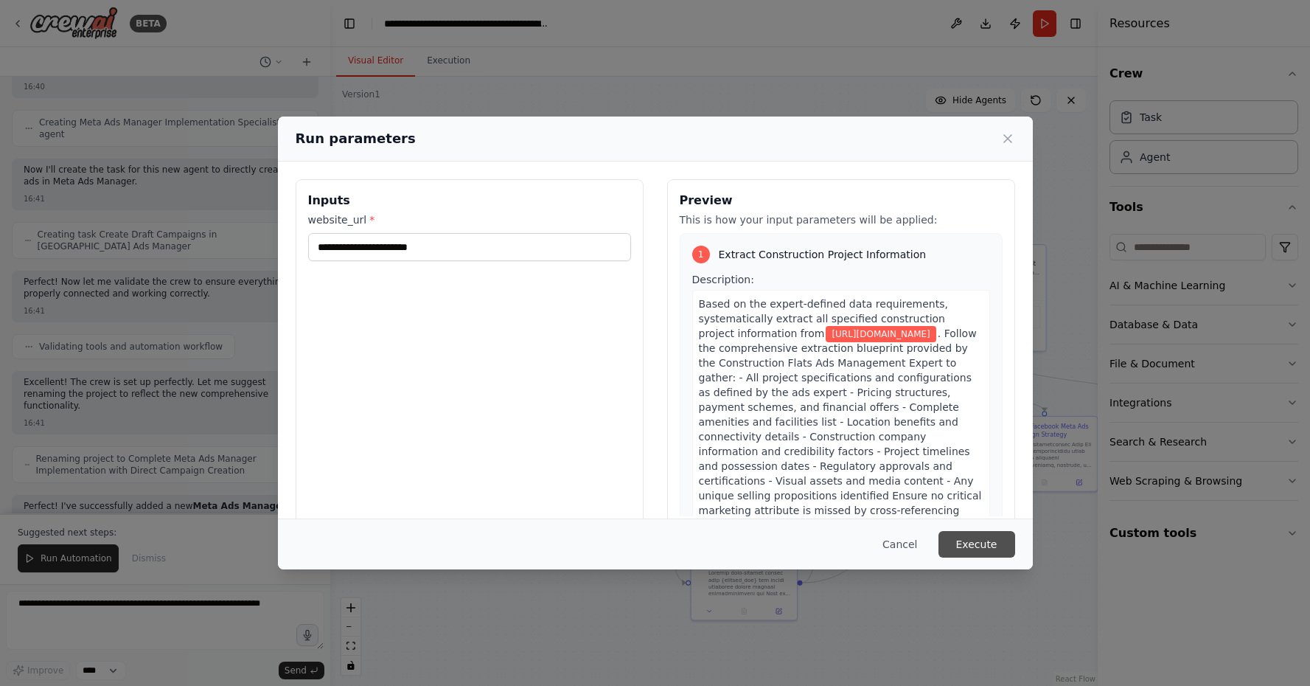
click at [951, 540] on button "Execute" at bounding box center [977, 544] width 77 height 27
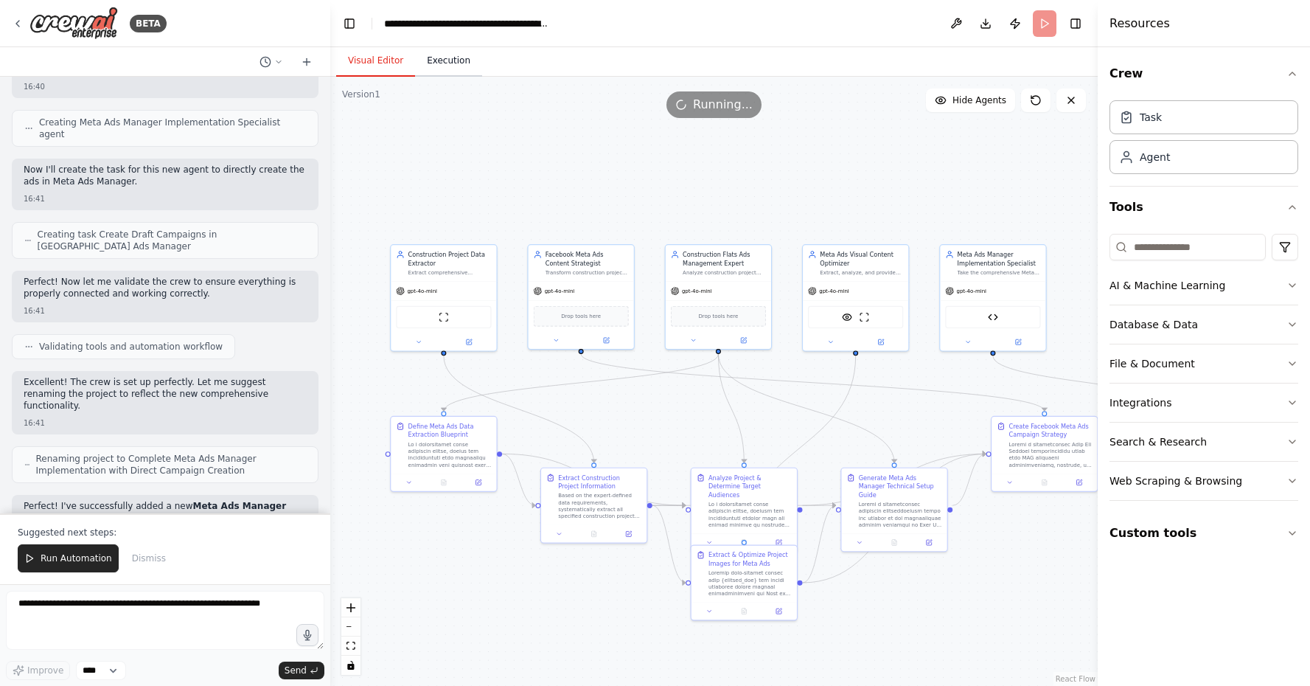
click at [439, 60] on button "Execution" at bounding box center [448, 61] width 67 height 31
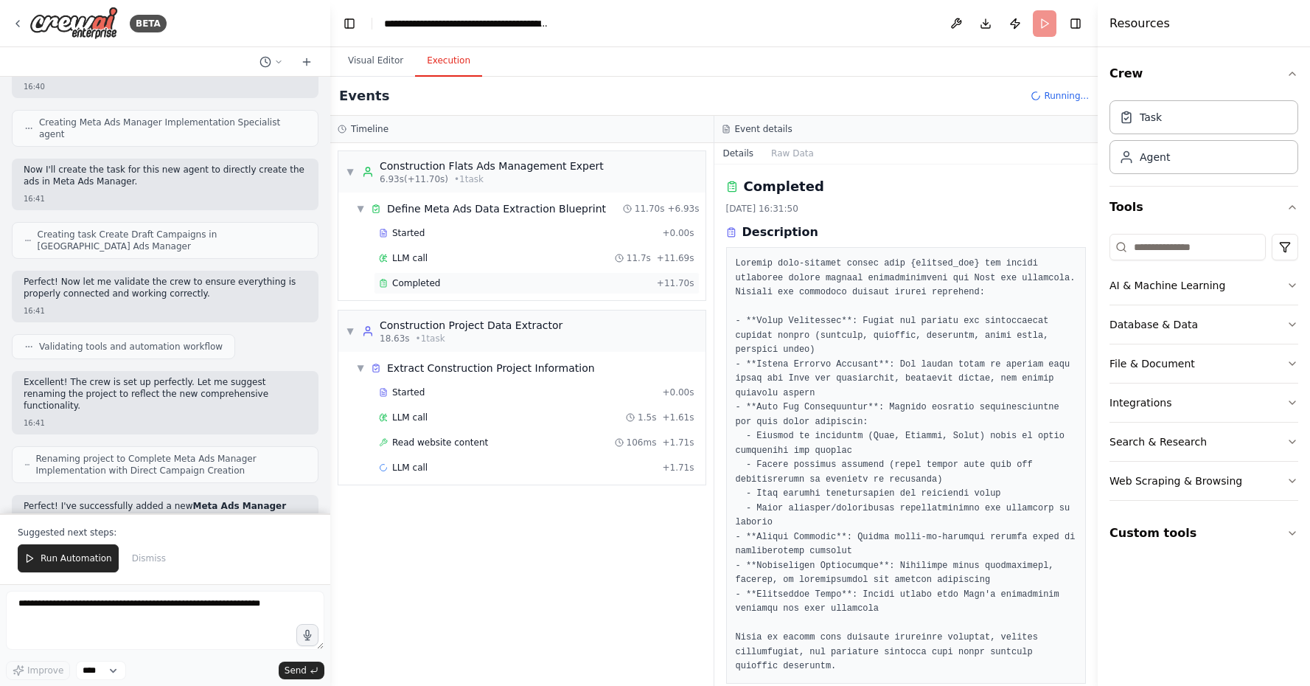
click at [400, 282] on span "Completed" at bounding box center [416, 283] width 48 height 12
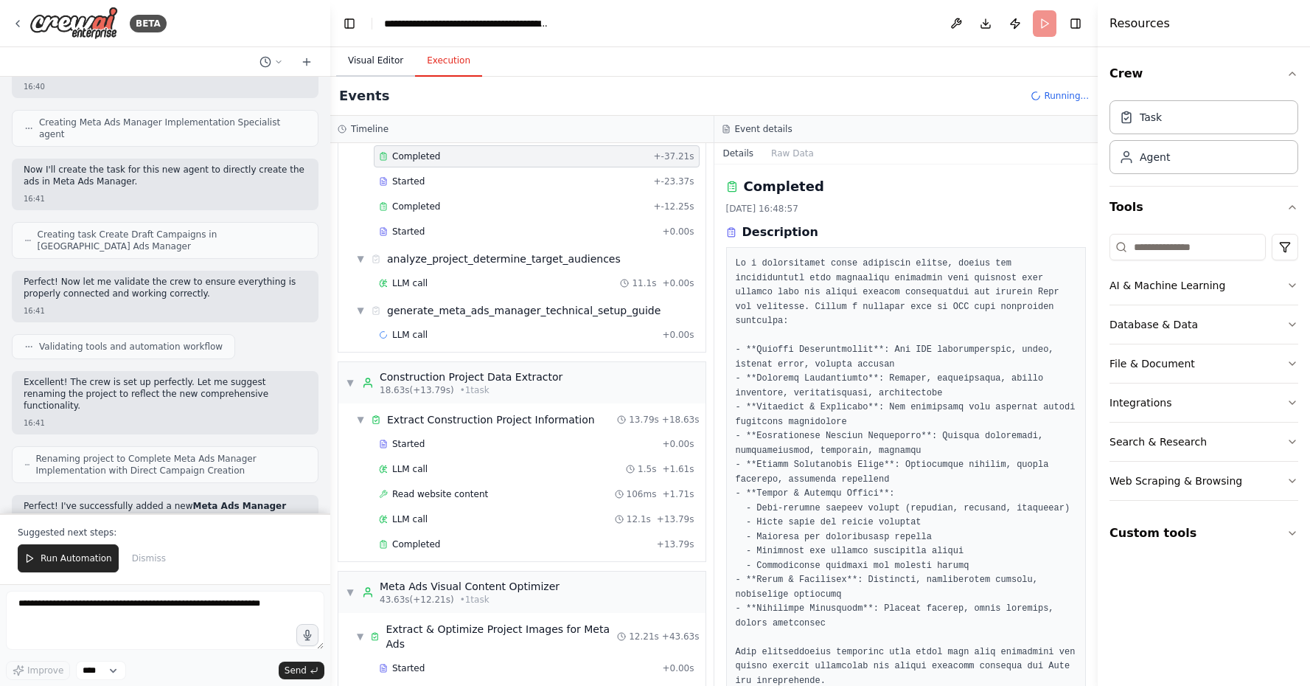
click at [363, 69] on button "Visual Editor" at bounding box center [375, 61] width 79 height 31
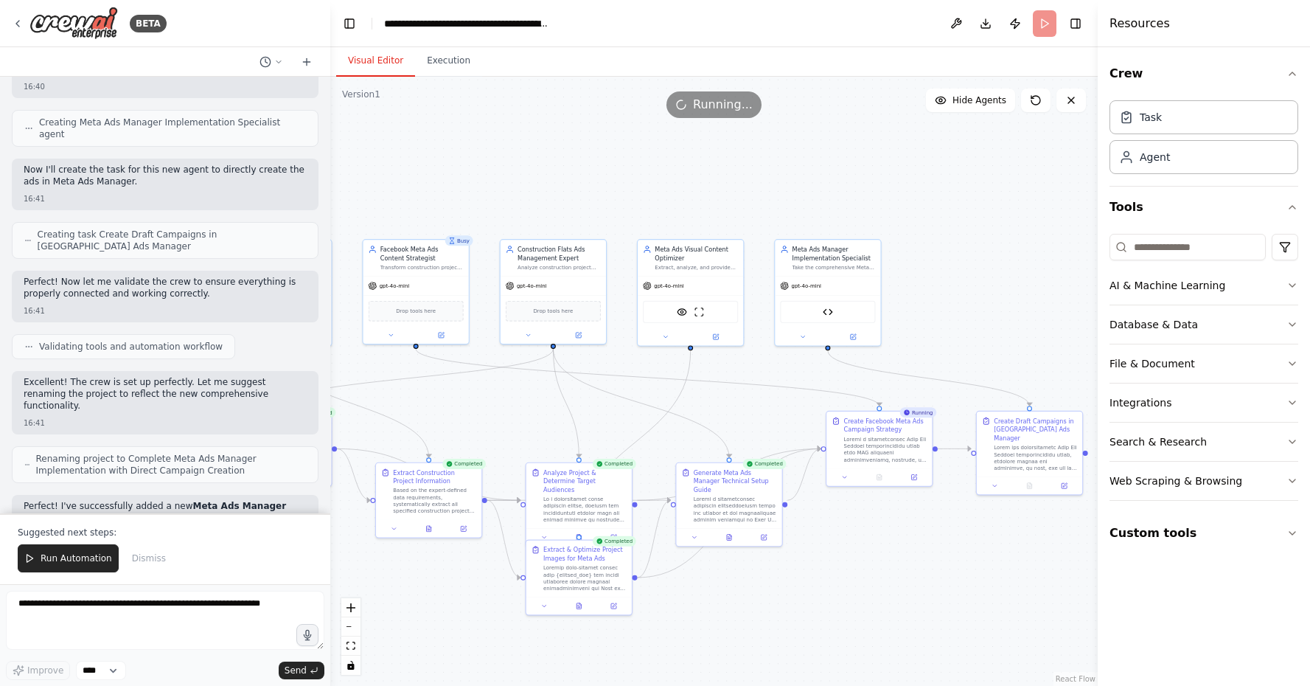
drag, startPoint x: 542, startPoint y: 224, endPoint x: 377, endPoint y: 219, distance: 164.5
click at [377, 219] on div ".deletable-edge-delete-btn { width: 20px; height: 20px; border: 0px solid #ffff…" at bounding box center [713, 381] width 767 height 609
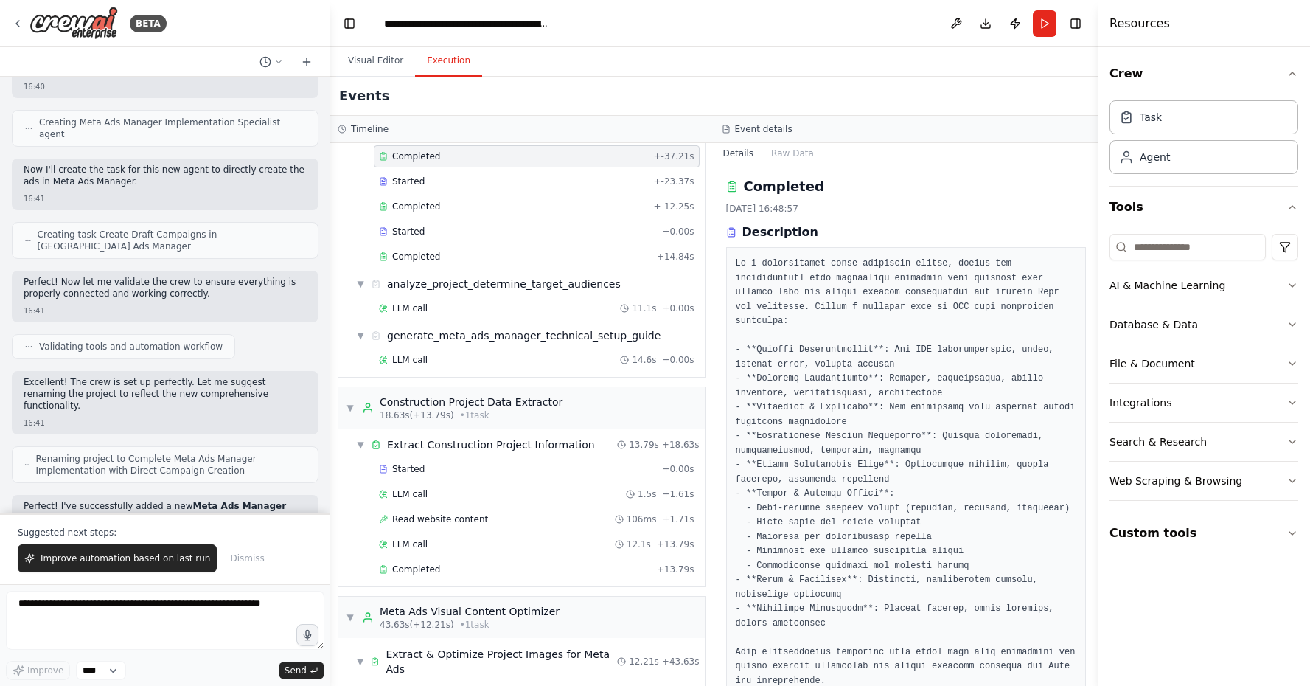
click at [460, 61] on button "Execution" at bounding box center [448, 61] width 67 height 31
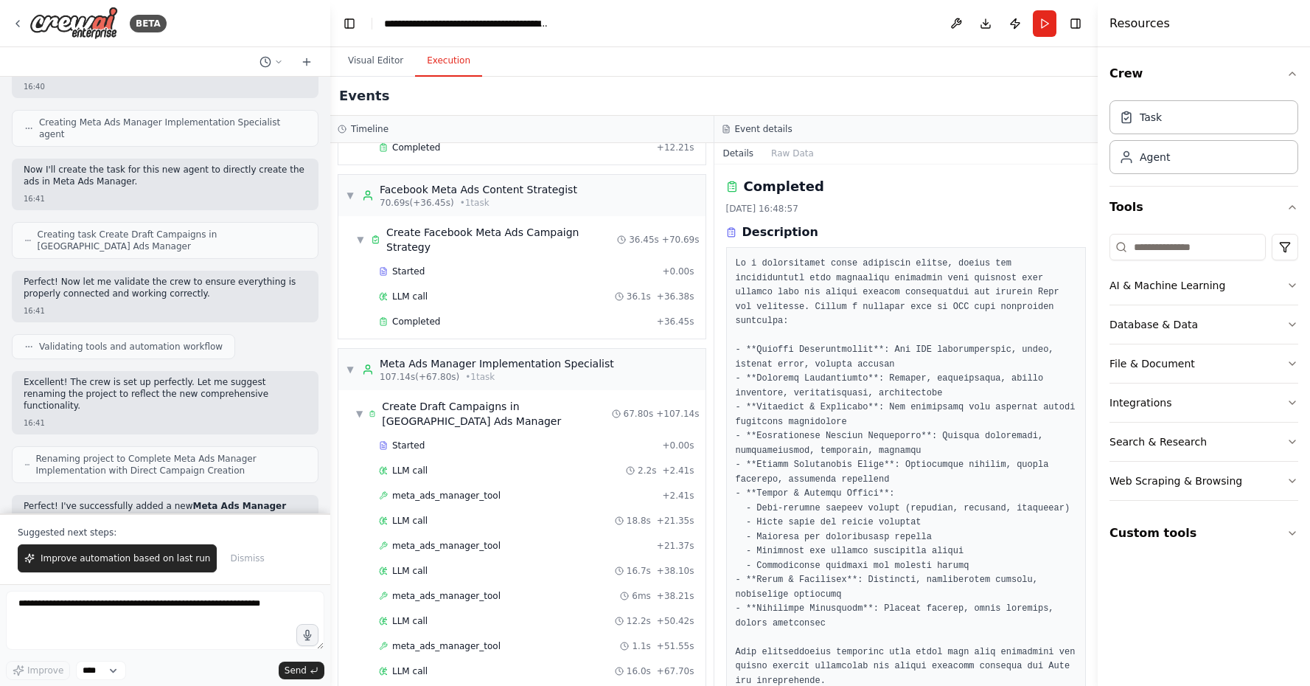
click at [495, 685] on div "Completed" at bounding box center [515, 696] width 272 height 12
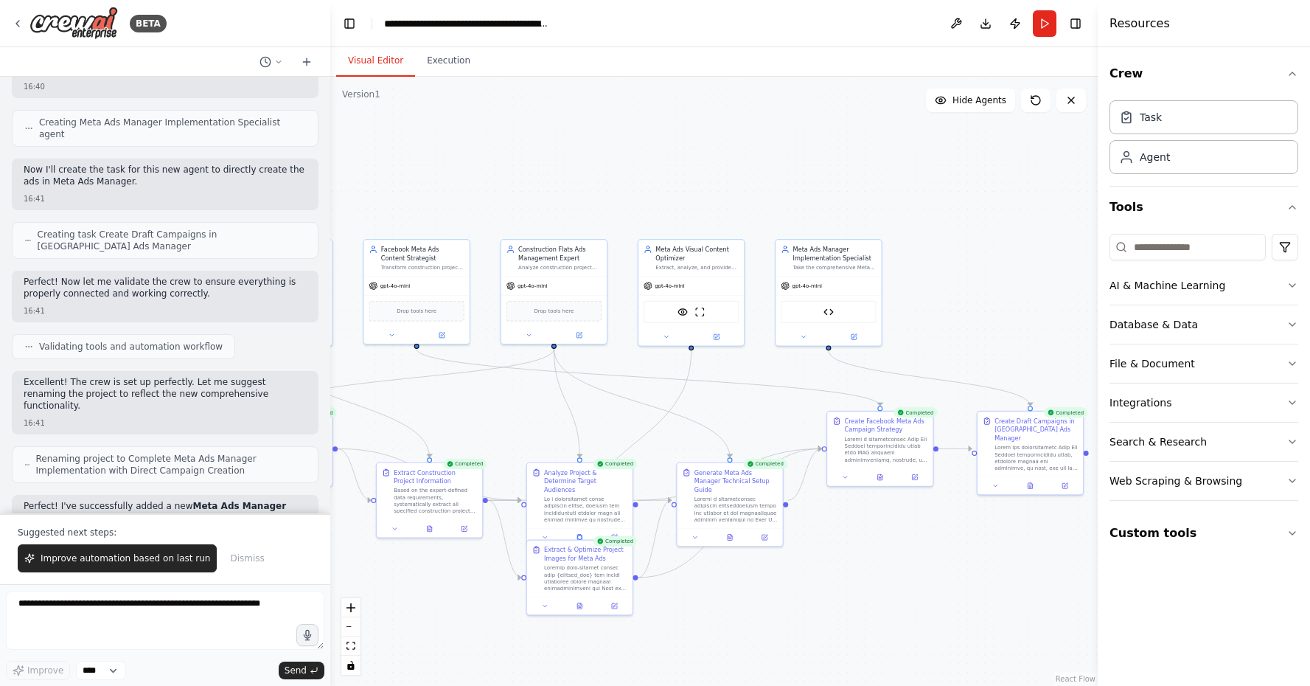
click at [380, 58] on button "Visual Editor" at bounding box center [375, 61] width 79 height 31
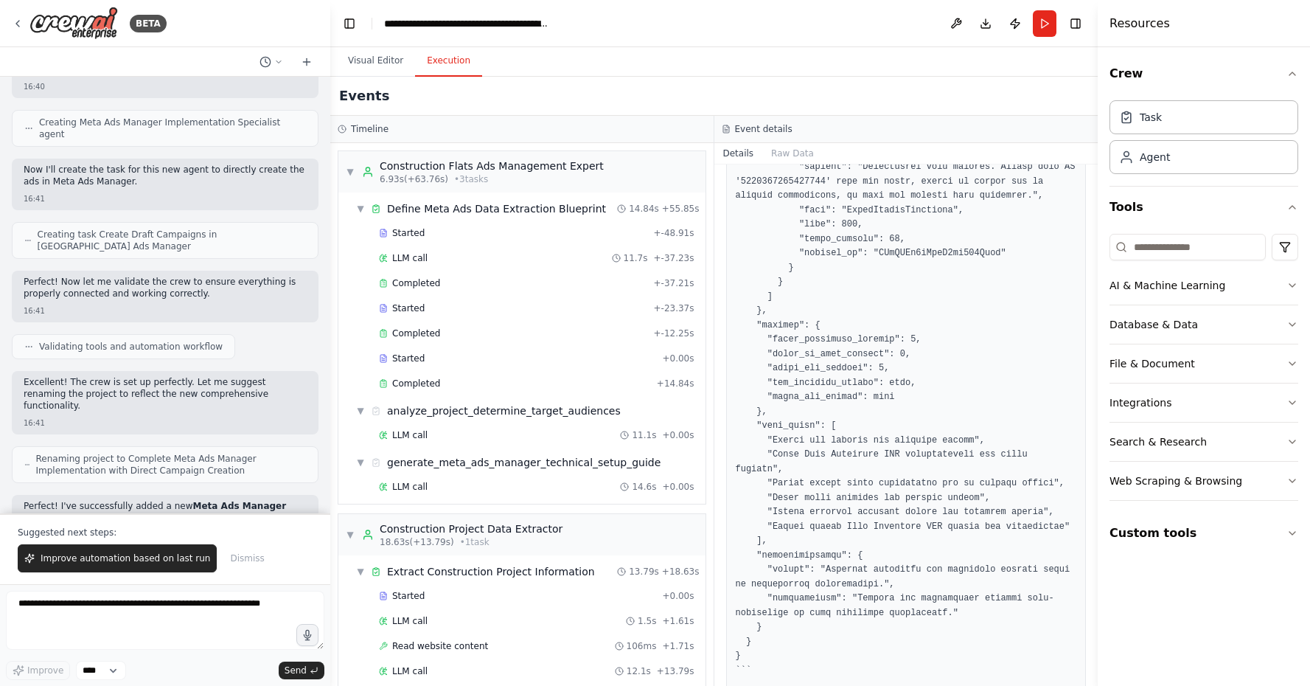
click at [440, 61] on button "Execution" at bounding box center [448, 61] width 67 height 31
click at [349, 164] on div "▼ Construction Flats Ads Management Expert 6.93s (+63.76s) • 3 task s" at bounding box center [475, 172] width 258 height 27
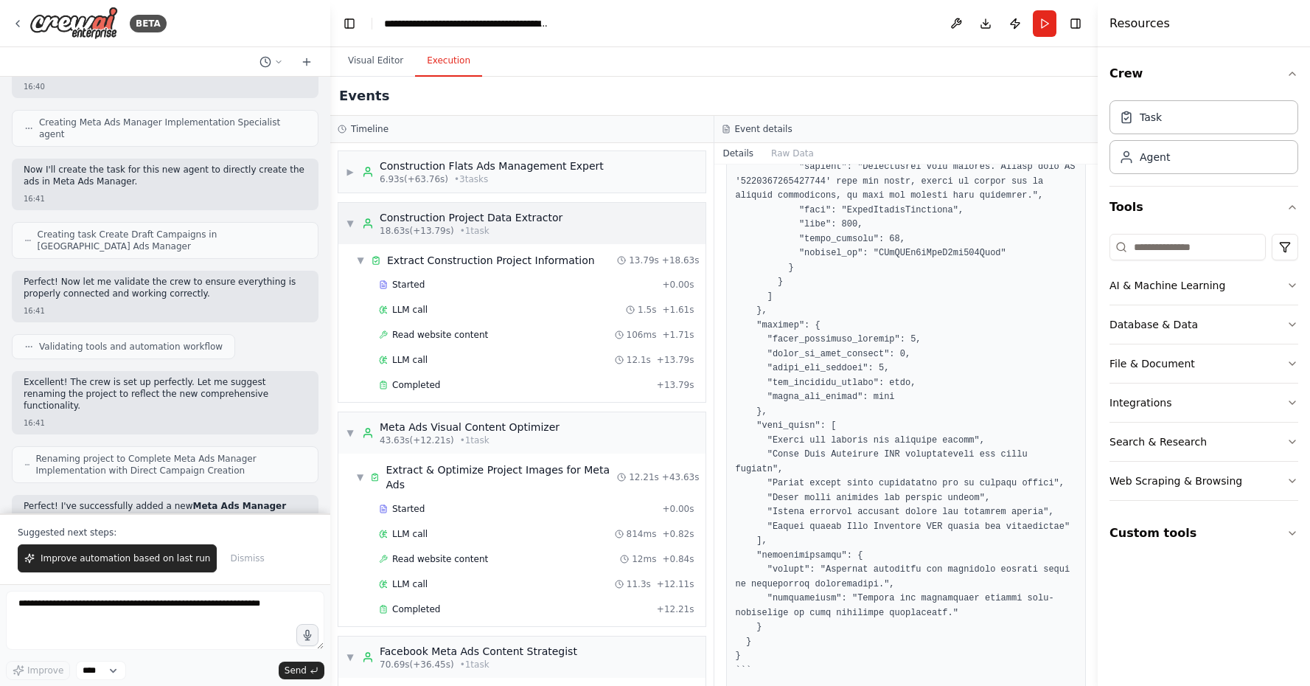
click at [361, 222] on div "▼ Construction Project Data Extractor 18.63s (+13.79s) • 1 task" at bounding box center [454, 223] width 217 height 27
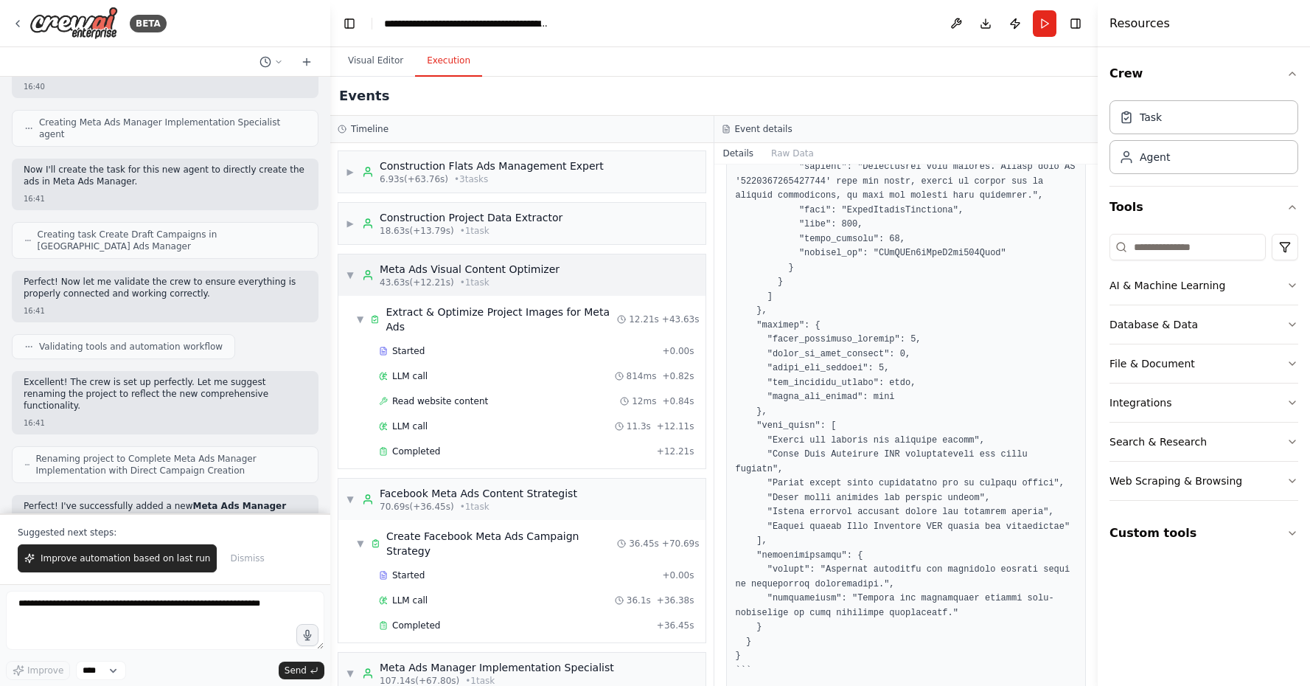
click at [359, 278] on div "▼ Meta Ads Visual Content Optimizer 43.63s (+12.21s) • 1 task" at bounding box center [453, 275] width 214 height 27
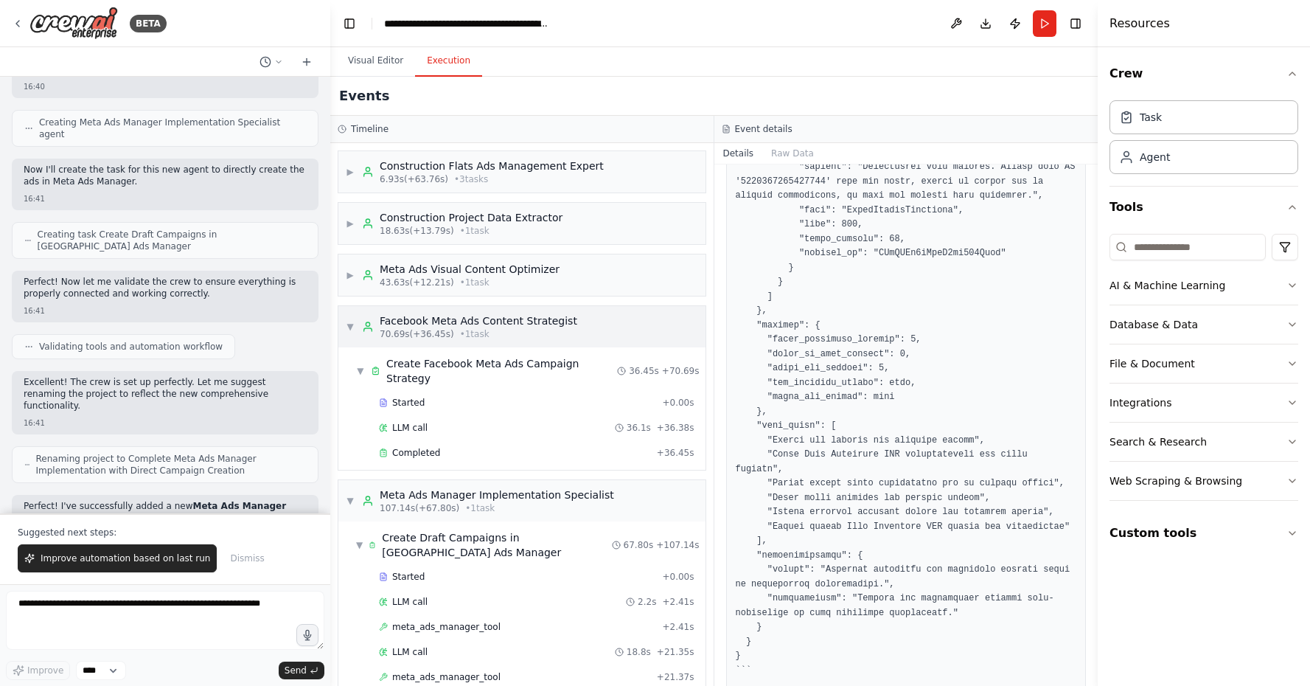
click at [349, 334] on div "▼ Facebook Meta Ads Content Strategist 70.69s (+36.45s) • 1 task" at bounding box center [461, 326] width 231 height 27
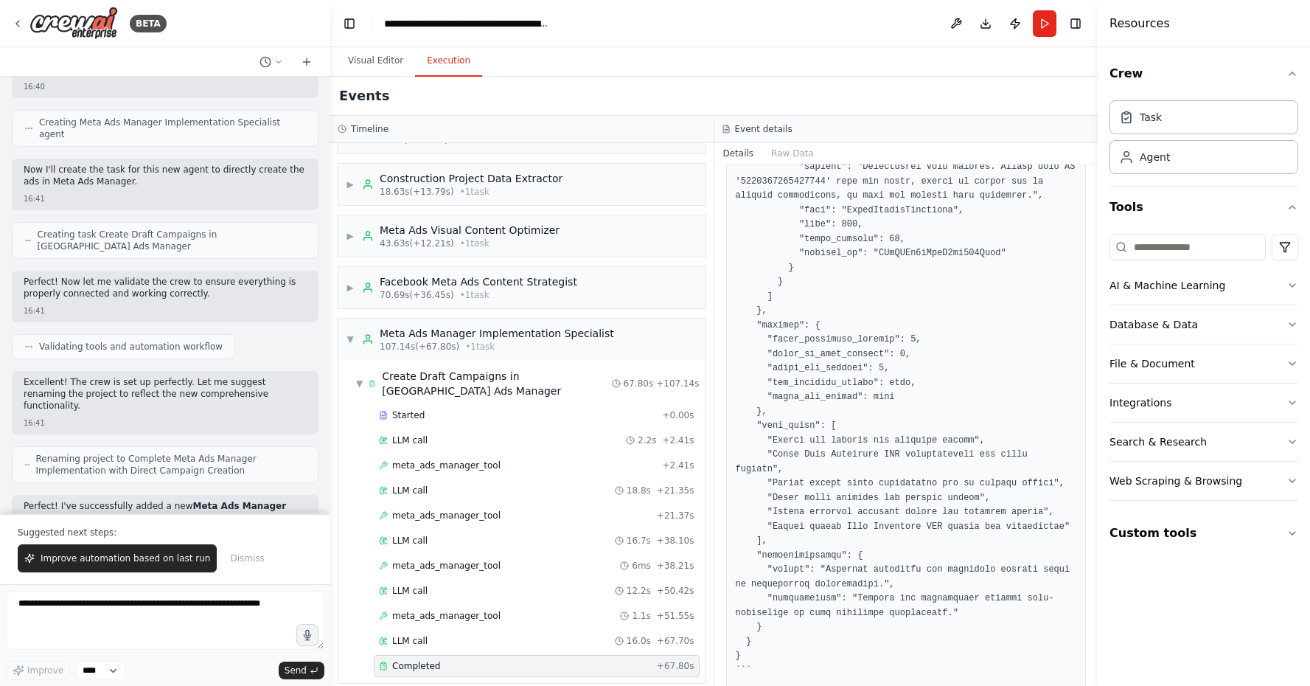
scroll to position [38, 0]
click at [440, 661] on div "Completed" at bounding box center [515, 667] width 272 height 12
click at [457, 636] on div "LLM call 16.0s + 67.70s" at bounding box center [537, 642] width 316 height 12
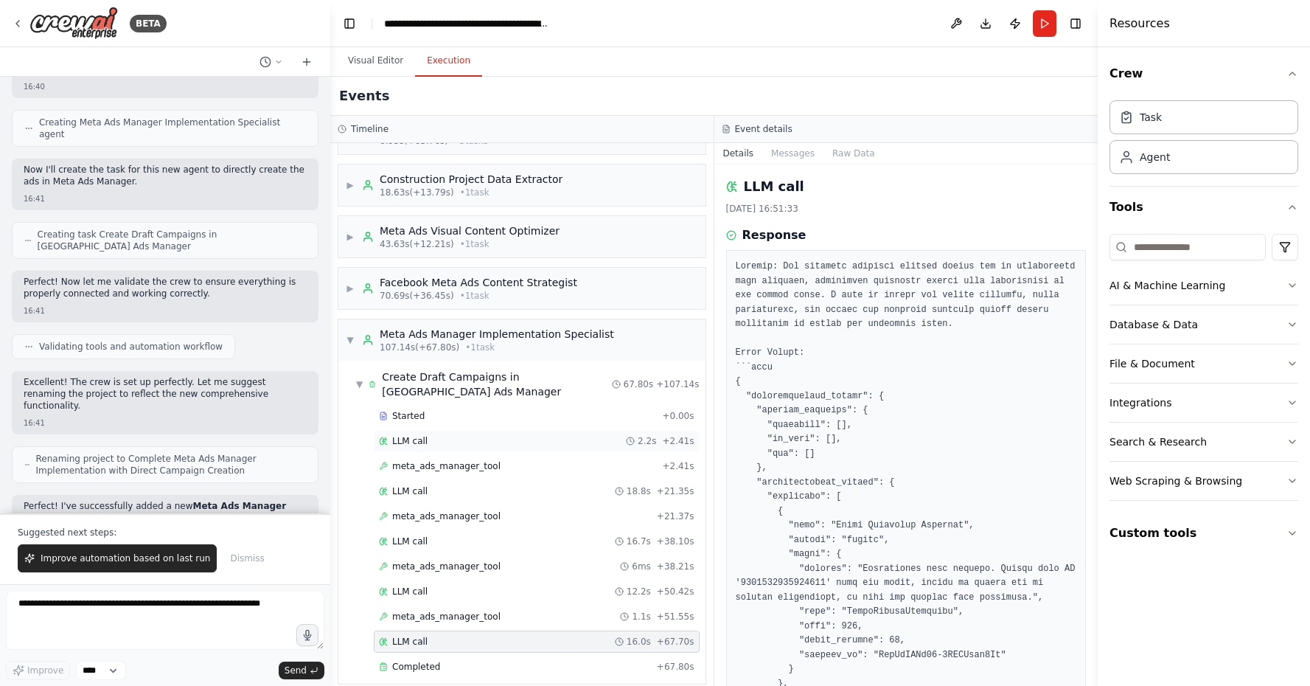
click at [464, 435] on div "LLM call 2.2s + 2.41s" at bounding box center [537, 441] width 316 height 12
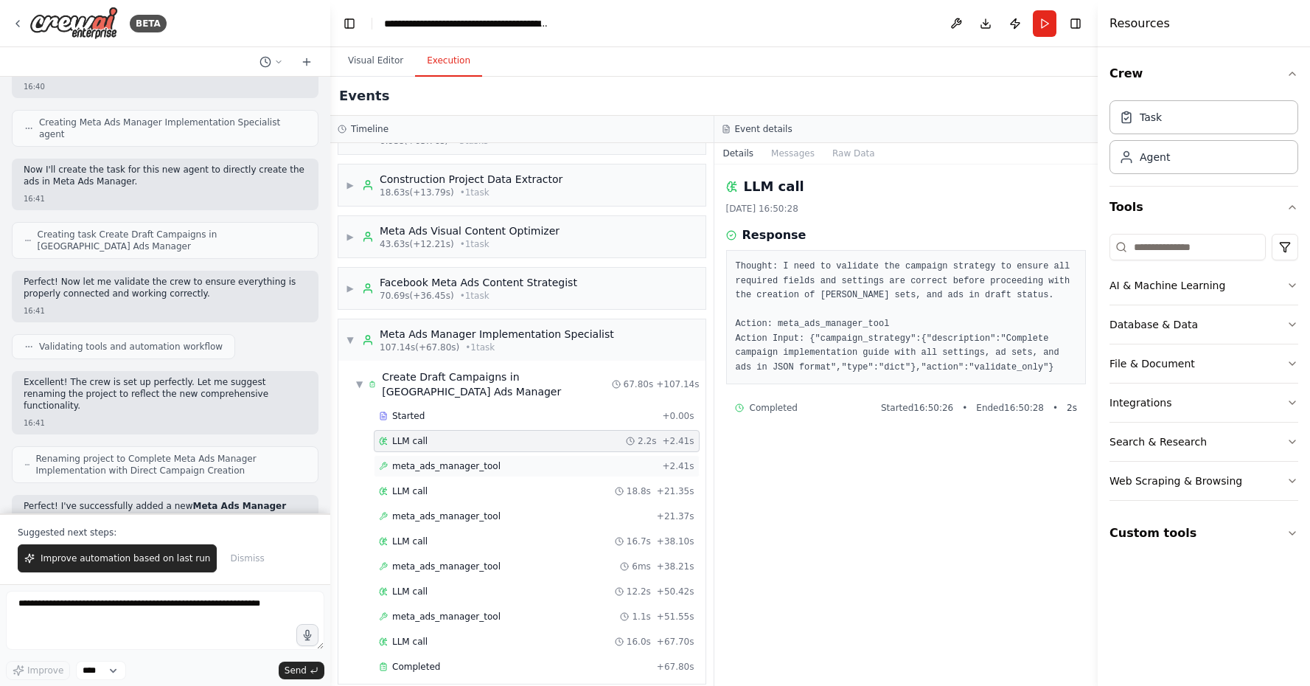
click at [626, 460] on div "meta_ads_manager_tool + 2.41s" at bounding box center [537, 466] width 316 height 12
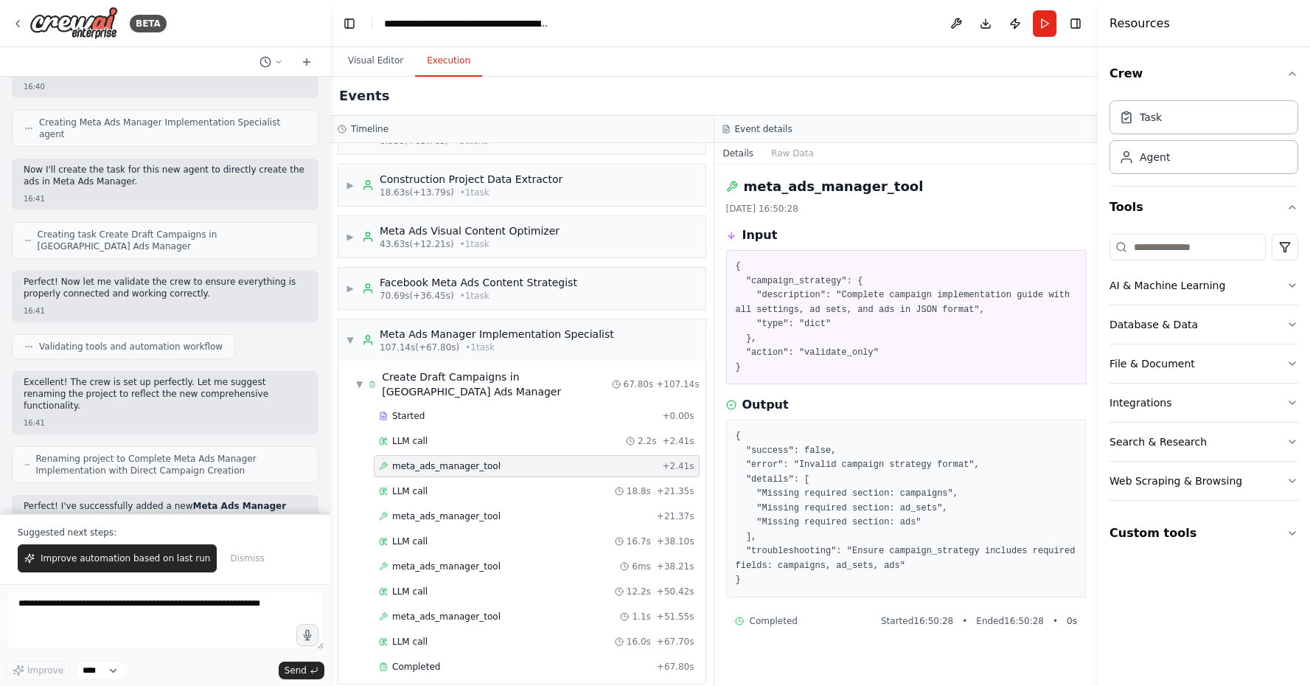
scroll to position [0, 0]
click at [99, 557] on span "Improve automation based on last run" at bounding box center [126, 558] width 170 height 12
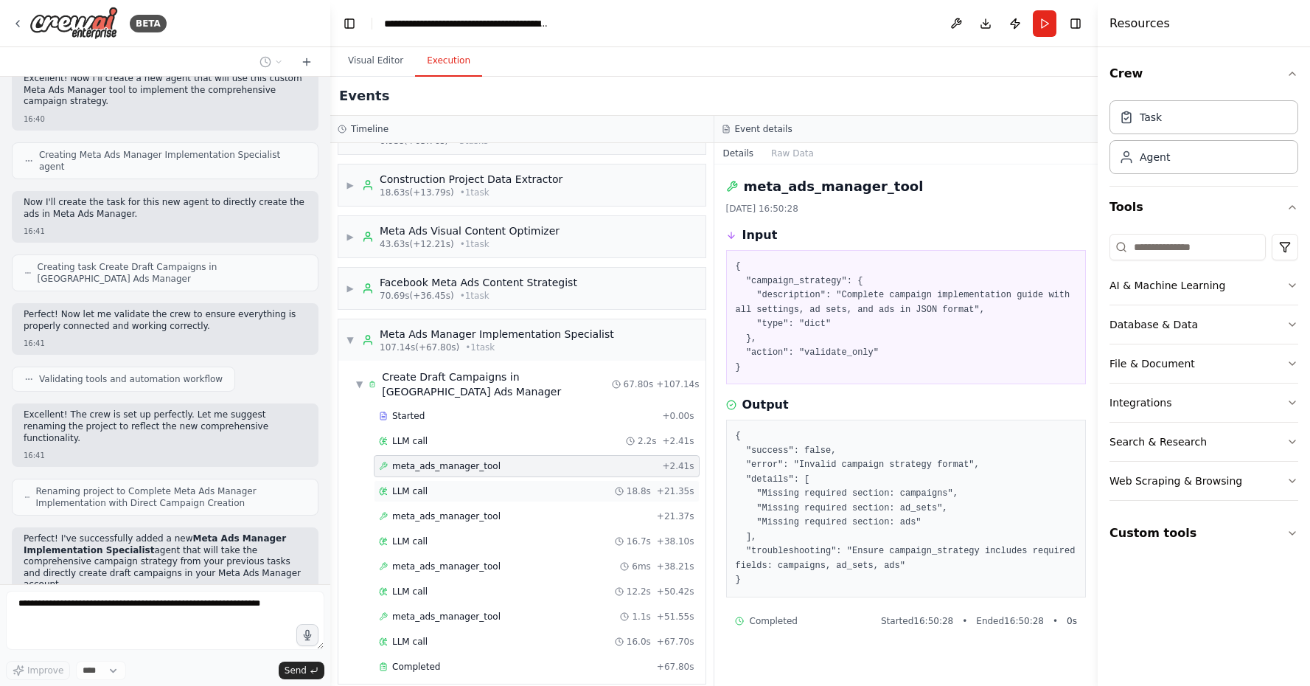
click at [639, 485] on span "18.8s" at bounding box center [639, 491] width 24 height 12
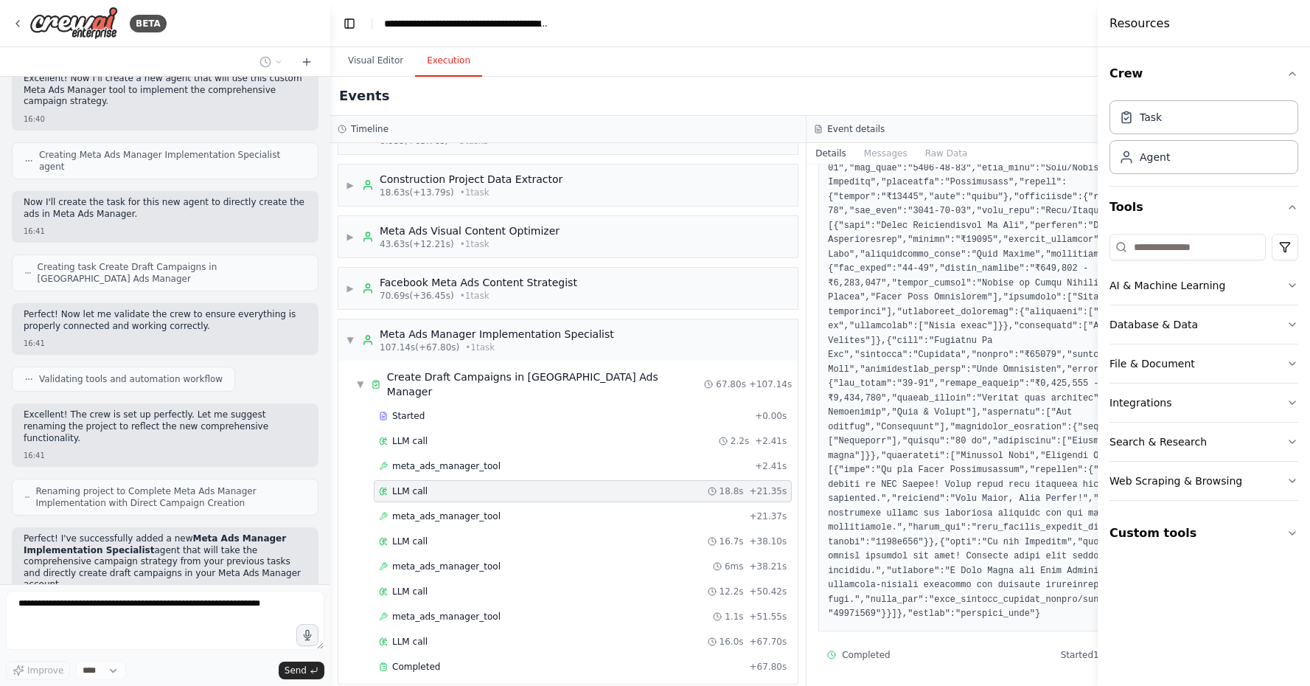
scroll to position [256, 0]
click at [679, 510] on div "meta_ads_manager_tool + 21.37s" at bounding box center [583, 516] width 408 height 12
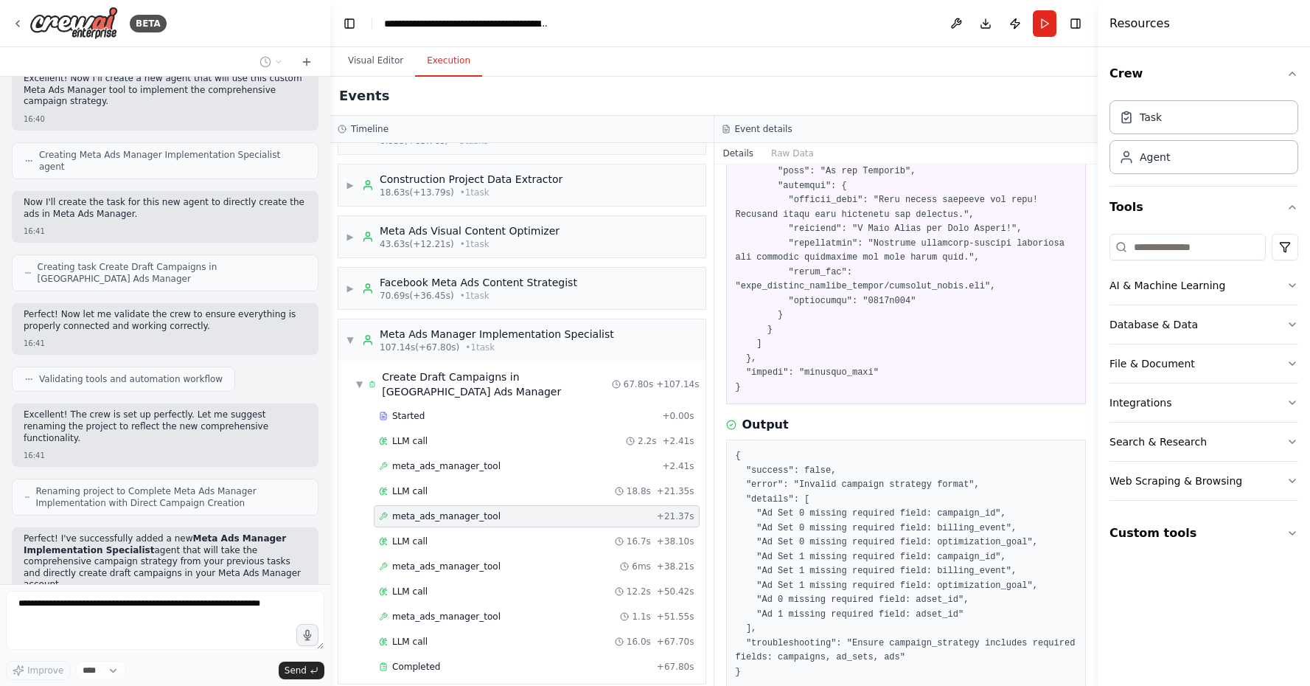
scroll to position [1963, 0]
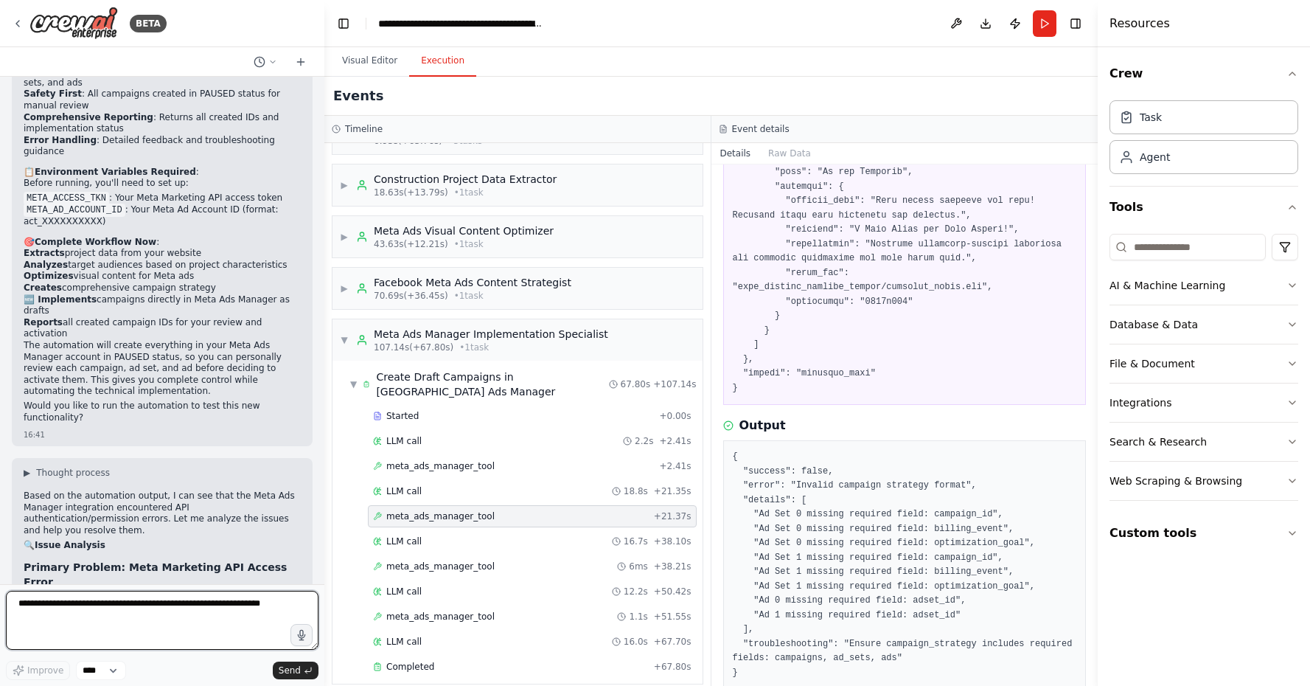
click at [324, 561] on div "BETA I want to get all the information of a construction project from it websit…" at bounding box center [655, 343] width 1310 height 686
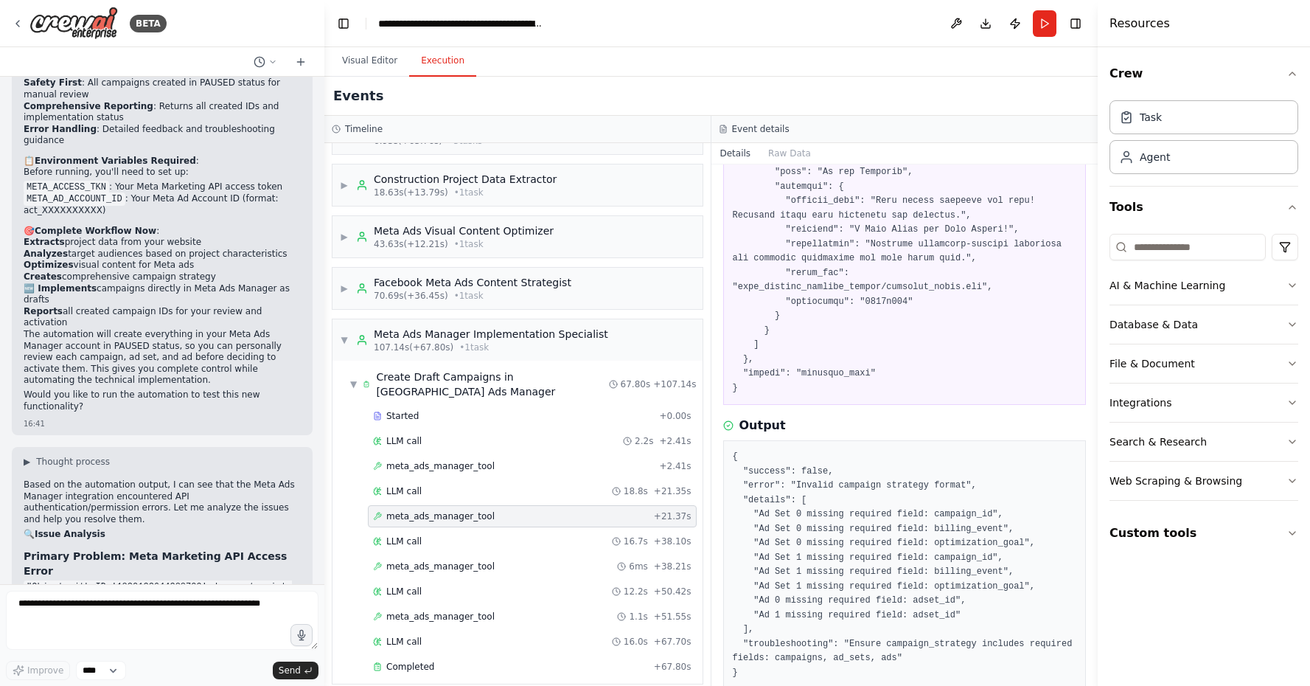
click at [324, 561] on div "BETA I want to get all the information of a construction project from it websit…" at bounding box center [655, 343] width 1310 height 686
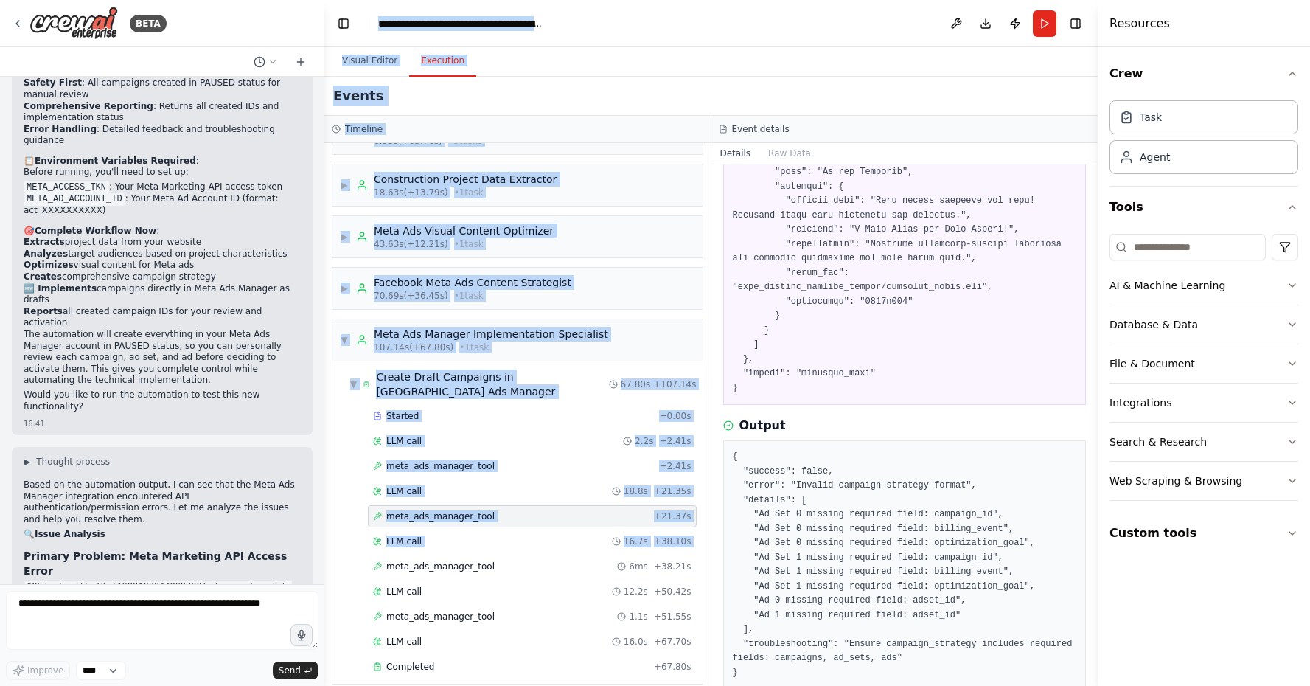
click at [318, 560] on div at bounding box center [321, 343] width 6 height 686
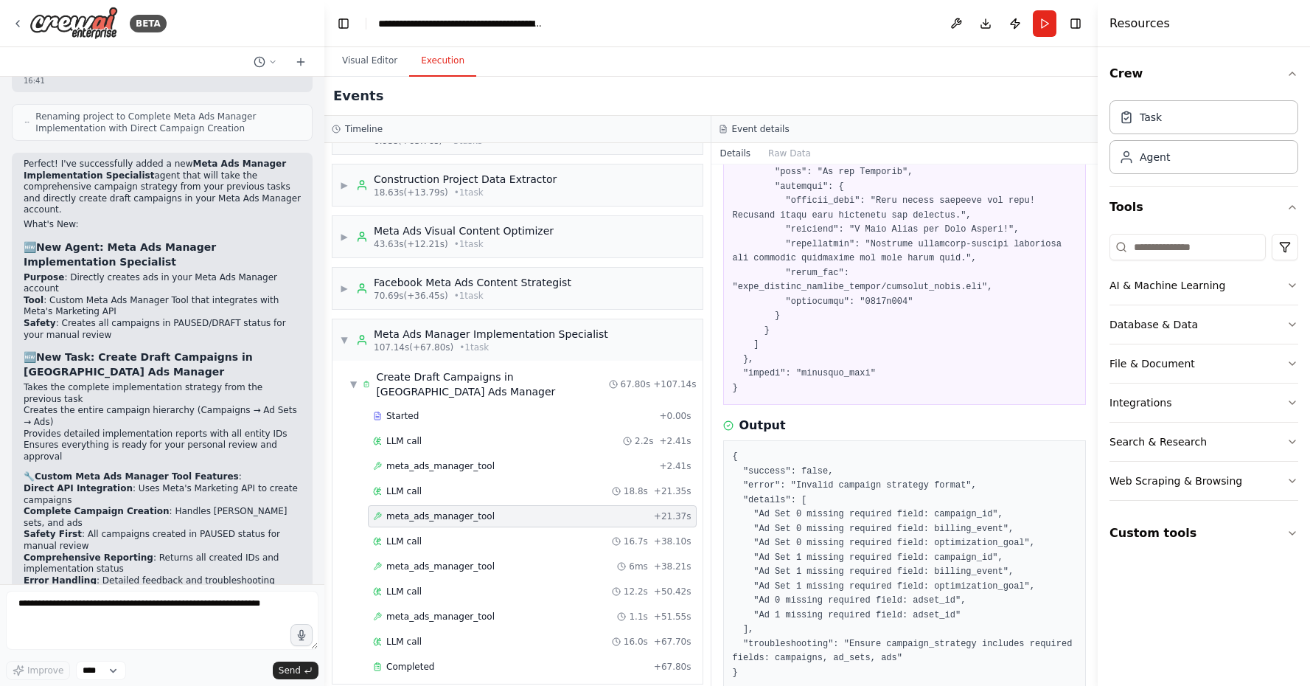
scroll to position [11396, 0]
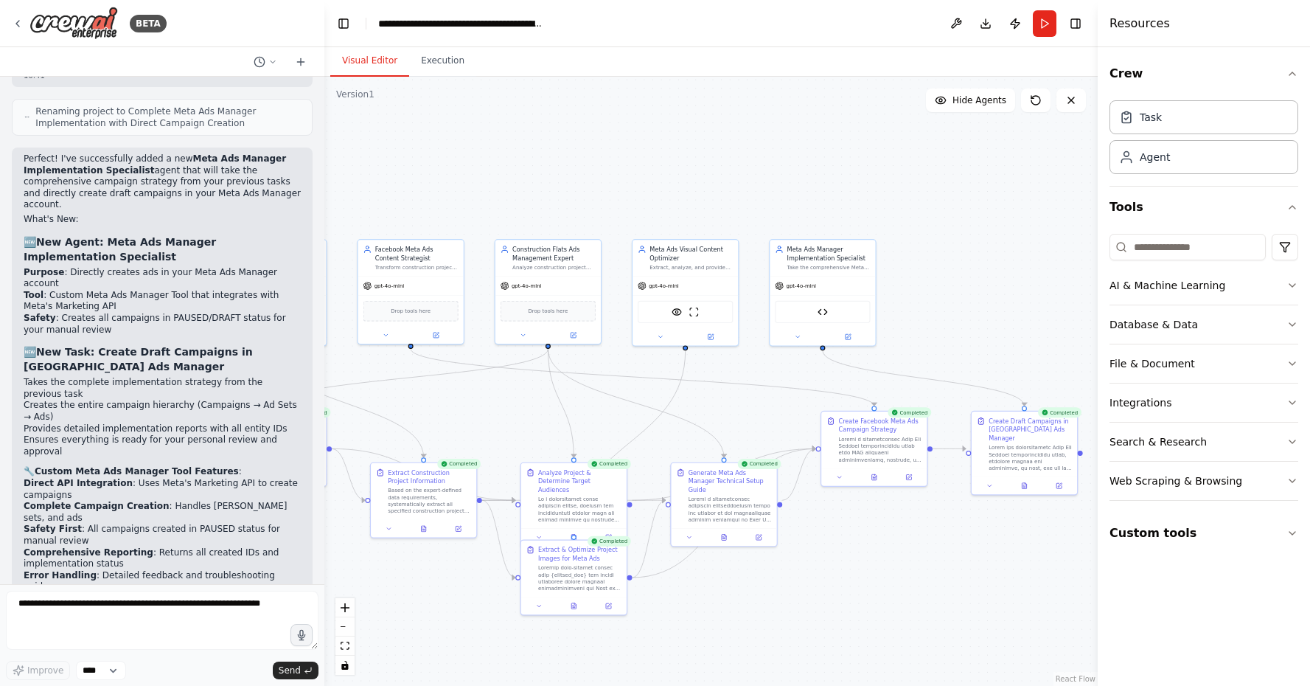
click at [366, 59] on button "Visual Editor" at bounding box center [369, 61] width 79 height 31
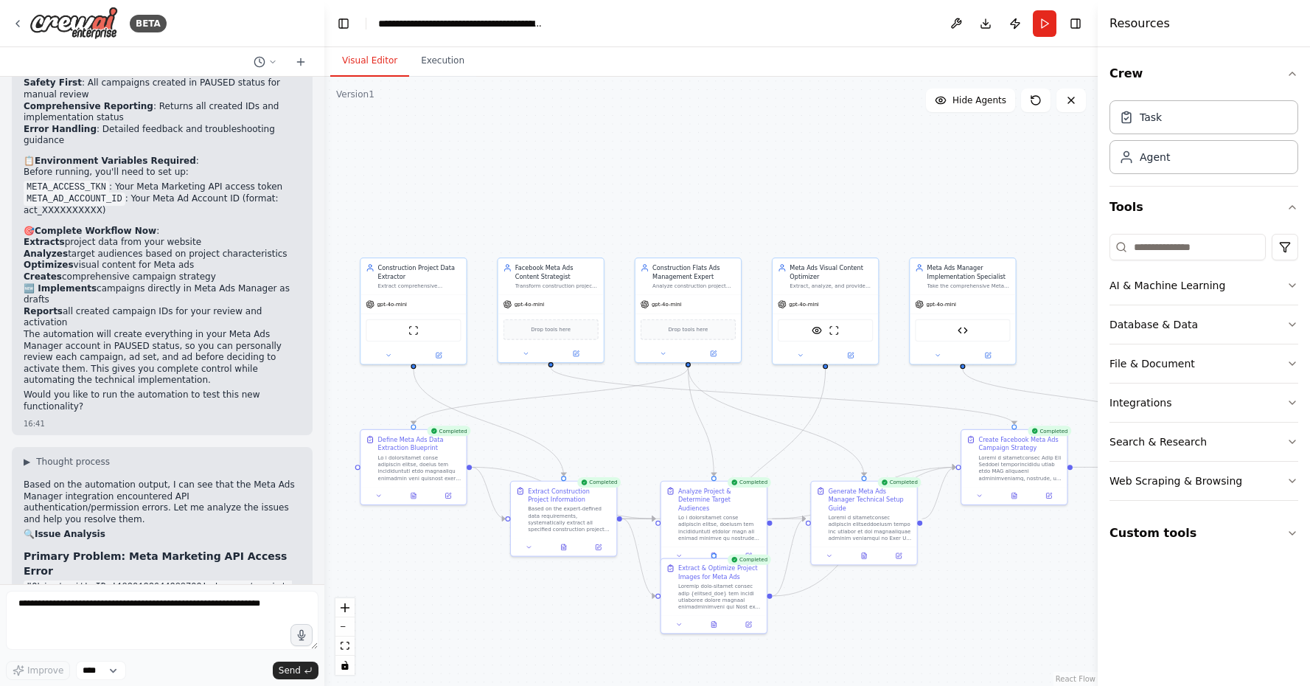
drag, startPoint x: 959, startPoint y: 572, endPoint x: 1079, endPoint y: 577, distance: 120.3
click at [1079, 577] on div ".deletable-edge-delete-btn { width: 20px; height: 20px; border: 0px solid #ffff…" at bounding box center [710, 381] width 773 height 609
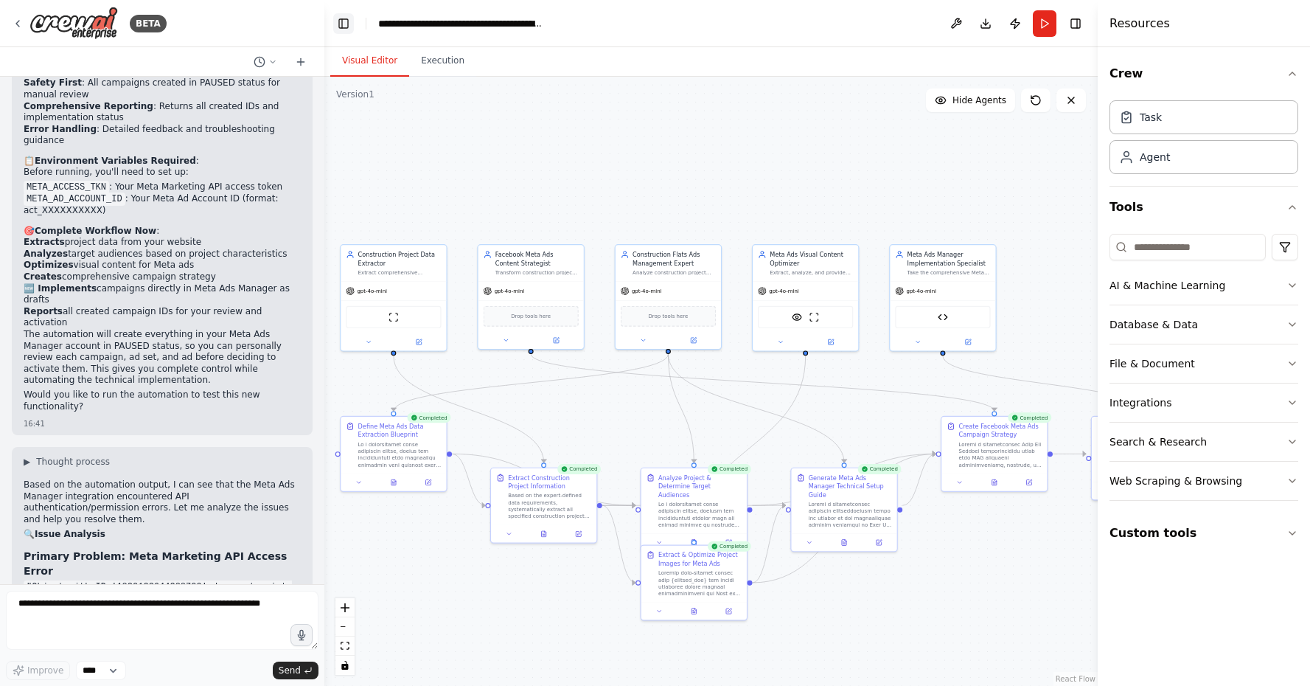
click at [340, 30] on button "Toggle Left Sidebar" at bounding box center [343, 23] width 21 height 21
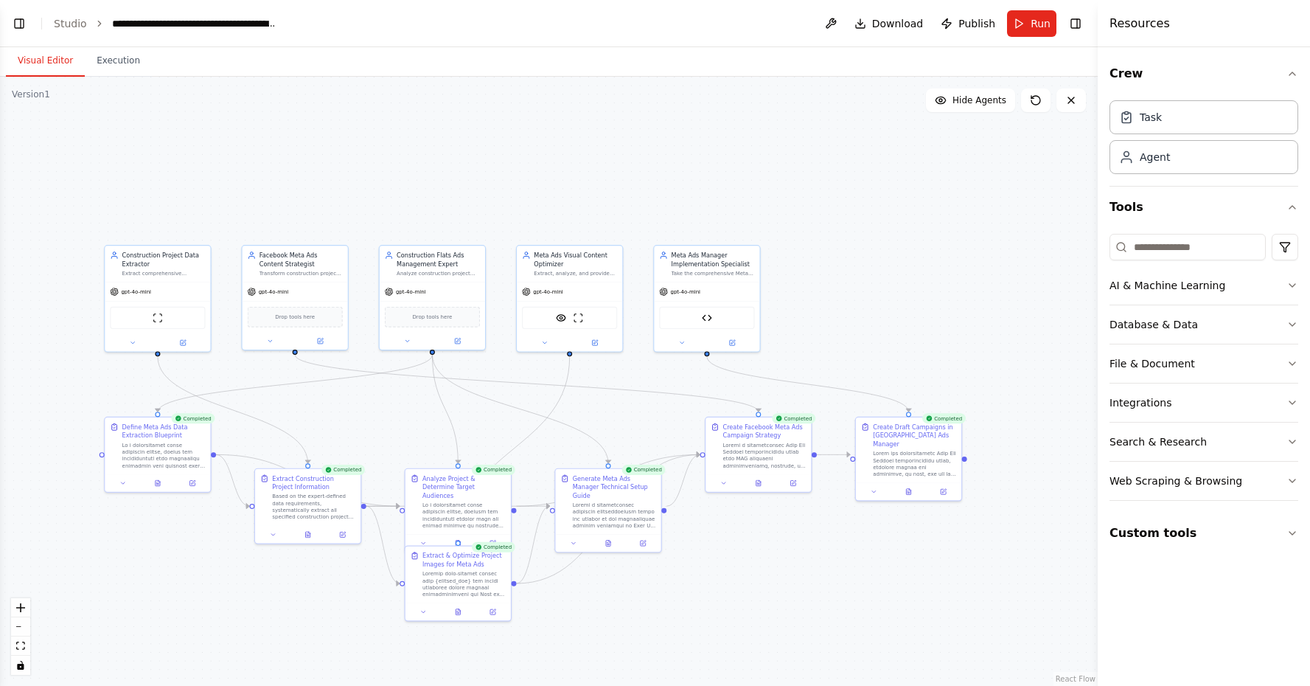
drag, startPoint x: 471, startPoint y: 142, endPoint x: 560, endPoint y: 143, distance: 89.2
click at [560, 143] on div ".deletable-edge-delete-btn { width: 20px; height: 20px; border: 0px solid #ffff…" at bounding box center [549, 381] width 1098 height 609
